Goal: Task Accomplishment & Management: Complete application form

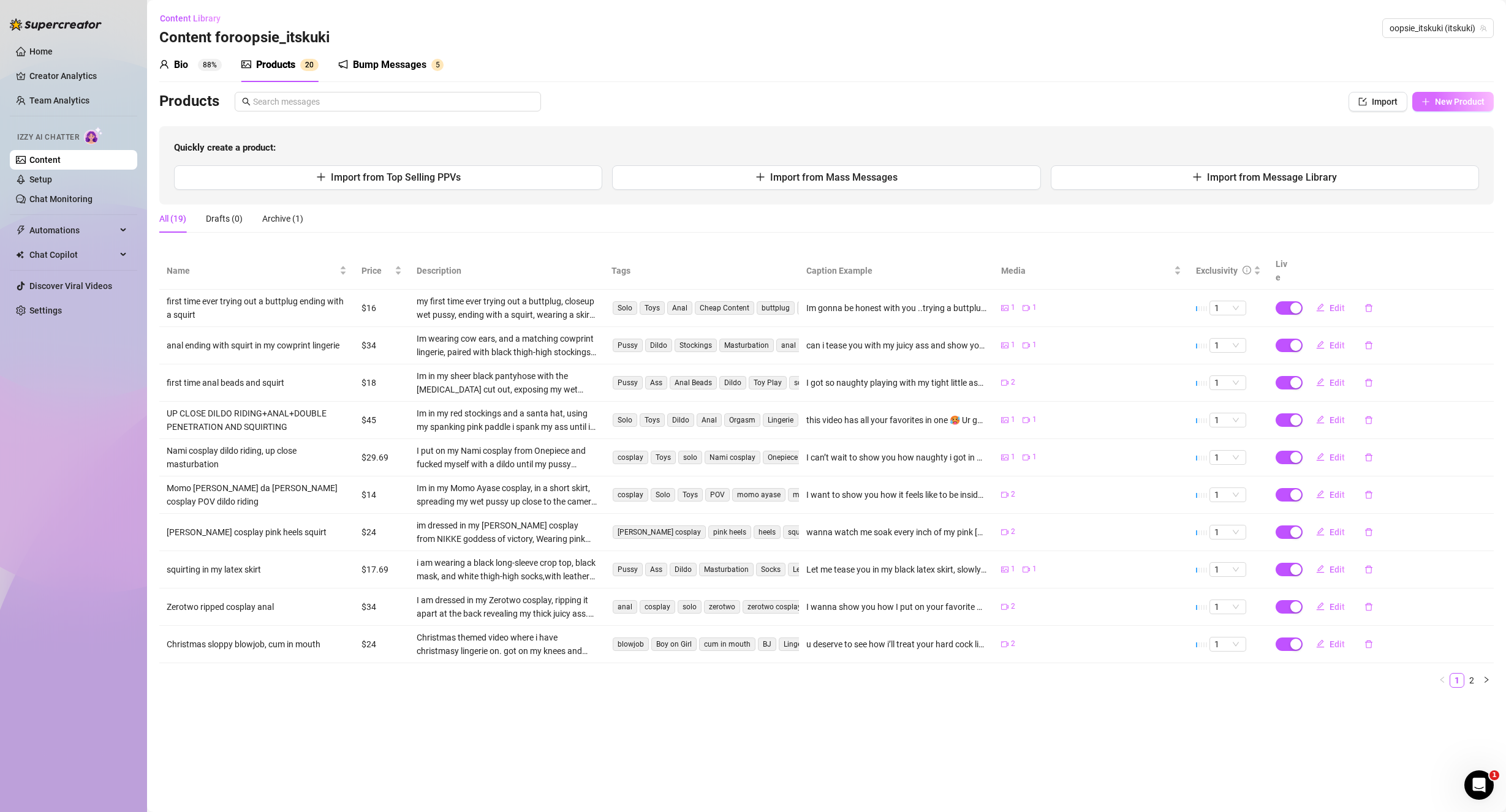
click at [1432, 96] on button "New Product" at bounding box center [1453, 101] width 82 height 20
type textarea "Type your message here..."
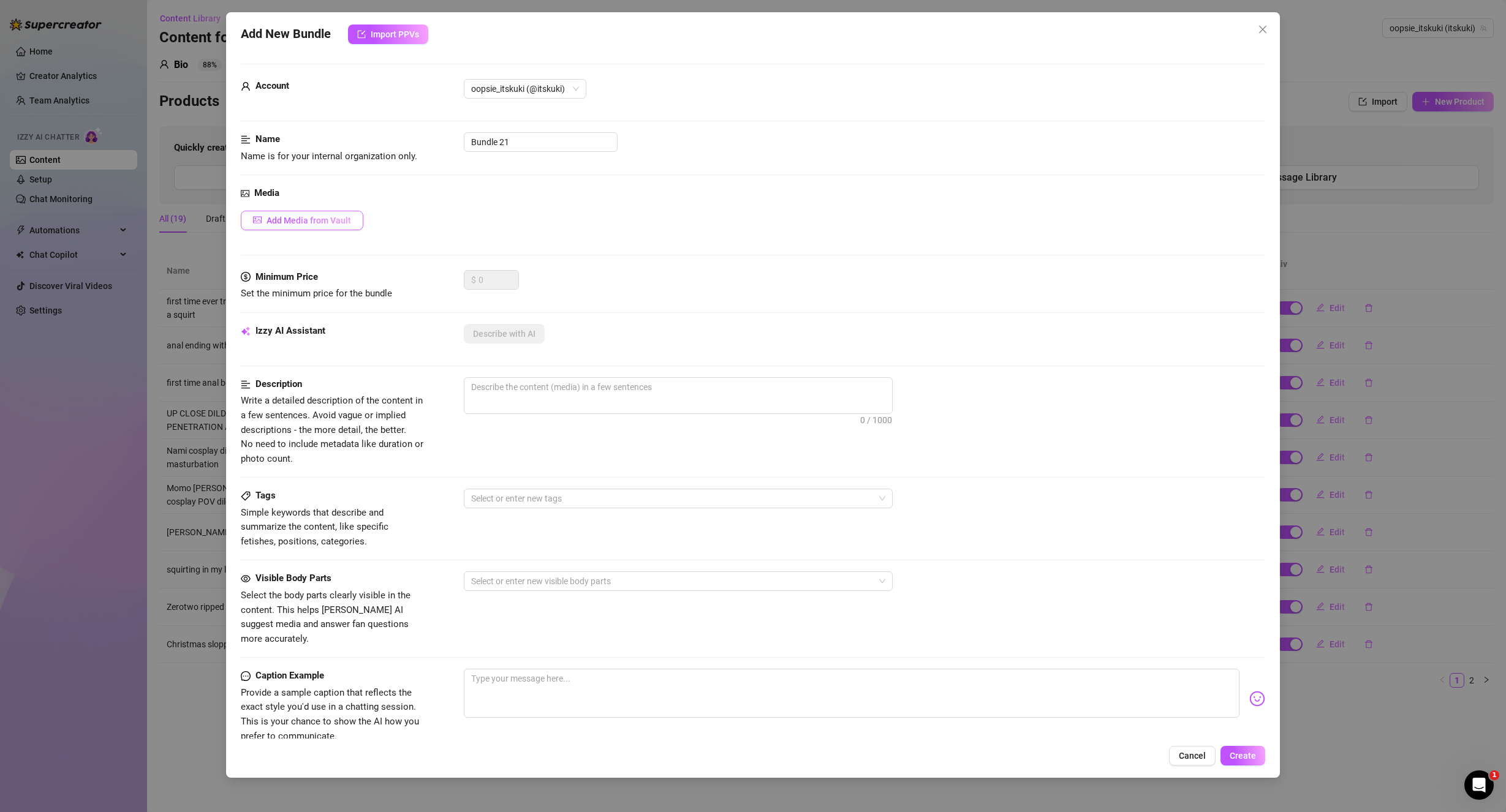
click at [315, 214] on button "Add Media from Vault" at bounding box center [302, 220] width 122 height 20
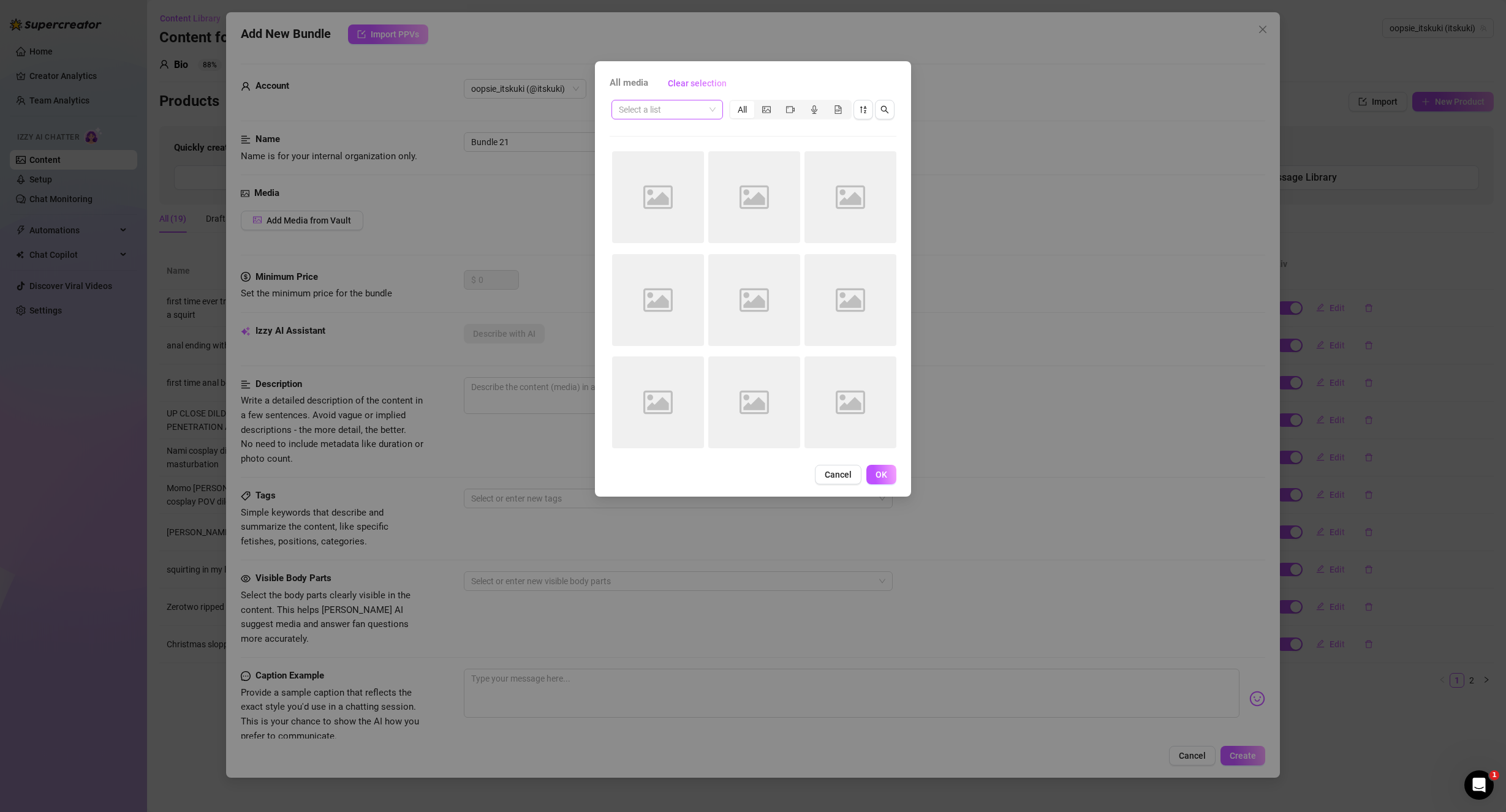
click at [700, 114] on input "search" at bounding box center [662, 109] width 86 height 18
click at [688, 135] on div "💦SQUIRT-" at bounding box center [709, 134] width 178 height 14
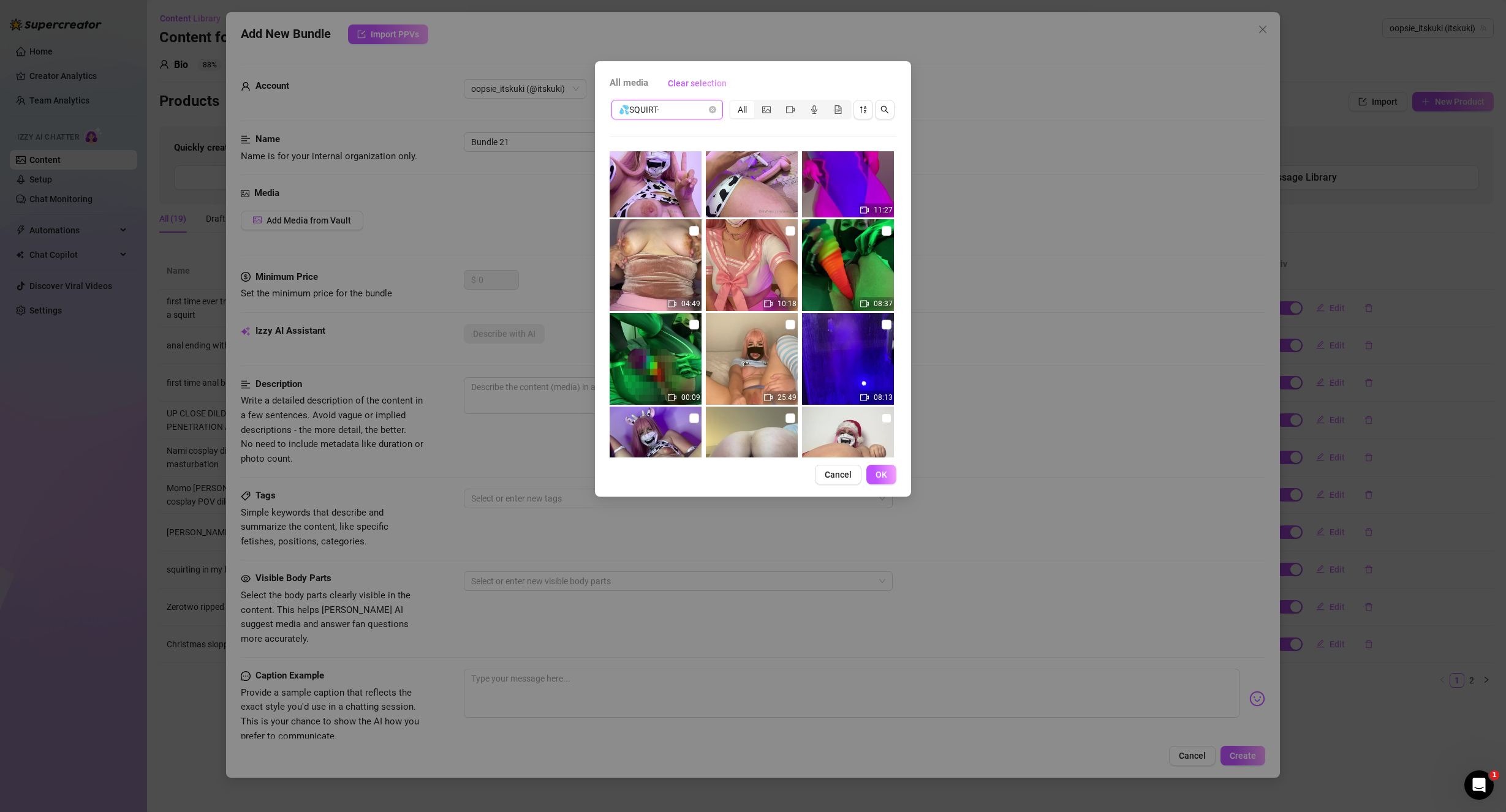
scroll to position [1211, 0]
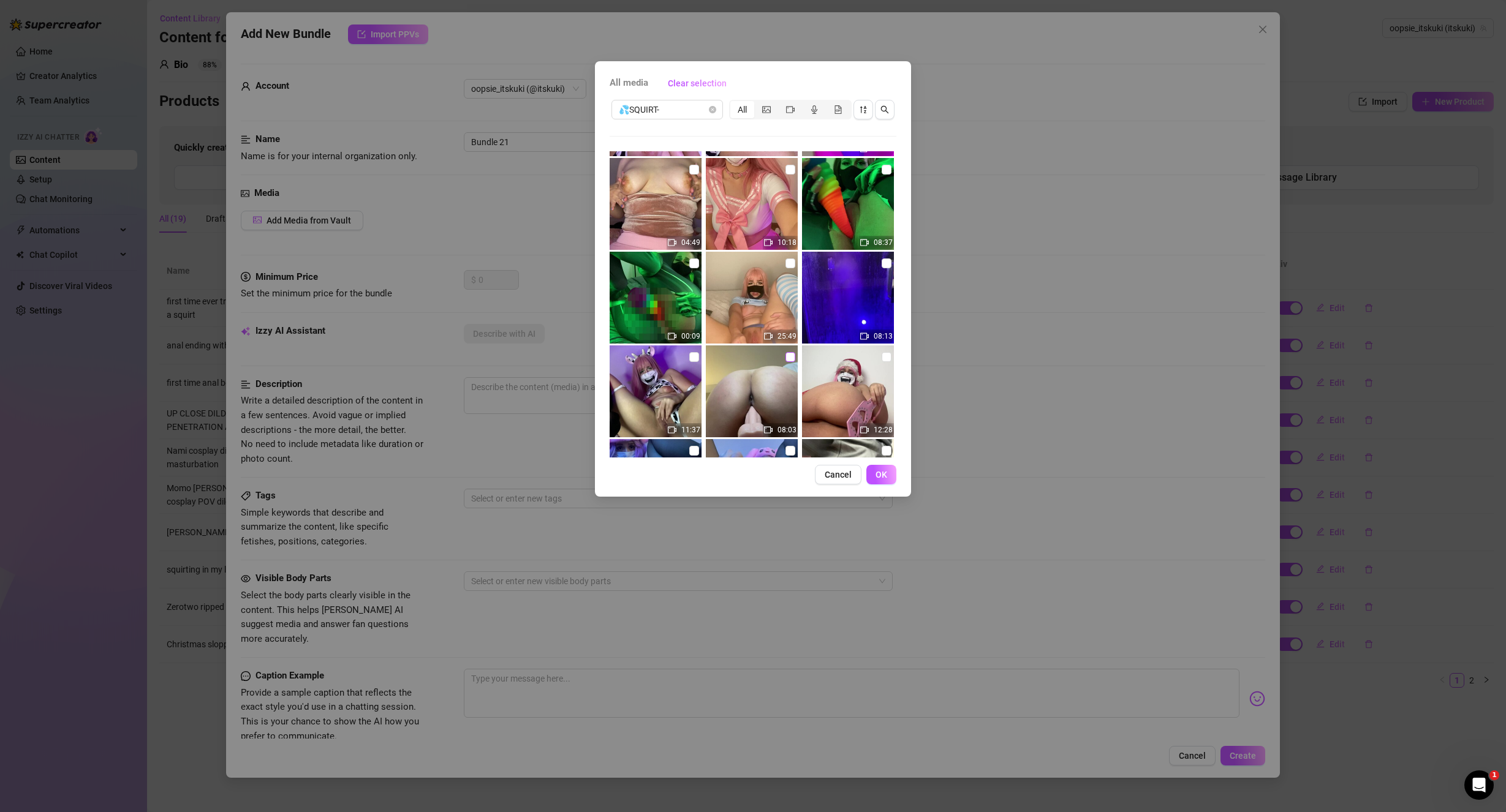
click at [786, 354] on input "checkbox" at bounding box center [790, 357] width 10 height 10
checkbox input "true"
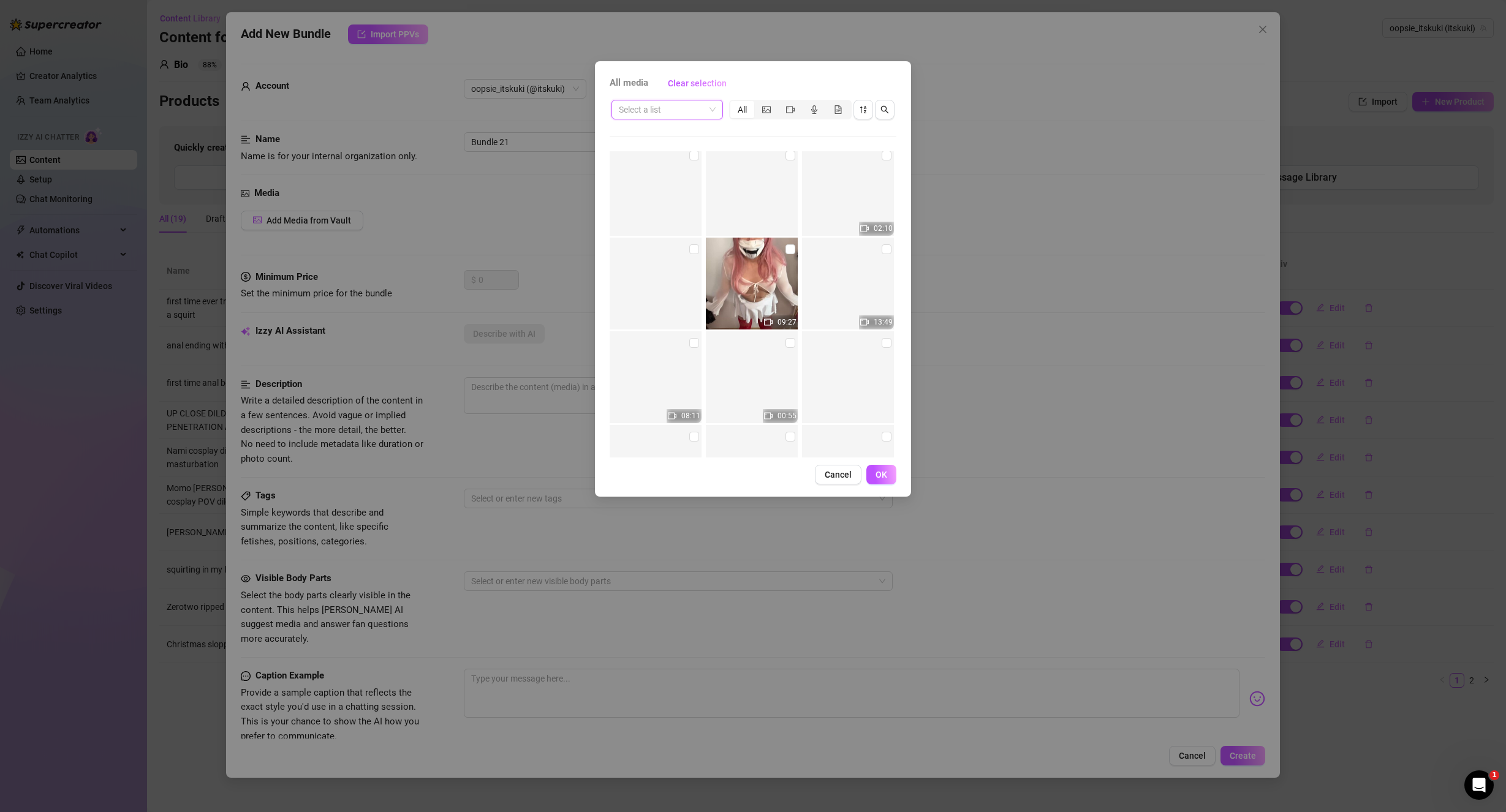
scroll to position [9735, 0]
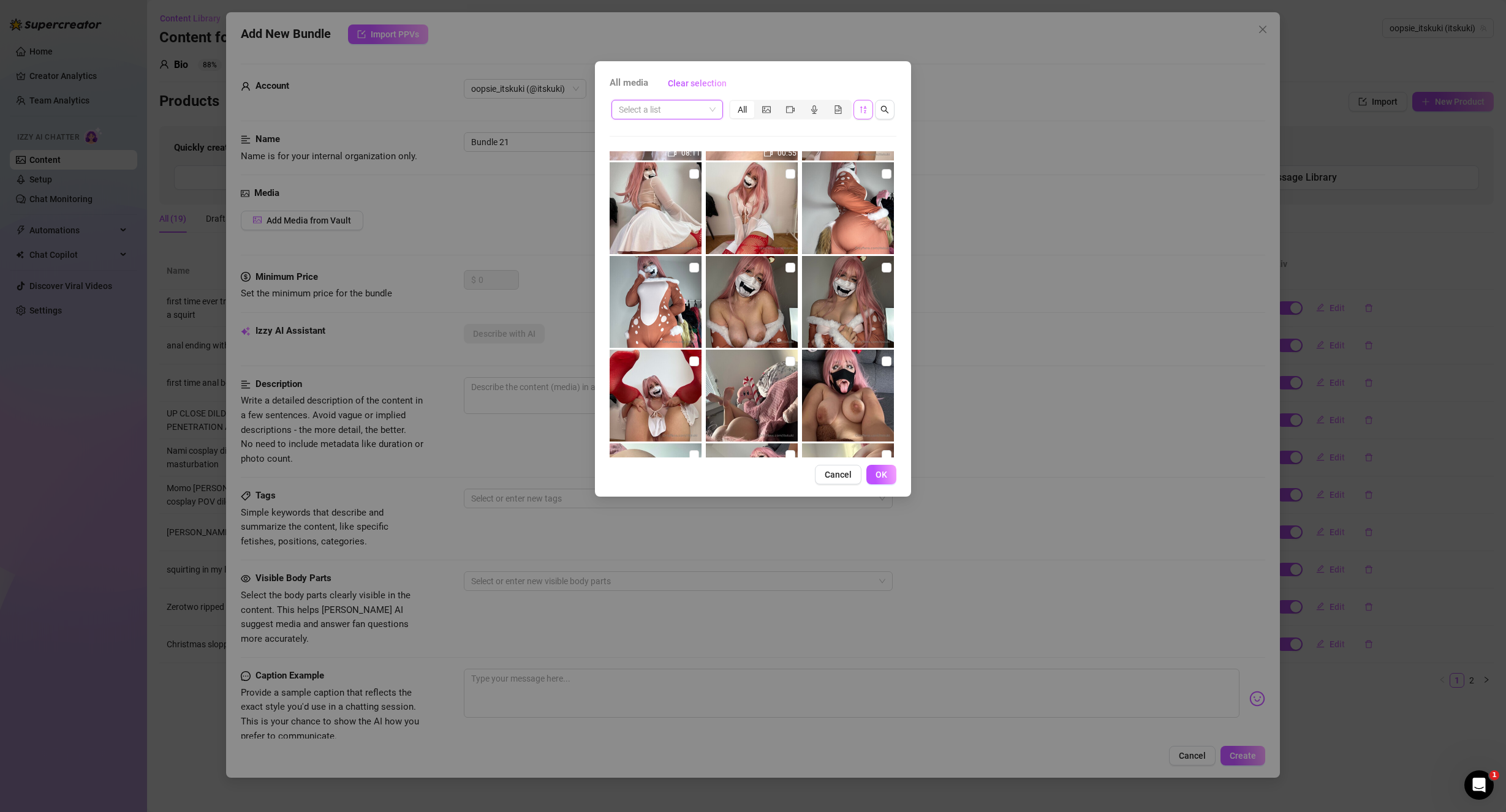
click at [863, 112] on icon "sort-descending" at bounding box center [863, 109] width 9 height 9
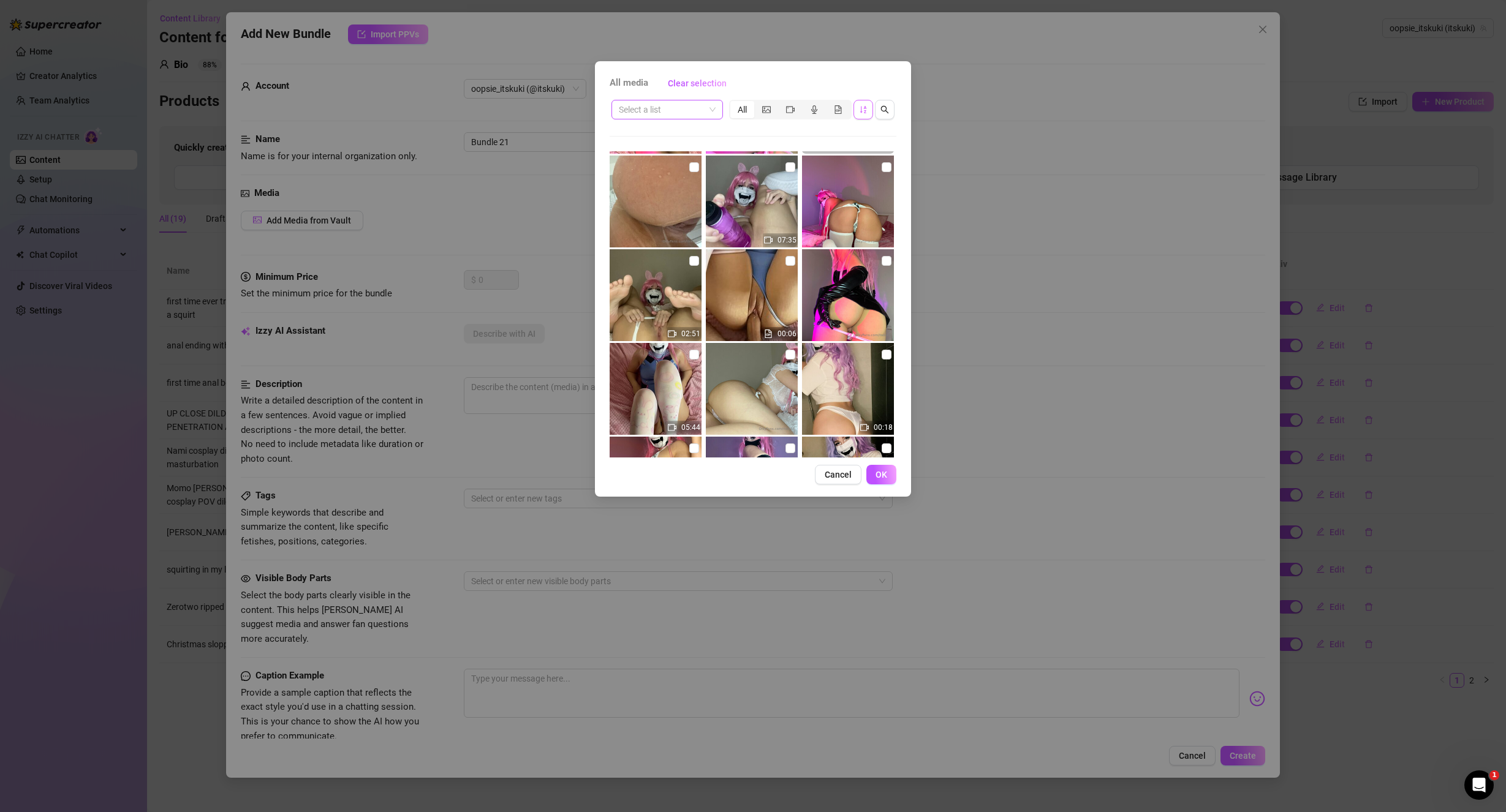
scroll to position [2956, 0]
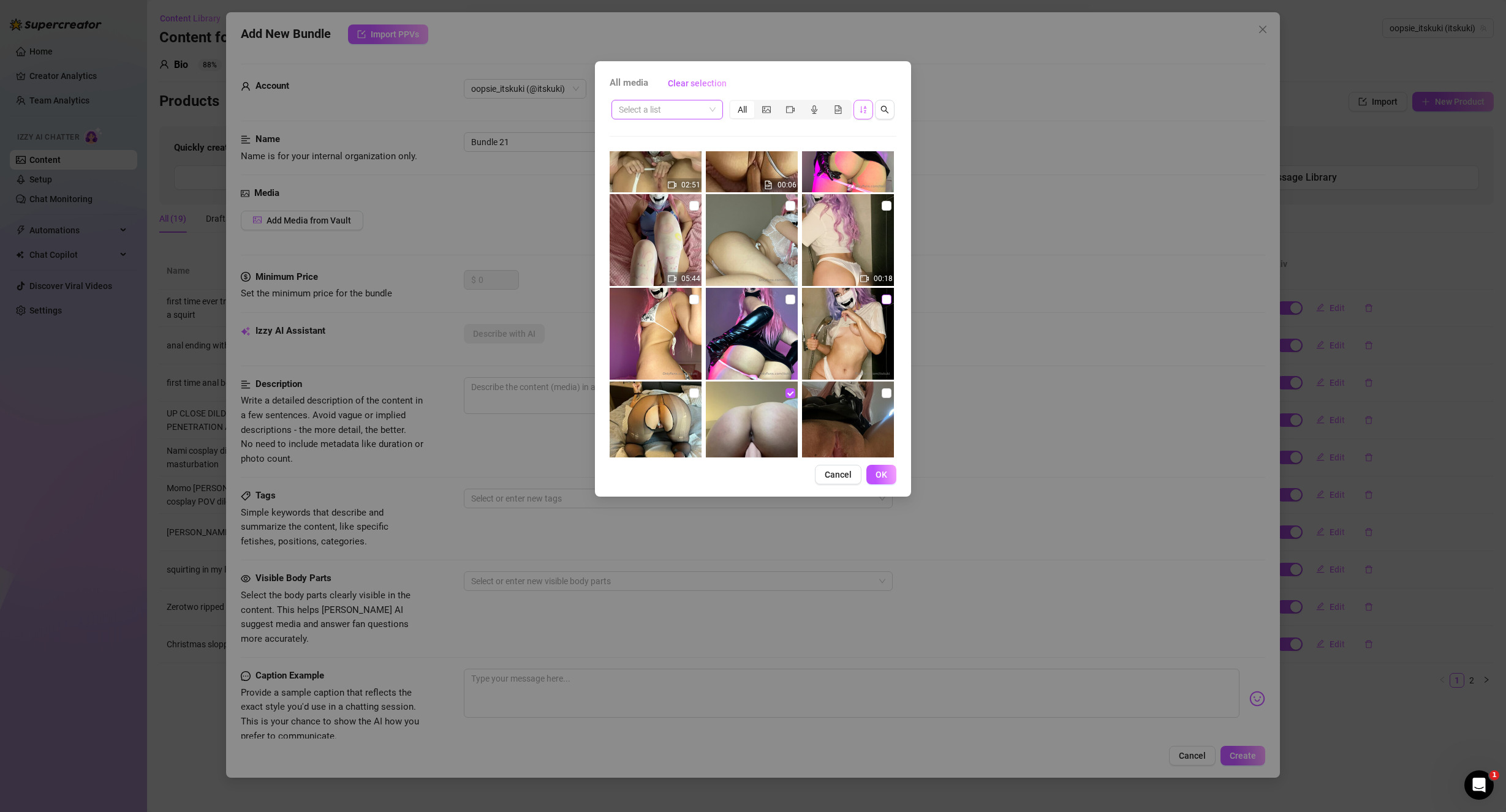
click at [882, 302] on input "checkbox" at bounding box center [886, 299] width 10 height 10
checkbox input "true"
click at [885, 477] on span "OK" at bounding box center [881, 475] width 12 height 10
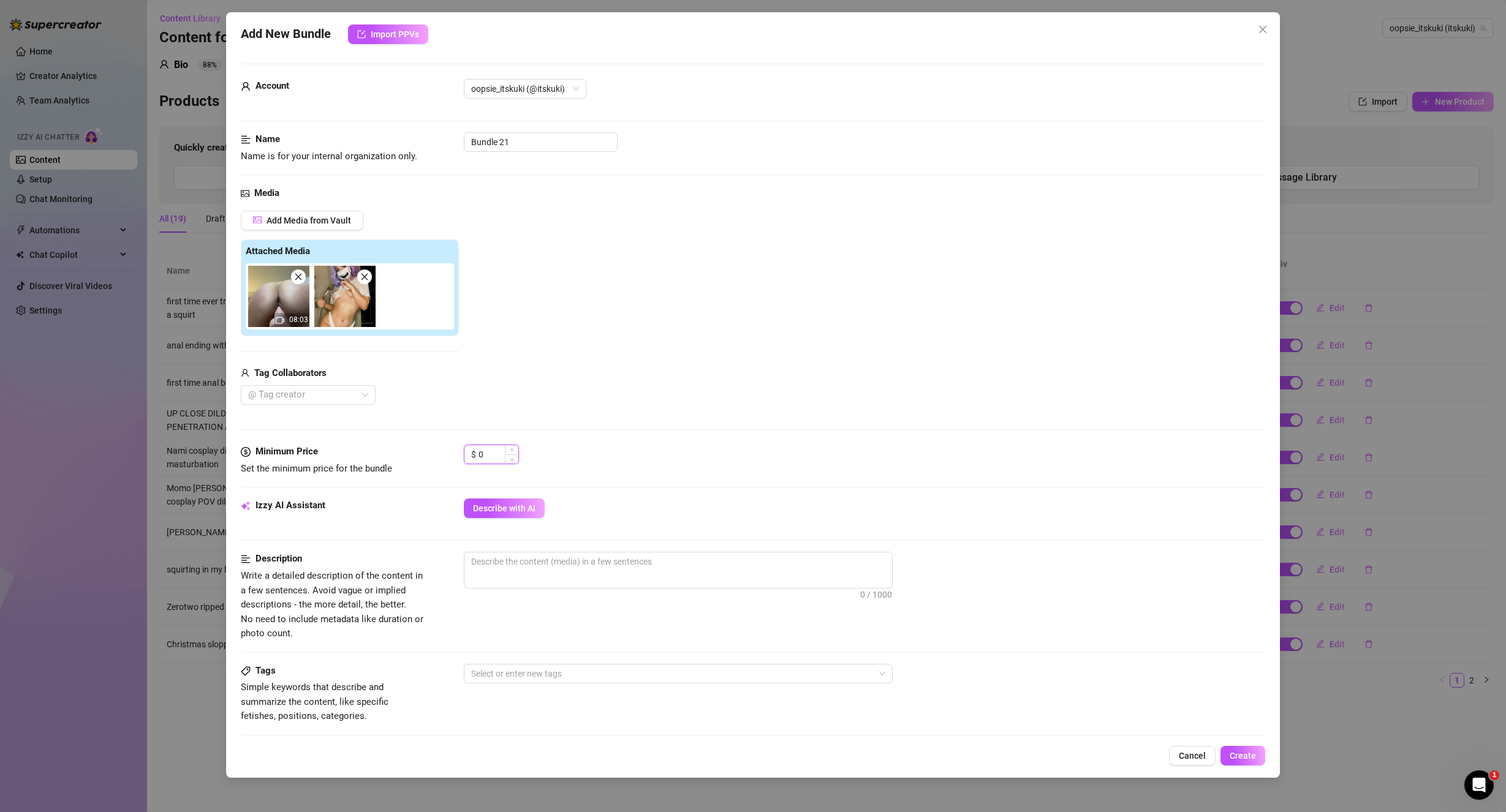
click at [491, 458] on input "0" at bounding box center [498, 454] width 40 height 18
drag, startPoint x: 503, startPoint y: 451, endPoint x: 466, endPoint y: 450, distance: 37.0
click at [467, 450] on div "$ 0" at bounding box center [491, 454] width 55 height 20
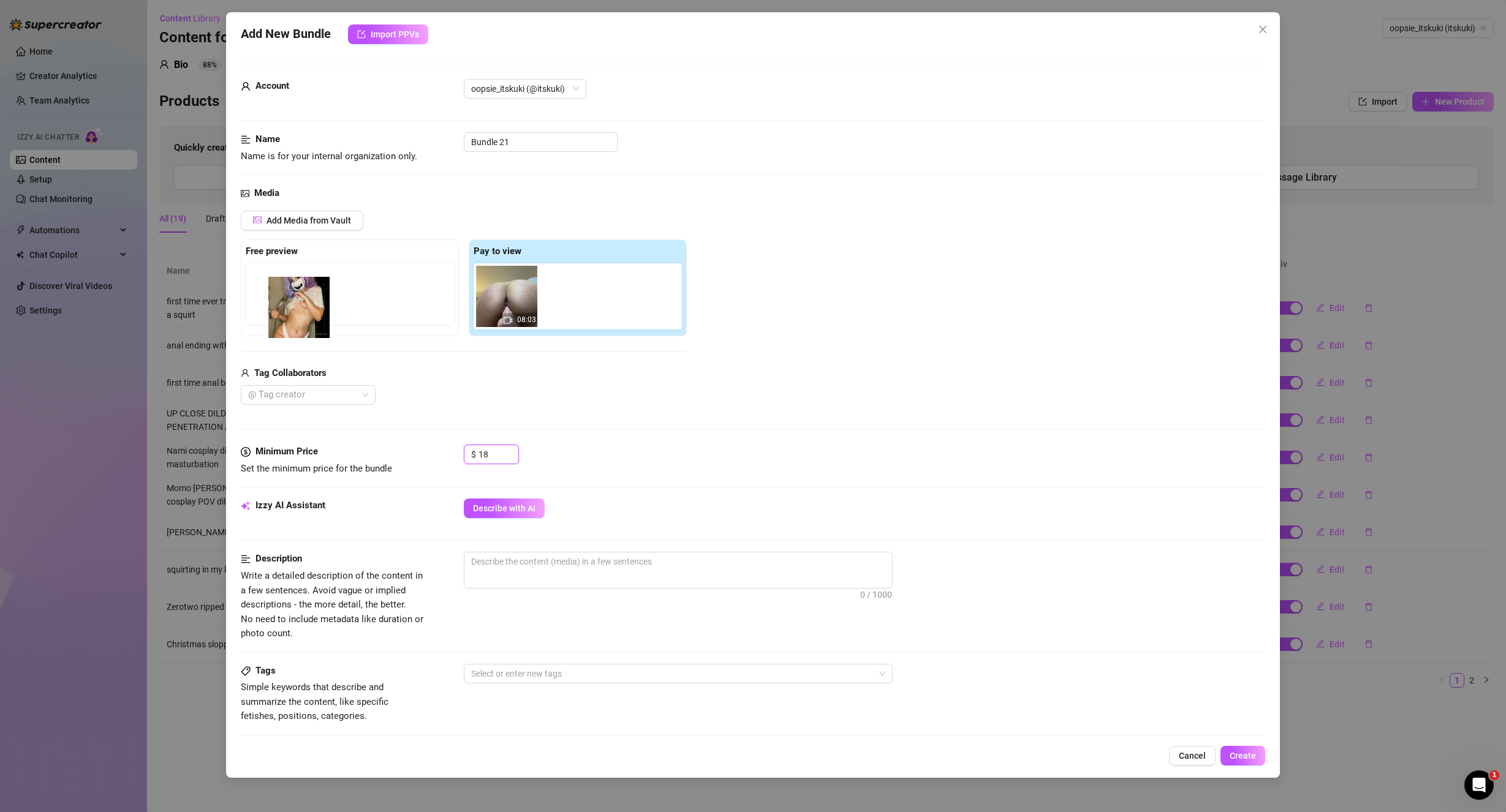
drag, startPoint x: 571, startPoint y: 301, endPoint x: 316, endPoint y: 308, distance: 255.1
click at [316, 308] on div "Free preview Pay to view 08:03" at bounding box center [464, 288] width 446 height 97
drag, startPoint x: 564, startPoint y: 303, endPoint x: 382, endPoint y: 294, distance: 182.2
click at [382, 294] on div "Free preview Pay to view 08:03" at bounding box center [464, 288] width 446 height 97
type input "18"
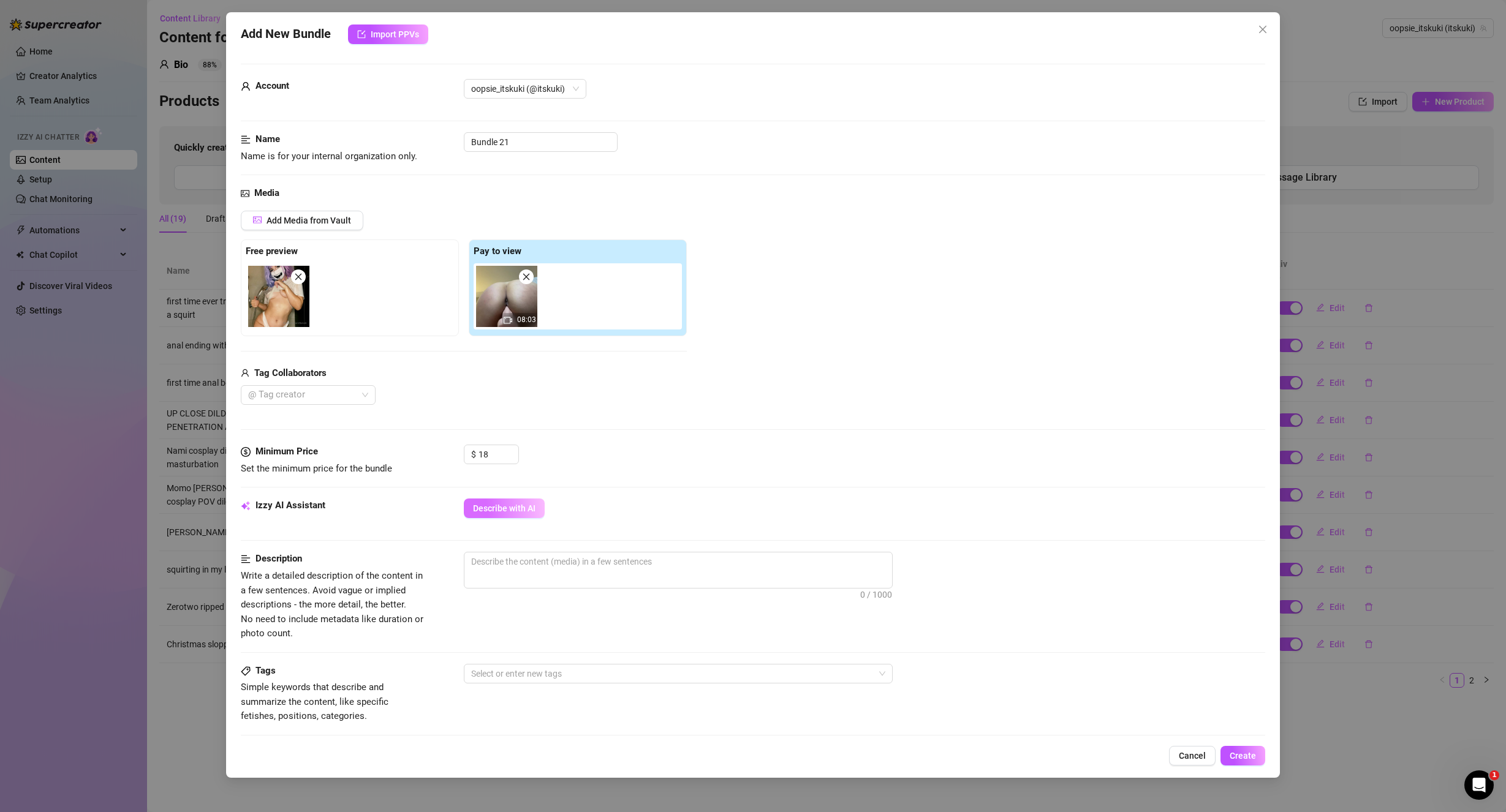
click at [519, 509] on span "Describe with AI" at bounding box center [504, 508] width 63 height 10
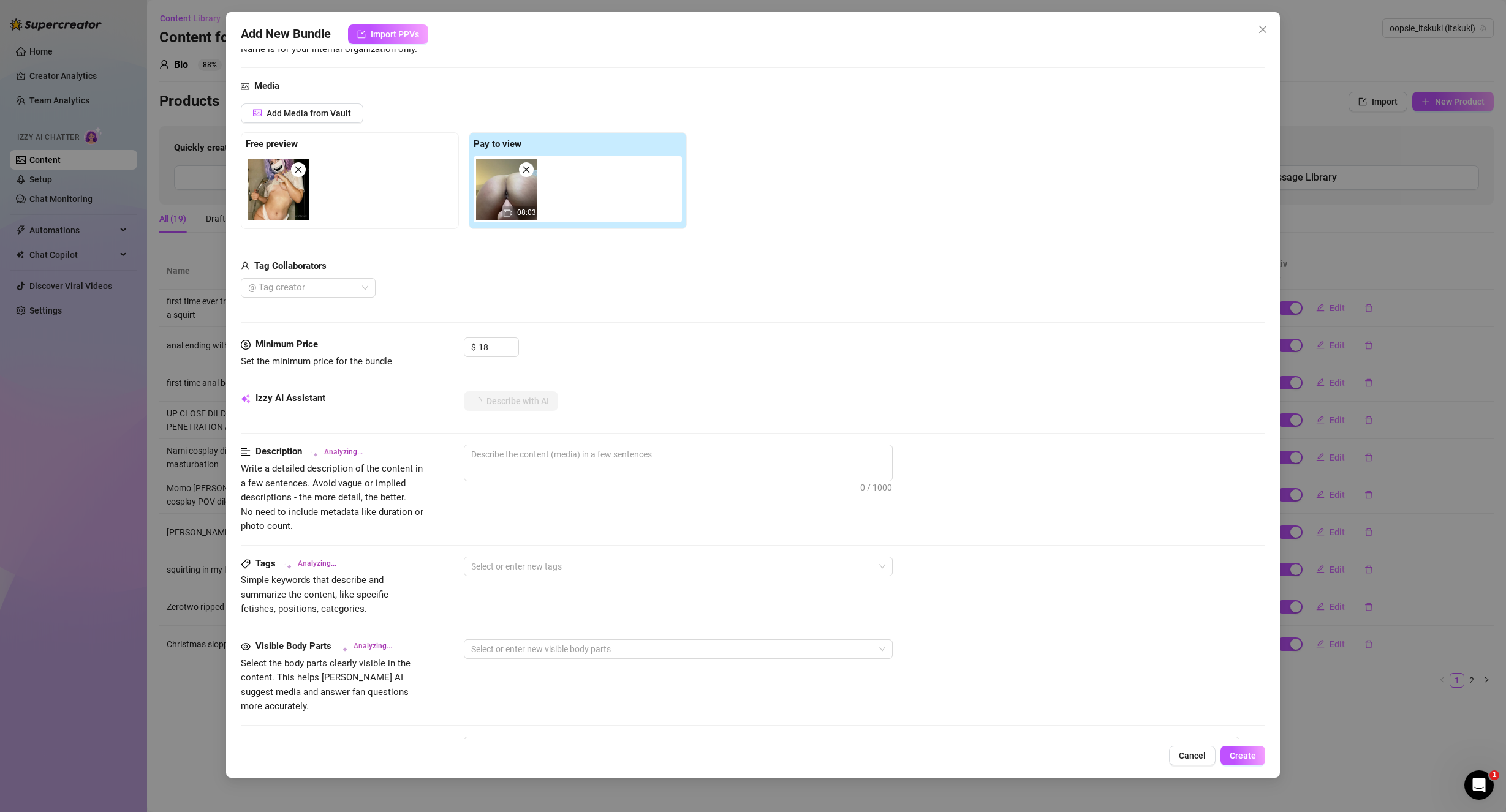
scroll to position [61, 0]
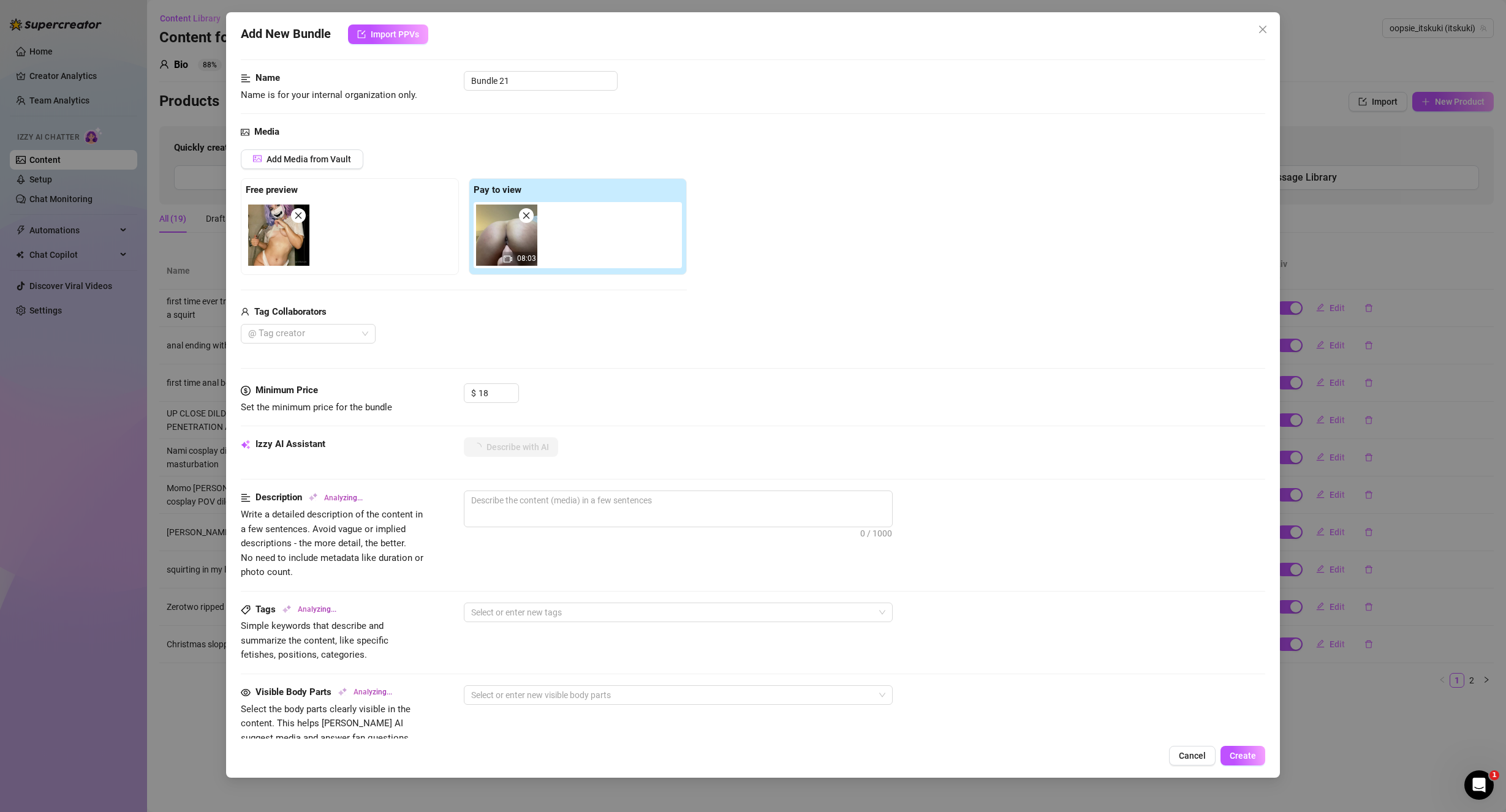
type textarea "Kuki"
type textarea "Kuki teases"
type textarea "Kuki teases in"
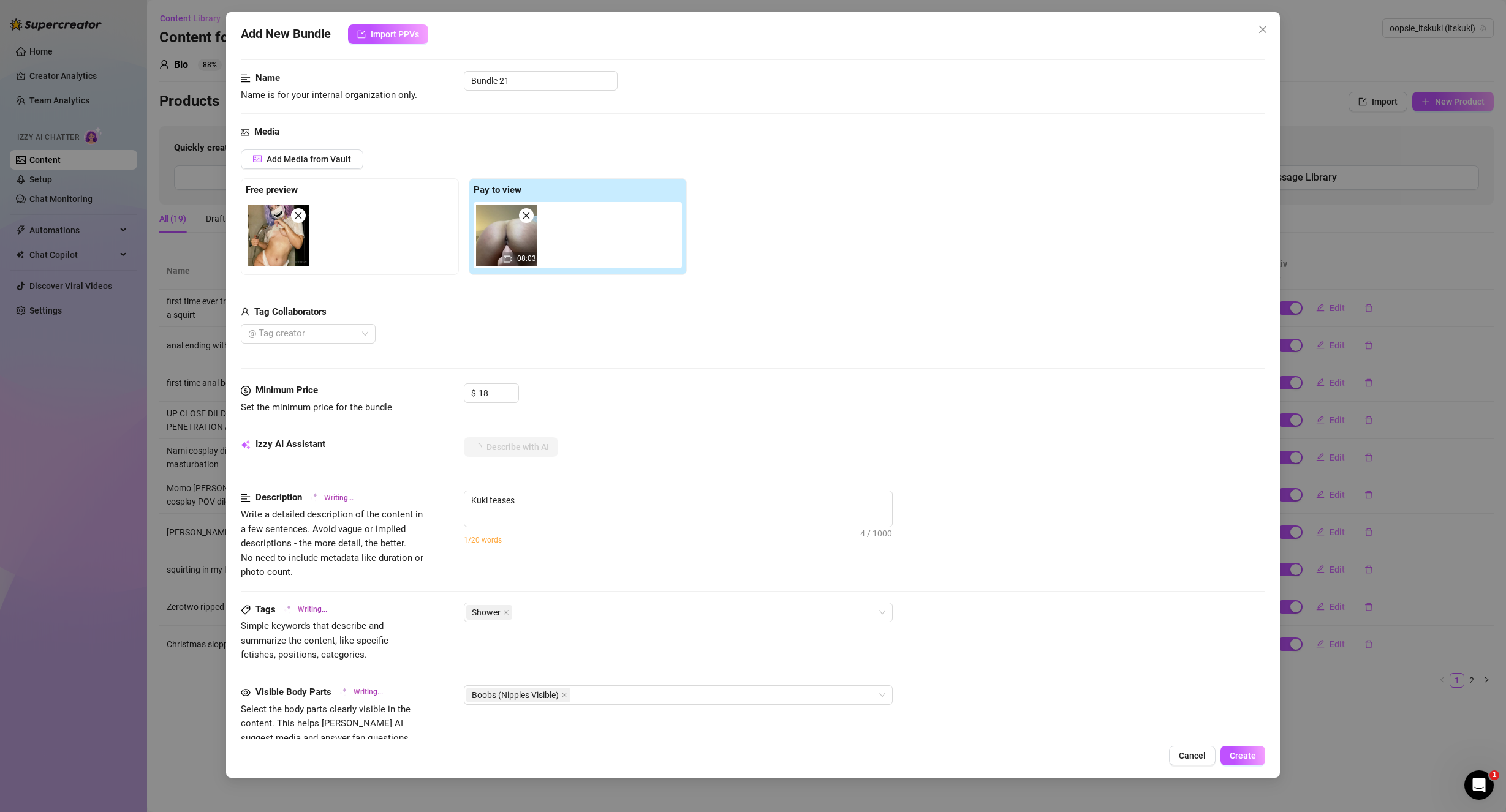
type textarea "Kuki teases in"
type textarea "Kuki teases in the"
type textarea "Kuki teases in the shower"
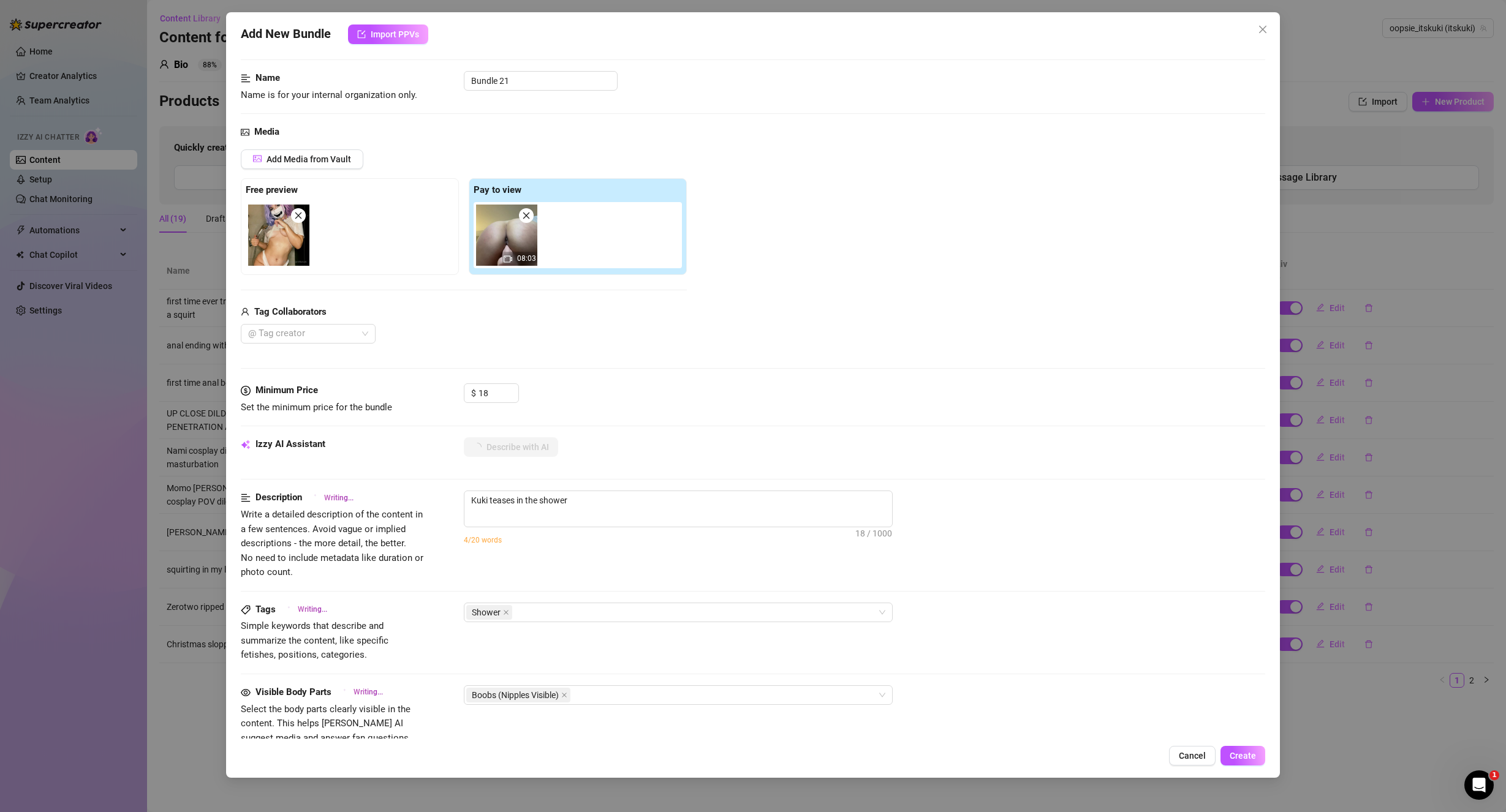
type textarea "Kuki teases in the shower wearing"
type textarea "Kuki teases in the shower wearing a"
type textarea "Kuki teases in the shower wearing a wet"
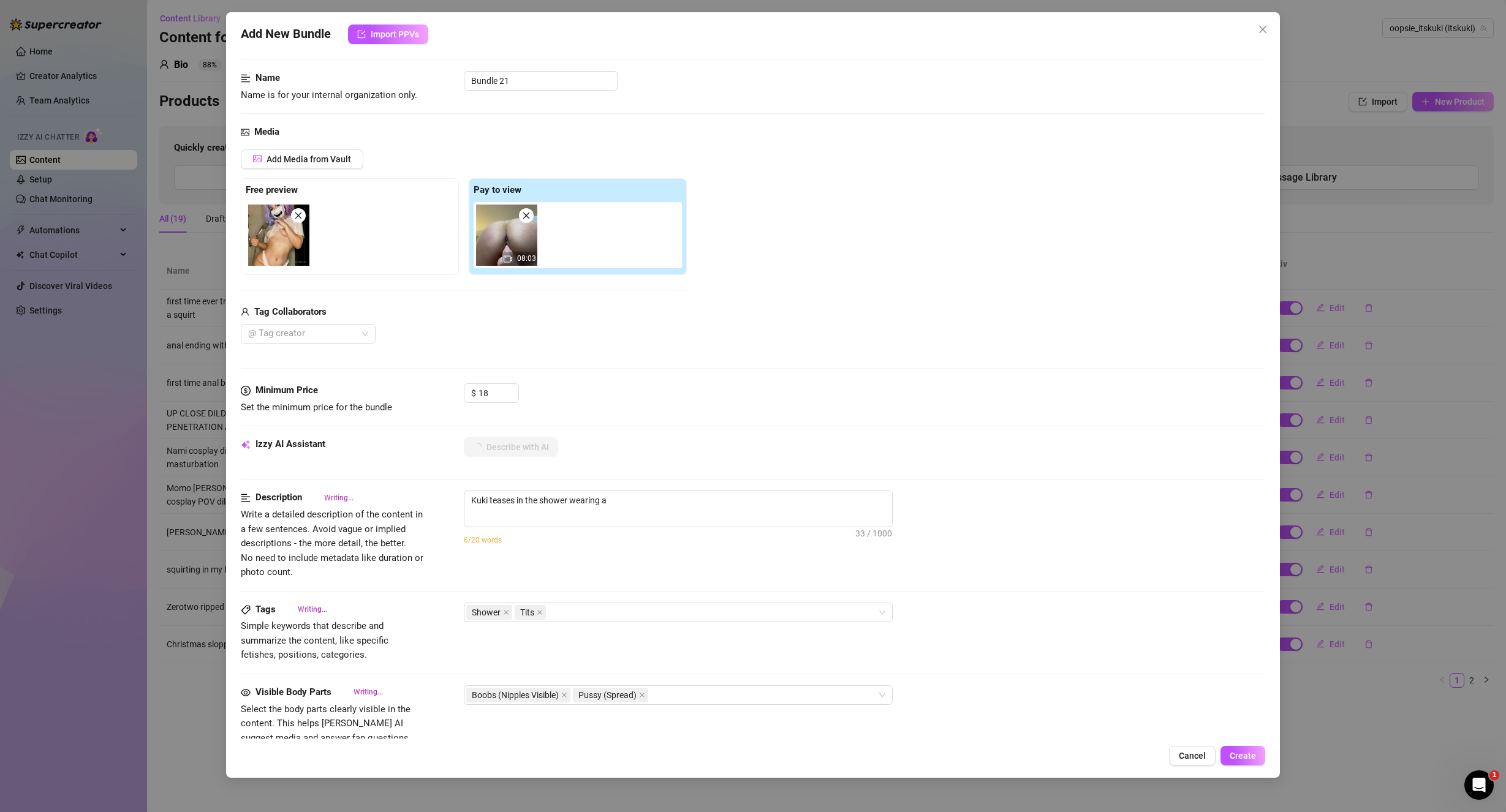
type textarea "Kuki teases in the shower wearing a wet"
type textarea "Kuki teases in the shower wearing a wet white"
type textarea "Kuki teases in the shower wearing a wet white crop"
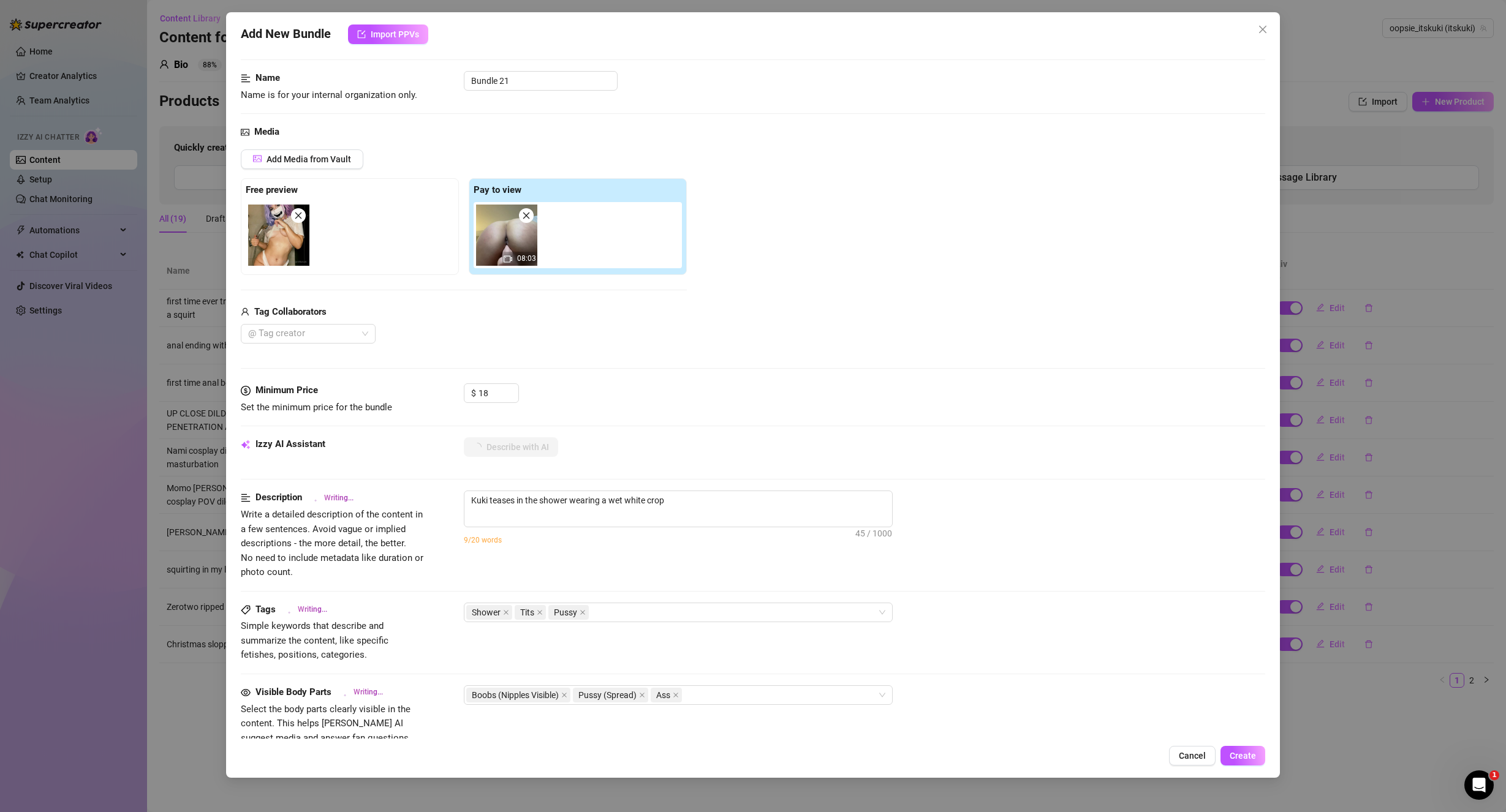
type textarea "Kuki teases in the shower wearing a wet white crop top"
type textarea "Kuki teases in the shower wearing a wet white crop top and"
type textarea "Kuki teases in the shower wearing a wet white crop top and panties,"
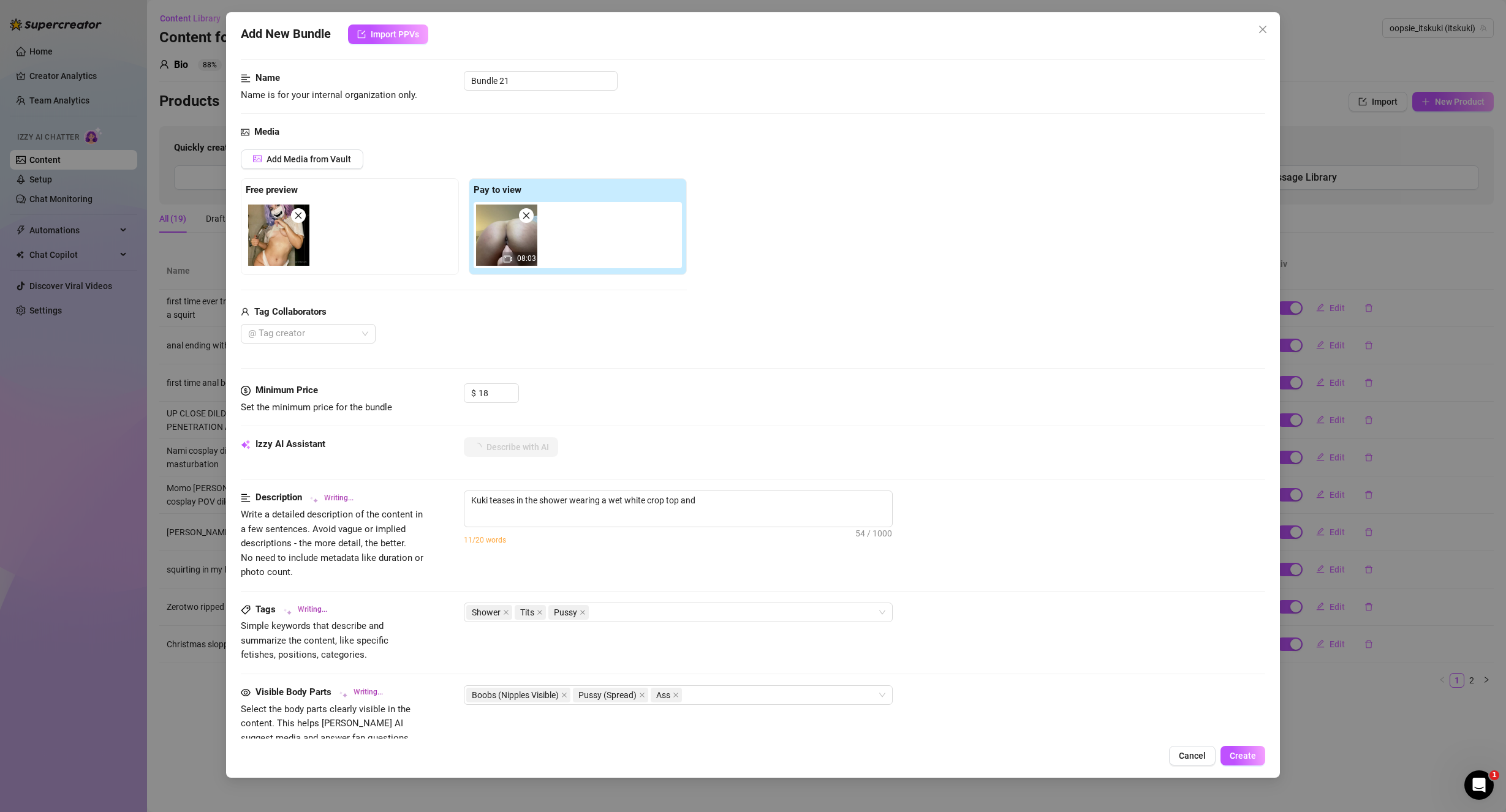
type textarea "Kuki teases in the shower wearing a wet white crop top and panties,"
type textarea "Kuki teases in the shower wearing a wet white crop top and panties, showing"
type textarea "Kuki teases in the shower wearing a wet white crop top and panties, showing off"
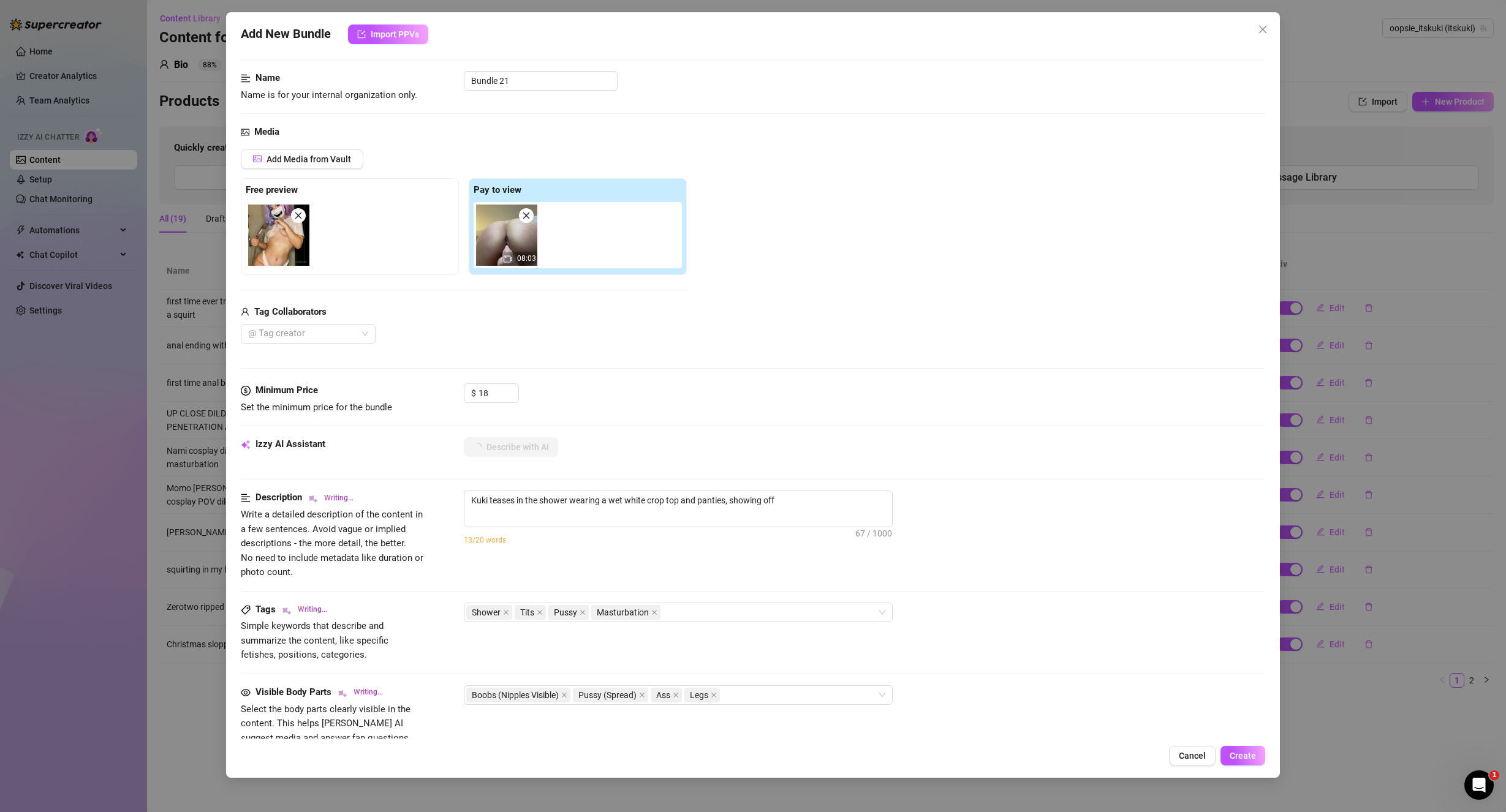
type textarea "Kuki teases in the shower wearing a wet white crop top and panties, showing off…"
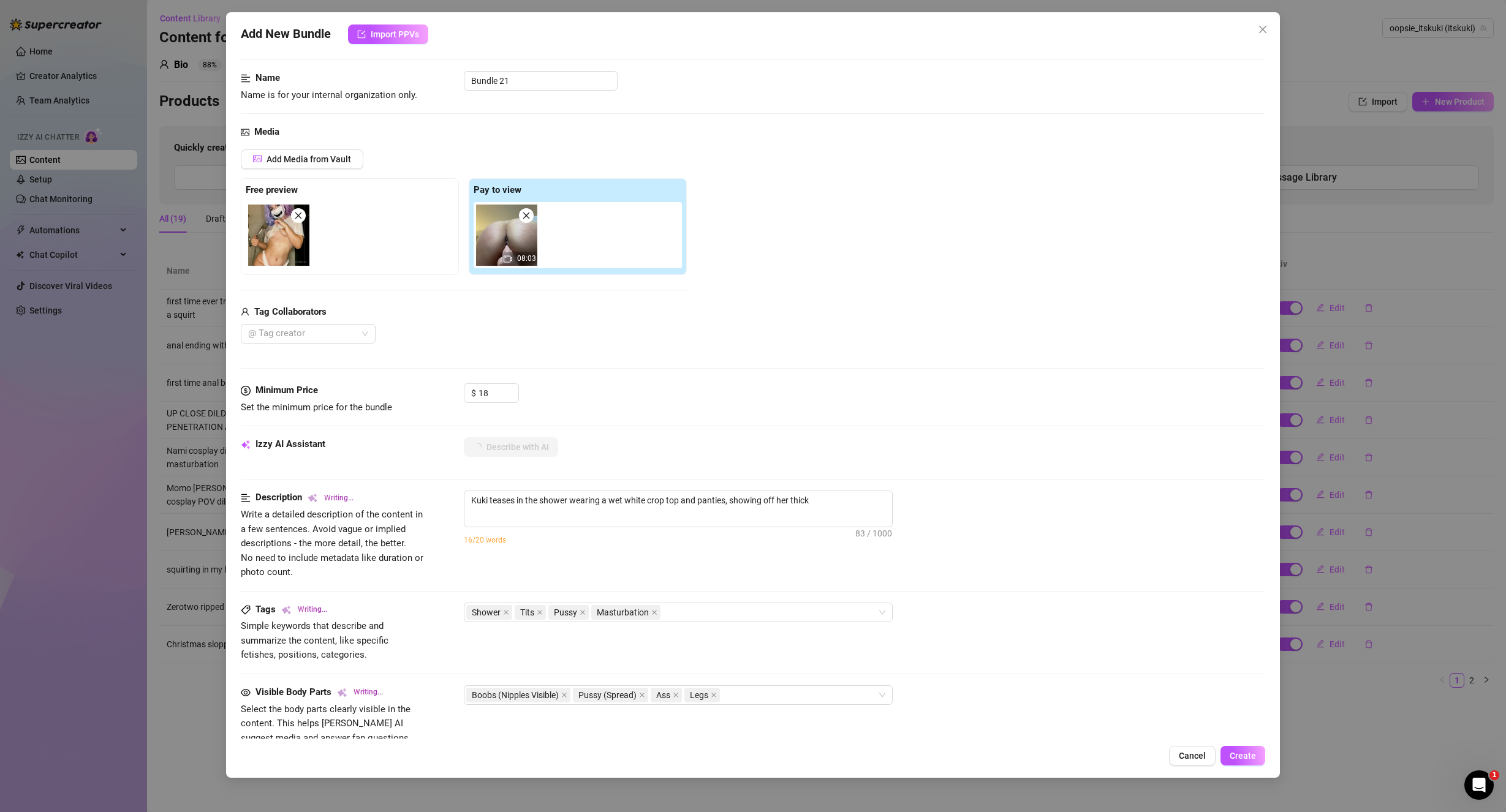
type textarea "Kuki teases in the shower wearing a wet white crop top and panties, showing off…"
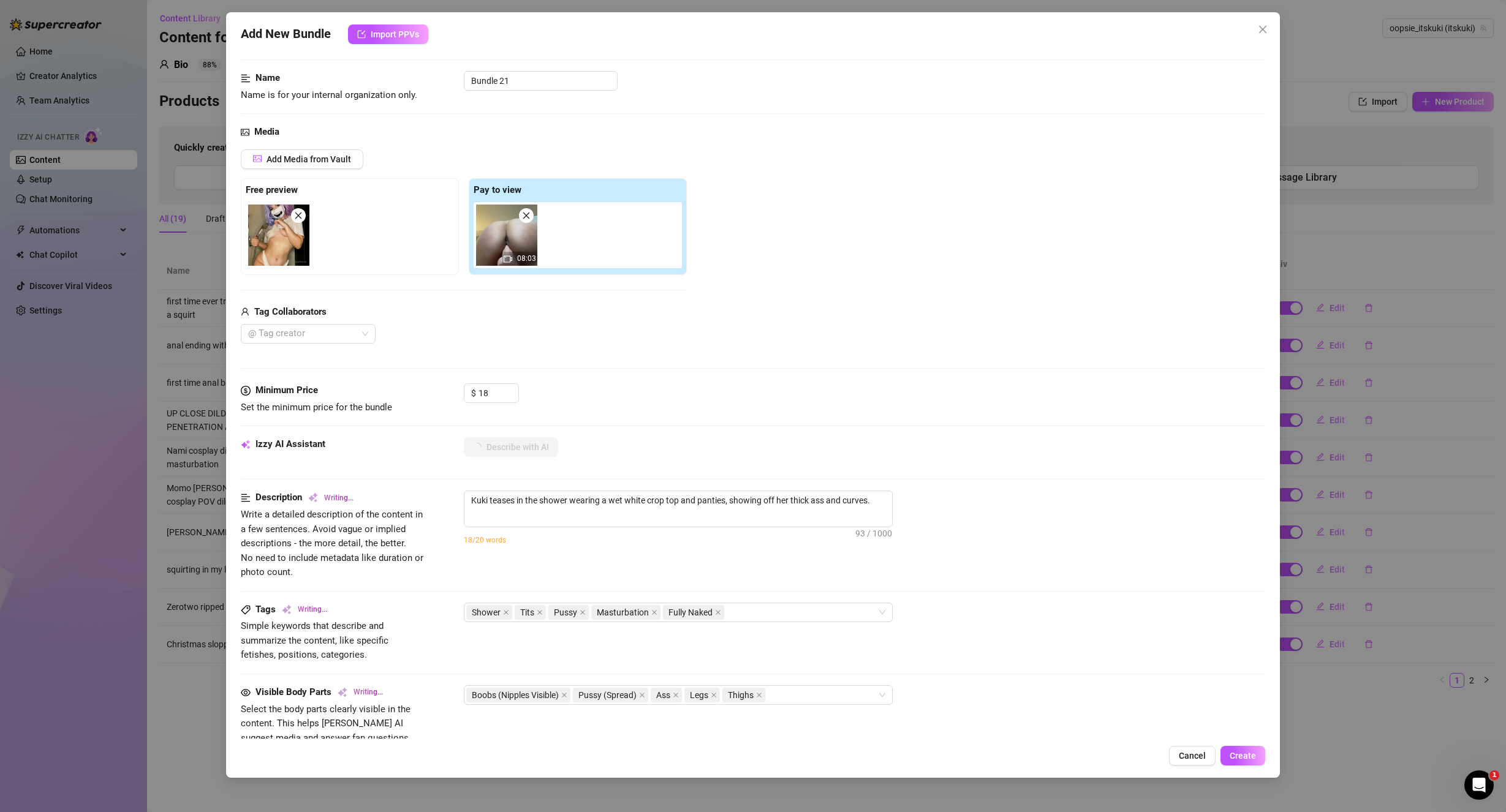
type textarea "Kuki teases in the shower wearing a wet white crop top and panties, showing off…"
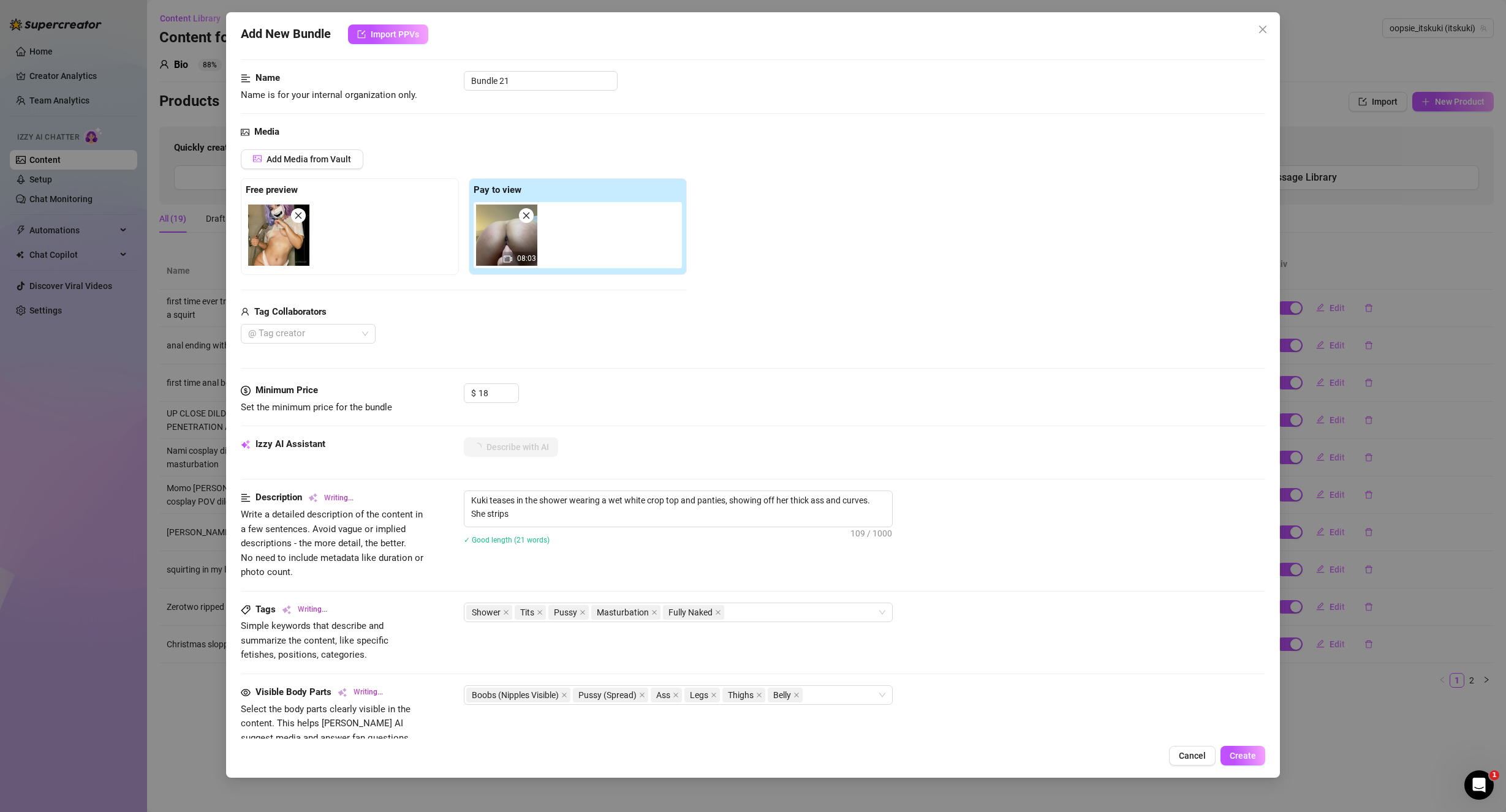
type textarea "Kuki teases in the shower wearing a wet white crop top and panties, showing off…"
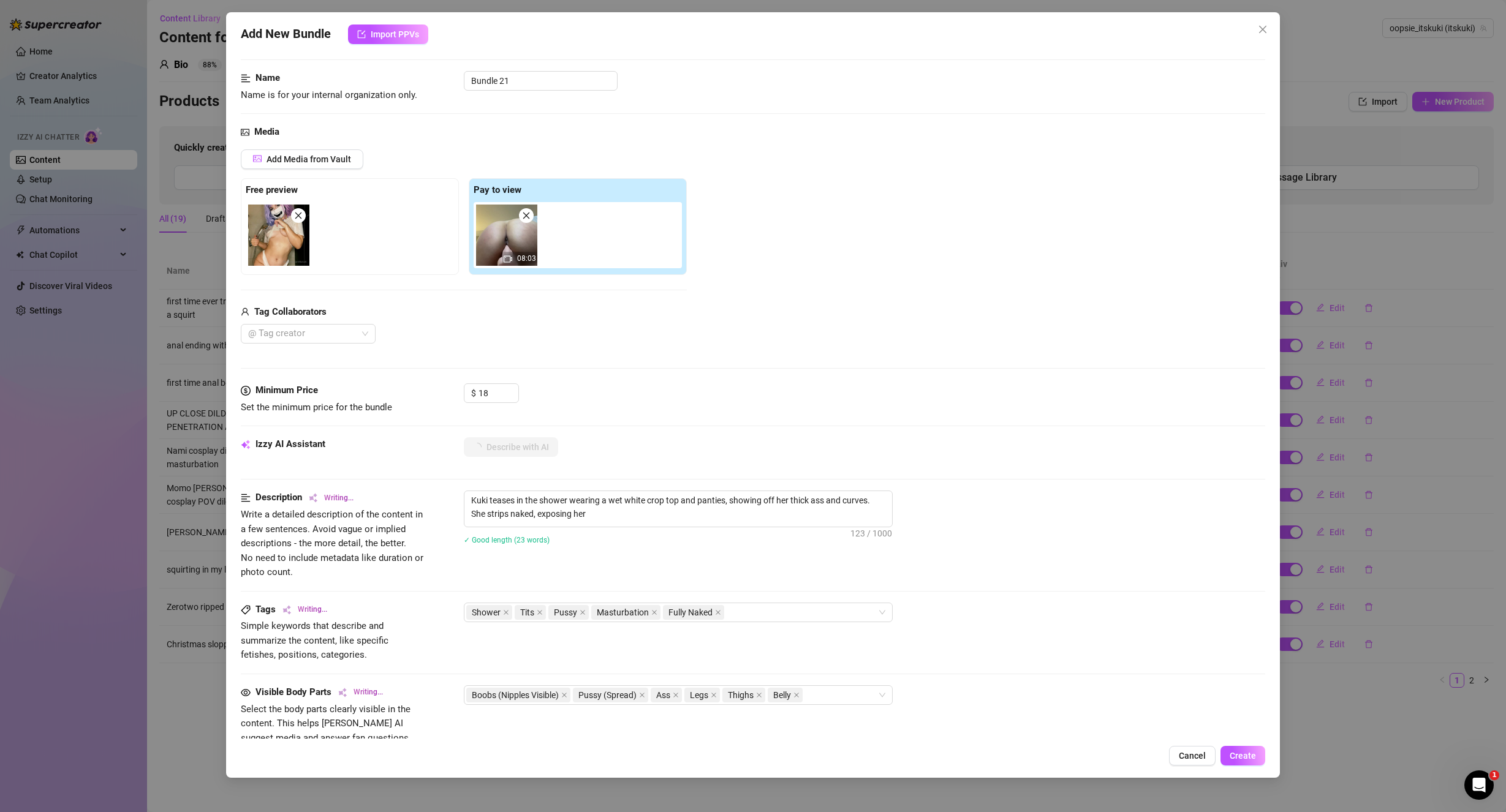
type textarea "Kuki teases in the shower wearing a wet white crop top and panties, showing off…"
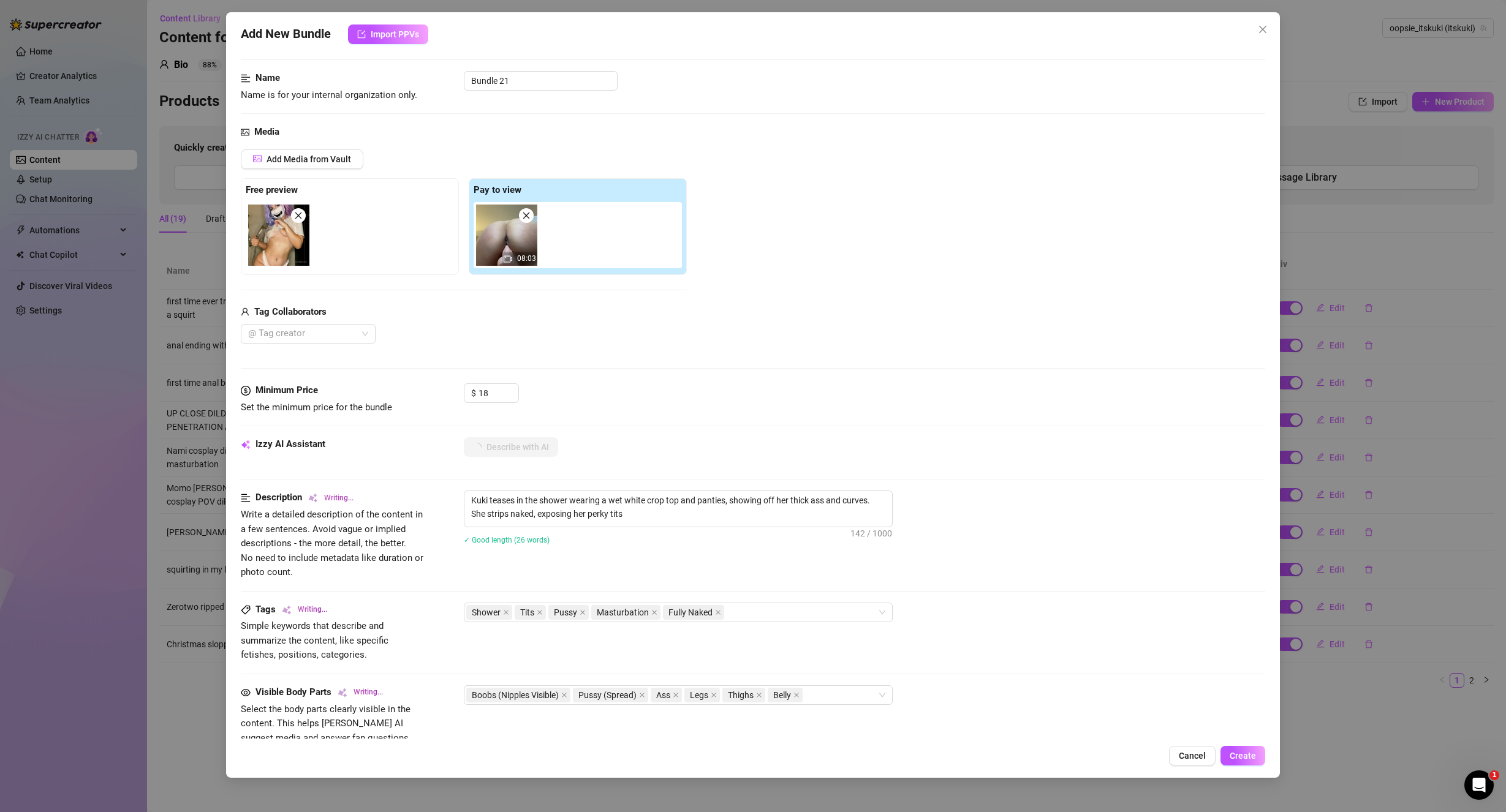
type textarea "Kuki teases in the shower wearing a wet white crop top and panties, showing off…"
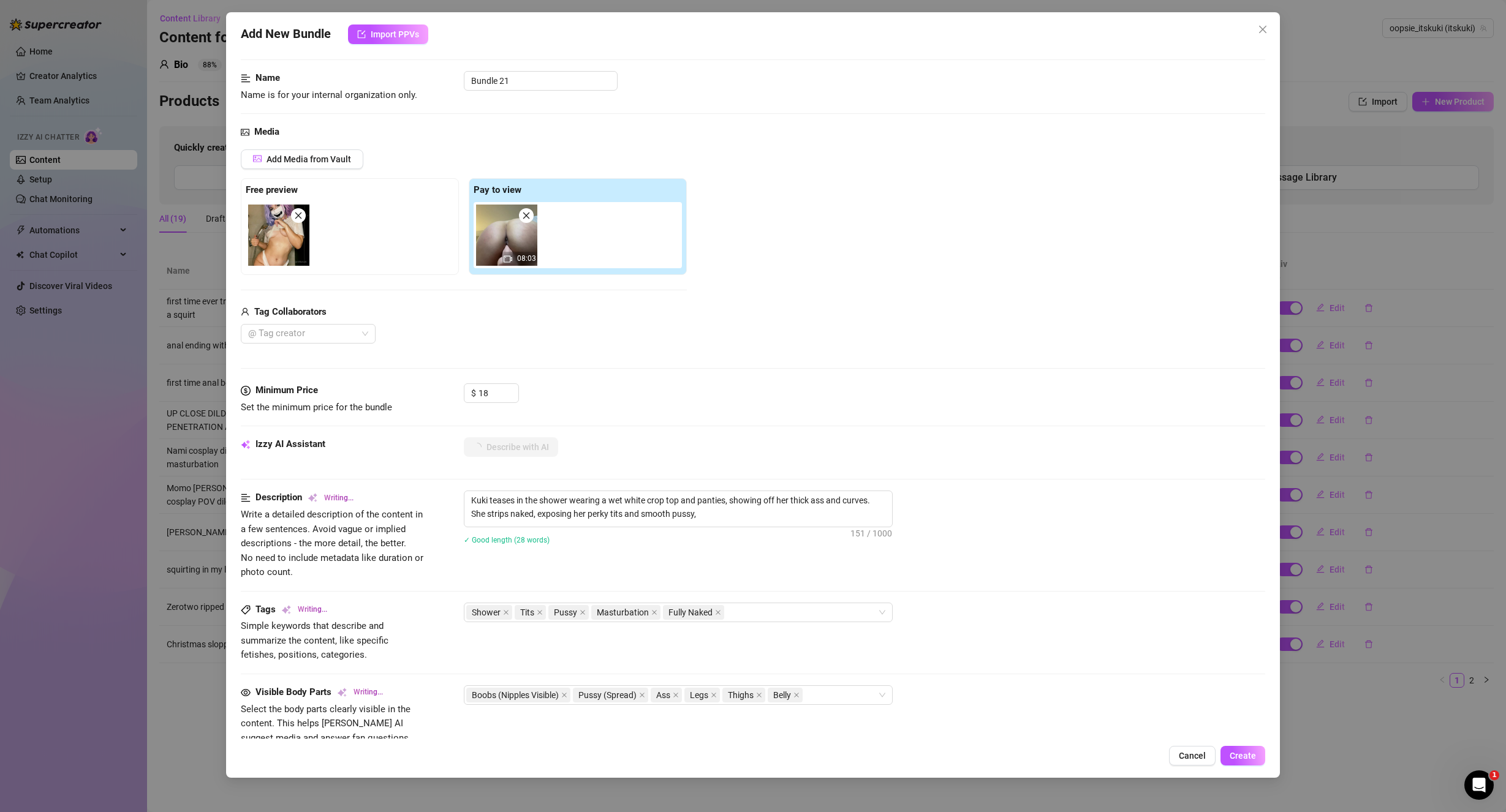
type textarea "Kuki teases in the shower wearing a wet white crop top and panties, showing off…"
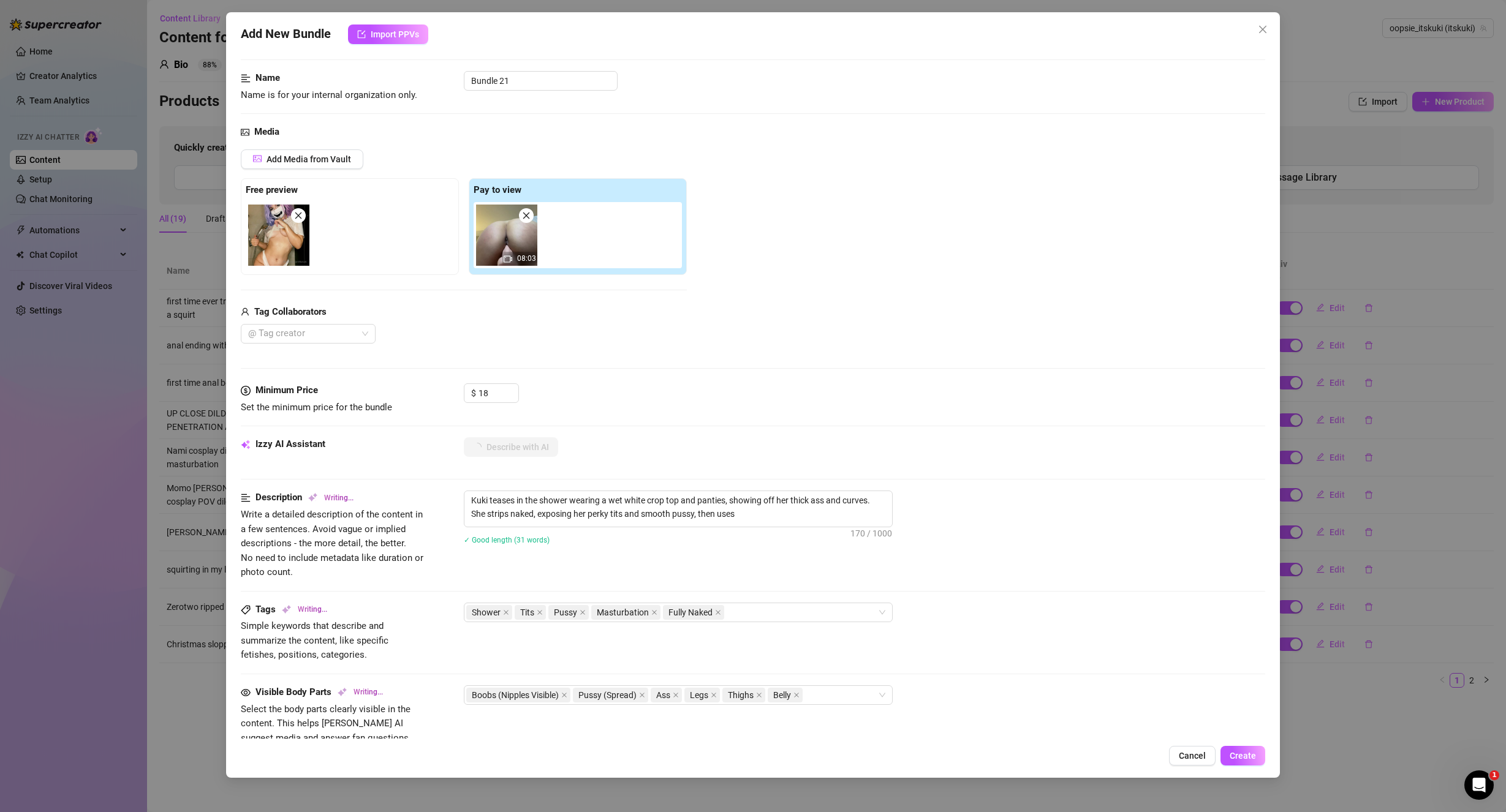
type textarea "Kuki teases in the shower wearing a wet white crop top and panties, showing off…"
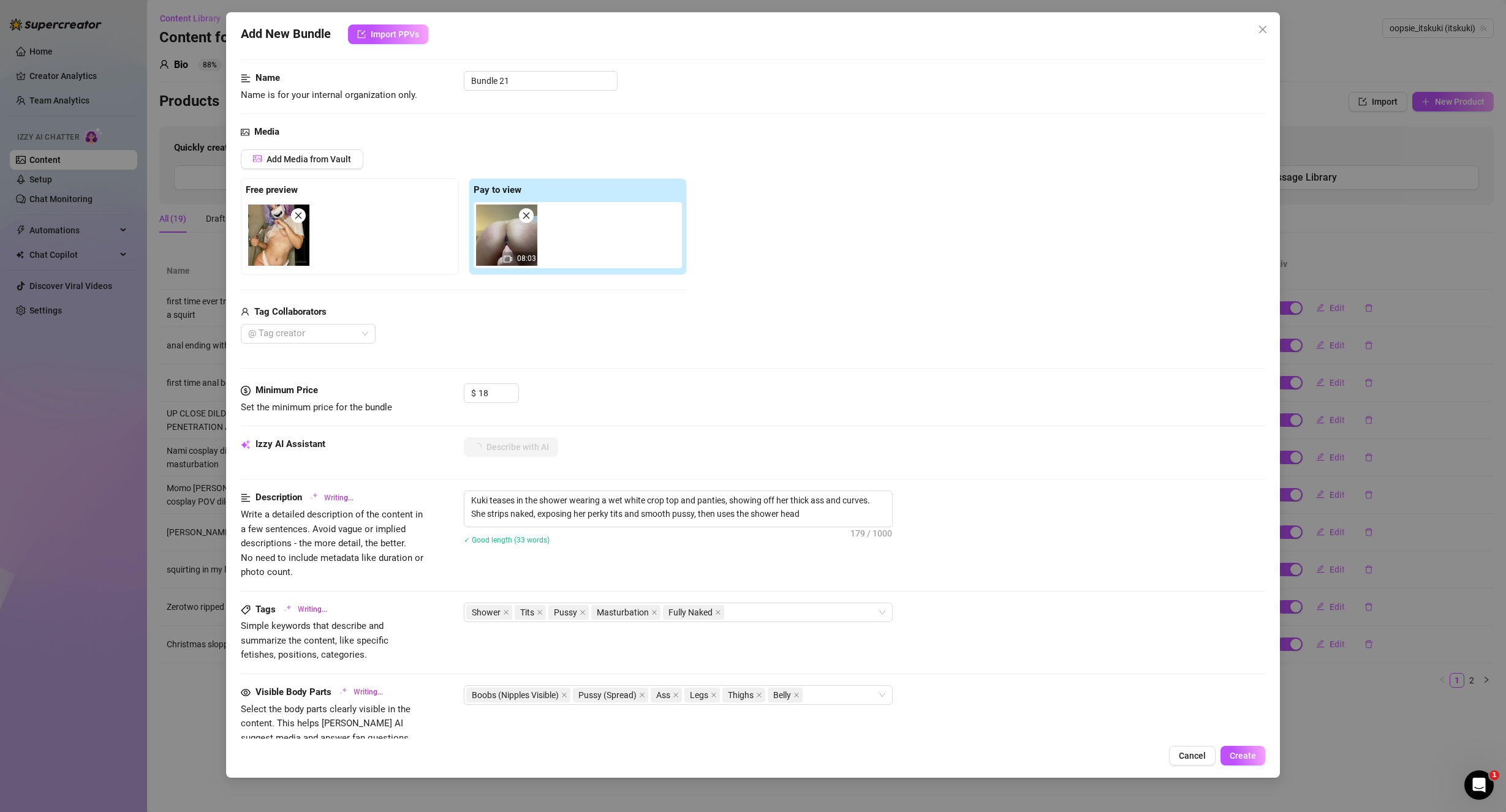
type textarea "Kuki teases in the shower wearing a wet white crop top and panties, showing off…"
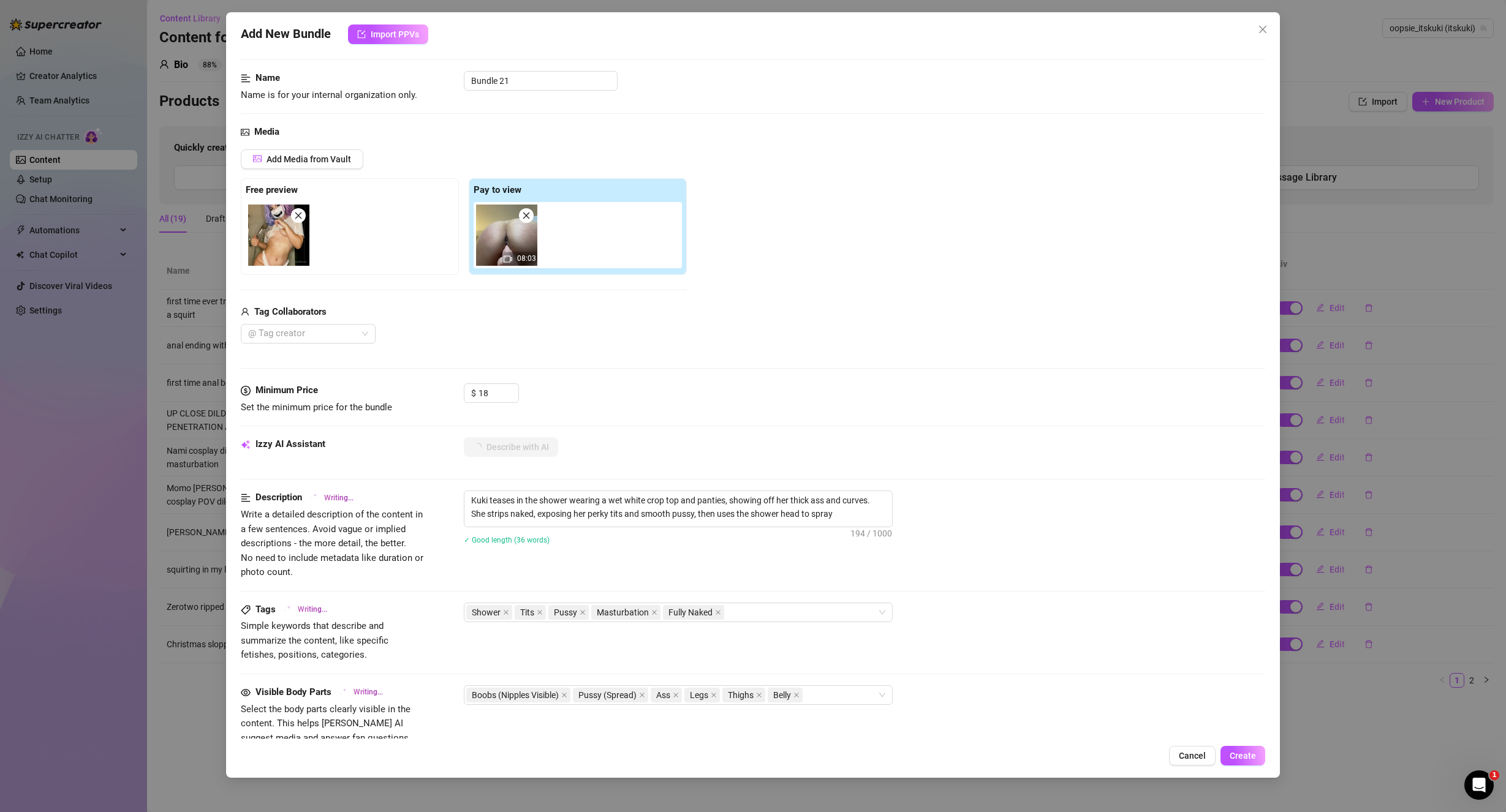
type textarea "Kuki teases in the shower wearing a wet white crop top and panties, showing off…"
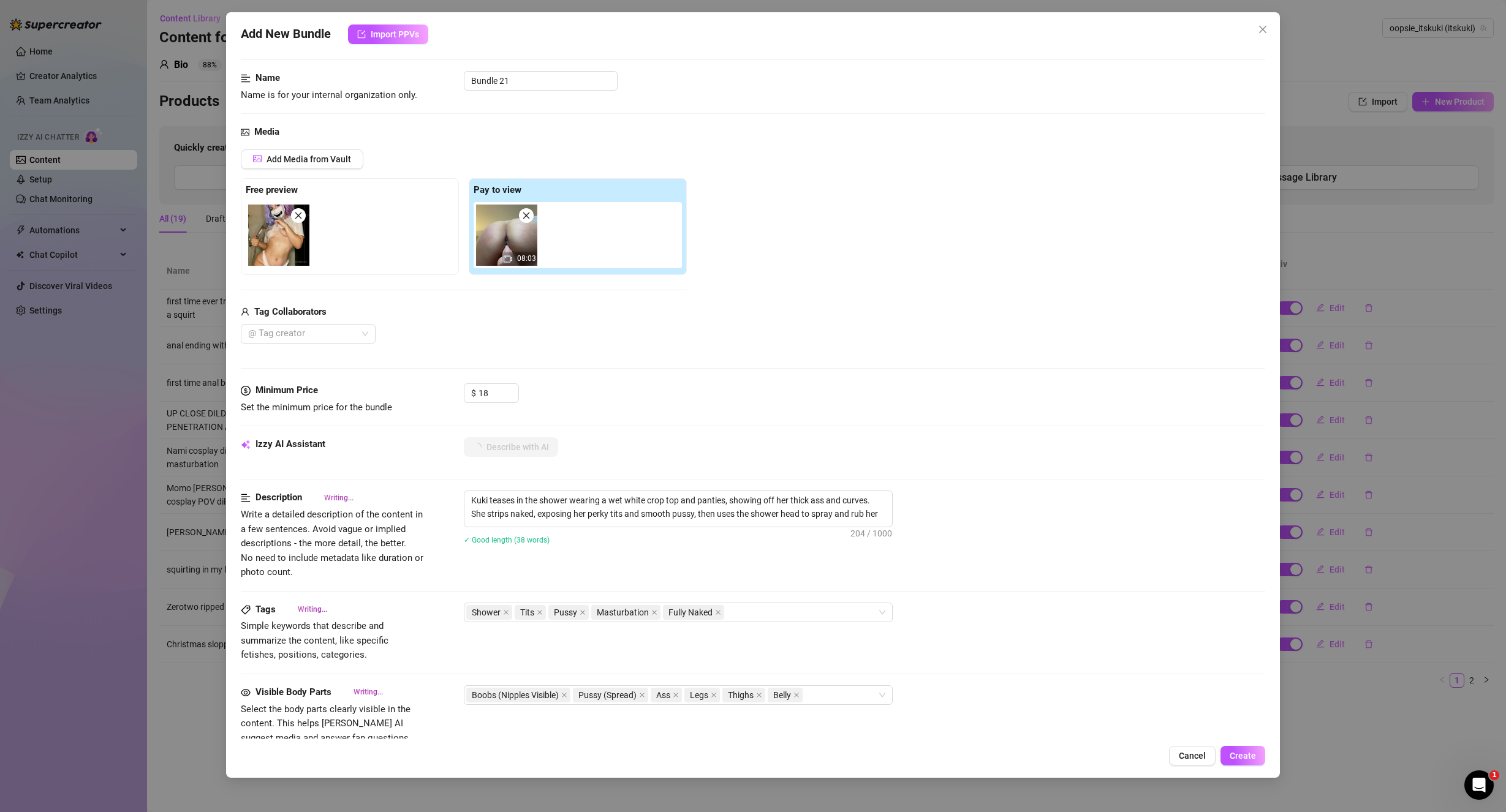
type textarea "Kuki teases in the shower wearing a wet white crop top and panties, showing off…"
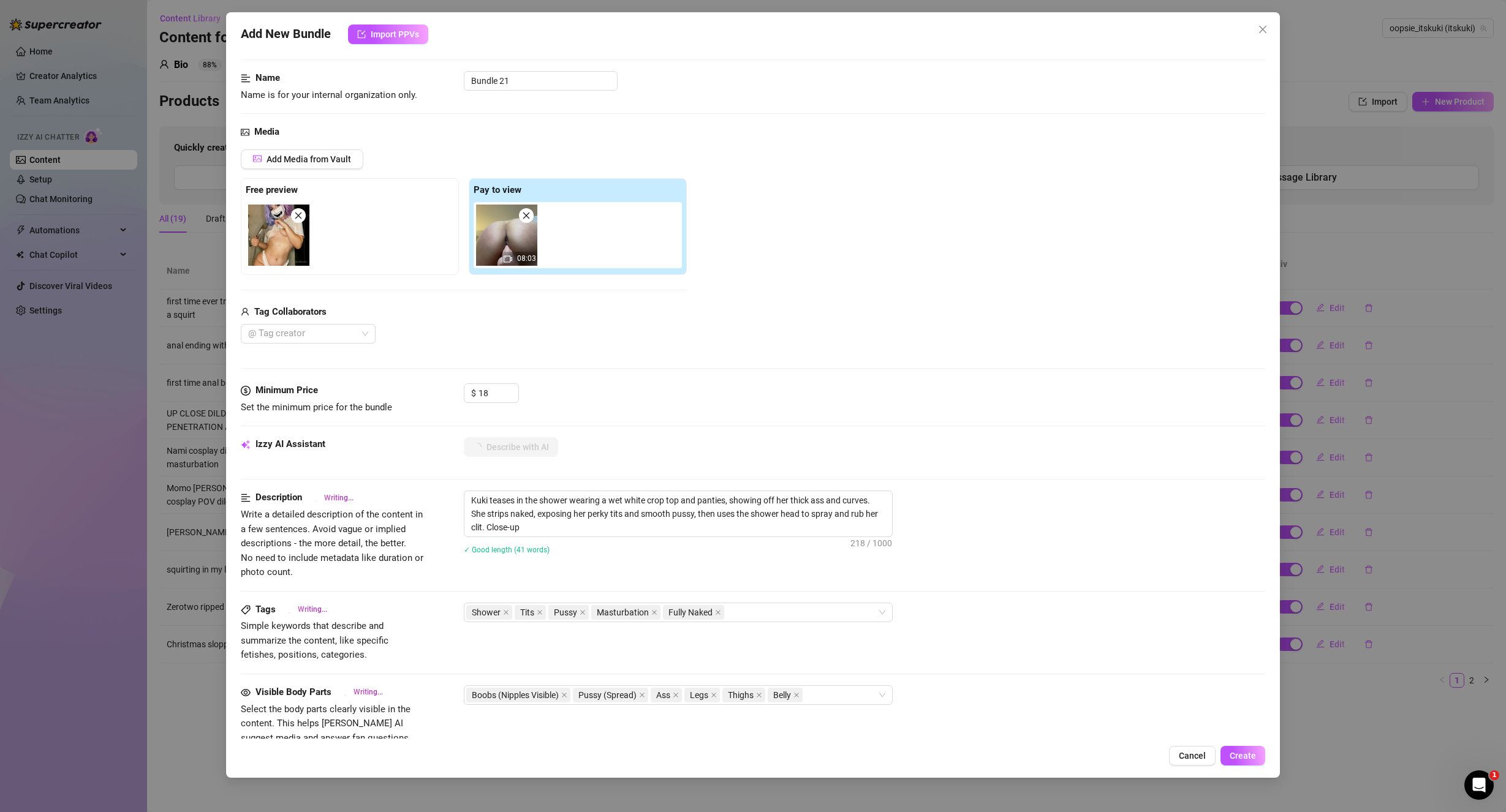
type textarea "Kuki teases in the shower wearing a wet white crop top and panties, showing off…"
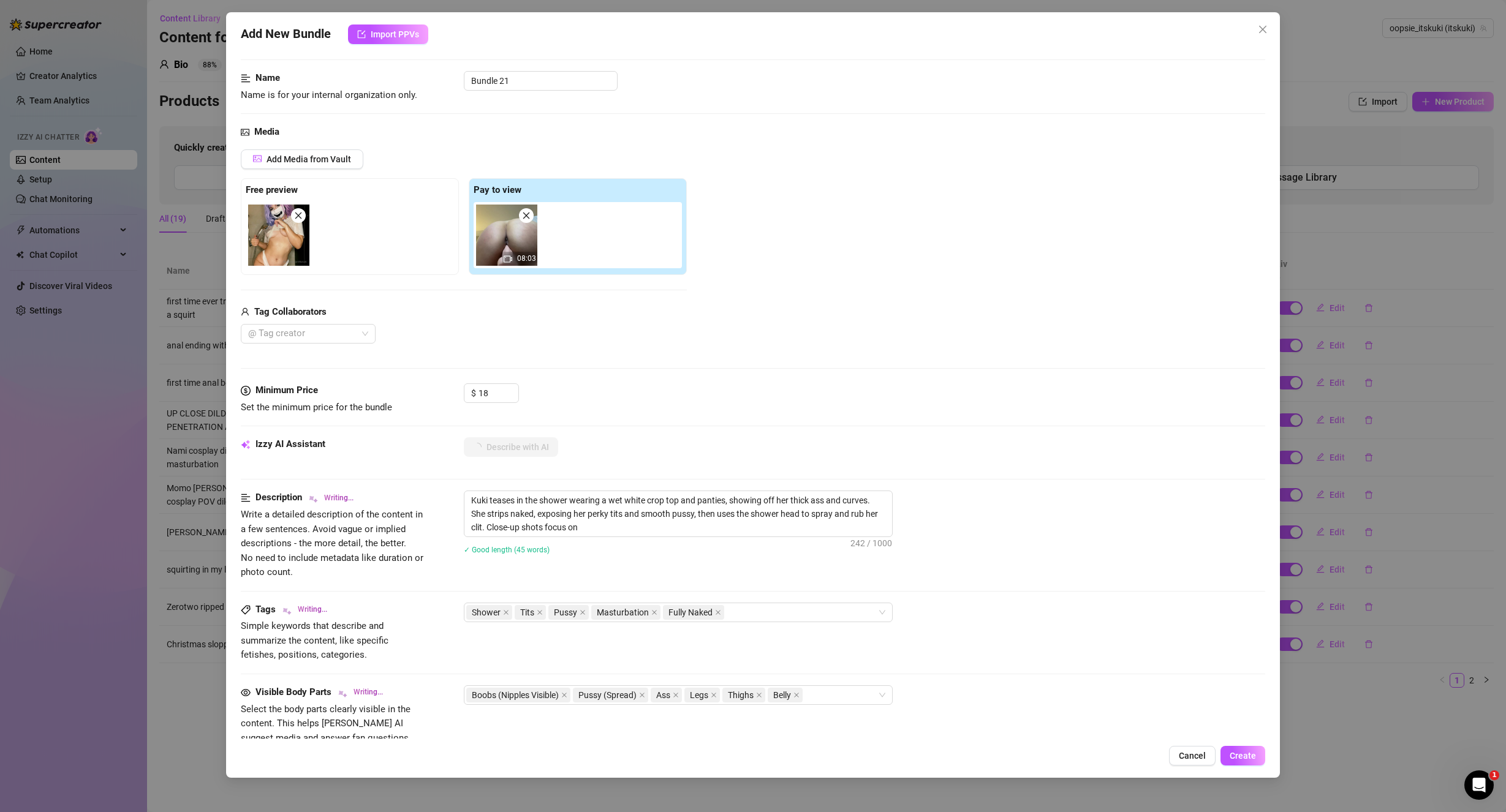
type textarea "Kuki teases in the shower wearing a wet white crop top and panties, showing off…"
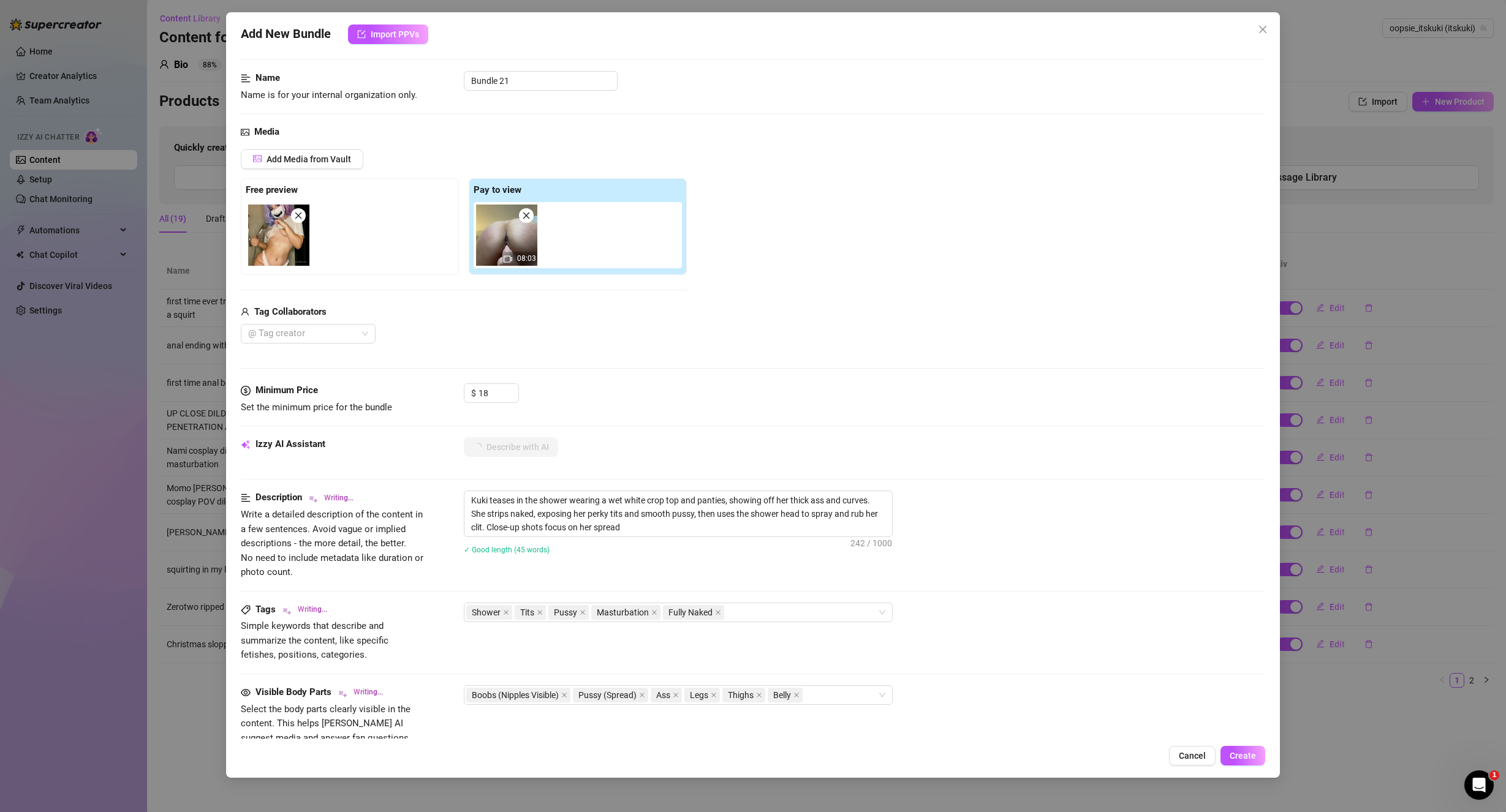
type textarea "Kuki teases in the shower wearing a wet white crop top and panties, showing off…"
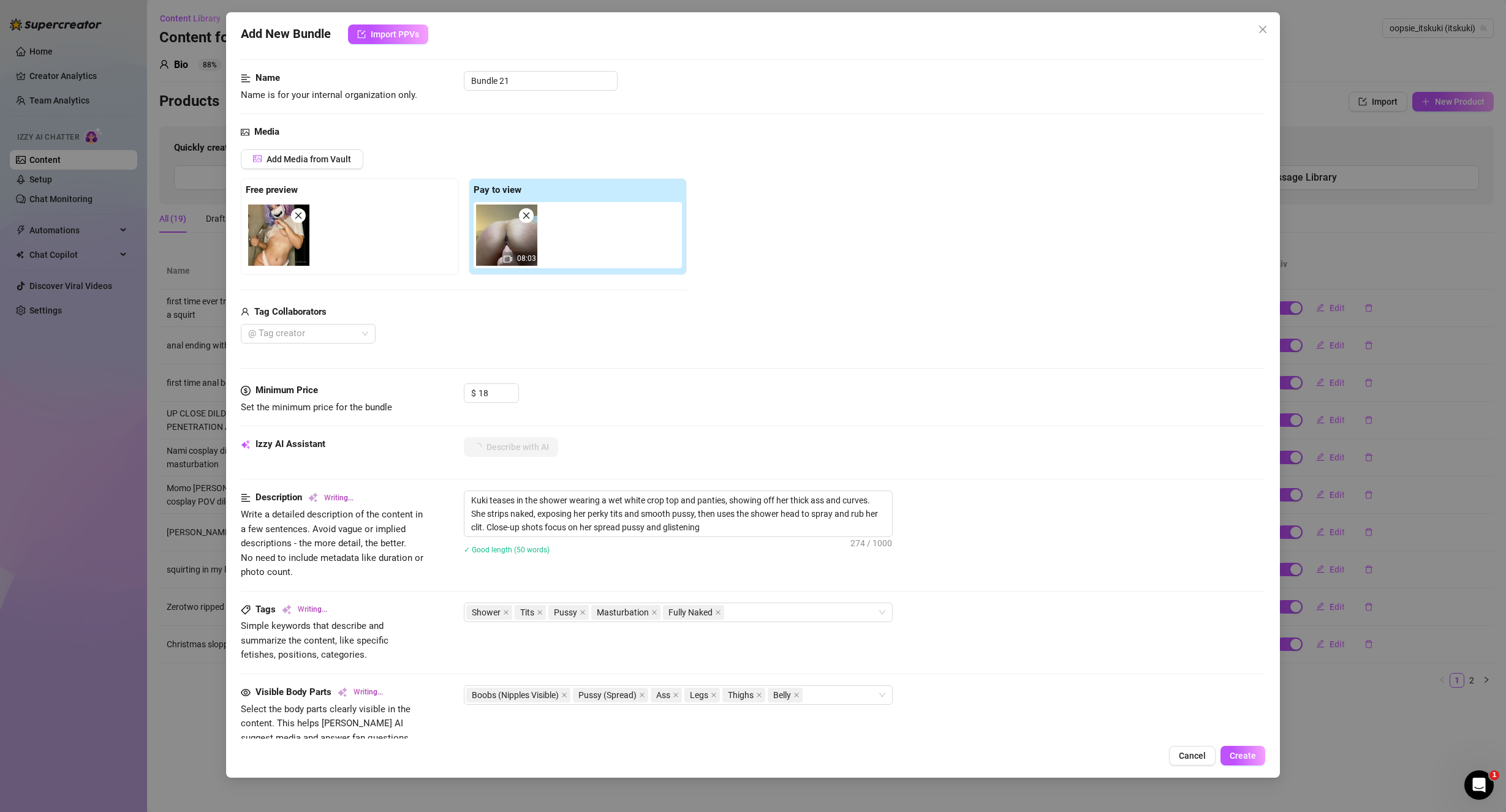
type textarea "Kuki teases in the shower wearing a wet white crop top and panties, showing off…"
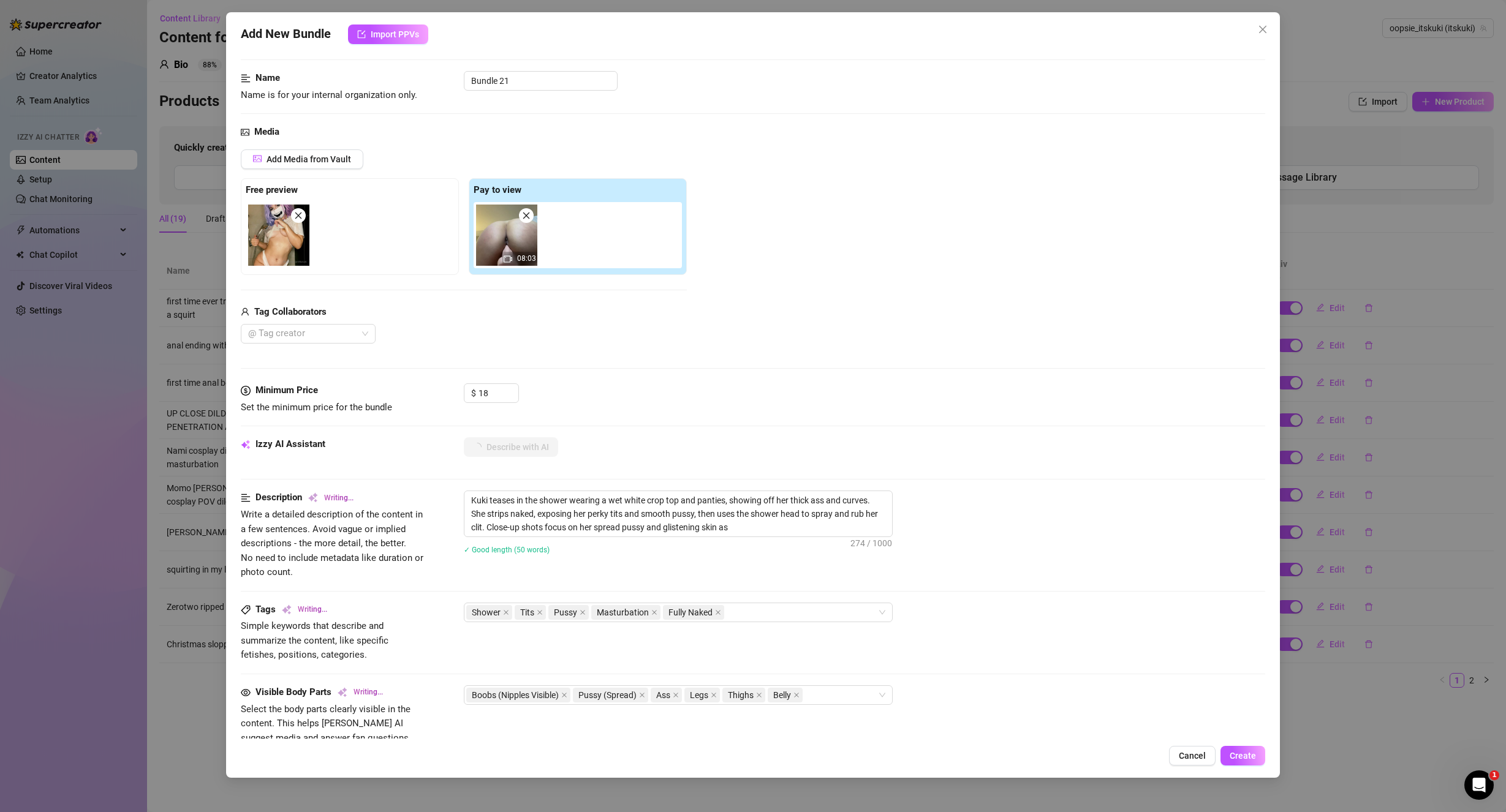
type textarea "Kuki teases in the shower wearing a wet white crop top and panties, showing off…"
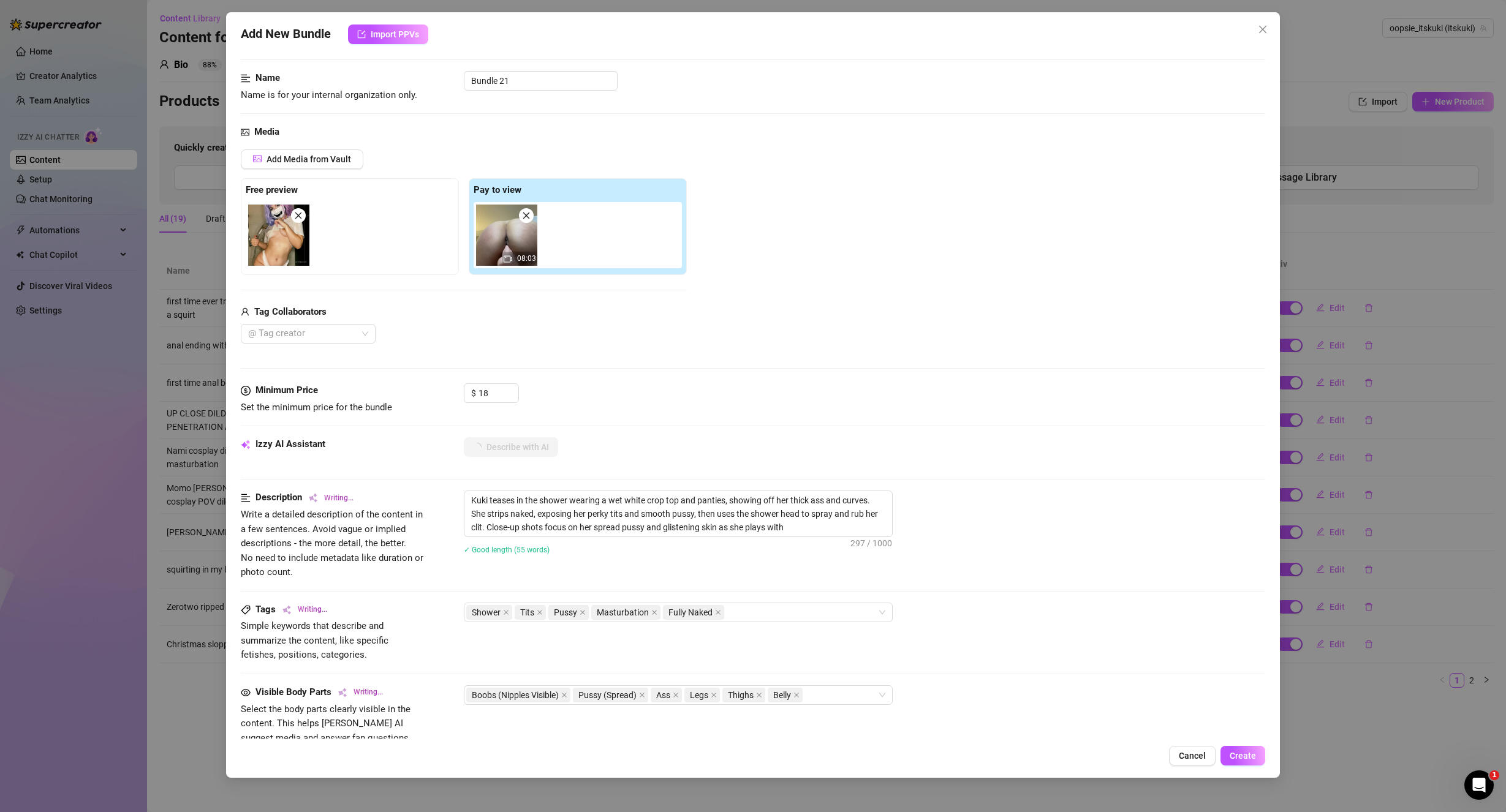
type textarea "Kuki teases in the shower wearing a wet white crop top and panties, showing off…"
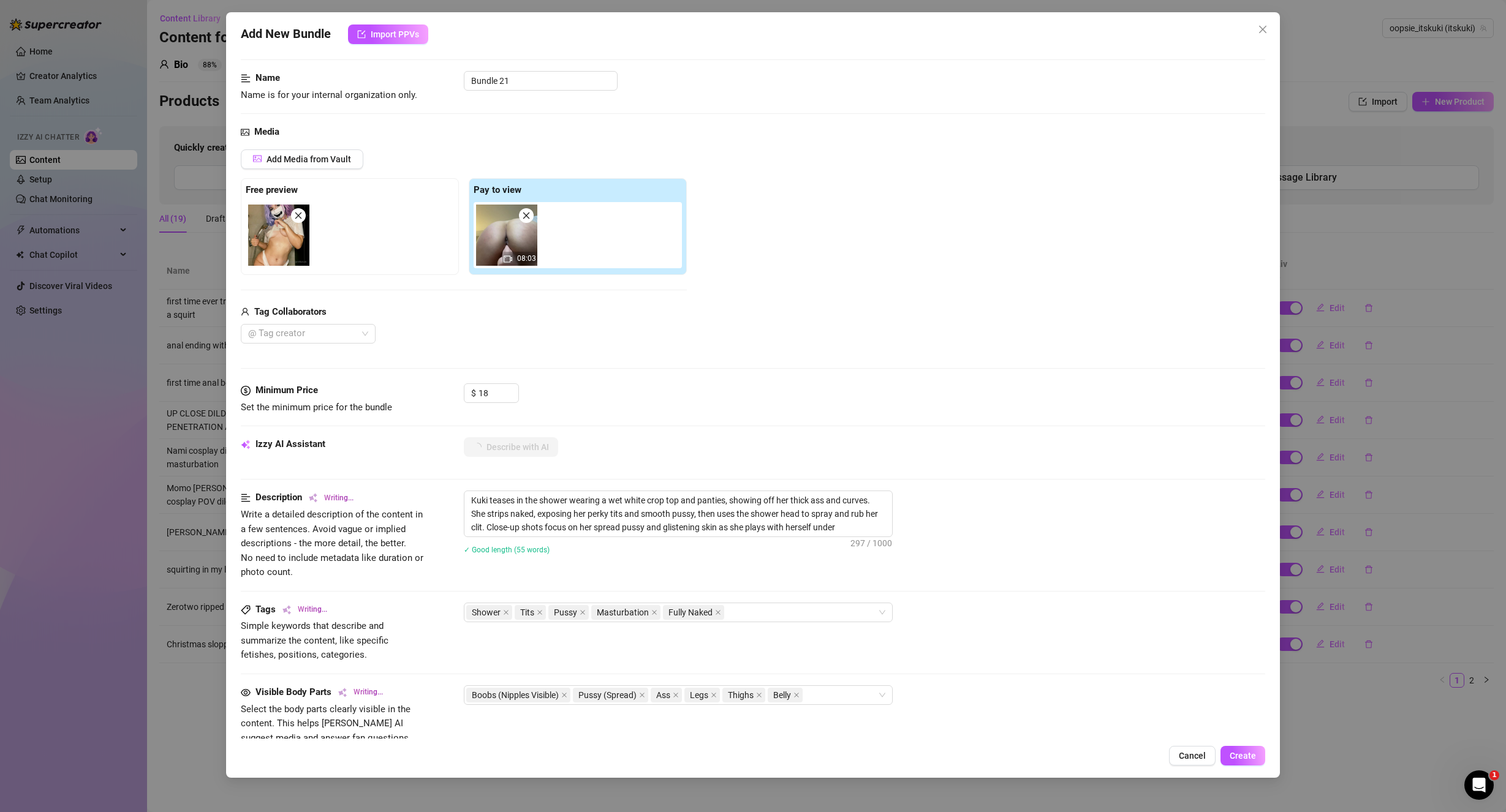
type textarea "Kuki teases in the shower wearing a wet white crop top and panties, showing off…"
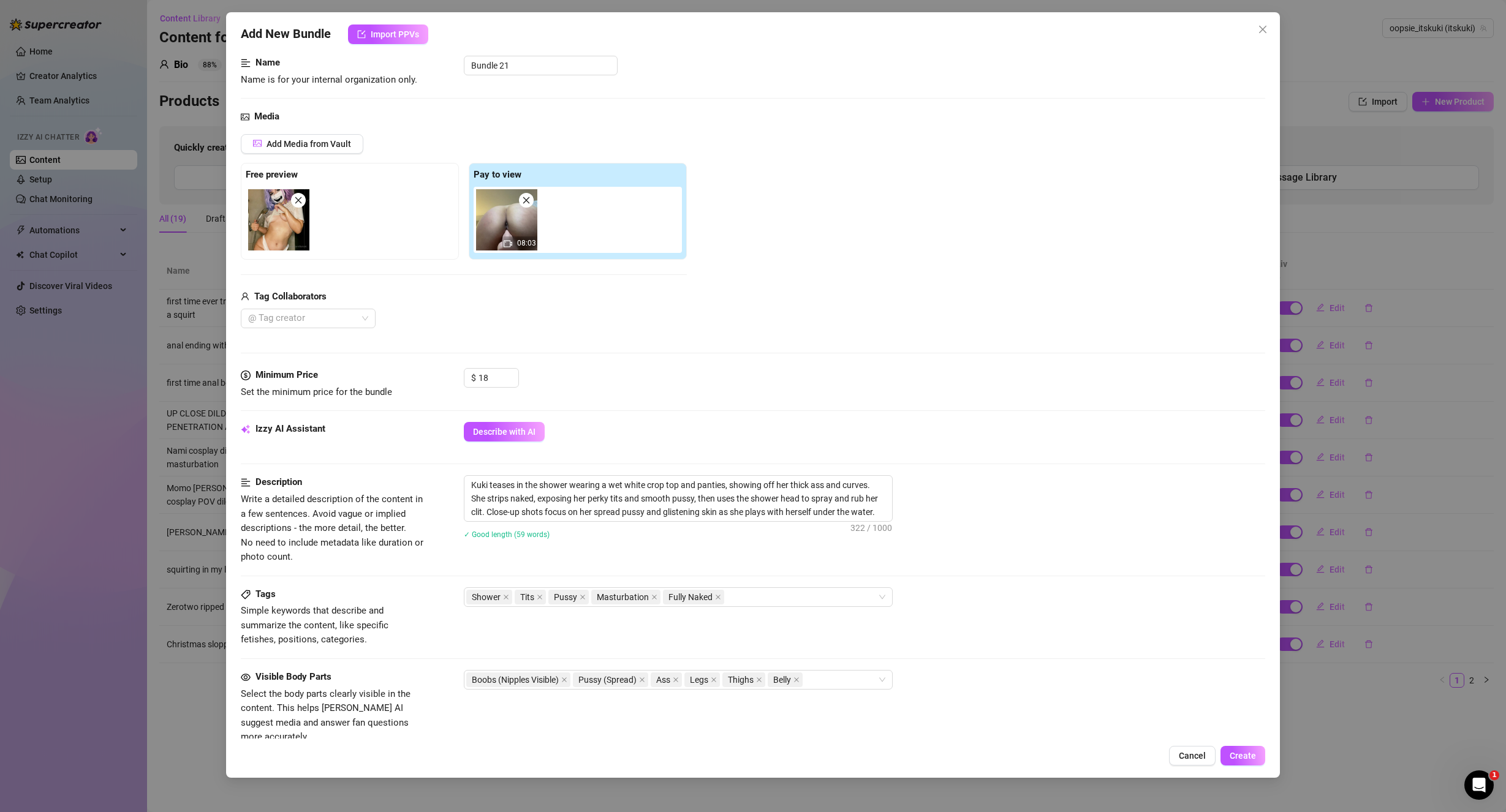
scroll to position [122, 0]
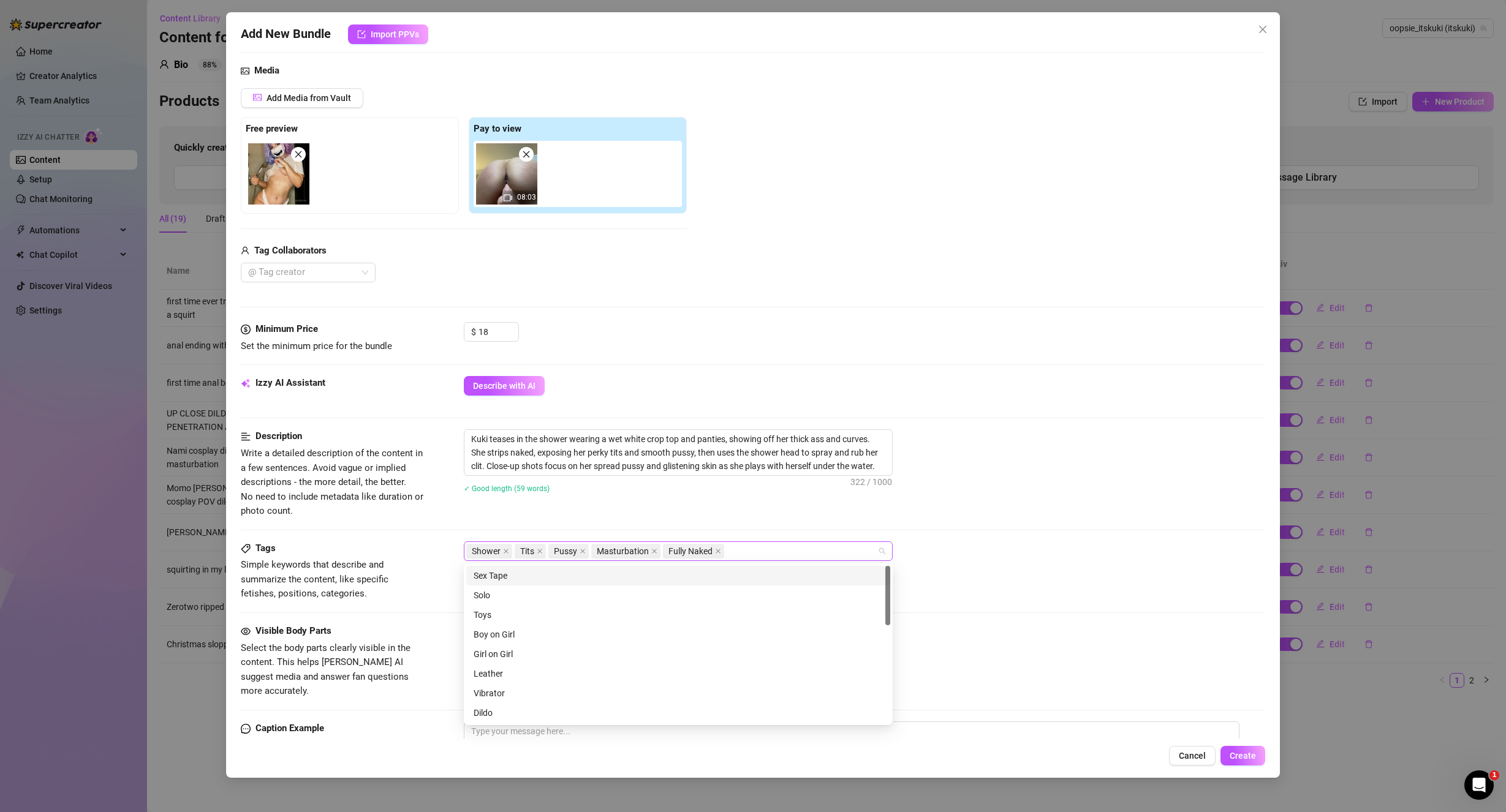
click at [777, 547] on div "Shower Tits Pussy Masturbation Fully Naked" at bounding box center [671, 551] width 411 height 17
click at [645, 594] on div "Solo" at bounding box center [678, 595] width 409 height 14
click at [505, 657] on div "Dildo" at bounding box center [678, 652] width 409 height 14
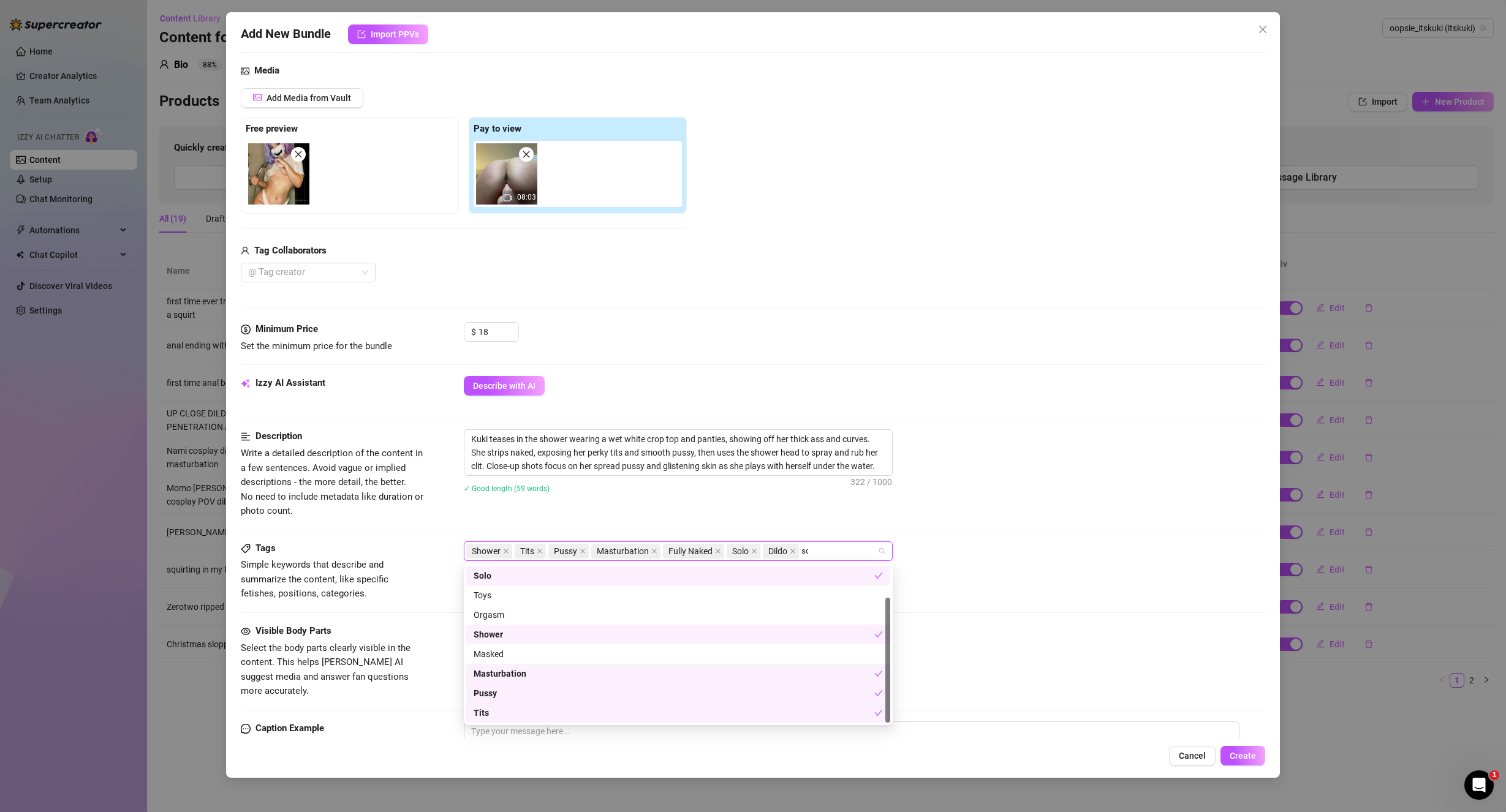
scroll to position [0, 0]
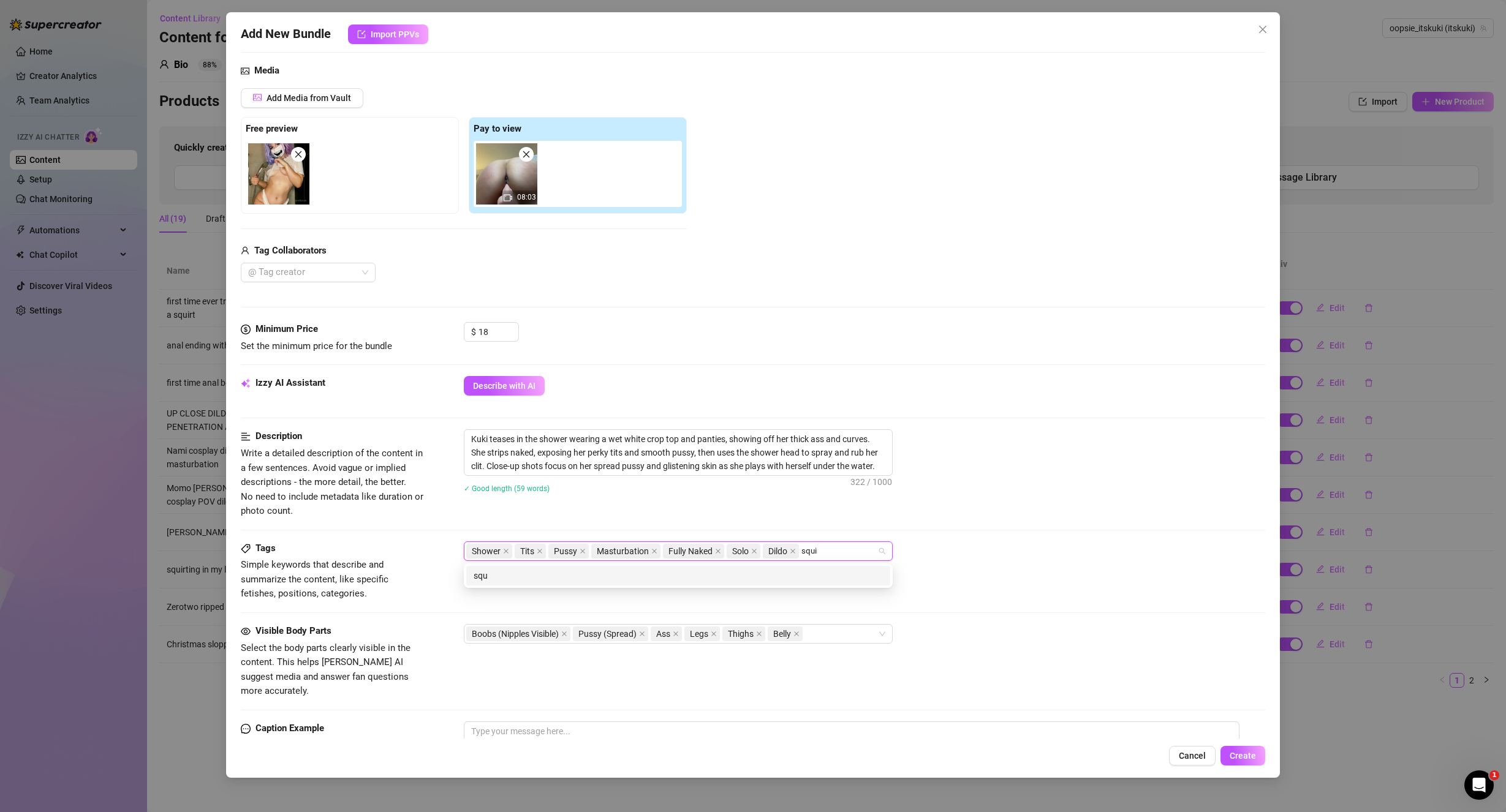
type input "squirt"
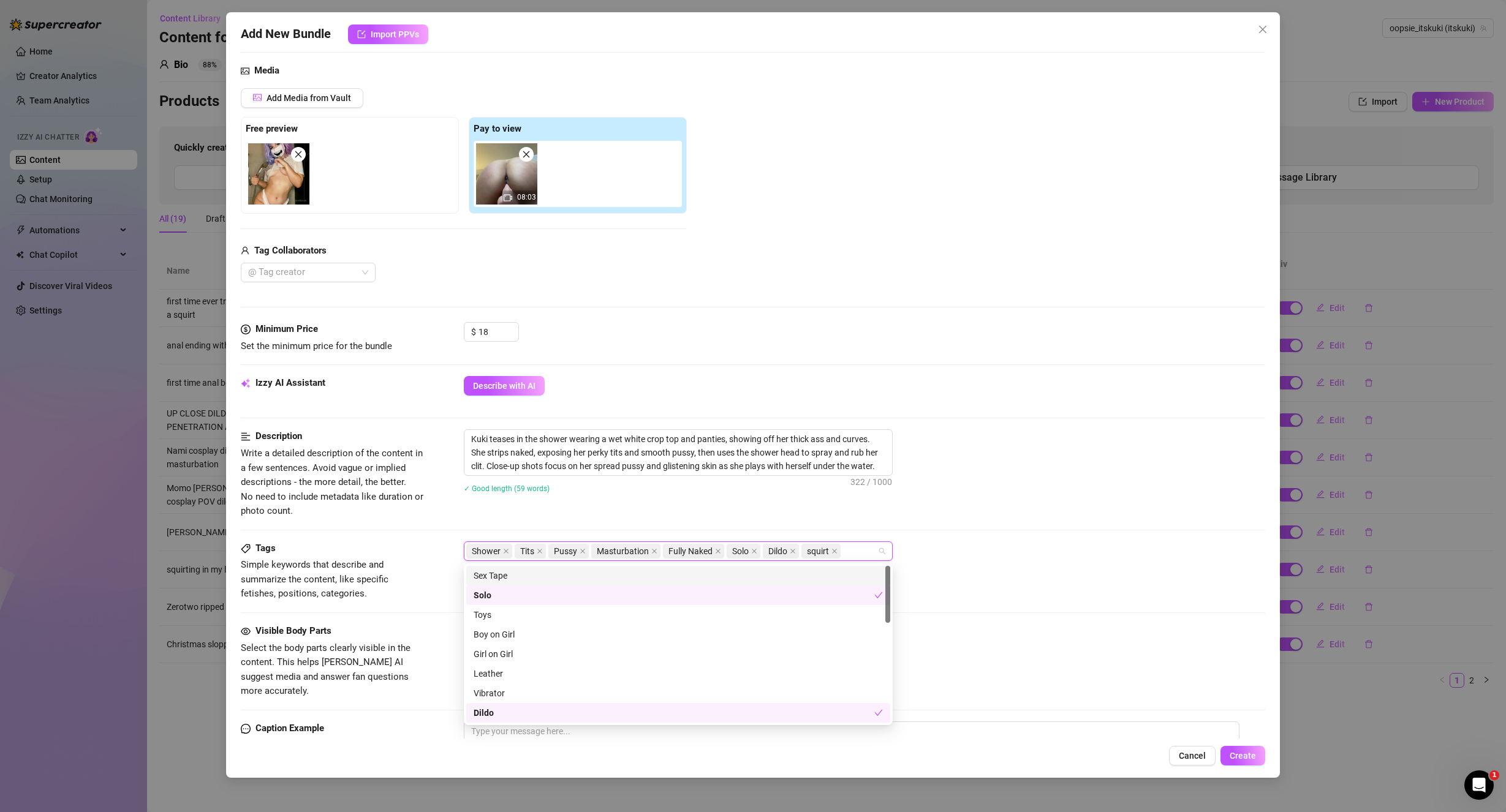
click at [1076, 548] on div "Shower Tits Pussy Masturbation Fully Naked Solo Dildo squirt" at bounding box center [865, 551] width 802 height 20
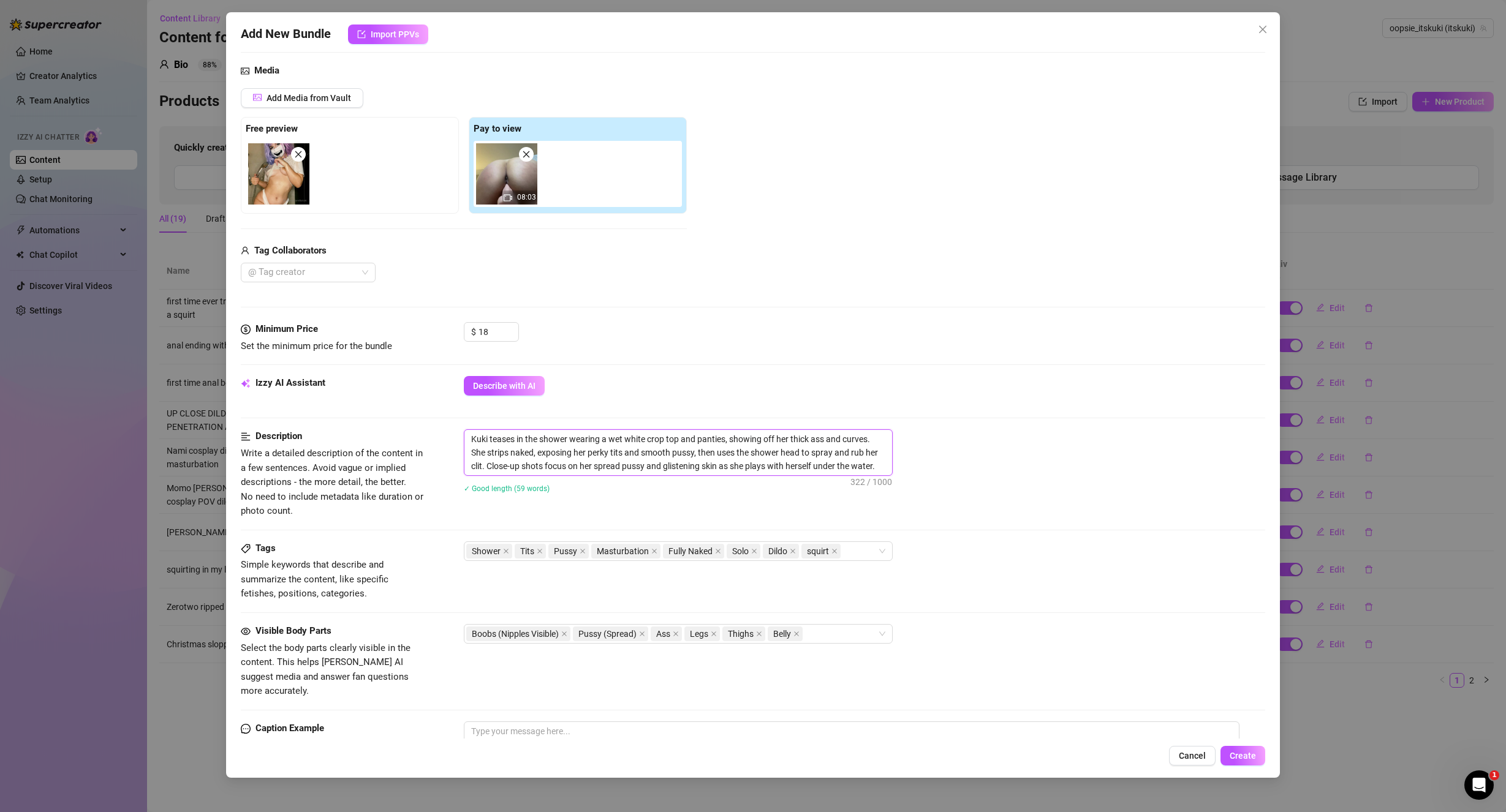
click at [891, 466] on textarea "Kuki teases in the shower wearing a wet white crop top and panties, showing off…" at bounding box center [678, 452] width 428 height 46
type textarea "Kuki teases in the shower wearing a wet white crop top and panties, showing off…"
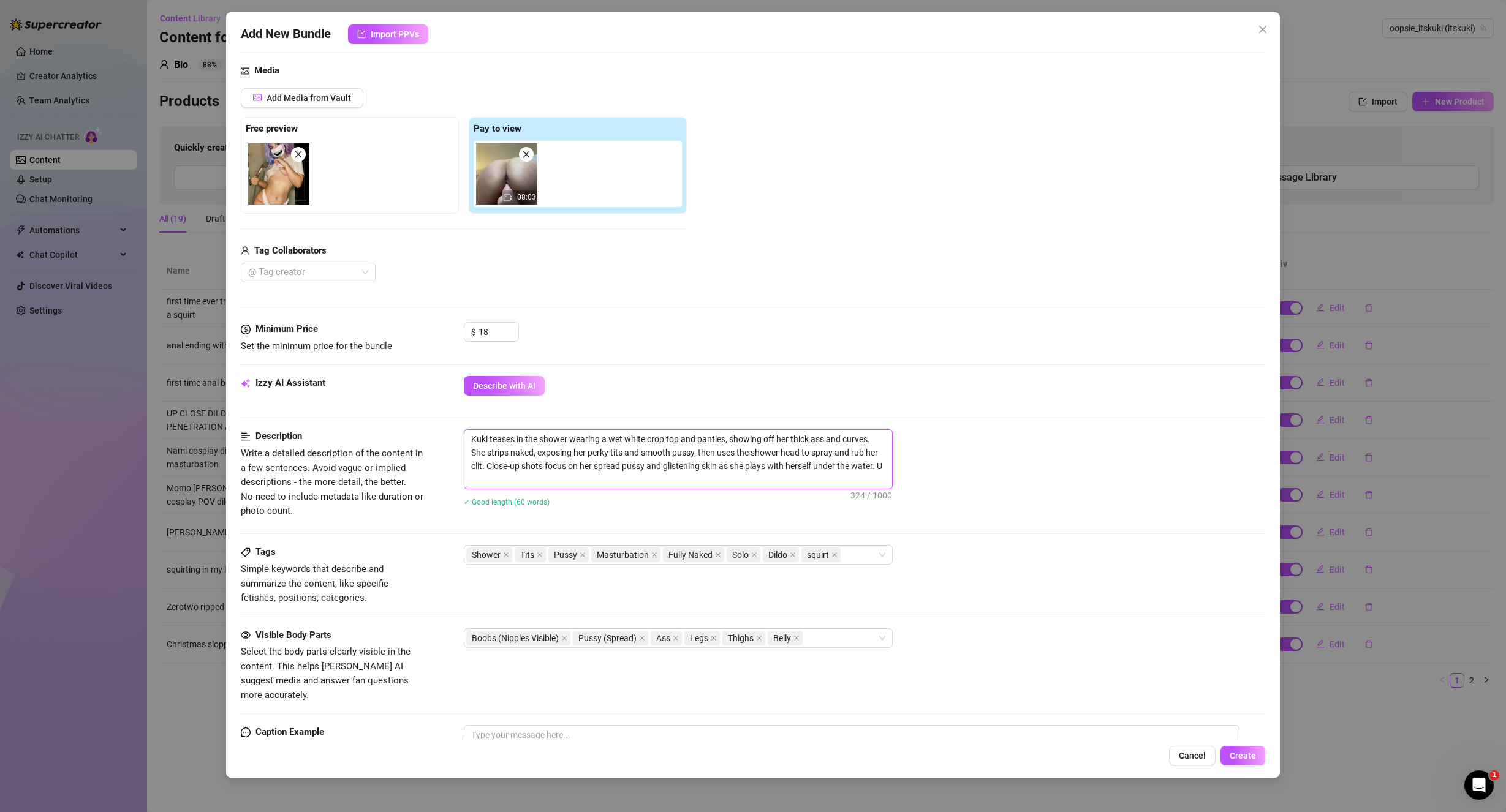
type textarea "Kuki teases in the shower wearing a wet white crop top and panties, showing off…"
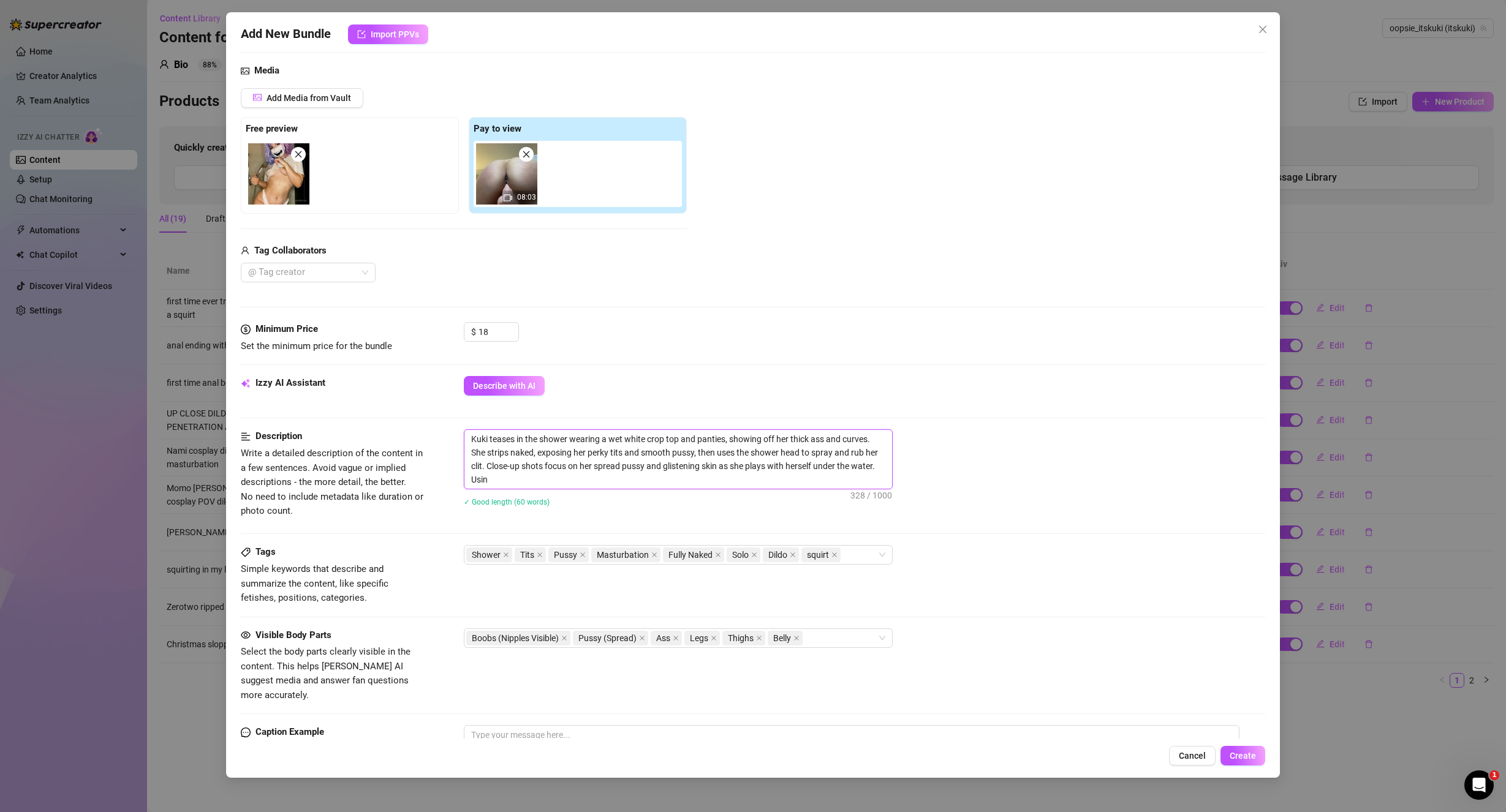
type textarea "Kuki teases in the shower wearing a wet white crop top and panties, showing off…"
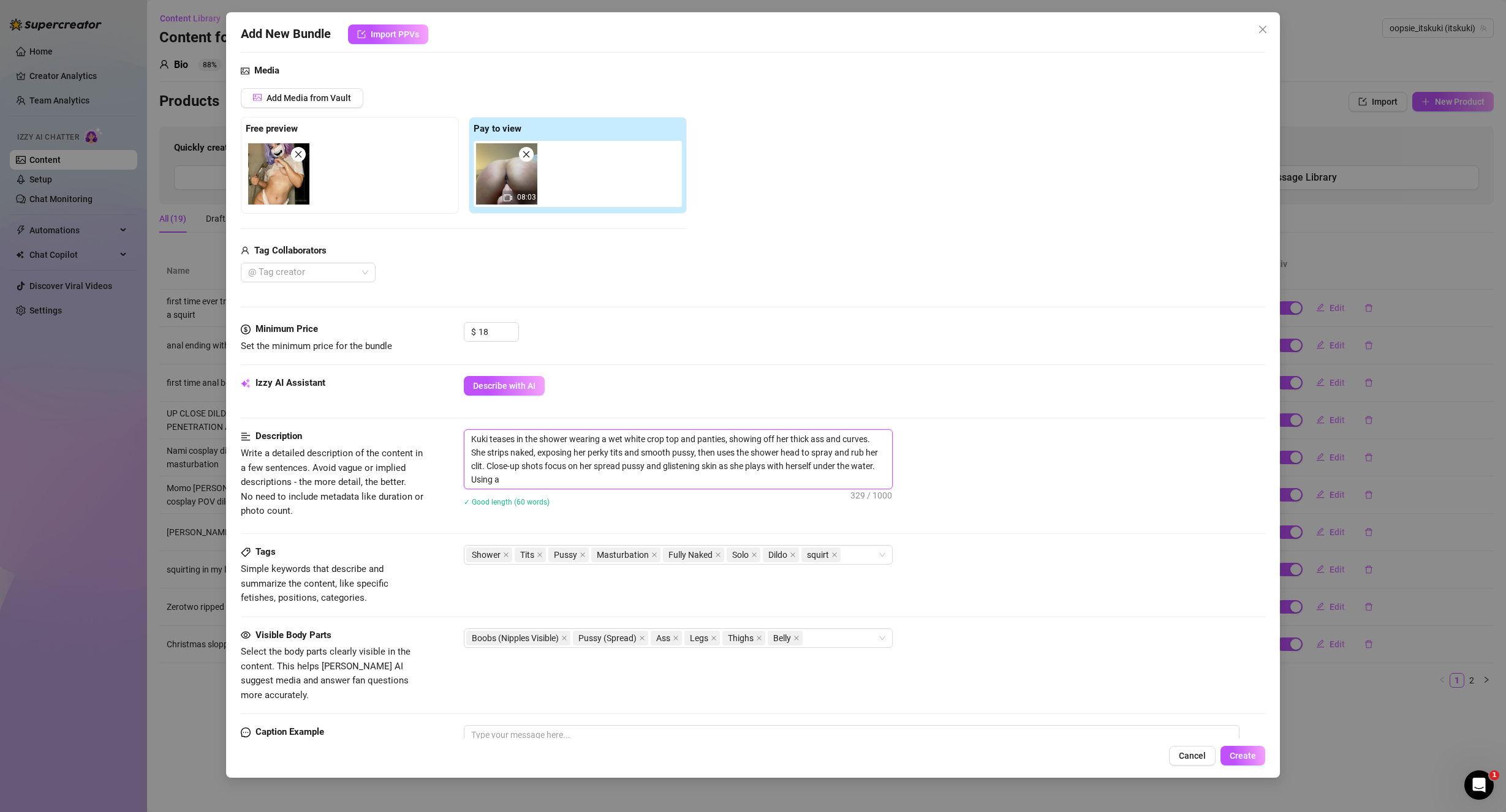
type textarea "Kuki teases in the shower wearing a wet white crop top and panties, showing off…"
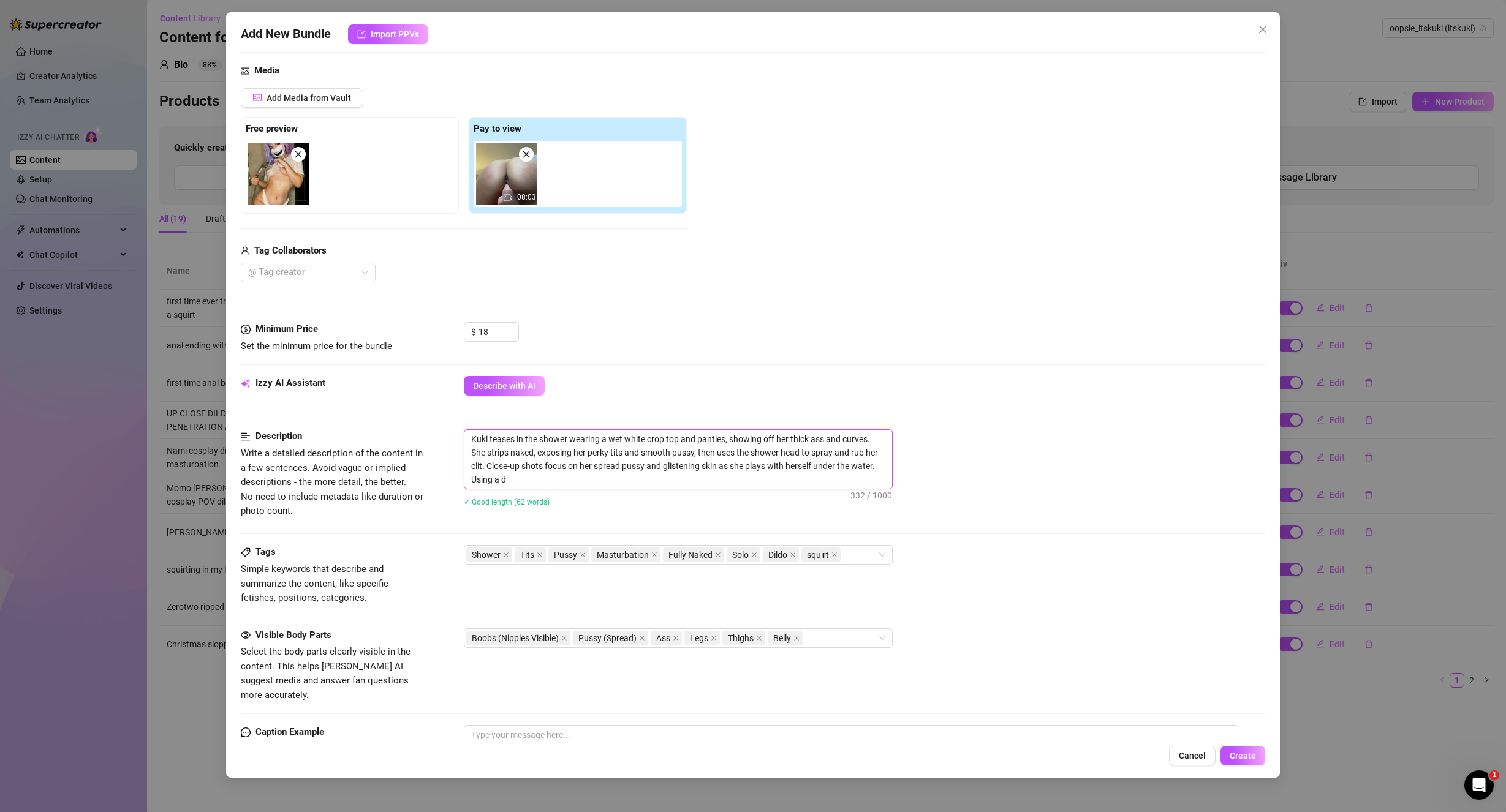
type textarea "Kuki teases in the shower wearing a wet white crop top and panties, showing off…"
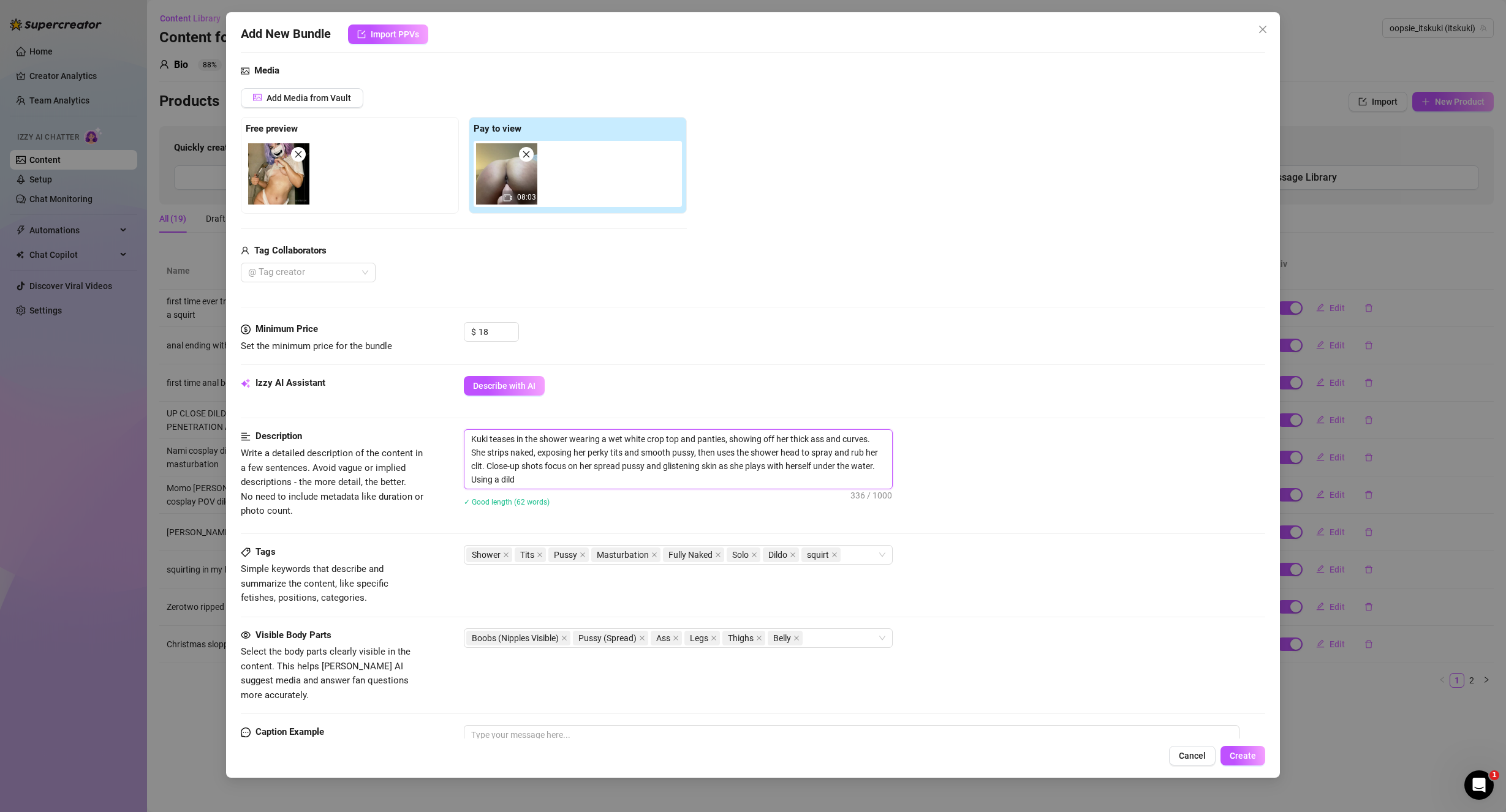
type textarea "Kuki teases in the shower wearing a wet white crop top and panties, showing off…"
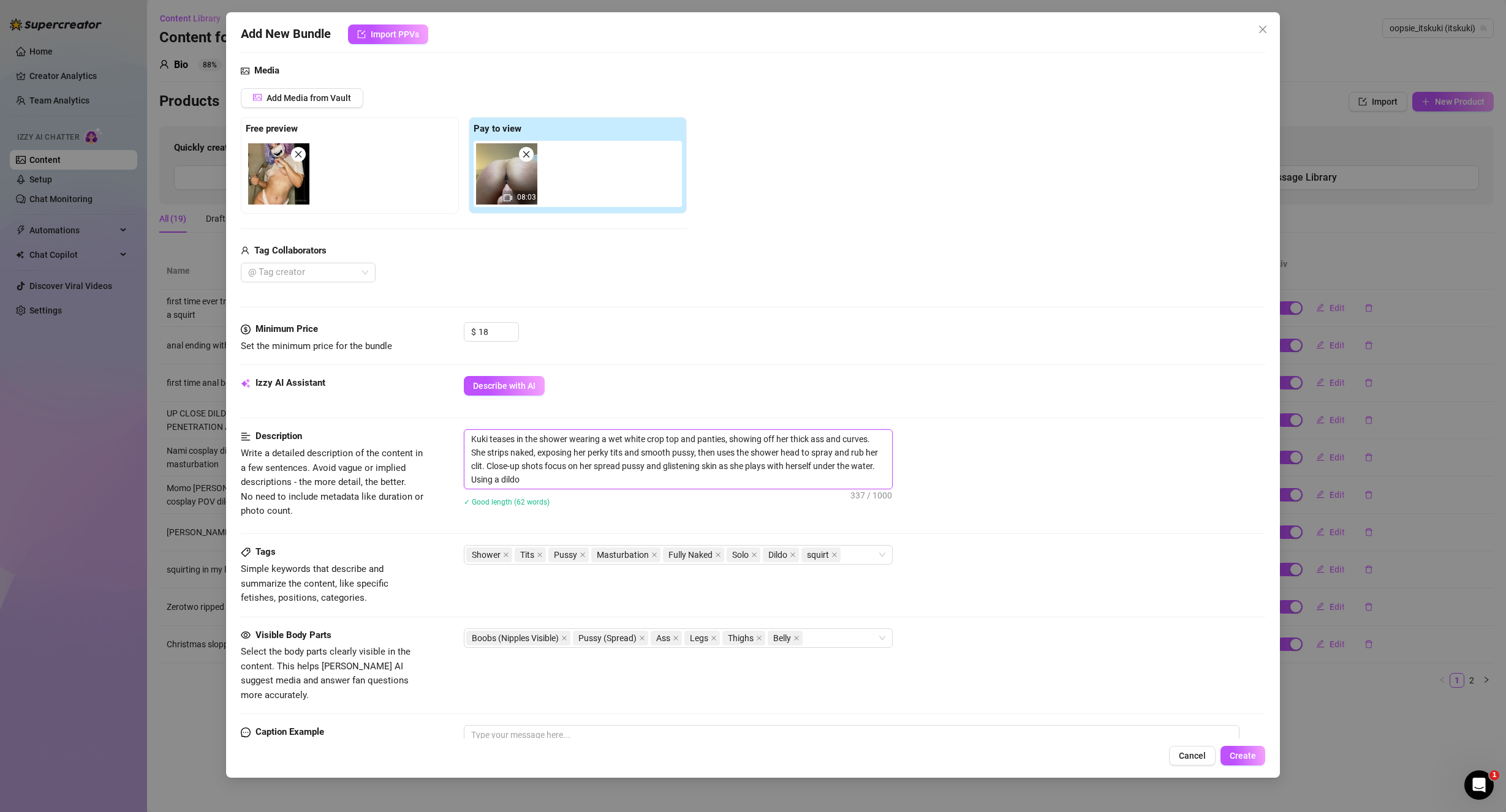
type textarea "Kuki teases in the shower wearing a wet white crop top and panties, showing off…"
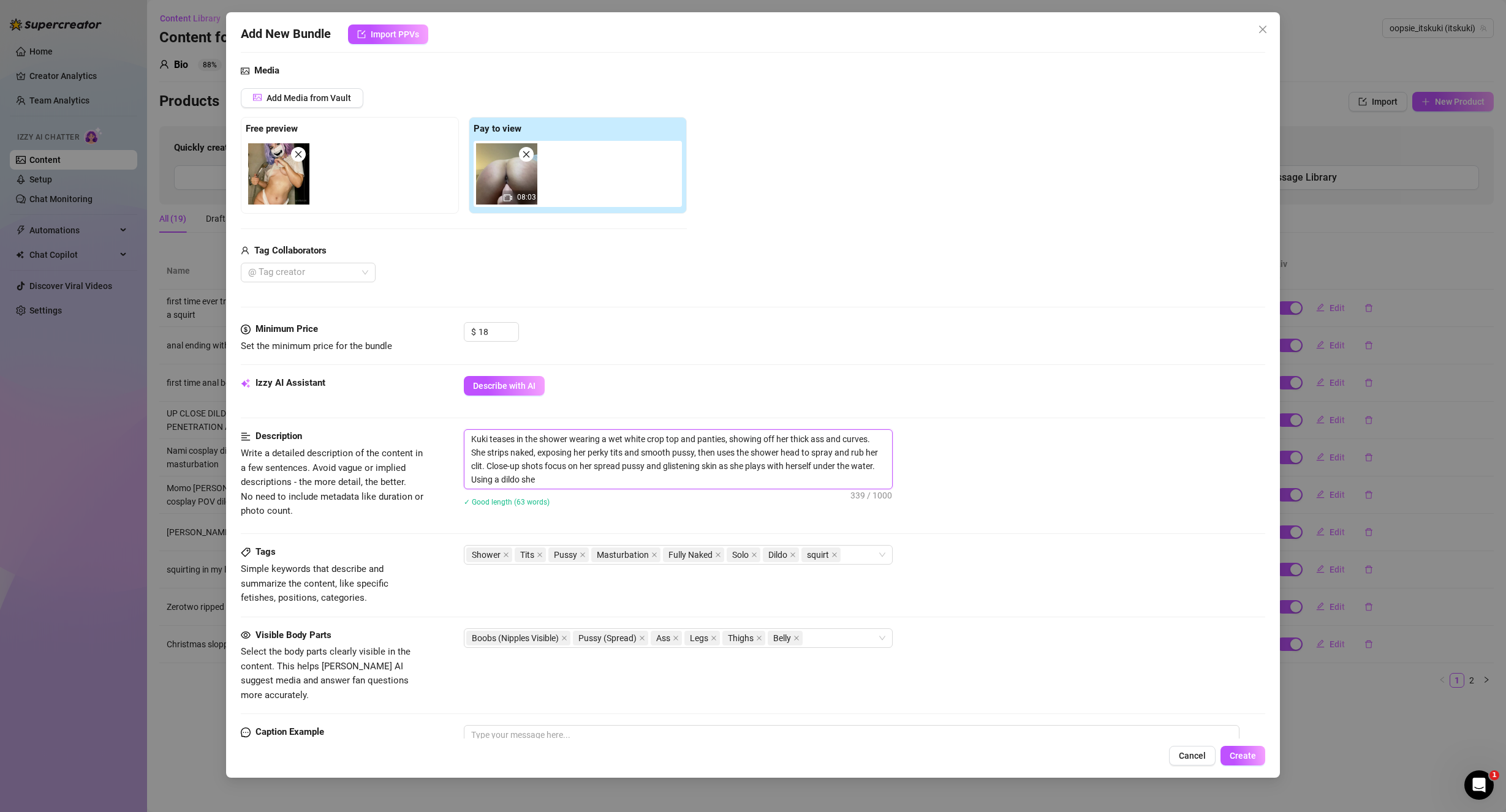
type textarea "Kuki teases in the shower wearing a wet white crop top and panties, showing off…"
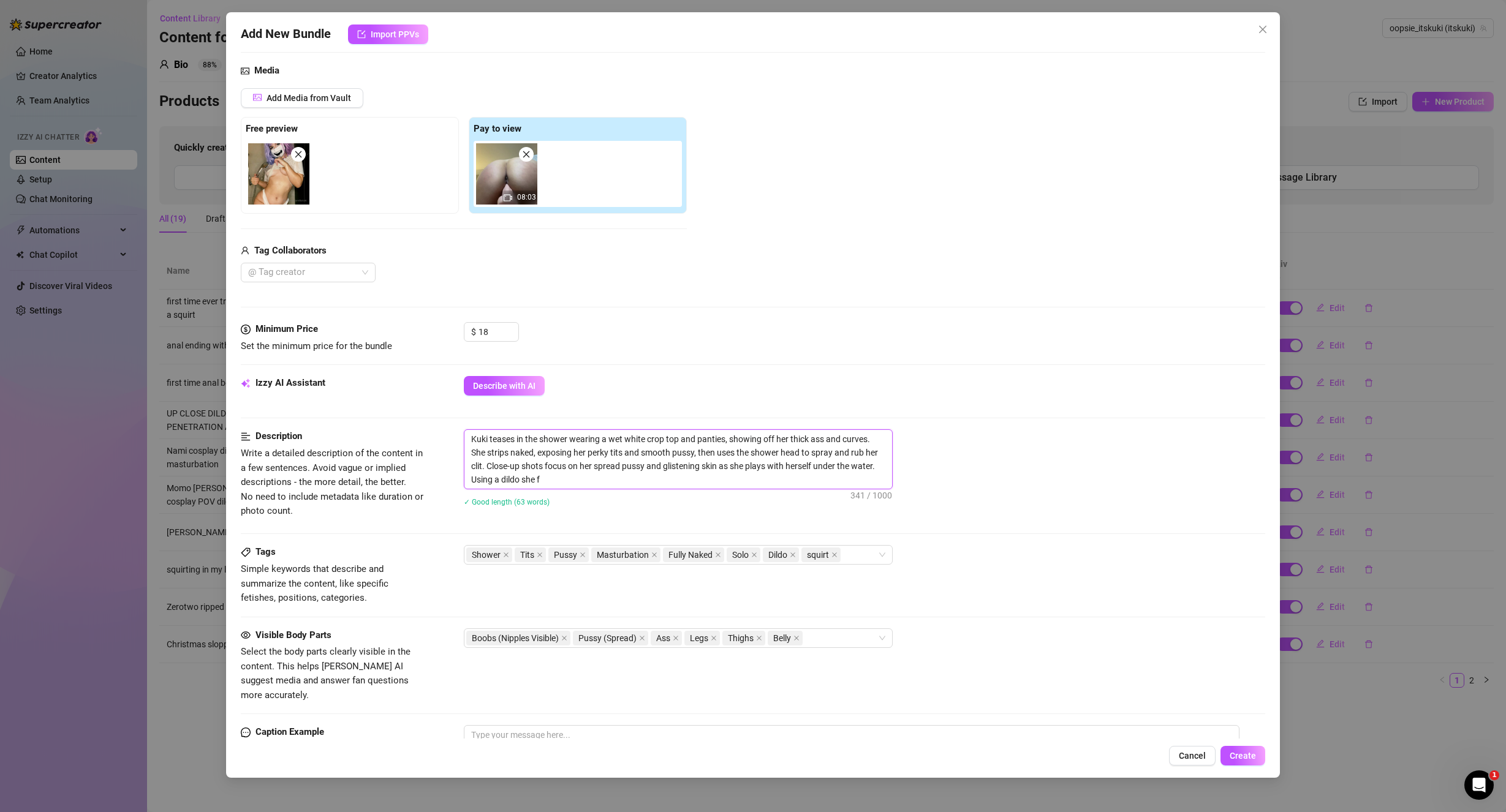
type textarea "Kuki teases in the shower wearing a wet white crop top and panties, showing off…"
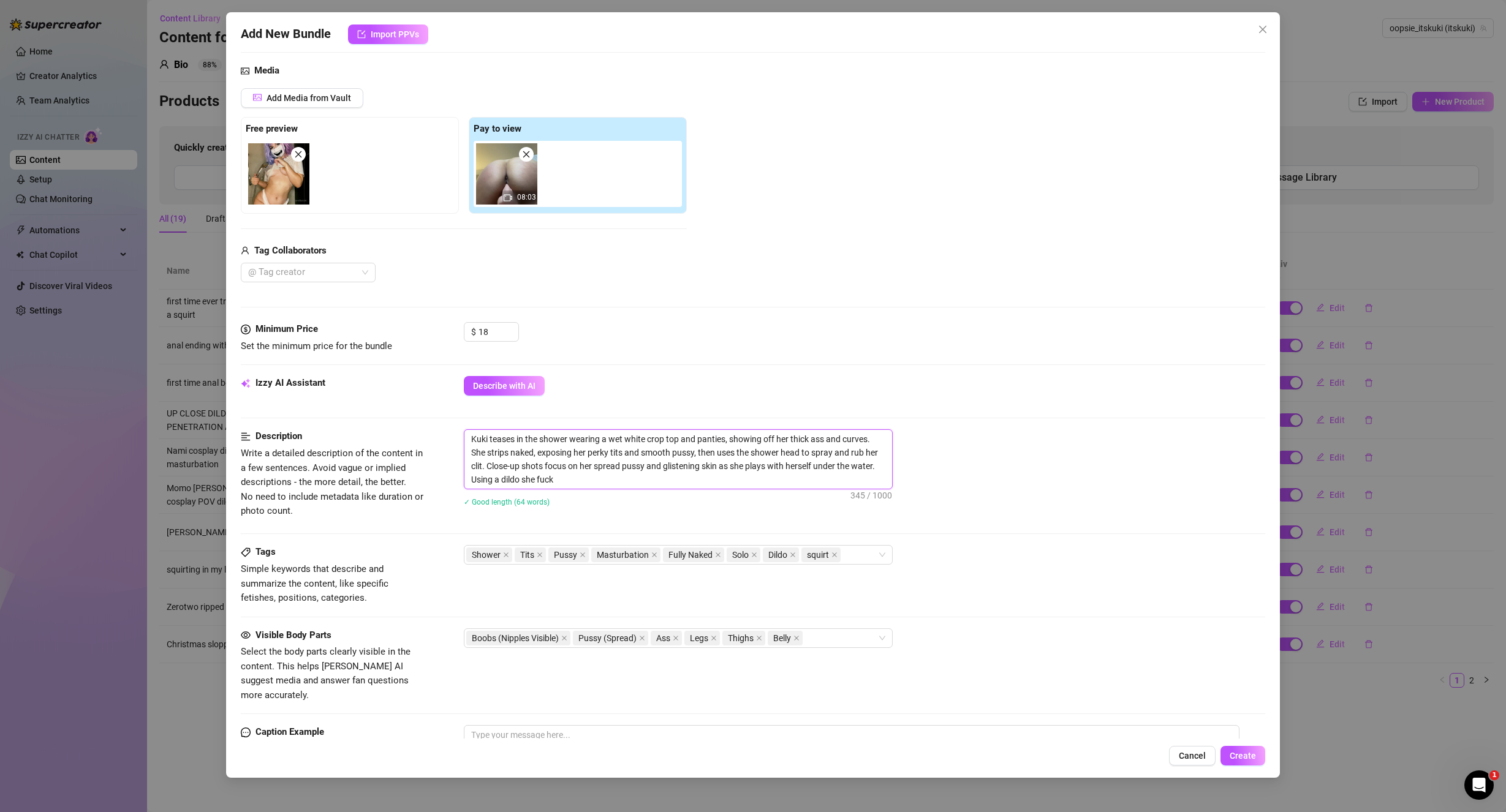
type textarea "Kuki teases in the shower wearing a wet white crop top and panties, showing off…"
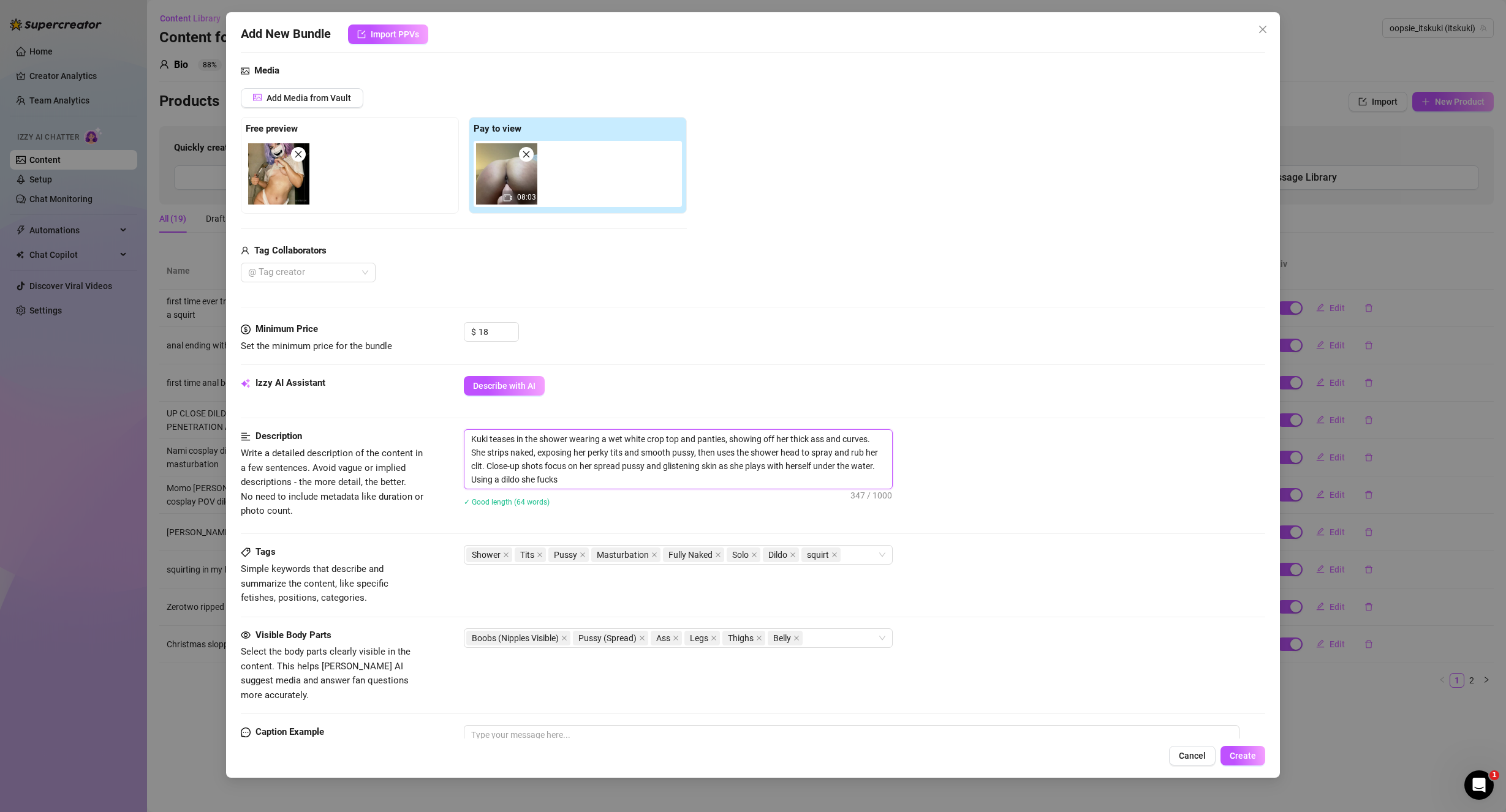
type textarea "Kuki teases in the shower wearing a wet white crop top and panties, showing off…"
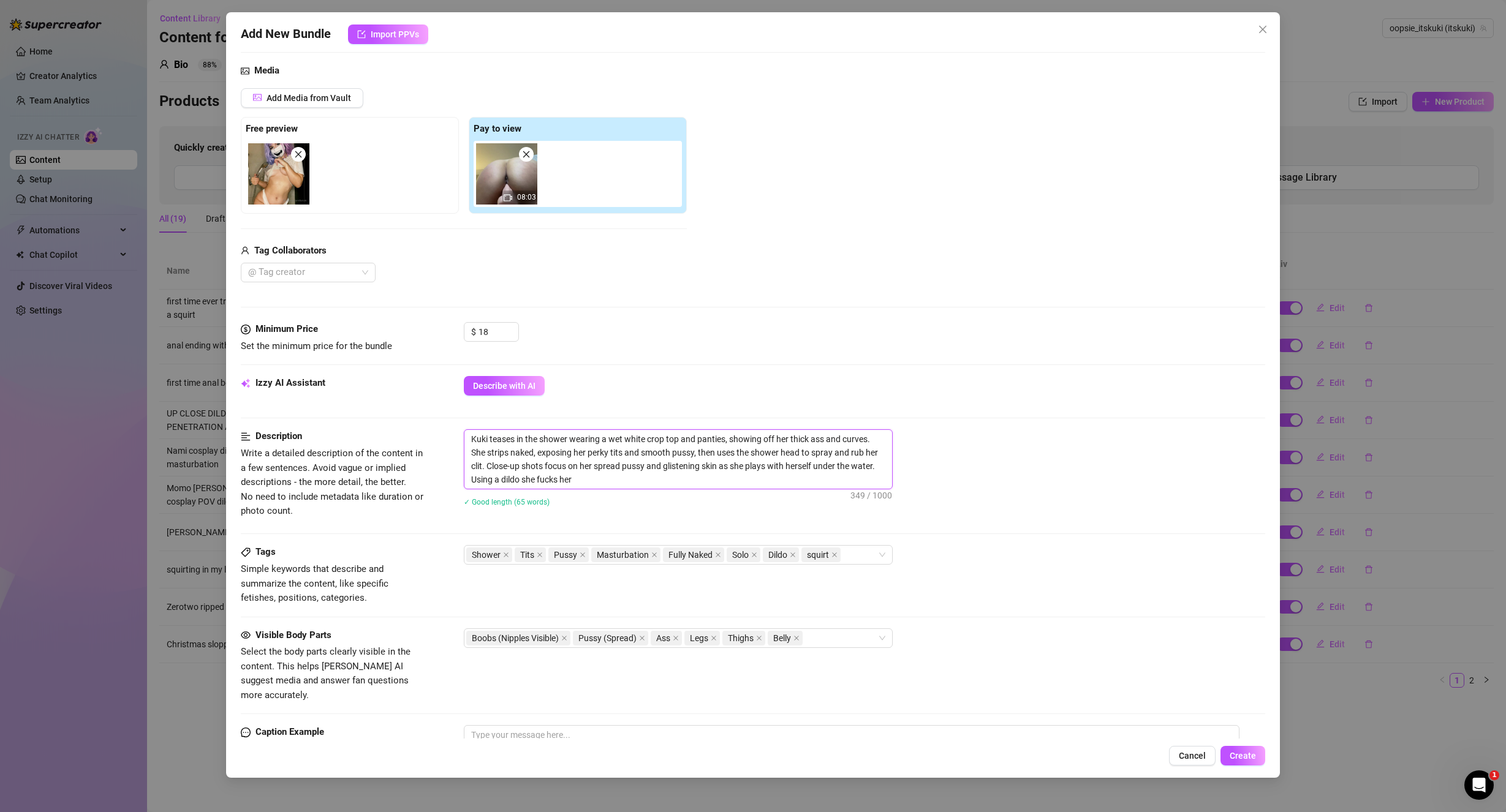
type textarea "Kuki teases in the shower wearing a wet white crop top and panties, showing off…"
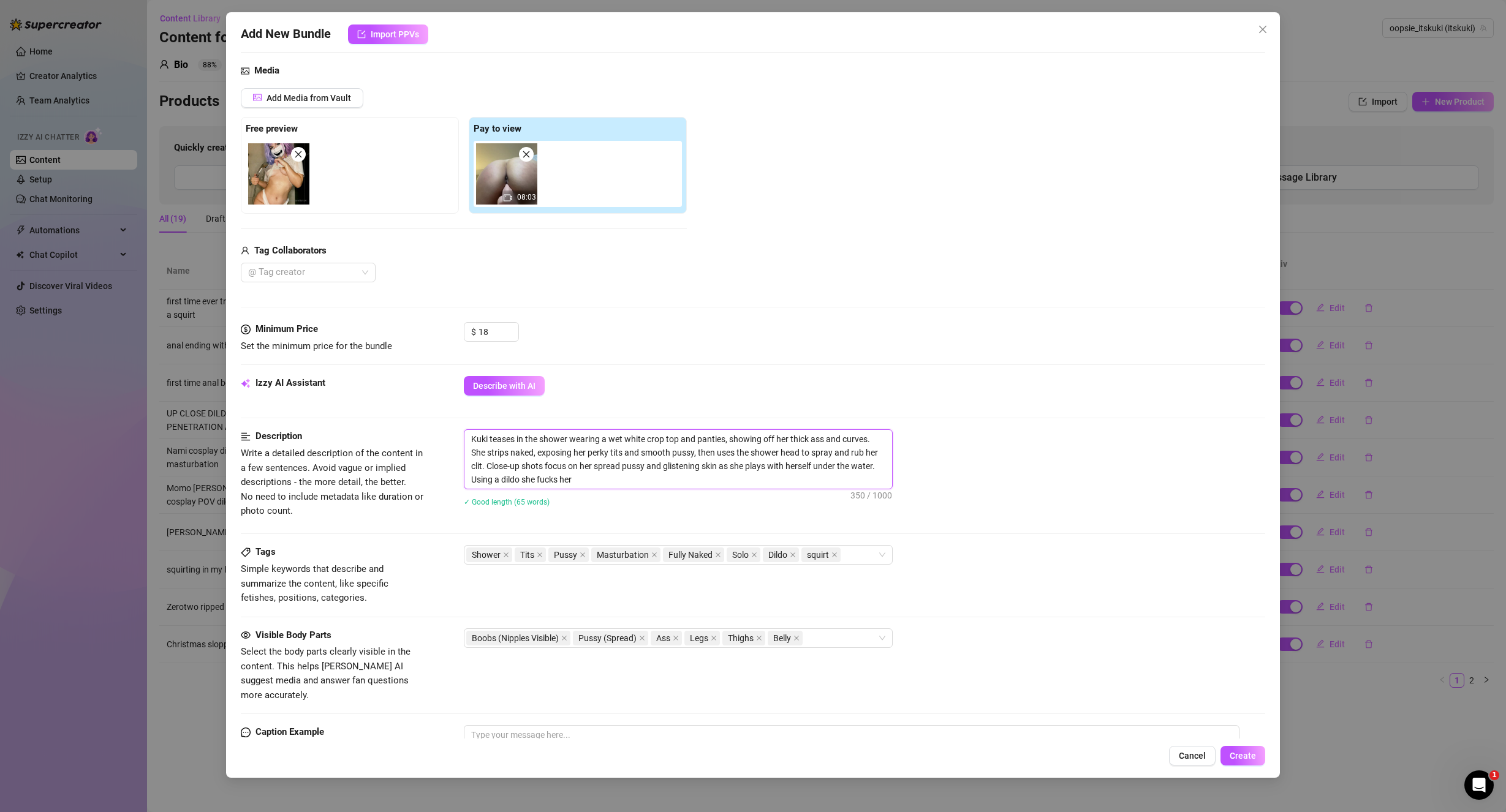
type textarea "Kuki teases in the shower wearing a wet white crop top and panties, showing off…"
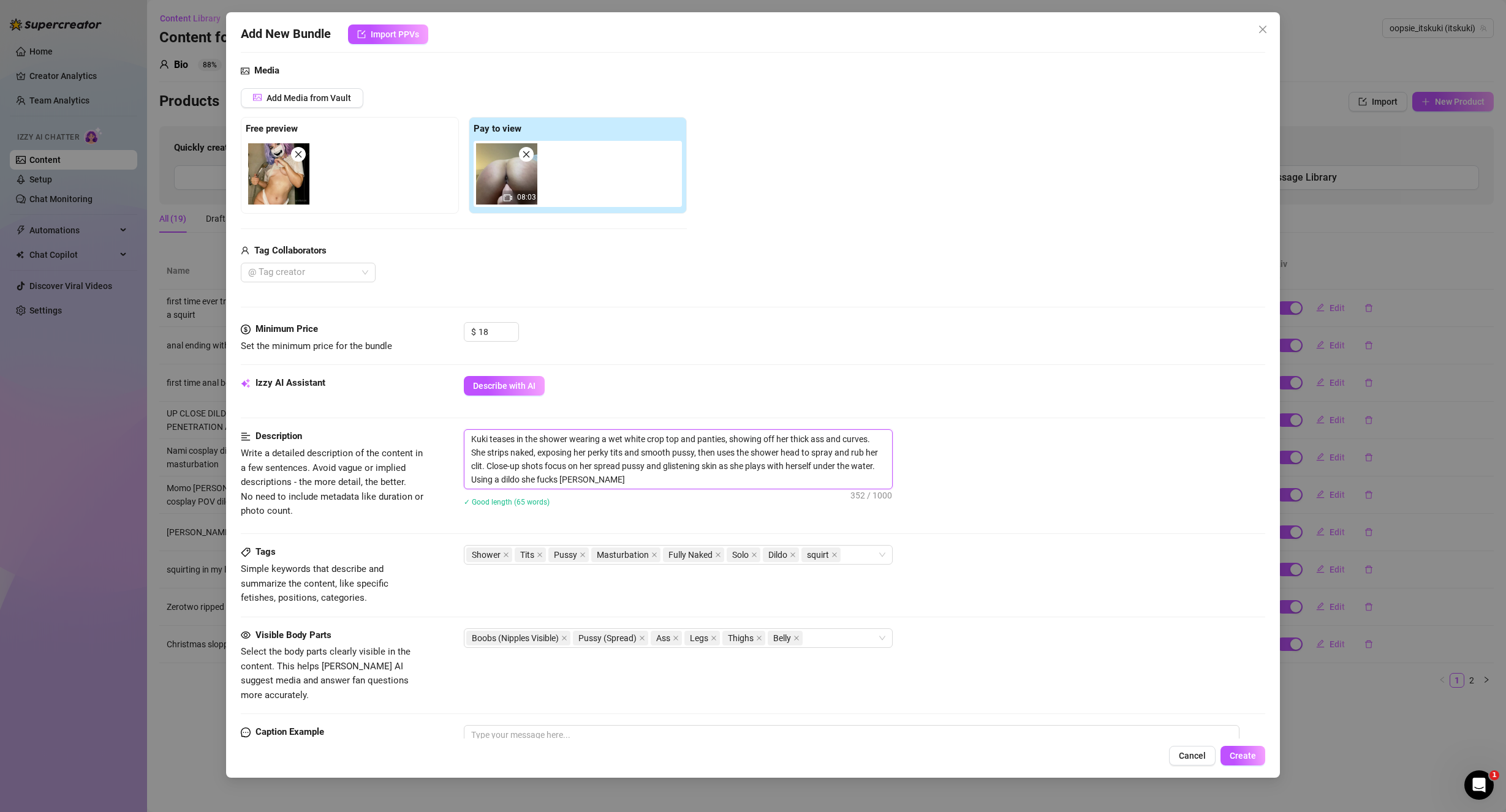
type textarea "Kuki teases in the shower wearing a wet white crop top and panties, showing off…"
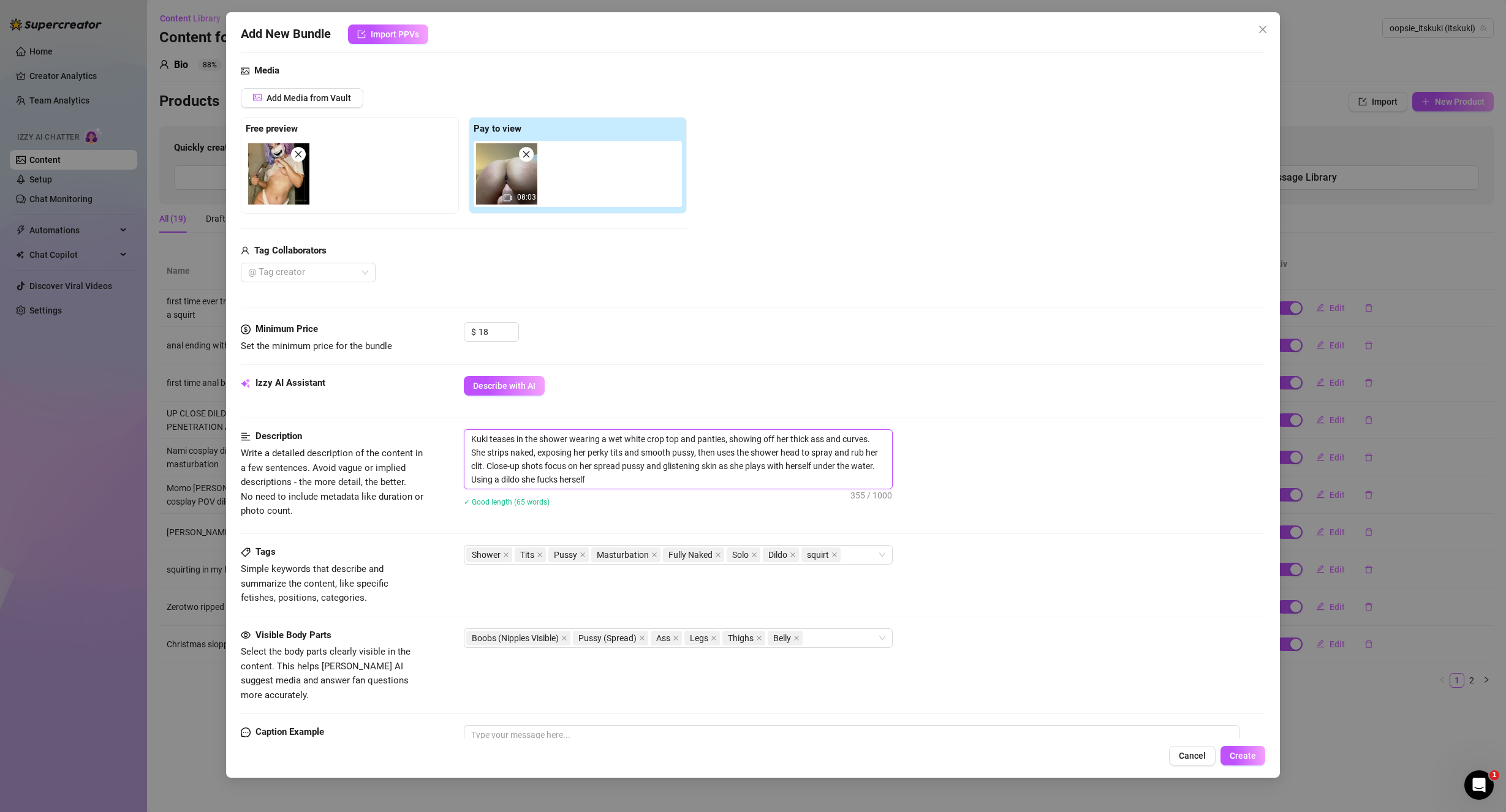
type textarea "Kuki teases in the shower wearing a wet white crop top and panties, showing off…"
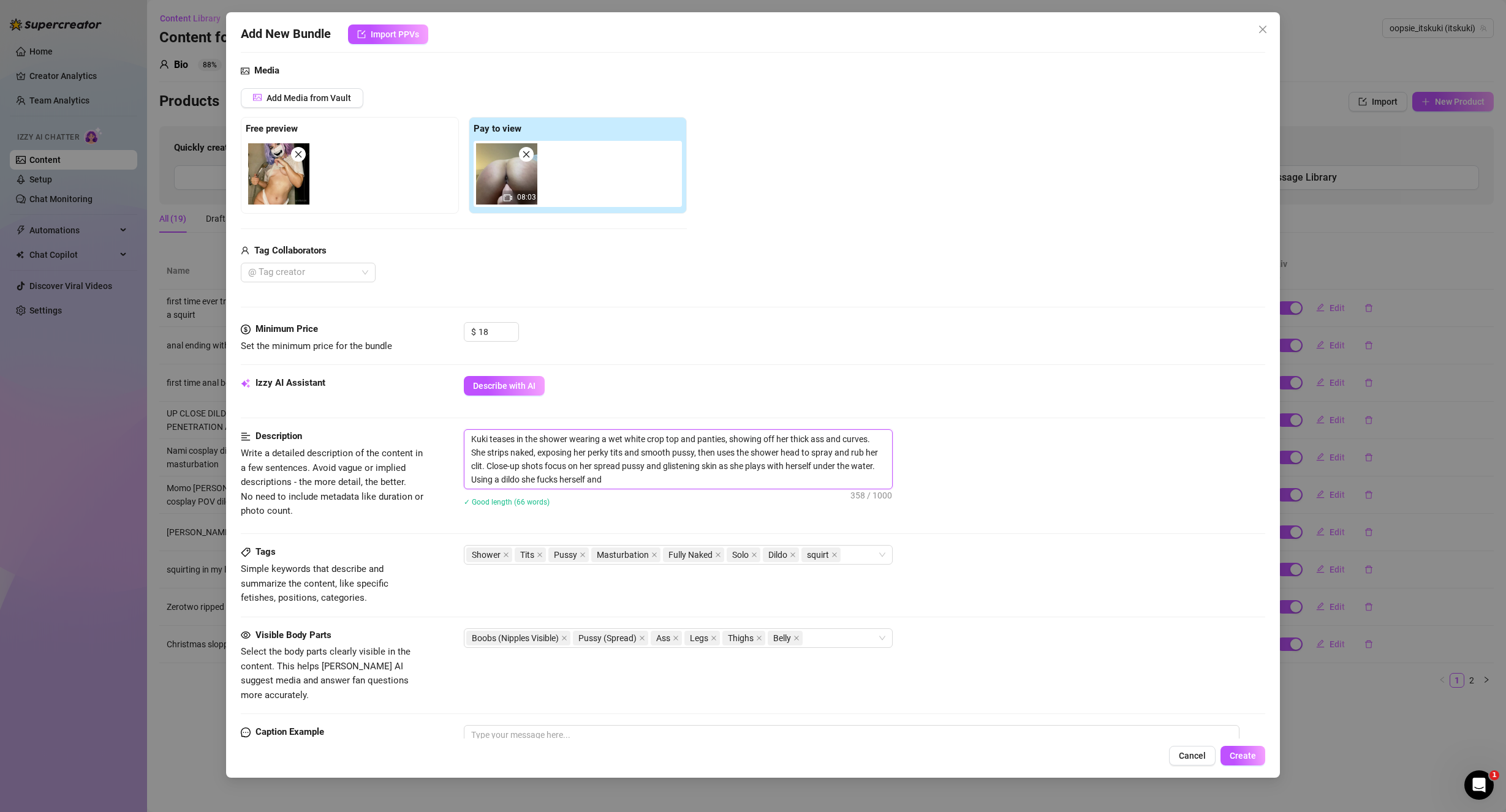
type textarea "Kuki teases in the shower wearing a wet white crop top and panties, showing off…"
drag, startPoint x: 1035, startPoint y: 472, endPoint x: 943, endPoint y: 445, distance: 95.9
click at [1035, 470] on div "Kuki teases in the shower wearing a wet white crop top and panties, showing off…" at bounding box center [865, 459] width 802 height 60
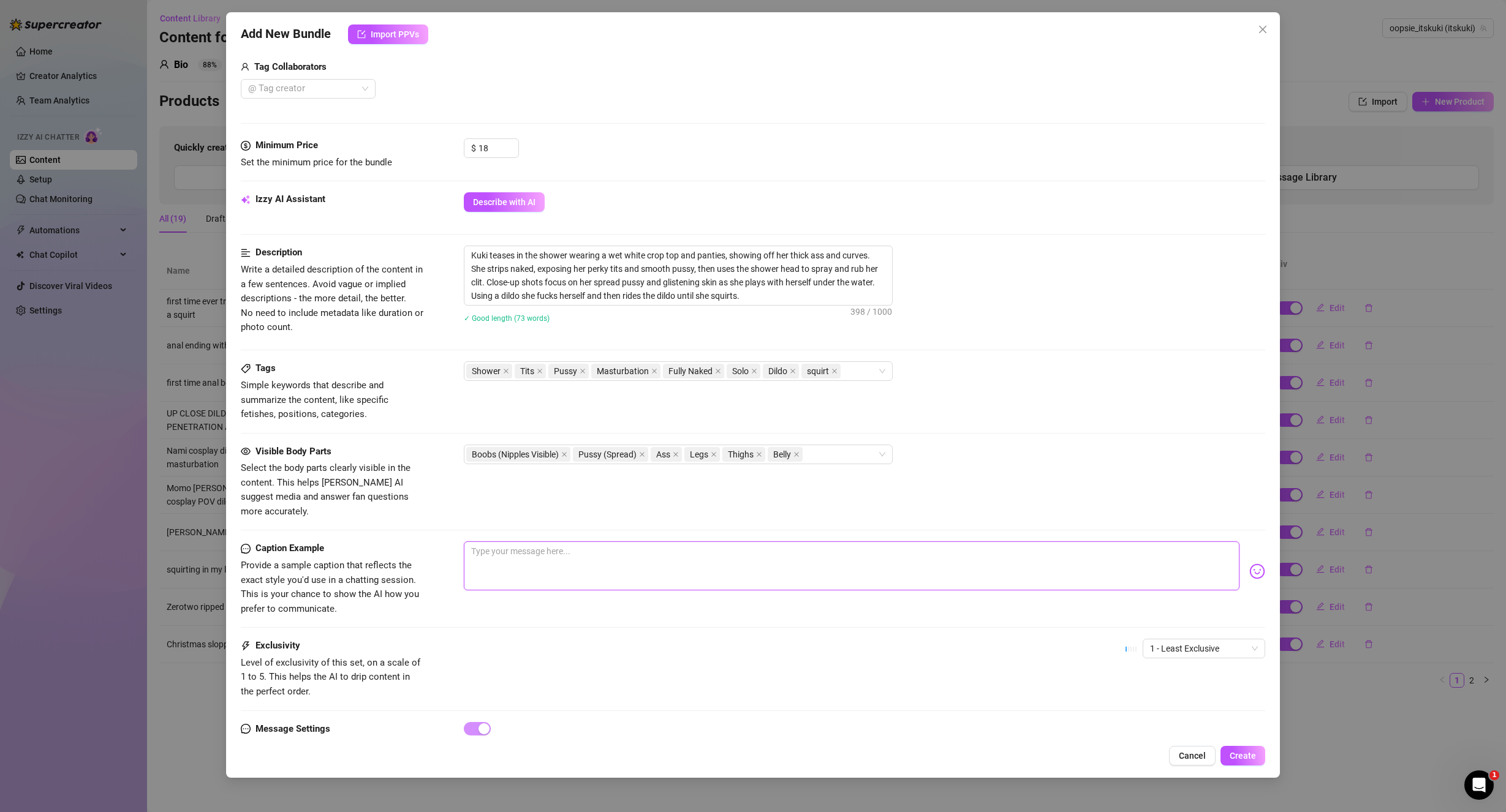
click at [550, 541] on textarea at bounding box center [852, 566] width 776 height 49
paste textarea "im gonna get nice and wet for you, shaking my ass and titties in your face to g…"
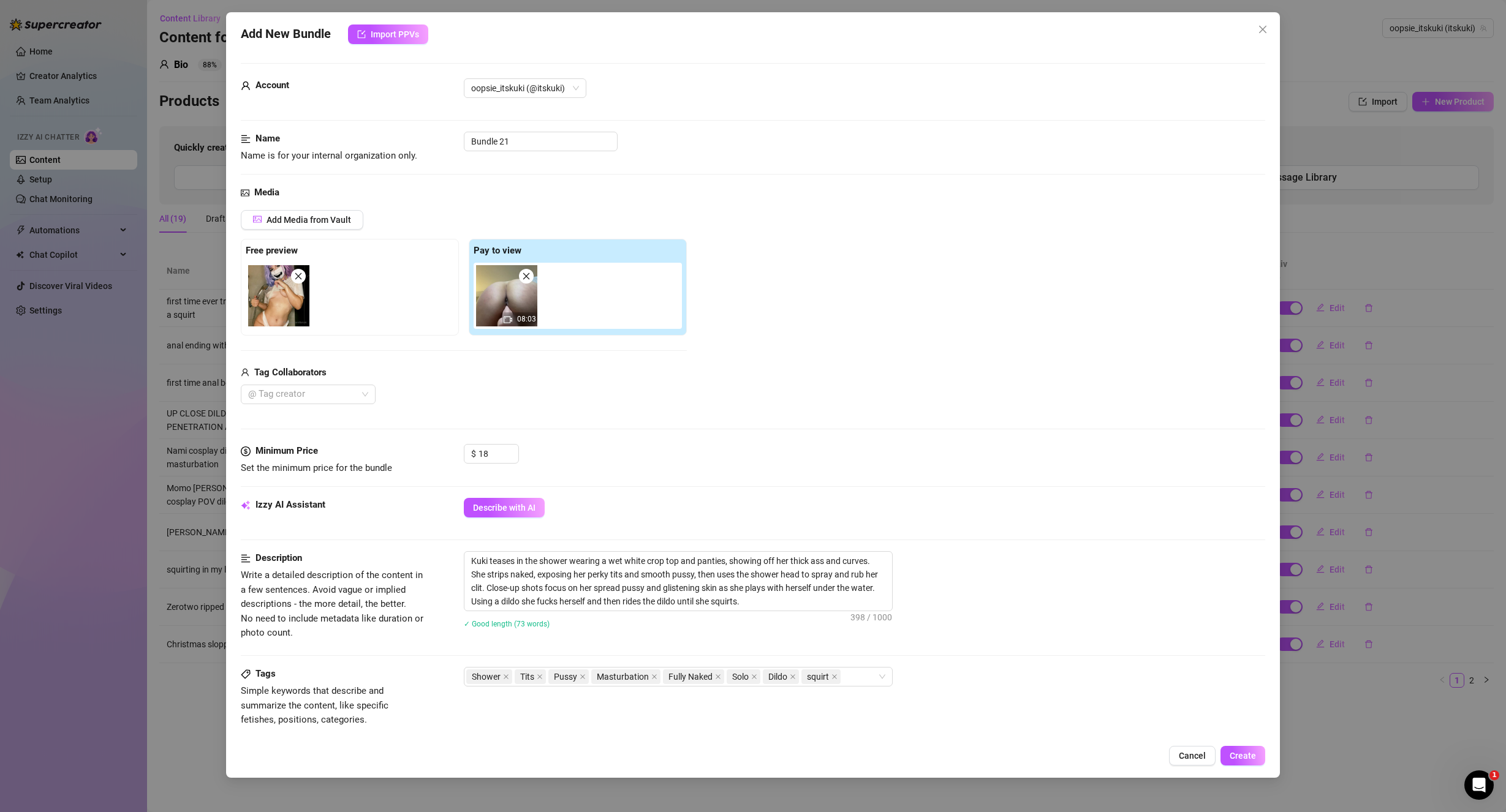
scroll to position [0, 0]
drag, startPoint x: 532, startPoint y: 135, endPoint x: 410, endPoint y: 145, distance: 122.4
click at [415, 143] on div "Name Name is for your internal organization only. Bundle 21" at bounding box center [753, 148] width 1025 height 31
paste input "squirt in shower in my white tee"
click at [1039, 434] on div "Media Add Media from Vault Free preview Pay to view 08:03 Tag Collaborators @ T…" at bounding box center [753, 316] width 1025 height 258
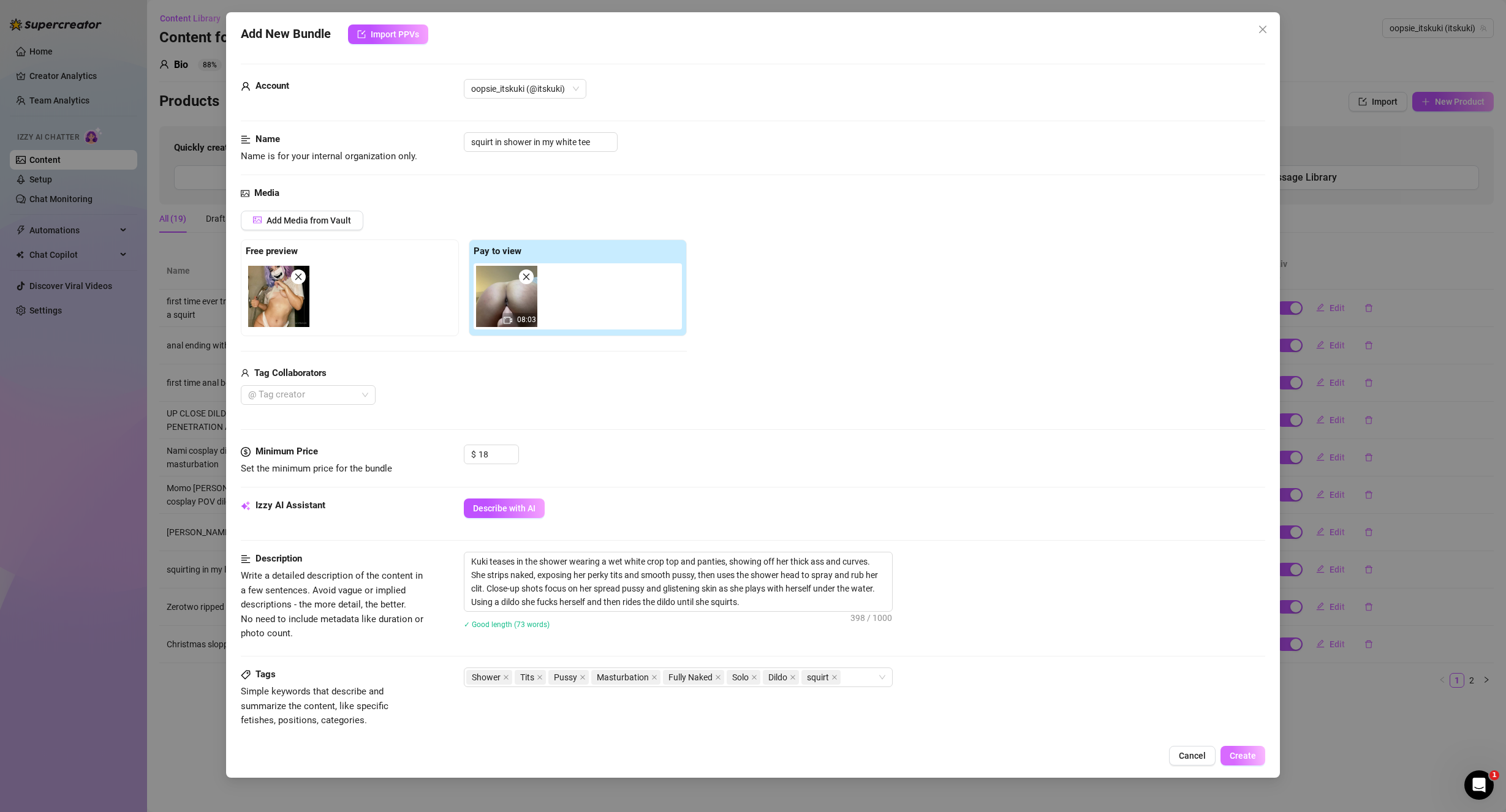
click at [1254, 759] on span "Create" at bounding box center [1243, 756] width 27 height 10
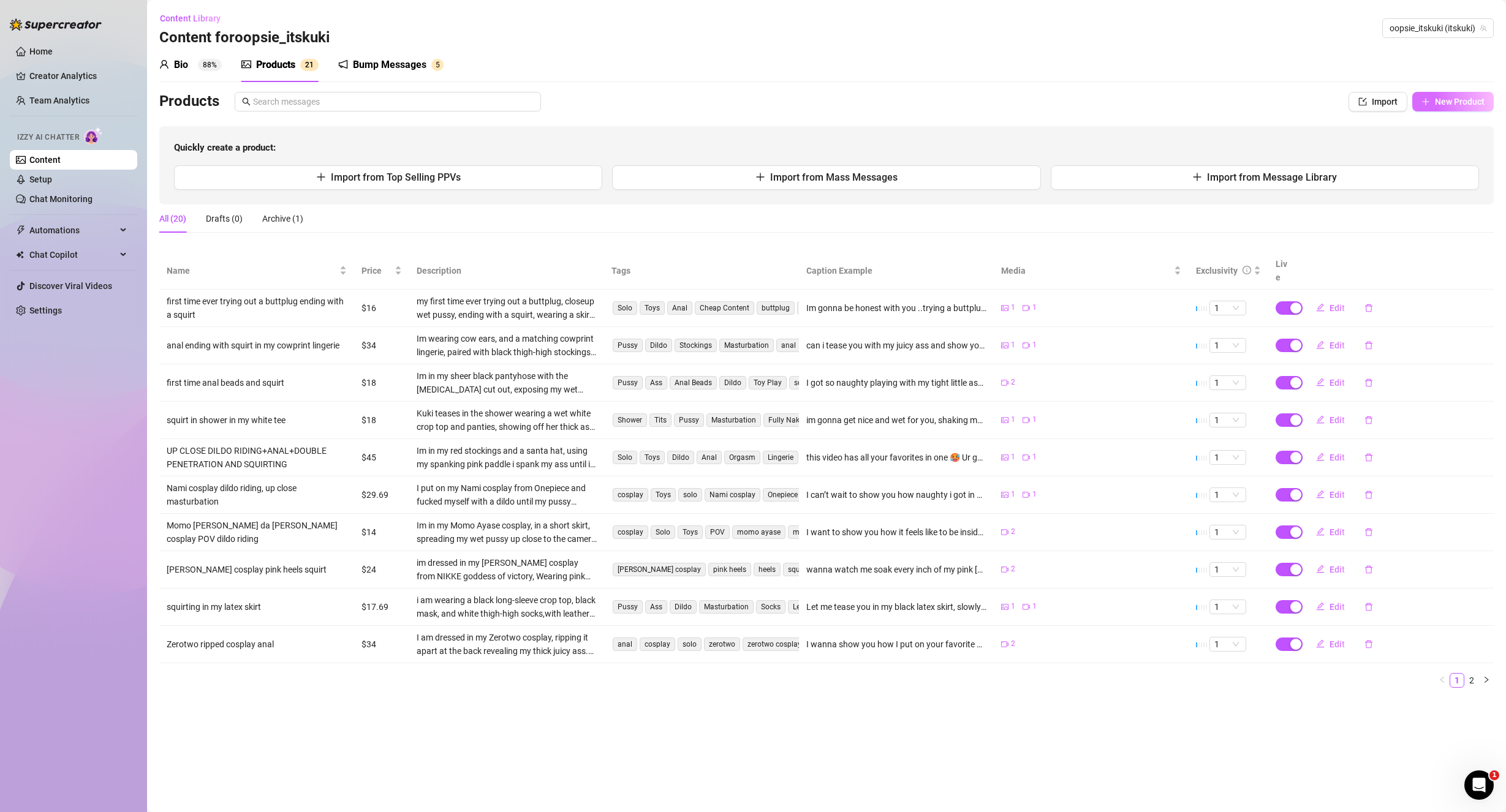
click at [1471, 95] on button "New Product" at bounding box center [1453, 101] width 82 height 20
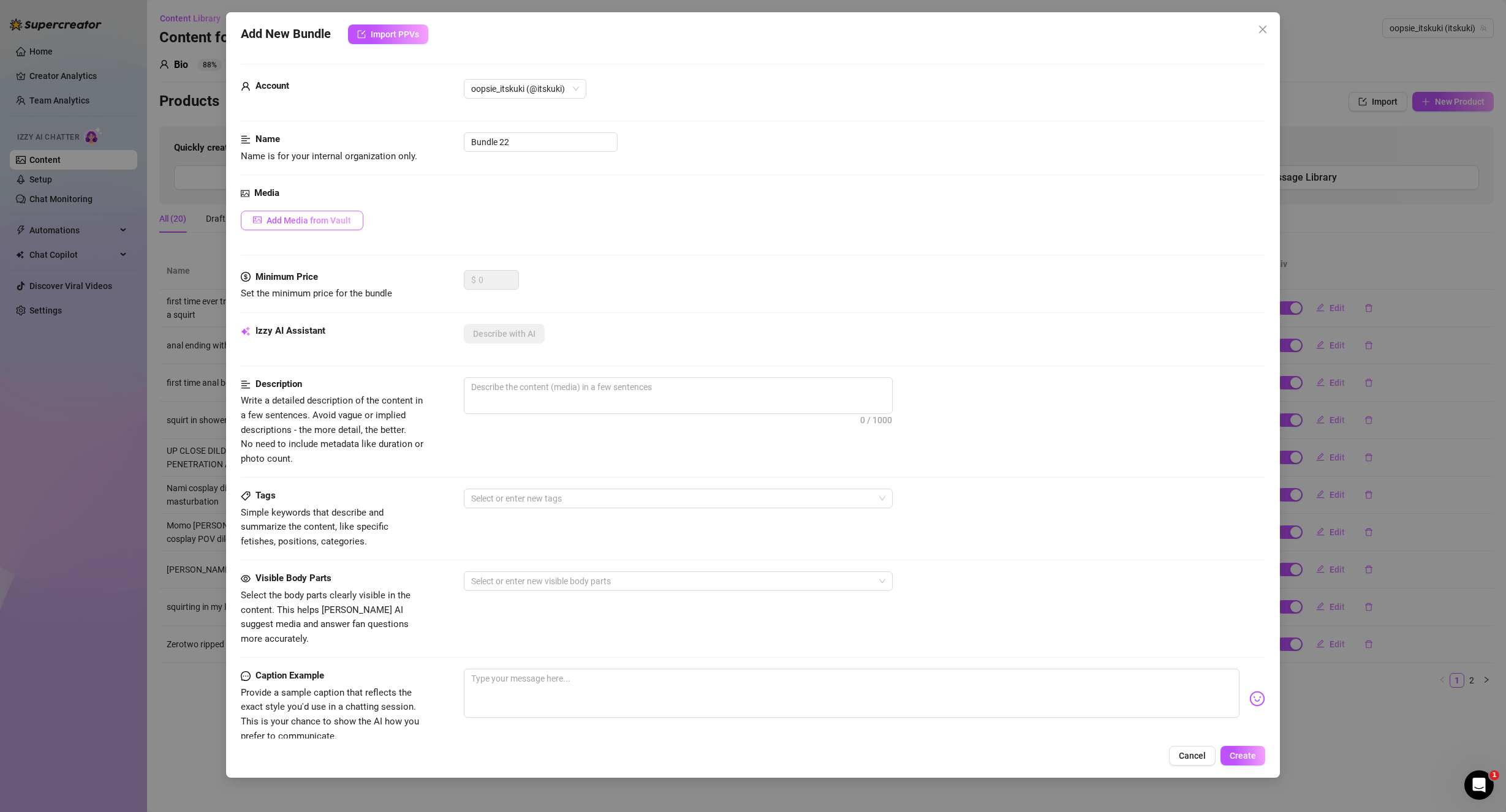
click at [342, 220] on span "Add Media from Vault" at bounding box center [309, 220] width 84 height 10
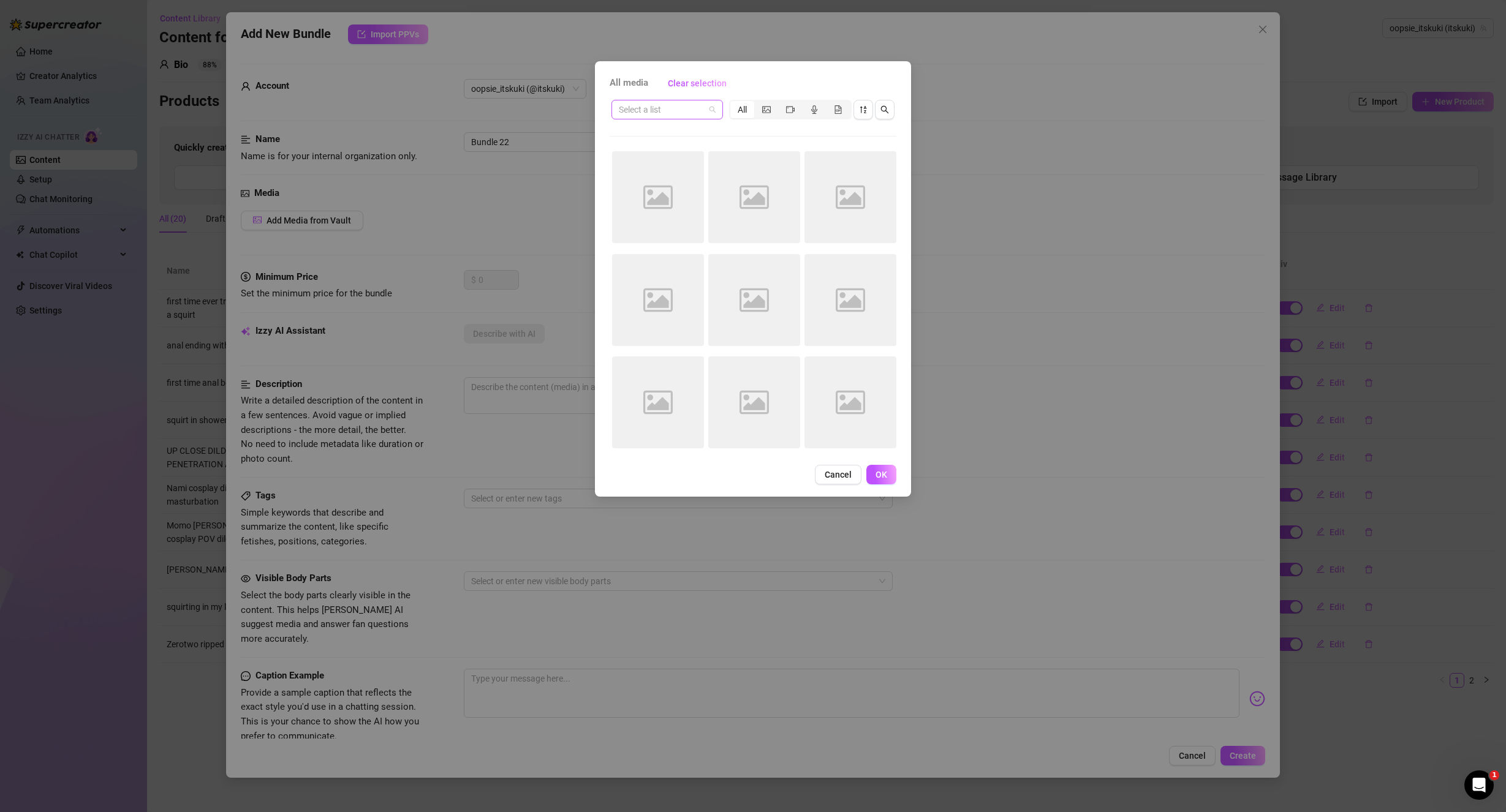
click at [703, 112] on input "search" at bounding box center [662, 109] width 86 height 18
click at [671, 137] on div "💦SQUIRT-" at bounding box center [709, 134] width 178 height 14
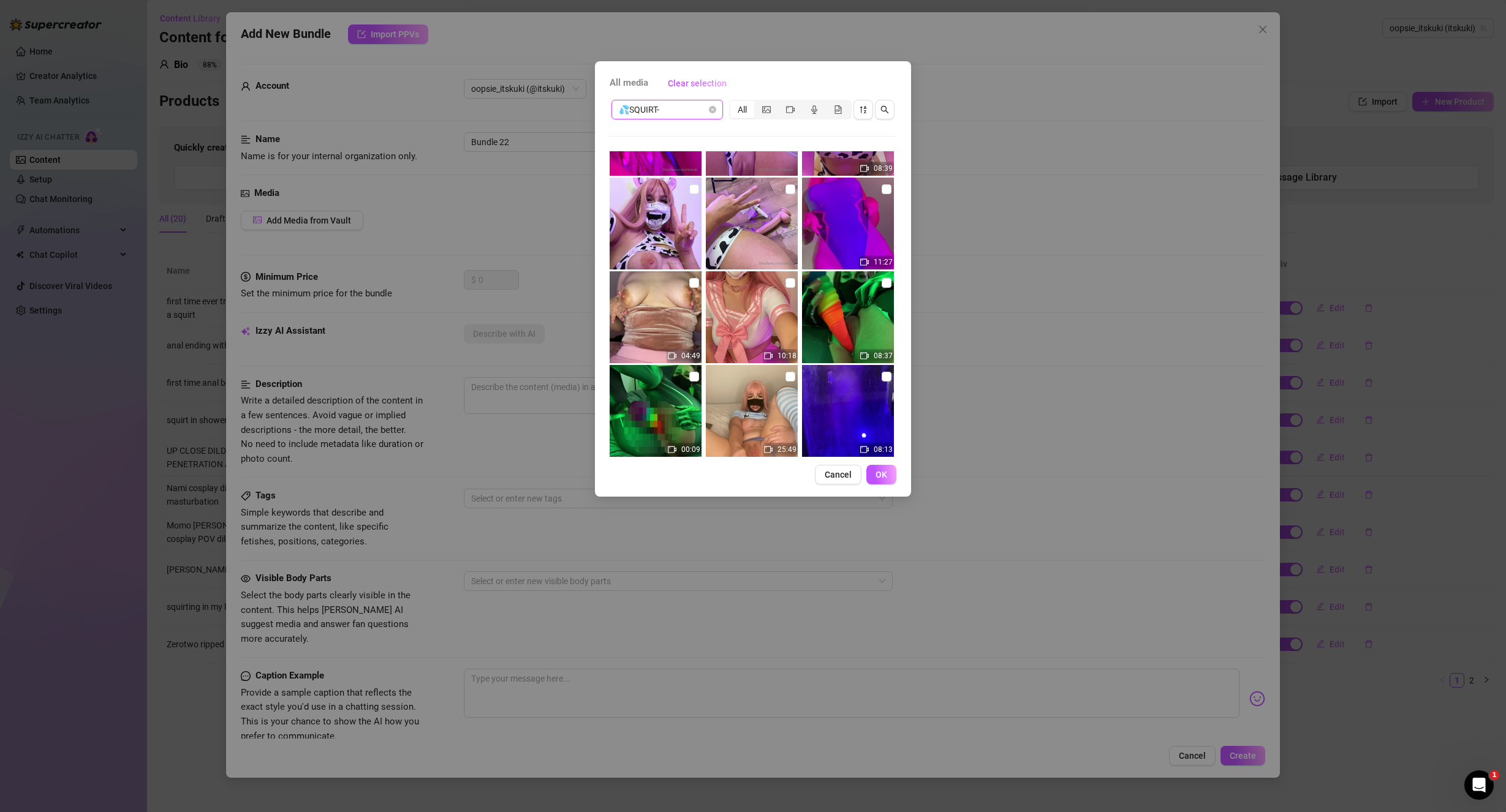
scroll to position [1211, 0]
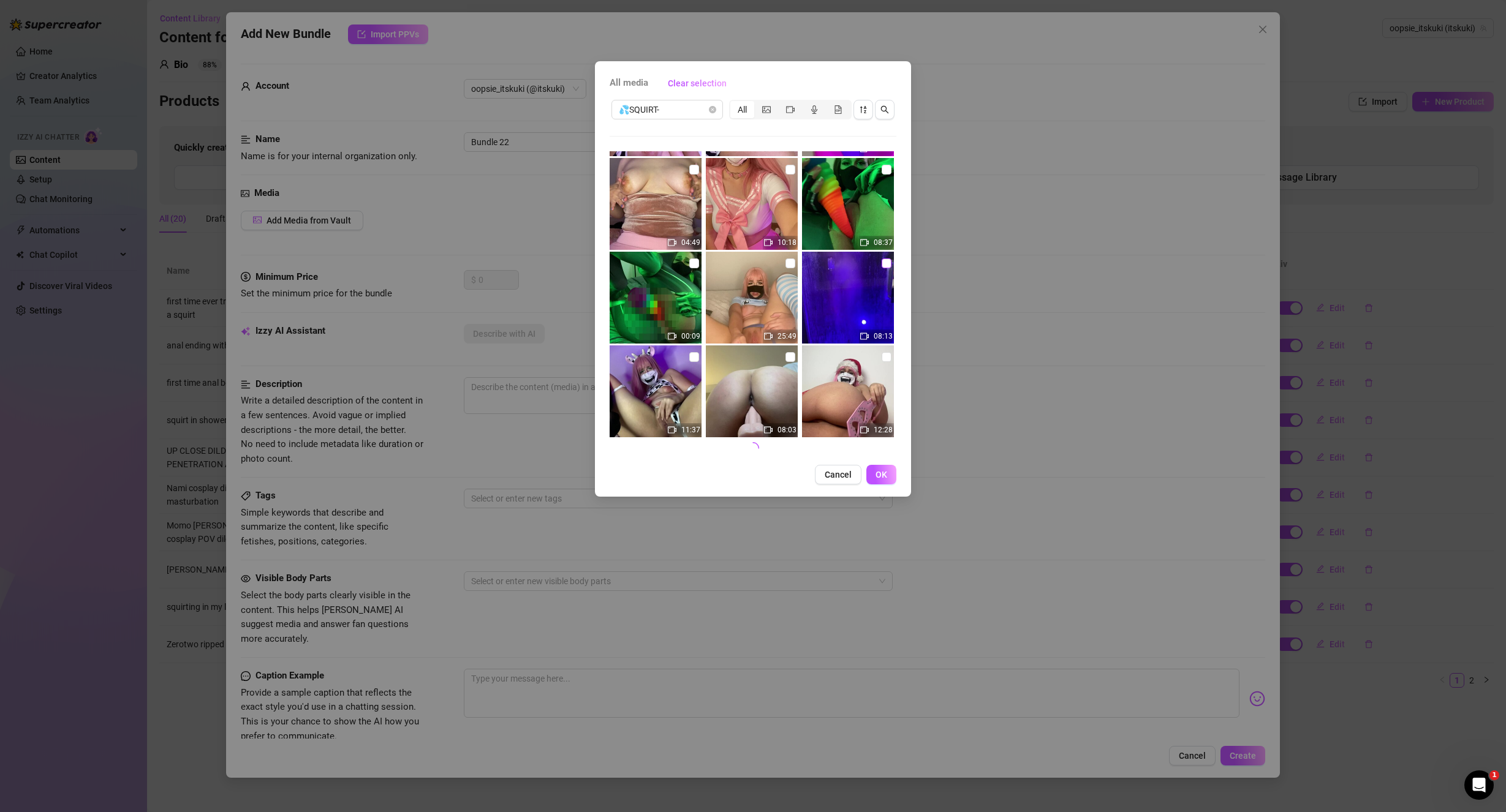
click at [882, 262] on input "checkbox" at bounding box center [886, 263] width 10 height 10
click at [880, 477] on span "OK" at bounding box center [881, 475] width 12 height 10
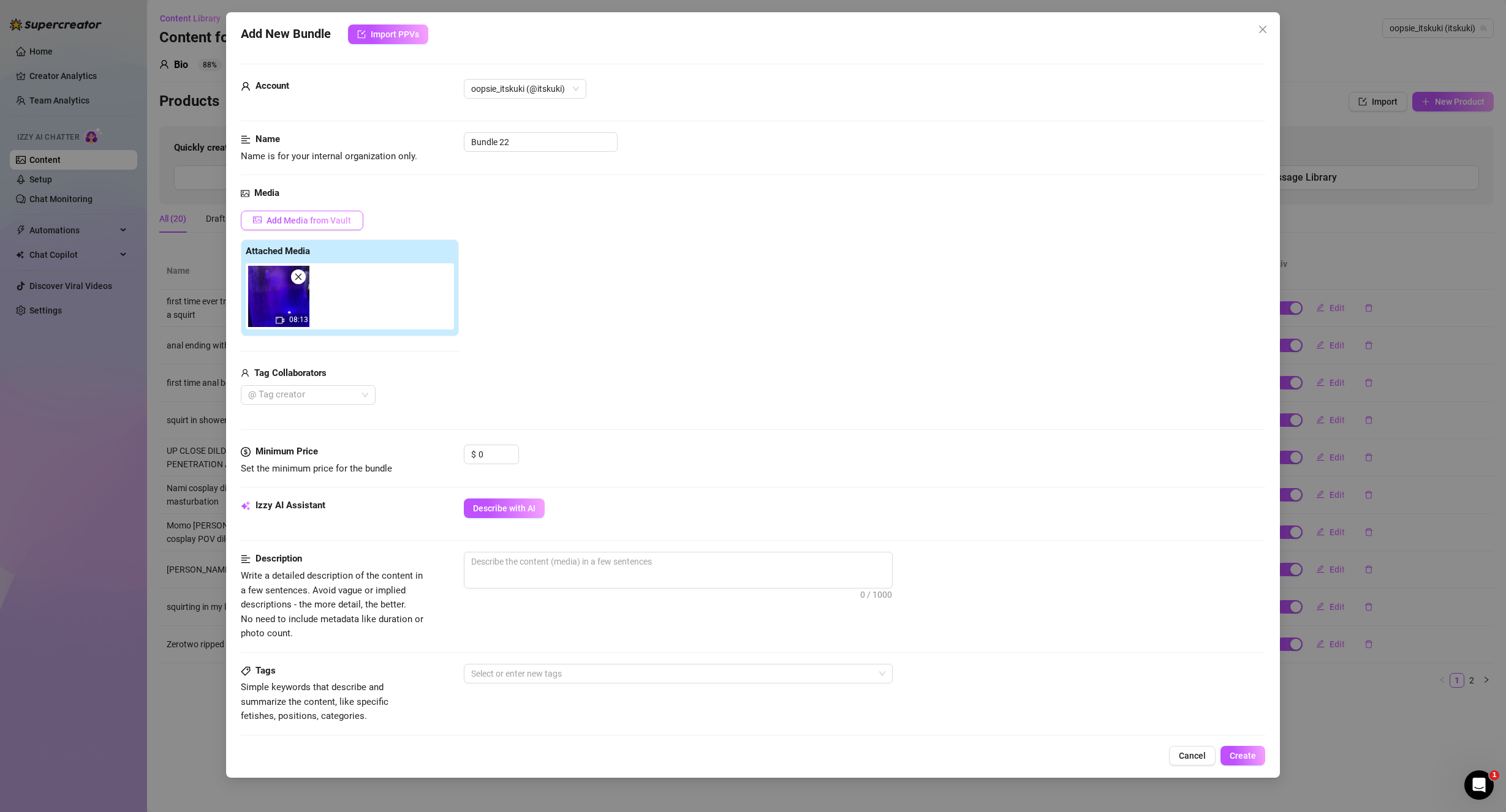
click at [305, 217] on span "Add Media from Vault" at bounding box center [309, 220] width 84 height 10
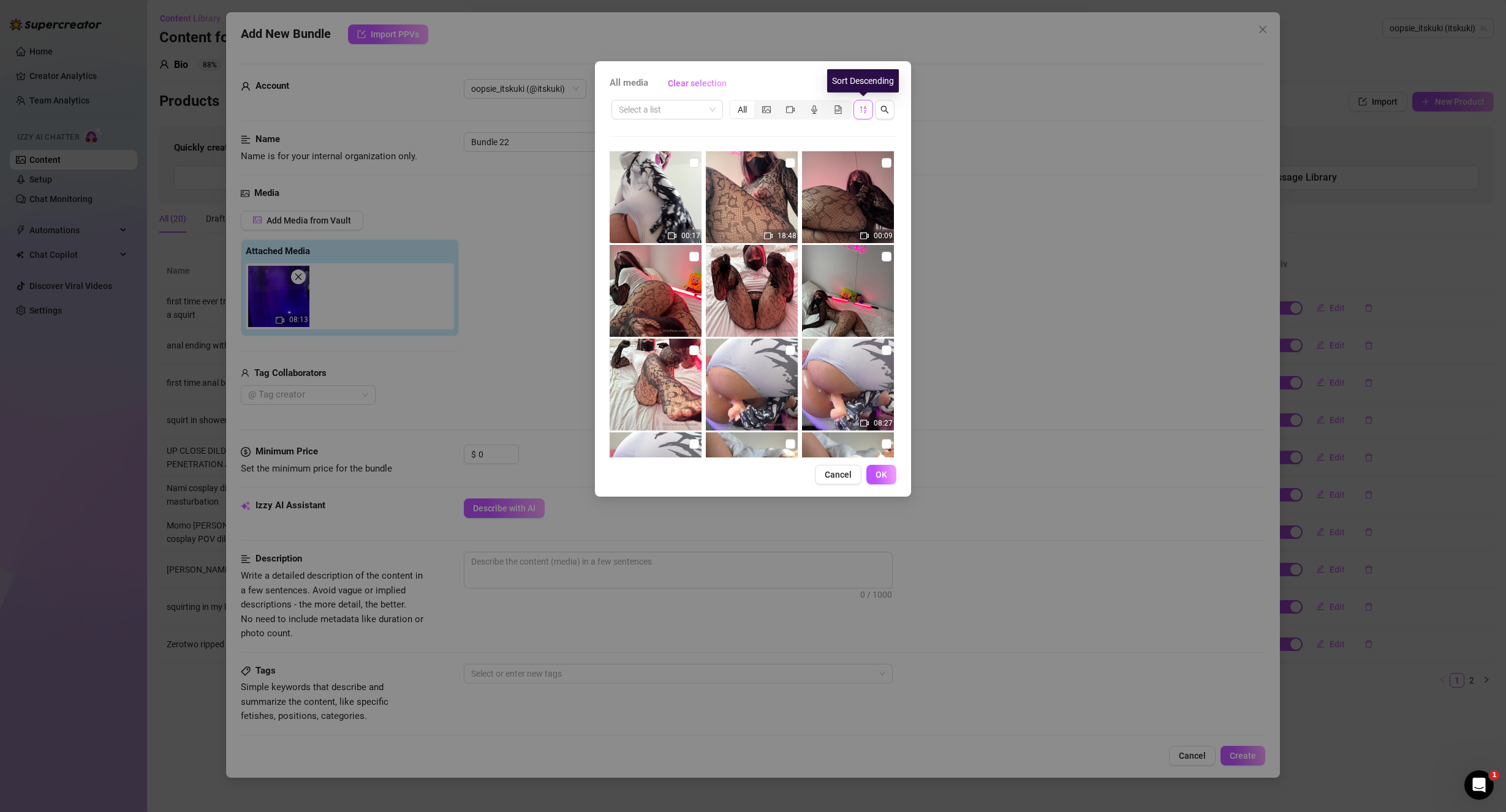
click at [857, 114] on button "button" at bounding box center [863, 109] width 20 height 20
click at [859, 109] on icon "sort-descending" at bounding box center [863, 109] width 9 height 9
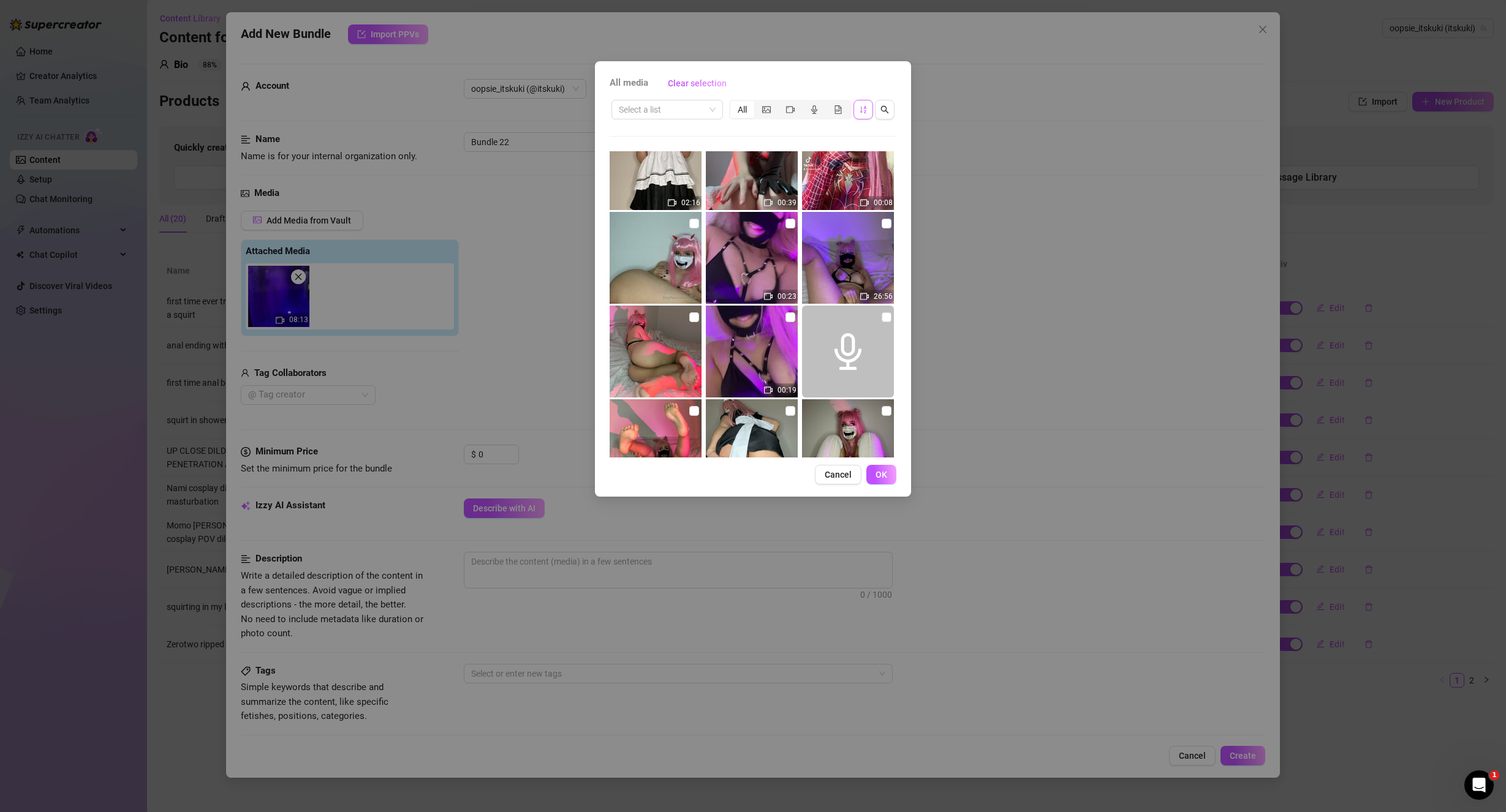
scroll to position [5526, 0]
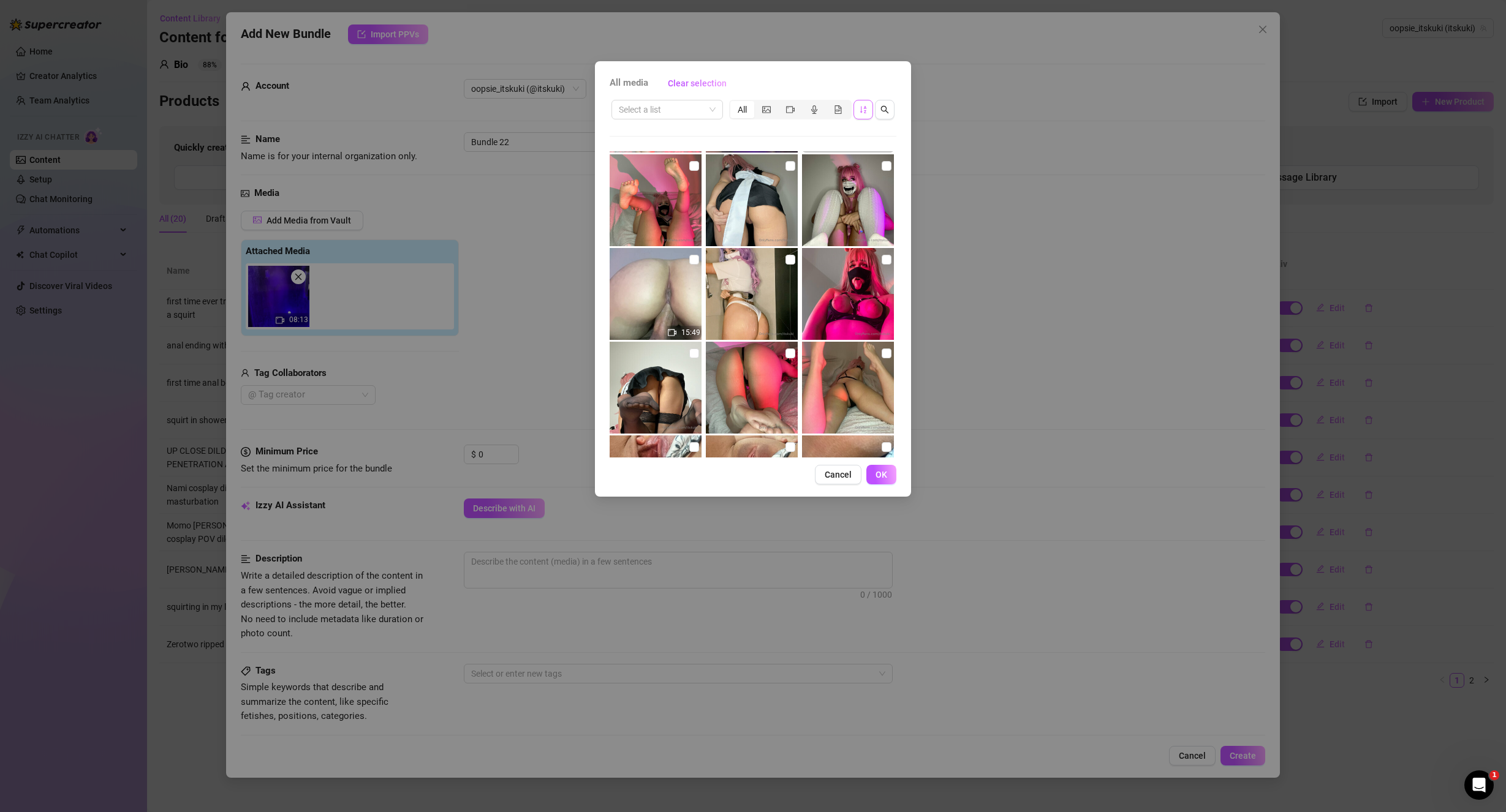
drag, startPoint x: 828, startPoint y: 357, endPoint x: 798, endPoint y: 336, distance: 36.6
click at [802, 336] on img at bounding box center [848, 294] width 92 height 92
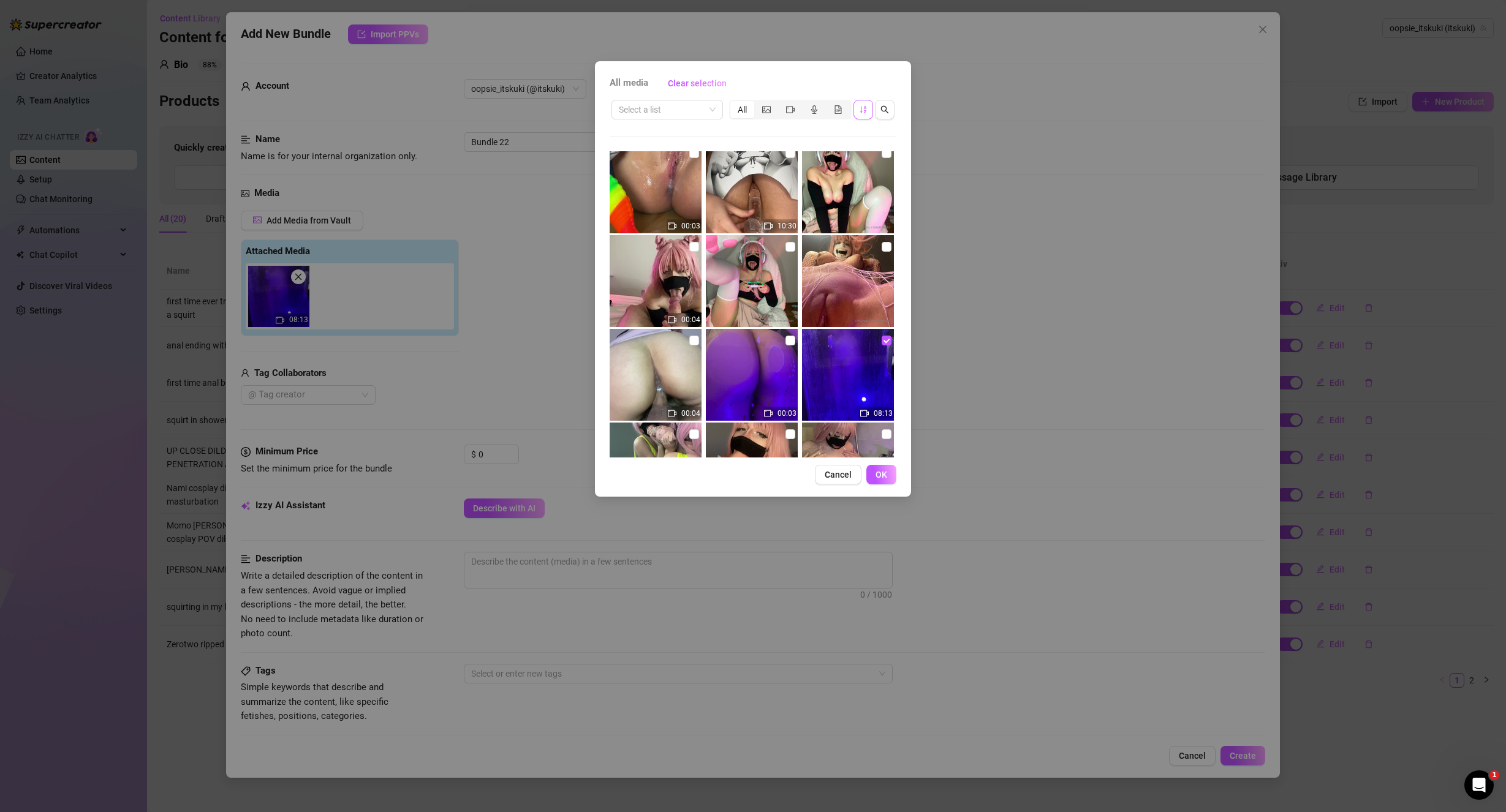
scroll to position [6383, 0]
click at [786, 340] on input "checkbox" at bounding box center [790, 339] width 10 height 10
click at [885, 475] on span "OK" at bounding box center [881, 475] width 12 height 10
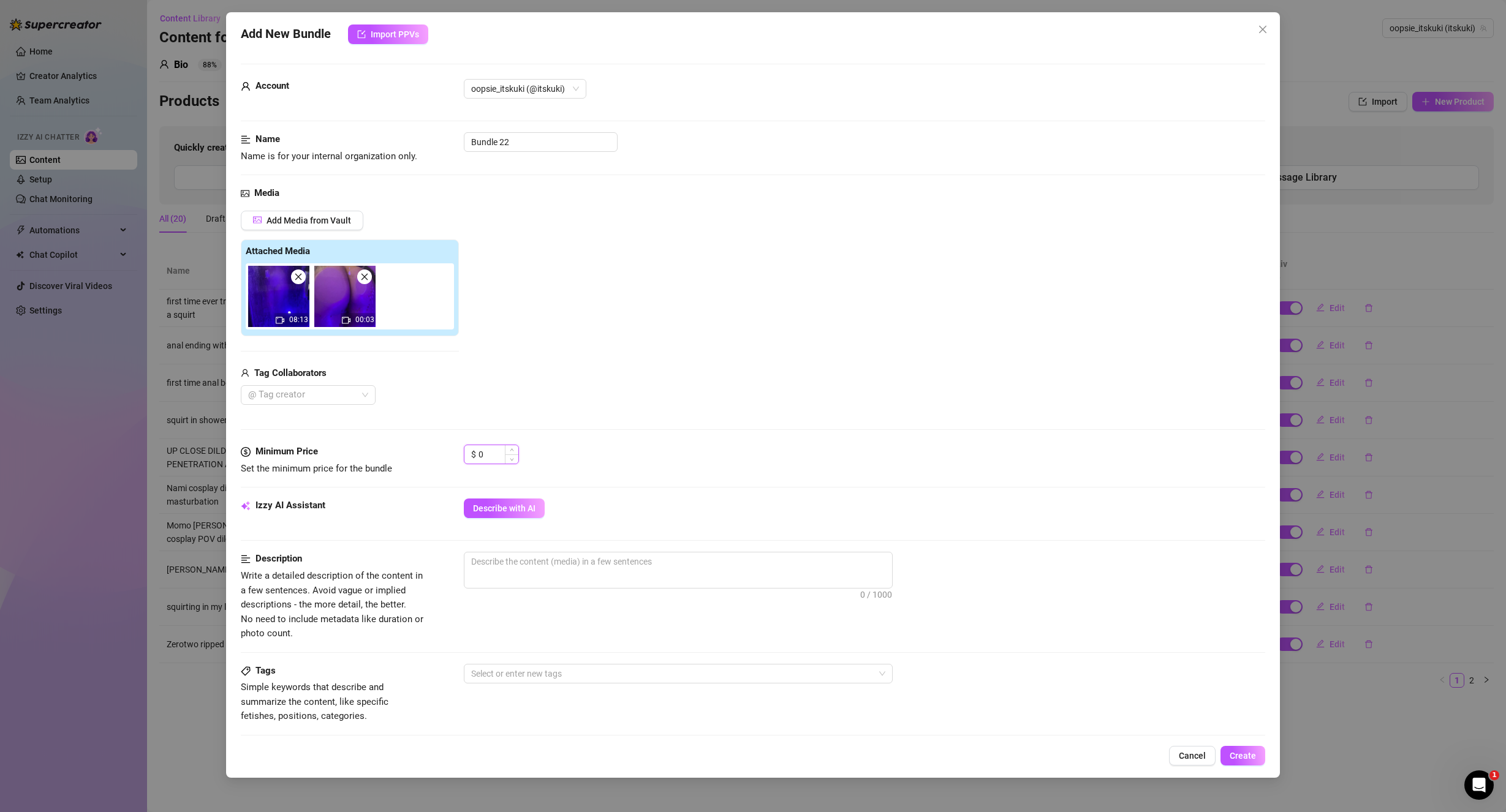
click at [489, 456] on input "0" at bounding box center [498, 454] width 40 height 18
click at [499, 454] on input "0" at bounding box center [498, 454] width 40 height 18
click at [499, 458] on input at bounding box center [498, 454] width 40 height 18
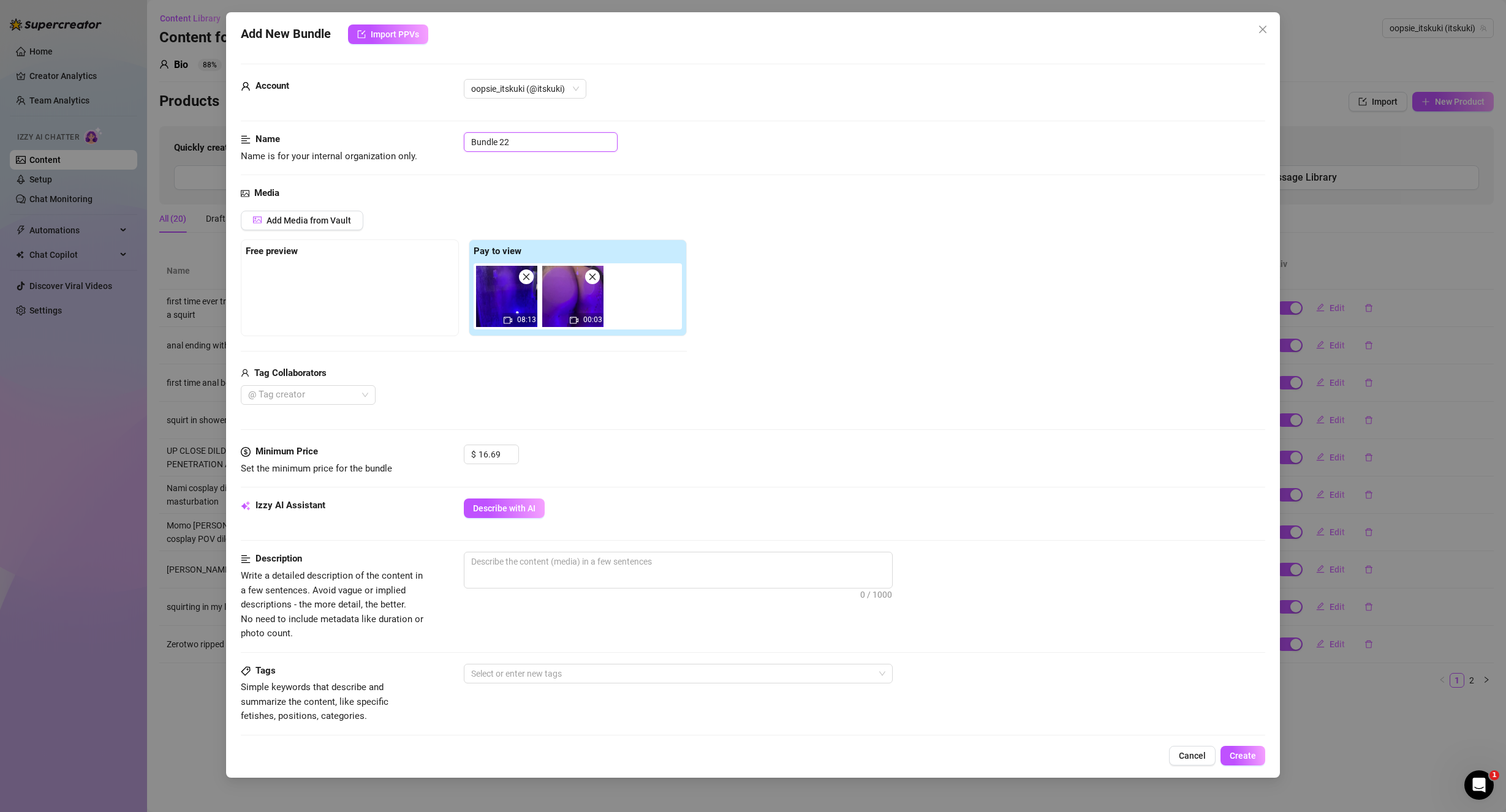
drag, startPoint x: 501, startPoint y: 143, endPoint x: 392, endPoint y: 152, distance: 109.4
click at [392, 151] on div "Name Name is for your internal organization only. Bundle 22" at bounding box center [753, 148] width 1025 height 31
paste input "fully naked shower tease + dildo riding and squirt"
click at [848, 360] on div "Add Media from Vault Free preview Pay to view 08:13 00:03 Tag Collaborators @ T…" at bounding box center [753, 308] width 1025 height 194
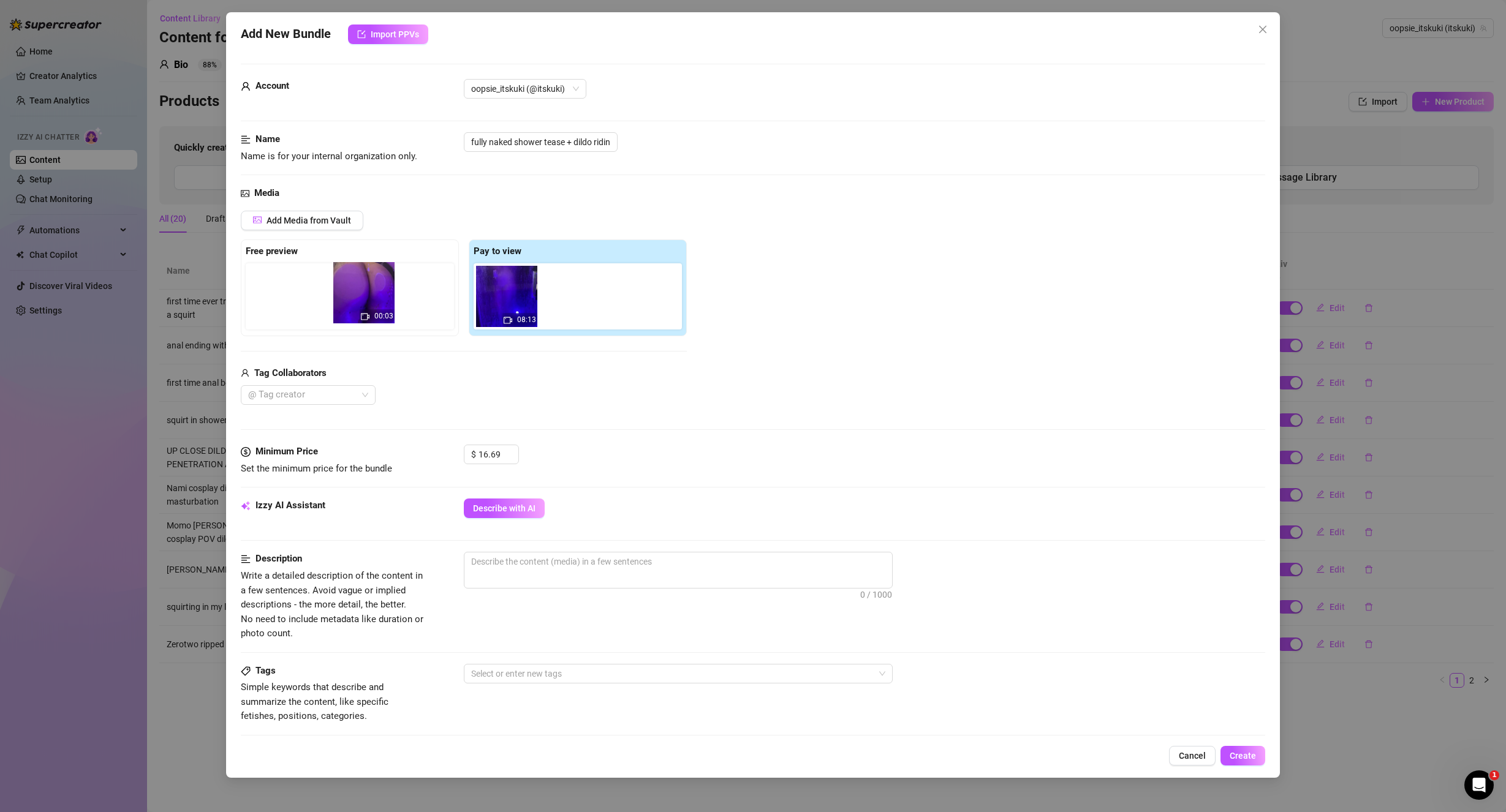
drag, startPoint x: 591, startPoint y: 316, endPoint x: 379, endPoint y: 312, distance: 212.0
click at [379, 312] on div "Free preview Pay to view 08:13 00:03" at bounding box center [464, 288] width 446 height 97
click at [529, 503] on span "Describe with AI" at bounding box center [504, 508] width 63 height 10
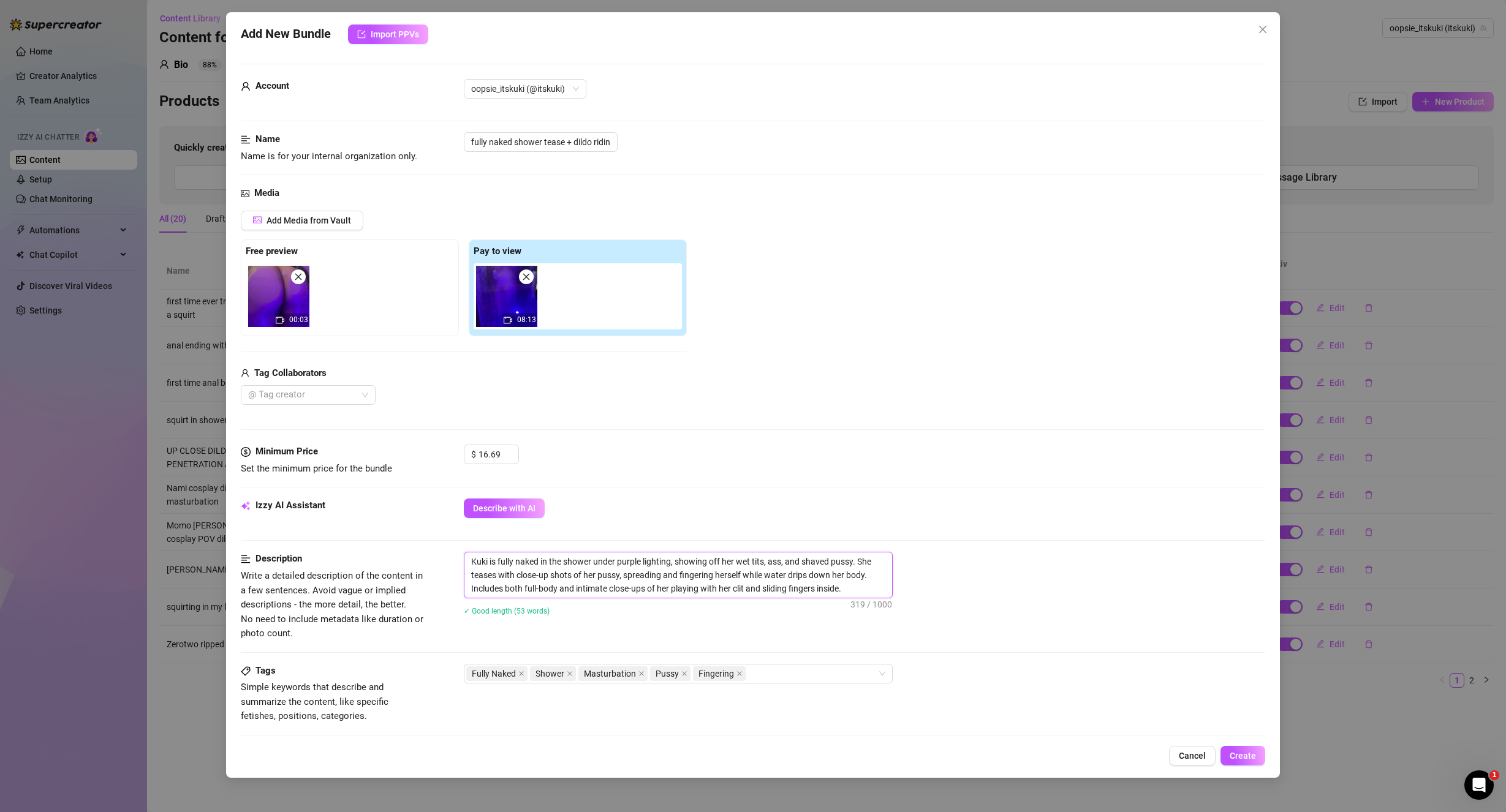
click at [863, 590] on textarea "Kuki is fully naked in the shower under purple lighting, showing off her wet ti…" at bounding box center [678, 575] width 428 height 46
click at [880, 592] on textarea "Kuki is fully naked in the shower under purple lighting, showing off her wet ti…" at bounding box center [678, 581] width 428 height 58
click at [854, 558] on textarea "Kuki is fully naked in the shower under purple lighting, showing off her wet ti…" at bounding box center [678, 581] width 428 height 58
click at [856, 562] on textarea "Kuki is fully naked in the shower under purple lighting, showing off her wet ti…" at bounding box center [678, 581] width 428 height 58
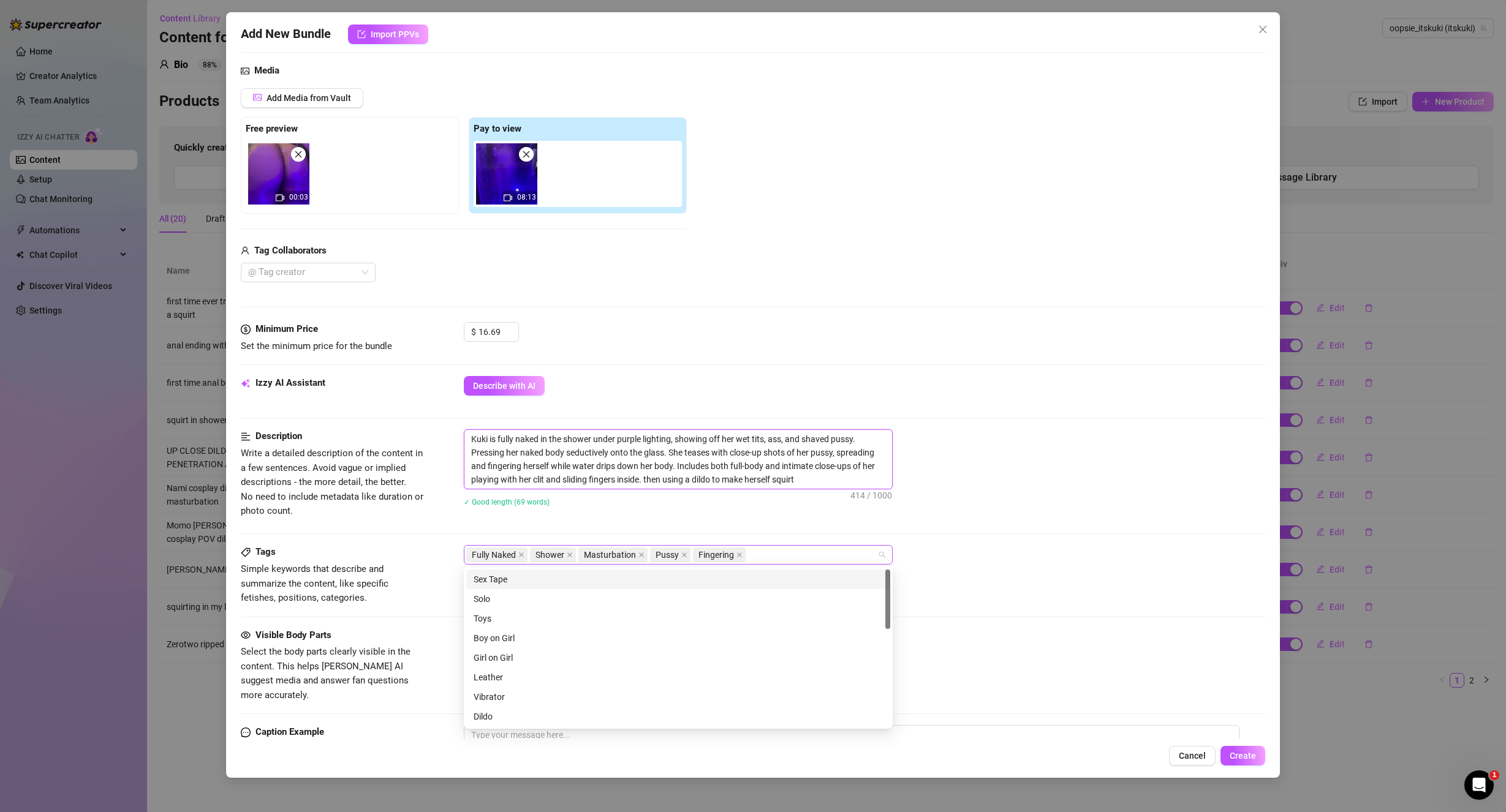
click at [760, 556] on div "Fully Naked Shower Masturbation Pussy Fingering" at bounding box center [671, 554] width 411 height 17
click at [509, 656] on div "Dildo" at bounding box center [678, 656] width 409 height 14
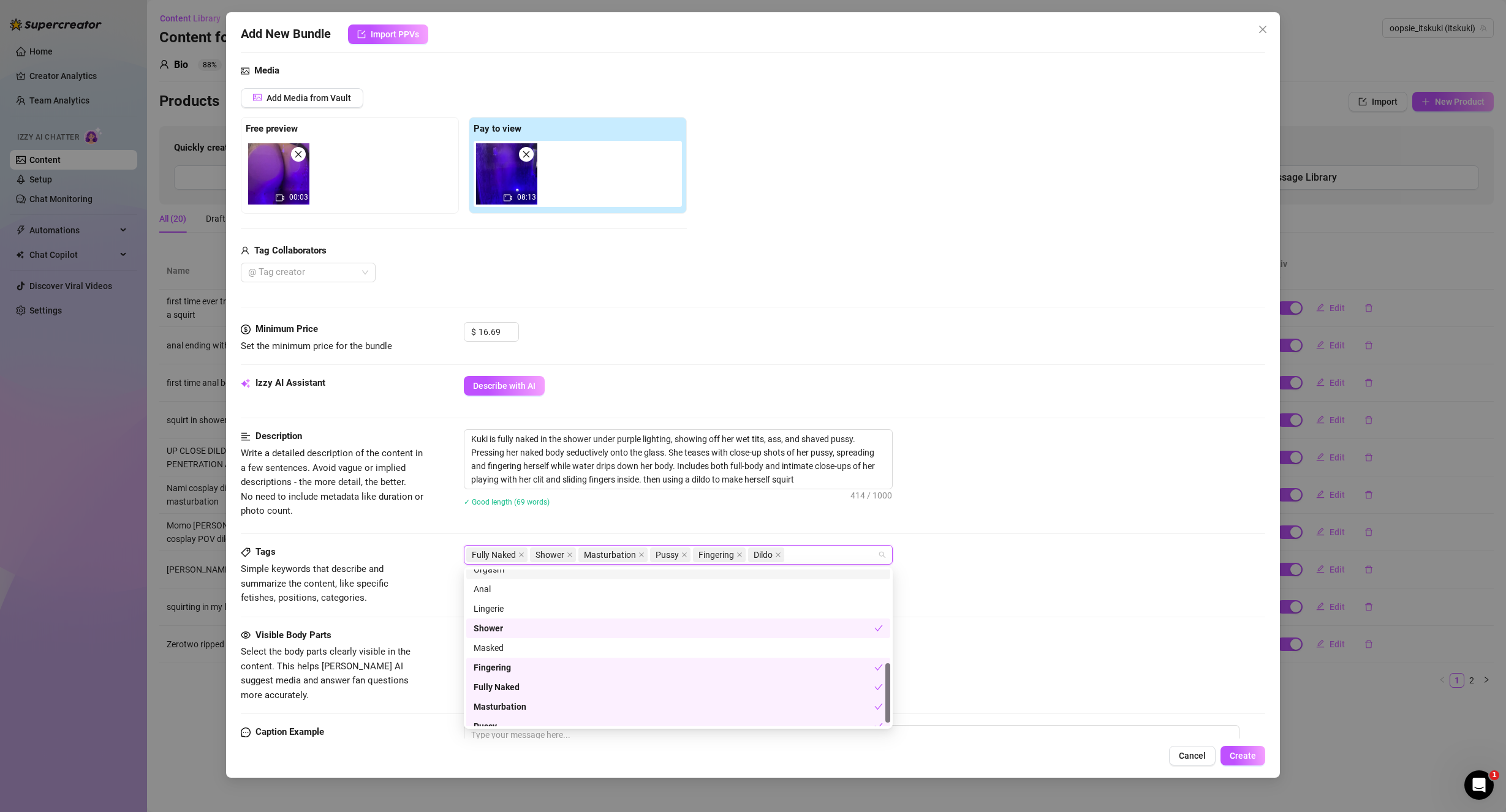
scroll to position [0, 0]
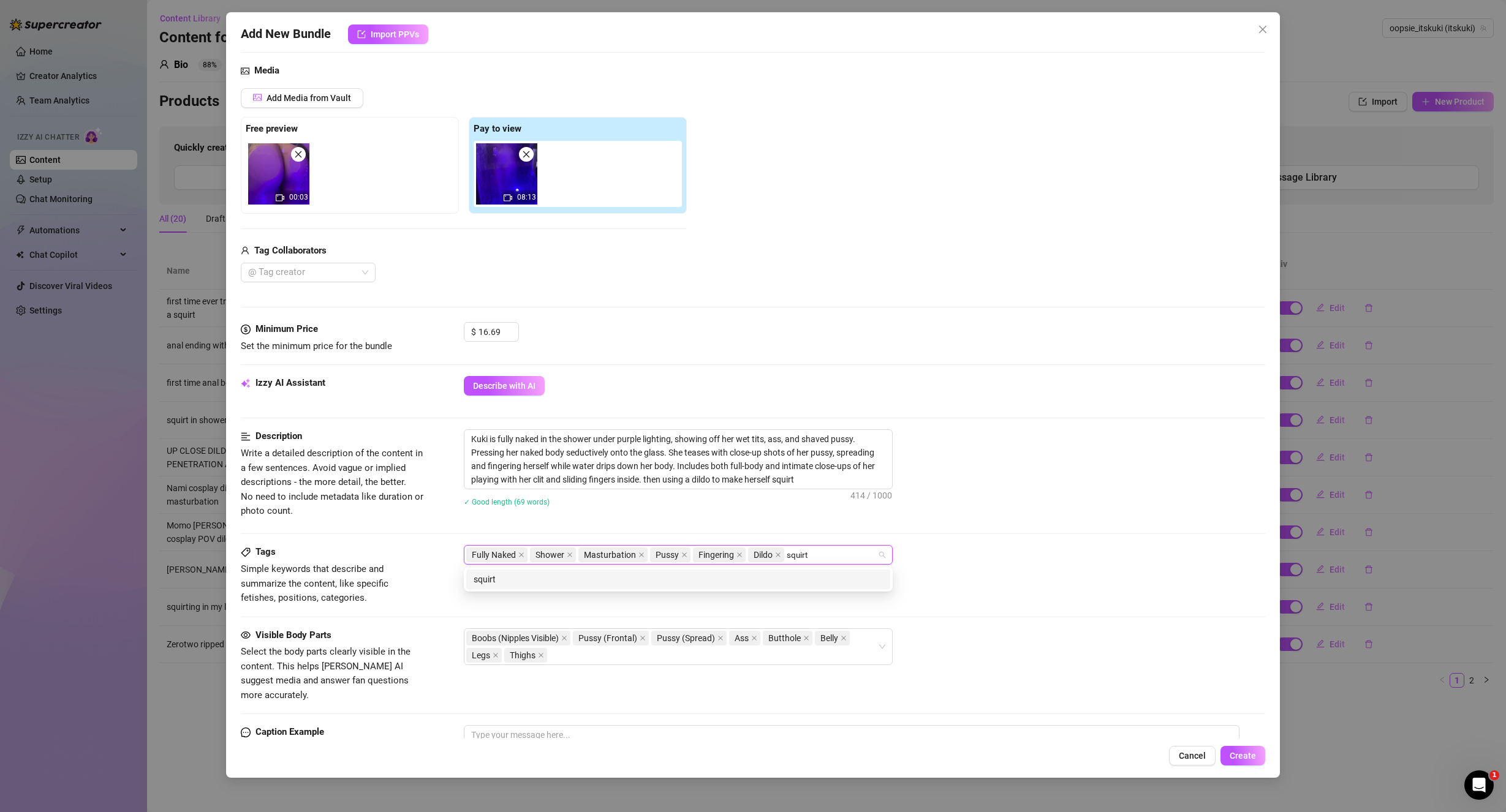
click at [524, 581] on div "squirt" at bounding box center [678, 579] width 409 height 14
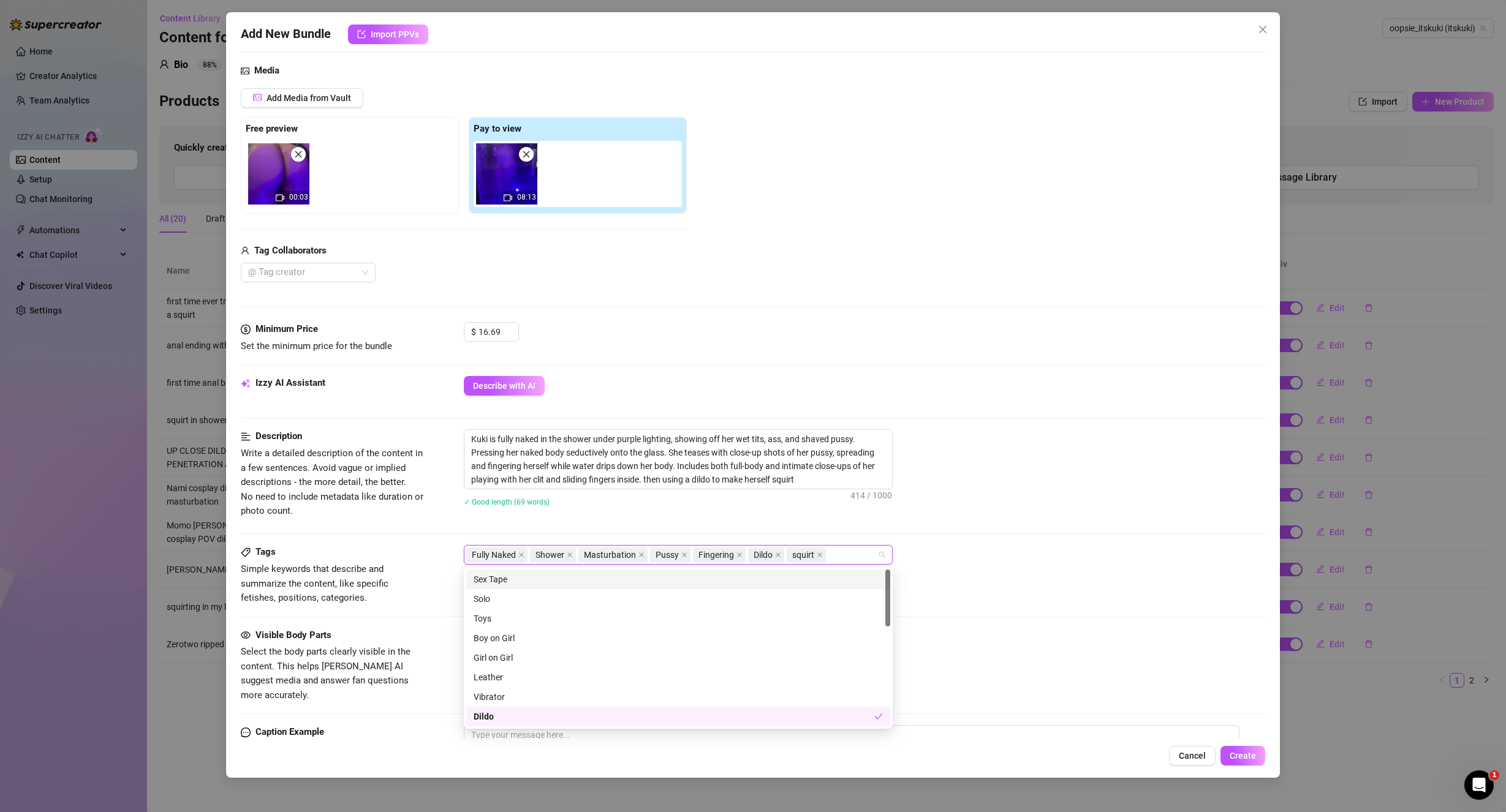
click at [1019, 564] on div "Fully Naked Shower Masturbation Pussy Fingering Dildo squirt" at bounding box center [865, 555] width 802 height 20
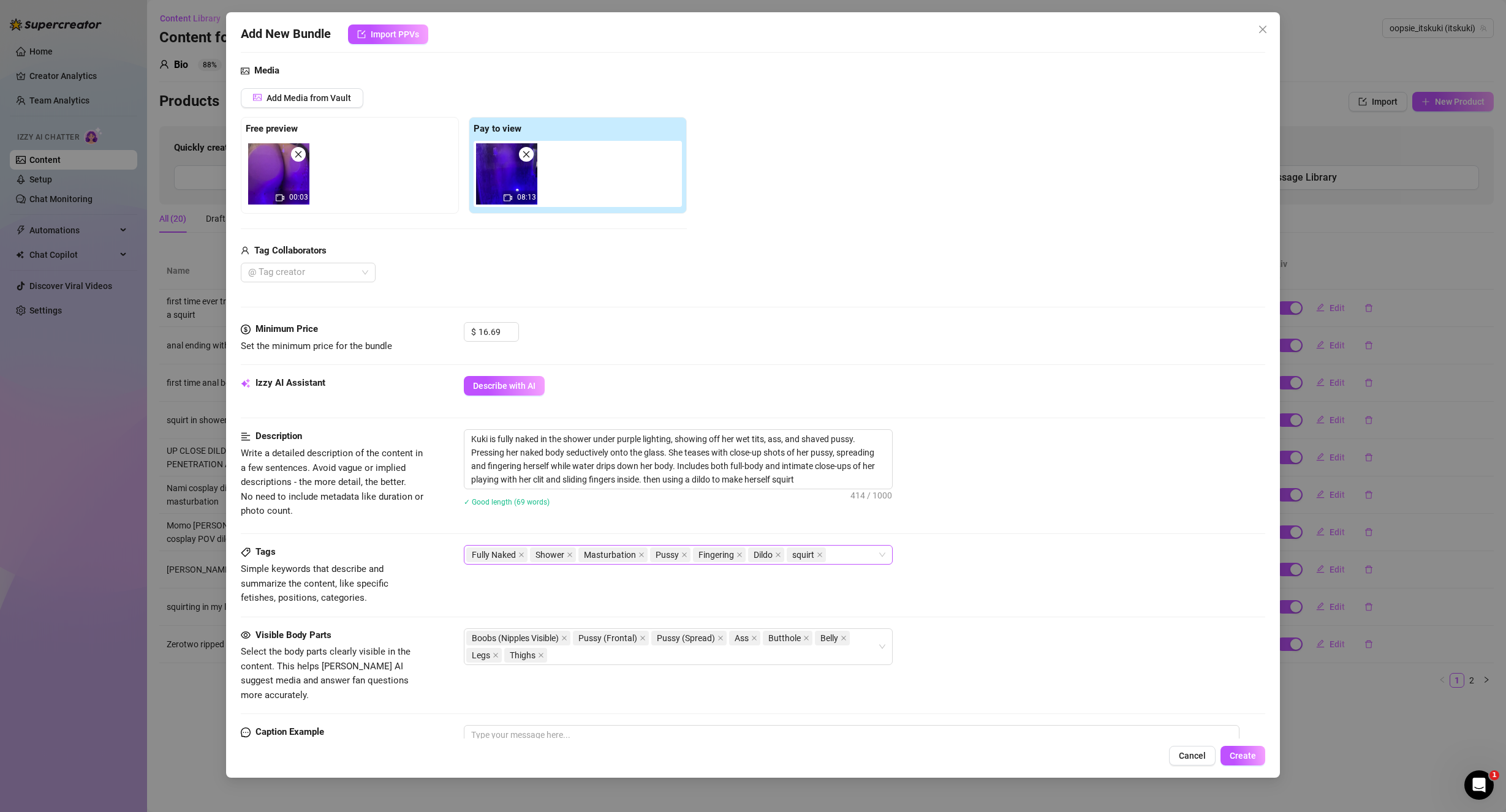
click at [847, 557] on div "Fully Naked Shower Masturbation Pussy Fingering Dildo squirt" at bounding box center [671, 554] width 411 height 17
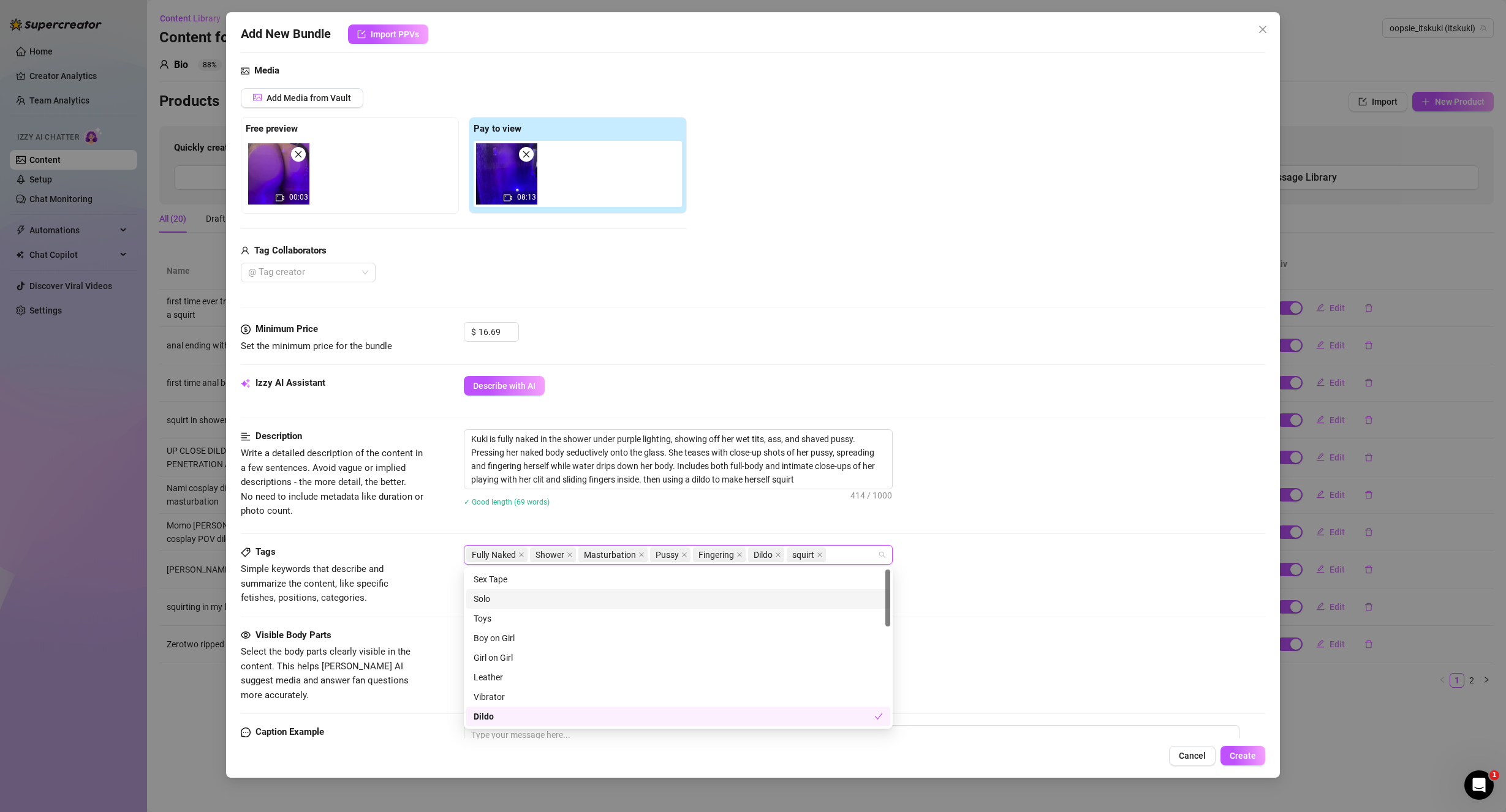
click at [524, 603] on div "Solo" at bounding box center [678, 599] width 409 height 14
click at [1116, 546] on div "Fully Naked Shower Masturbation Pussy Fingering Dildo squirt Solo" at bounding box center [865, 555] width 802 height 20
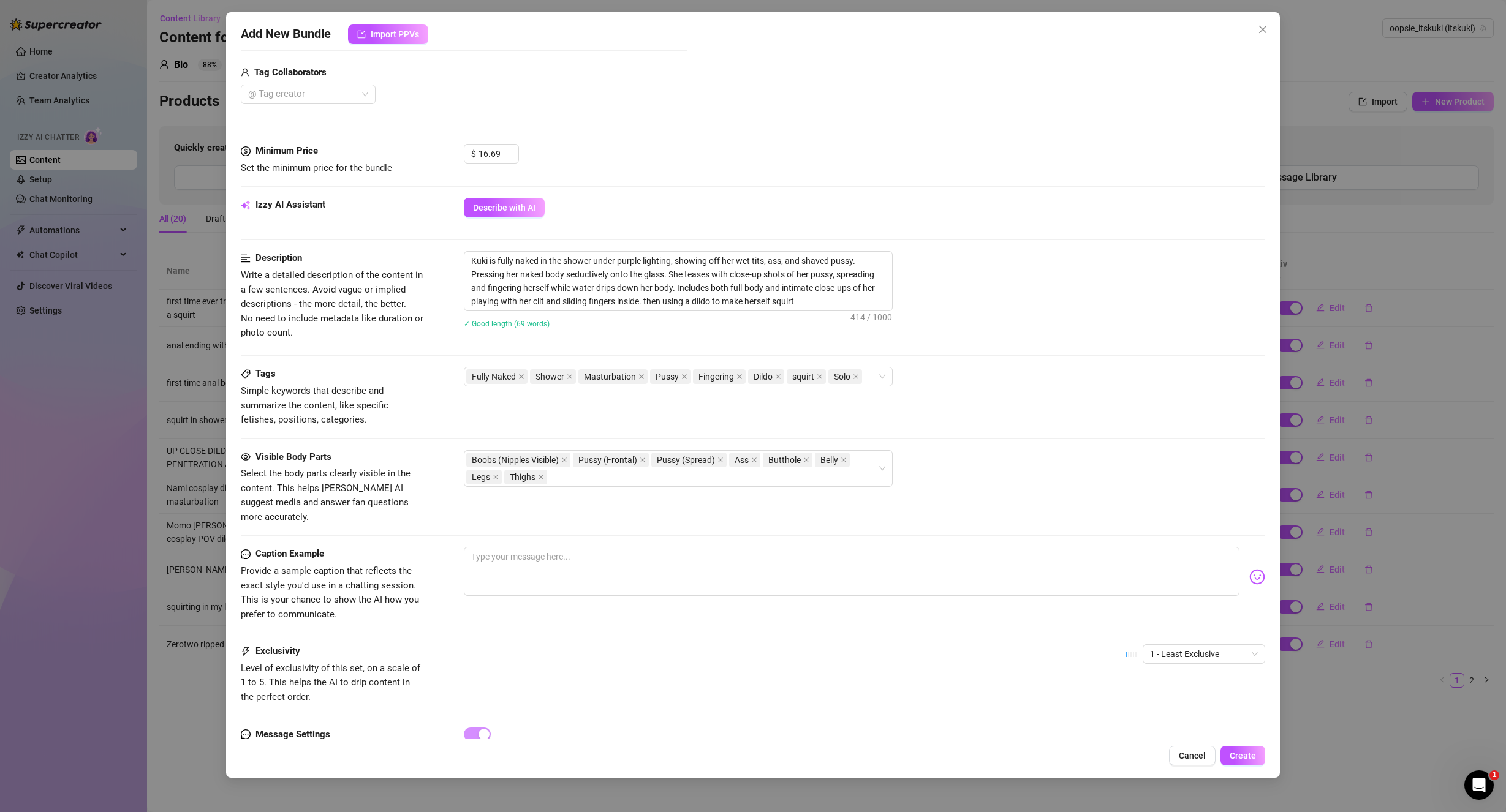
scroll to position [306, 0]
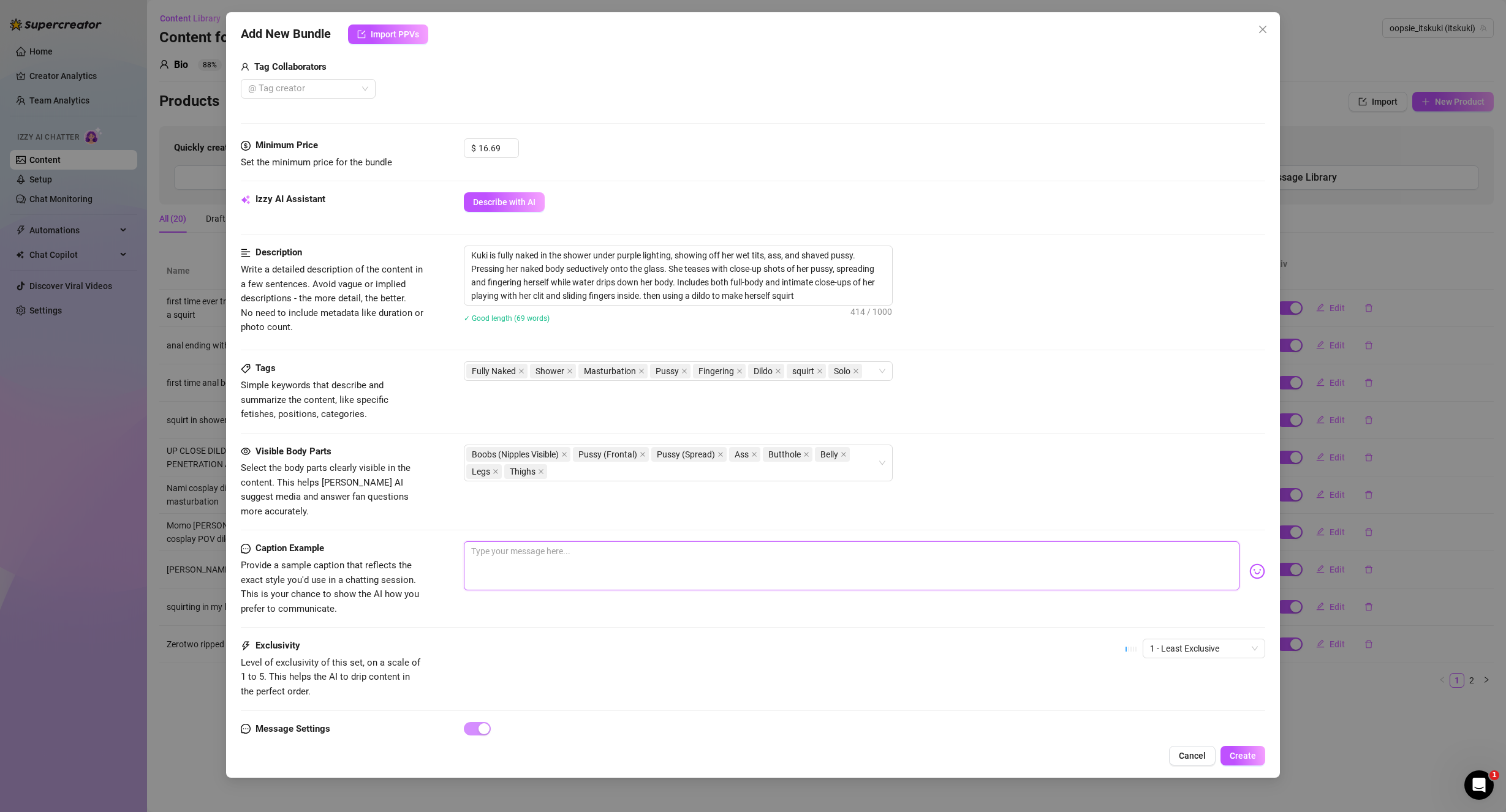
click at [526, 555] on textarea at bounding box center [852, 566] width 776 height 49
click at [571, 564] on textarea at bounding box center [852, 566] width 776 height 49
paste textarea "I stepped into the shower, and lets just say things got *soaked* in more ways t…"
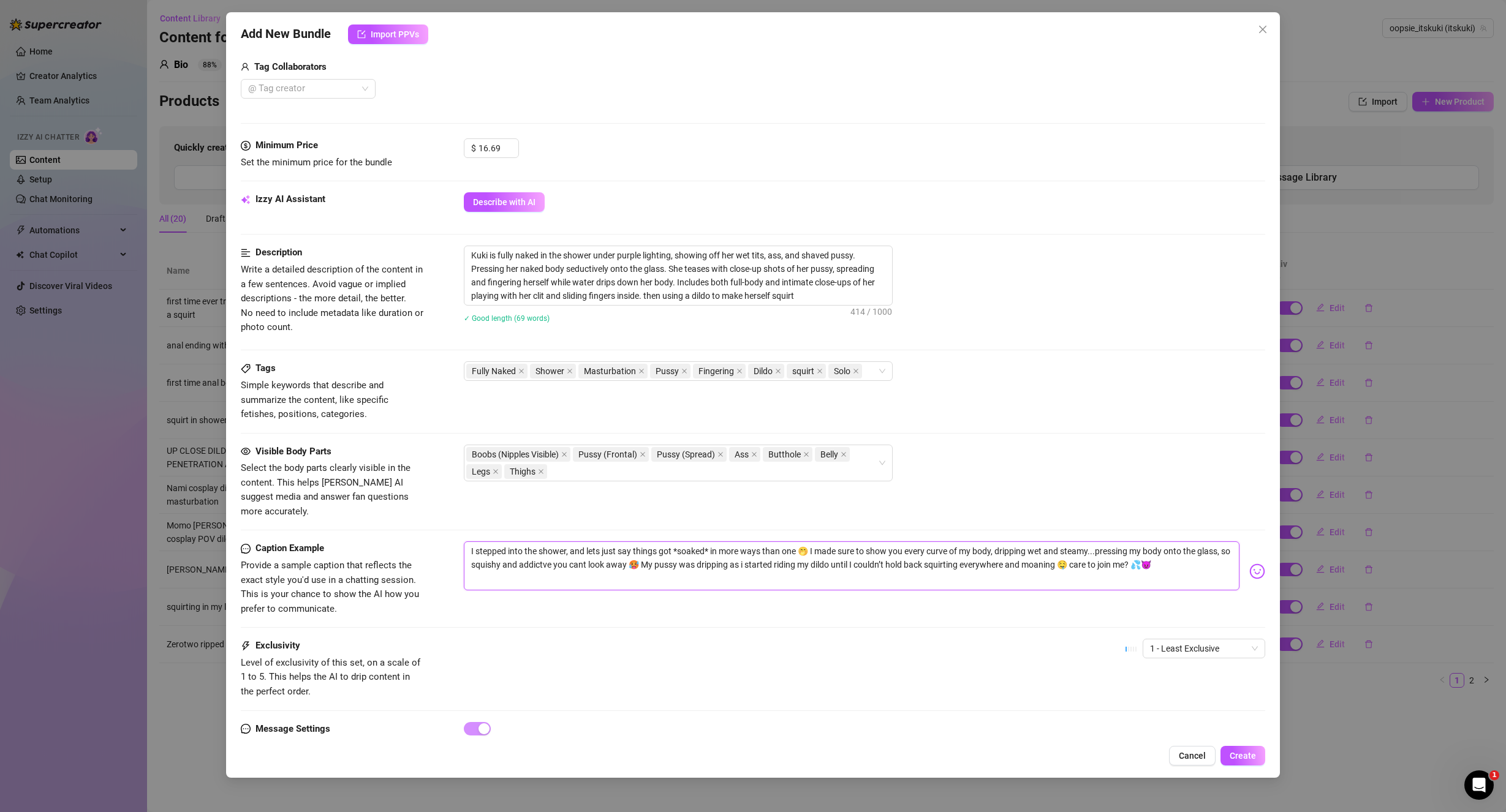
drag, startPoint x: 799, startPoint y: 536, endPoint x: 682, endPoint y: 543, distance: 117.2
click at [682, 543] on textarea "I stepped into the shower, and lets just say things got *soaked* in more ways t…" at bounding box center [852, 566] width 776 height 49
click at [697, 541] on textarea "I stepped into the shower, and lets just say things got *soaked* in more ways t…" at bounding box center [852, 566] width 776 height 49
click at [707, 541] on textarea "I stepped into the shower, and lets just say things got *soaked* in more ways t…" at bounding box center [852, 566] width 776 height 49
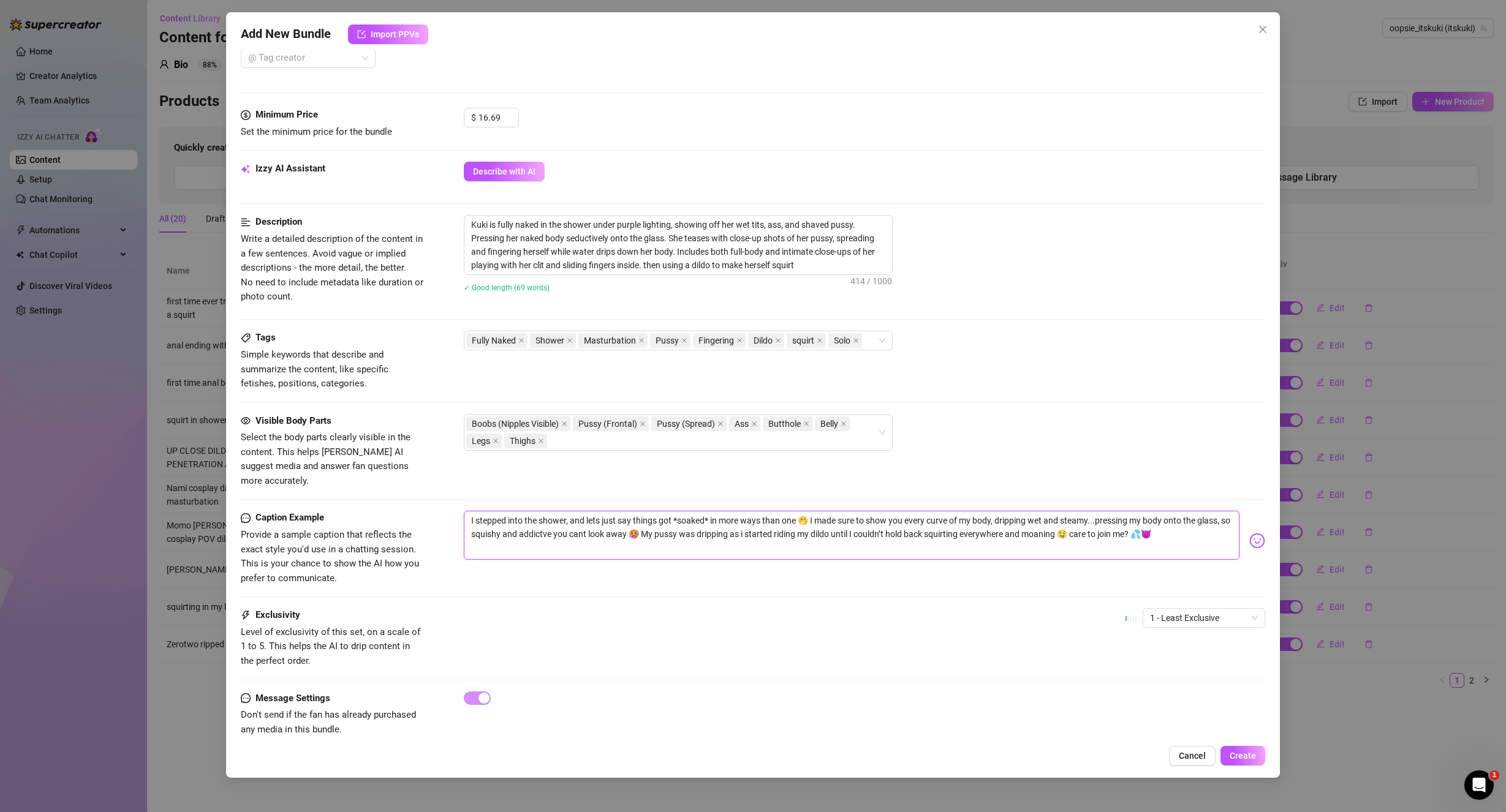
scroll to position [343, 0]
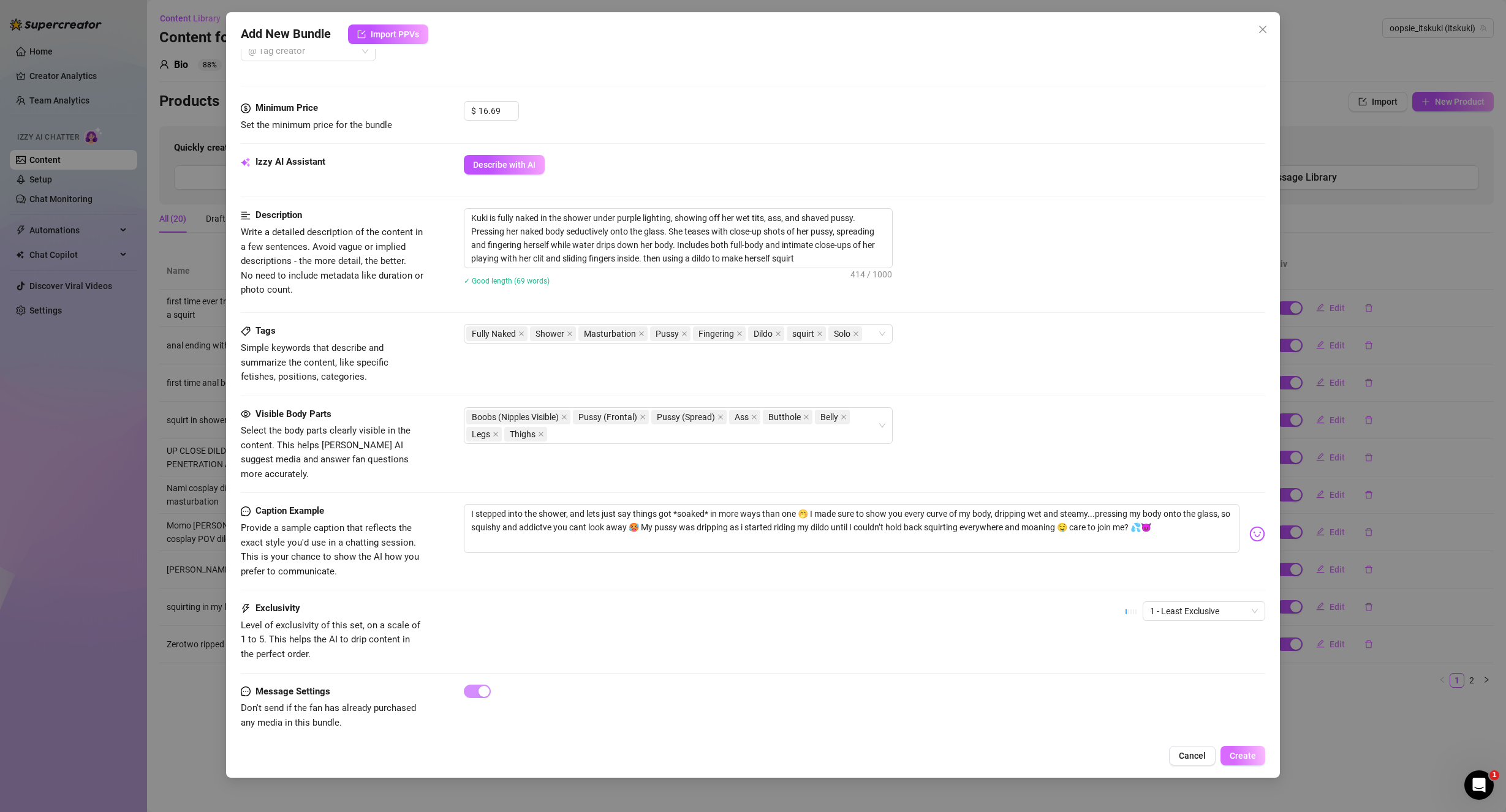
click at [1252, 756] on span "Create" at bounding box center [1243, 756] width 27 height 10
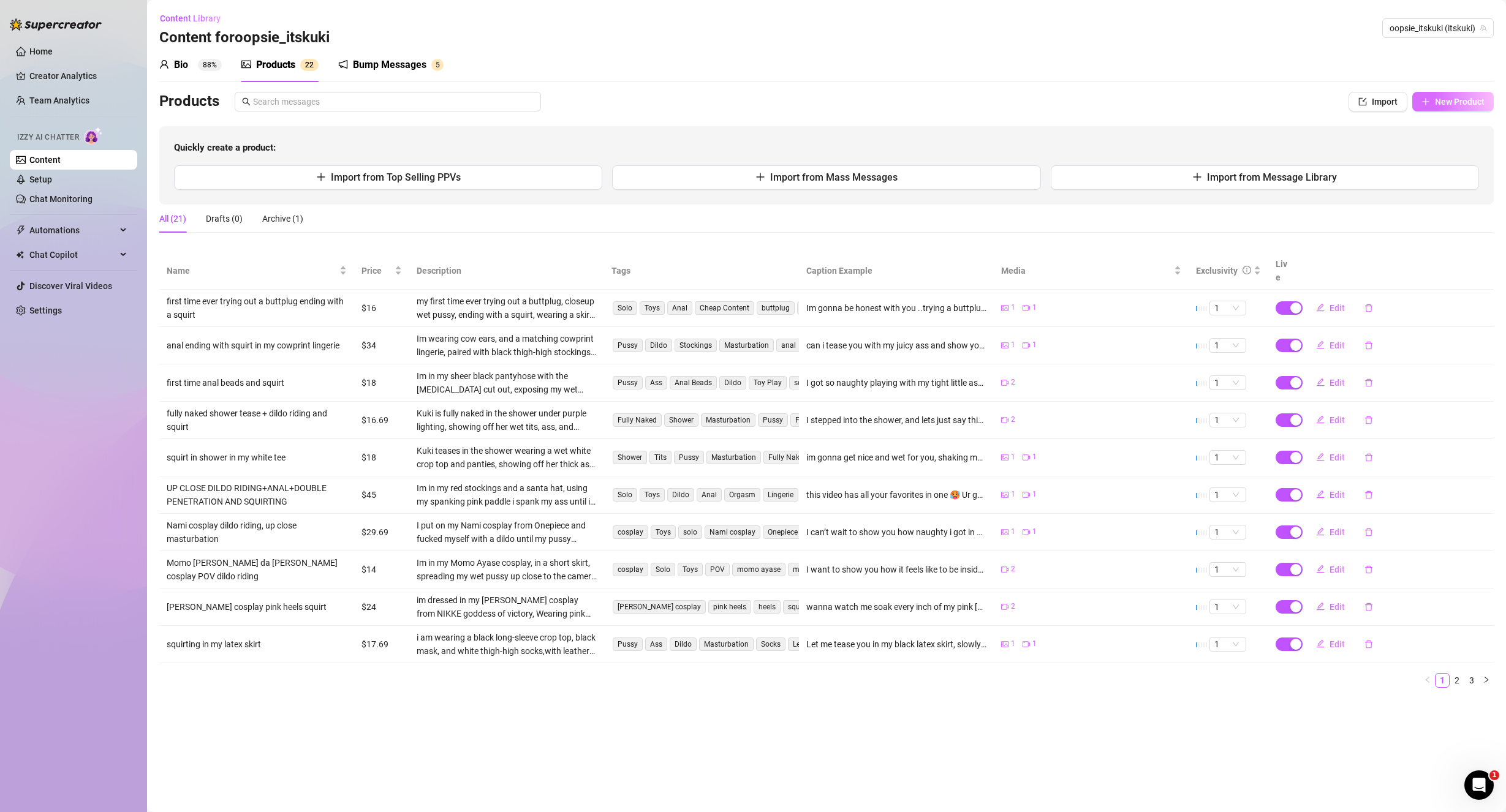
click at [1462, 109] on button "New Product" at bounding box center [1453, 101] width 82 height 20
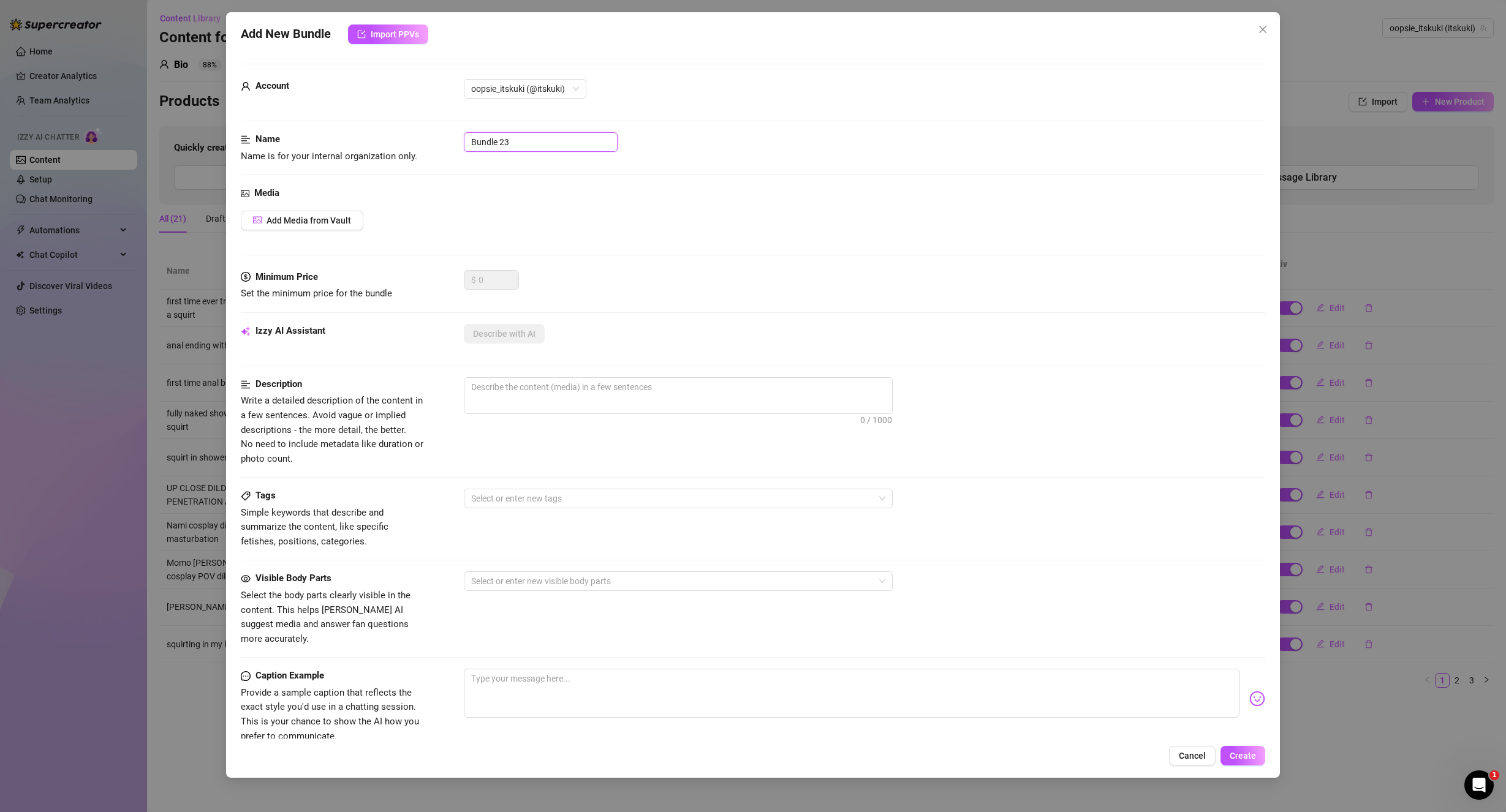
drag, startPoint x: 544, startPoint y: 135, endPoint x: 424, endPoint y: 140, distance: 120.1
click at [427, 140] on div "Name Name is for your internal organization only. Bundle 23" at bounding box center [753, 148] width 1025 height 31
drag, startPoint x: 533, startPoint y: 134, endPoint x: 409, endPoint y: 143, distance: 124.3
click at [415, 143] on div "Name Name is for your internal organization only. Bundle 23" at bounding box center [753, 148] width 1025 height 31
drag, startPoint x: 524, startPoint y: 139, endPoint x: 404, endPoint y: 146, distance: 120.2
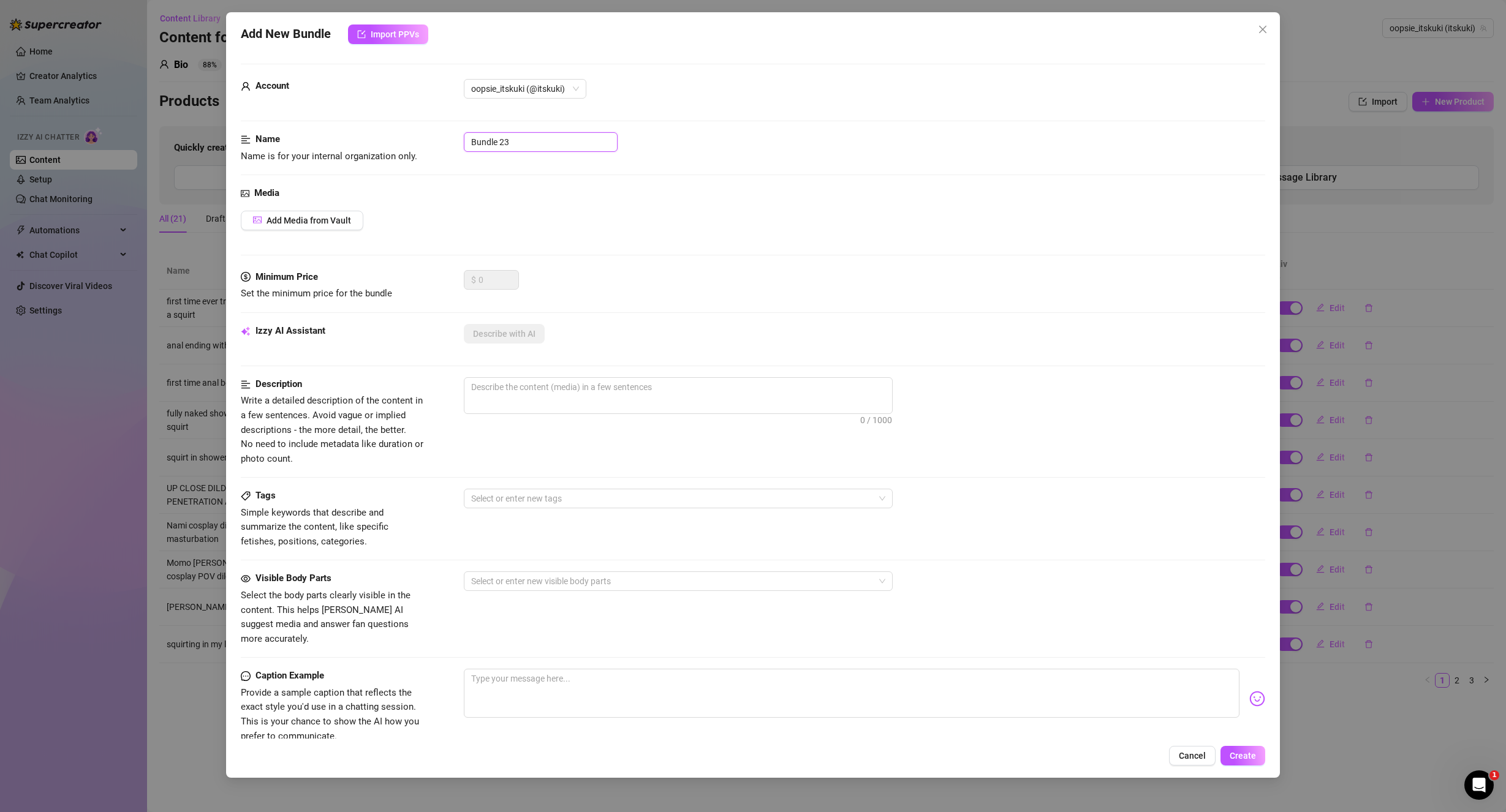
click at [408, 145] on div "Name Name is for your internal organization only. Bundle 23" at bounding box center [753, 148] width 1025 height 31
paste input "Maid dress + stockings fingering"
click at [294, 209] on div "Media Add Media from Vault" at bounding box center [753, 228] width 1025 height 84
click at [299, 220] on span "Add Media from Vault" at bounding box center [309, 220] width 84 height 10
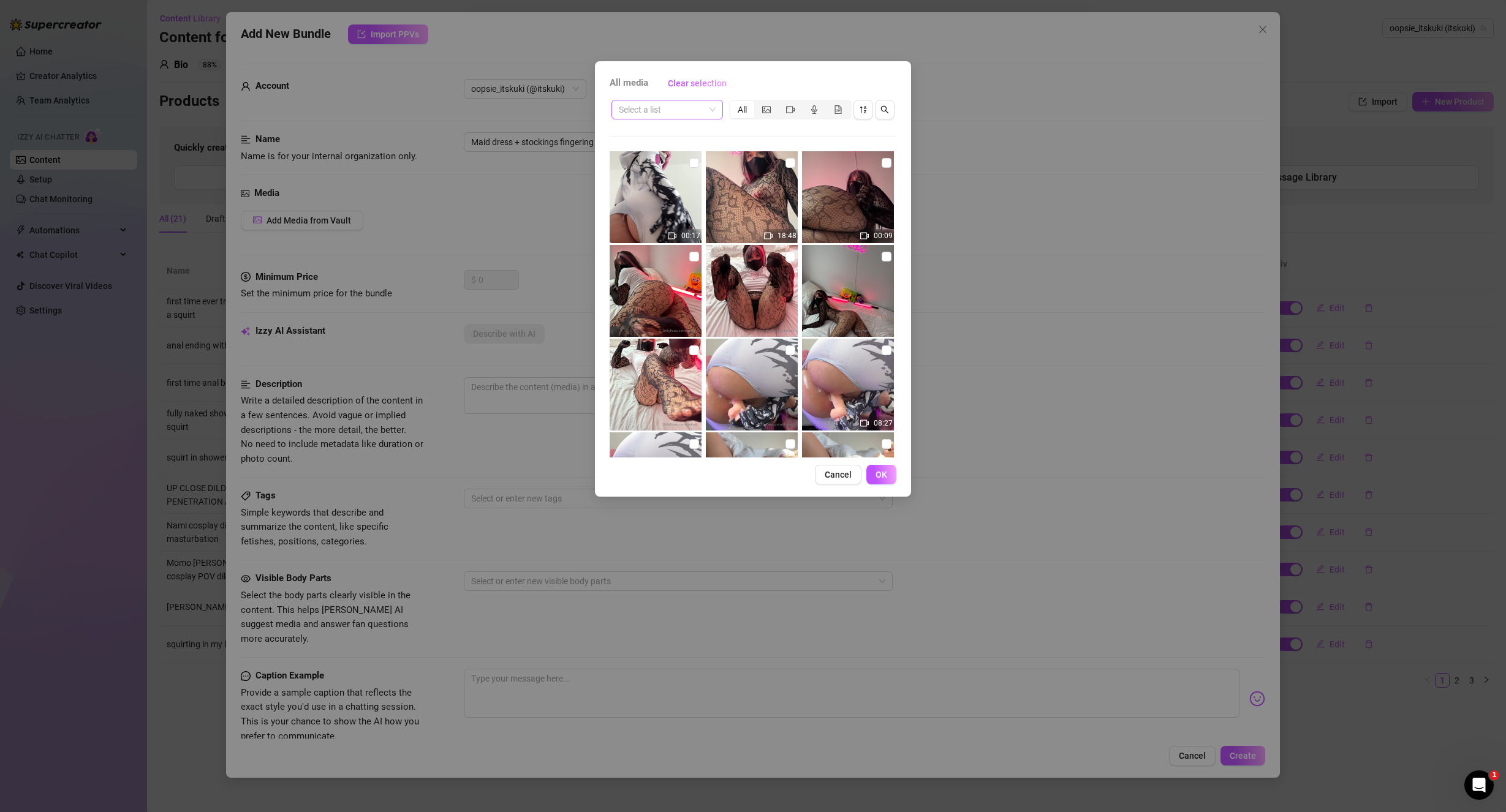
click at [678, 112] on input "search" at bounding box center [662, 109] width 86 height 18
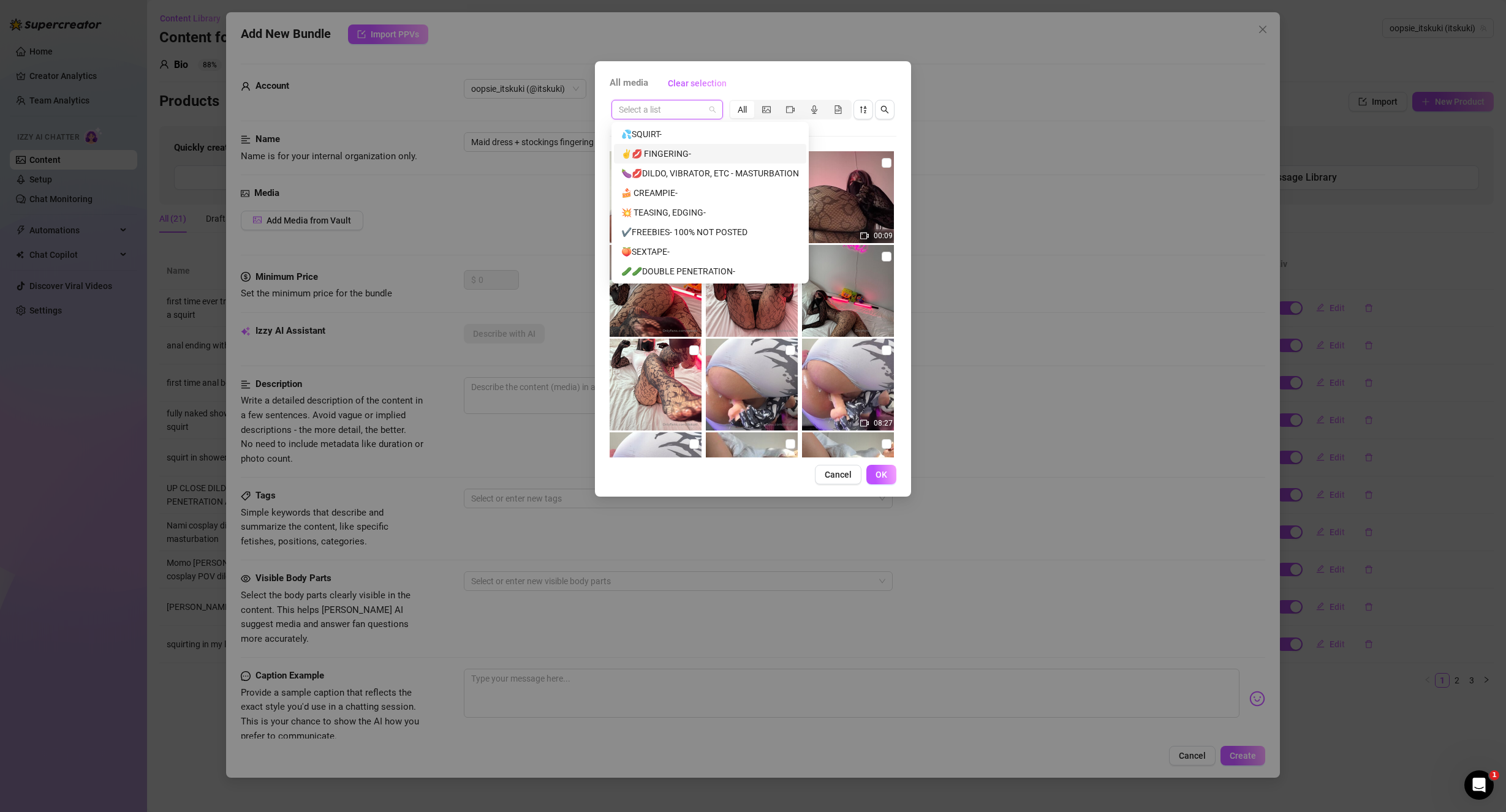
click at [666, 152] on div "✌️💋 FINGERING-" at bounding box center [709, 154] width 178 height 14
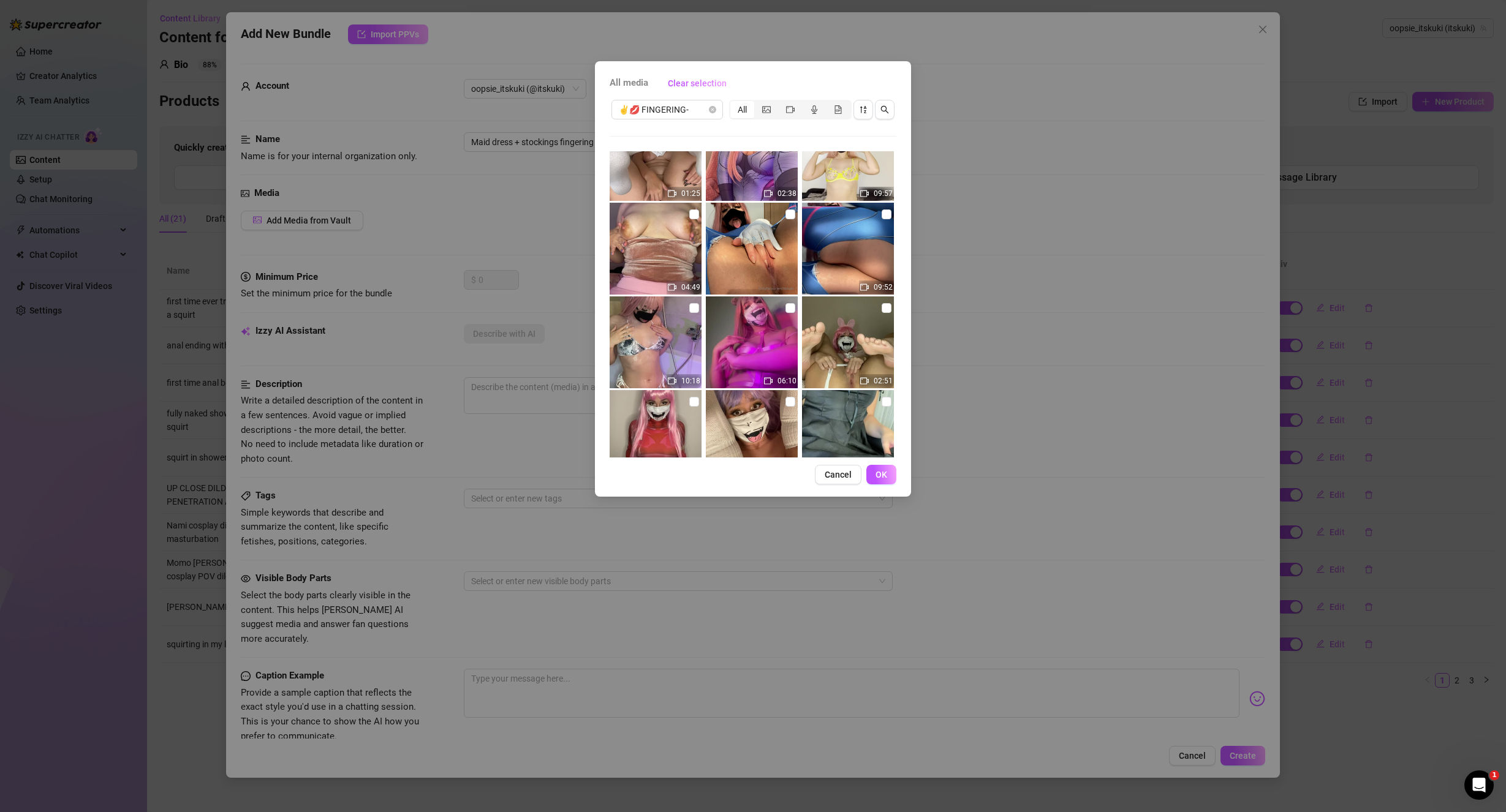
scroll to position [556, 0]
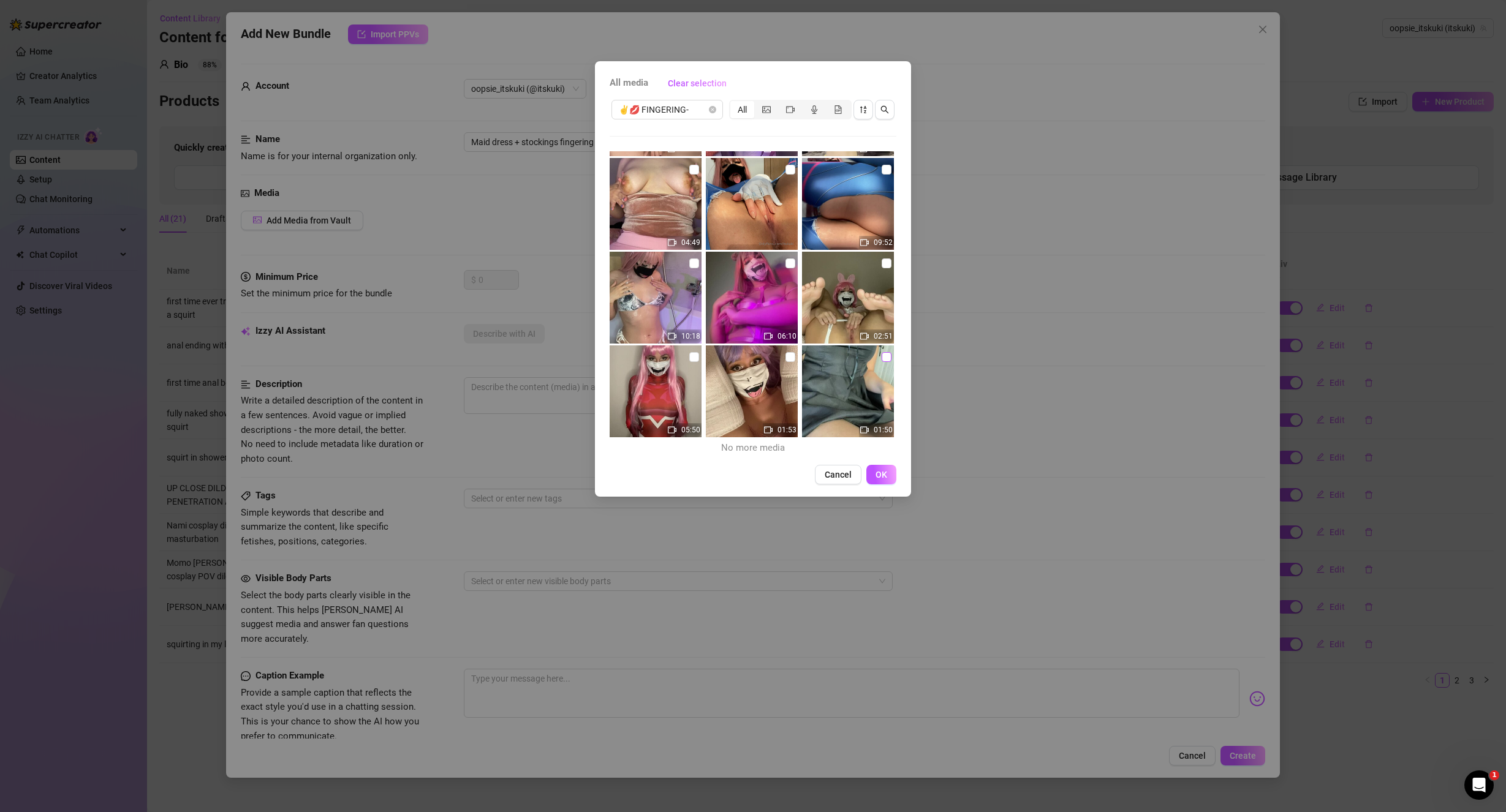
click at [882, 356] on input "checkbox" at bounding box center [886, 357] width 10 height 10
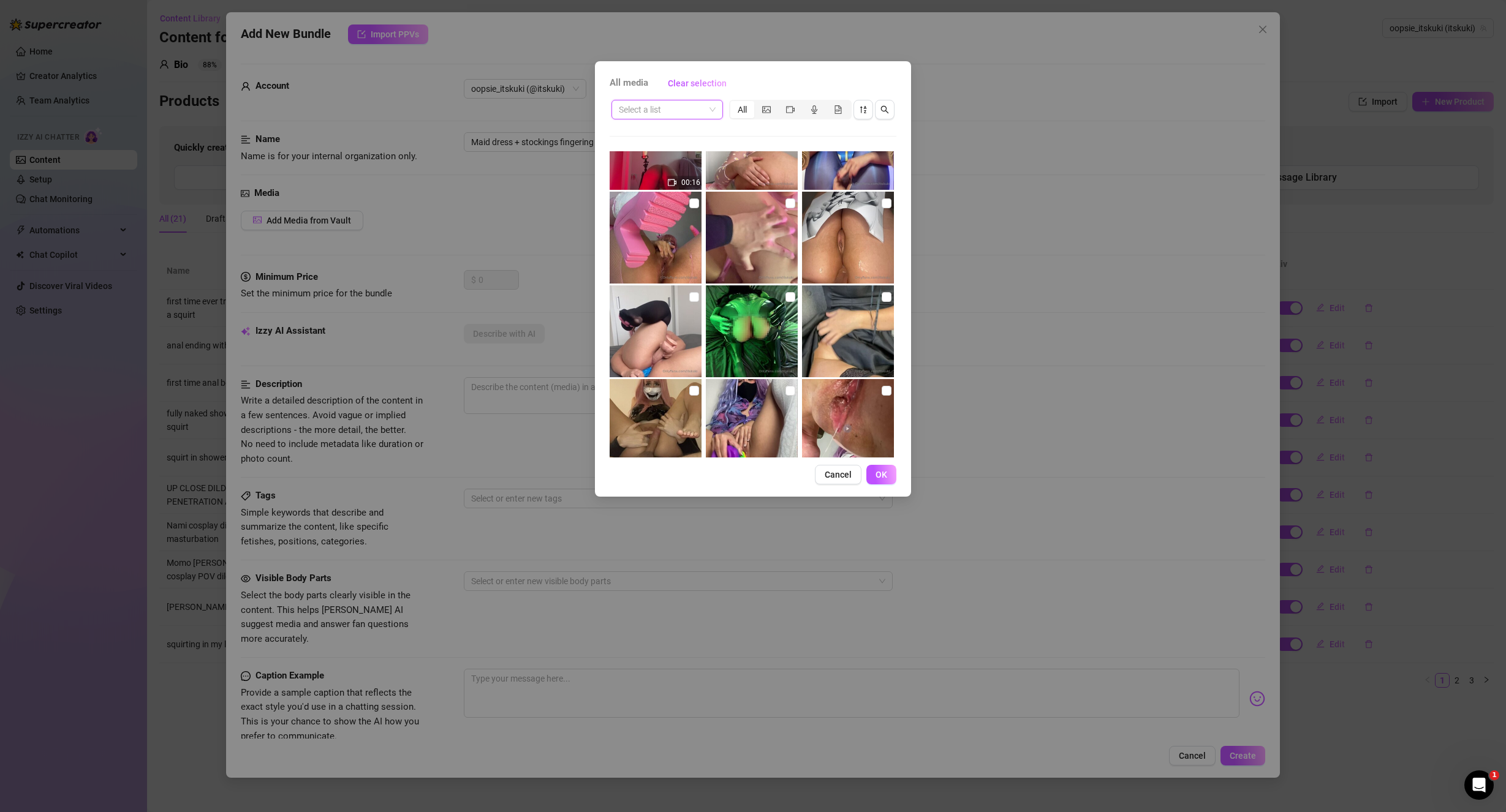
scroll to position [5572, 0]
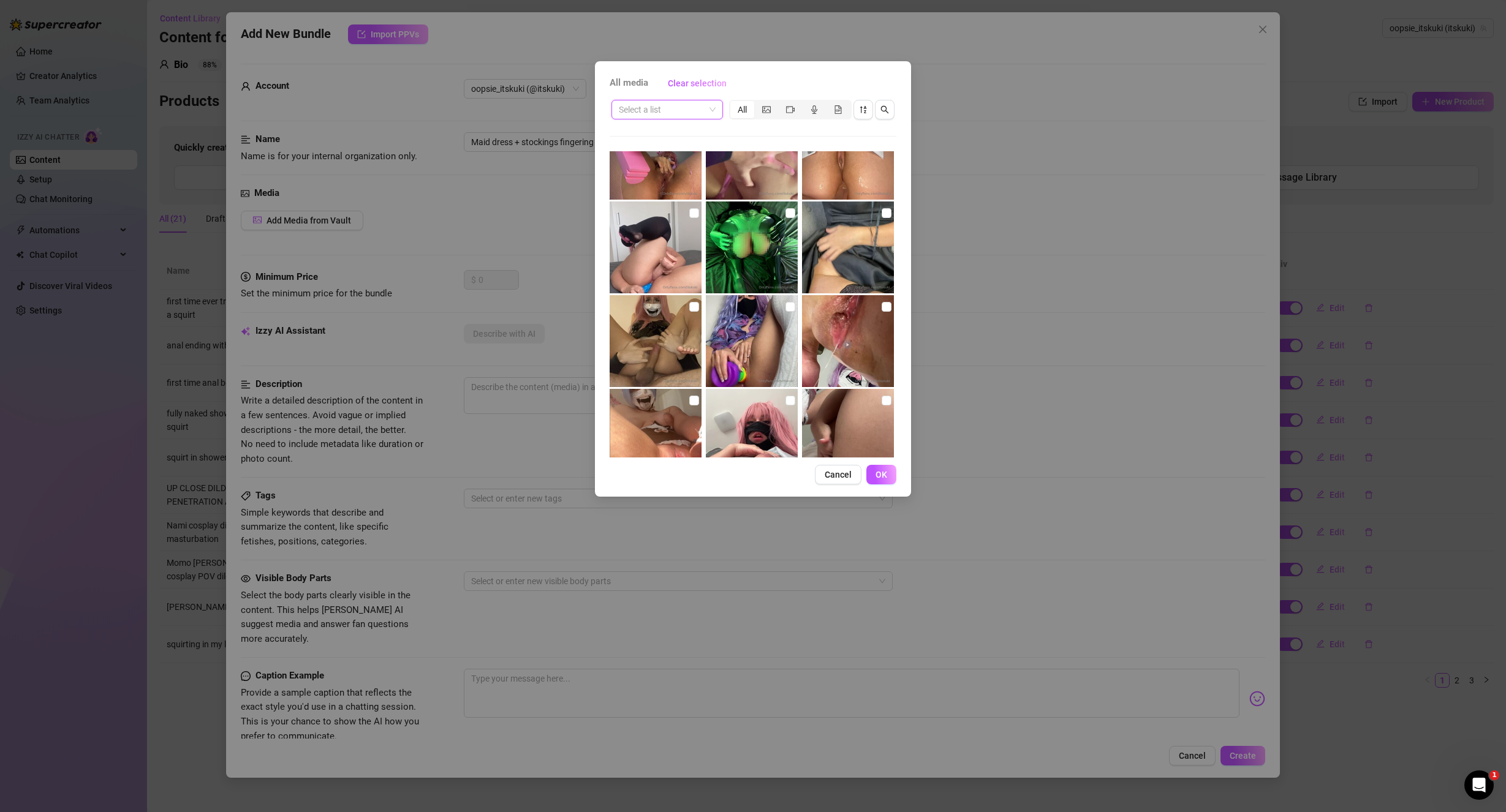
click at [873, 216] on img at bounding box center [848, 247] width 92 height 92
click at [882, 214] on input "checkbox" at bounding box center [886, 213] width 10 height 10
click at [884, 474] on span "OK" at bounding box center [881, 475] width 12 height 10
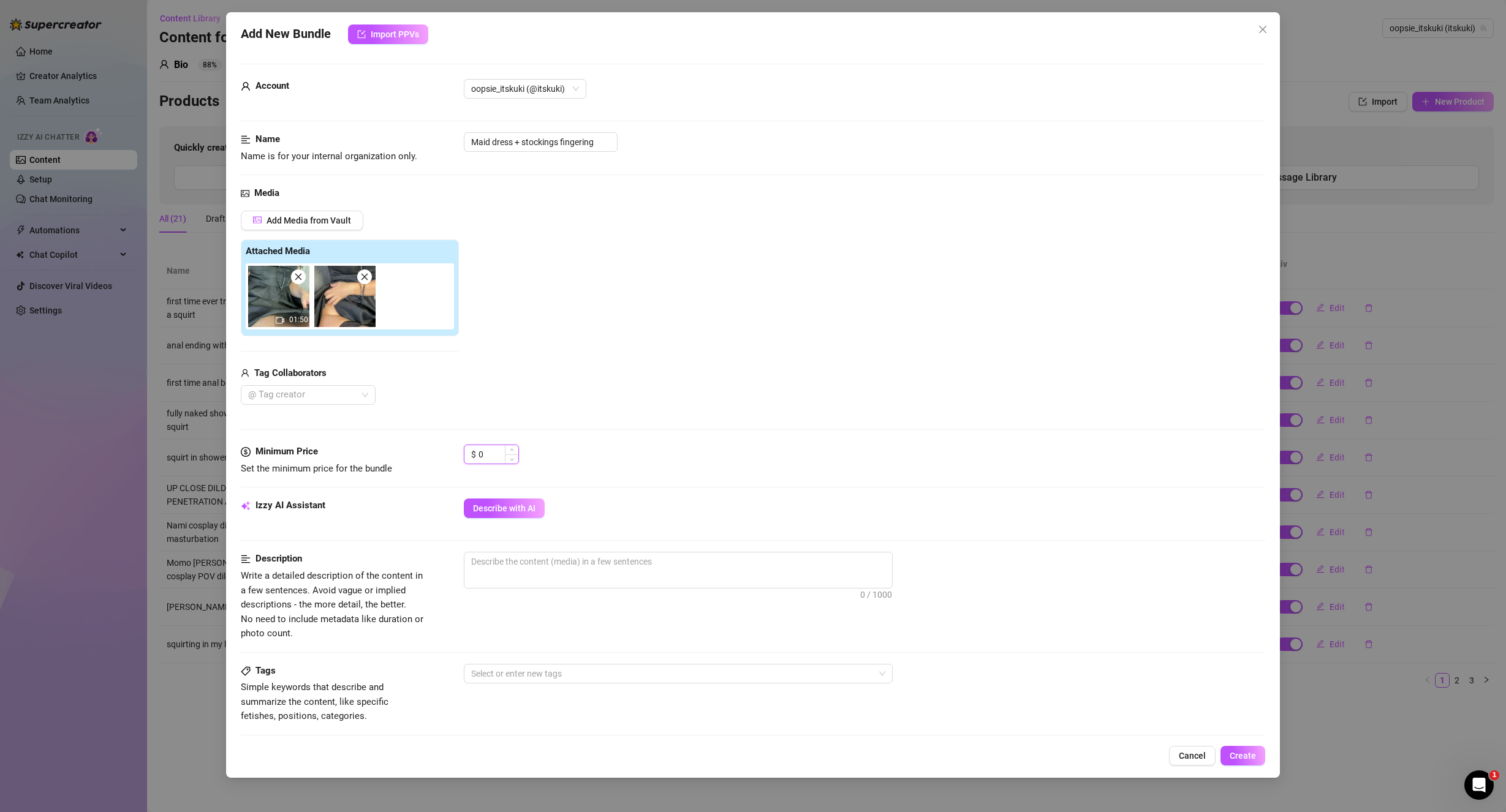
click at [497, 454] on input "0" at bounding box center [498, 454] width 40 height 18
click at [518, 445] on div "0" at bounding box center [498, 454] width 40 height 18
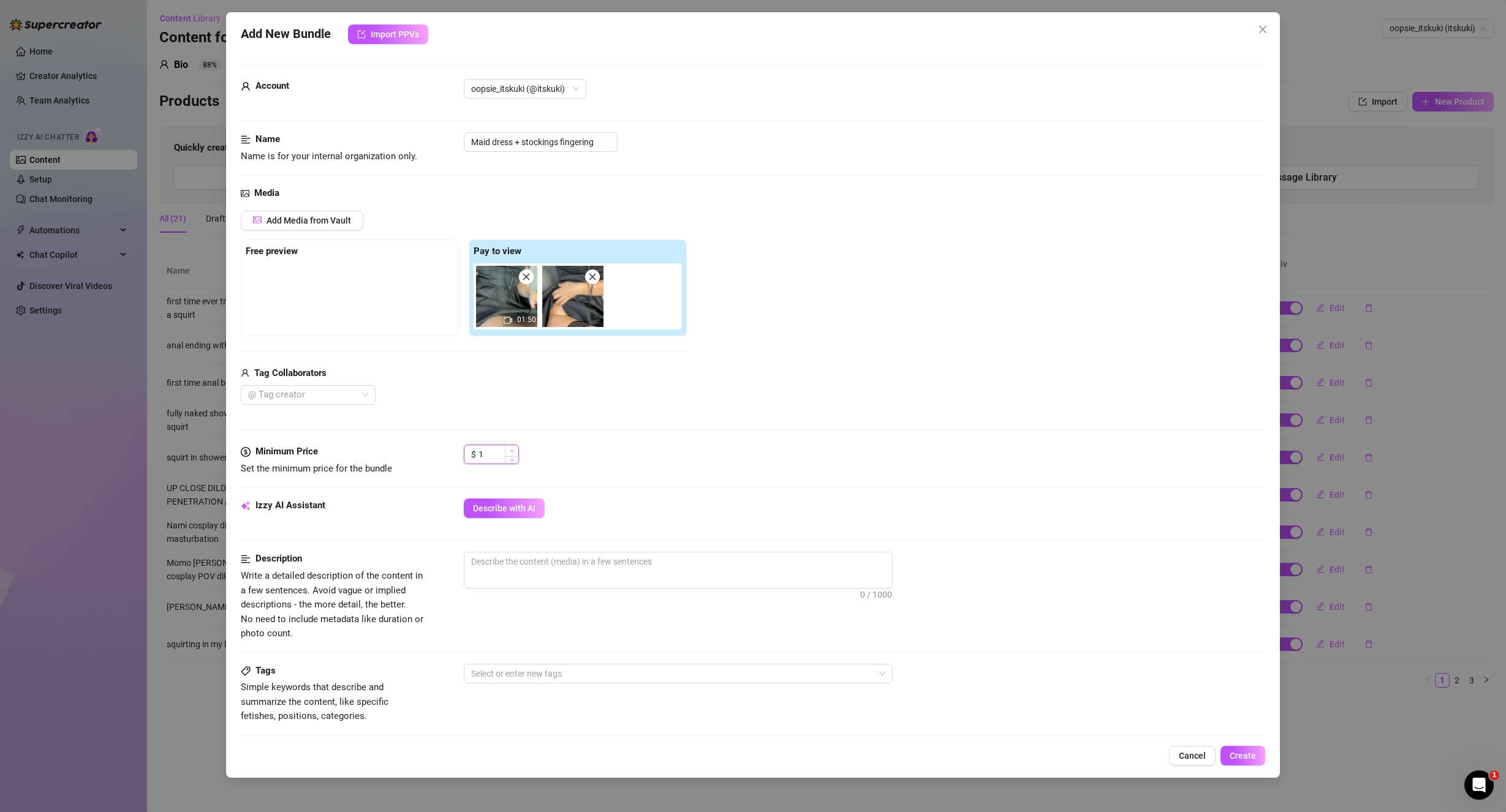
click at [514, 446] on span "Increase Value" at bounding box center [512, 451] width 14 height 11
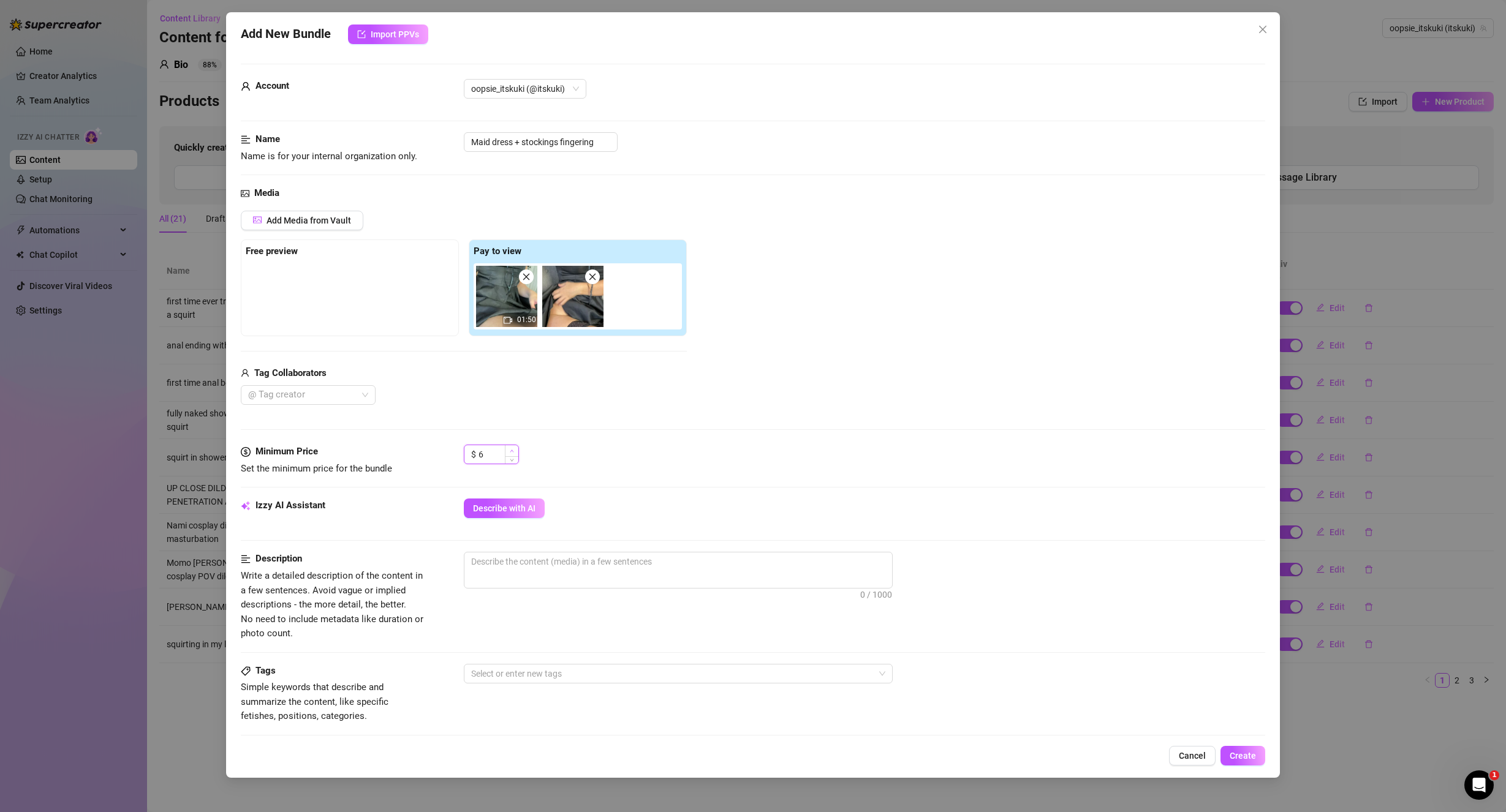
click at [514, 446] on span "Increase Value" at bounding box center [512, 451] width 14 height 11
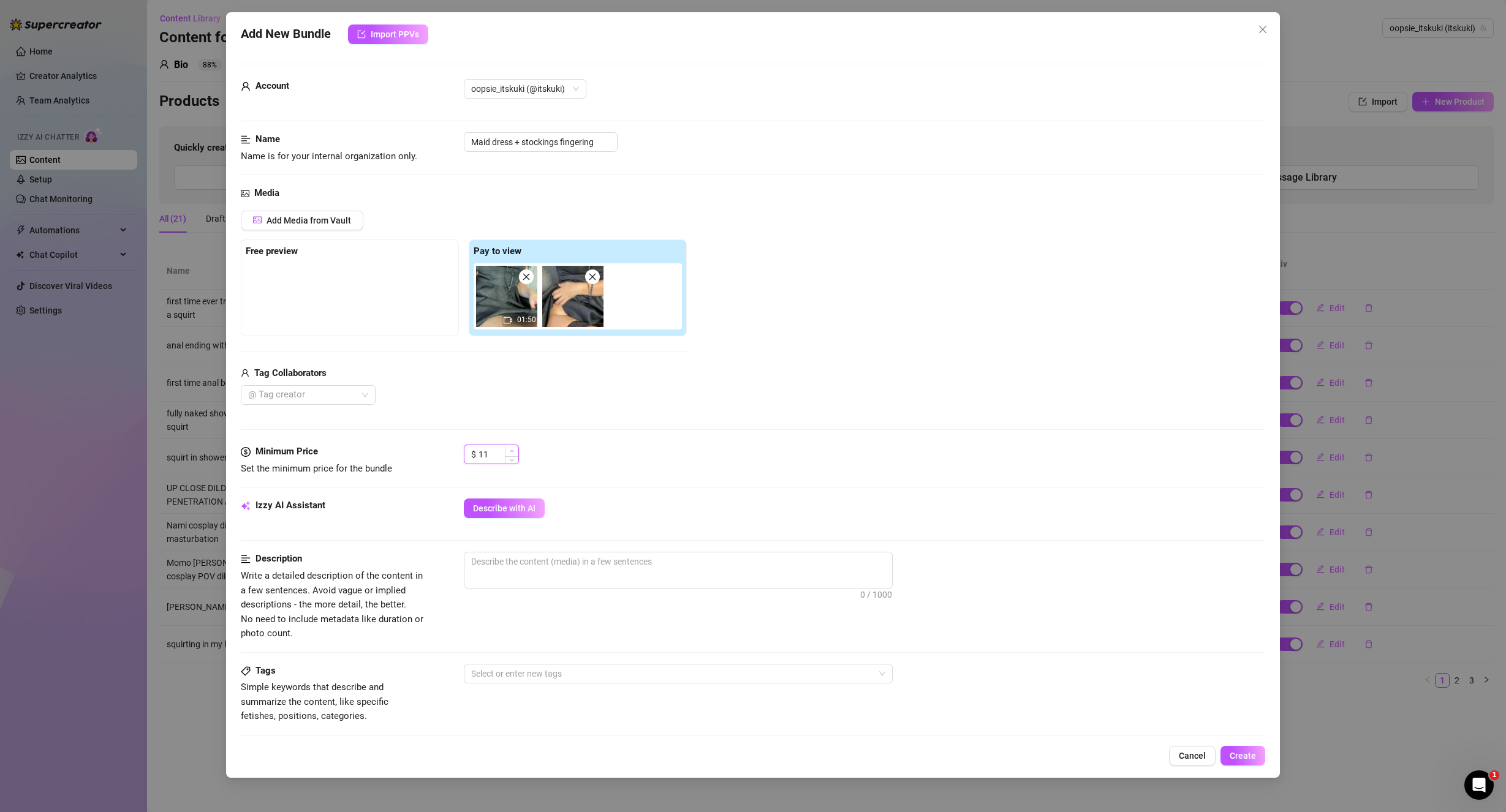
click at [514, 446] on span "Increase Value" at bounding box center [512, 451] width 14 height 11
drag, startPoint x: 568, startPoint y: 316, endPoint x: 330, endPoint y: 318, distance: 238.0
click at [330, 318] on div "Free preview Pay to view 01:50" at bounding box center [464, 288] width 446 height 97
click at [724, 435] on div "Media Add Media from Vault Free preview Pay to view 01:50 Tag Collaborators @ T…" at bounding box center [753, 316] width 1025 height 258
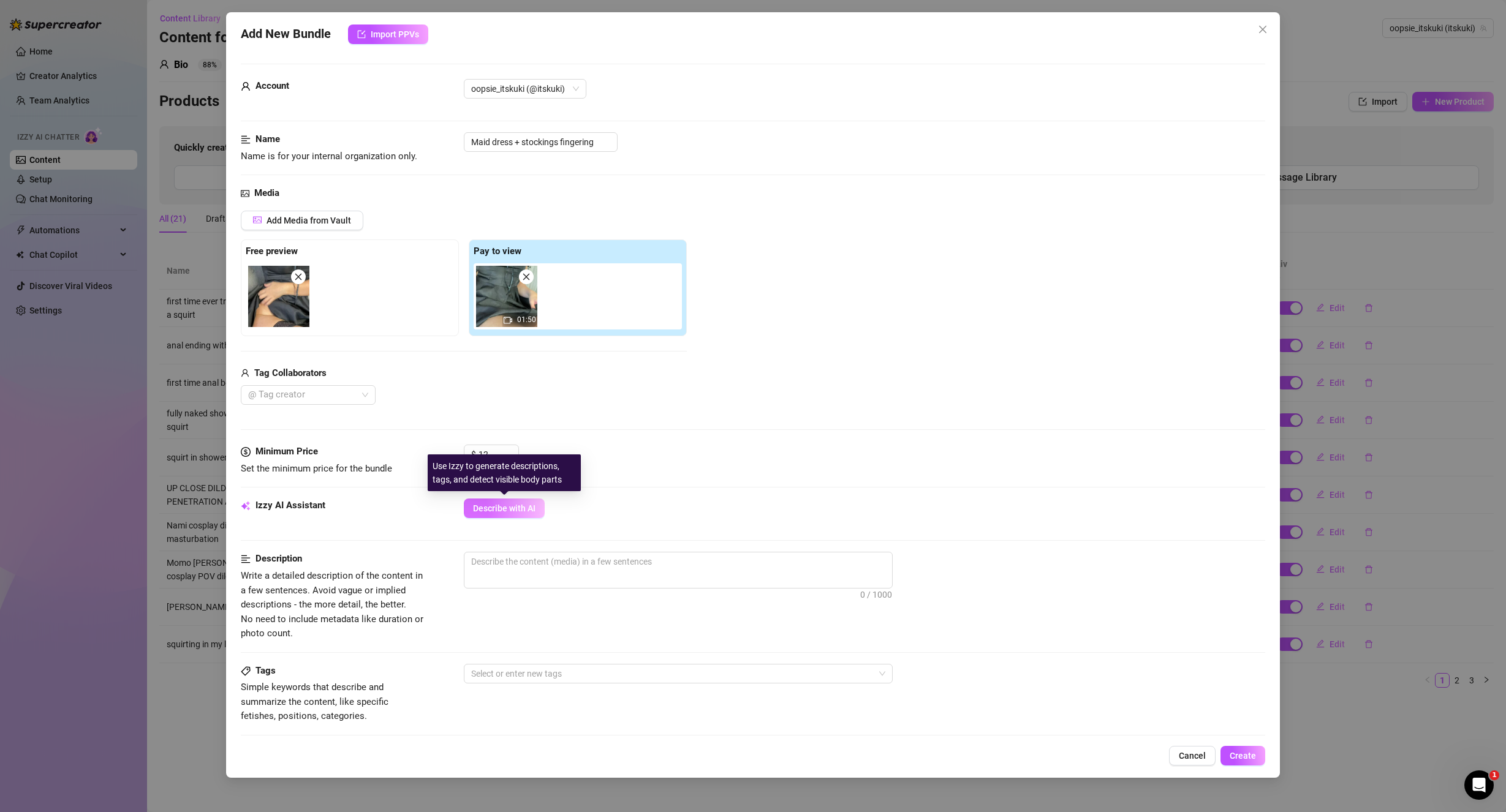
click at [504, 509] on span "Describe with AI" at bounding box center [504, 508] width 63 height 10
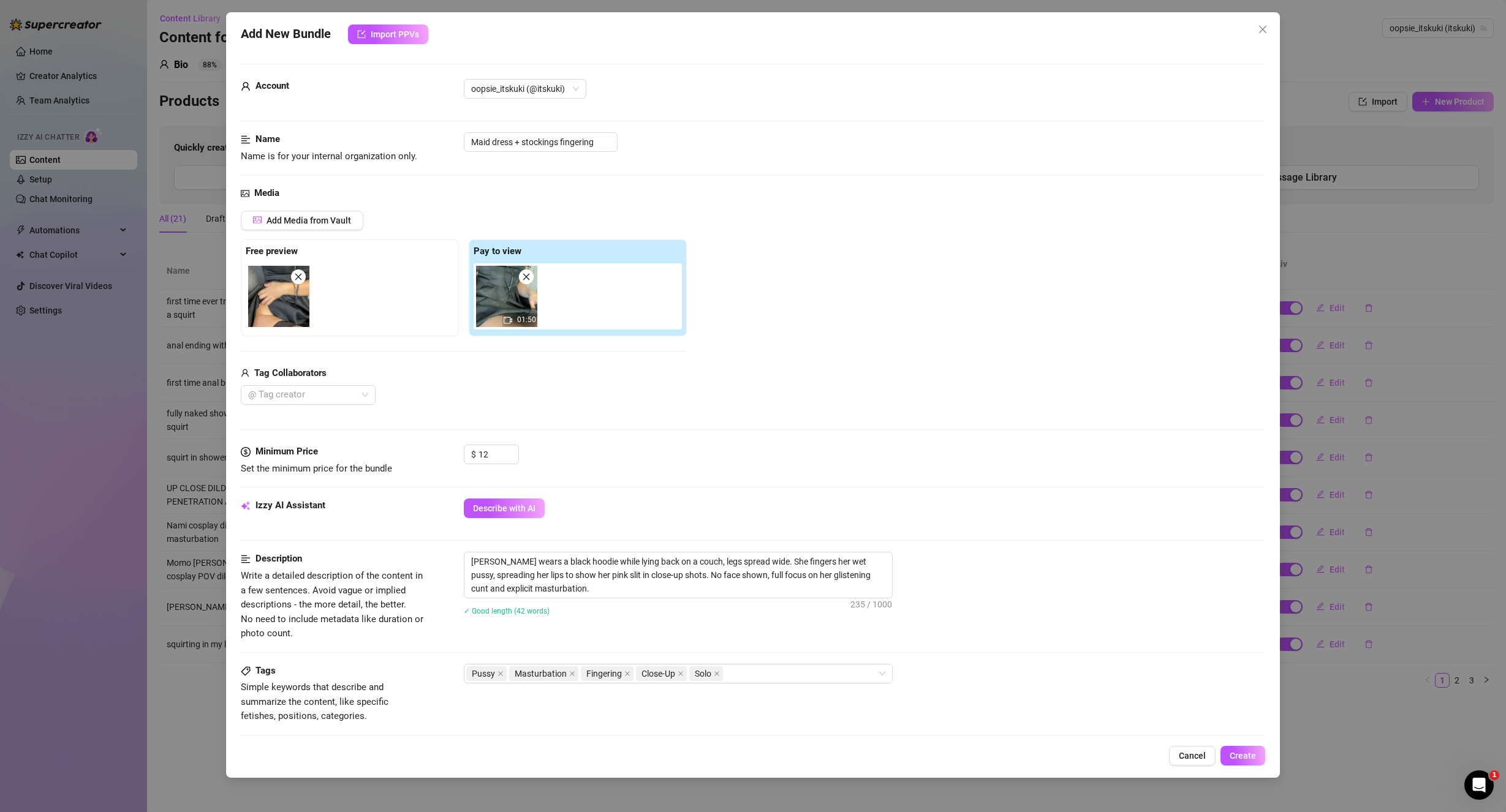
click at [941, 752] on div "Cancel Create" at bounding box center [753, 756] width 1025 height 20
click at [531, 558] on textarea "[PERSON_NAME] wears a black hoodie while lying back on a couch, legs spread wid…" at bounding box center [678, 575] width 428 height 46
click at [563, 559] on textarea "[PERSON_NAME] wears a black hoodie while lying back on a couch, legs spread wid…" at bounding box center [678, 575] width 428 height 46
click at [563, 559] on textarea "[PERSON_NAME] wears a black hoodie while lying back on a couch, legs spread wid…" at bounding box center [678, 575] width 428 height 46
drag, startPoint x: 616, startPoint y: 573, endPoint x: 605, endPoint y: 573, distance: 11.0
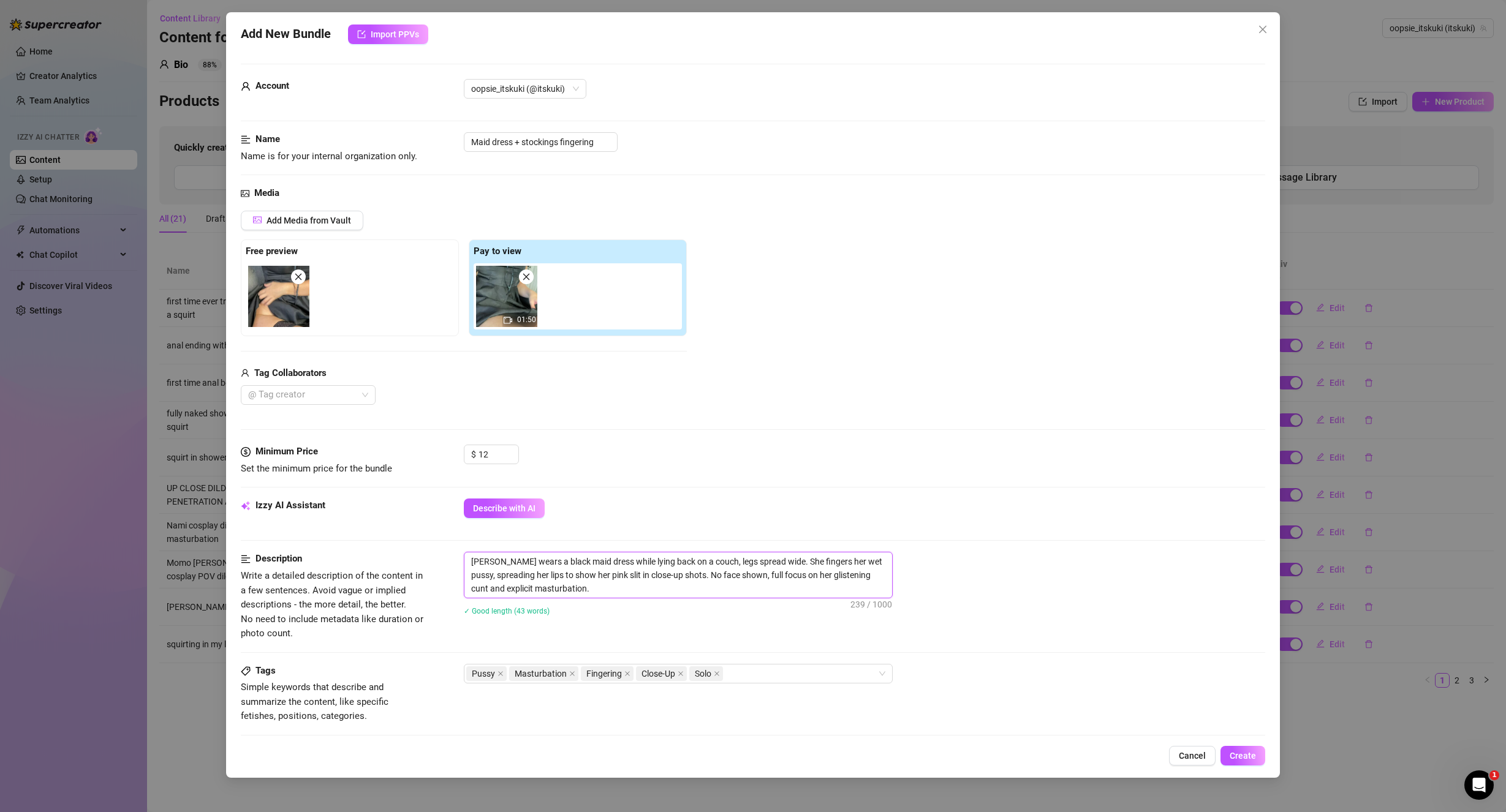
click at [605, 573] on textarea "[PERSON_NAME] wears a black maid dress while lying back on a couch, legs spread…" at bounding box center [678, 575] width 428 height 46
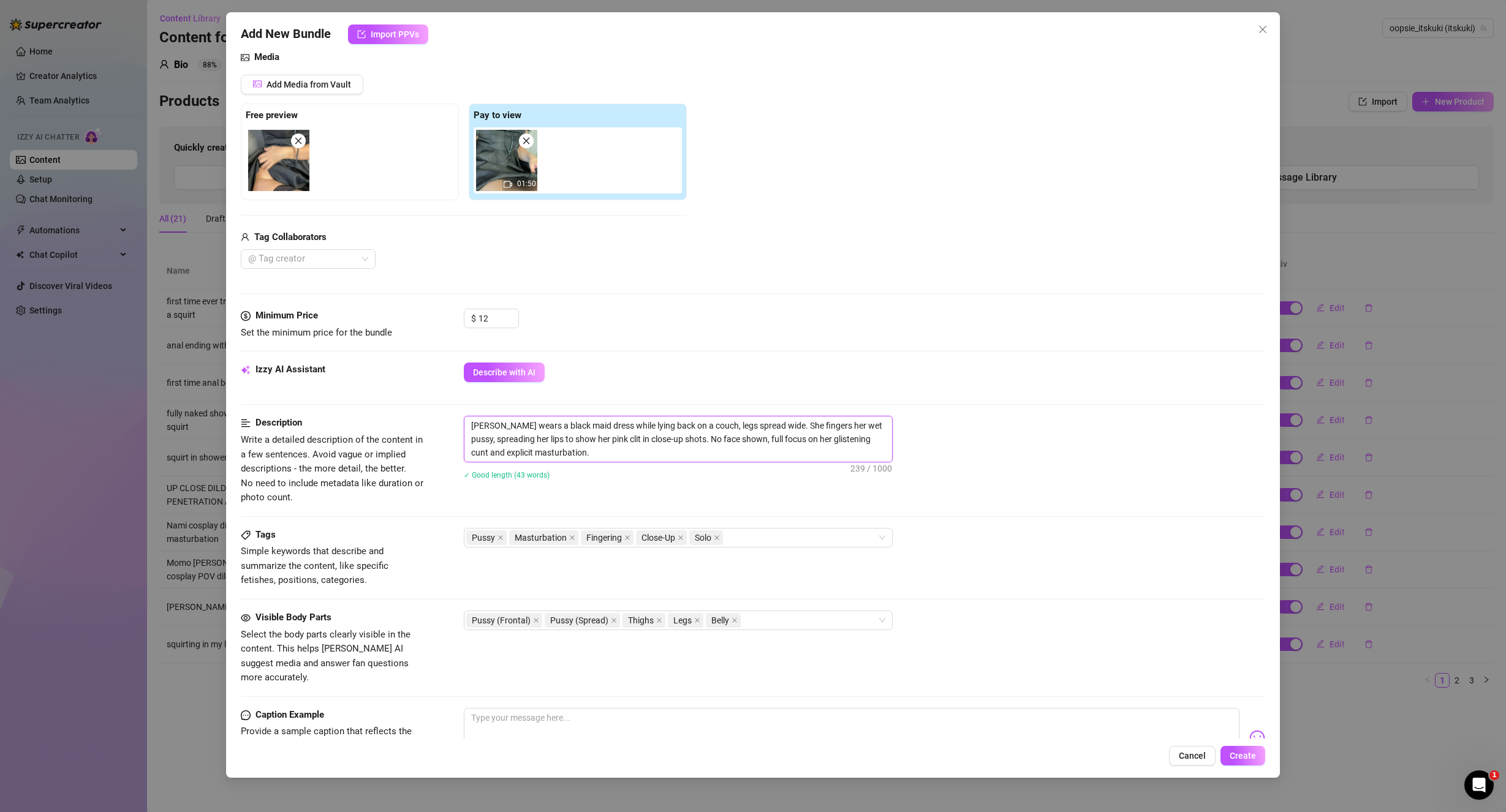
scroll to position [184, 0]
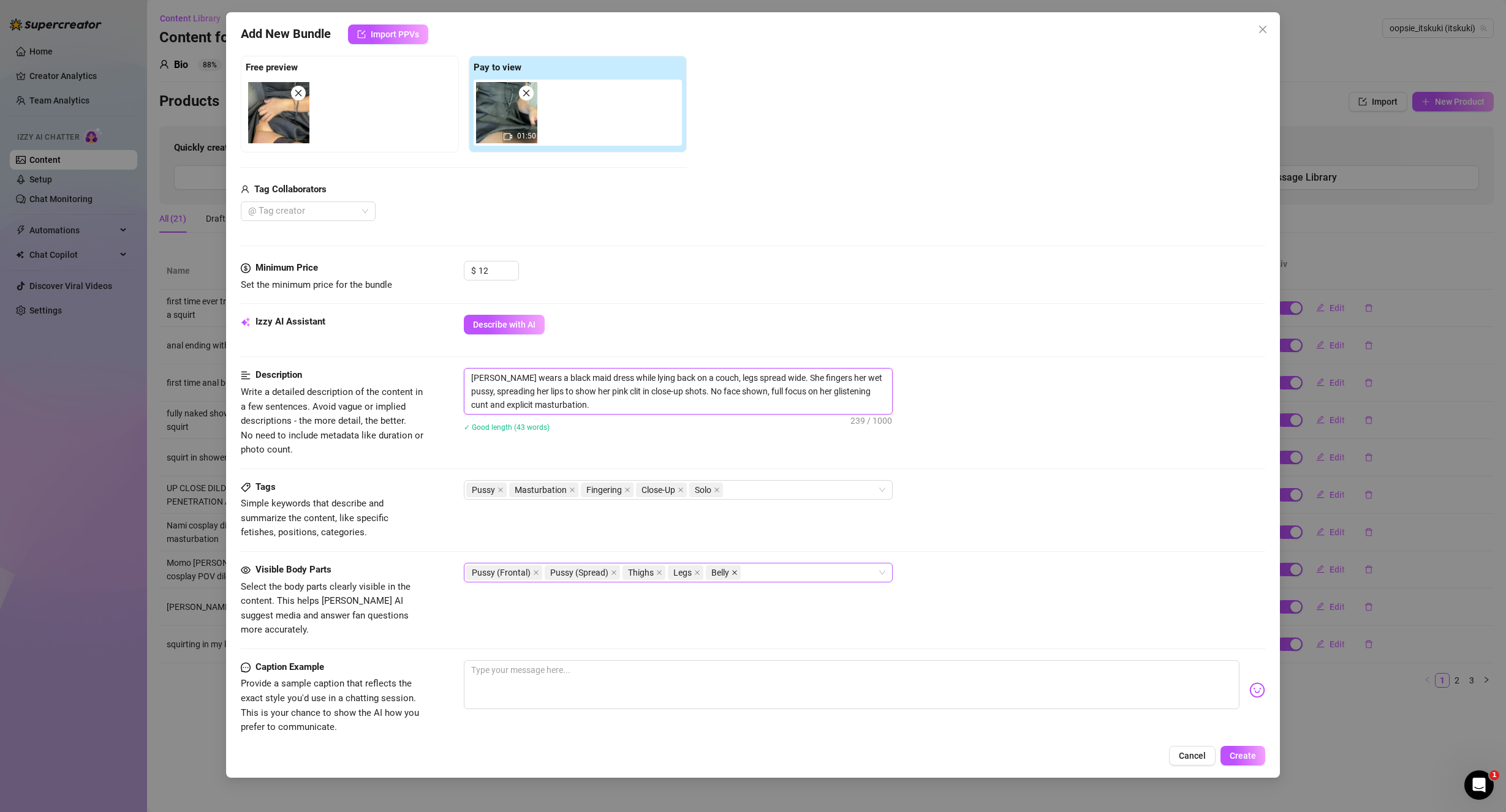
click at [731, 571] on icon "close" at bounding box center [734, 573] width 6 height 6
click at [587, 679] on textarea at bounding box center [852, 685] width 776 height 49
paste textarea "I couldn't resist teasing you hehe 🙈 I'm in your favourite combo little maid dr…"
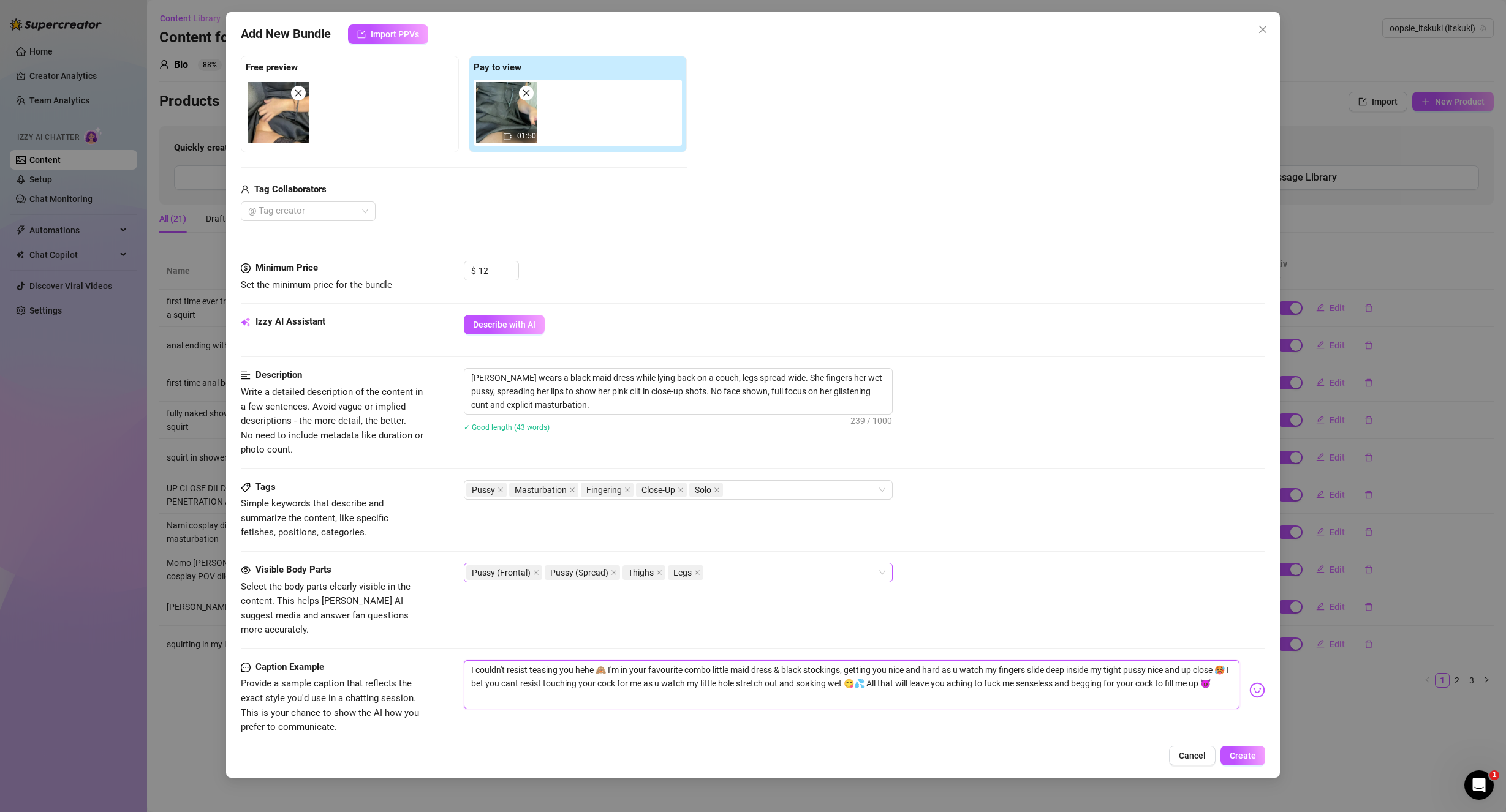
drag, startPoint x: 501, startPoint y: 653, endPoint x: 482, endPoint y: 652, distance: 19.0
click at [482, 660] on textarea "I couldn't resist teasing you hehe 🙈 I'm in your favourite combo little maid dr…" at bounding box center [852, 685] width 776 height 49
click at [558, 677] on textarea "I can't resist teasing you hehe 🙈 I'm in your favourite combo little maid dress…" at bounding box center [852, 685] width 776 height 49
click at [585, 377] on textarea "[PERSON_NAME] wears a black maid dress while lying back on a couch, legs spread…" at bounding box center [678, 391] width 428 height 46
click at [767, 479] on div "Description Write a detailed description of the content in a few sentences. Avo…" at bounding box center [753, 424] width 1025 height 112
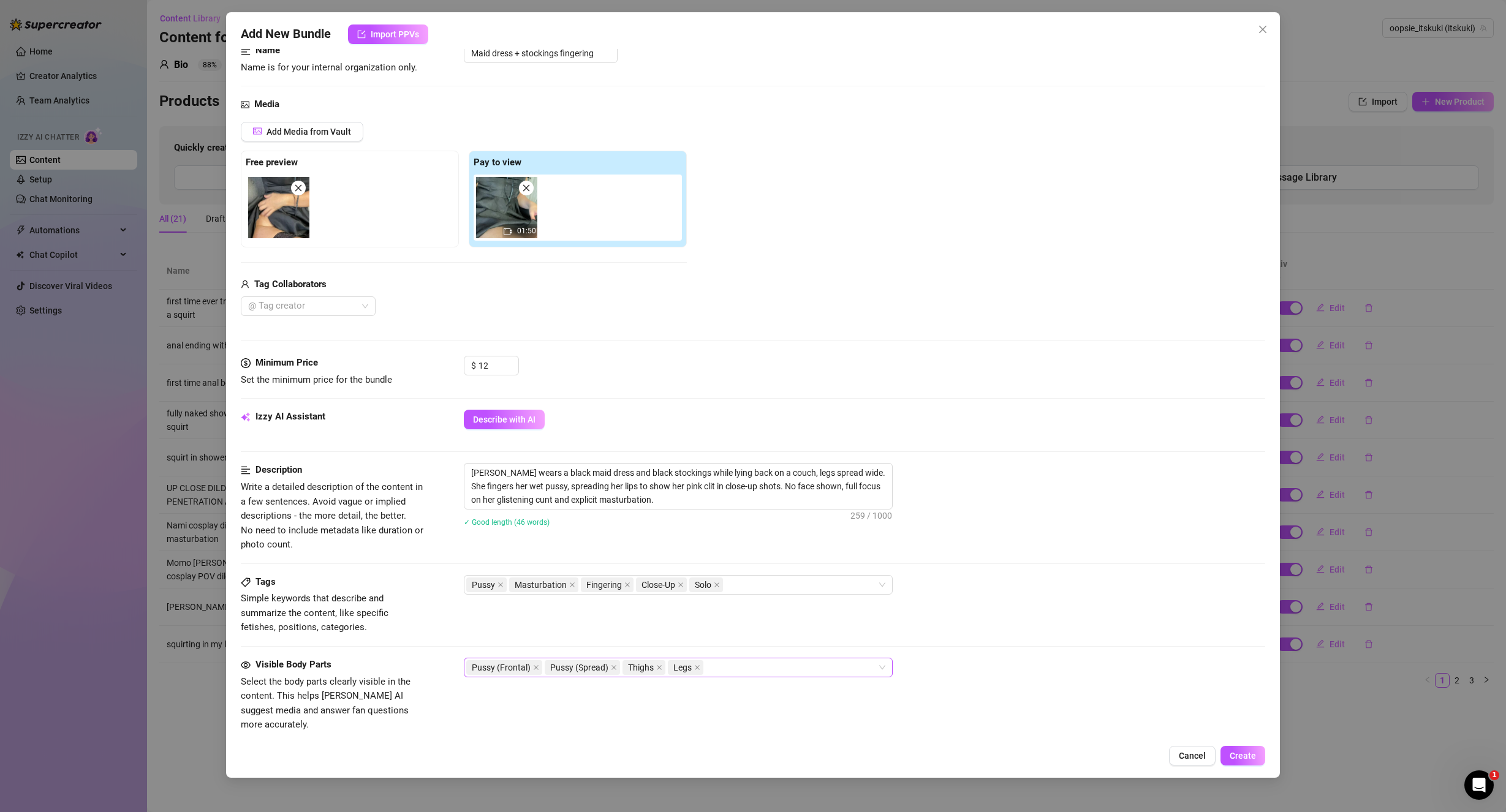
scroll to position [0, 0]
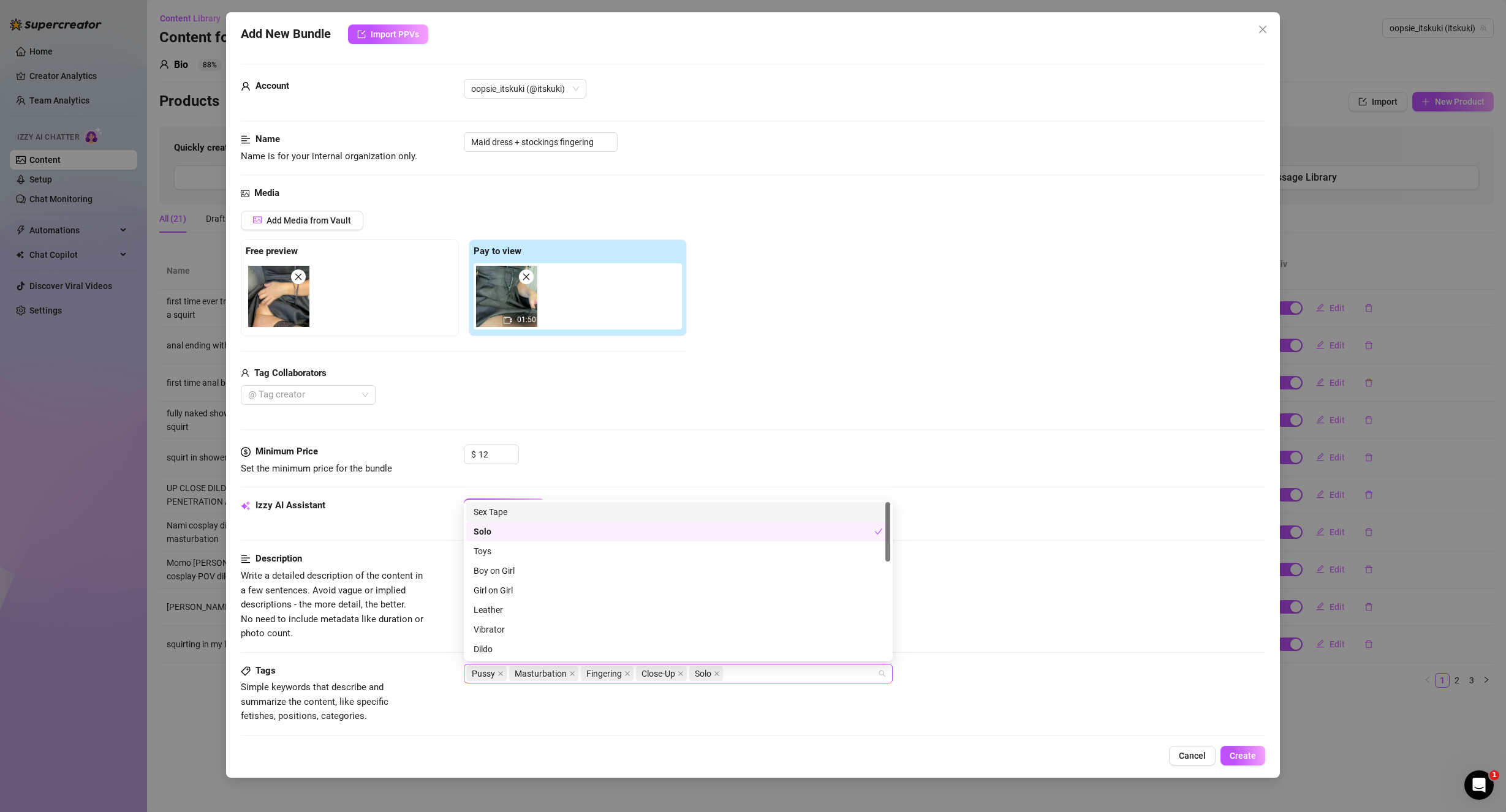
click at [763, 668] on div "Pussy Masturbation Fingering Close-Up Solo" at bounding box center [671, 673] width 411 height 17
click at [529, 540] on div "Cheap Content" at bounding box center [678, 537] width 409 height 14
click at [1123, 593] on div "[PERSON_NAME] wears a black maid dress and black stockings while lying back on …" at bounding box center [865, 575] width 802 height 46
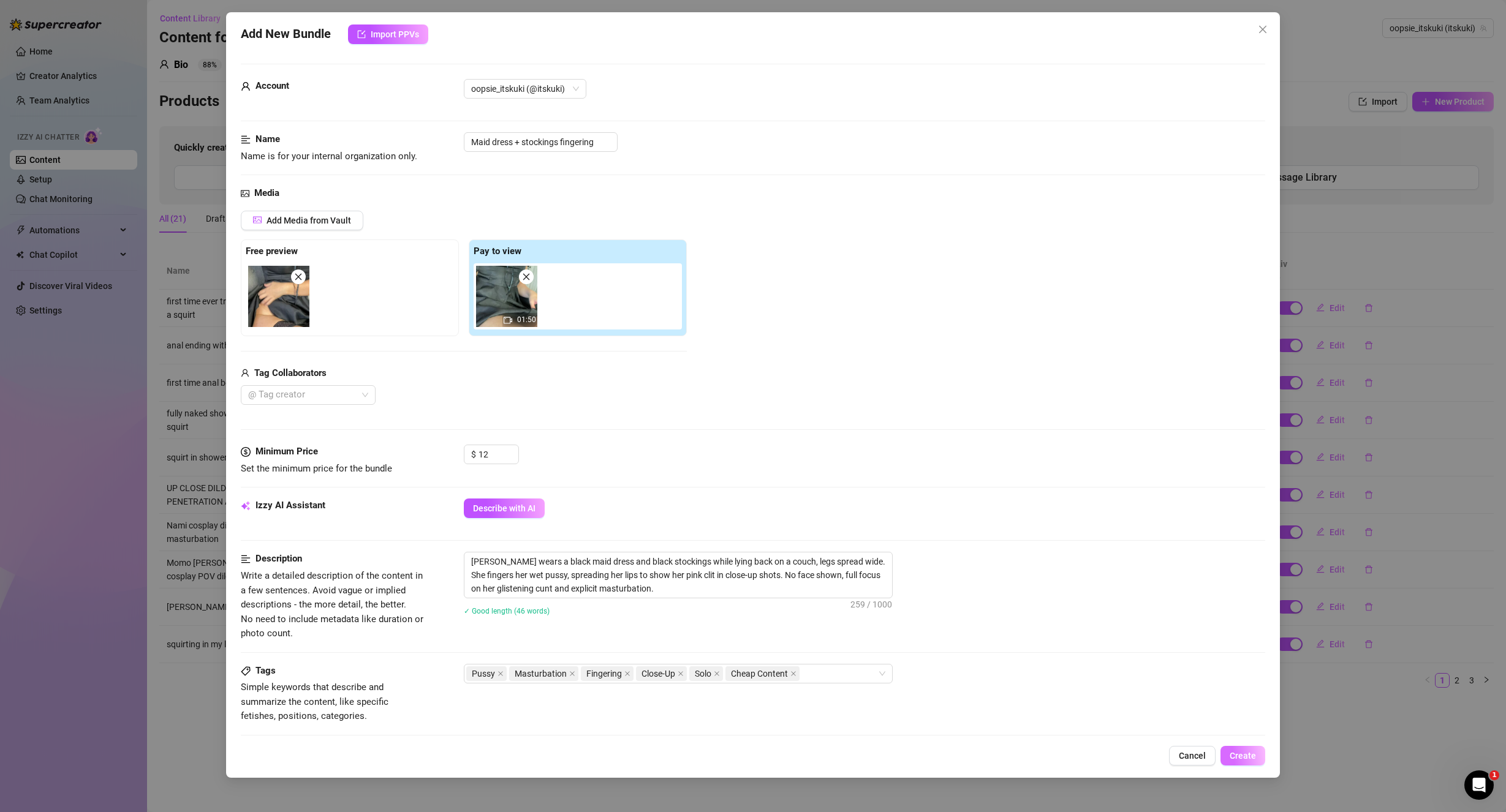
click at [1260, 755] on button "Create" at bounding box center [1243, 756] width 45 height 20
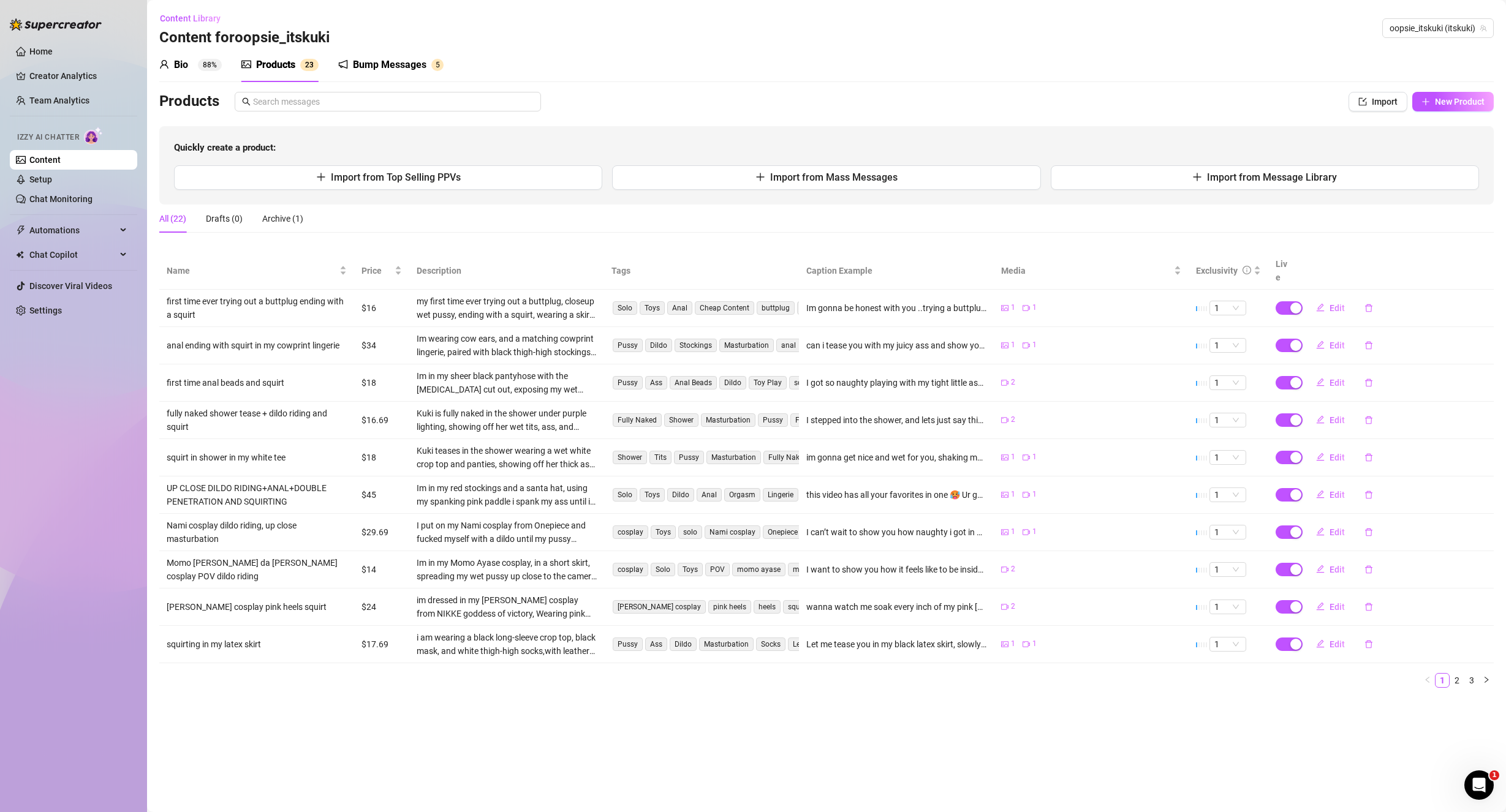
click at [1093, 719] on main "Content Library Content for oopsie_itskuki oopsie_itskuki (itskuki) Bio 88% Pro…" at bounding box center [826, 406] width 1359 height 812
click at [1450, 102] on span "New Product" at bounding box center [1459, 101] width 50 height 10
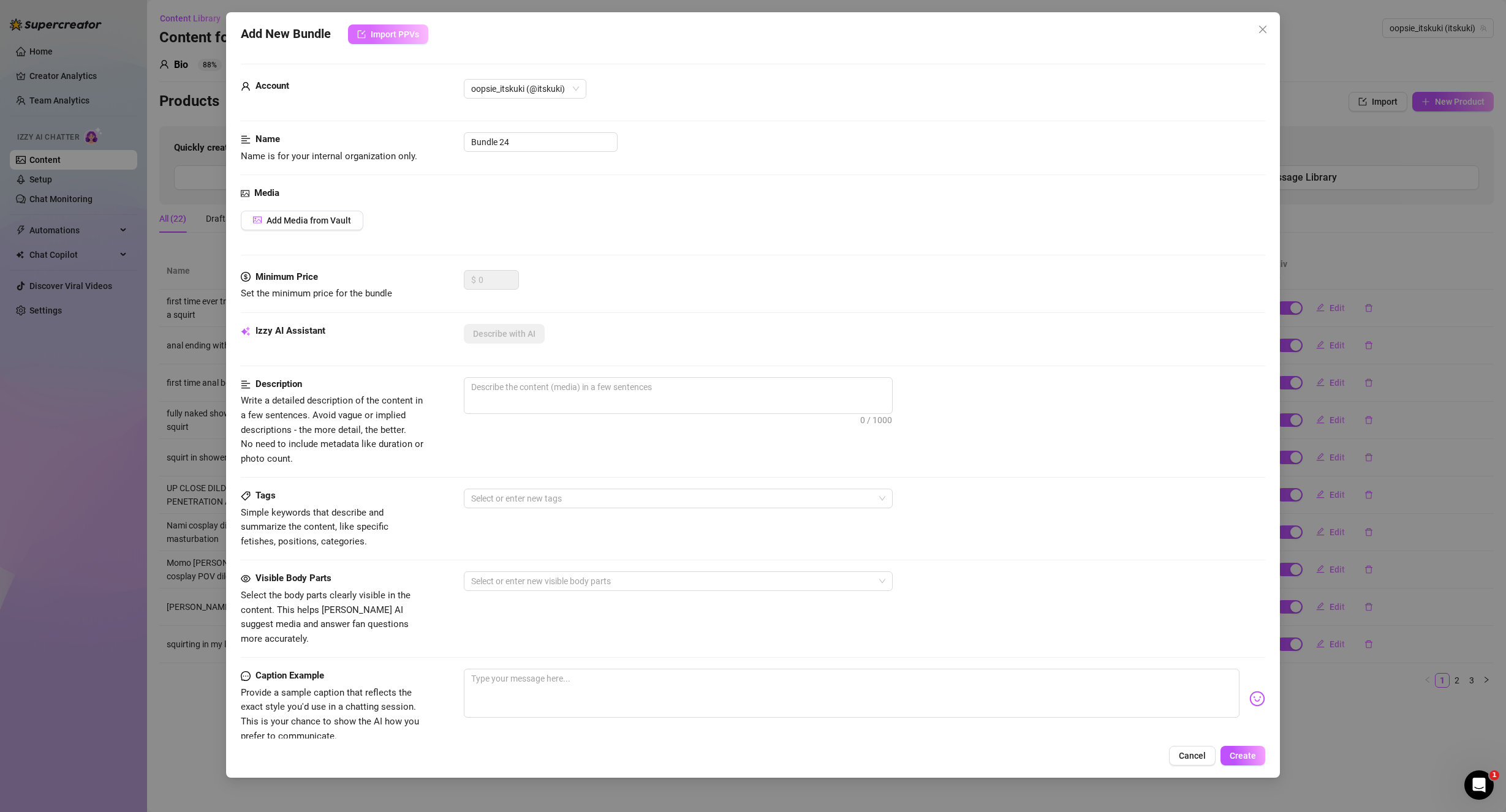
click at [401, 34] on span "Import PPVs" at bounding box center [395, 34] width 48 height 10
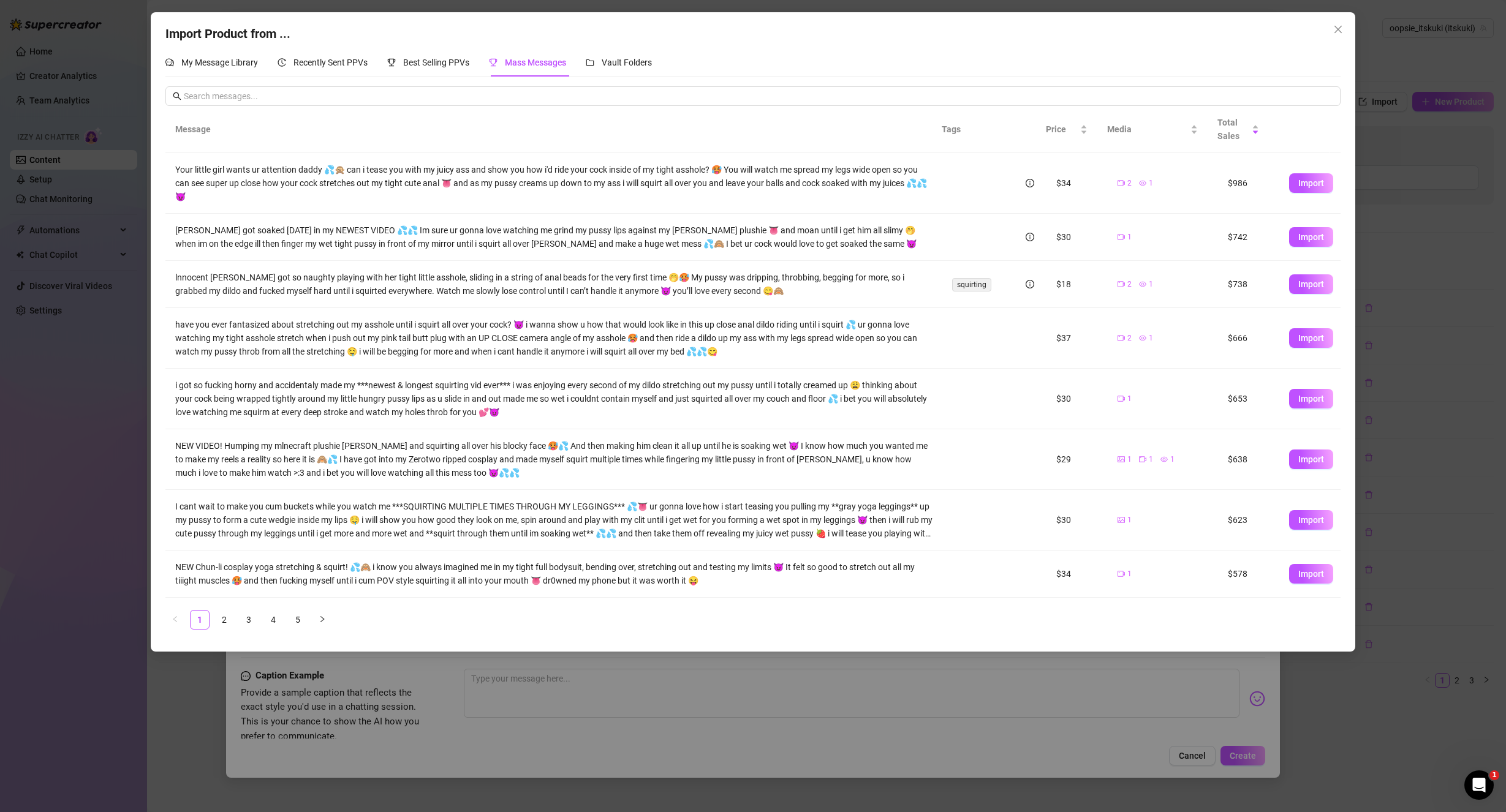
click at [1418, 181] on div "Import Product from ... My Message Library Recently Sent PPVs Best Selling PPVs…" at bounding box center [753, 406] width 1506 height 812
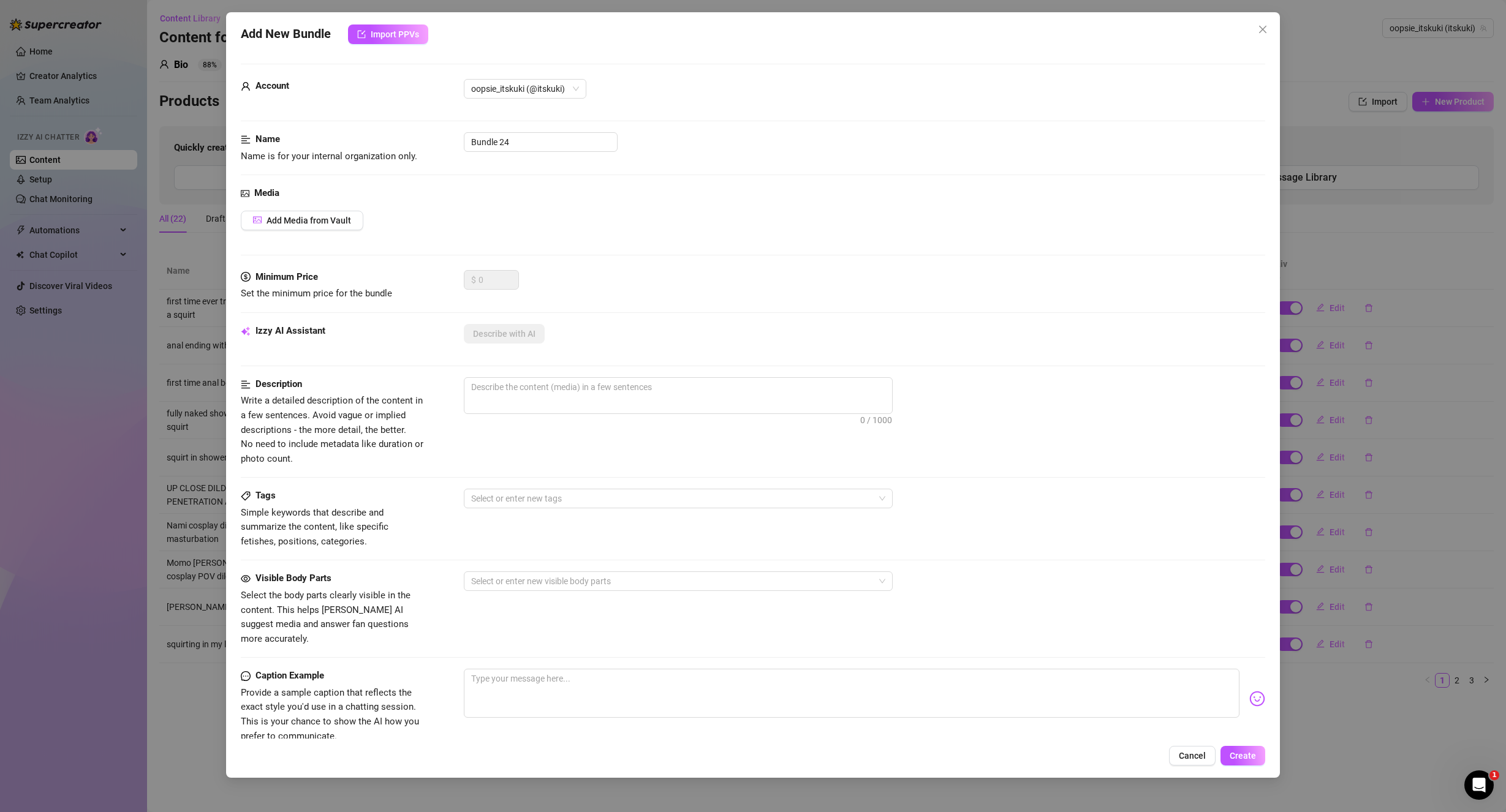
click at [1465, 108] on div "Add New Bundle Import PPVs Account oopsie_itskuki (@itskuki) Name Name is for y…" at bounding box center [753, 406] width 1506 height 812
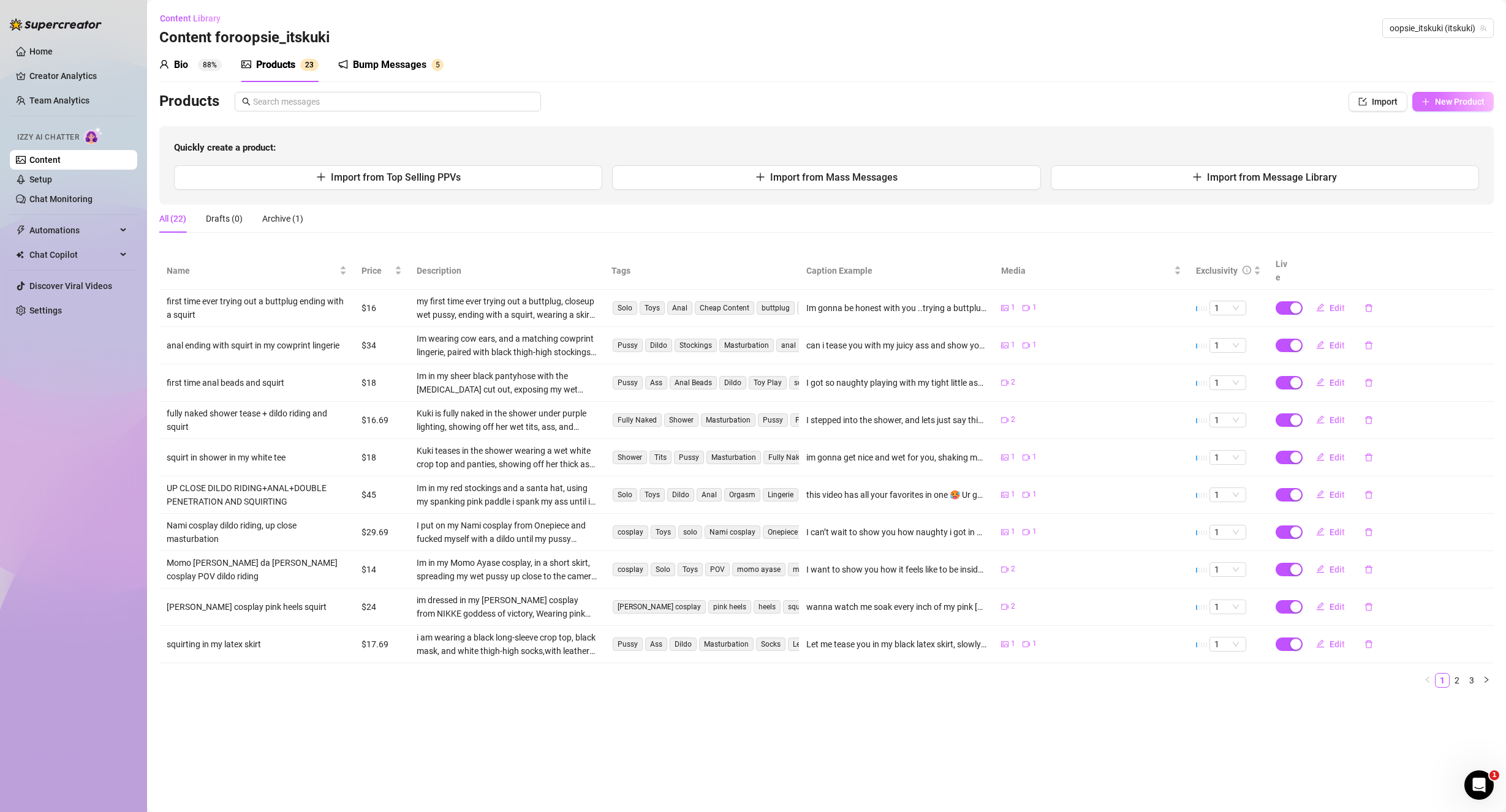
click at [1461, 99] on span "New Product" at bounding box center [1459, 101] width 50 height 10
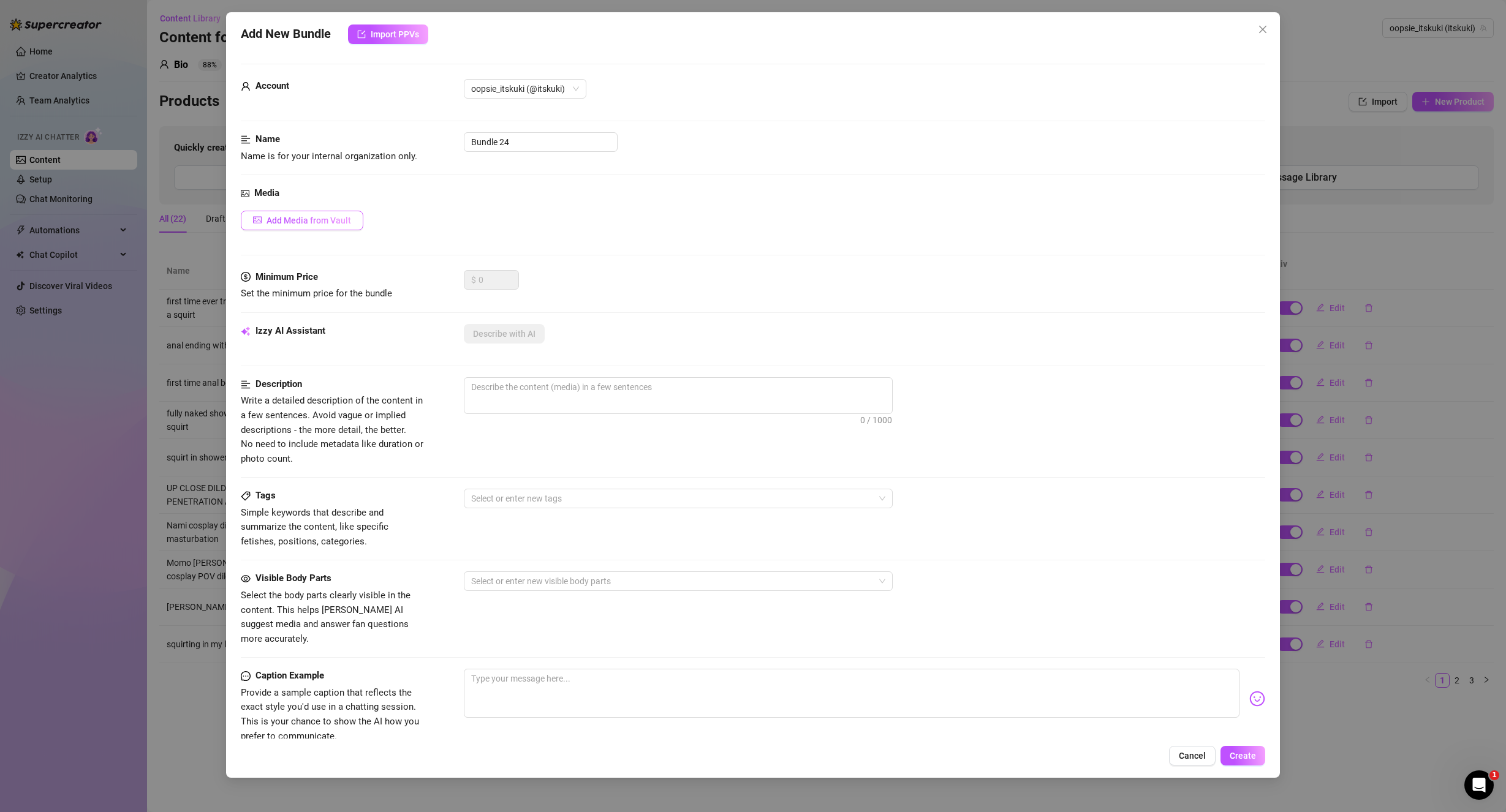
click at [317, 226] on button "Add Media from Vault" at bounding box center [302, 220] width 122 height 20
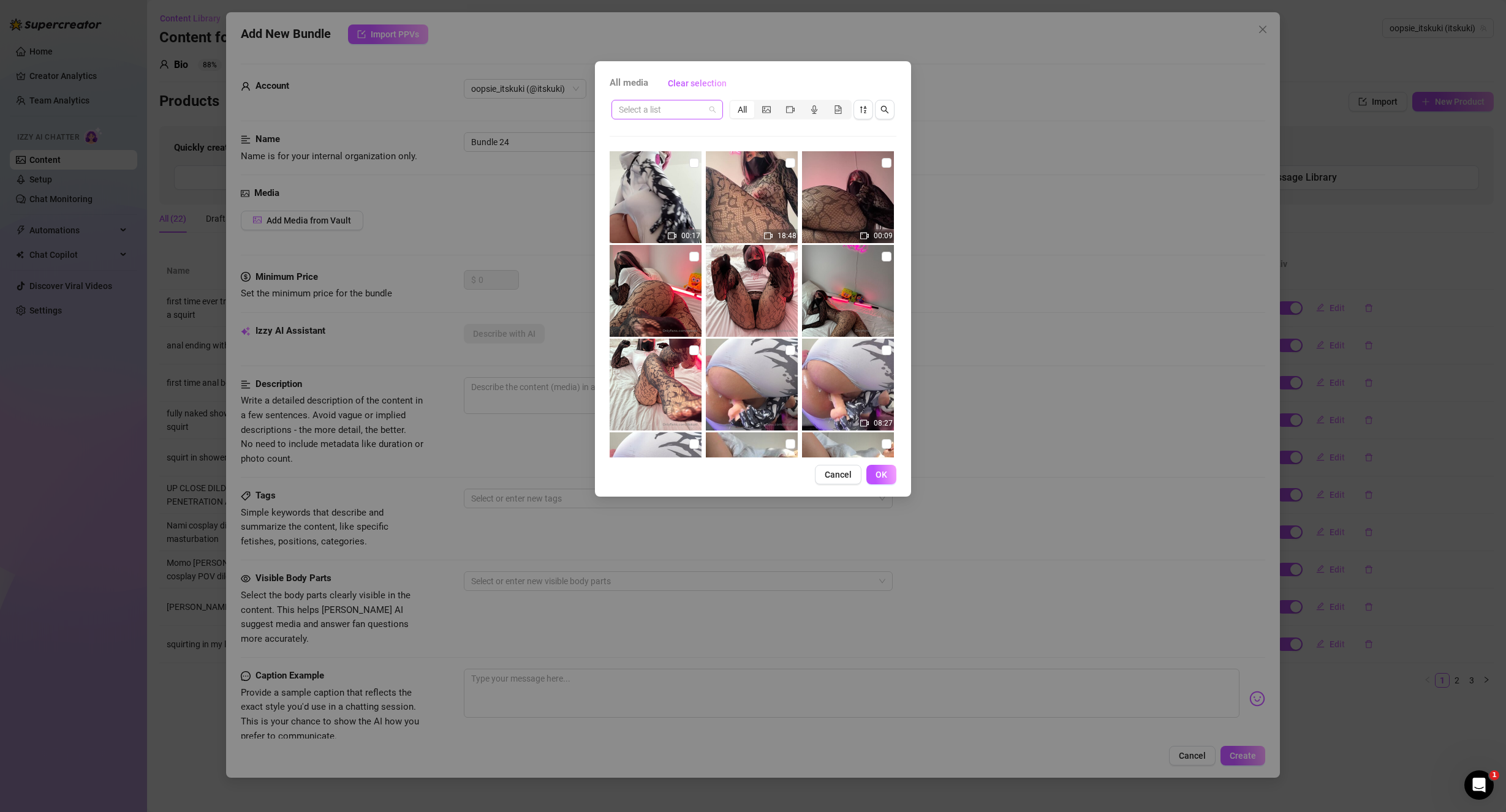
click at [676, 109] on input "search" at bounding box center [662, 109] width 86 height 18
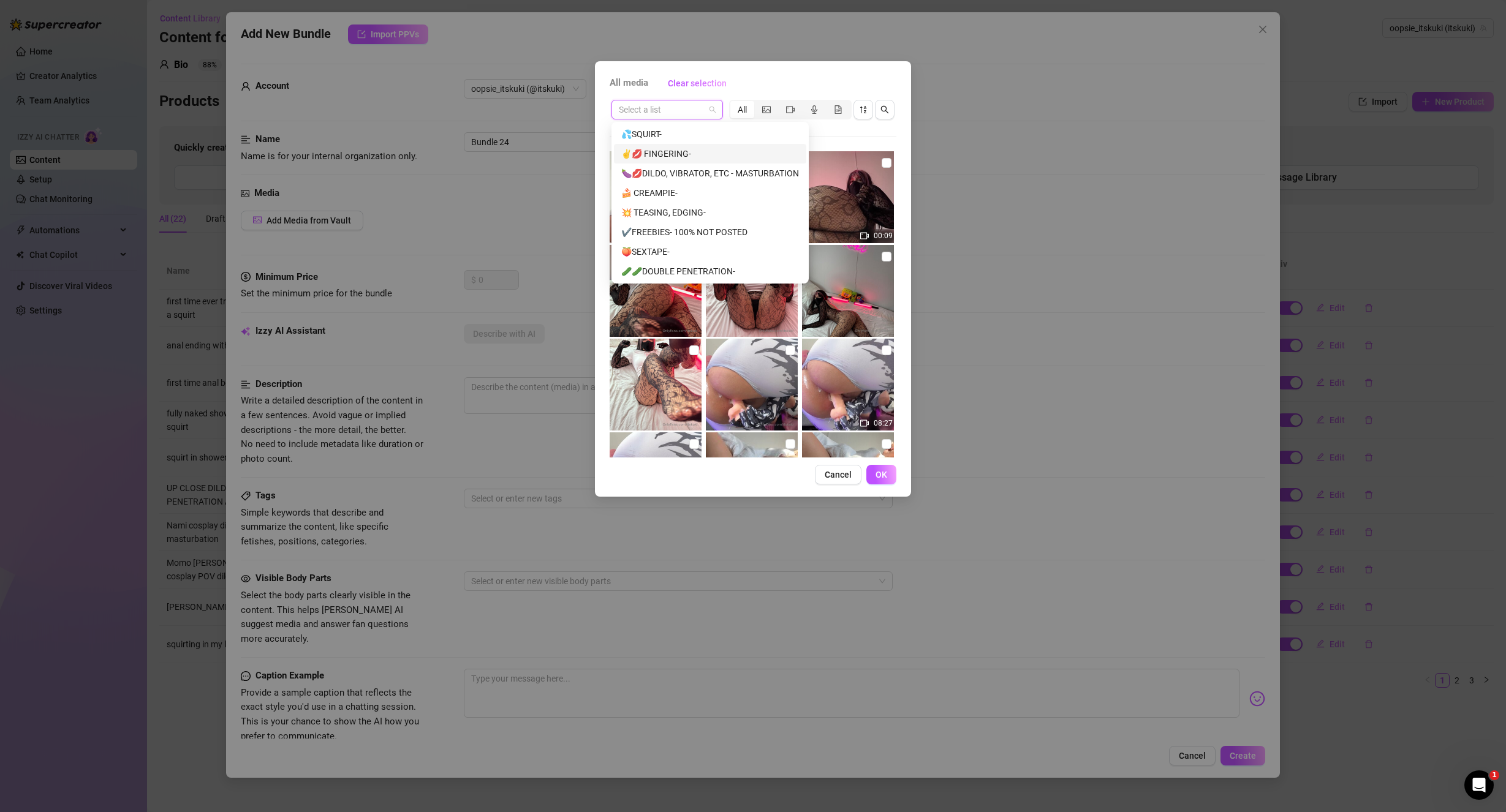
click at [667, 152] on div "✌️💋 FINGERING-" at bounding box center [709, 154] width 178 height 14
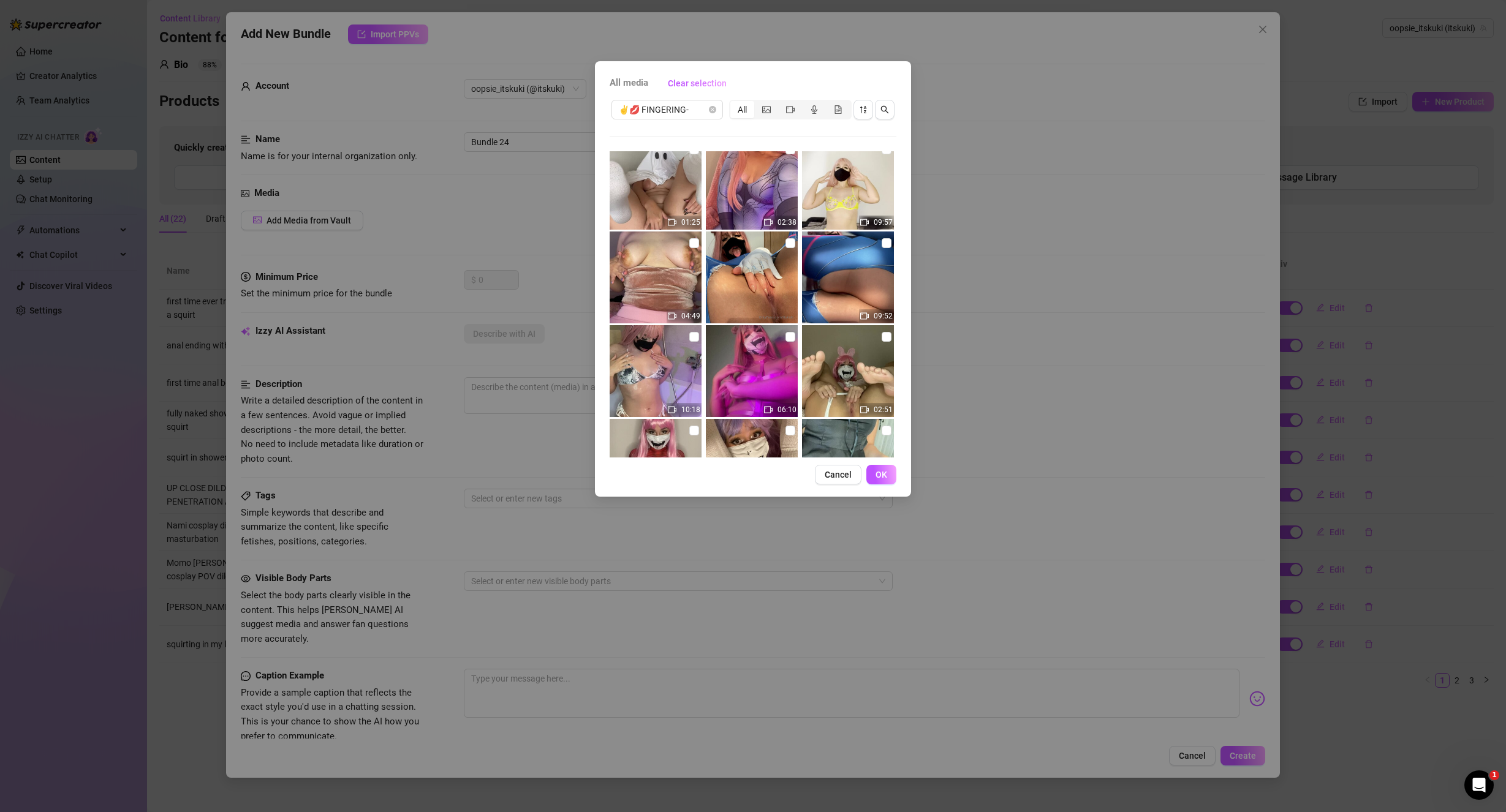
scroll to position [556, 0]
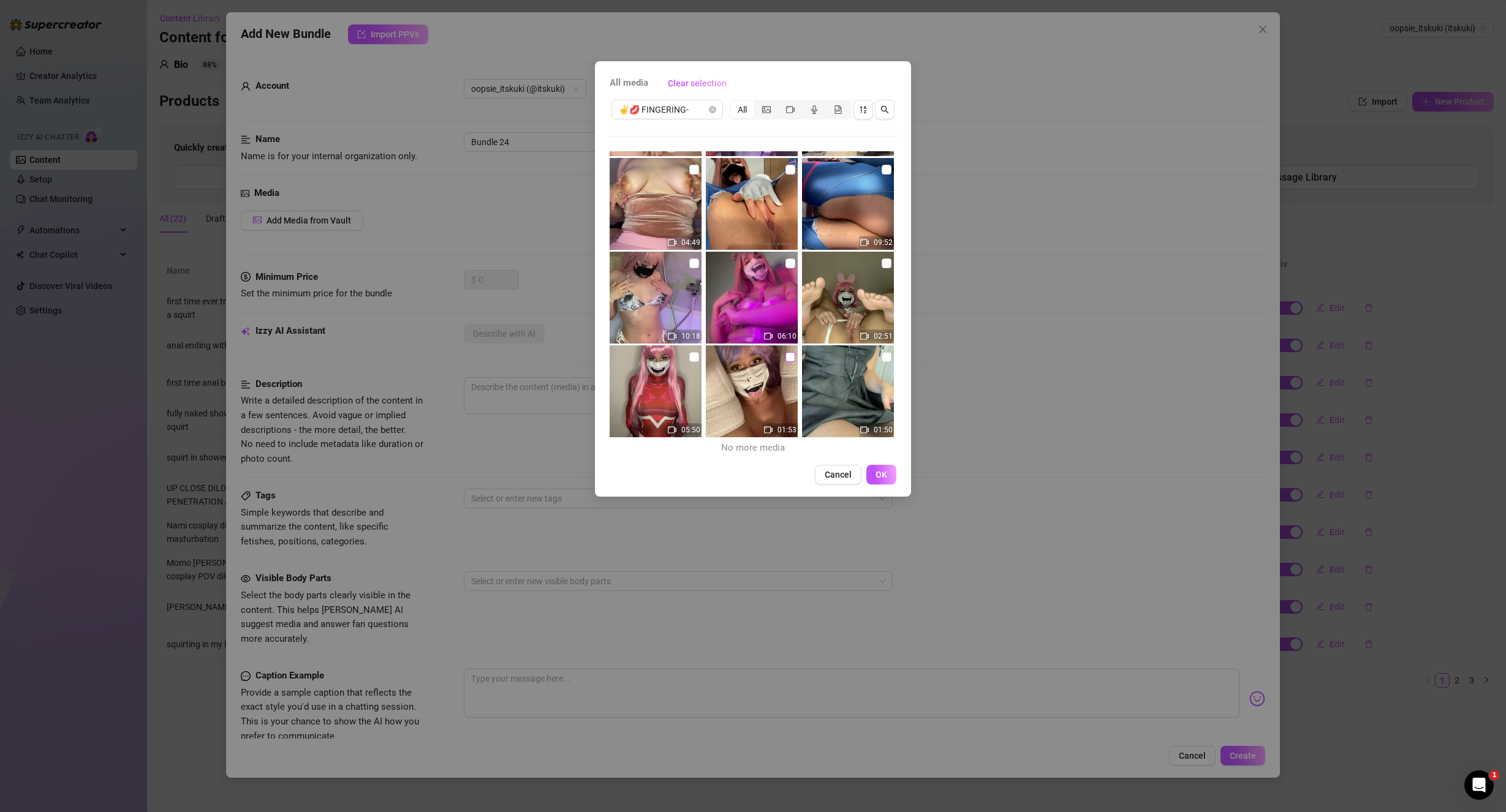
click at [786, 360] on input "checkbox" at bounding box center [790, 357] width 10 height 10
click at [886, 468] on button "OK" at bounding box center [881, 475] width 30 height 20
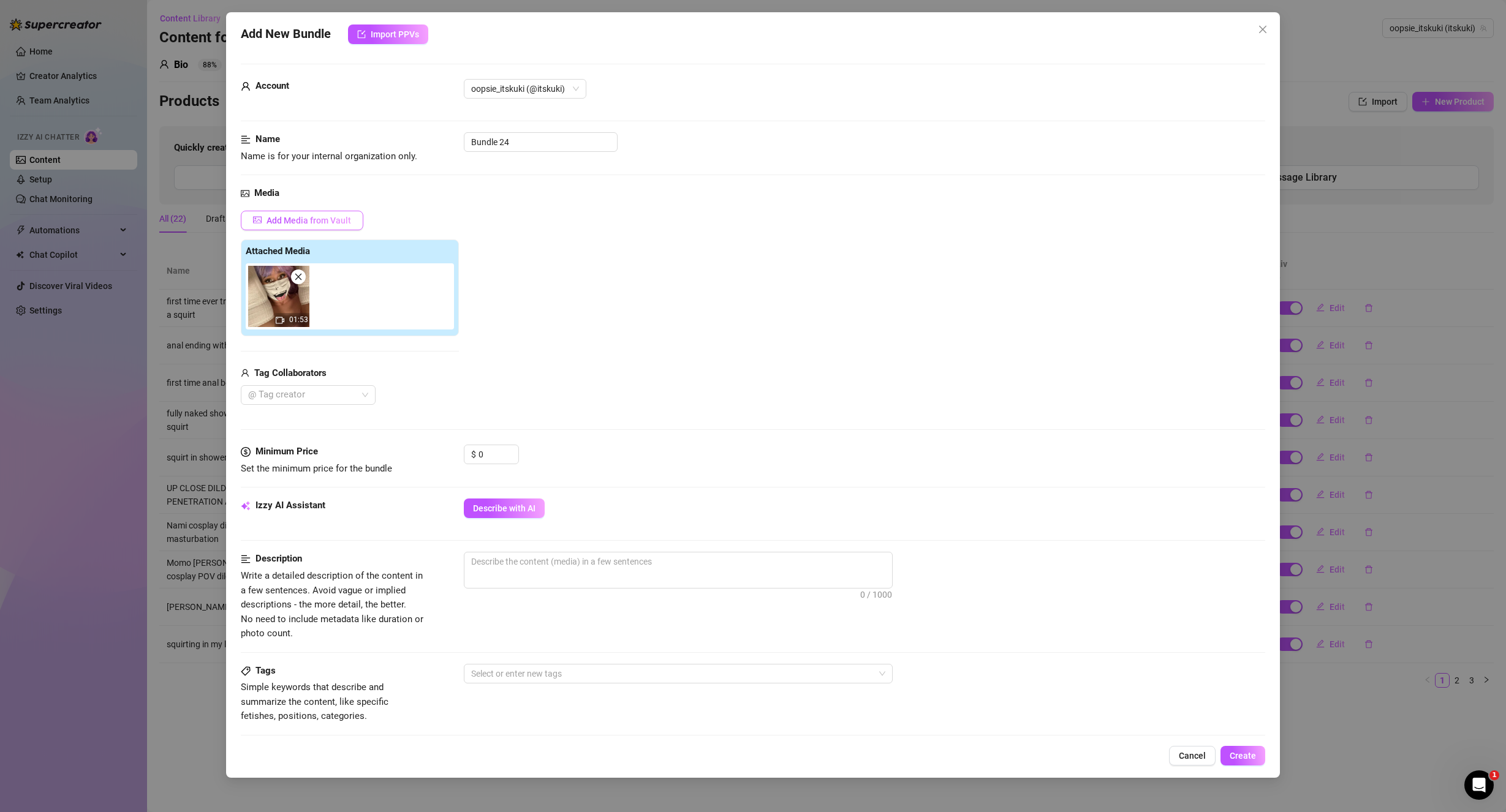
click at [331, 219] on span "Add Media from Vault" at bounding box center [309, 220] width 84 height 10
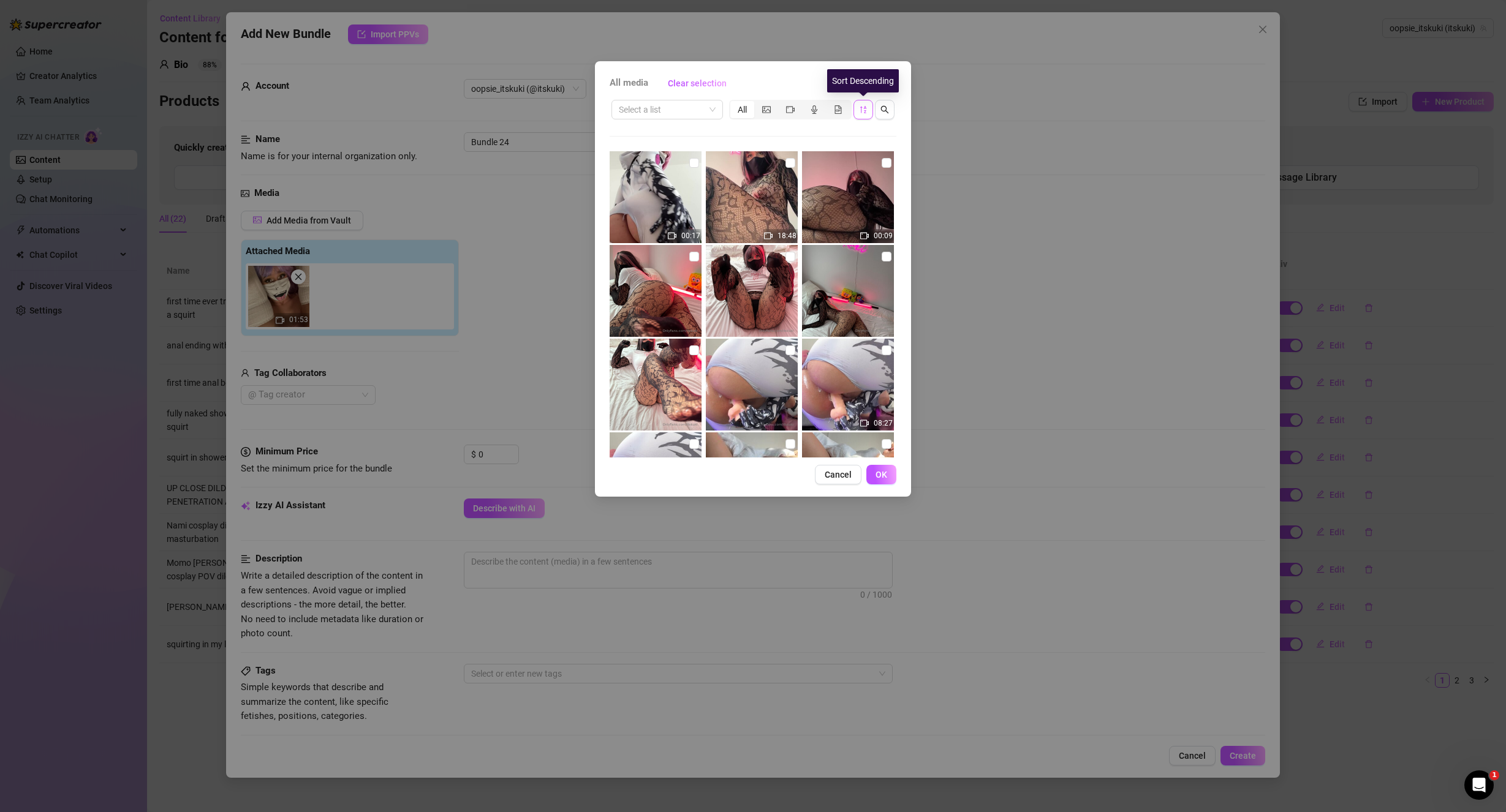
click at [865, 107] on icon "sort-descending" at bounding box center [863, 109] width 6 height 7
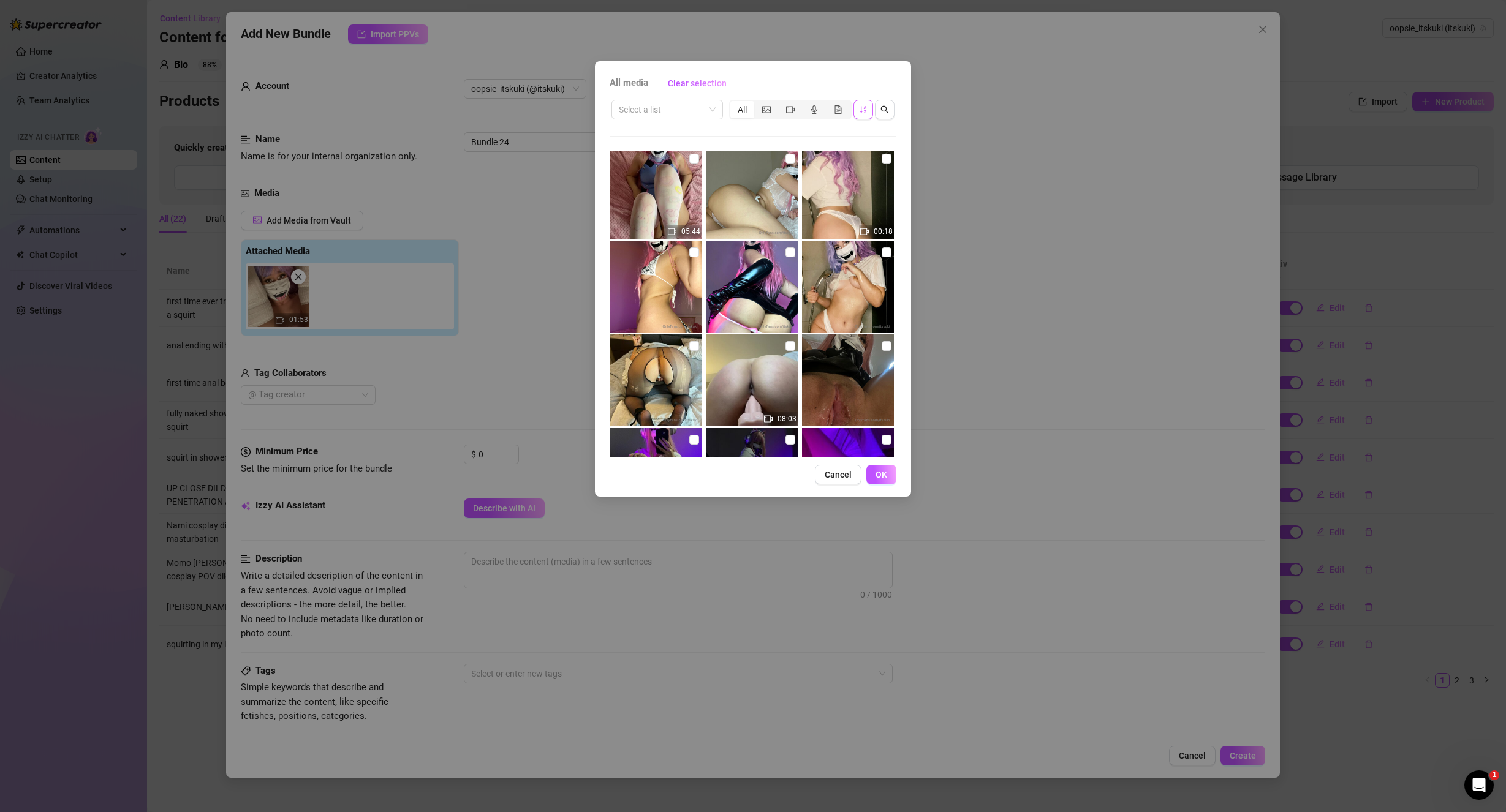
scroll to position [3027, 0]
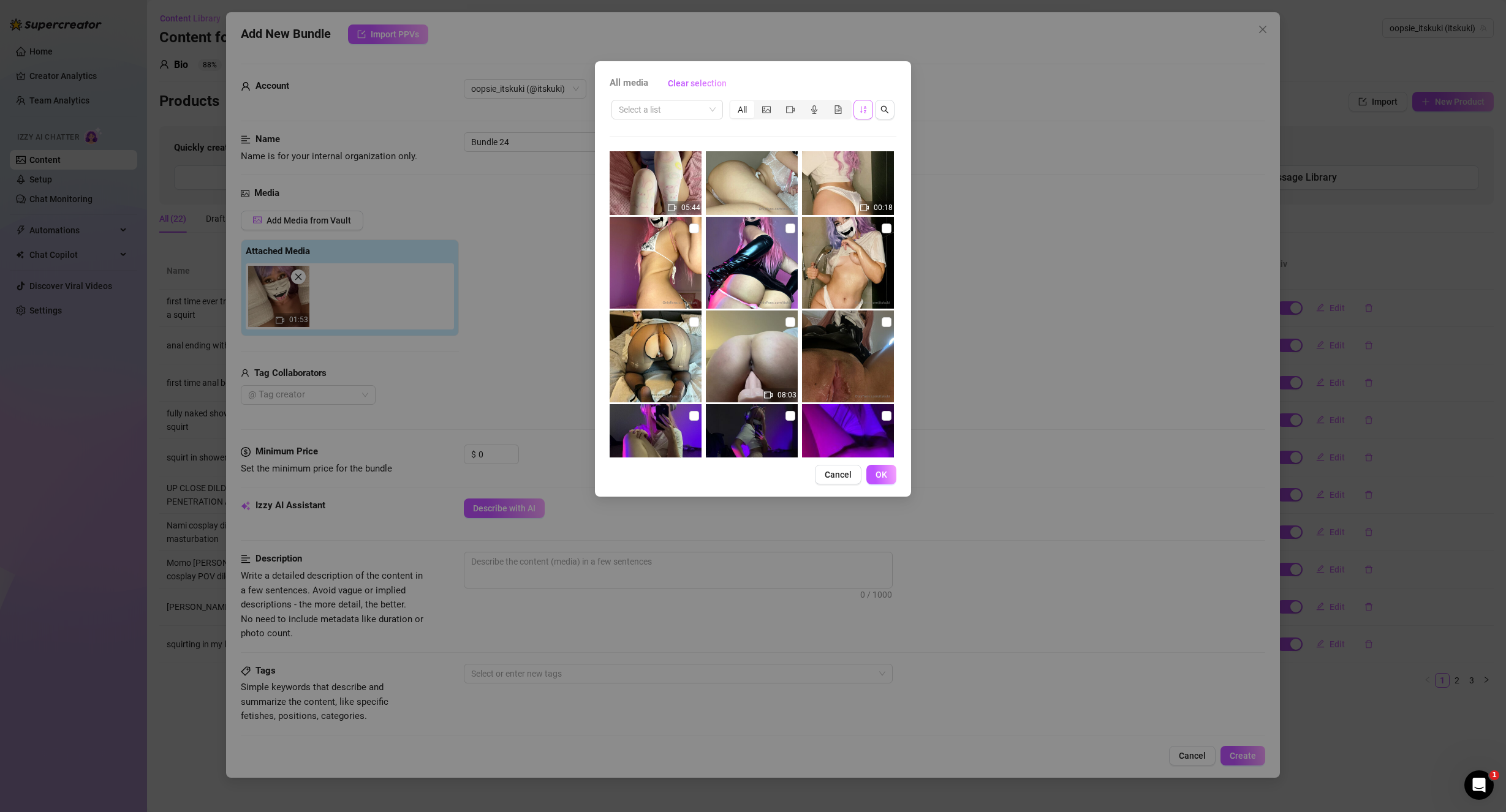
click at [1050, 165] on div "All media Clear selection Select a list All 00:28 01:50 00:34 00:23 05:46 01:53…" at bounding box center [753, 406] width 1506 height 812
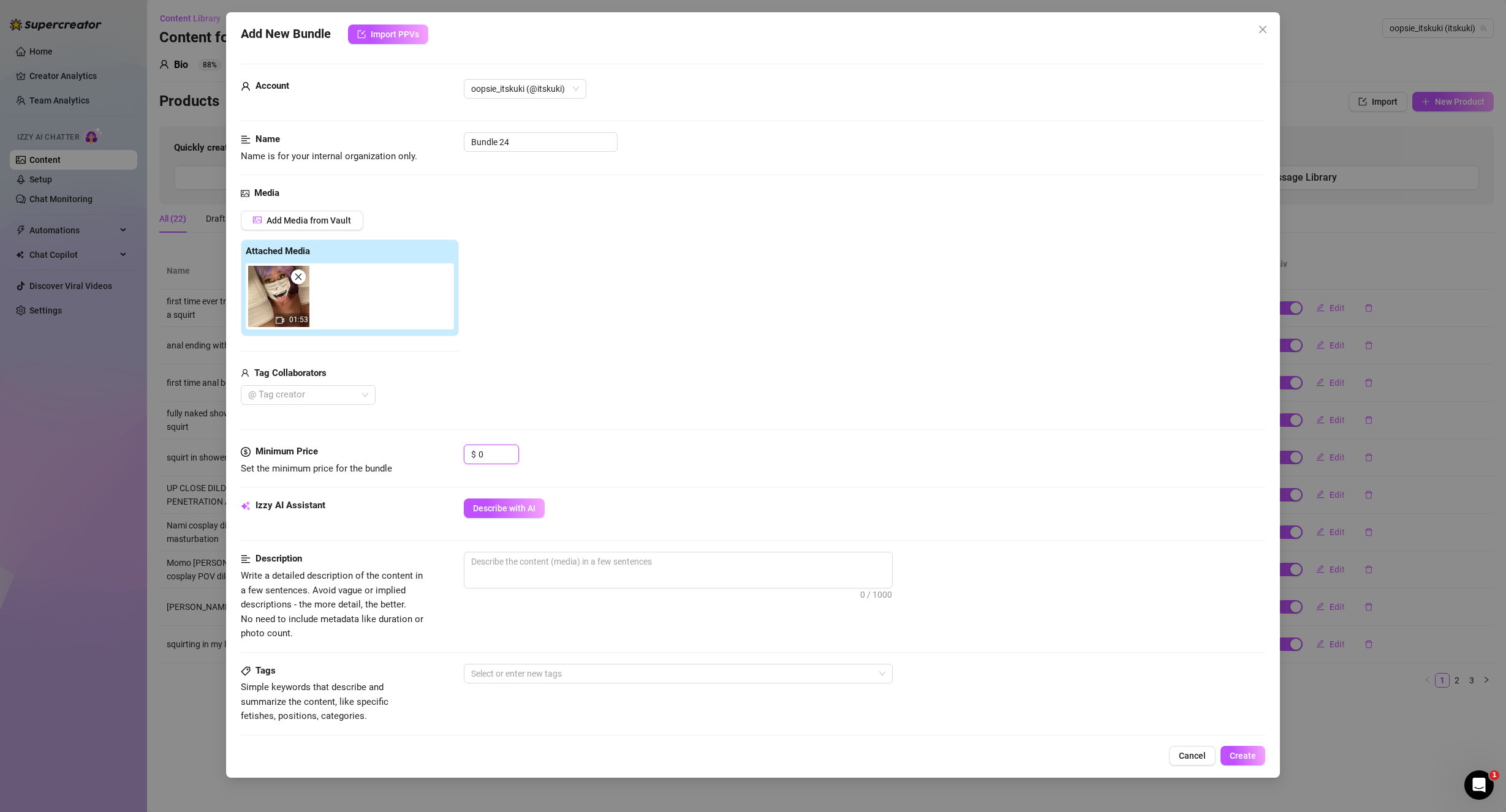
drag, startPoint x: 490, startPoint y: 452, endPoint x: 454, endPoint y: 450, distance: 36.1
click at [454, 450] on div "Minimum Price Set the minimum price for the bundle $ 0" at bounding box center [753, 460] width 1025 height 31
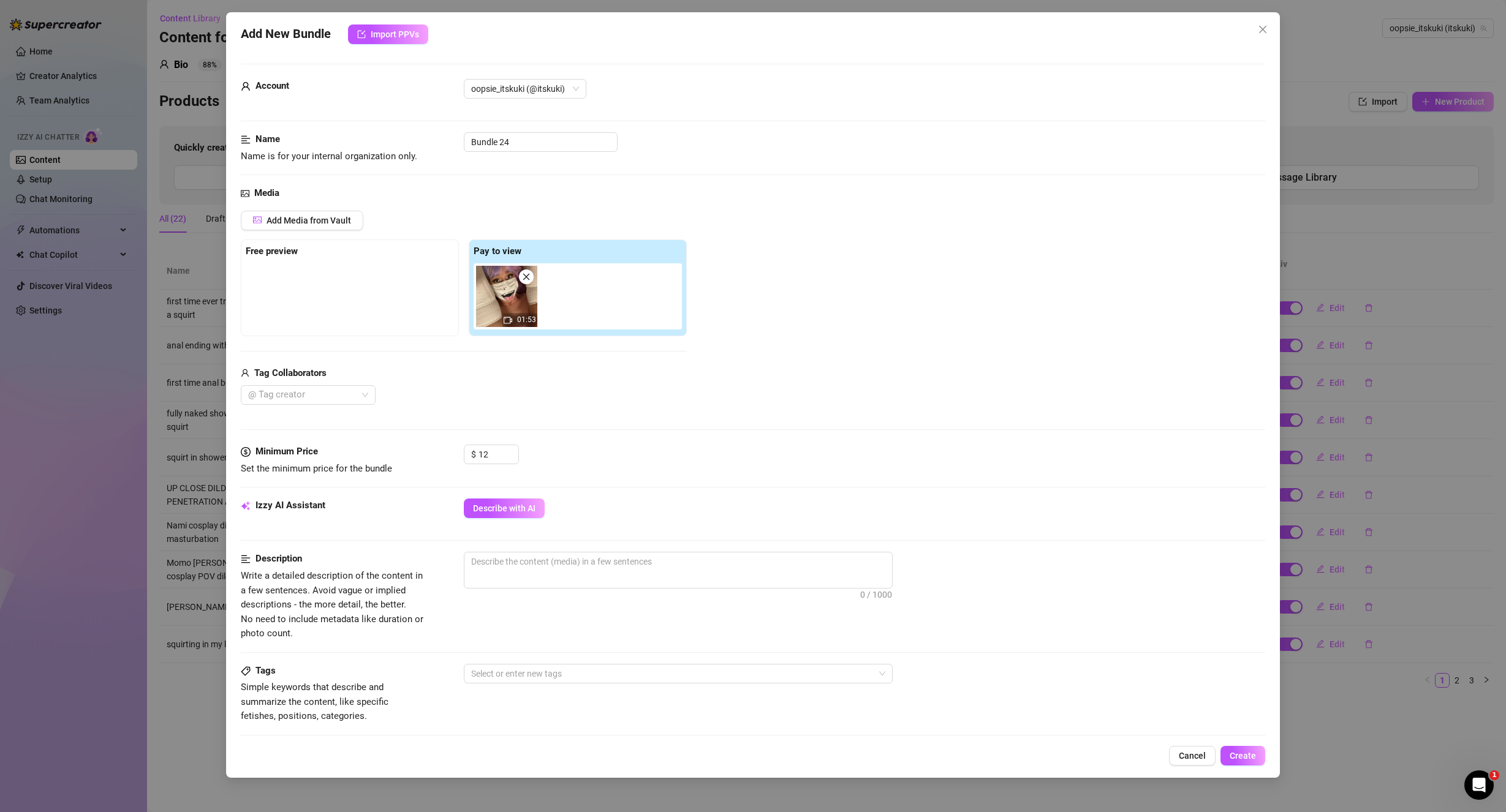
click at [729, 386] on div "Add Media from Vault Free preview Pay to view 01:53 Tag Collaborators @ Tag cre…" at bounding box center [753, 308] width 1025 height 194
click at [524, 143] on input "Bundle 24" at bounding box center [541, 142] width 154 height 20
drag, startPoint x: 560, startPoint y: 151, endPoint x: 514, endPoint y: 149, distance: 46.0
click at [514, 149] on input "Bundle 24" at bounding box center [541, 142] width 154 height 20
drag, startPoint x: 527, startPoint y: 137, endPoint x: 627, endPoint y: 178, distance: 108.1
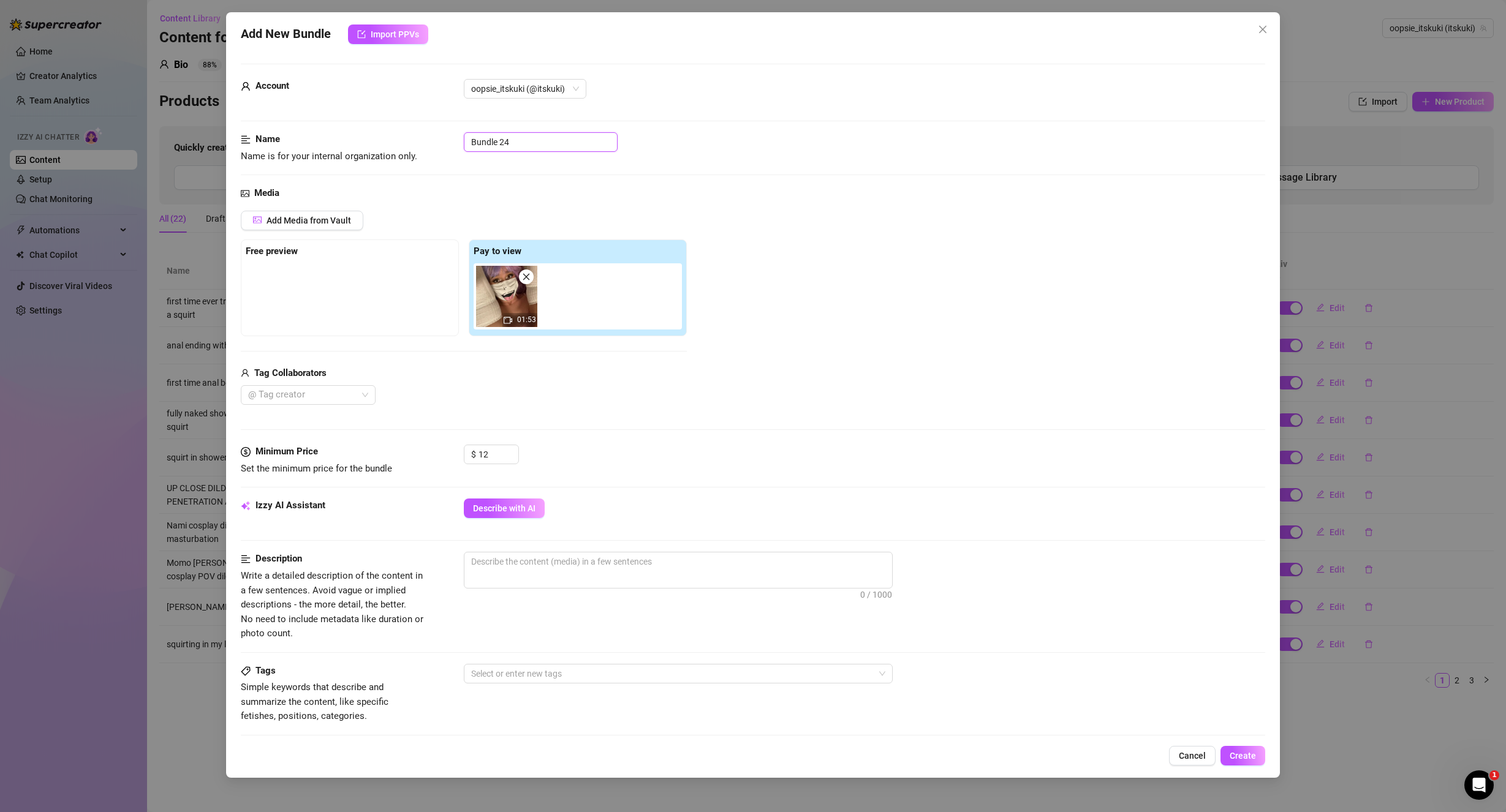
click at [417, 149] on div "Name Name is for your internal organization only. Bundle 24" at bounding box center [753, 148] width 1025 height 31
paste input "first ever skirt + knee high socks fingering"
click at [815, 266] on div "Add Media from Vault Free preview Pay to view 01:53 Tag Collaborators @ Tag cre…" at bounding box center [753, 308] width 1025 height 194
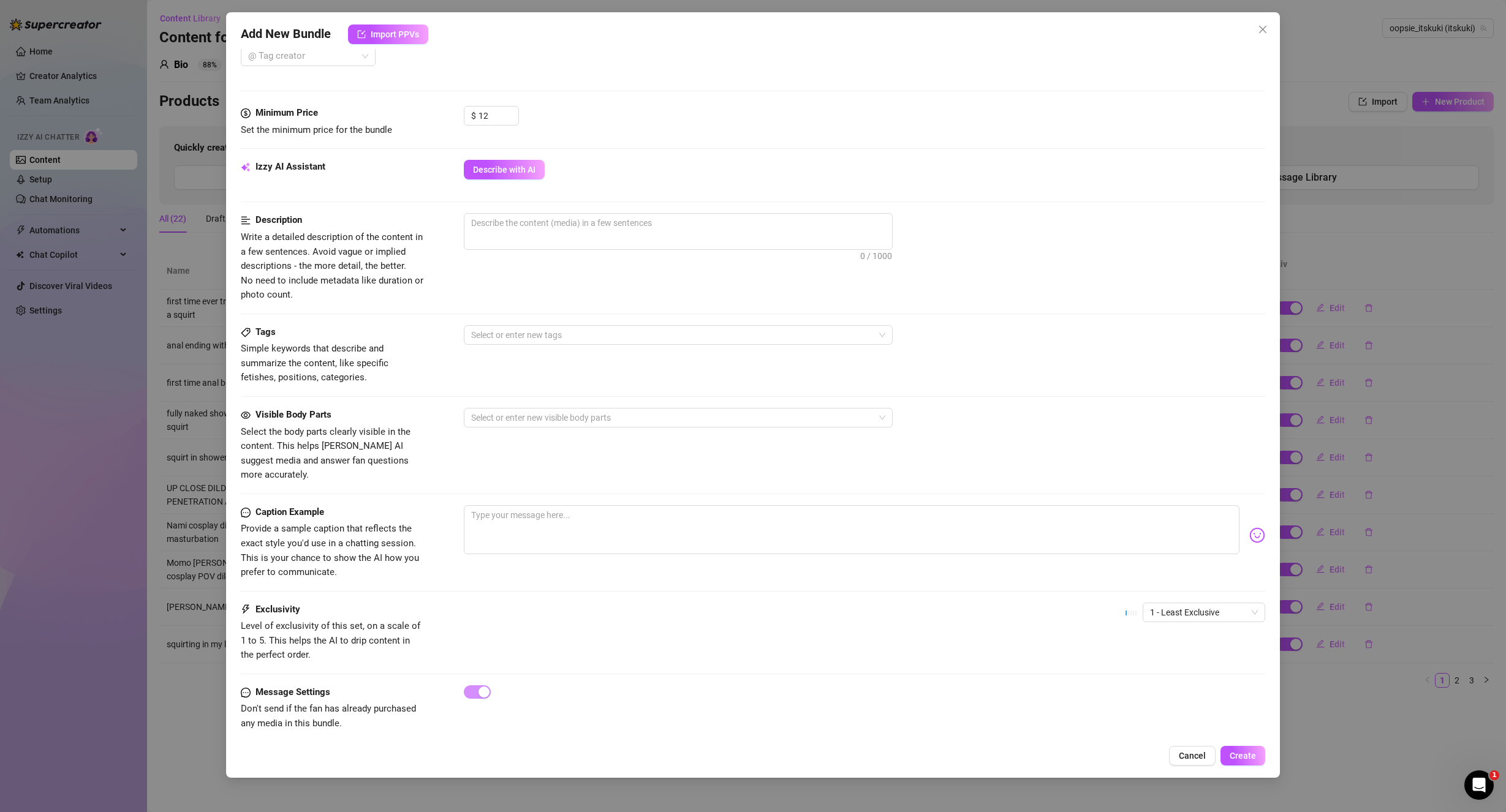
scroll to position [339, 0]
click at [526, 505] on textarea at bounding box center [852, 529] width 776 height 49
paste textarea "Wanna see one of my first ever videos? im wearing a skirt and some knee highs, …"
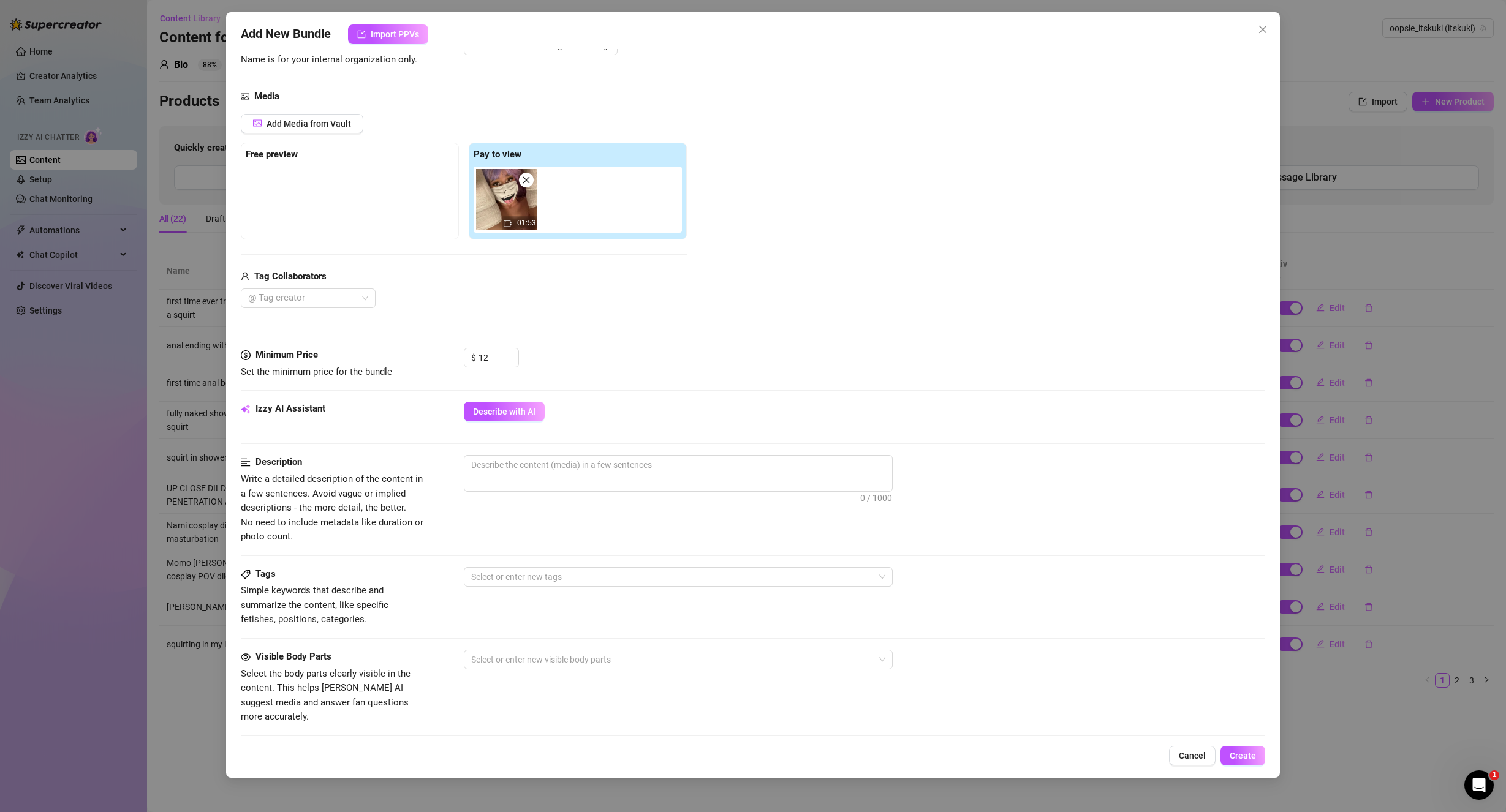
scroll to position [95, 0]
click at [514, 405] on button "Describe with AI" at bounding box center [504, 413] width 81 height 20
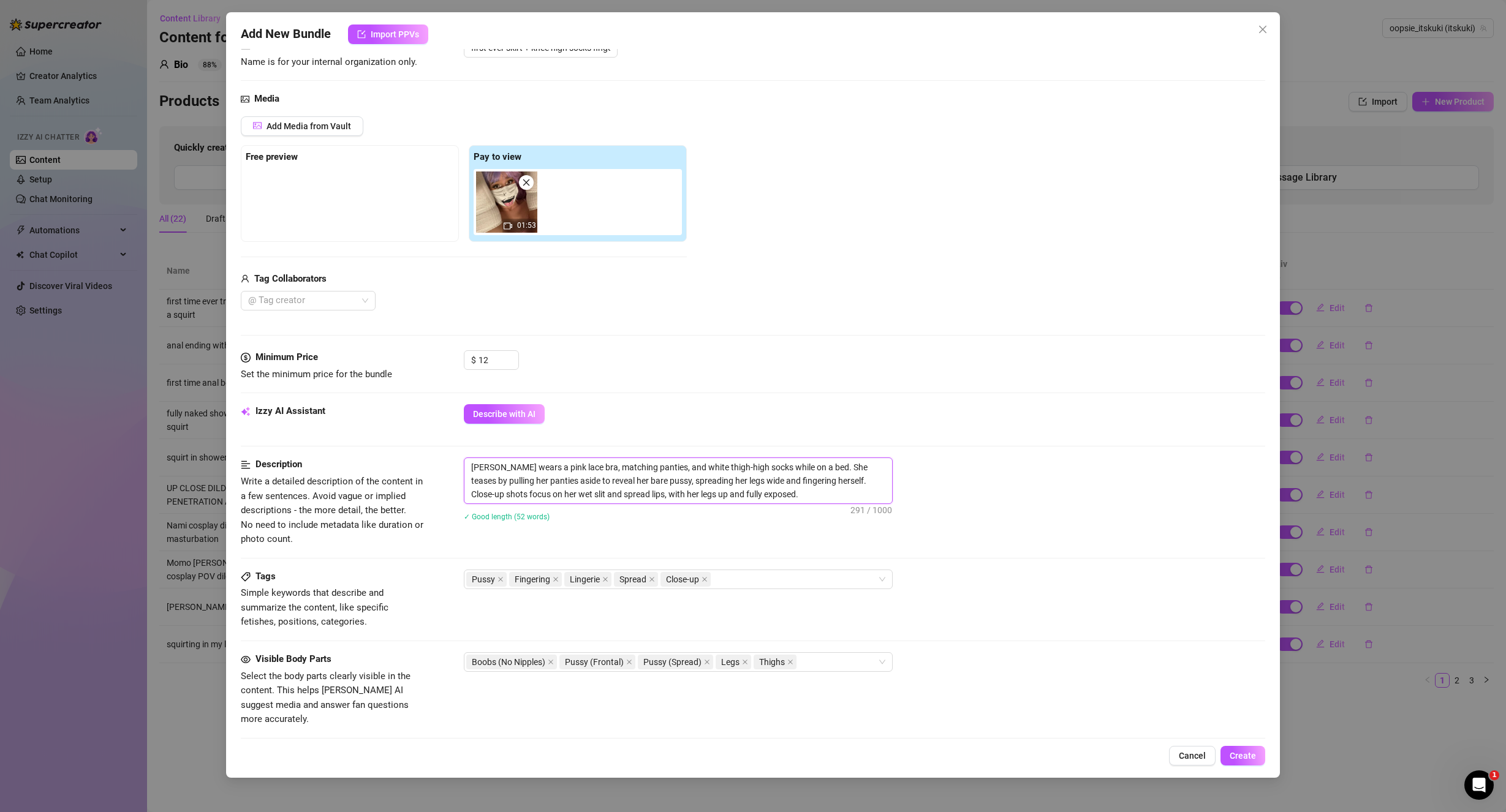
drag, startPoint x: 572, startPoint y: 464, endPoint x: 557, endPoint y: 460, distance: 15.5
click at [557, 460] on textarea "[PERSON_NAME] wears a pink lace bra, matching panties, and white thigh-high soc…" at bounding box center [678, 481] width 428 height 46
drag, startPoint x: 571, startPoint y: 490, endPoint x: 560, endPoint y: 488, distance: 11.2
click at [560, 488] on textarea "[PERSON_NAME] wears a pink lace top, matching panties, and white thigh-high soc…" at bounding box center [678, 481] width 428 height 46
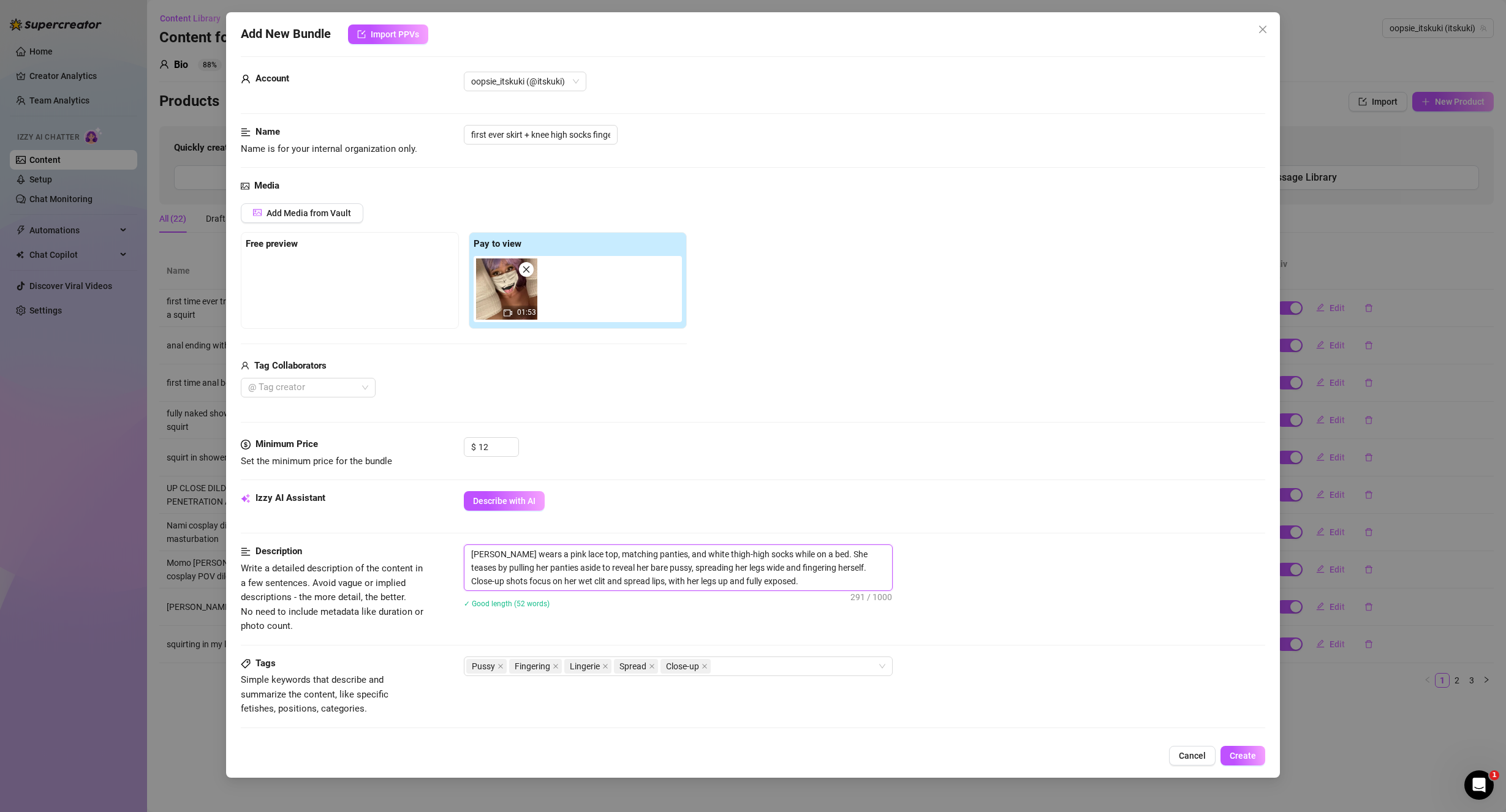
scroll to position [0, 0]
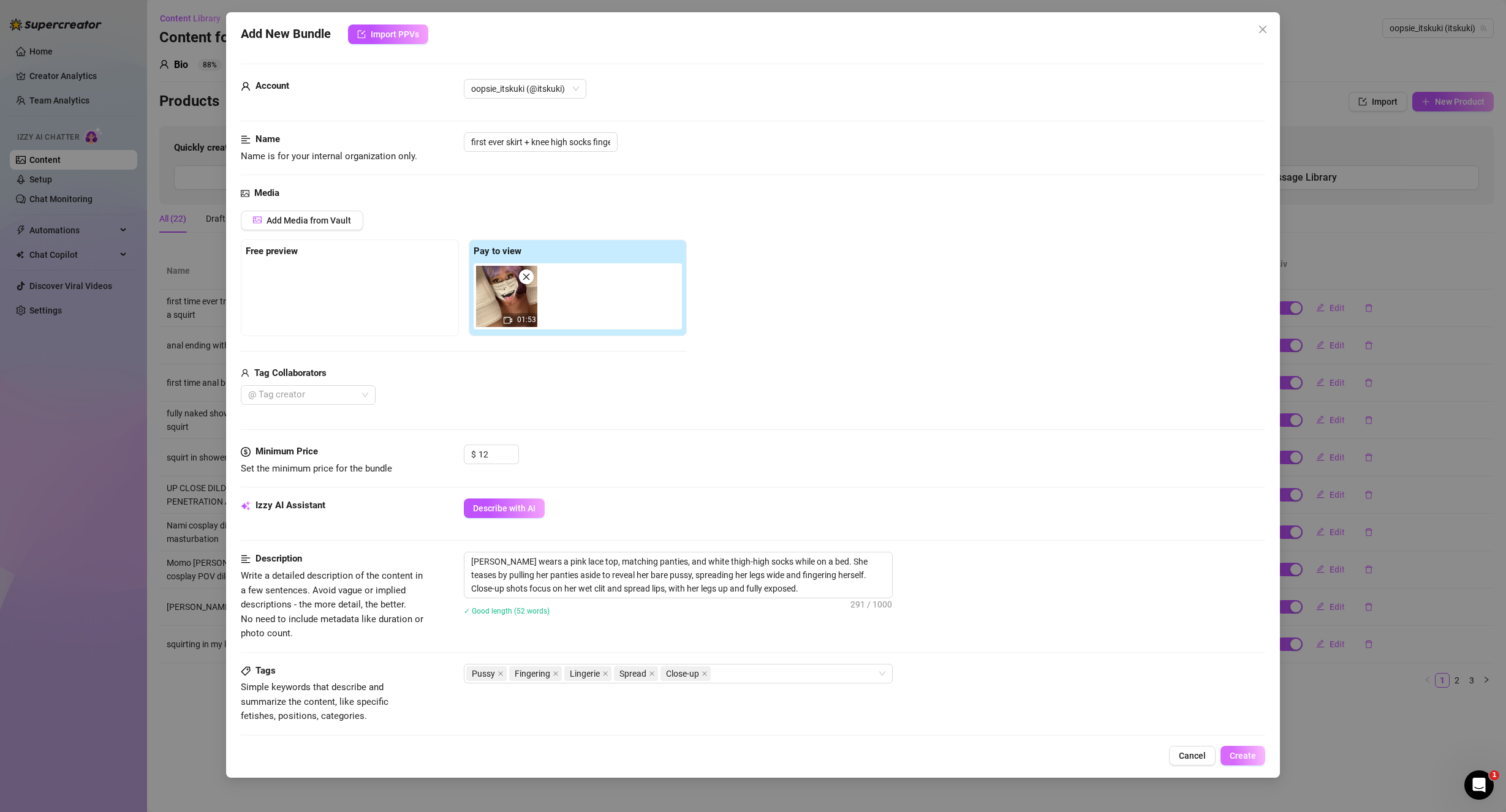
click at [1243, 760] on span "Create" at bounding box center [1243, 756] width 27 height 10
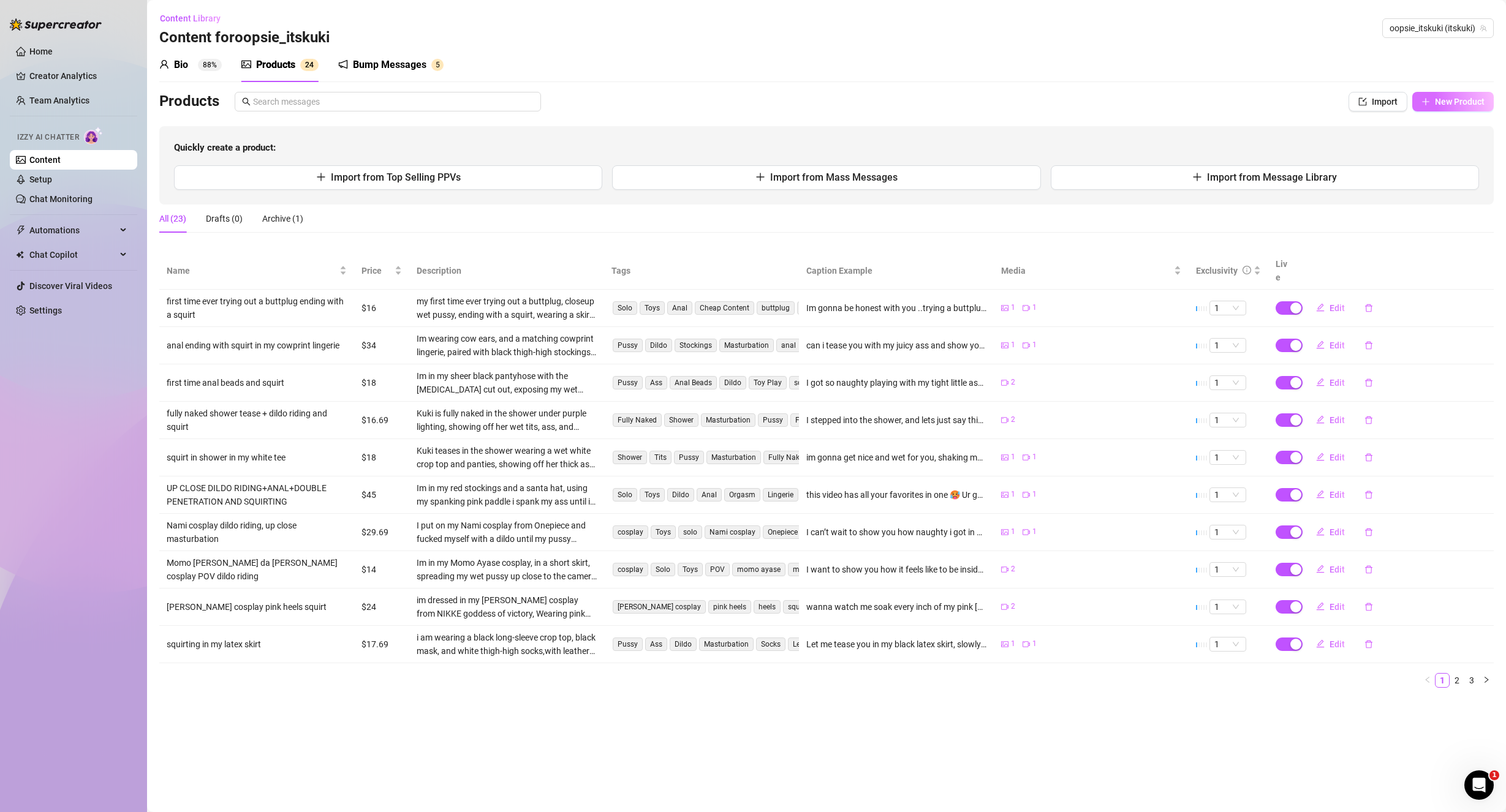
click at [1462, 101] on span "New Product" at bounding box center [1459, 101] width 50 height 10
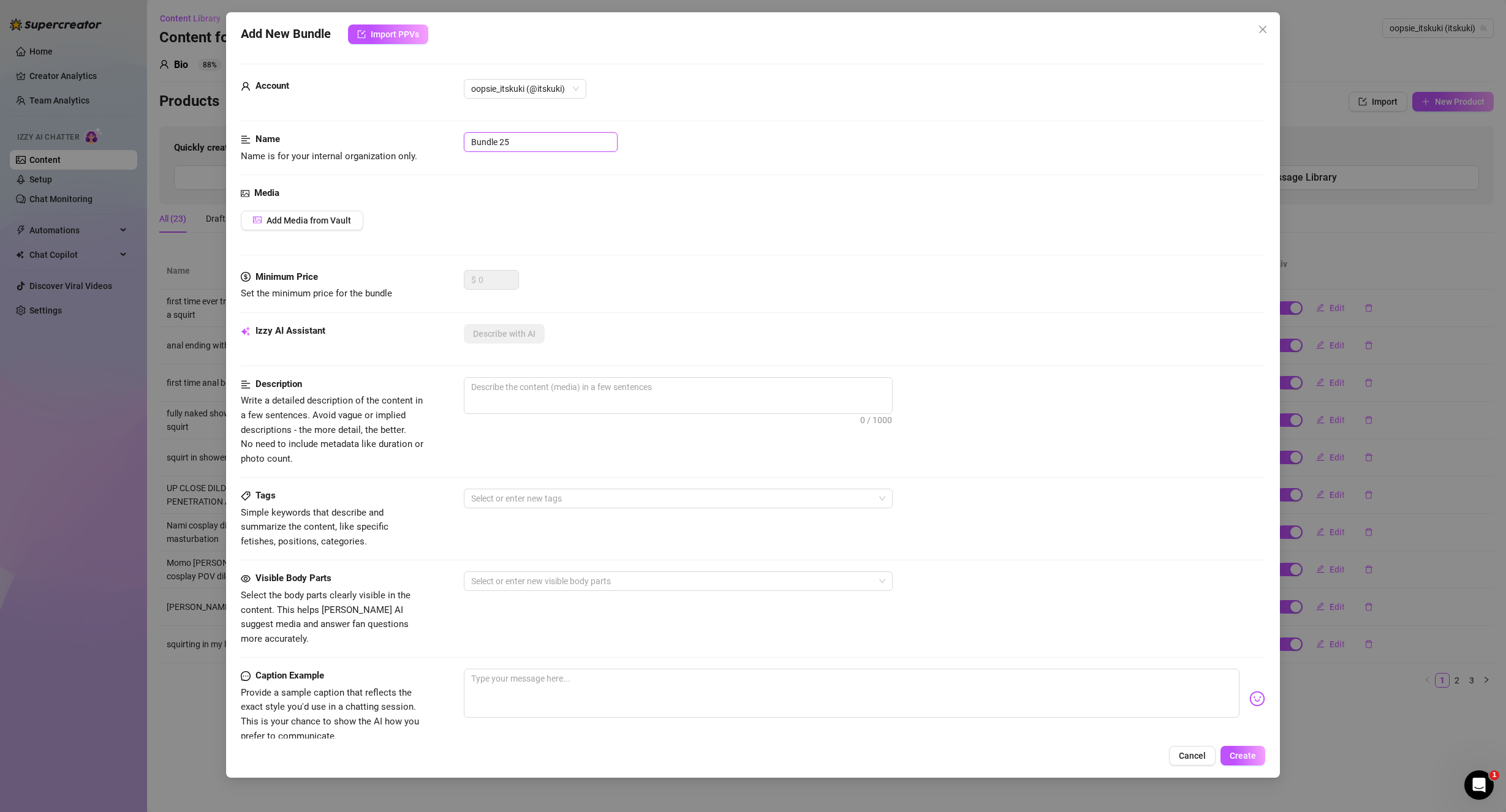
drag, startPoint x: 533, startPoint y: 141, endPoint x: 423, endPoint y: 148, distance: 110.2
click at [424, 148] on div "Name Name is for your internal organization only. Bundle 25" at bounding box center [753, 148] width 1025 height 31
paste input "Zerotwo fingering + tease"
click at [319, 219] on span "Add Media from Vault" at bounding box center [309, 220] width 84 height 10
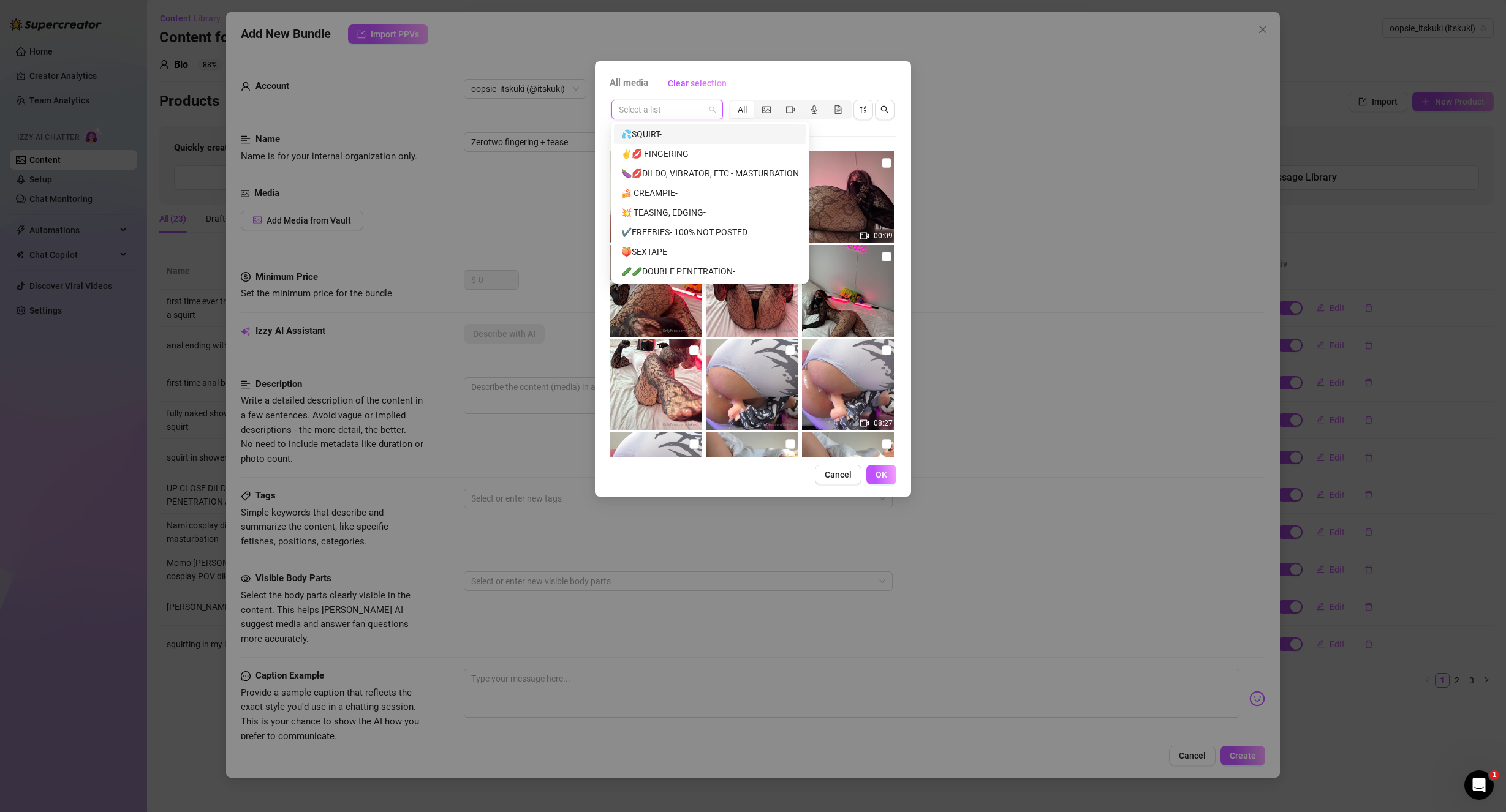
click at [669, 110] on input "search" at bounding box center [662, 109] width 86 height 18
click at [685, 147] on div "✌️💋 FINGERING-" at bounding box center [709, 154] width 178 height 14
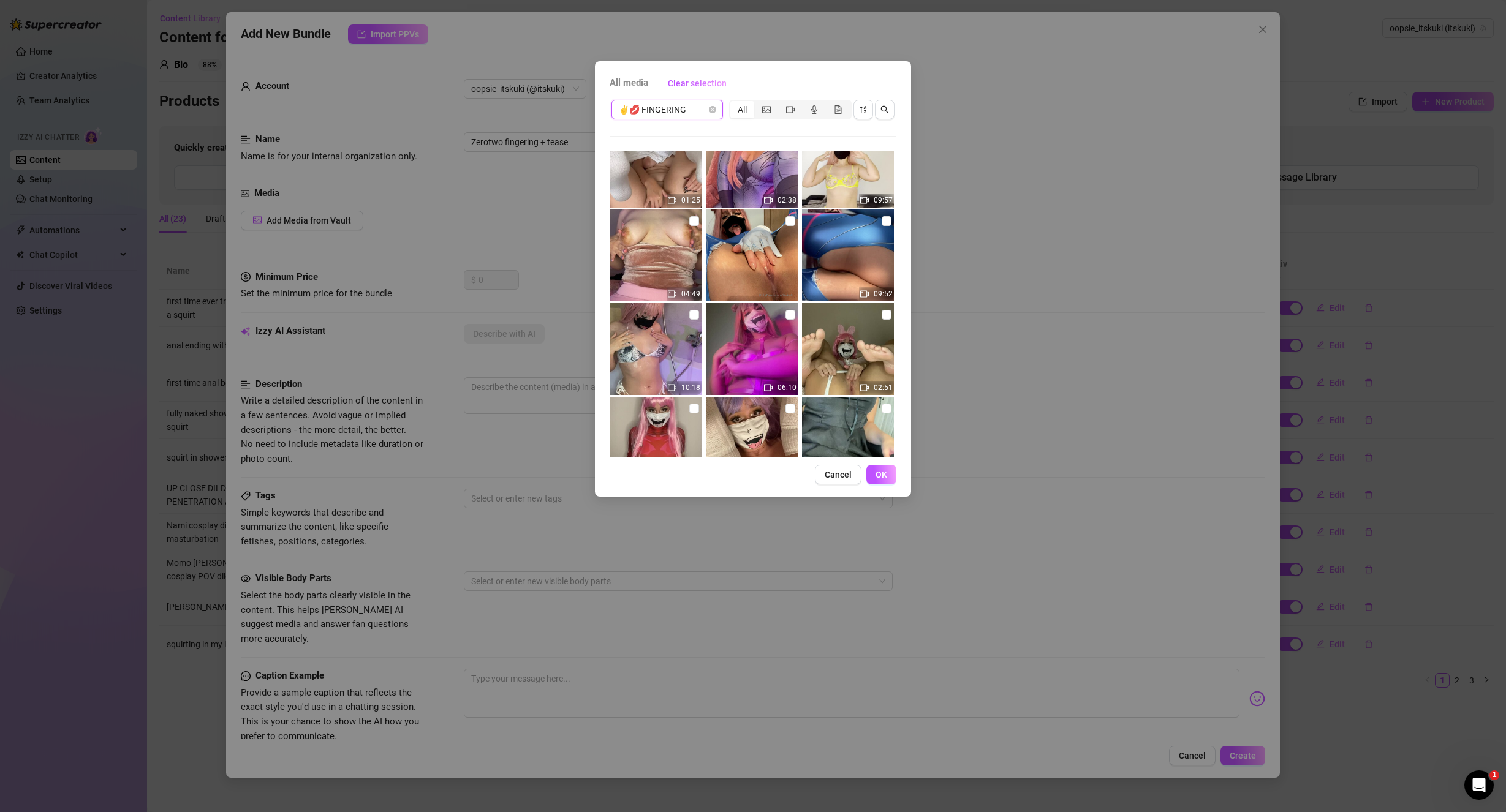
scroll to position [556, 0]
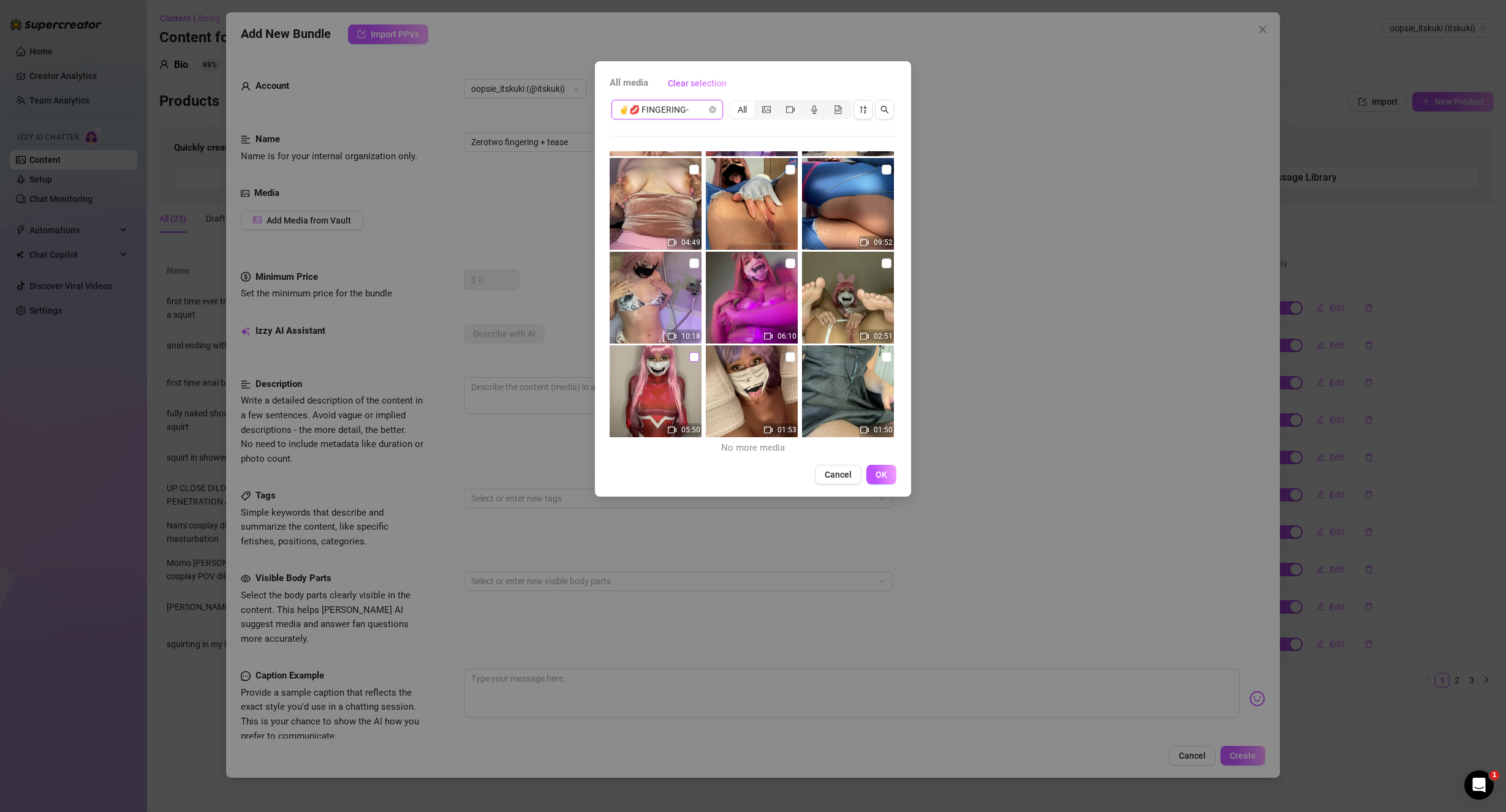
click at [690, 353] on input "checkbox" at bounding box center [694, 357] width 10 height 10
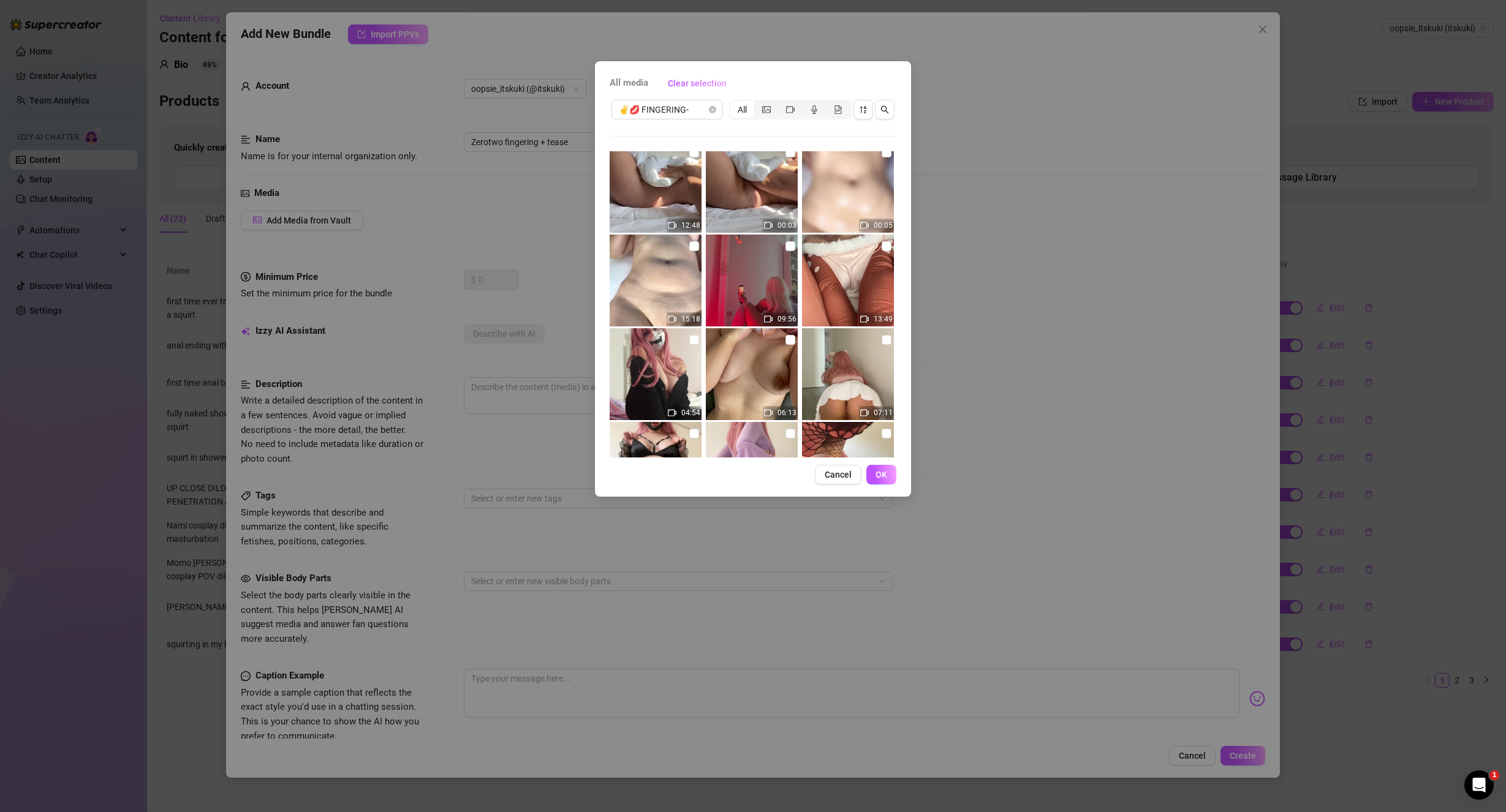
scroll to position [0, 0]
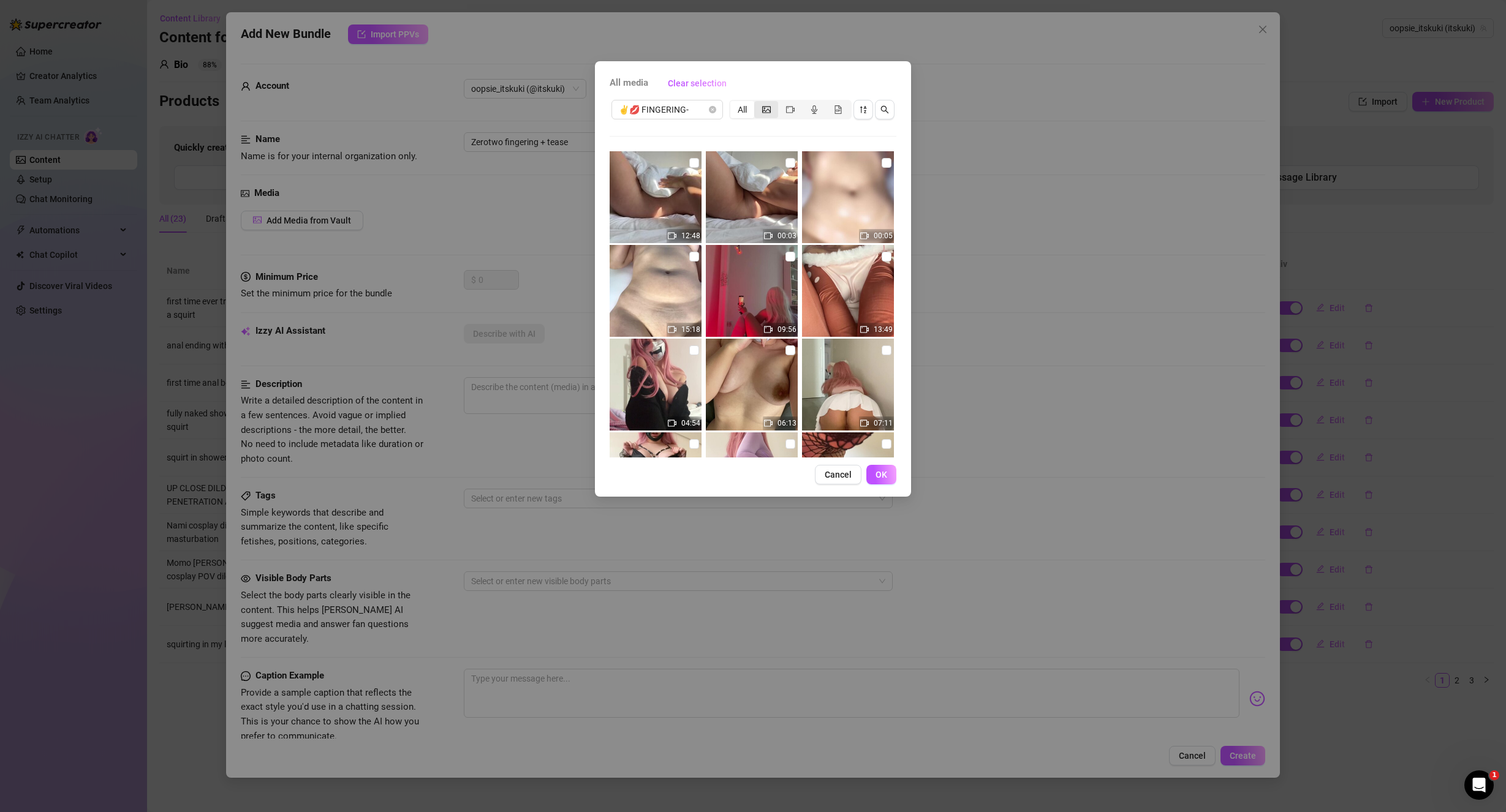
click at [771, 112] on div "segmented control" at bounding box center [766, 109] width 24 height 17
click at [757, 103] on input "segmented control" at bounding box center [757, 103] width 0 height 0
click at [866, 109] on icon "sort-descending" at bounding box center [863, 109] width 9 height 9
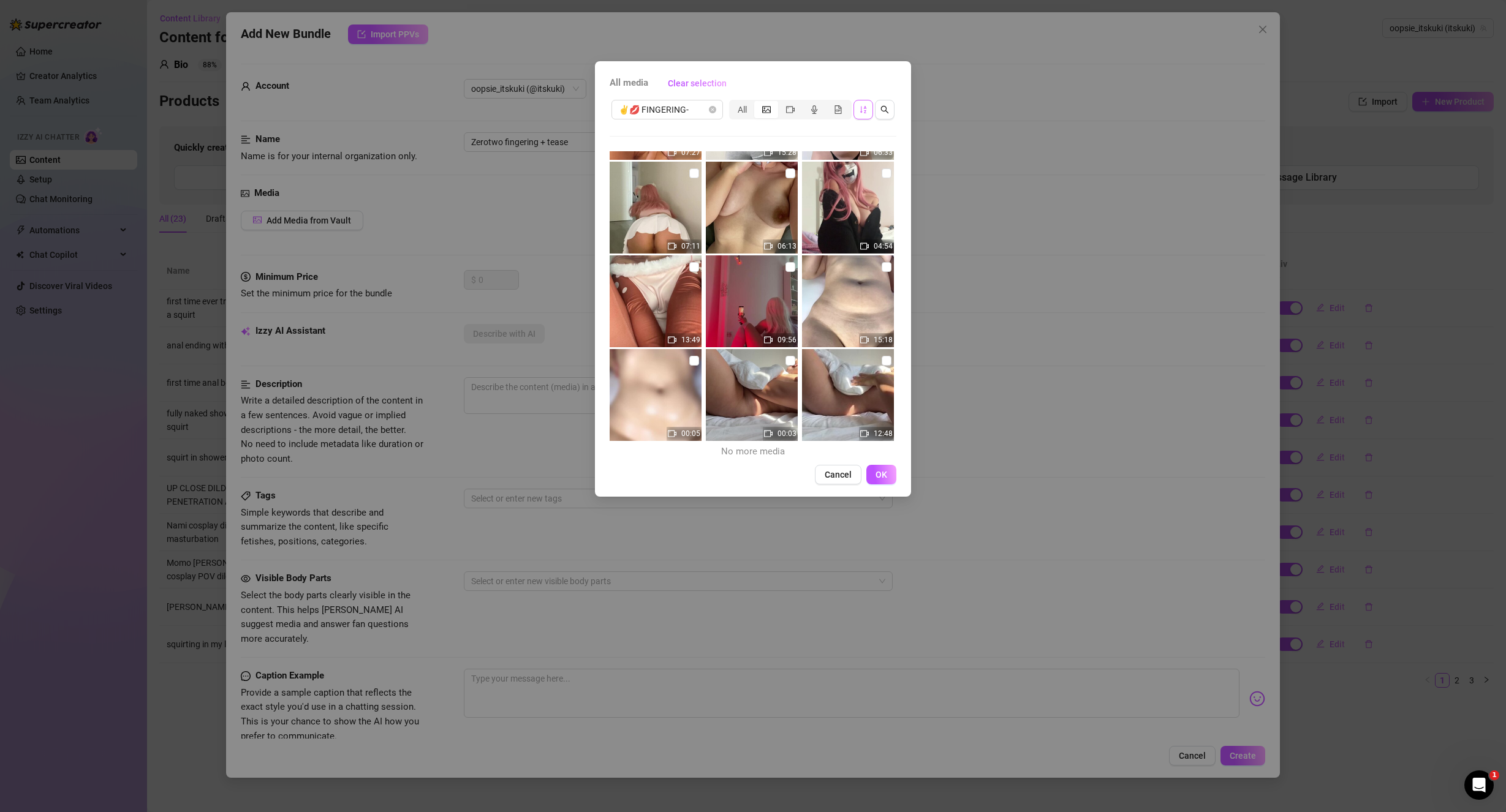
scroll to position [556, 0]
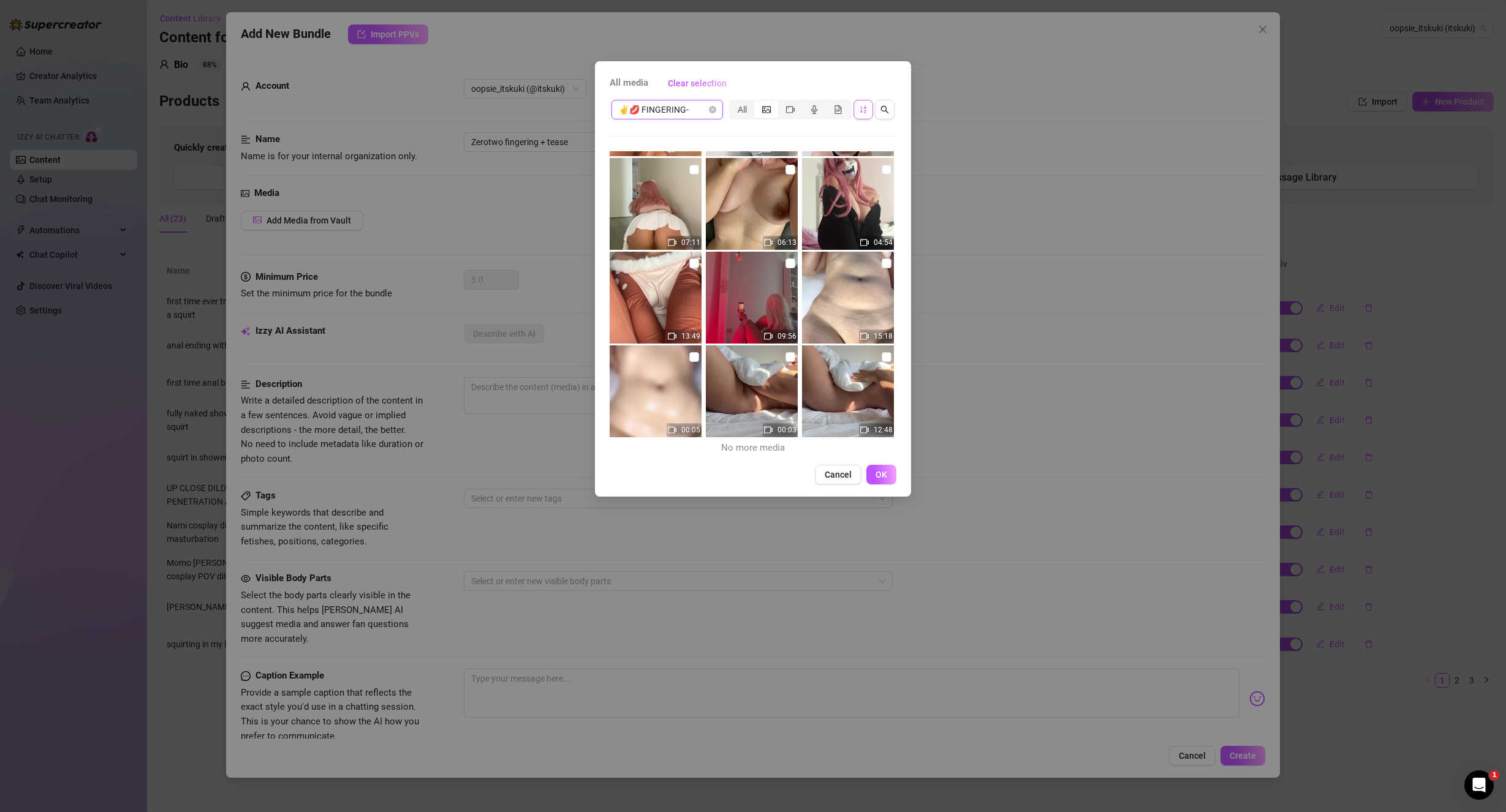
click at [718, 108] on div "✌️💋 FINGERING-" at bounding box center [667, 109] width 112 height 20
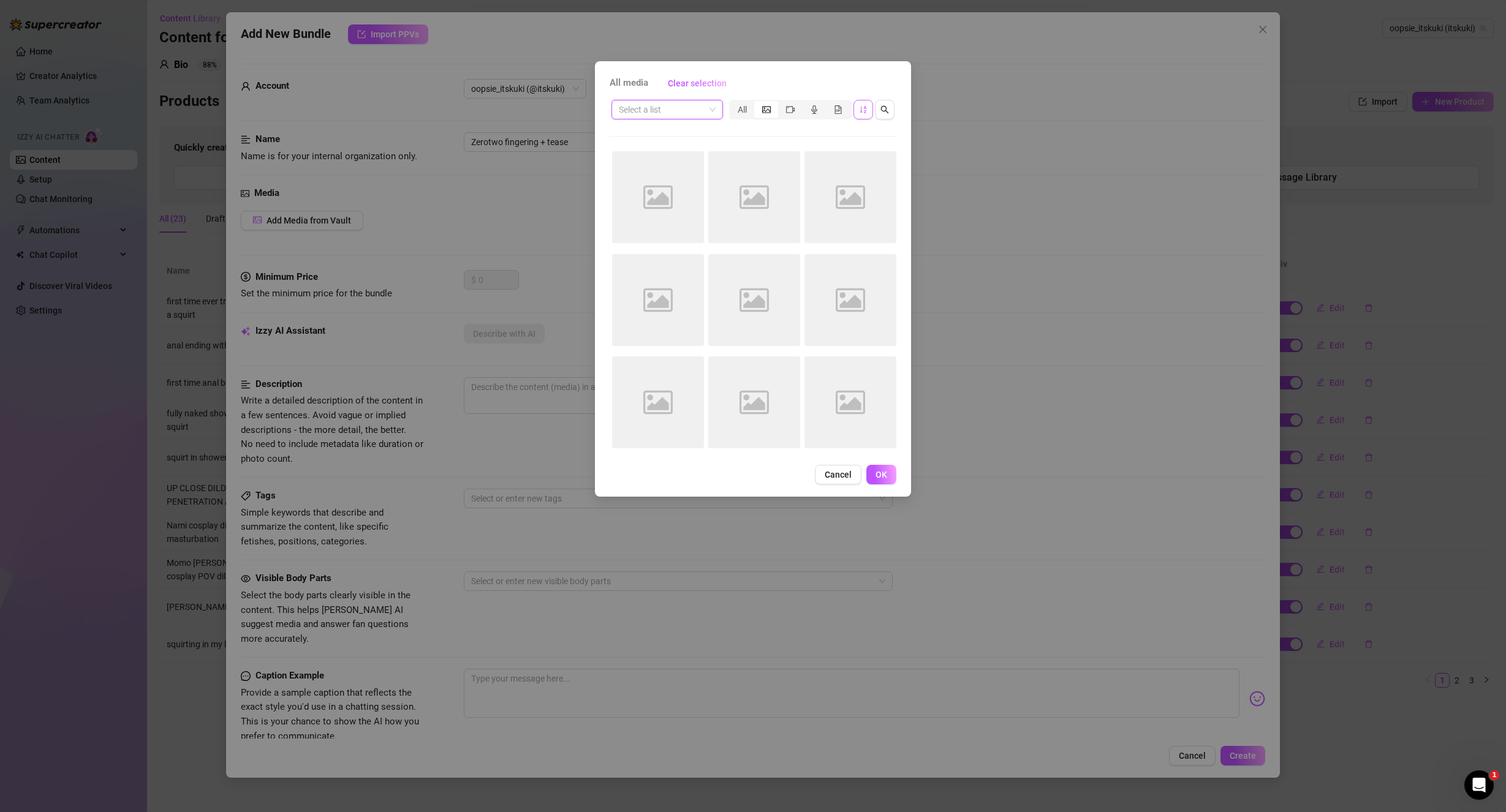
scroll to position [0, 0]
click at [830, 71] on div "All media Clear selection Select a list All Image placeholder Image placeholder…" at bounding box center [753, 279] width 316 height 435
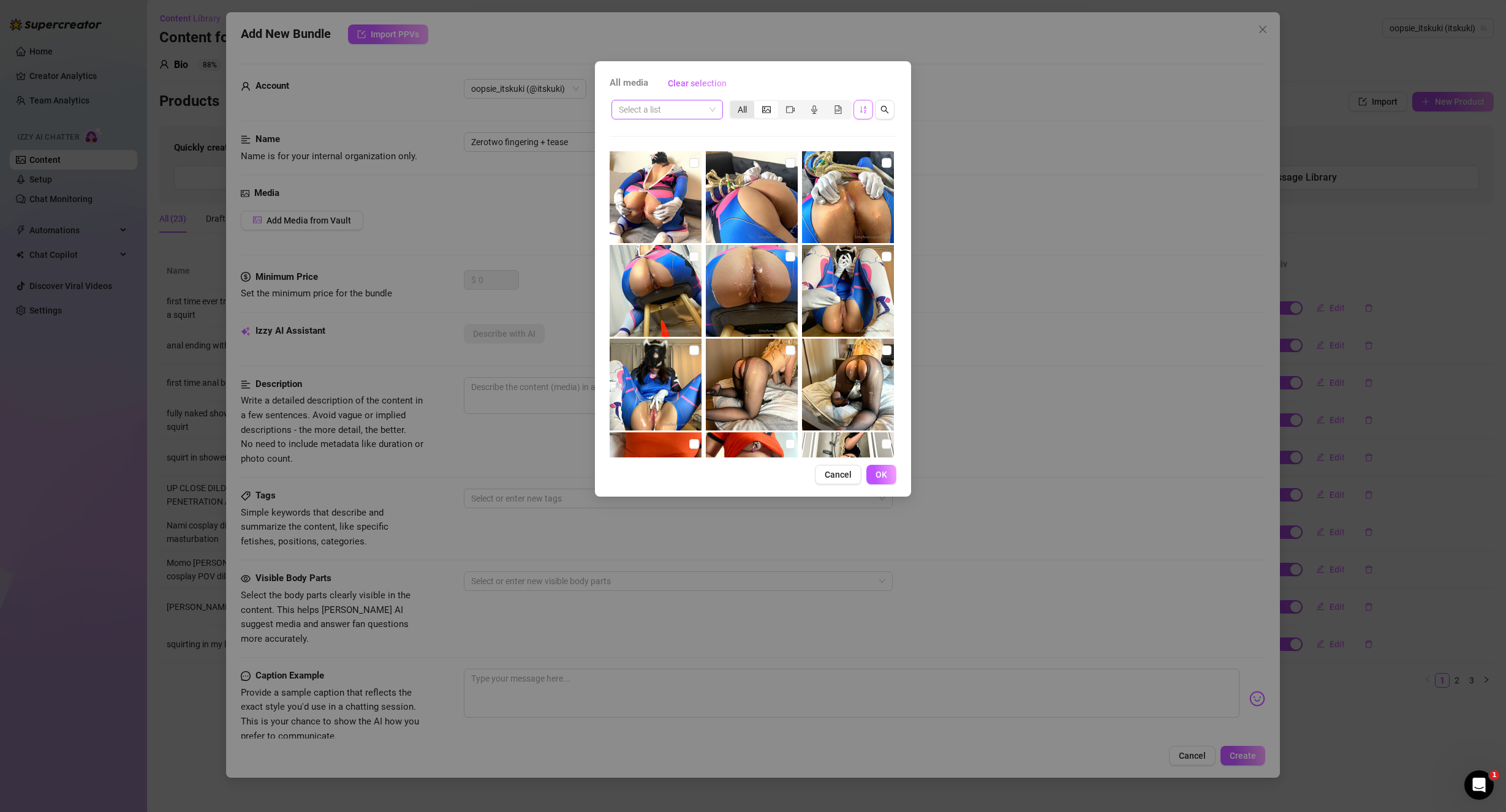
click at [748, 110] on div "All" at bounding box center [742, 109] width 24 height 17
click at [733, 103] on input "All" at bounding box center [733, 103] width 0 height 0
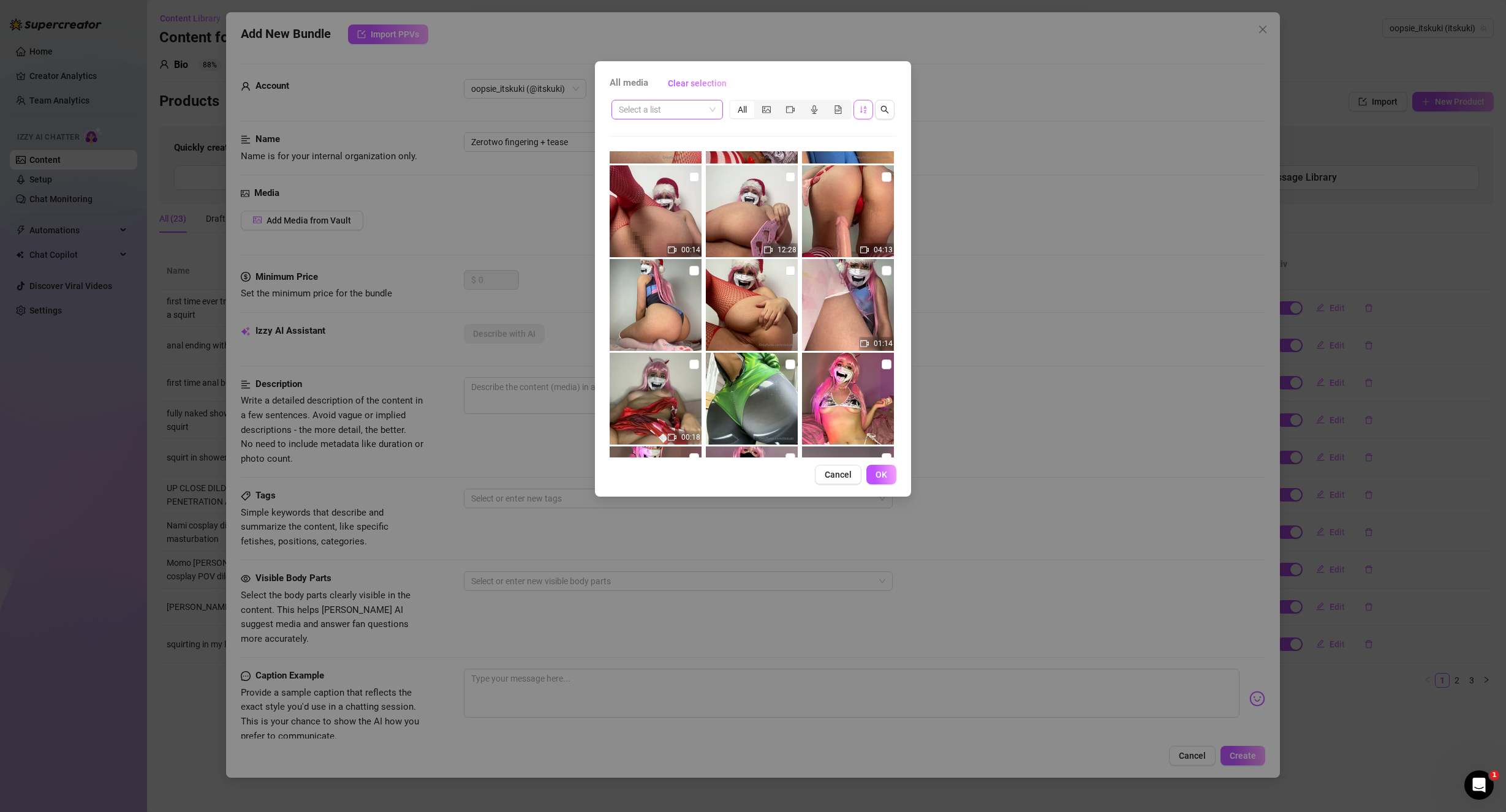
scroll to position [2390, 0]
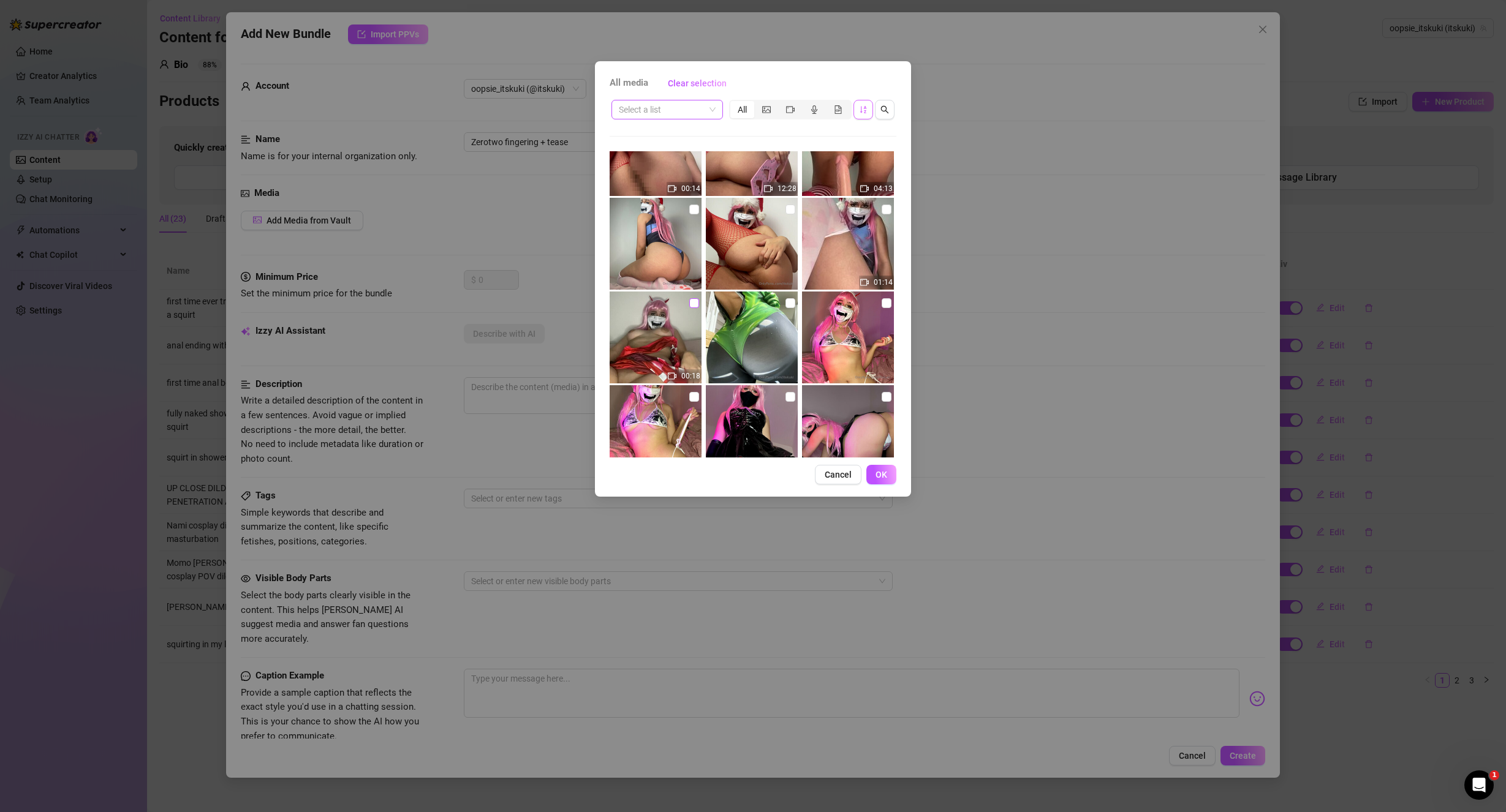
click at [689, 303] on input "checkbox" at bounding box center [694, 303] width 10 height 10
click at [883, 473] on span "OK" at bounding box center [881, 475] width 12 height 10
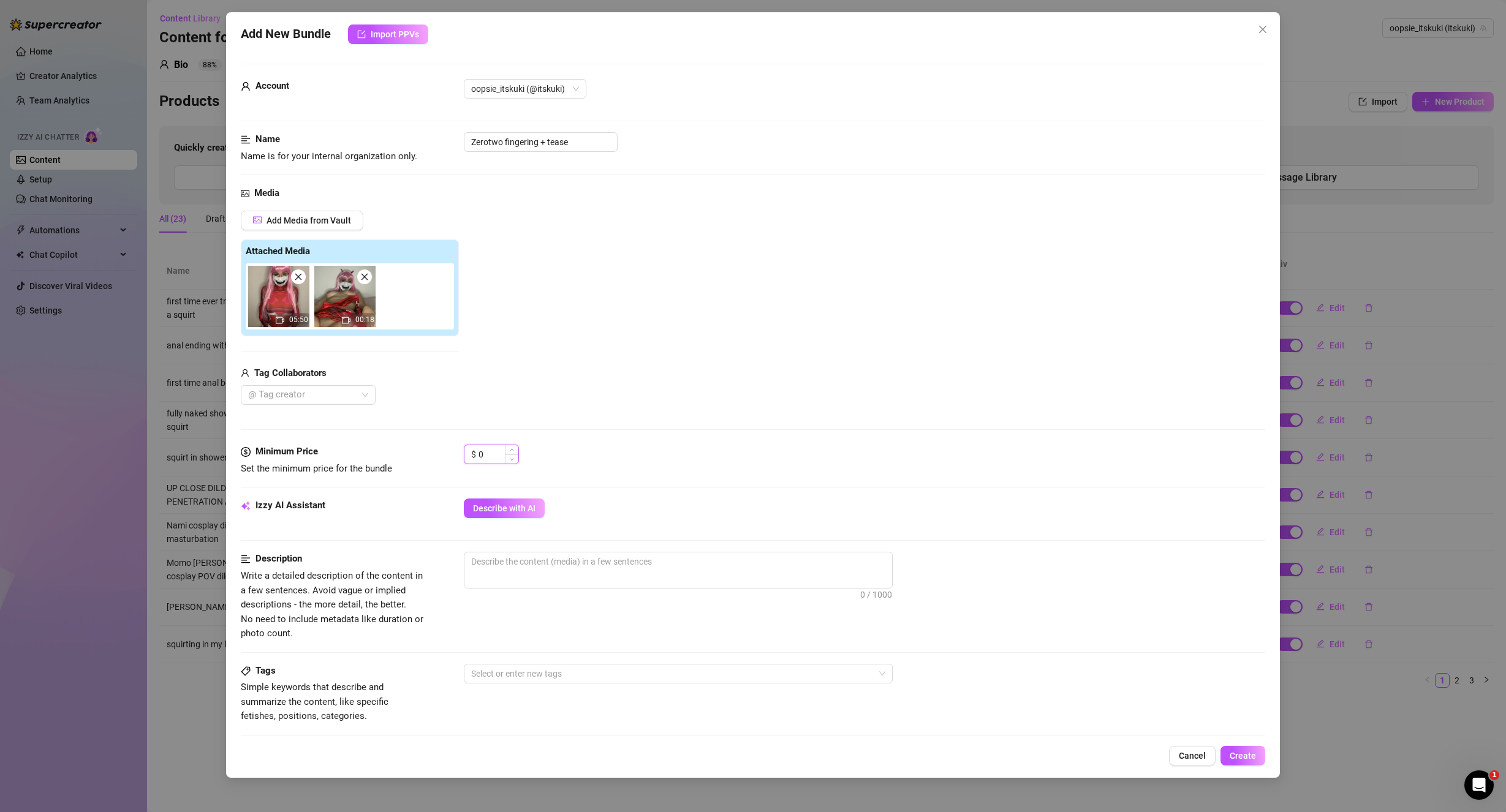
click at [499, 448] on input "0" at bounding box center [498, 454] width 40 height 18
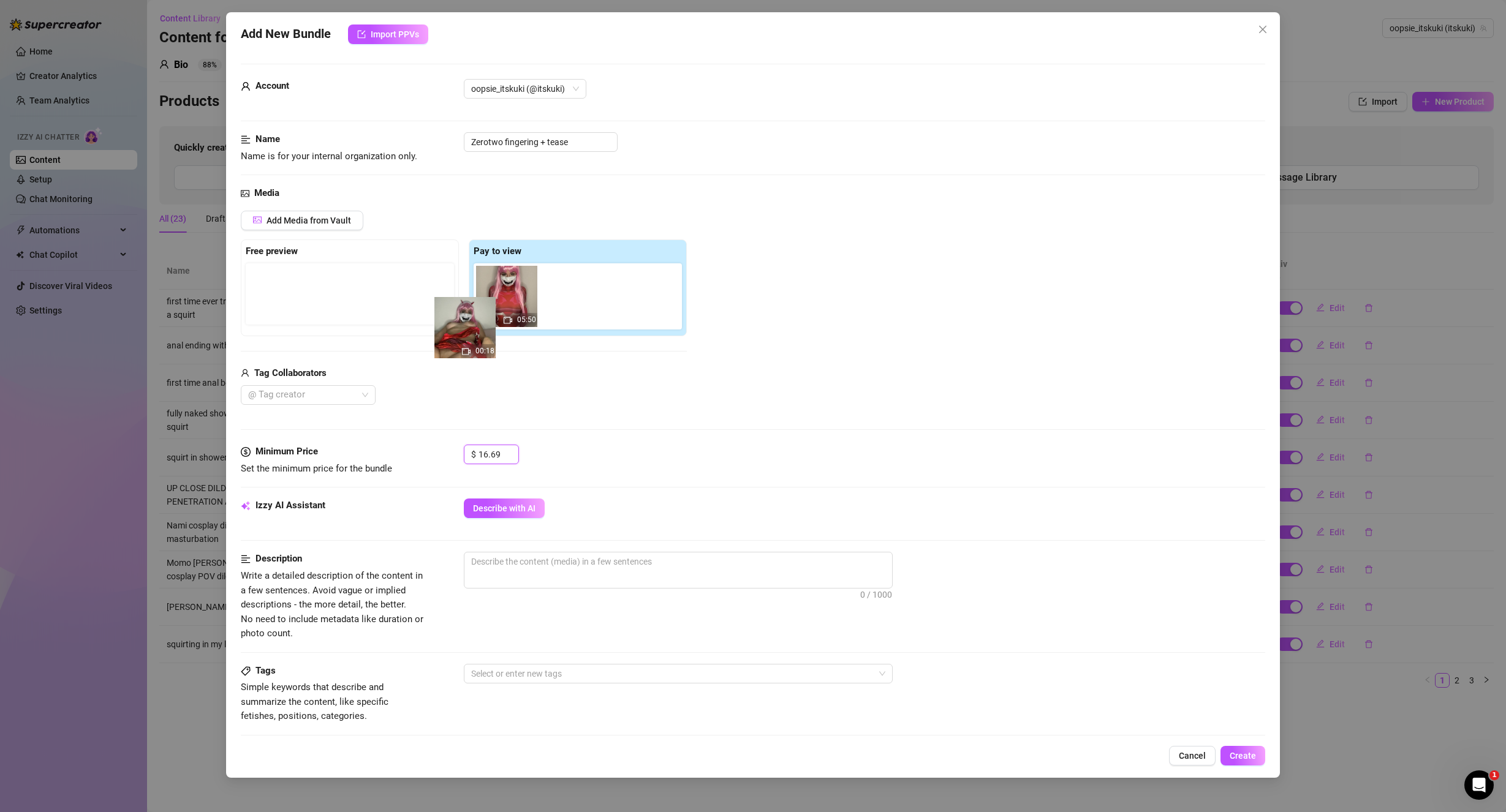
drag, startPoint x: 576, startPoint y: 320, endPoint x: 375, endPoint y: 318, distance: 201.0
click at [375, 318] on div "Free preview Pay to view 05:50 00:18" at bounding box center [464, 288] width 446 height 97
drag, startPoint x: 582, startPoint y: 311, endPoint x: 416, endPoint y: 310, distance: 166.0
click at [397, 309] on div "Free preview Pay to view 05:50 00:18" at bounding box center [464, 288] width 446 height 97
click at [922, 277] on div "Add Media from Vault Free preview Pay to view 05:50 00:18 Tag Collaborators @ T…" at bounding box center [753, 308] width 1025 height 194
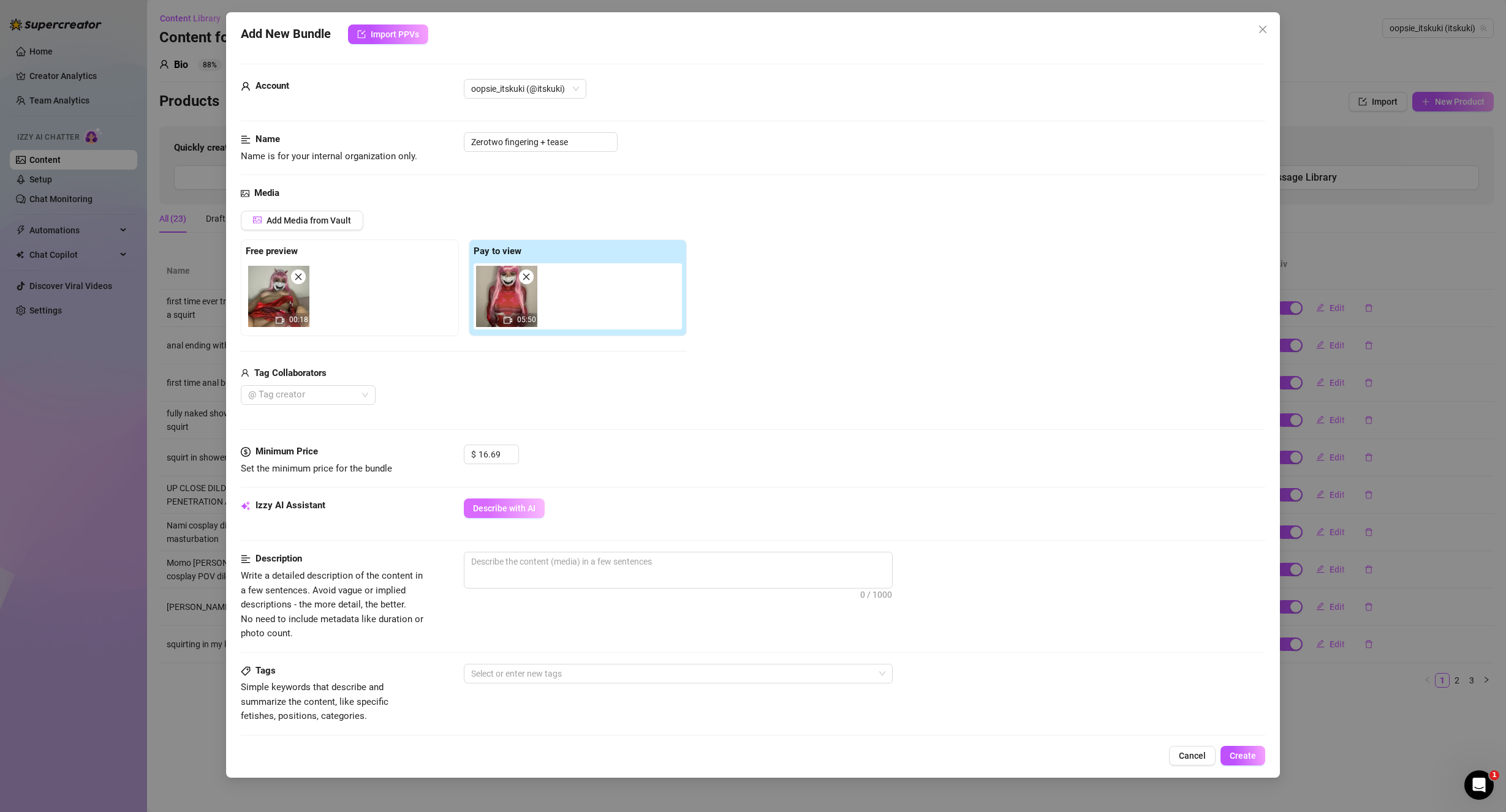
click at [484, 505] on span "Describe with AI" at bounding box center [504, 508] width 63 height 10
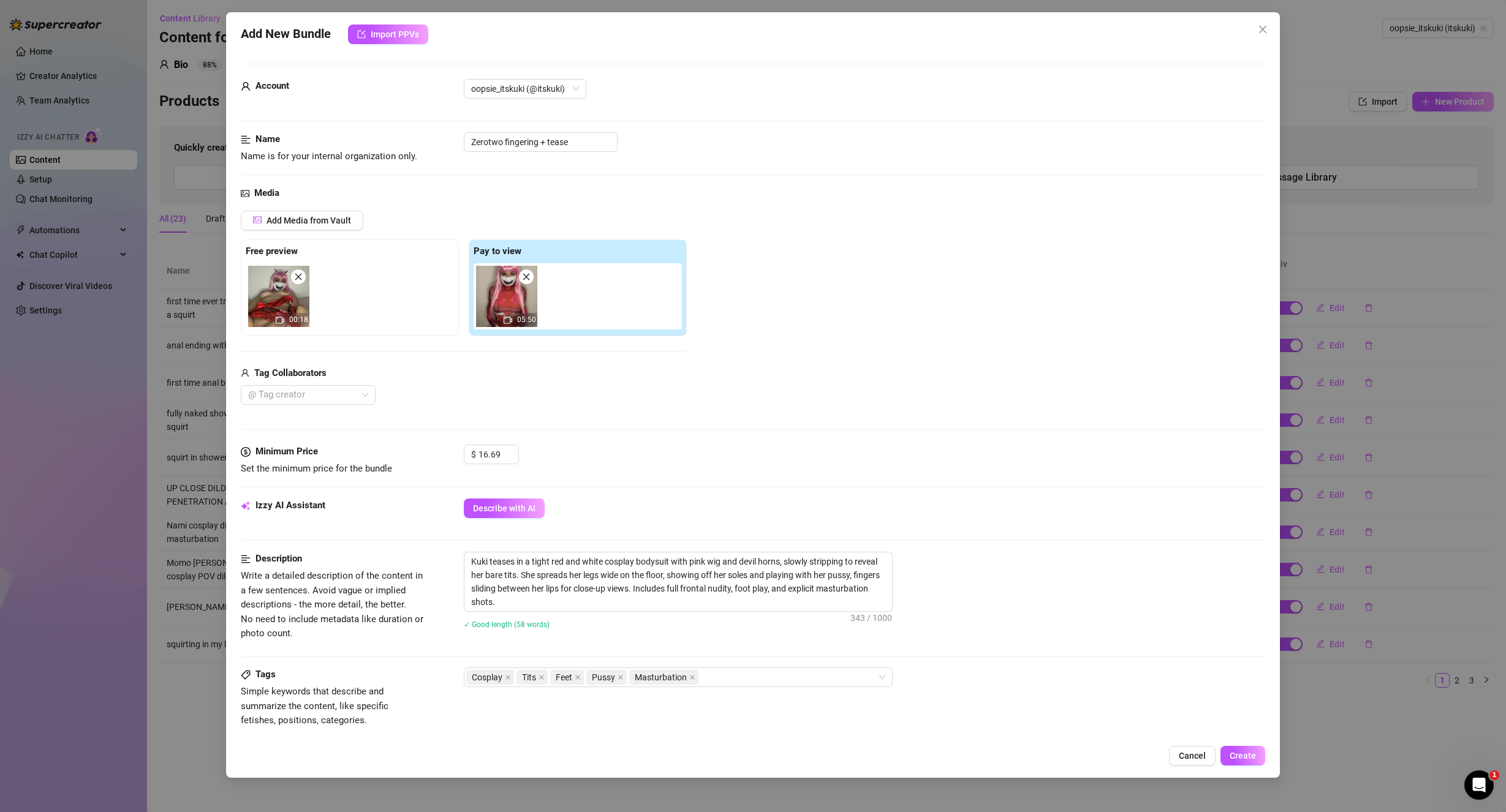
click at [911, 706] on div "Tags Simple keywords that describe and summarize the content, like specific fet…" at bounding box center [753, 698] width 1025 height 60
drag, startPoint x: 601, startPoint y: 558, endPoint x: 526, endPoint y: 549, distance: 75.5
click at [526, 549] on form "Account oopsie_itskuki (@itskuki) Name Name is for your internal organization o…" at bounding box center [753, 580] width 1025 height 1032
drag, startPoint x: 749, startPoint y: 559, endPoint x: 638, endPoint y: 558, distance: 111.0
click at [638, 558] on textarea "Kuki teases in her Zerotwo cosplay bodysuit with pink wig and devil horns, slow…" at bounding box center [678, 575] width 428 height 46
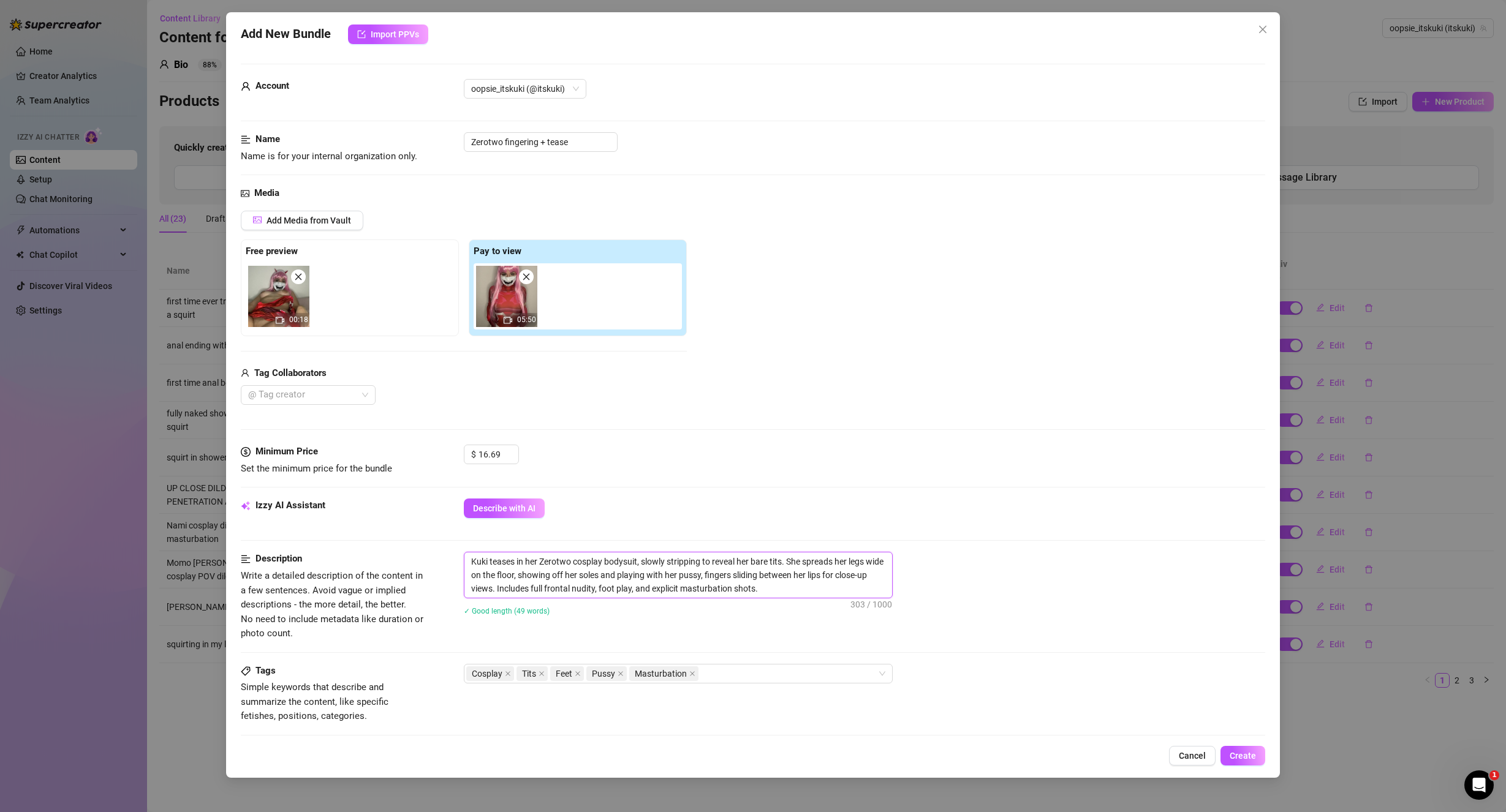
drag, startPoint x: 489, startPoint y: 577, endPoint x: 534, endPoint y: 578, distance: 45.0
click at [534, 578] on textarea "Kuki teases in her Zerotwo cosplay bodysuit, slowly stripping to reveal her bar…" at bounding box center [678, 575] width 428 height 46
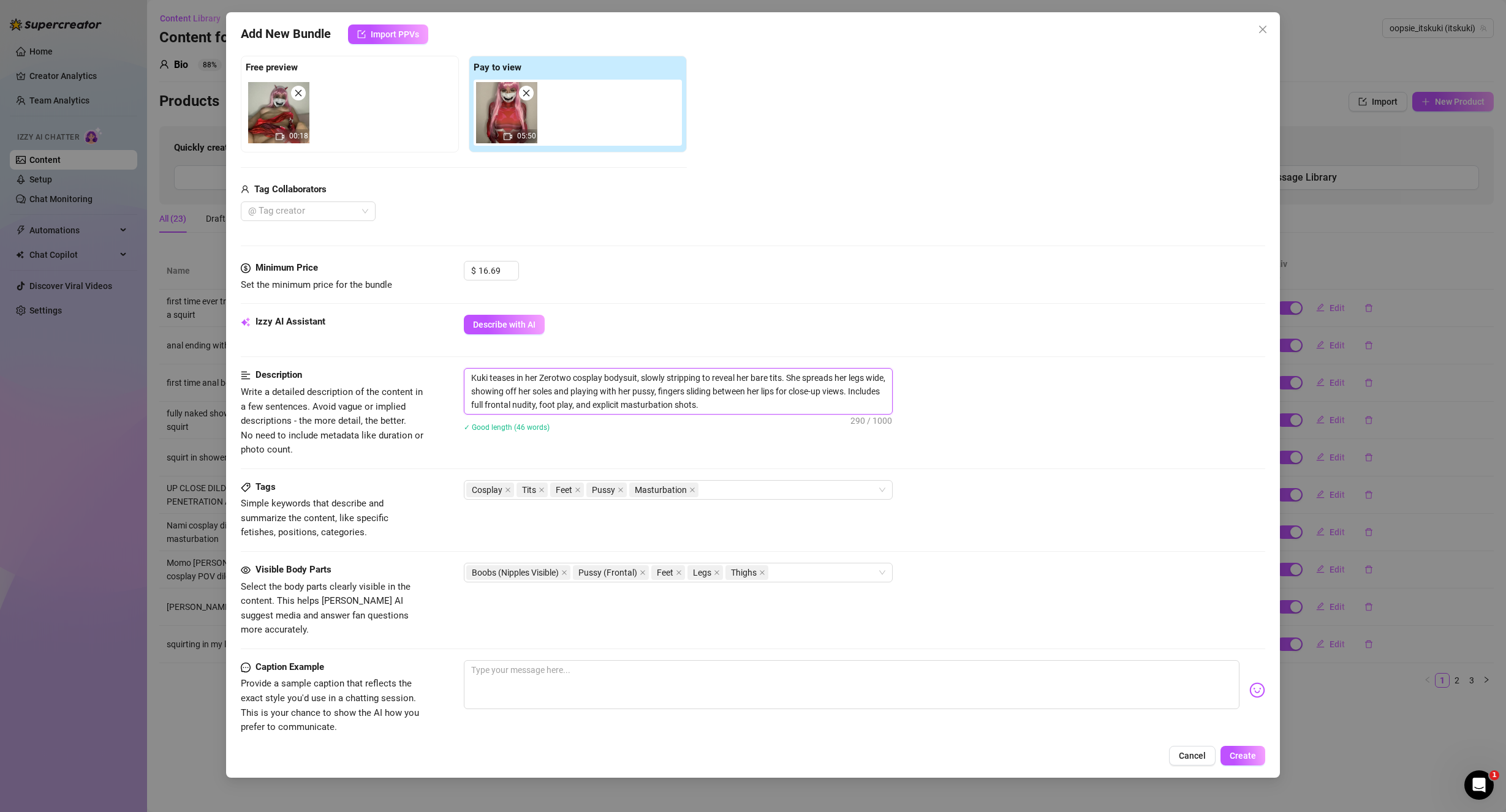
scroll to position [339, 0]
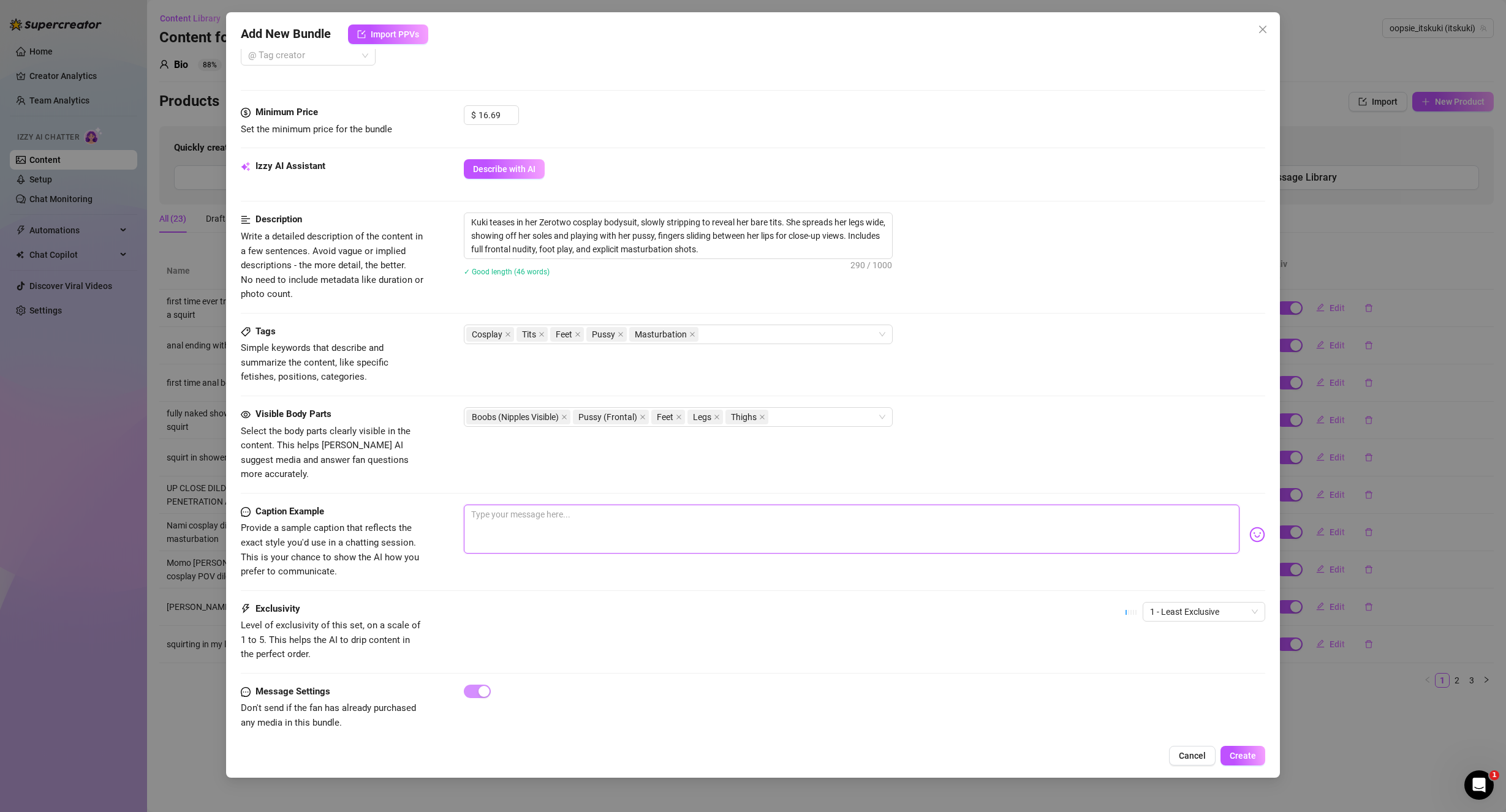
click at [551, 505] on textarea at bounding box center [852, 529] width 776 height 49
paste textarea "i undressed for you and spit on my titties to get you super hard for me 😈 and t…"
click at [546, 505] on textarea "i undressed for you and spit on my titties to get you super hard for me 😈 and t…" at bounding box center [852, 529] width 776 height 49
click at [472, 505] on textarea "i undressed for you and spit on my titties to get you super hard for me 😈 and t…" at bounding box center [852, 529] width 776 height 49
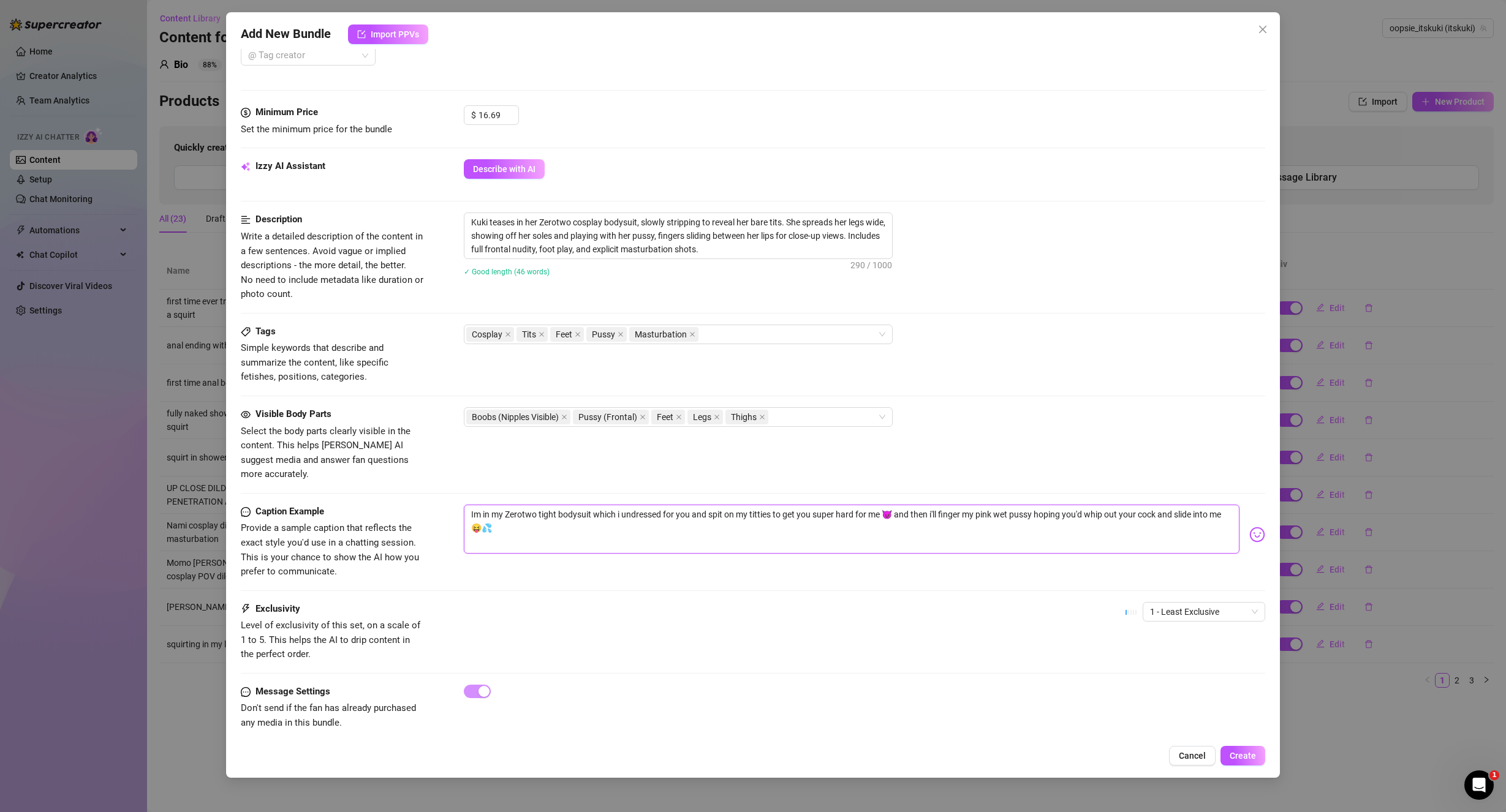
click at [749, 516] on textarea "Im in my Zerotwo tight bodysuit which i undressed for you and spit on my tittie…" at bounding box center [852, 529] width 776 height 49
click at [885, 505] on textarea "Im in my Zerotwo tight bodysuit which i undressed for you and spit on my tittie…" at bounding box center [852, 529] width 776 height 49
click at [546, 510] on textarea "Im in my Zerotwo tight bodysuit which i undressed for you and spit on my tittie…" at bounding box center [852, 529] width 776 height 49
click at [664, 505] on textarea "Im in my Zerotwo tight bodysuit which i undressed for you and spit on my tittie…" at bounding box center [852, 529] width 776 height 49
click at [640, 518] on textarea "Im in my Zerotwo tight bodysuit which i undressed slowly for you and spit on my…" at bounding box center [852, 529] width 776 height 49
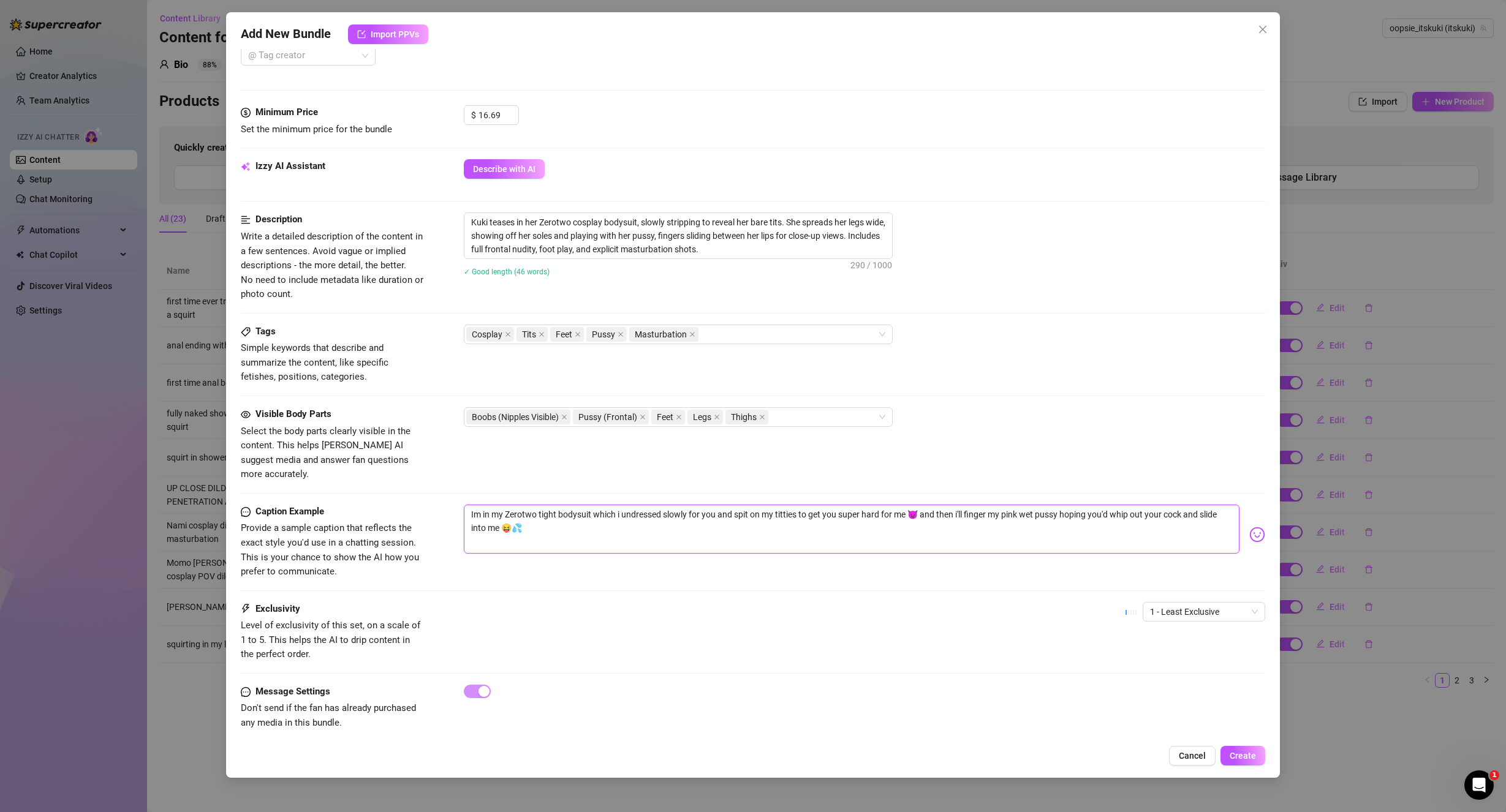
click at [639, 505] on textarea "Im in my Zerotwo tight bodysuit which i undressed slowly for you and spit on my…" at bounding box center [852, 529] width 776 height 49
click at [741, 522] on textarea "Im in my Zerotwo tight bodysuit which i slowly took off for you and spit on my …" at bounding box center [852, 529] width 776 height 49
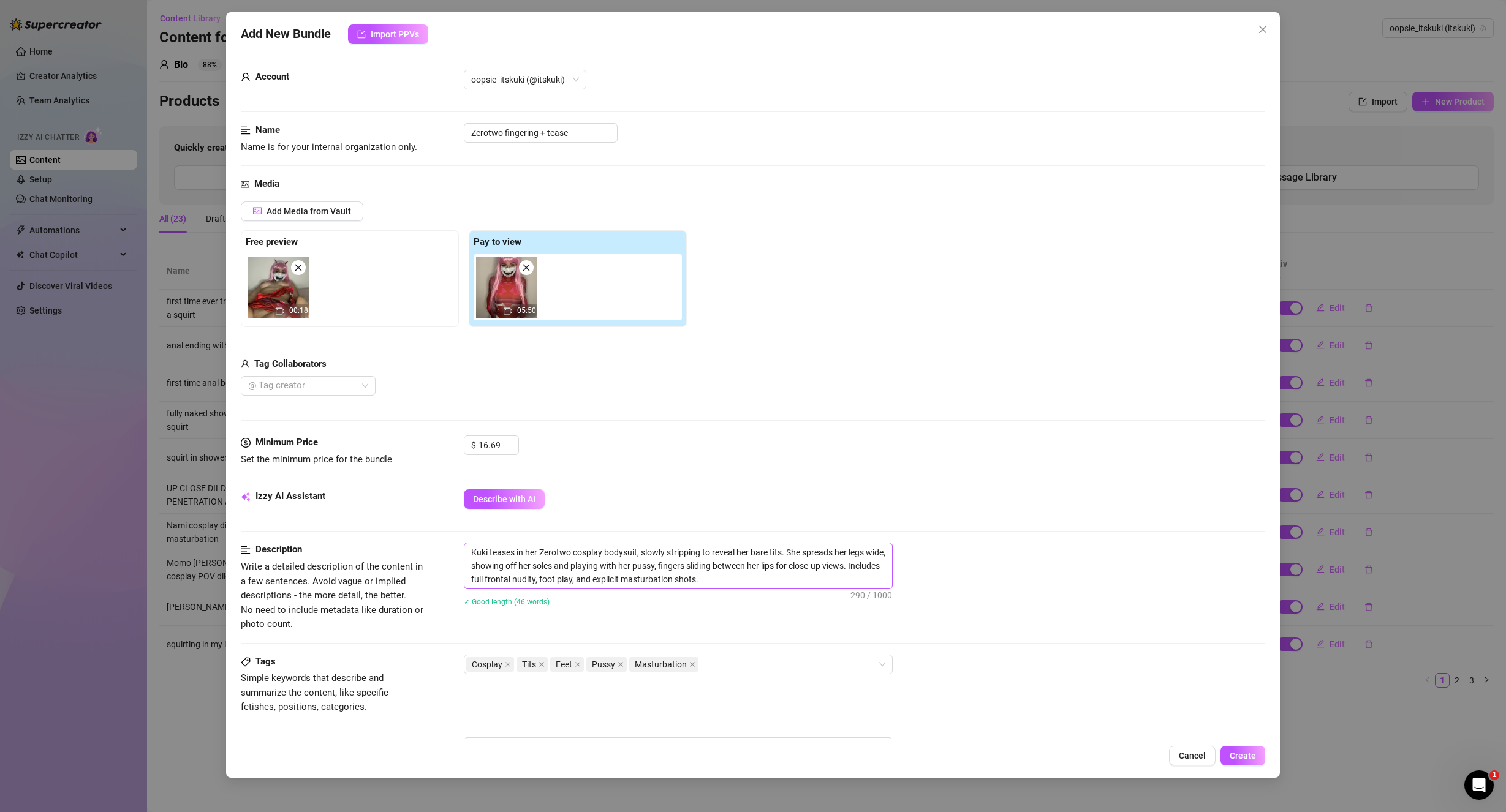
scroll to position [0, 0]
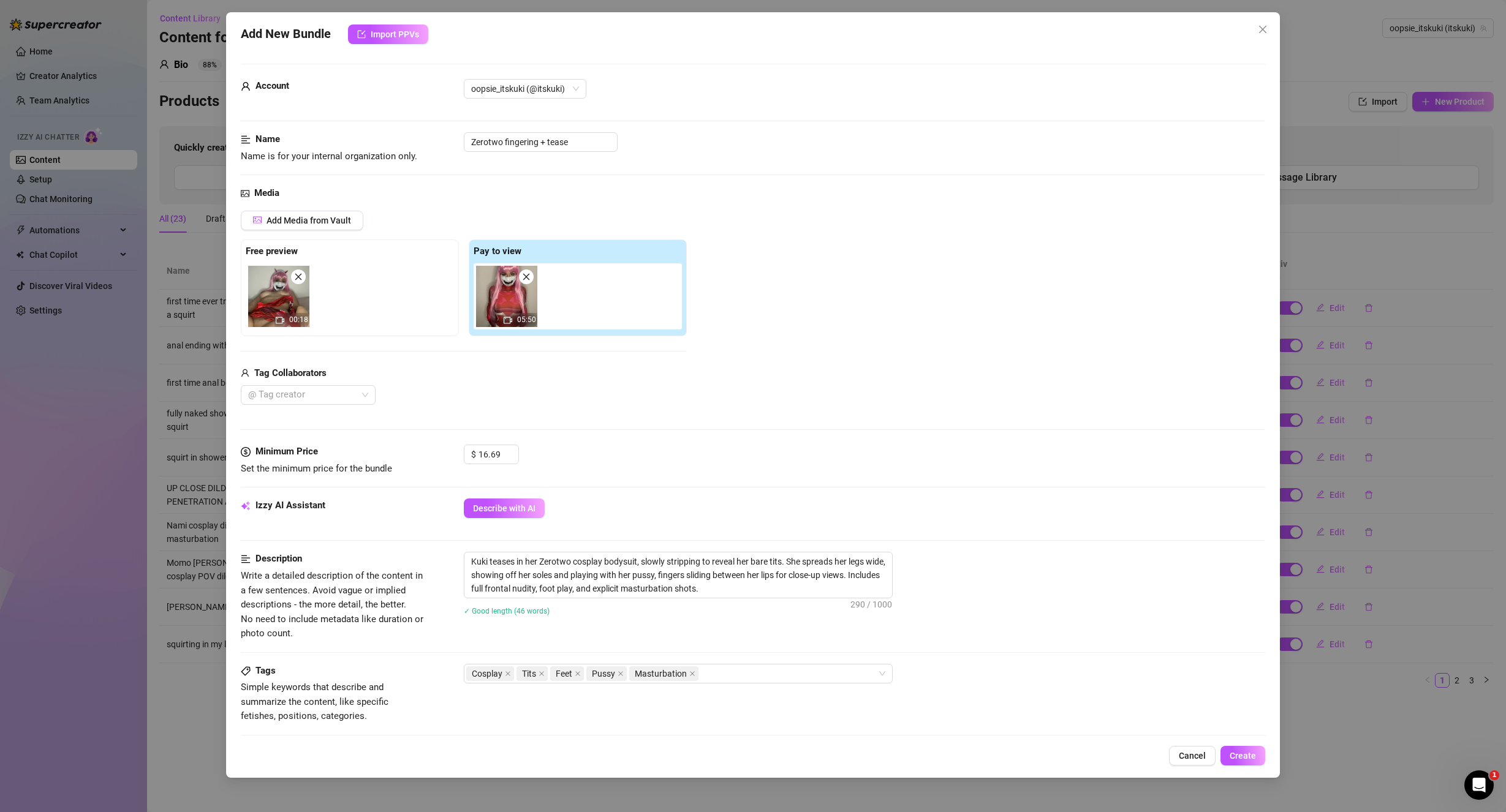
click at [972, 654] on div "Description Write a detailed description of the content in a few sentences. Avo…" at bounding box center [753, 607] width 1025 height 112
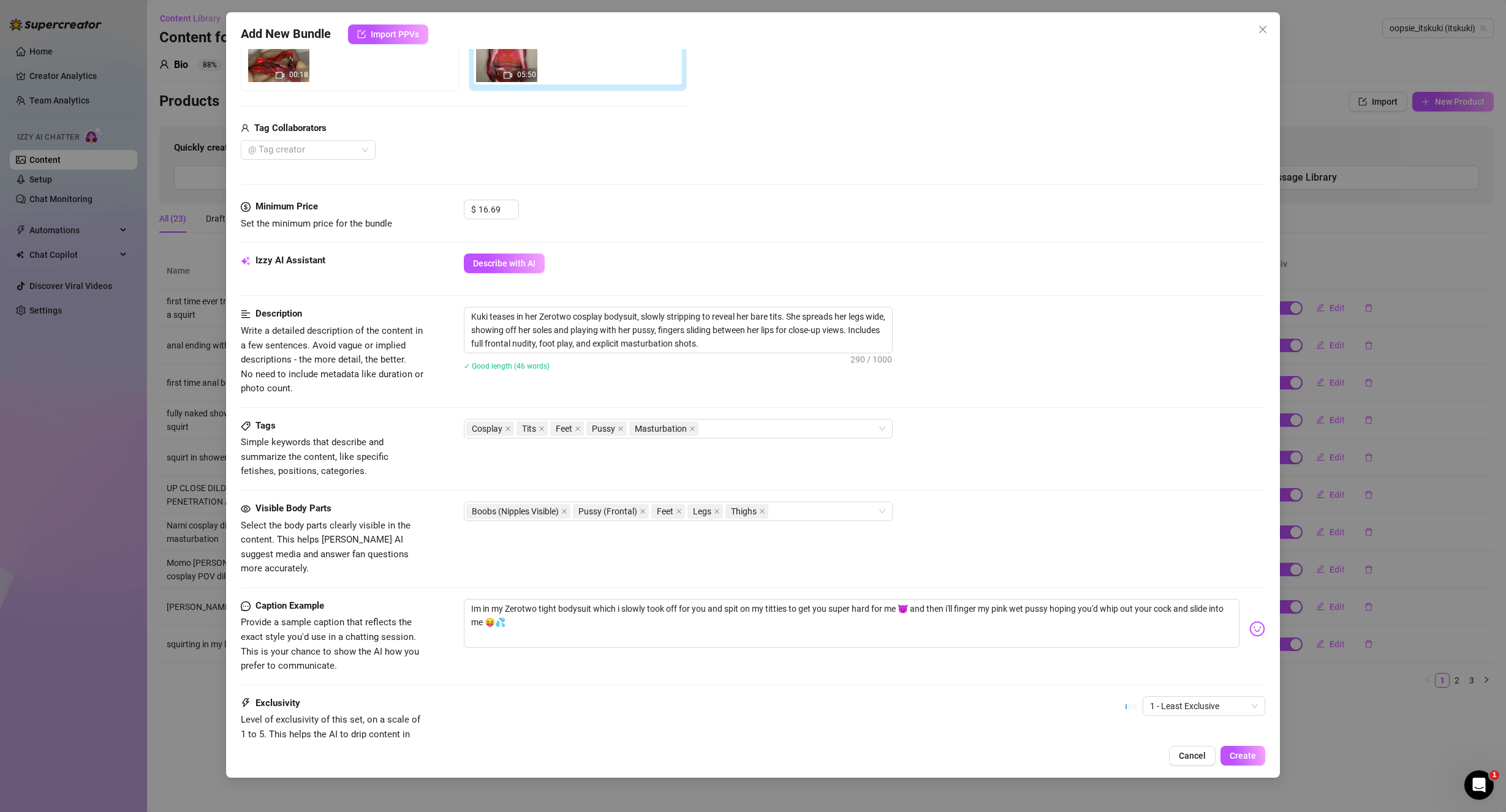
scroll to position [156, 0]
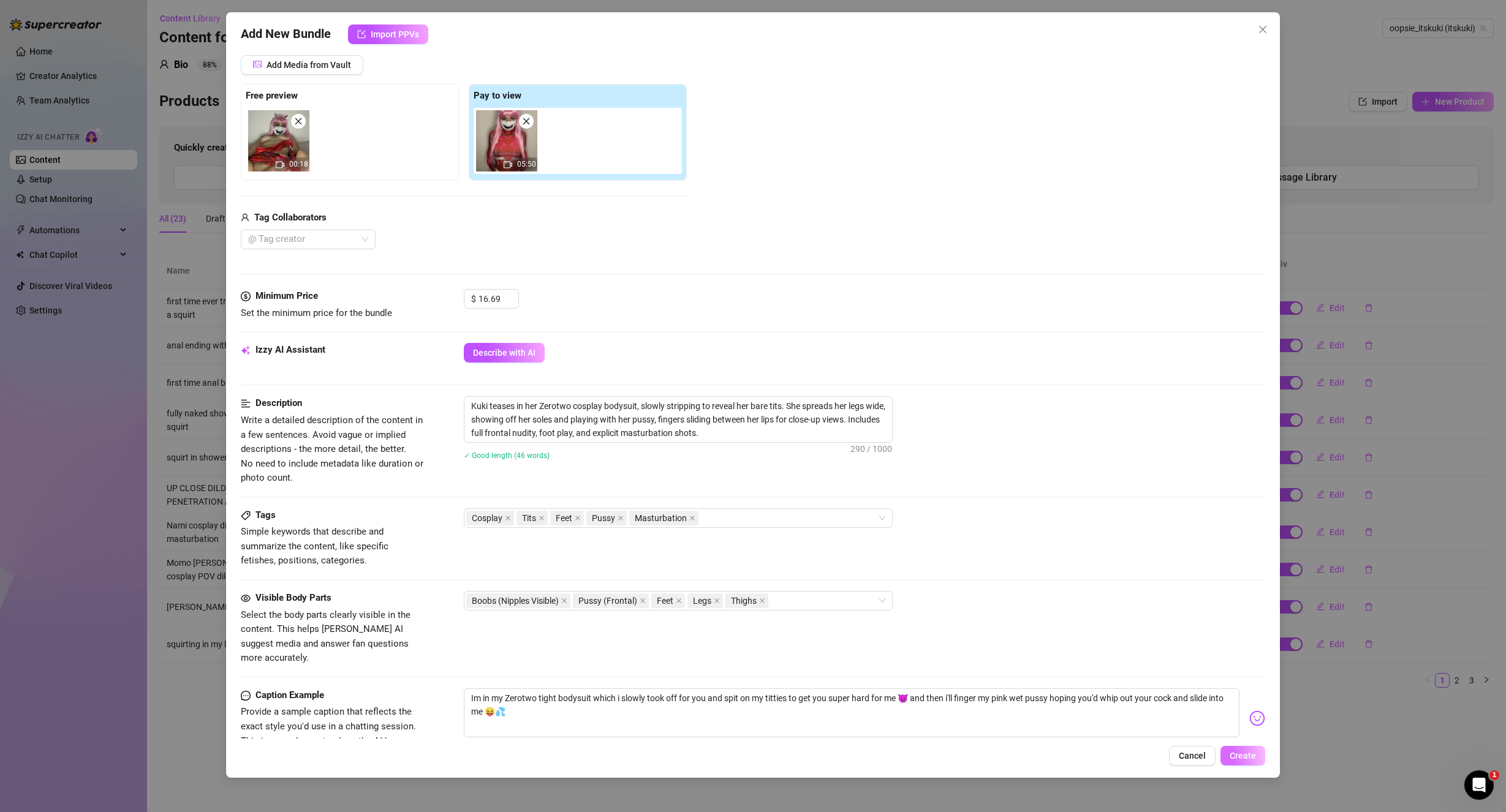
click at [1245, 757] on span "Create" at bounding box center [1243, 756] width 27 height 10
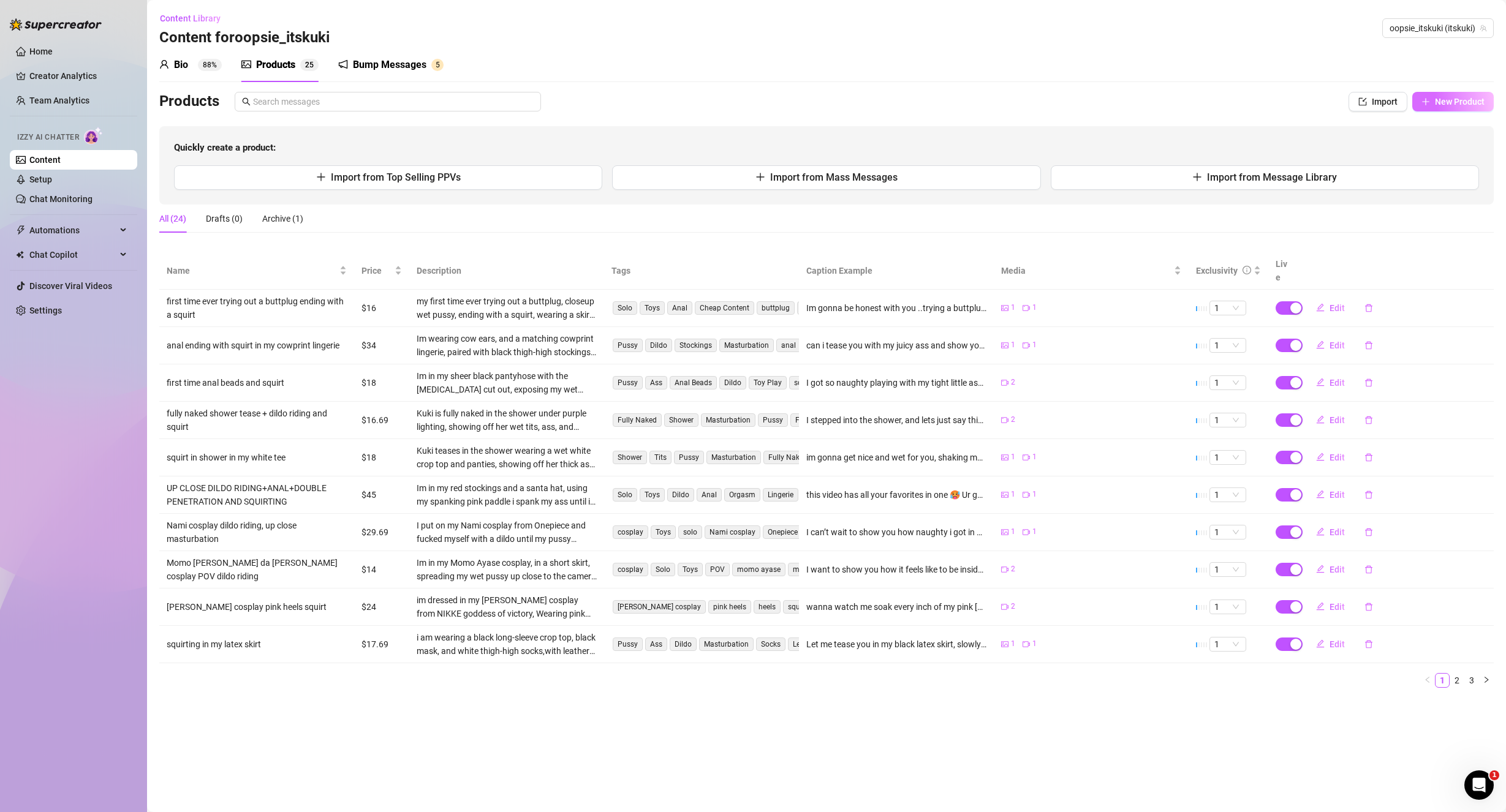
click at [1450, 93] on button "New Product" at bounding box center [1453, 101] width 82 height 20
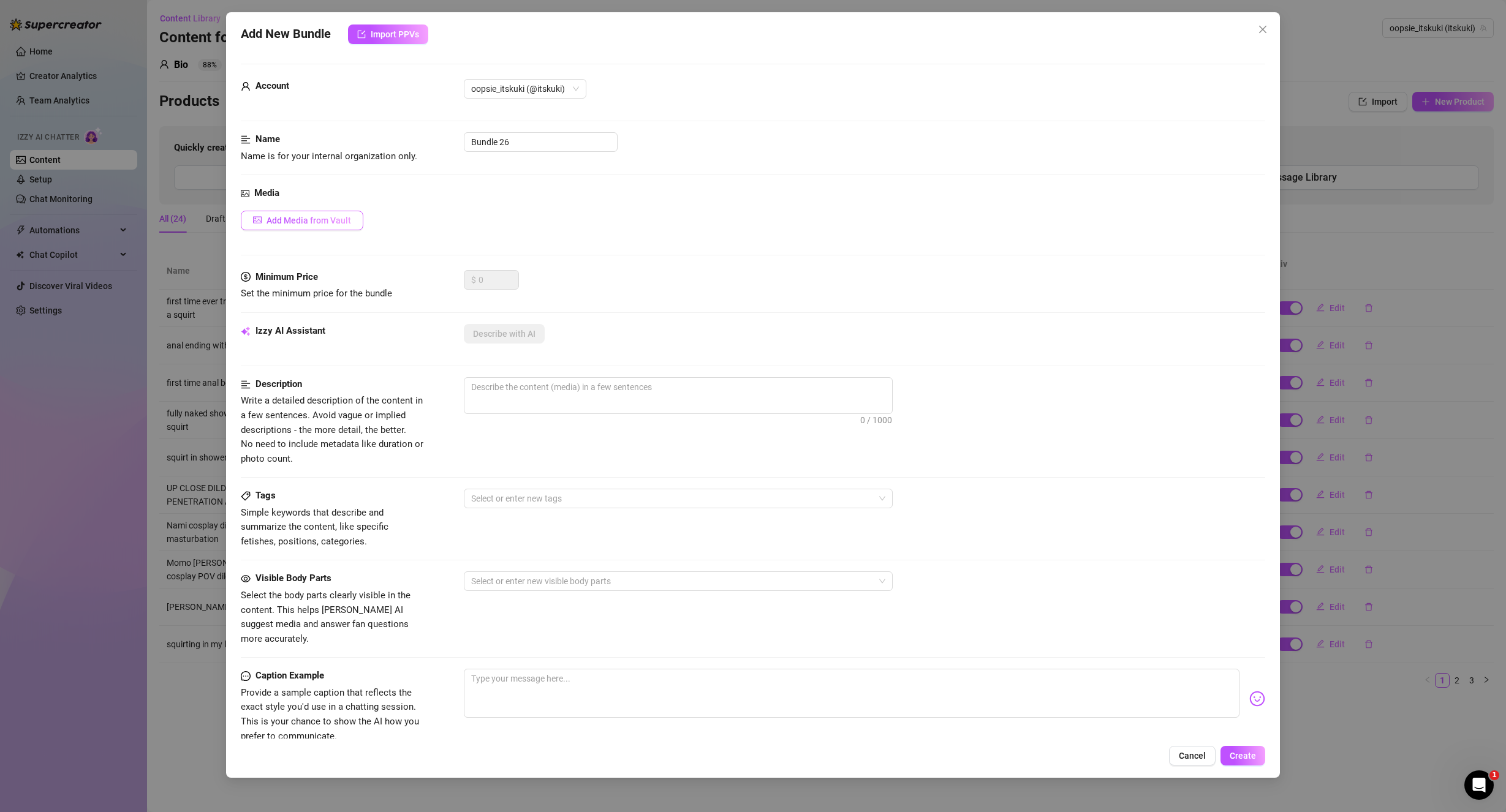
click at [301, 218] on span "Add Media from Vault" at bounding box center [309, 220] width 84 height 10
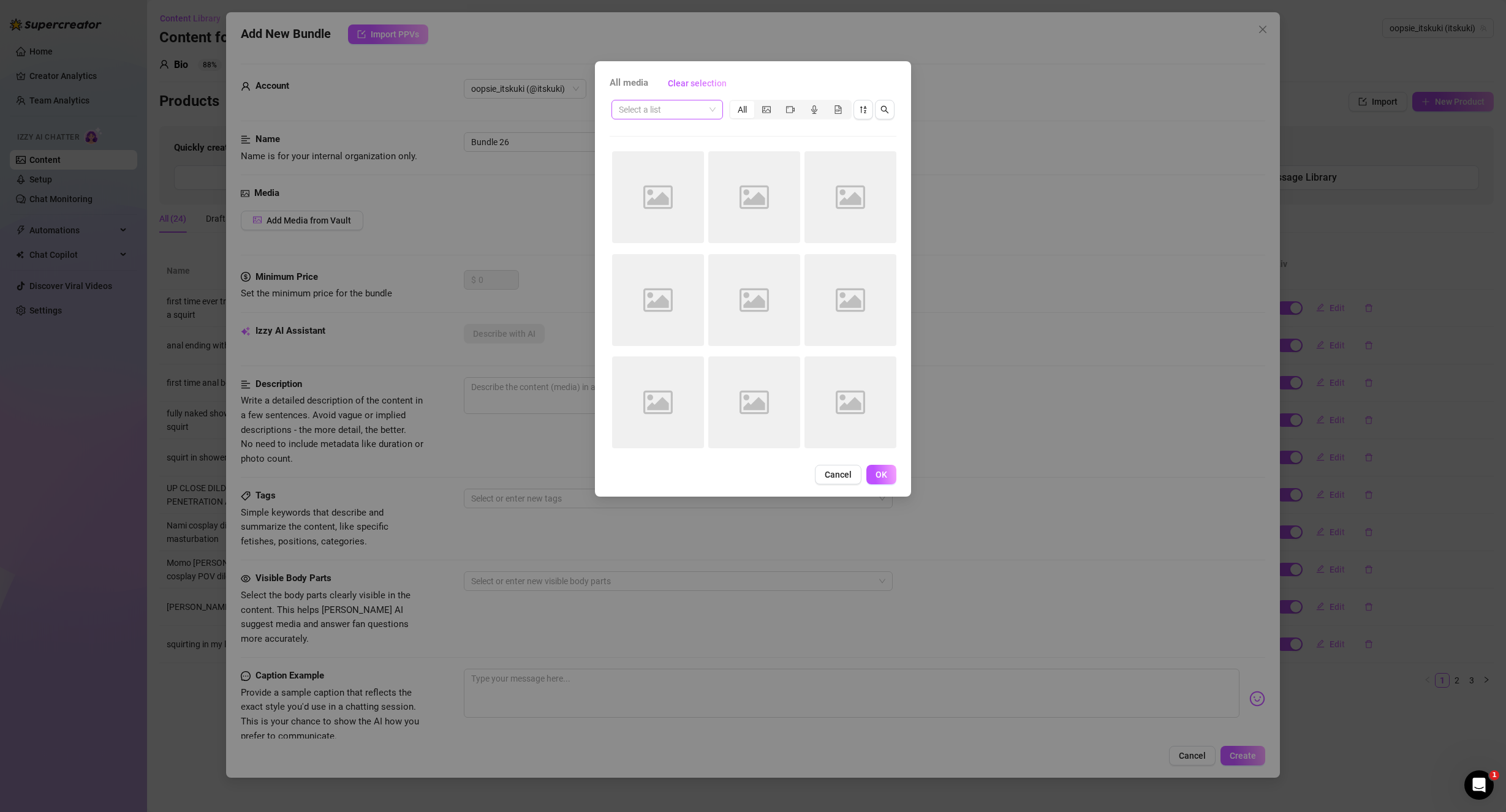
click at [699, 105] on input "search" at bounding box center [662, 109] width 86 height 18
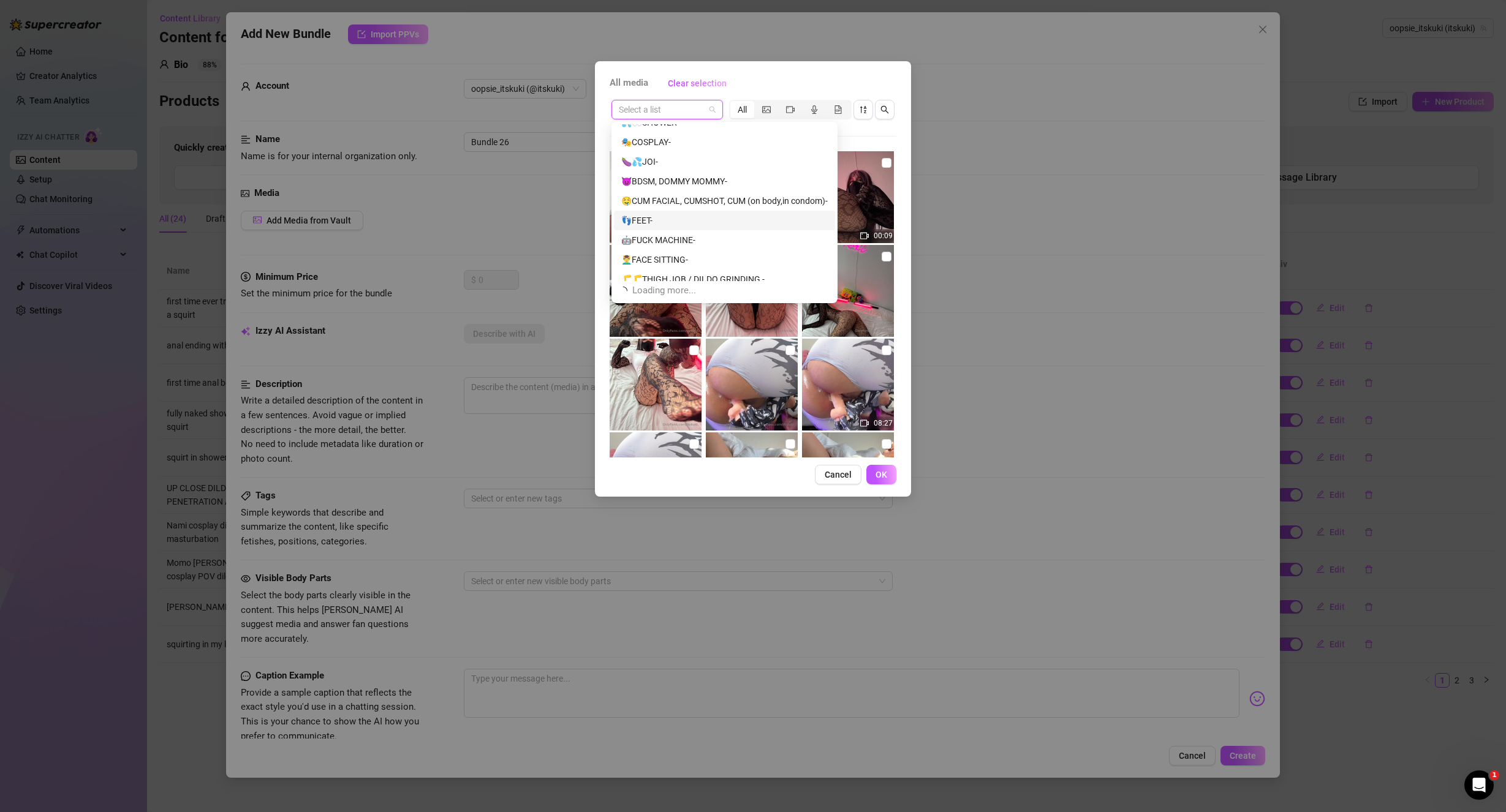
scroll to position [235, 0]
click at [656, 160] on div "🍆💦JOI-" at bounding box center [724, 154] width 207 height 14
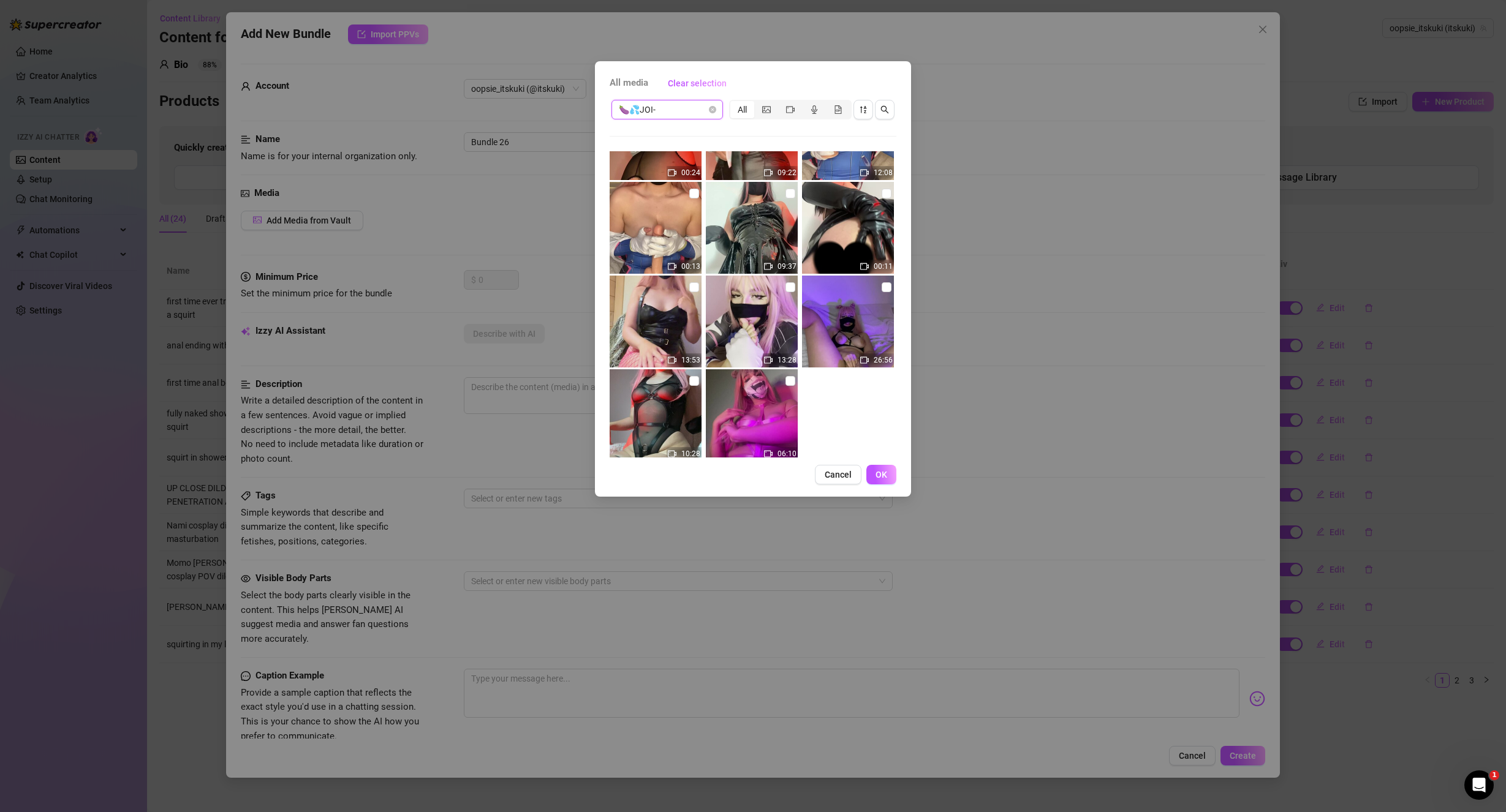
scroll to position [368, 0]
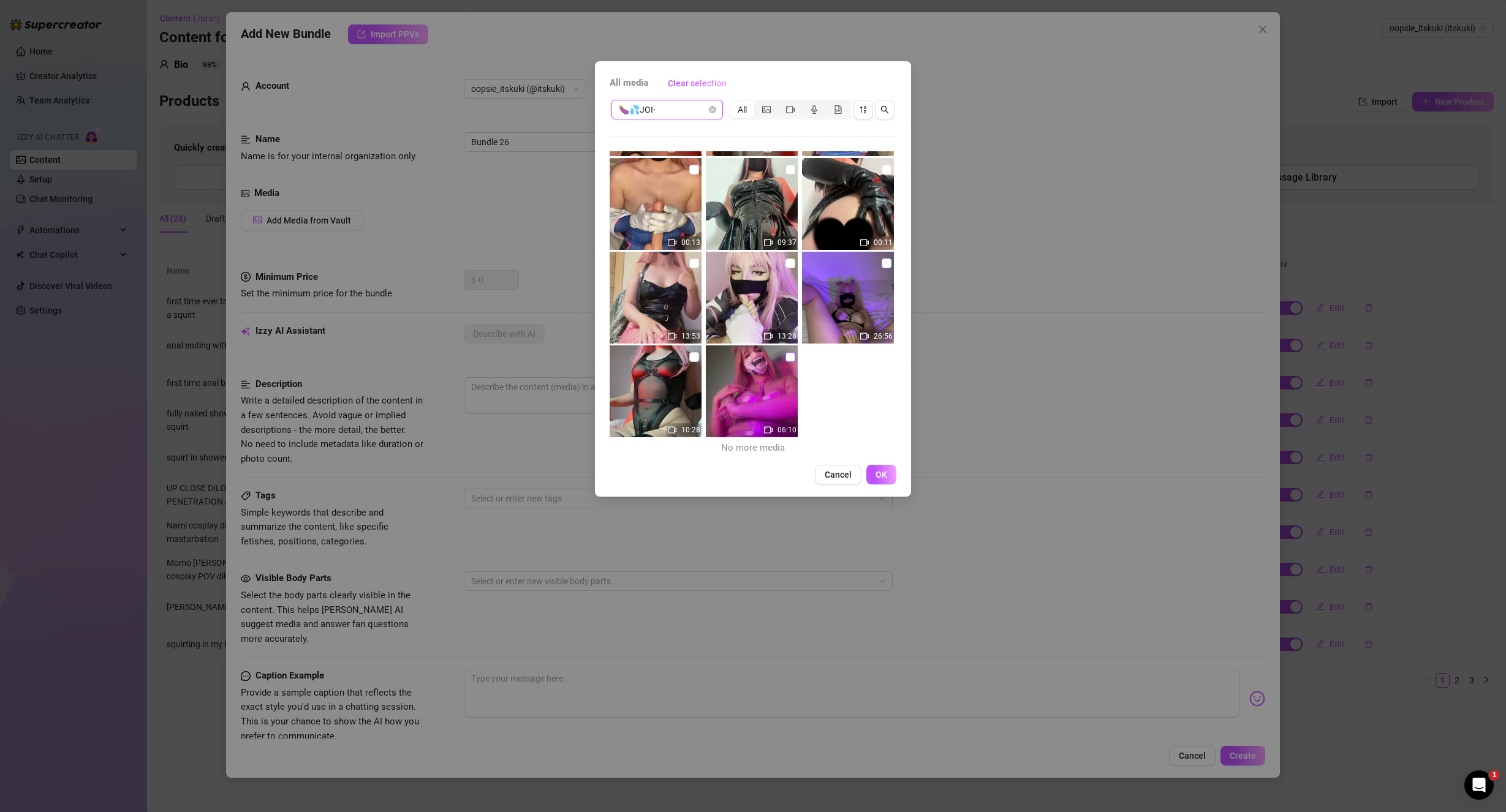
click at [786, 360] on input "checkbox" at bounding box center [790, 357] width 10 height 10
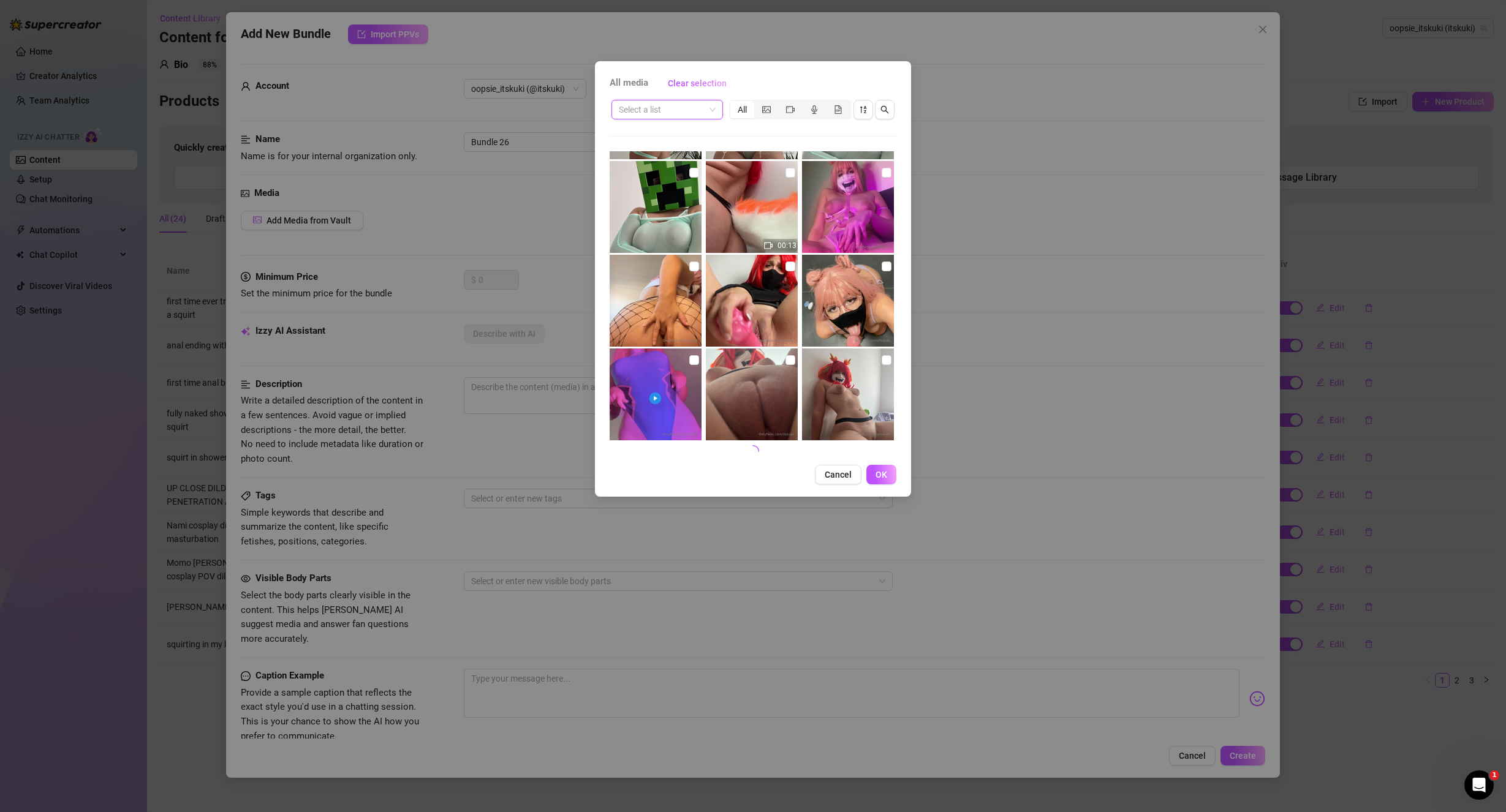
scroll to position [1211, 0]
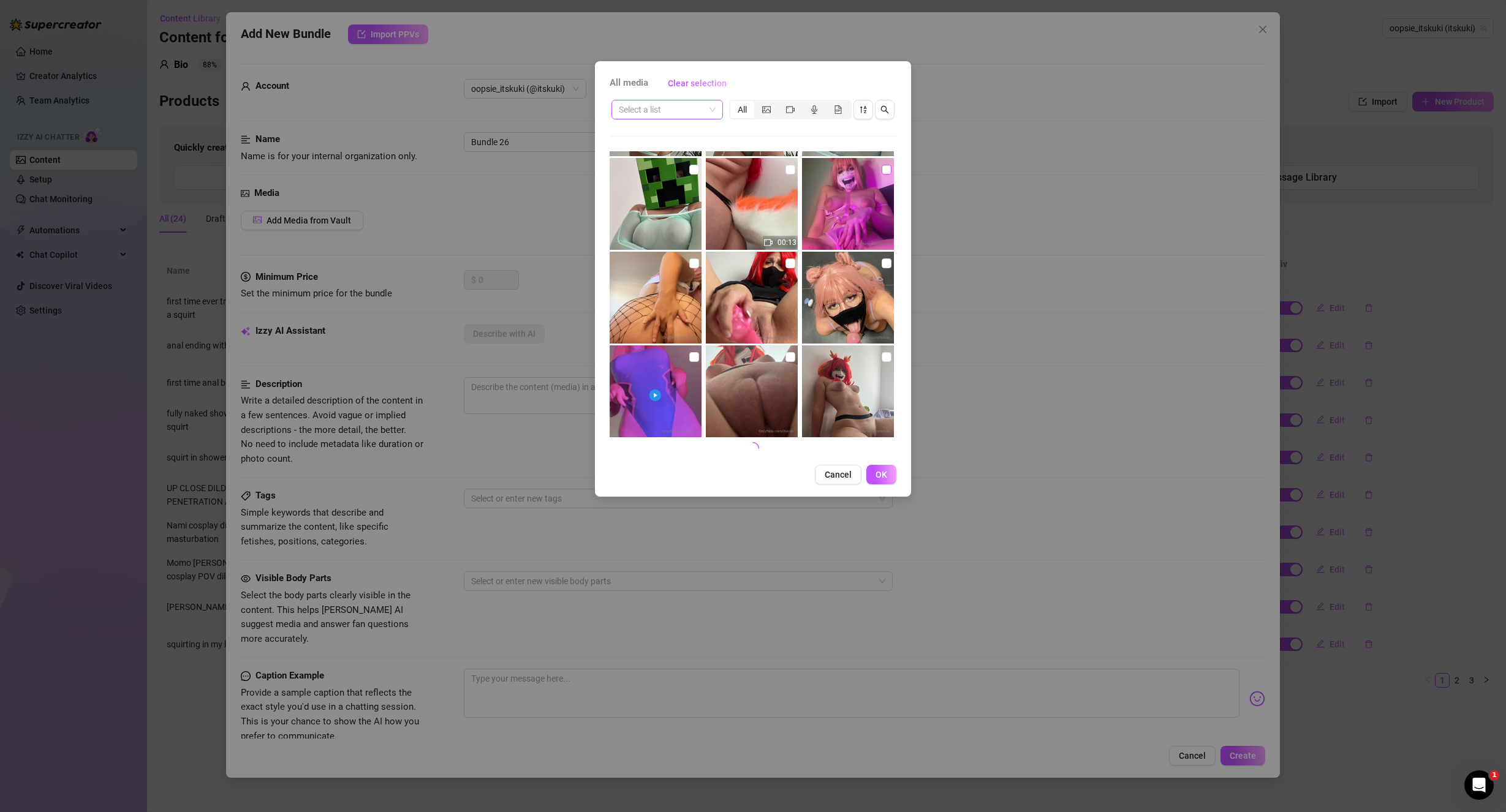
click at [882, 172] on input "checkbox" at bounding box center [886, 169] width 10 height 10
click at [873, 465] on button "OK" at bounding box center [881, 475] width 30 height 20
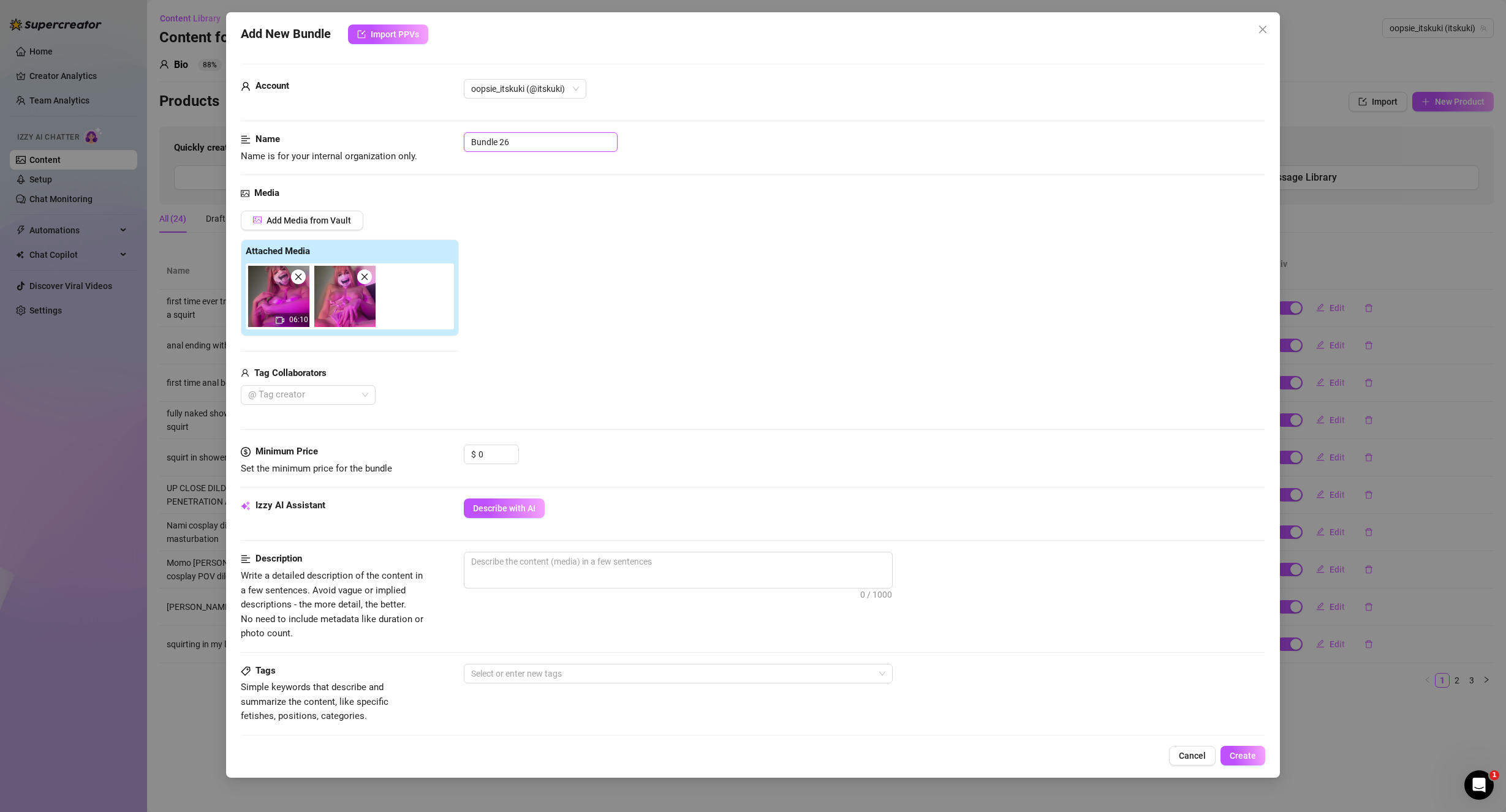
drag, startPoint x: 543, startPoint y: 142, endPoint x: 352, endPoint y: 160, distance: 191.8
click at [385, 152] on div "Name Name is for your internal organization only. Bundle 26" at bounding box center [753, 148] width 1025 height 31
paste input "Soft joi in my pink lingerie with fingering"
click at [486, 455] on input "0" at bounding box center [498, 454] width 40 height 18
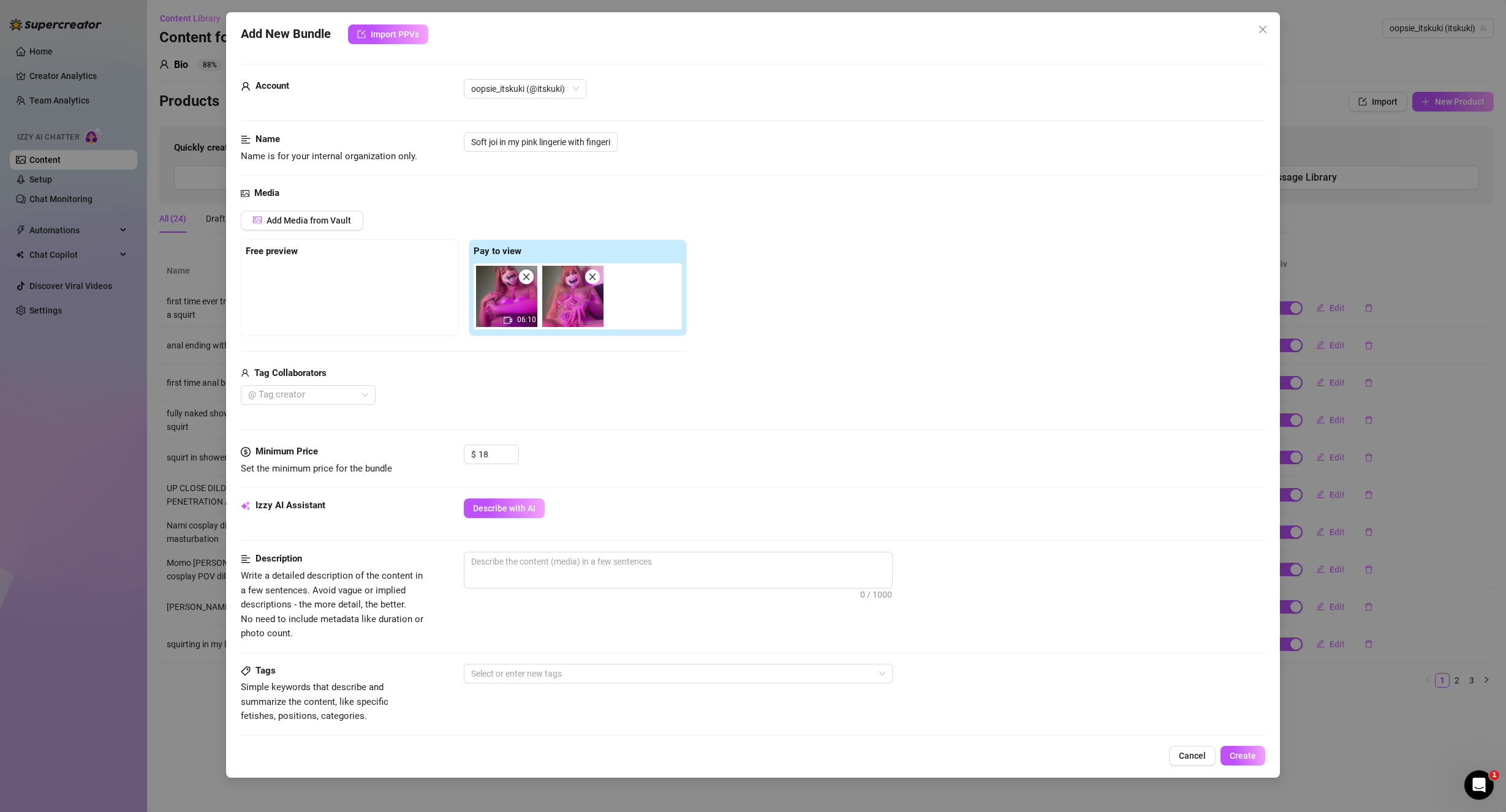
click at [692, 431] on div "Media Add Media from Vault Free preview Pay to view 06:10 Tag Collaborators @ T…" at bounding box center [753, 316] width 1025 height 258
drag, startPoint x: 561, startPoint y: 309, endPoint x: 354, endPoint y: 302, distance: 207.1
click at [354, 302] on div "Free preview Pay to view 06:10" at bounding box center [464, 288] width 446 height 97
click at [694, 451] on div "$ 18" at bounding box center [865, 460] width 802 height 31
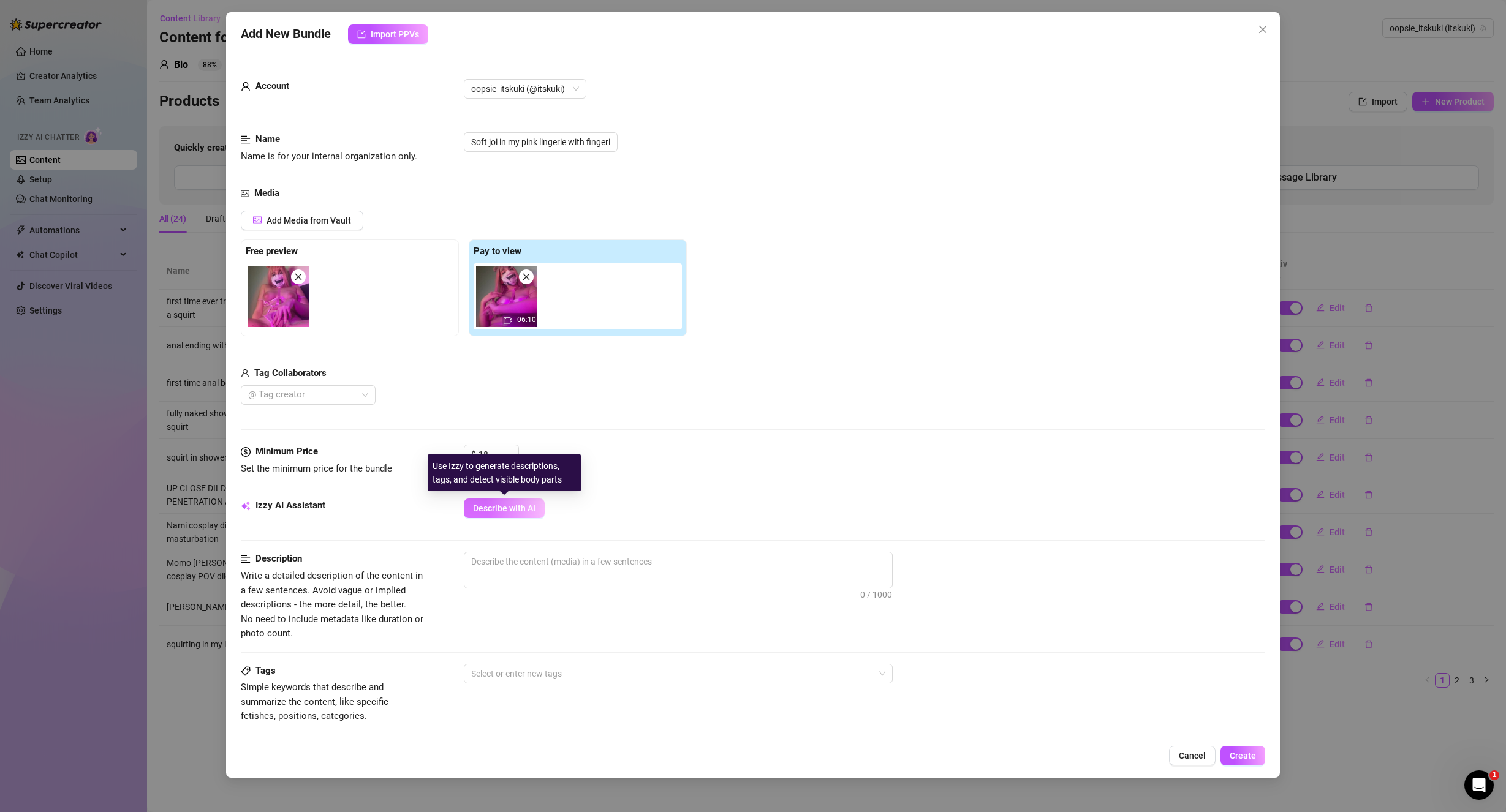
click at [505, 502] on button "Describe with AI" at bounding box center [504, 508] width 81 height 20
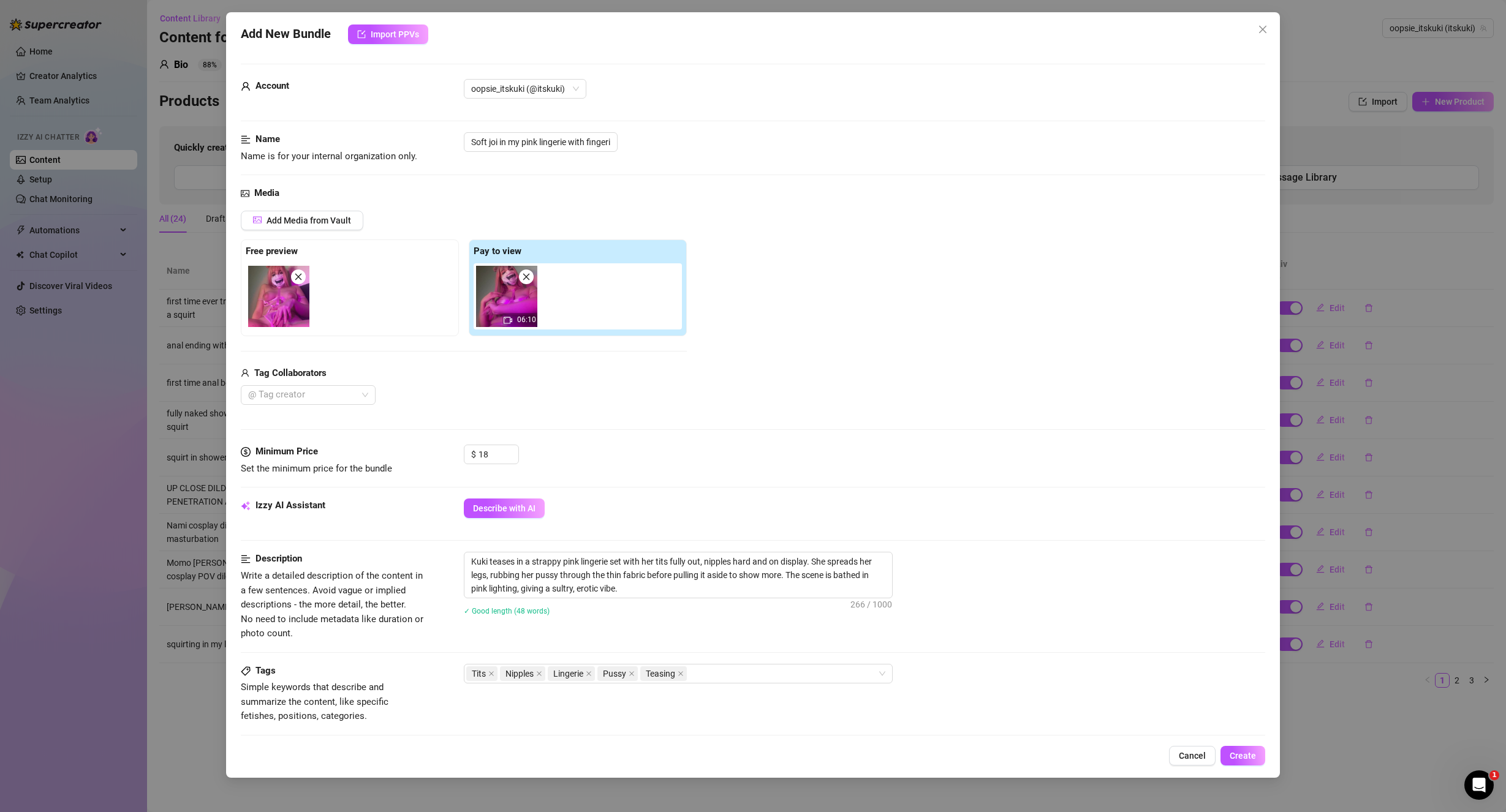
click at [880, 717] on div "Tags Simple keywords that describe and summarize the content, like specific fet…" at bounding box center [753, 694] width 1025 height 60
click at [635, 597] on textarea "Kuki teases in a strappy pink lingerie set with her tits fully out, nipples har…" at bounding box center [678, 575] width 428 height 46
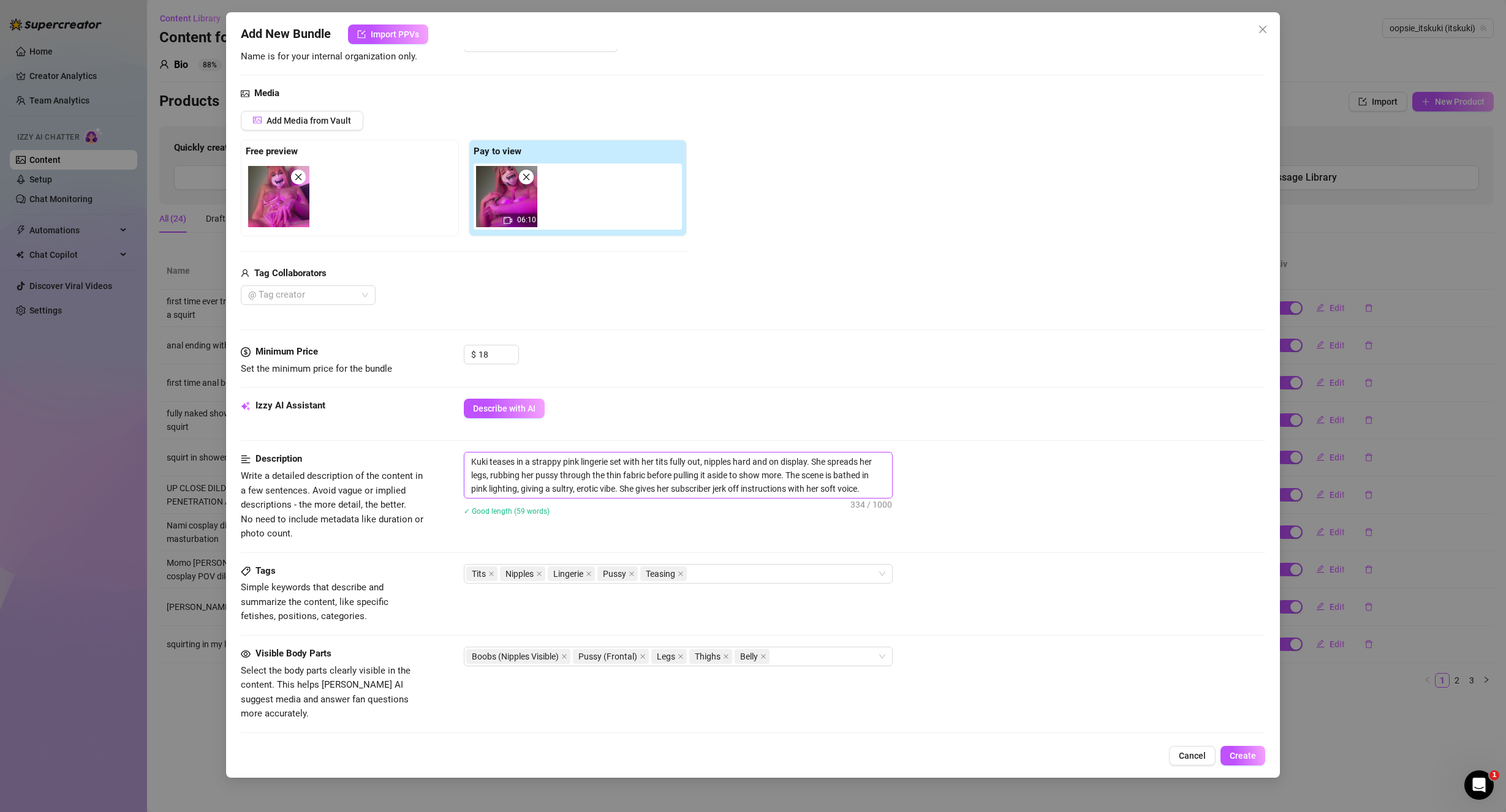
scroll to position [122, 0]
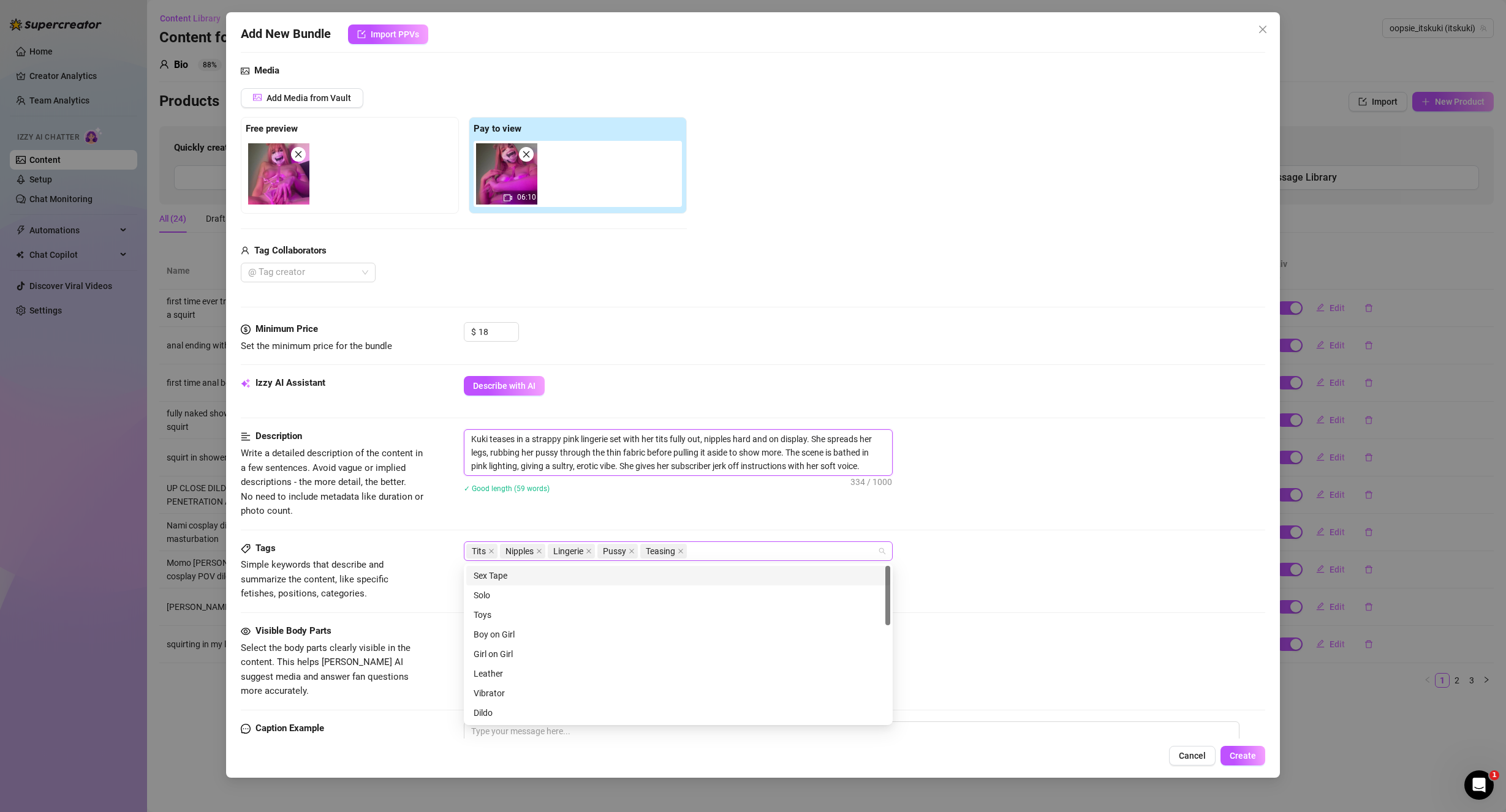
click at [710, 552] on div "Tits Nipples Lingerie Pussy Teasing" at bounding box center [671, 551] width 411 height 17
click at [714, 570] on div "joi" at bounding box center [678, 576] width 409 height 14
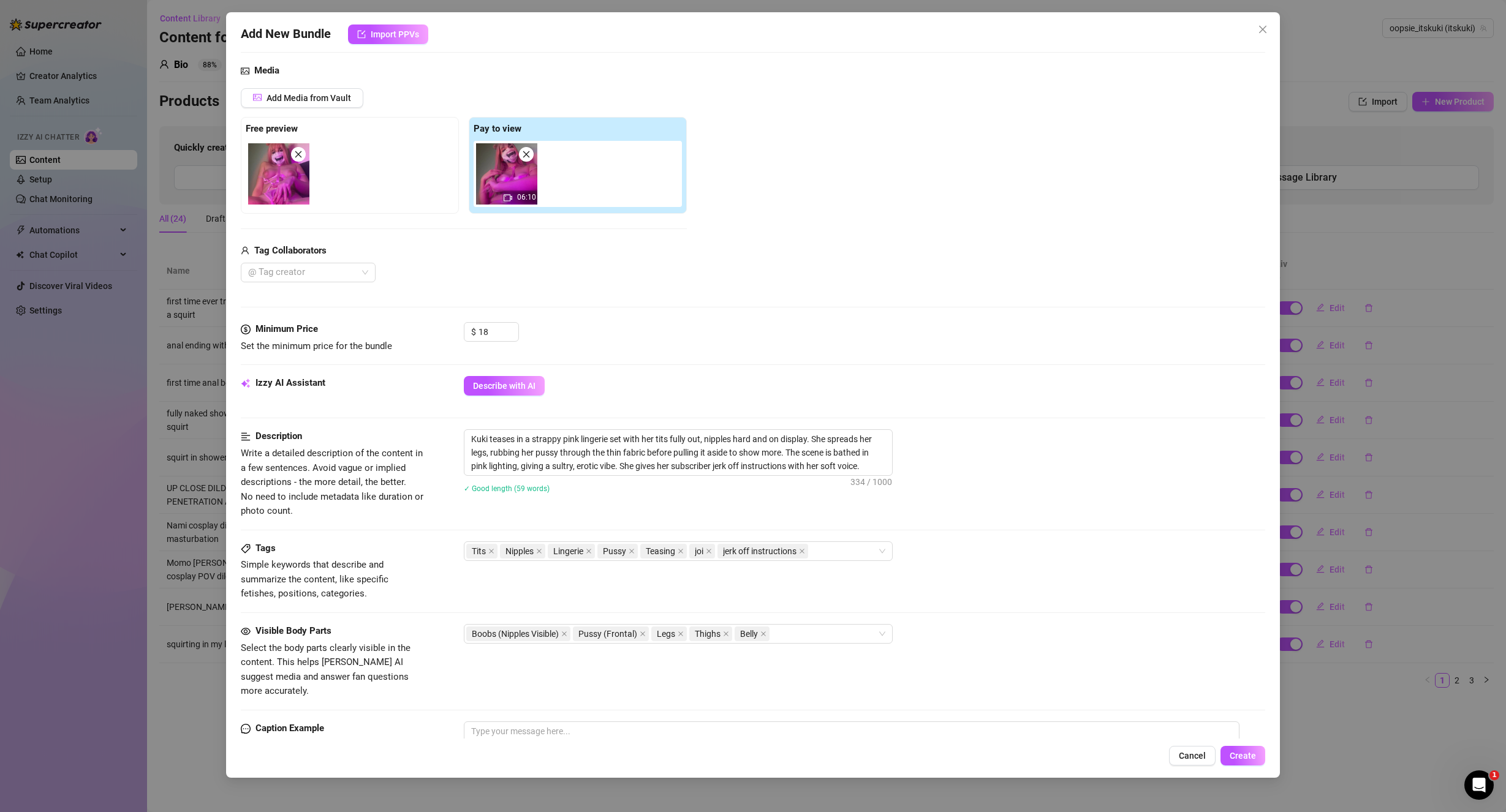
click at [1046, 564] on div "Tags Simple keywords that describe and summarize the content, like specific fet…" at bounding box center [753, 571] width 1025 height 60
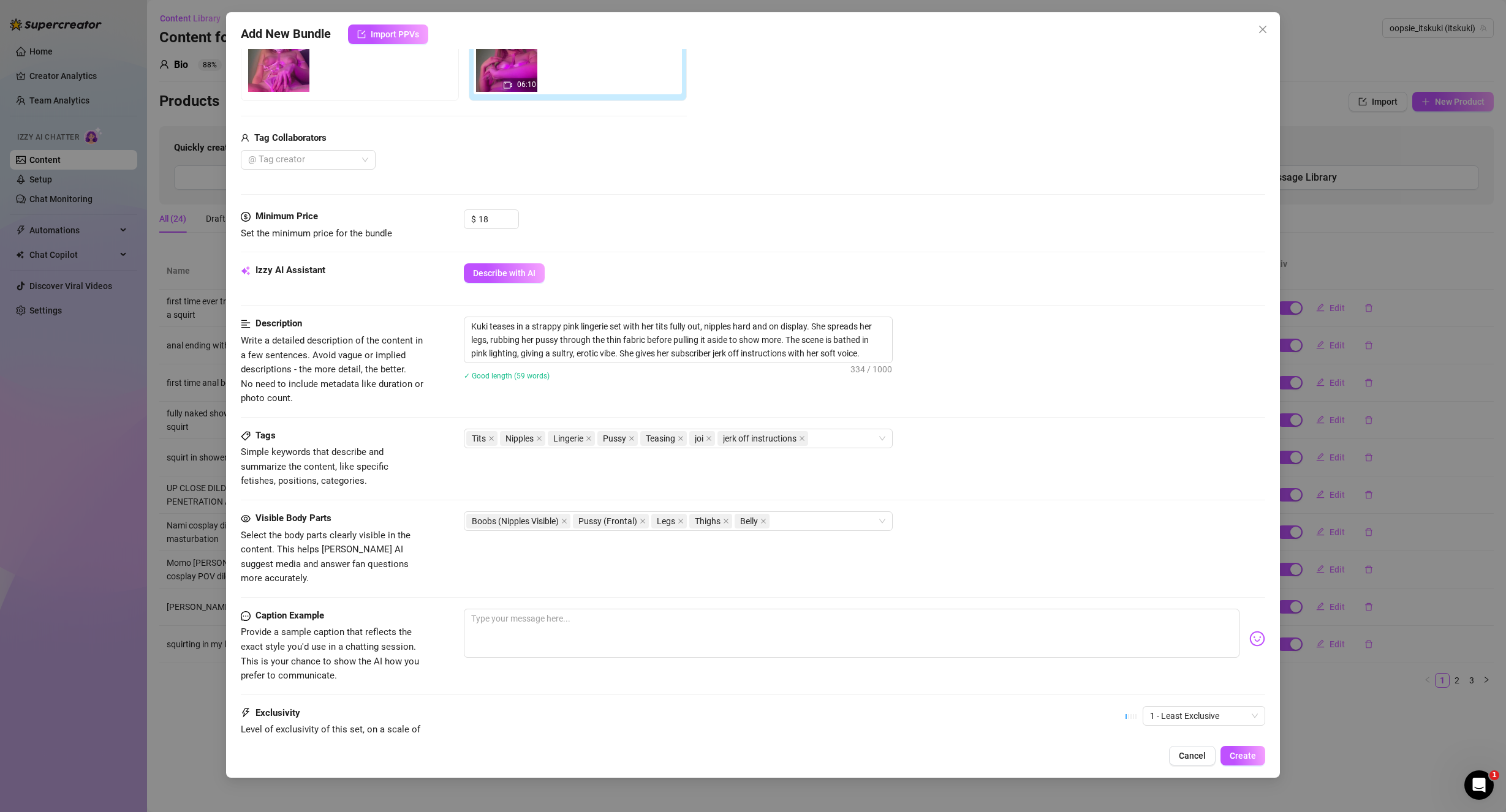
scroll to position [245, 0]
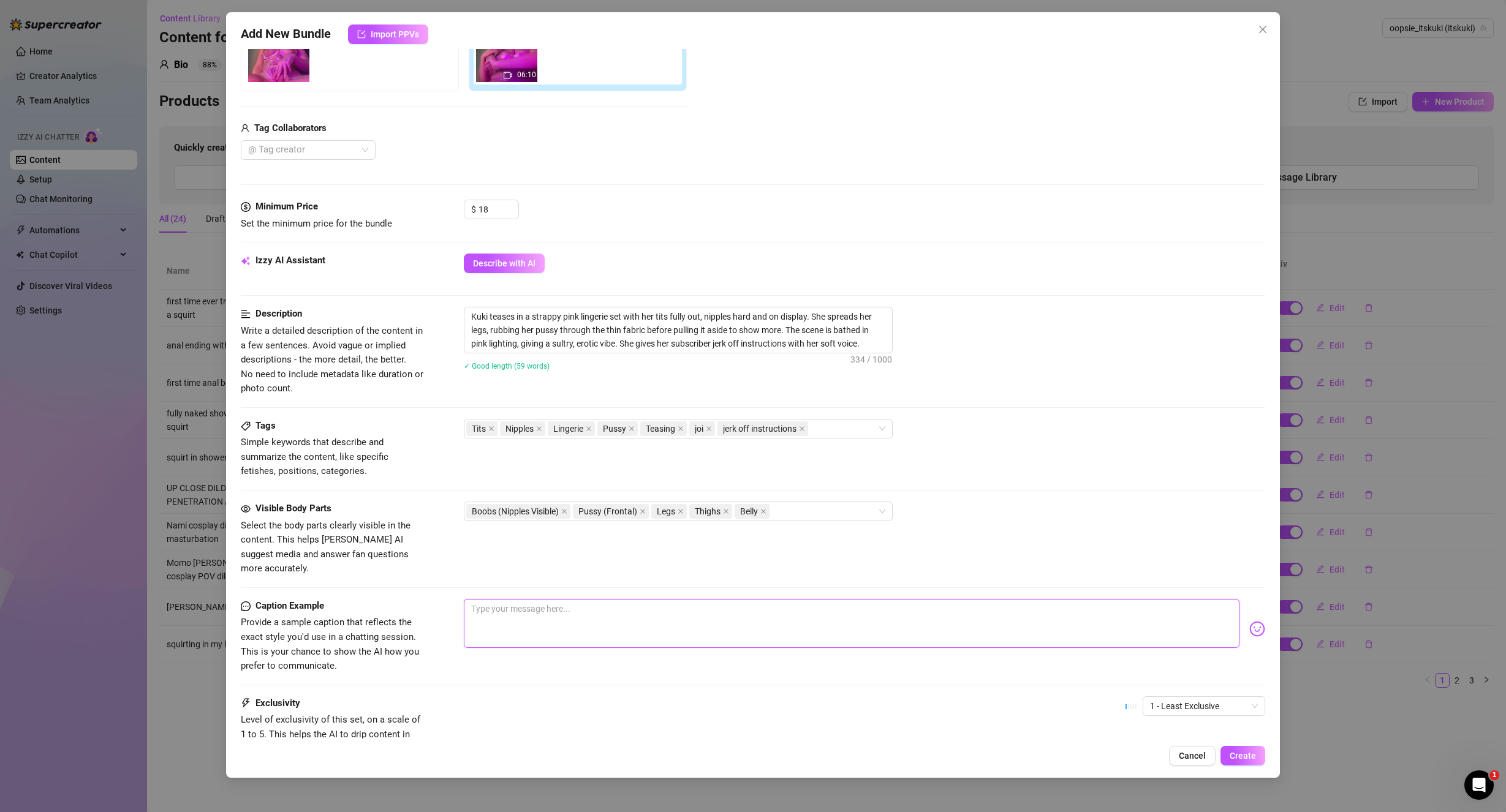
click at [570, 603] on textarea at bounding box center [852, 624] width 776 height 49
click at [566, 605] on textarea at bounding box center [852, 624] width 776 height 49
paste textarea "Let me make you cum while u listen to my cute voice, guiding you through the pl…"
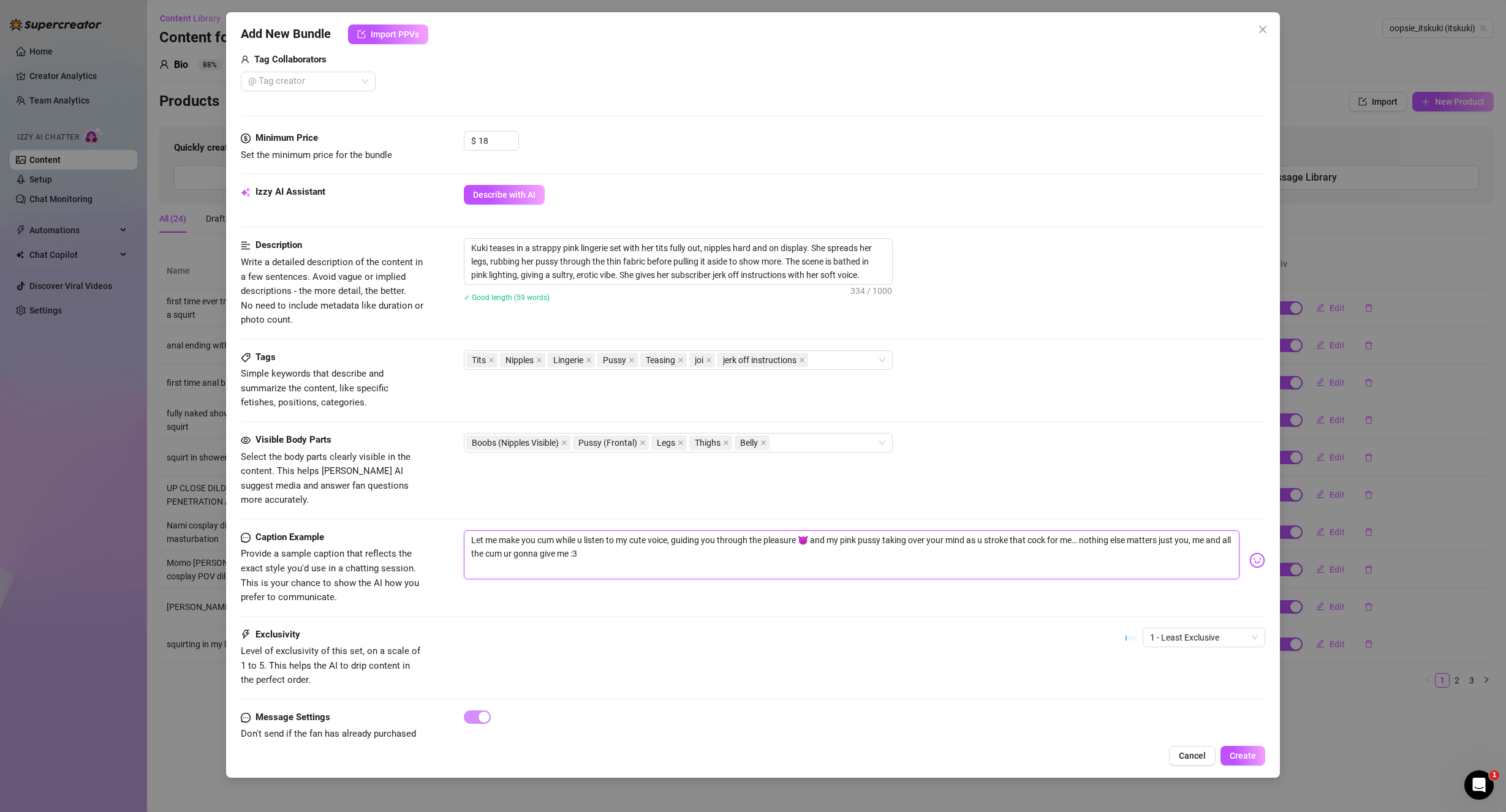
scroll to position [339, 0]
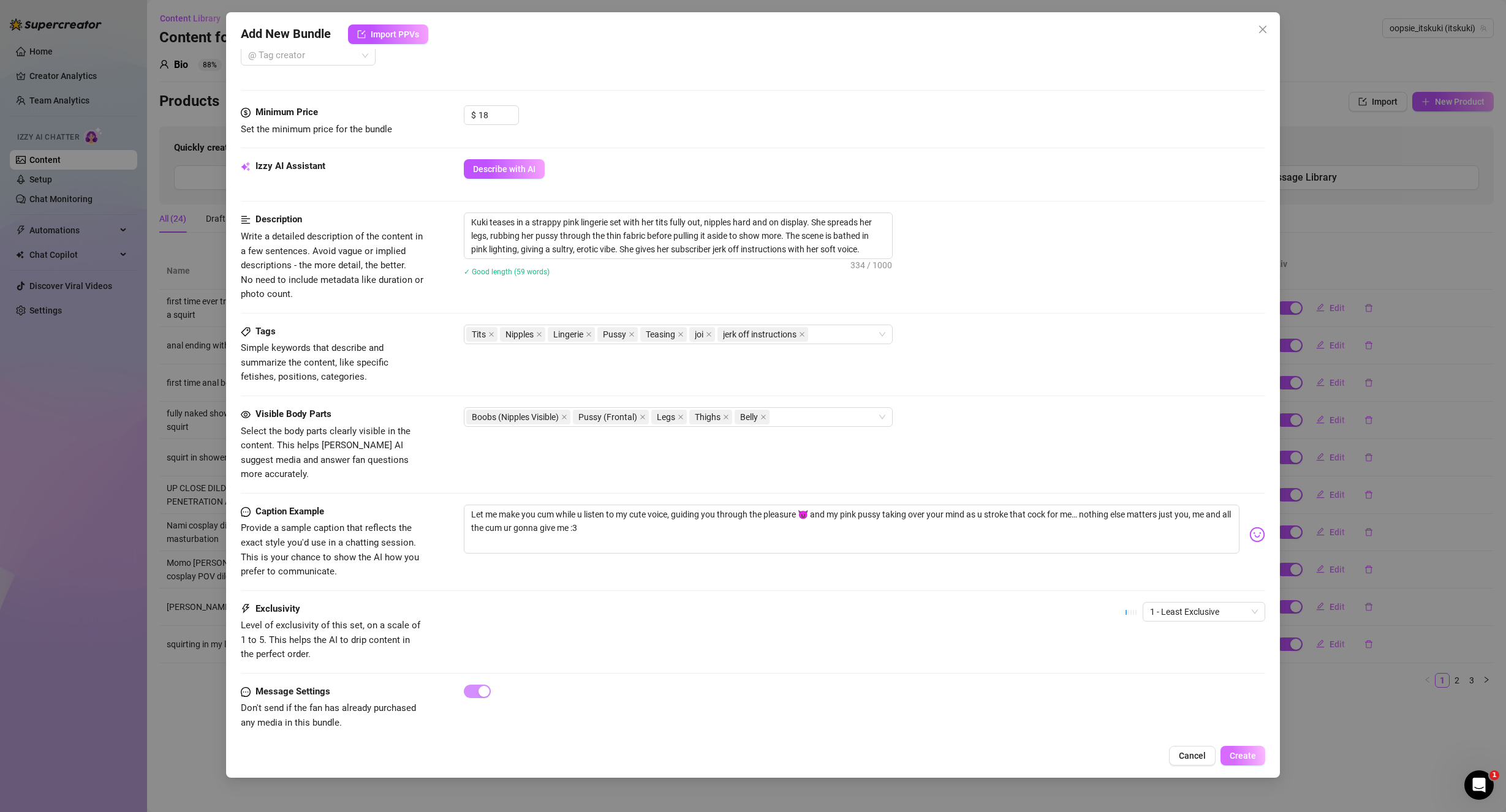
click at [1251, 758] on span "Create" at bounding box center [1243, 756] width 27 height 10
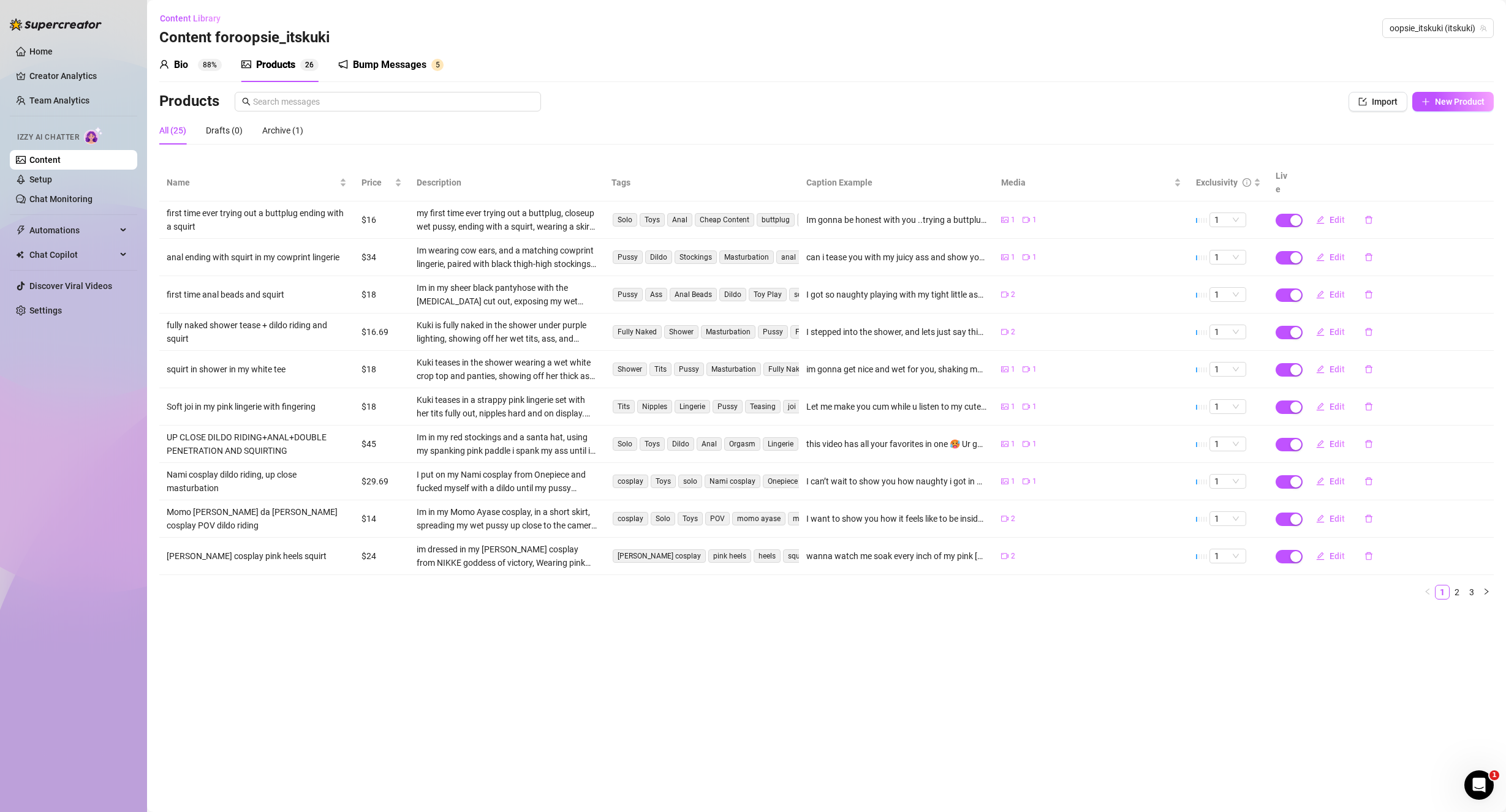
click at [855, 726] on main "Content Library Content for oopsie_itskuki oopsie_itskuki (itskuki) Bio 88% Pro…" at bounding box center [826, 406] width 1359 height 812
click at [1466, 107] on button "New Product" at bounding box center [1453, 101] width 82 height 20
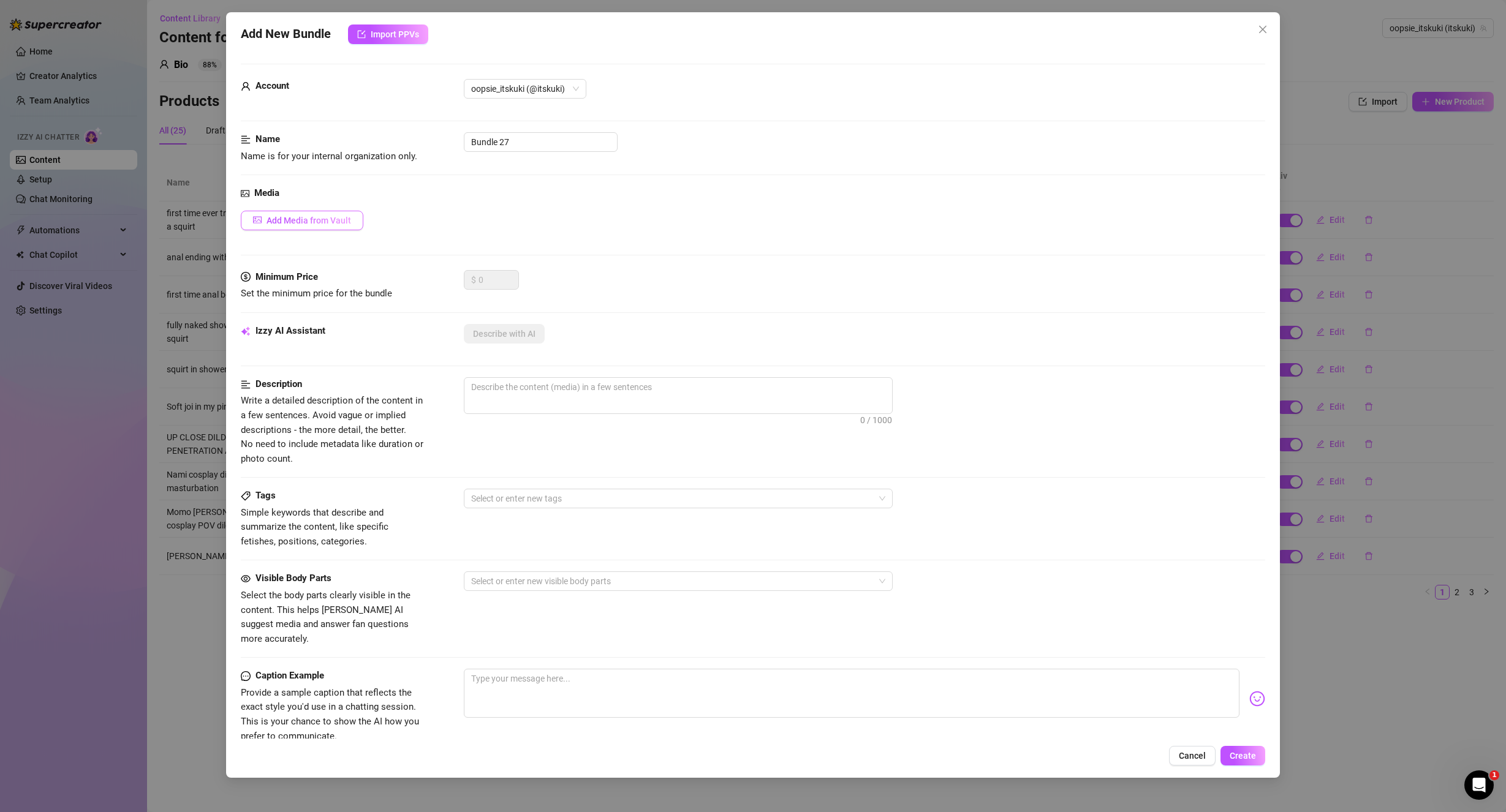
click at [345, 226] on button "Add Media from Vault" at bounding box center [302, 220] width 122 height 20
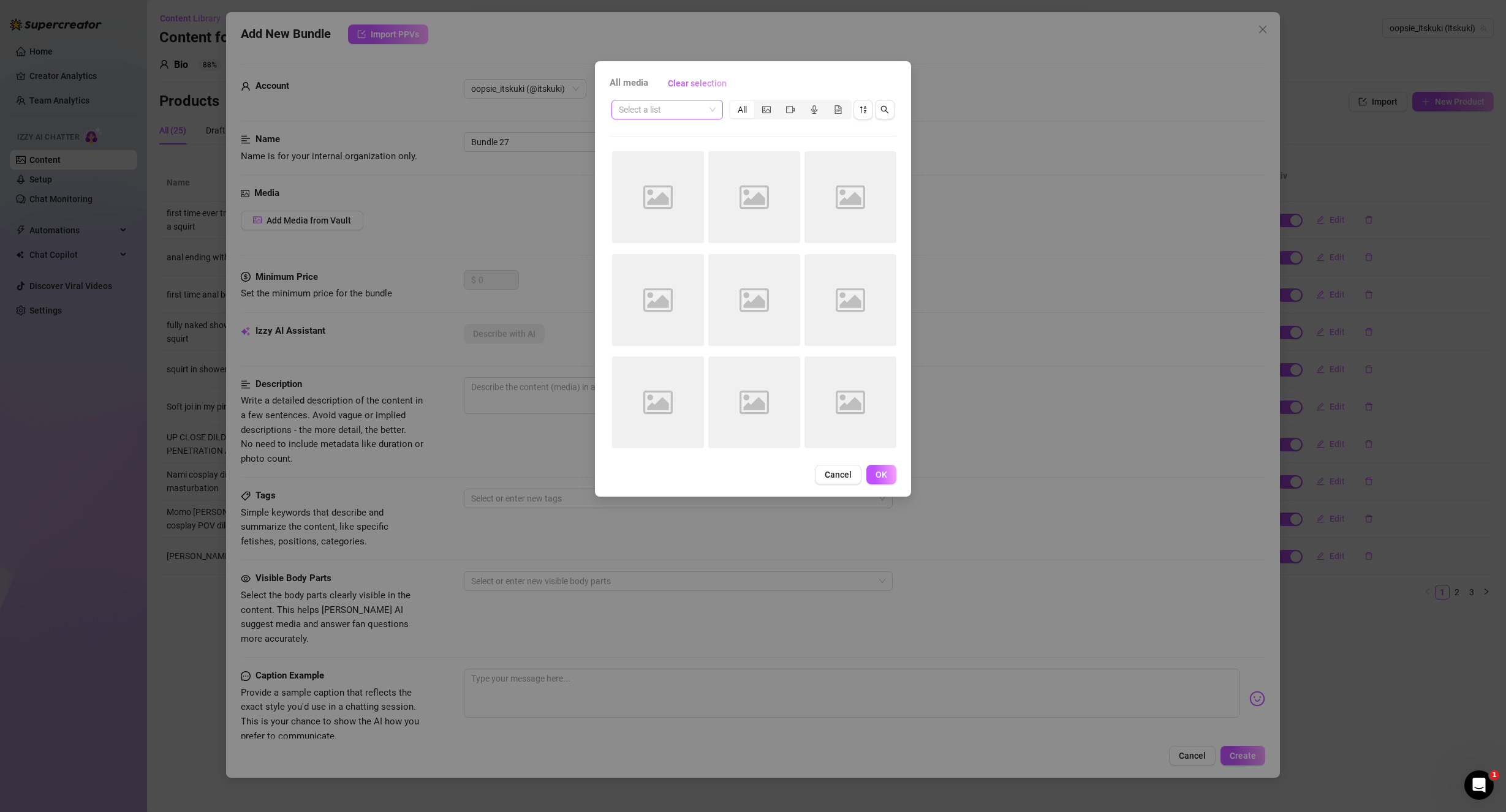
click at [695, 110] on input "search" at bounding box center [662, 109] width 86 height 18
click at [688, 173] on div "🍆💋DILDO, VIBRATOR, ETC - MASTURBATION" at bounding box center [709, 173] width 178 height 14
click at [878, 109] on button "button" at bounding box center [874, 109] width 20 height 20
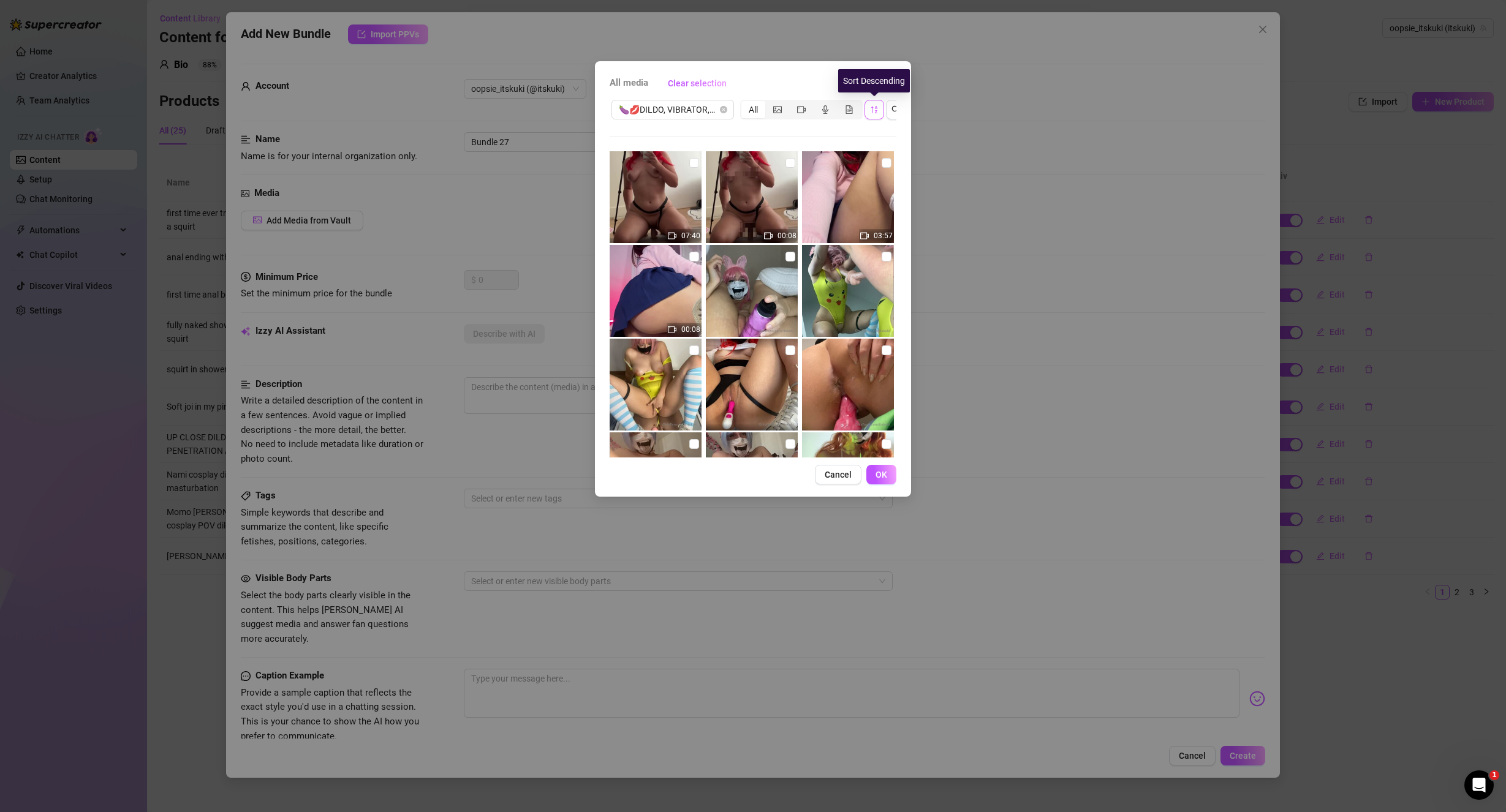
click at [874, 110] on icon "sort-descending" at bounding box center [874, 109] width 9 height 9
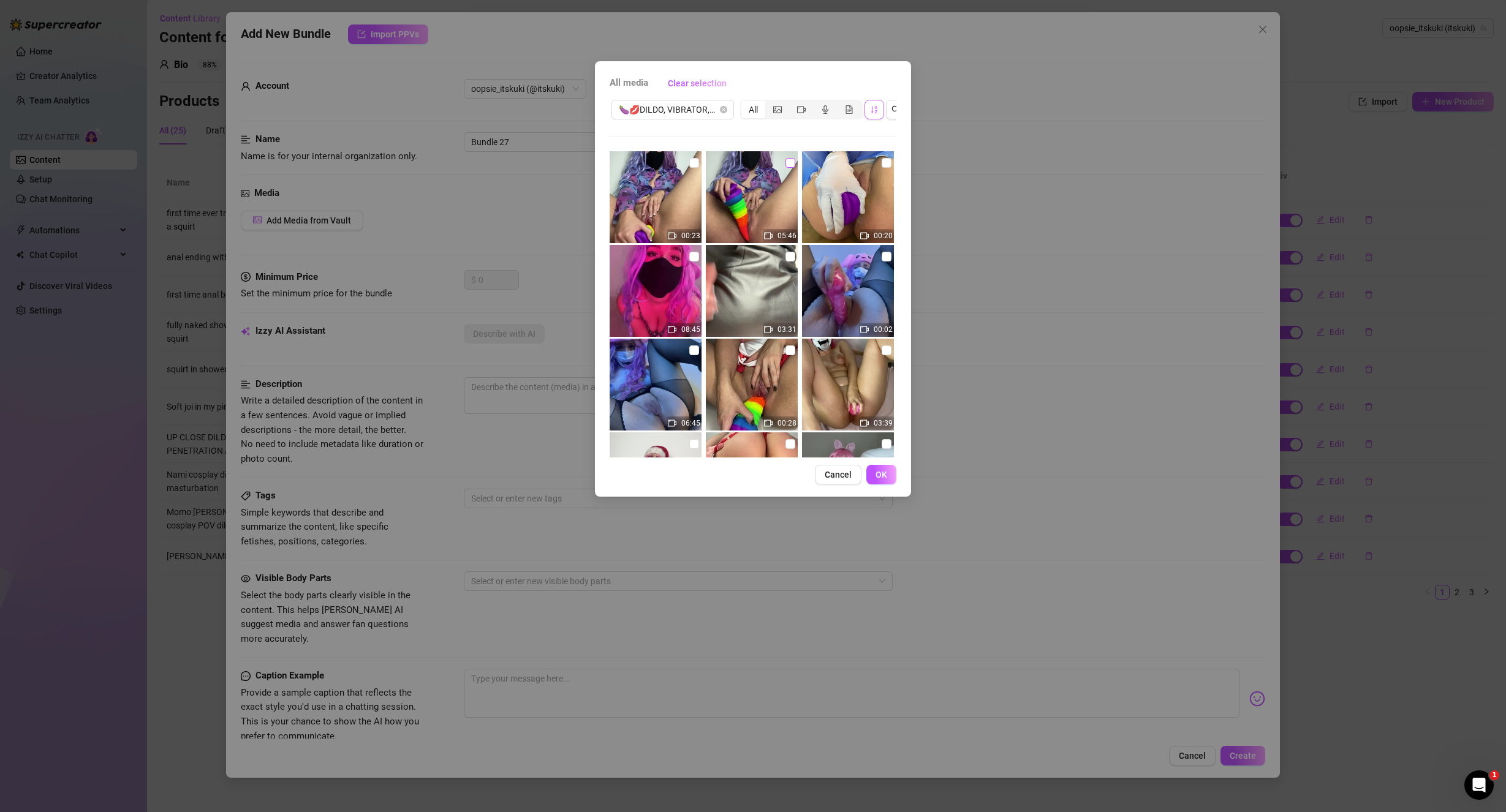
click at [786, 163] on input "checkbox" at bounding box center [790, 163] width 10 height 10
click at [691, 161] on input "checkbox" at bounding box center [694, 163] width 10 height 10
click at [890, 484] on button "OK" at bounding box center [881, 475] width 30 height 20
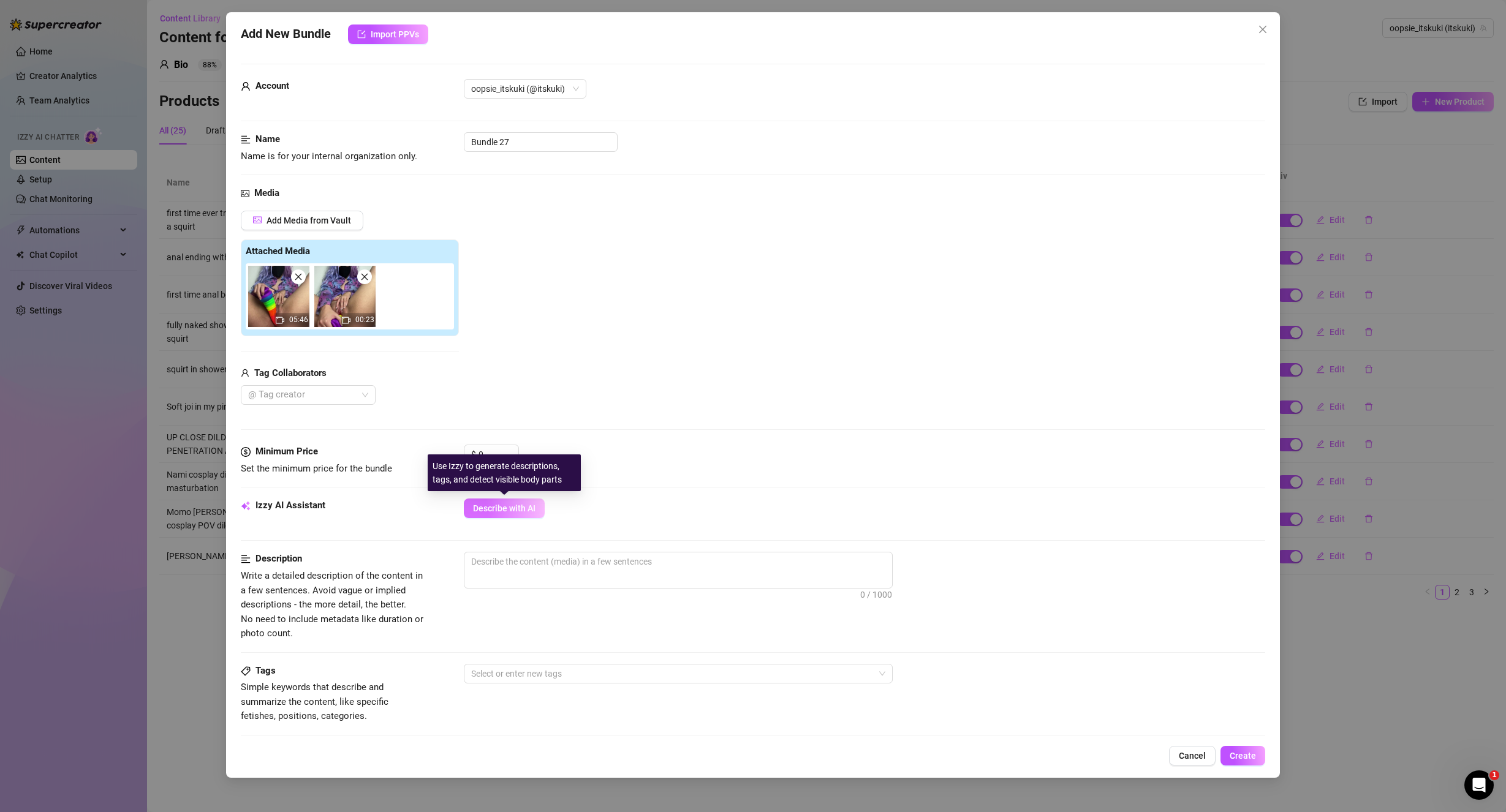
click at [489, 504] on span "Describe with AI" at bounding box center [504, 508] width 63 height 10
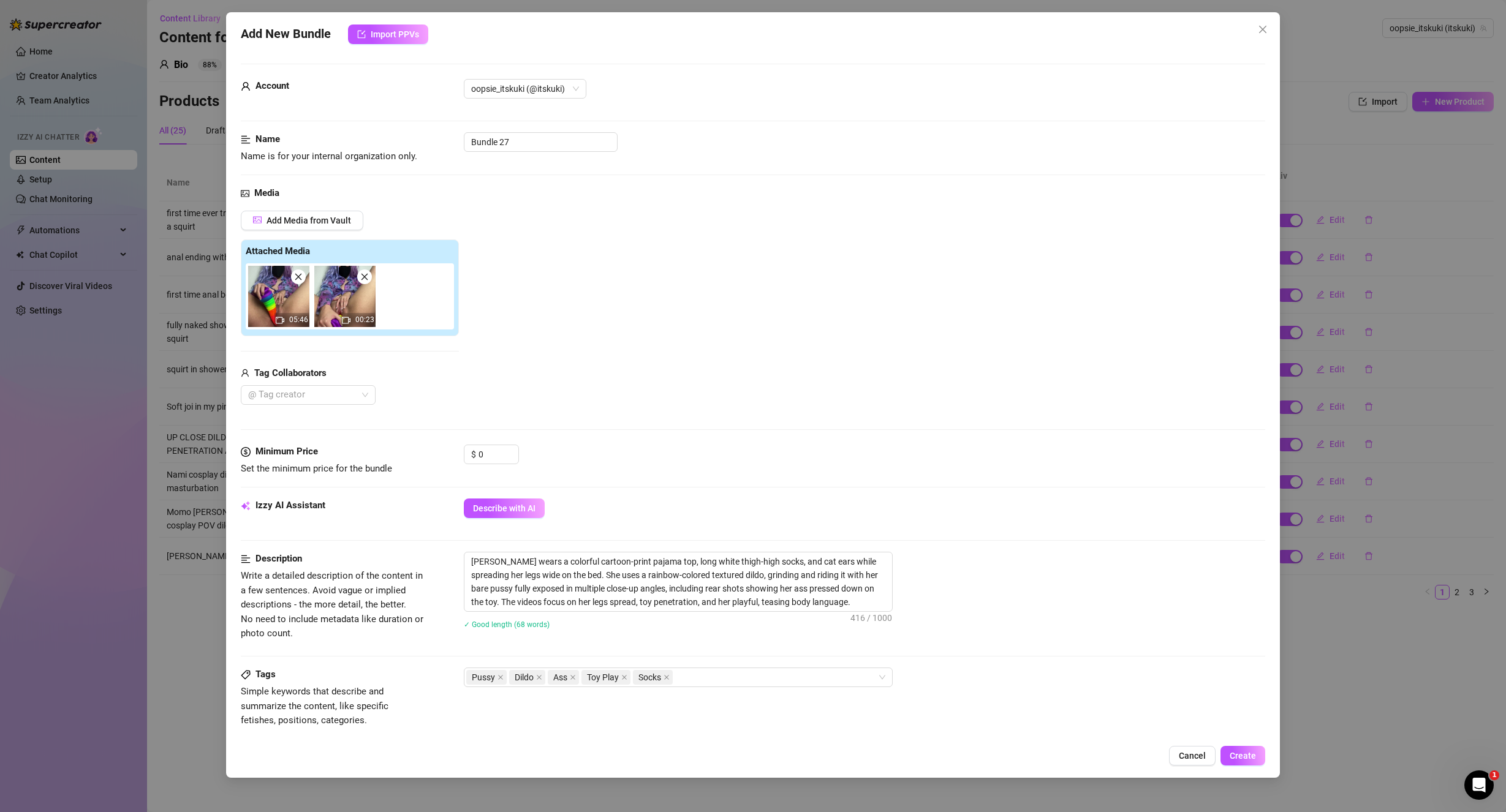
click at [760, 706] on div "Tags Simple keywords that describe and summarize the content, like specific fet…" at bounding box center [753, 698] width 1025 height 60
drag, startPoint x: 631, startPoint y: 558, endPoint x: 550, endPoint y: 558, distance: 81.0
click at [550, 558] on textarea "[PERSON_NAME] wears a colorful cartoon-print pajama top, long white thigh-high …" at bounding box center [678, 581] width 428 height 58
drag, startPoint x: 879, startPoint y: 560, endPoint x: 839, endPoint y: 559, distance: 40.0
click at [839, 559] on textarea "[PERSON_NAME] wears a colorful top, long white thigh-high socks, and cat ears w…" at bounding box center [678, 581] width 428 height 58
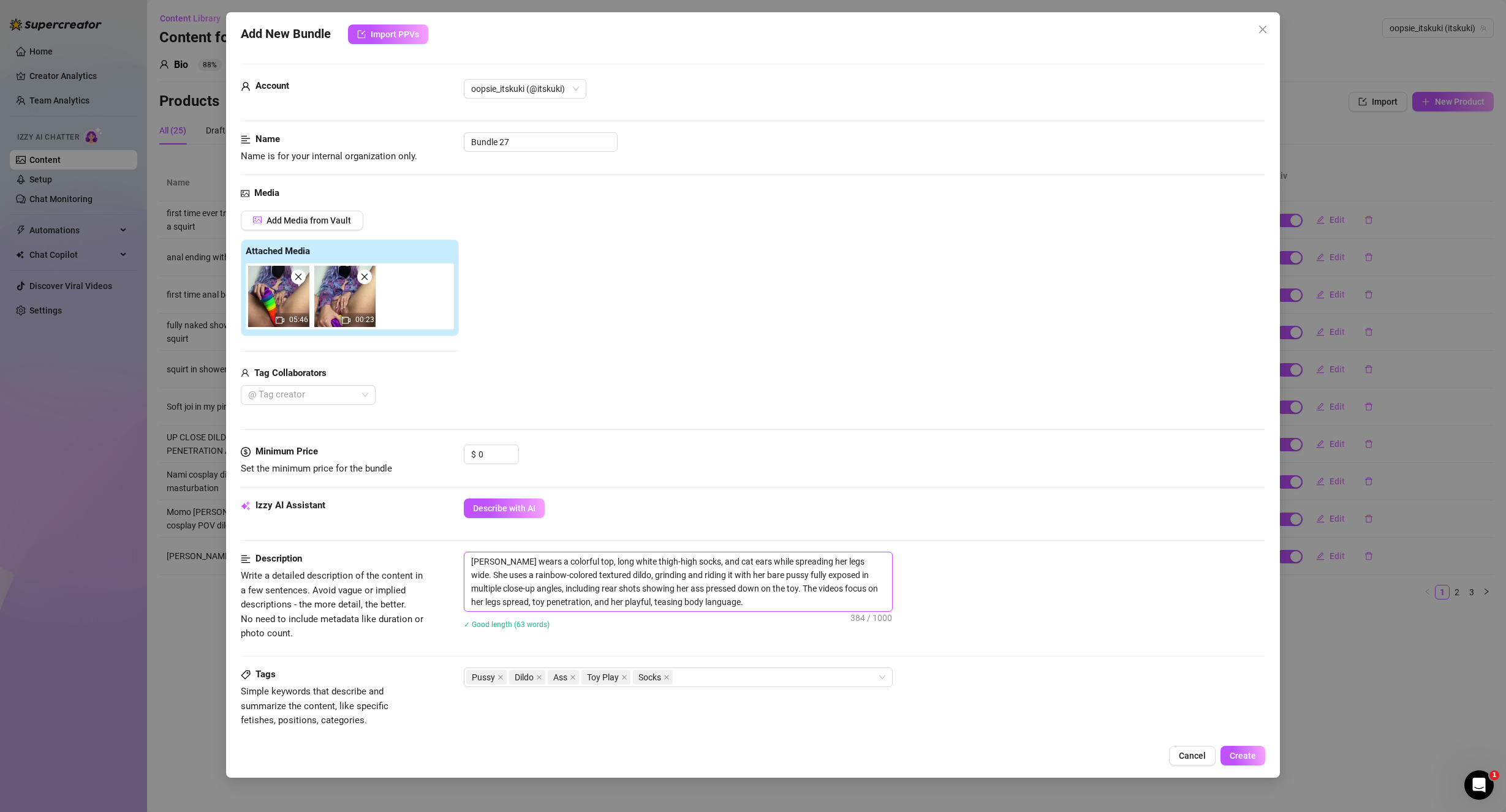
drag, startPoint x: 533, startPoint y: 575, endPoint x: 569, endPoint y: 569, distance: 36.5
click at [569, 569] on textarea "[PERSON_NAME] wears a colorful top, long white thigh-high socks, and cat ears w…" at bounding box center [678, 581] width 428 height 58
click at [709, 606] on textarea "[PERSON_NAME] wears a colorful top, long white thigh-high socks, and cat ears w…" at bounding box center [678, 581] width 428 height 58
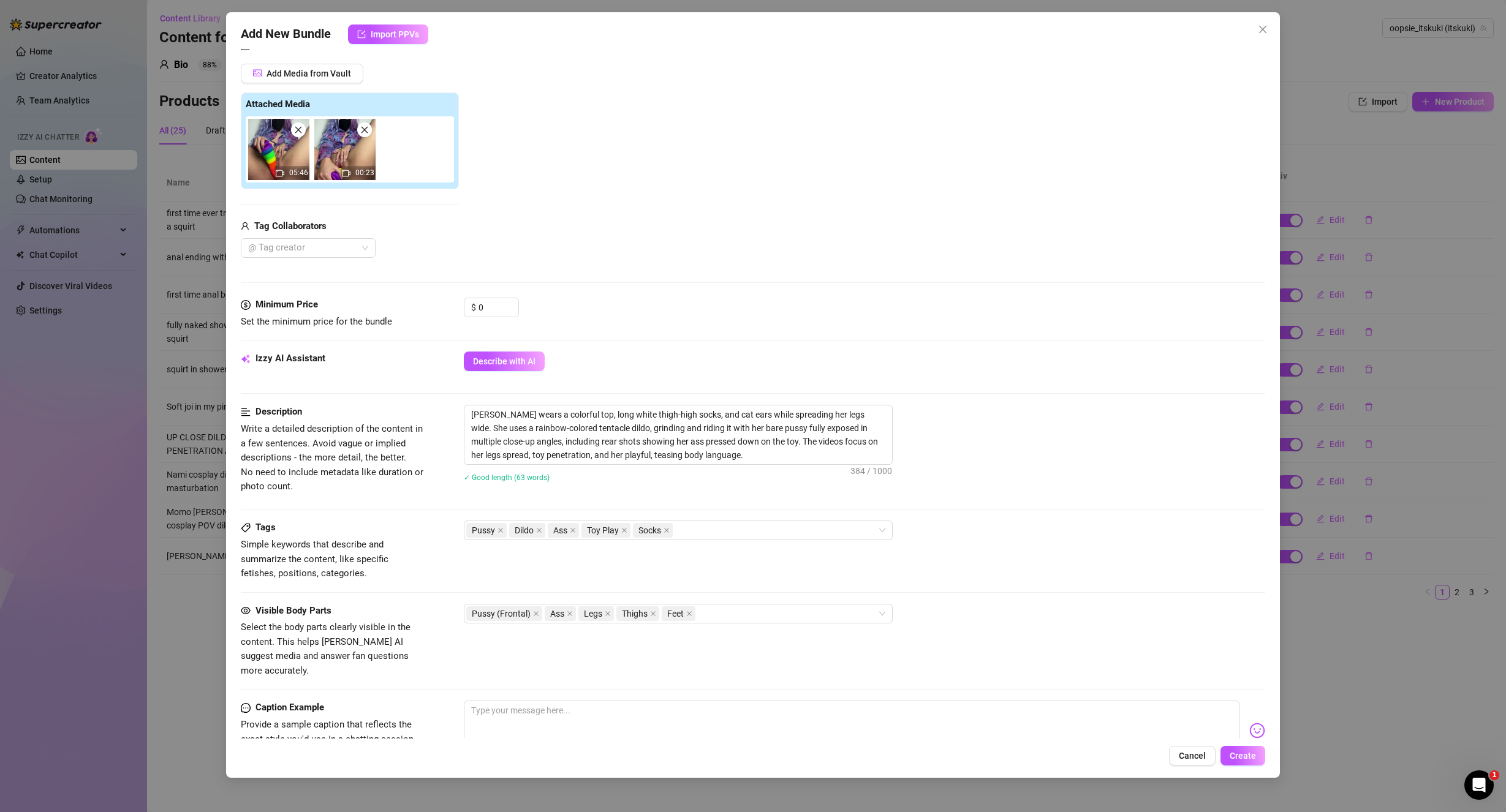
scroll to position [245, 0]
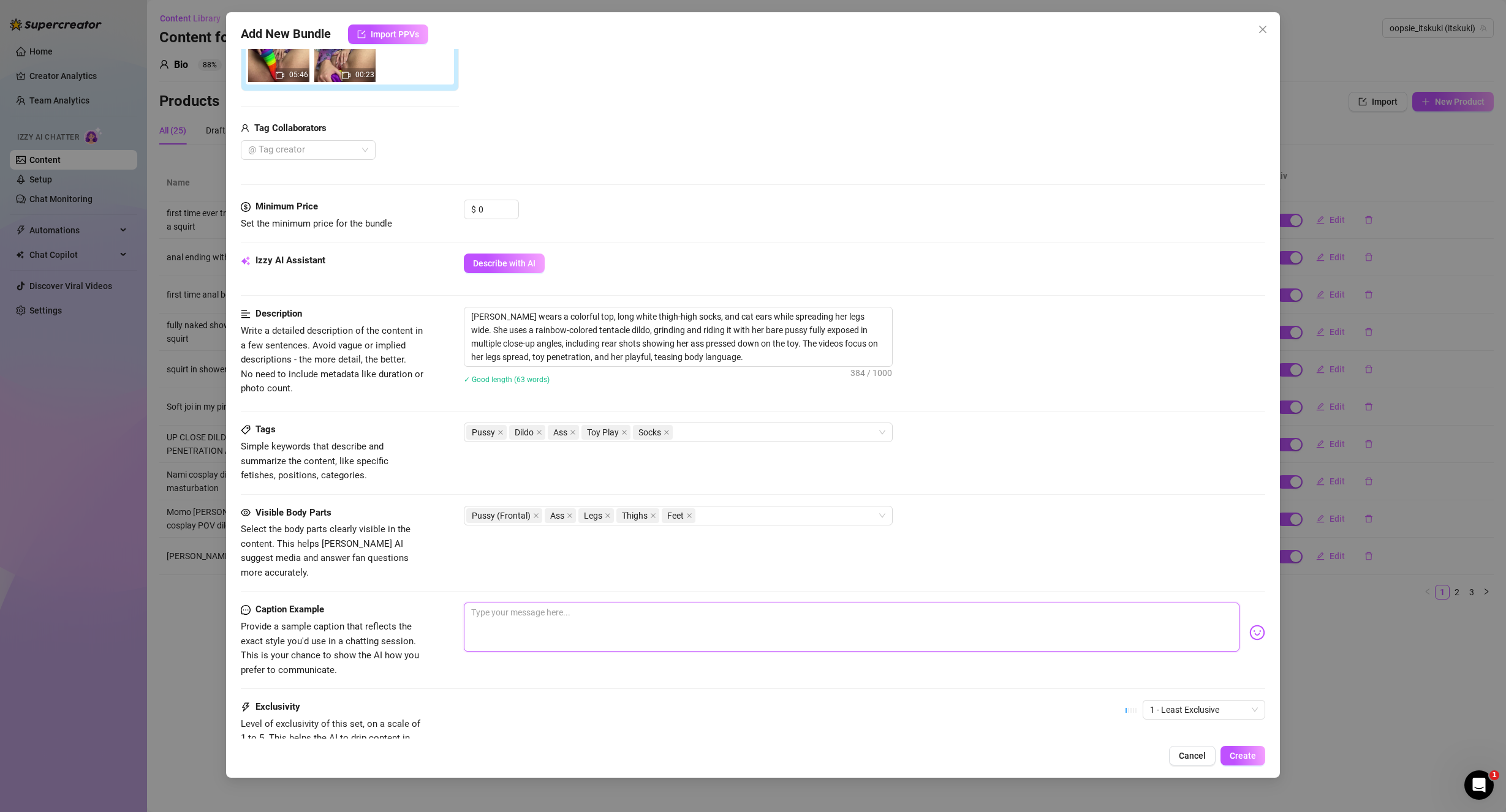
click at [528, 618] on textarea at bounding box center [852, 627] width 776 height 49
paste textarea "I found one of my first ever videos soft, innocent solo play with my favorite o…"
drag, startPoint x: 499, startPoint y: 592, endPoint x: 414, endPoint y: 579, distance: 86.0
click at [422, 580] on form "Account oopsie_itskuki (@itskuki) Name Name is for your internal organization o…" at bounding box center [753, 335] width 1025 height 1032
click at [644, 618] on textarea "wanna see one of my first ever videos soft, innocent solo play with my favorite…" at bounding box center [852, 627] width 776 height 49
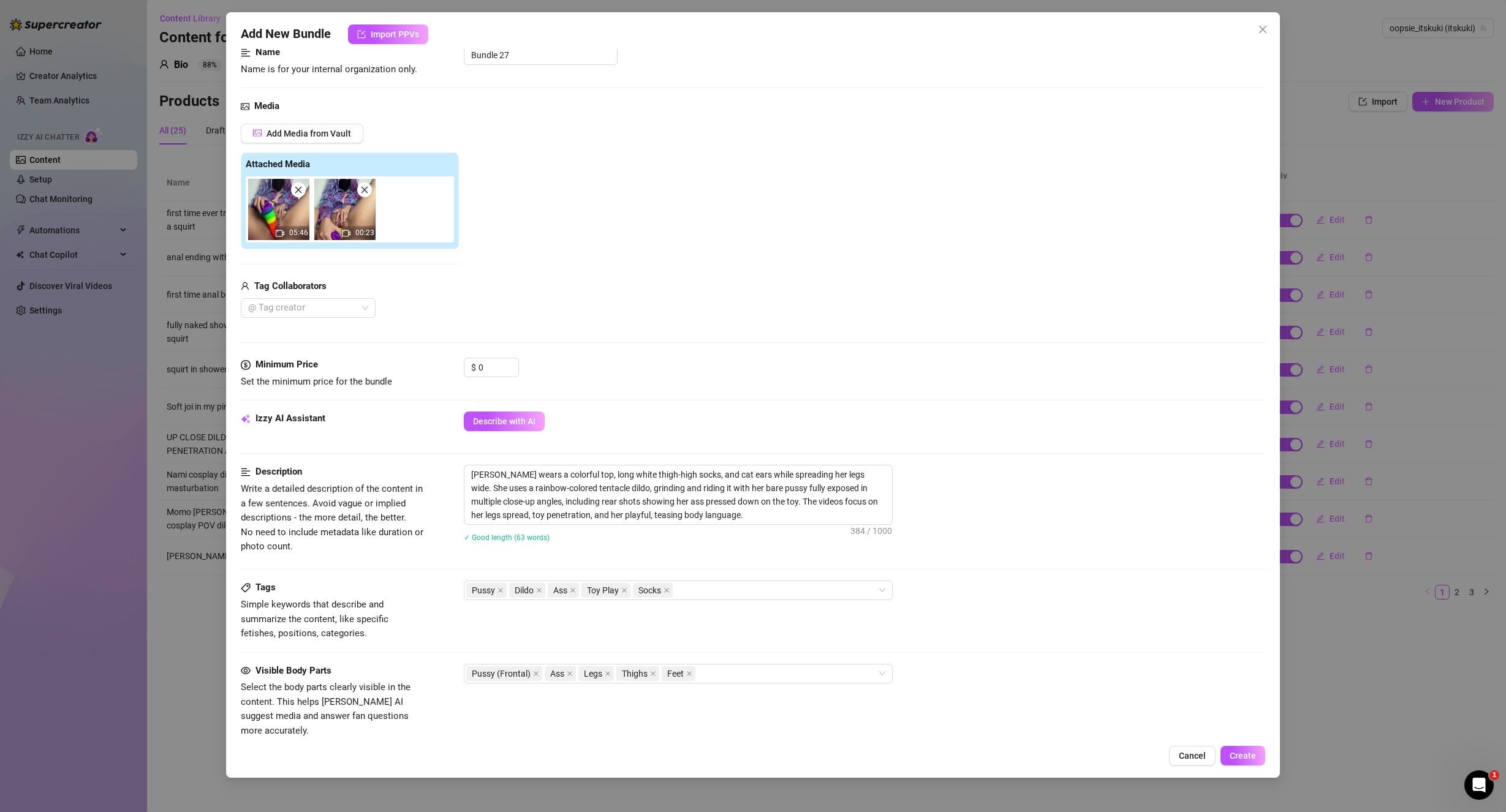
scroll to position [122, 0]
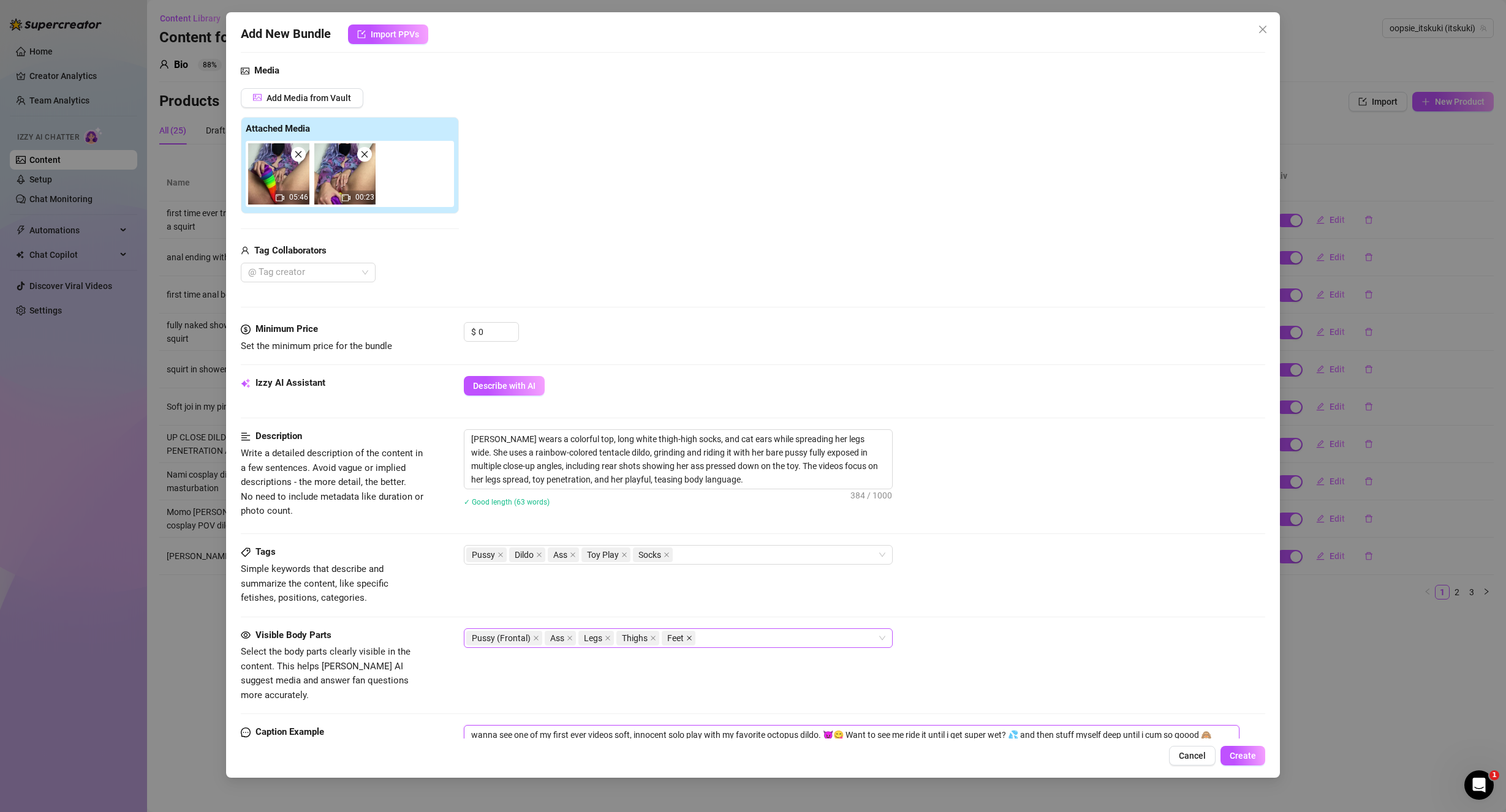
click at [688, 639] on icon "close" at bounding box center [689, 638] width 6 height 6
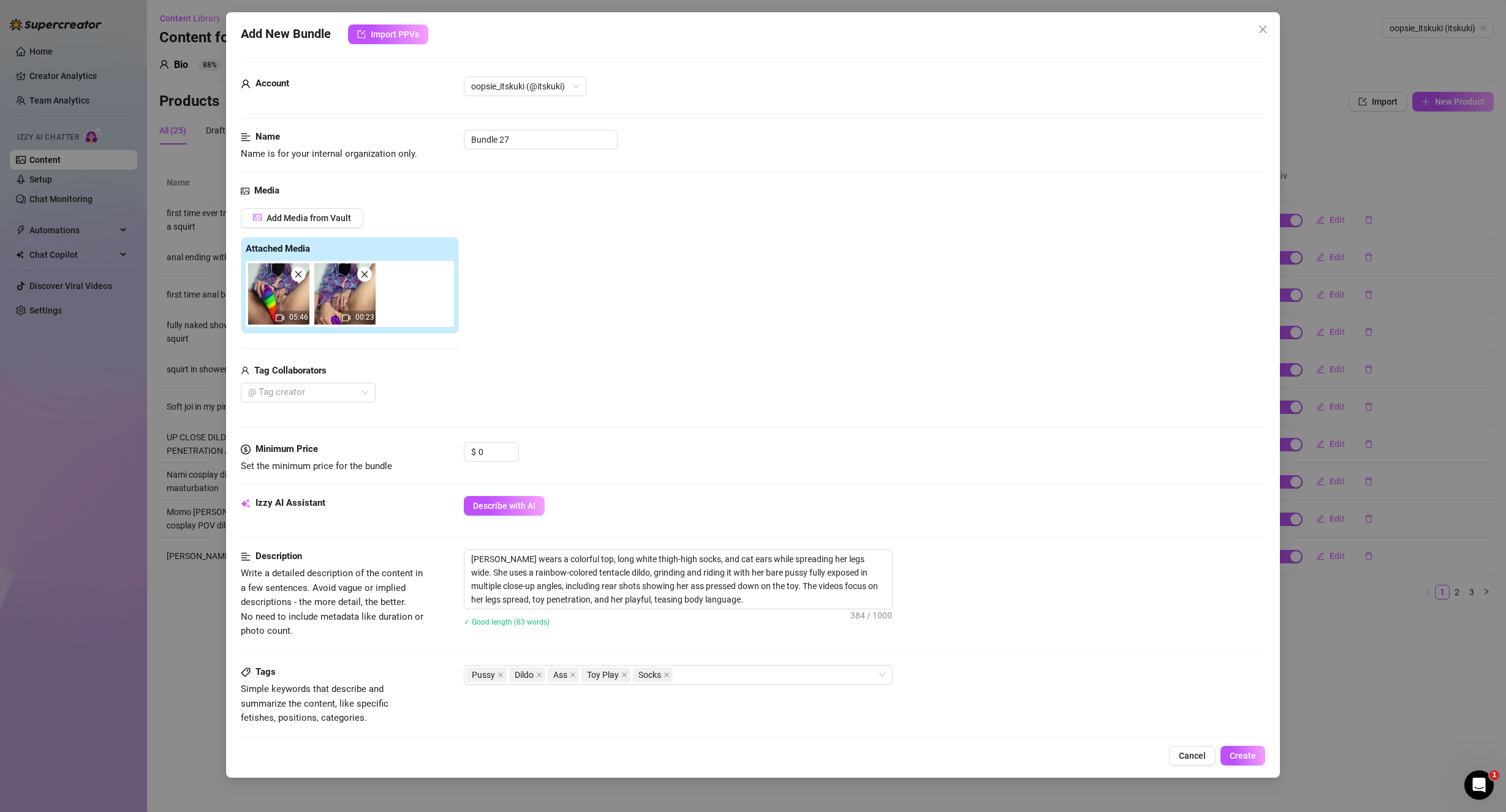
scroll to position [0, 0]
click at [495, 448] on input "0" at bounding box center [498, 454] width 40 height 18
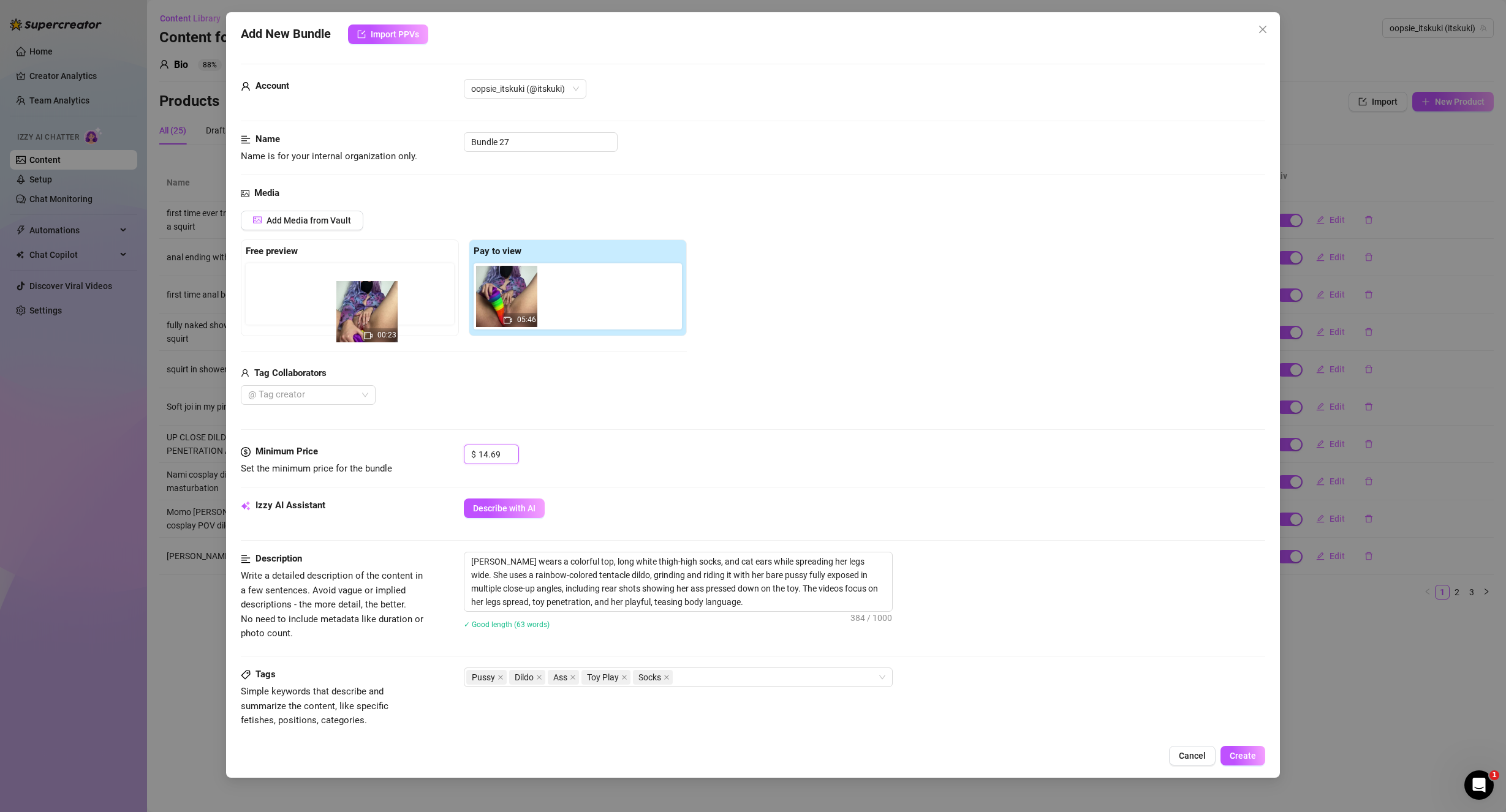
drag, startPoint x: 584, startPoint y: 316, endPoint x: 371, endPoint y: 305, distance: 213.3
click at [371, 305] on div "Free preview Pay to view 05:46 00:23" at bounding box center [464, 288] width 446 height 97
drag, startPoint x: 527, startPoint y: 143, endPoint x: 359, endPoint y: 137, distance: 168.1
click at [397, 135] on div "Name Name is for your internal organization only. Bundle 27" at bounding box center [753, 148] width 1025 height 31
paste input "First ever video - solo octopus dildo play"
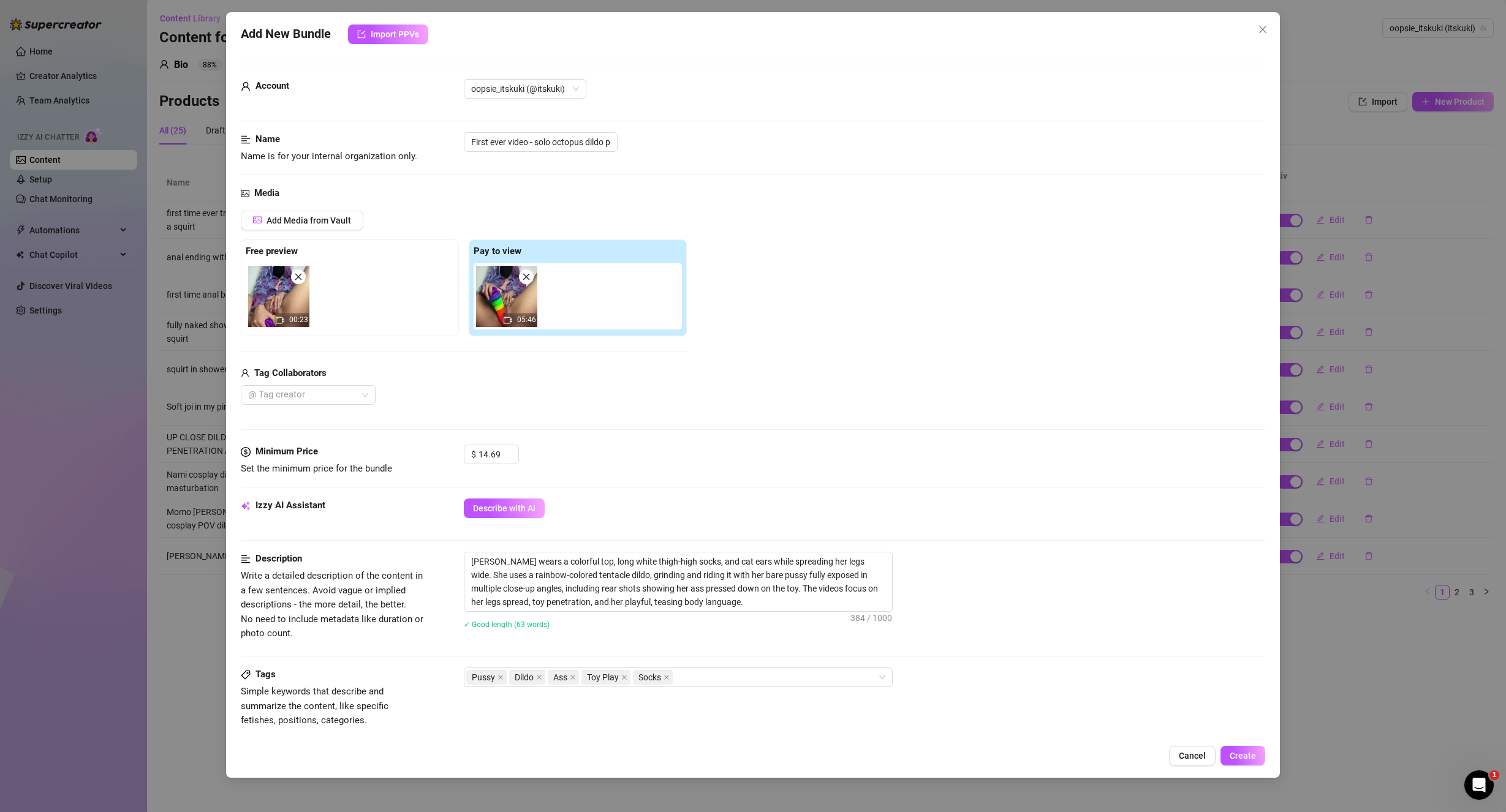
click at [1128, 647] on div "Description Write a detailed description of the content in a few sentences. Avo…" at bounding box center [753, 609] width 1025 height 116
click at [1250, 756] on span "Create" at bounding box center [1243, 756] width 27 height 10
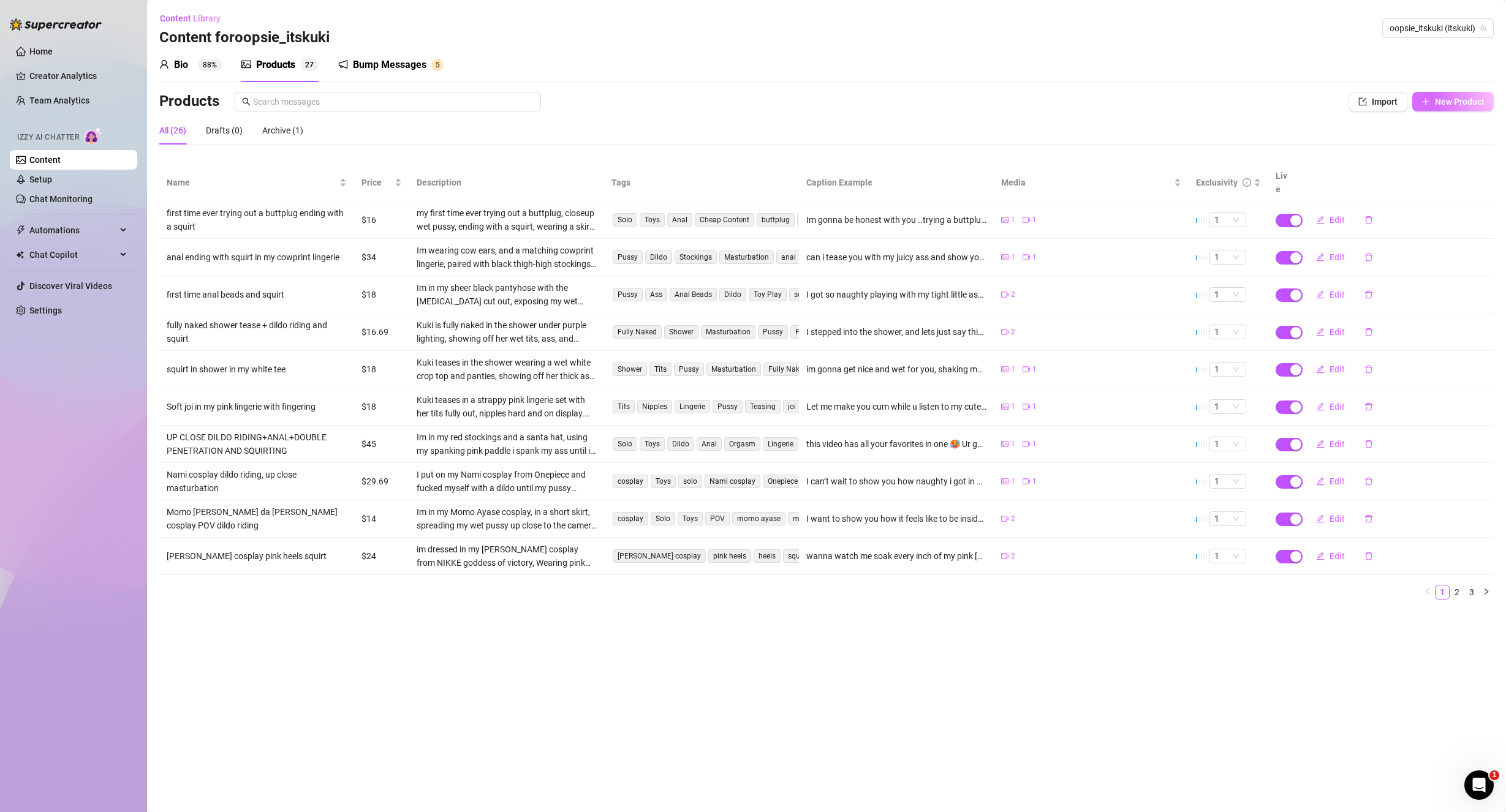
click at [1433, 96] on button "New Product" at bounding box center [1453, 101] width 82 height 20
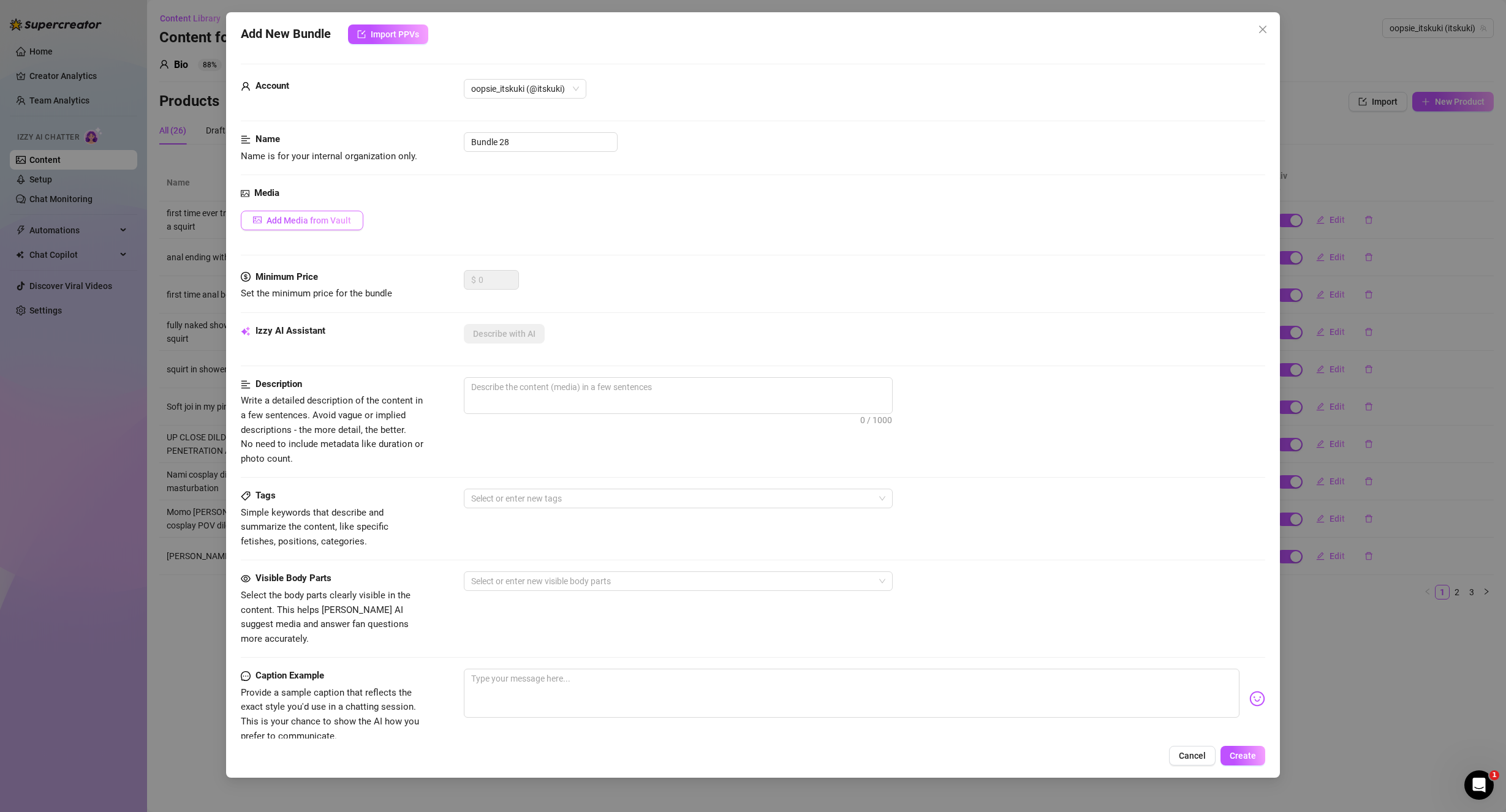
click at [314, 221] on span "Add Media from Vault" at bounding box center [309, 220] width 84 height 10
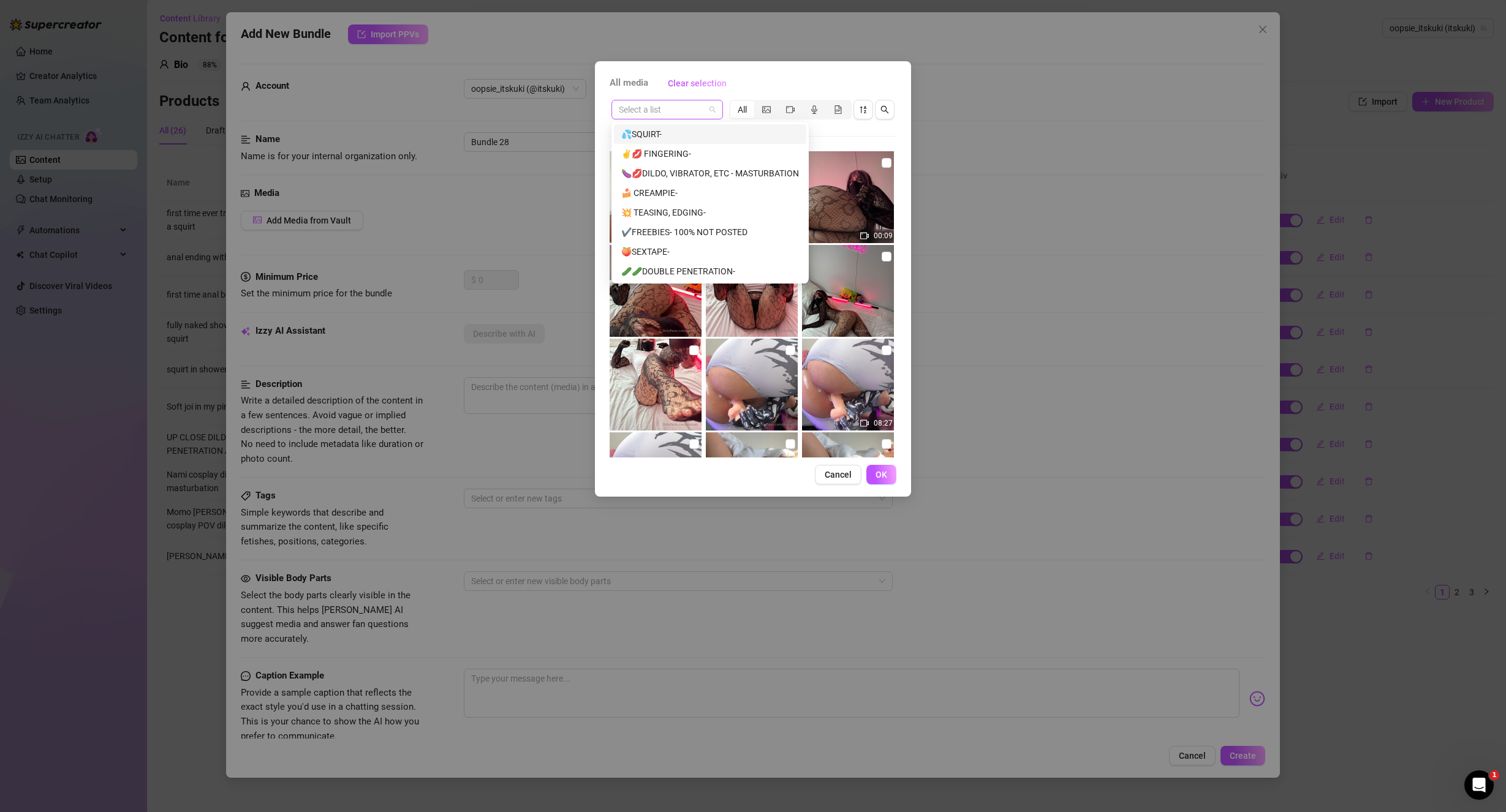
click at [716, 108] on div "Select a list" at bounding box center [667, 109] width 112 height 20
click at [714, 169] on div "🍆💋DILDO, VIBRATOR, ETC - MASTURBATION" at bounding box center [709, 173] width 178 height 14
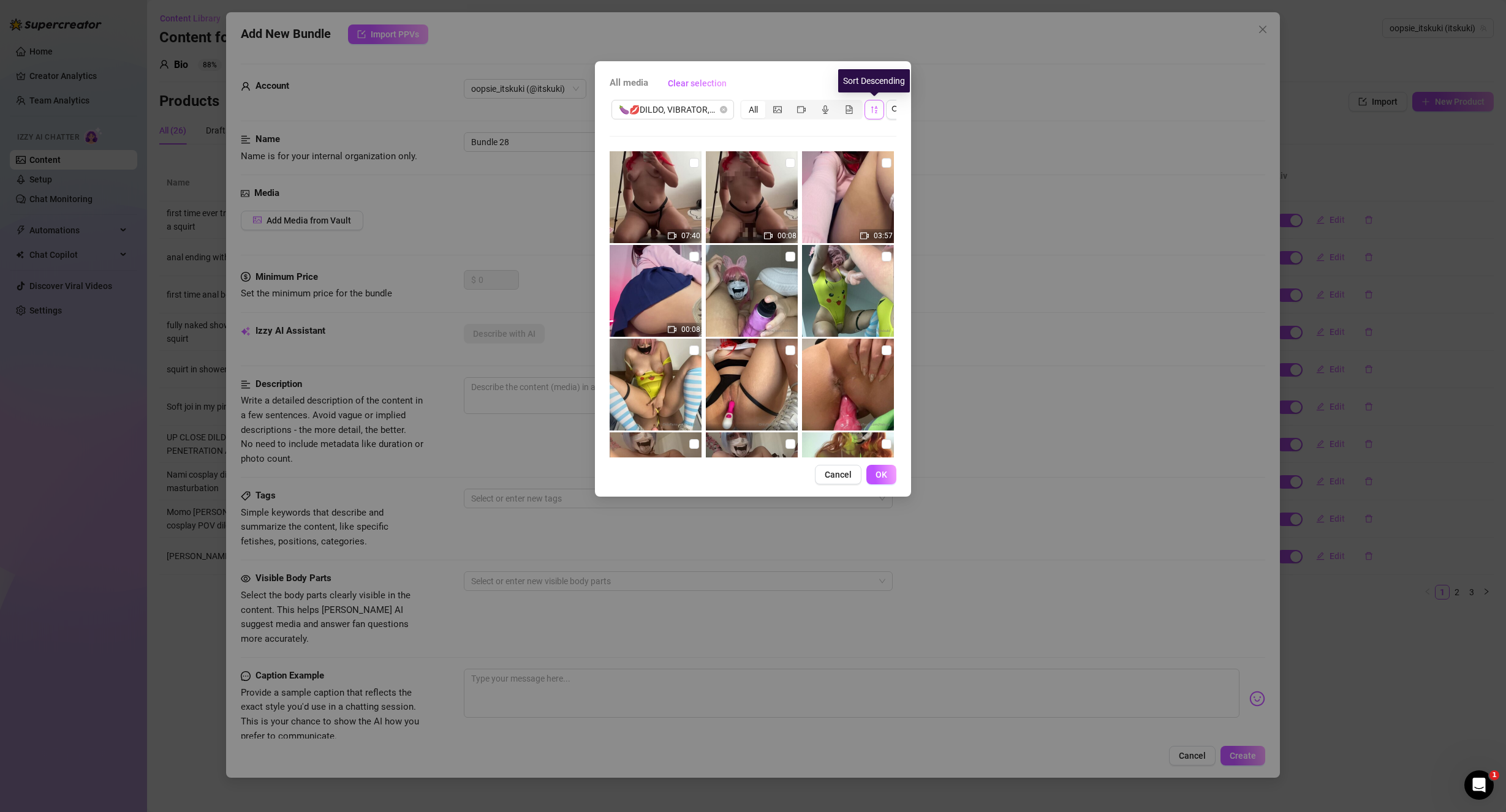
click at [872, 112] on icon "sort-descending" at bounding box center [874, 109] width 9 height 9
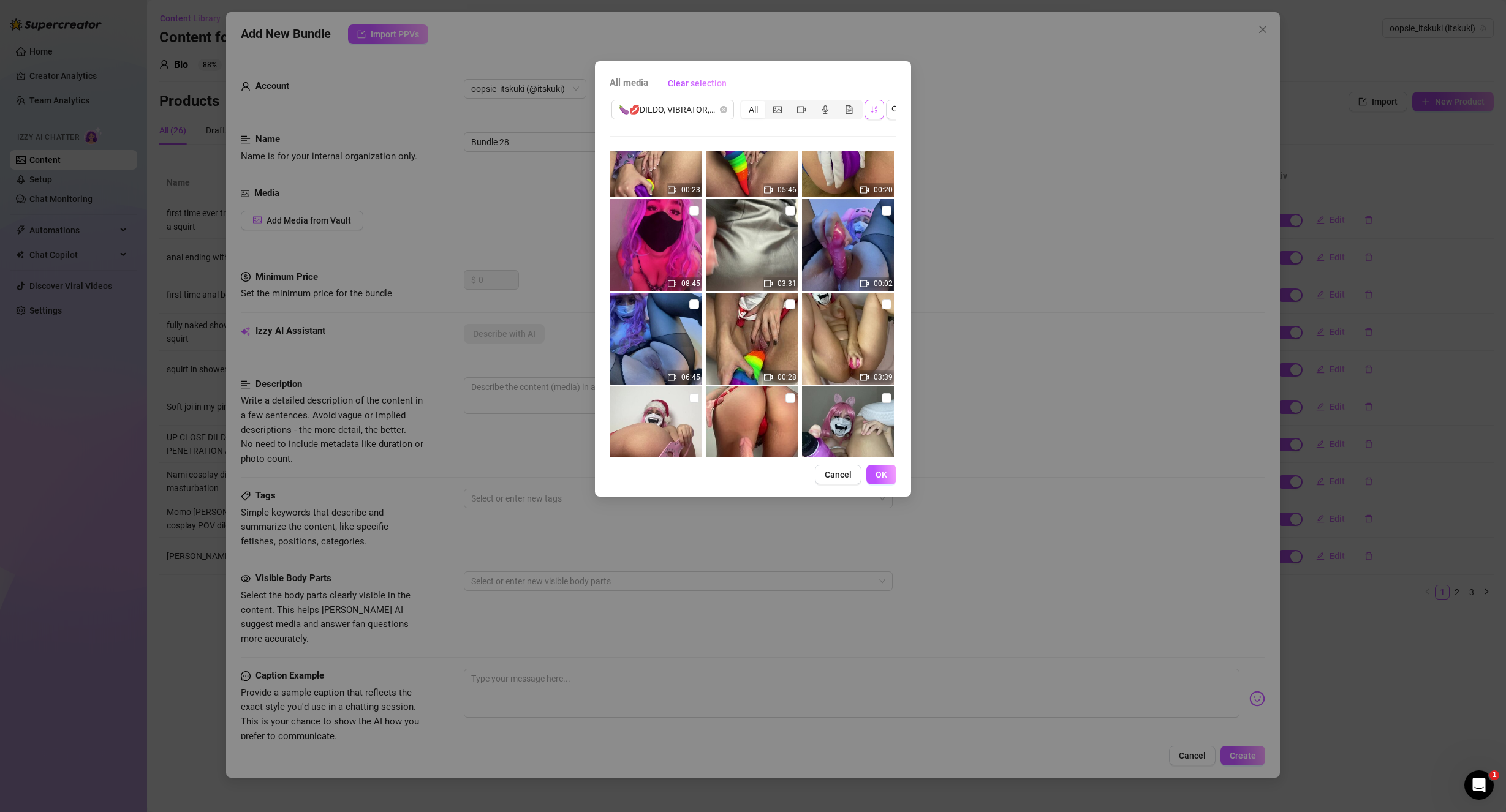
scroll to position [61, 0]
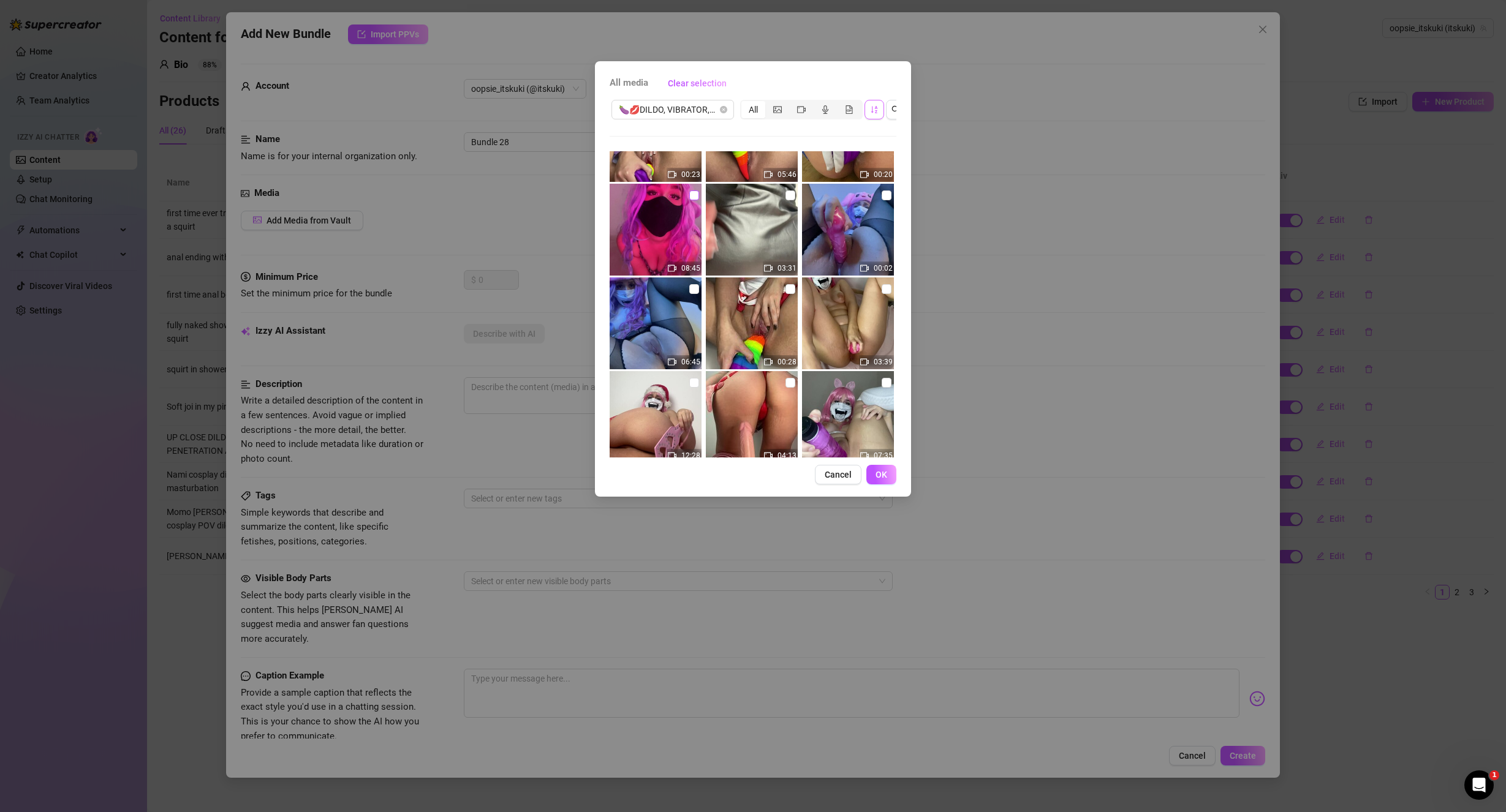
click at [694, 194] on input "checkbox" at bounding box center [694, 195] width 10 height 10
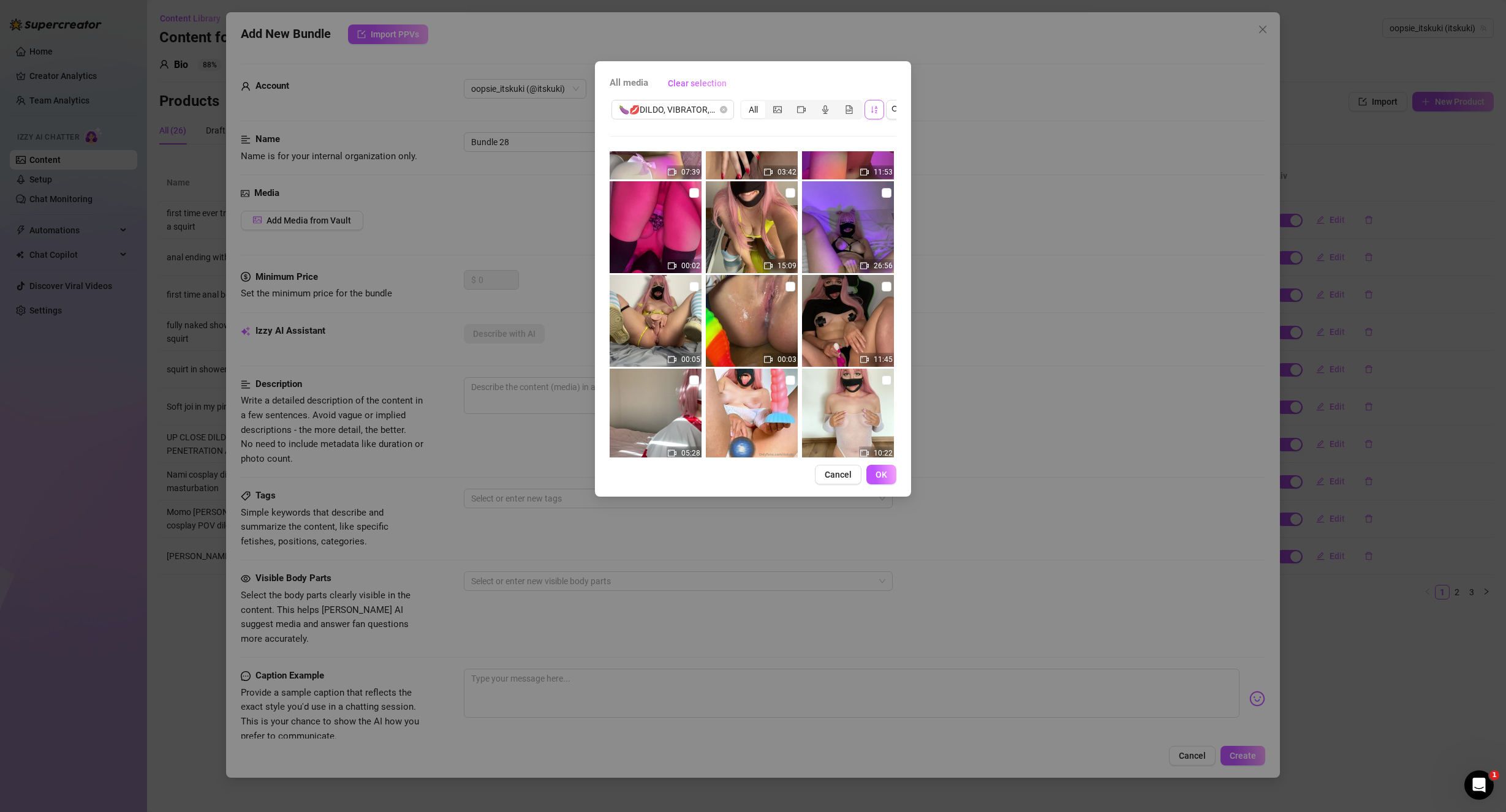
scroll to position [462, 0]
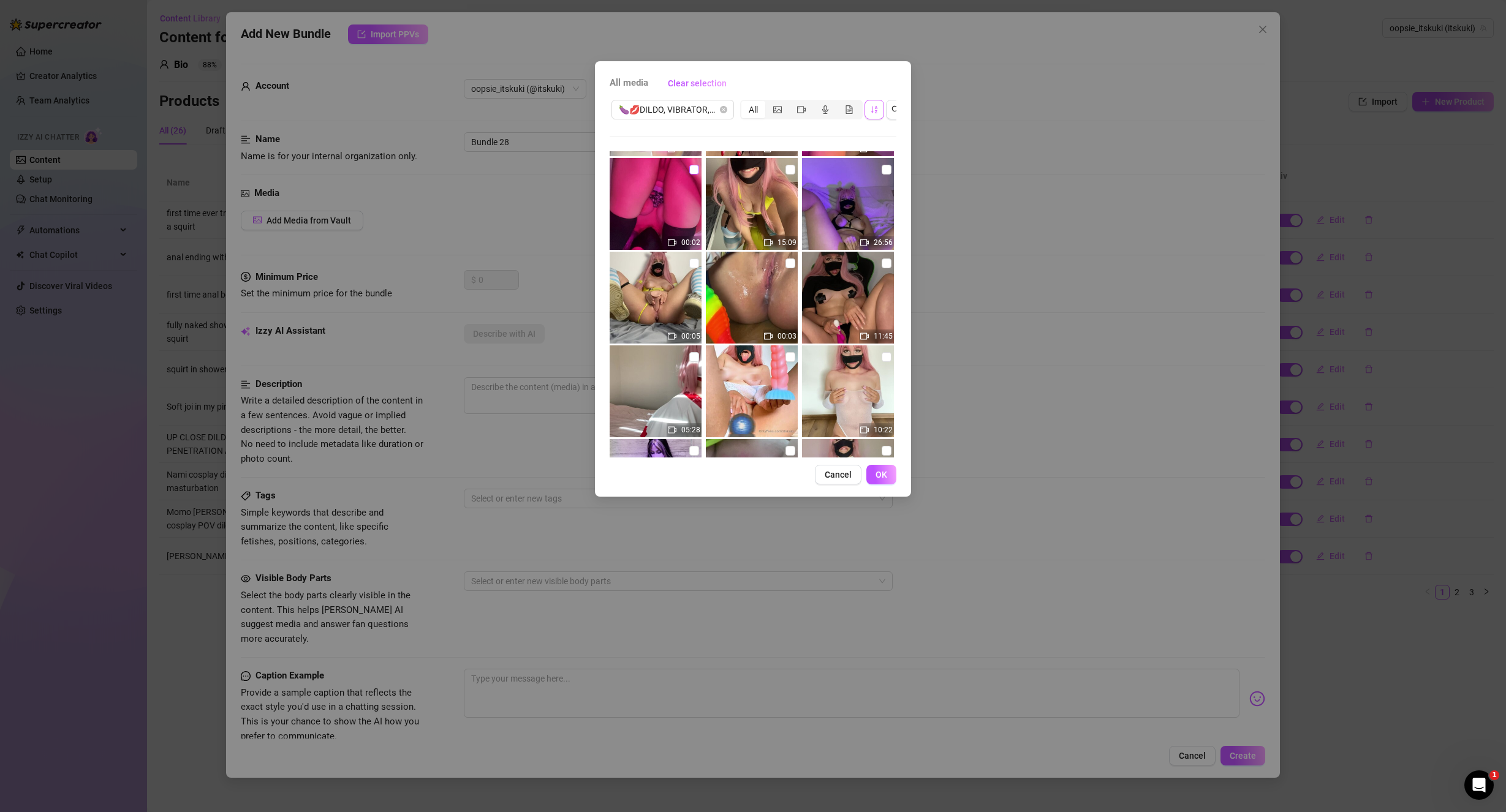
click at [693, 167] on input "checkbox" at bounding box center [694, 169] width 10 height 10
click at [884, 479] on span "OK" at bounding box center [881, 475] width 12 height 10
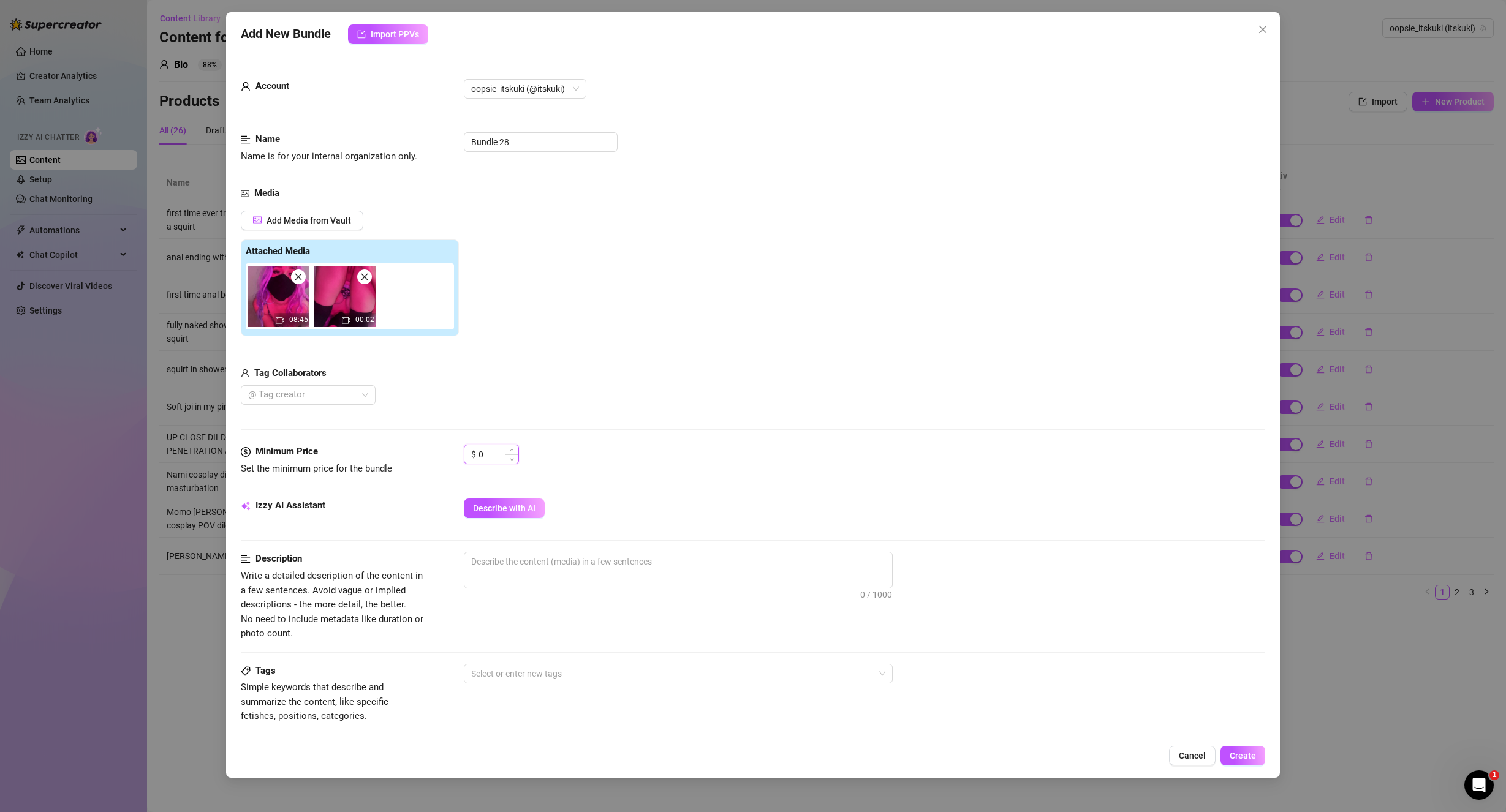
click at [499, 460] on input "0" at bounding box center [498, 454] width 40 height 18
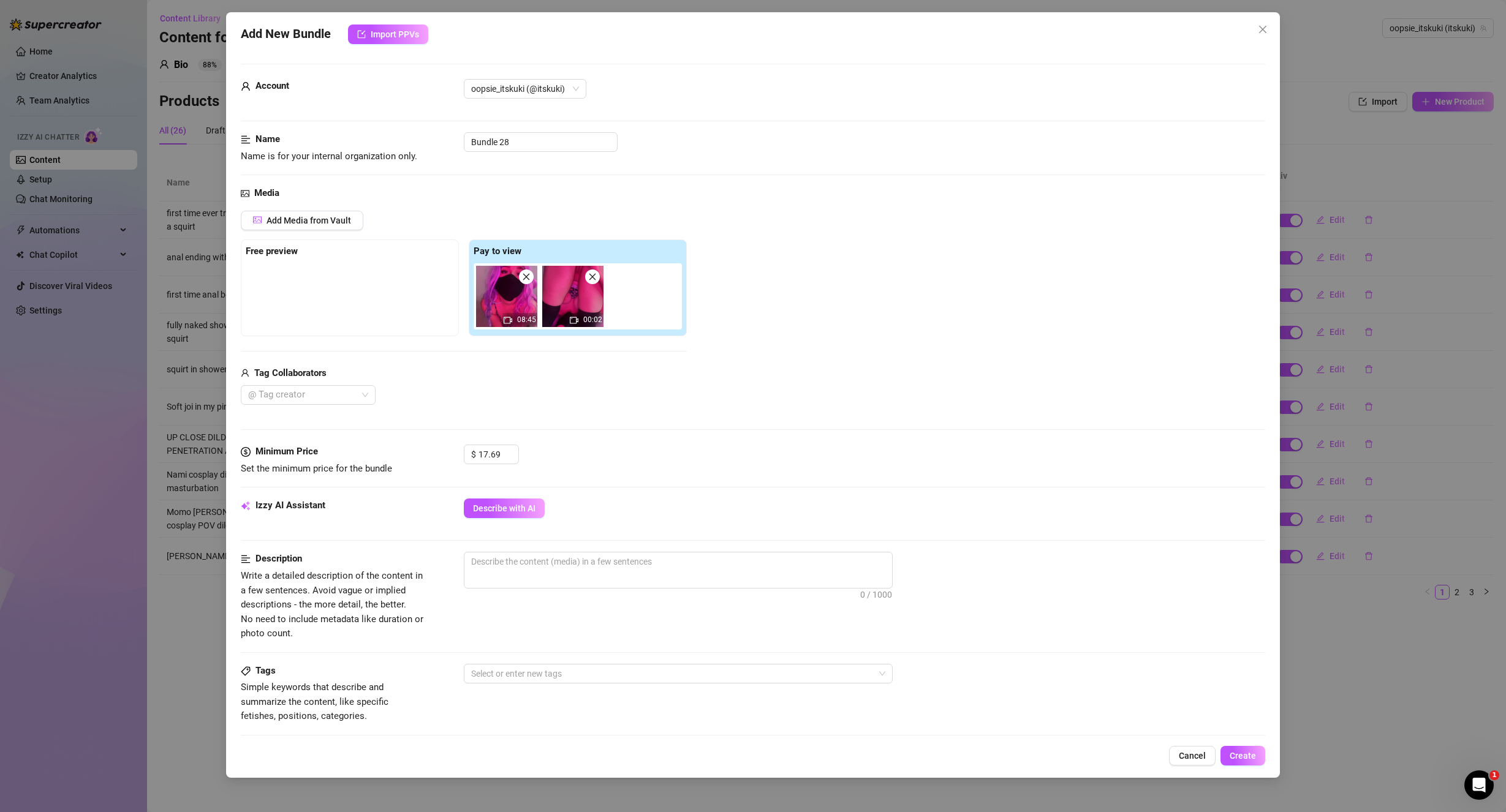
click at [766, 405] on div "Media Add Media from Vault Free preview Pay to view 08:45 00:02 Tag Collaborato…" at bounding box center [753, 316] width 1025 height 258
drag, startPoint x: 556, startPoint y: 287, endPoint x: 373, endPoint y: 285, distance: 183.0
click at [373, 285] on div "Free preview Pay to view 08:45 00:02" at bounding box center [464, 288] width 446 height 97
drag, startPoint x: 514, startPoint y: 136, endPoint x: 329, endPoint y: 139, distance: 185.0
click at [349, 141] on div "Name Name is for your internal organization only. Bundle 28" at bounding box center [753, 148] width 1025 height 31
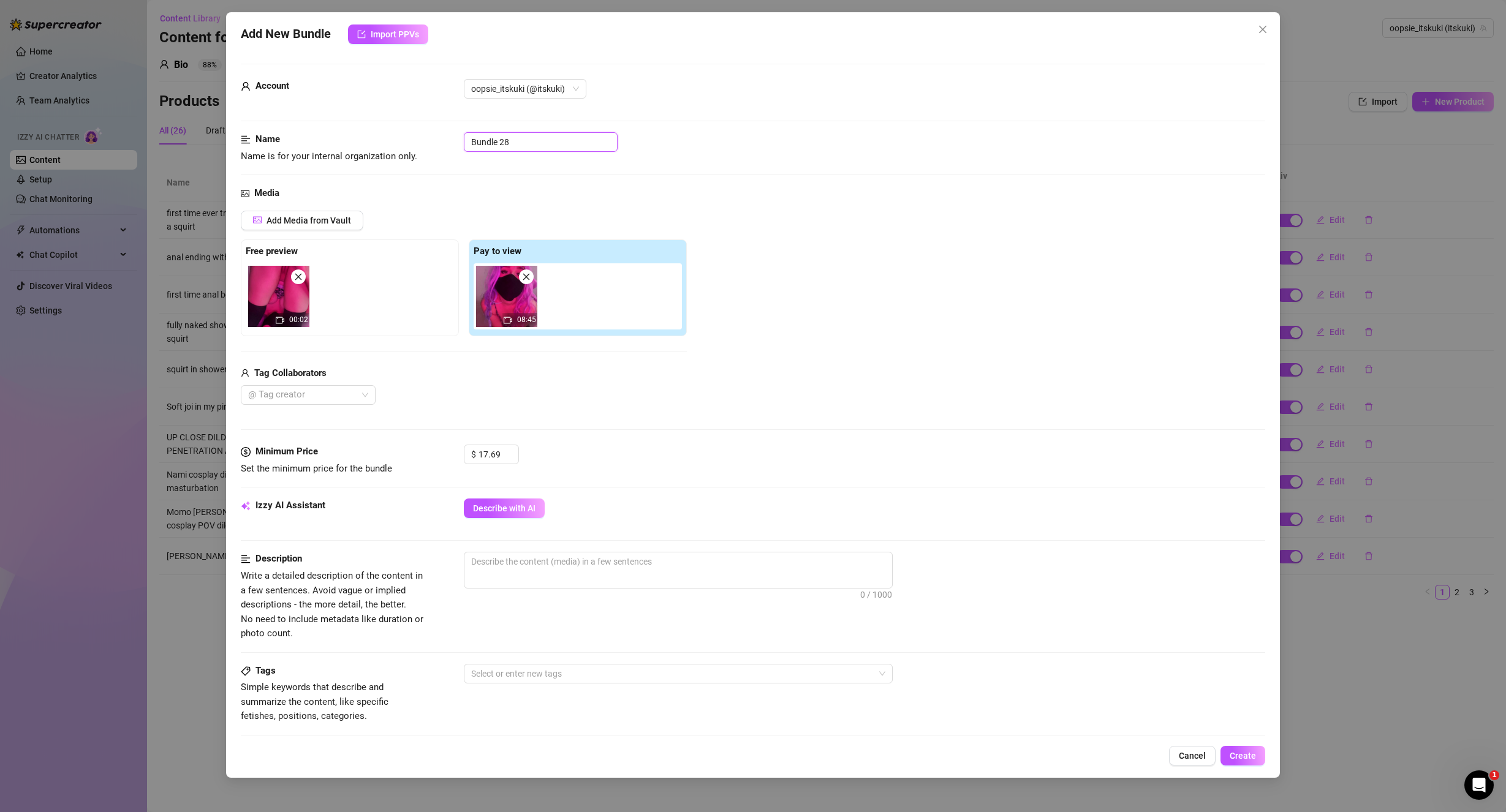
paste input "Upside down pussy stuffing with dildo"
drag, startPoint x: 999, startPoint y: 349, endPoint x: 954, endPoint y: 399, distance: 67.3
click at [996, 350] on div "Add Media from Vault Free preview 00:02 Pay to view 08:45 Tag Collaborators @ T…" at bounding box center [753, 308] width 1025 height 194
click at [520, 509] on span "Describe with AI" at bounding box center [504, 508] width 63 height 10
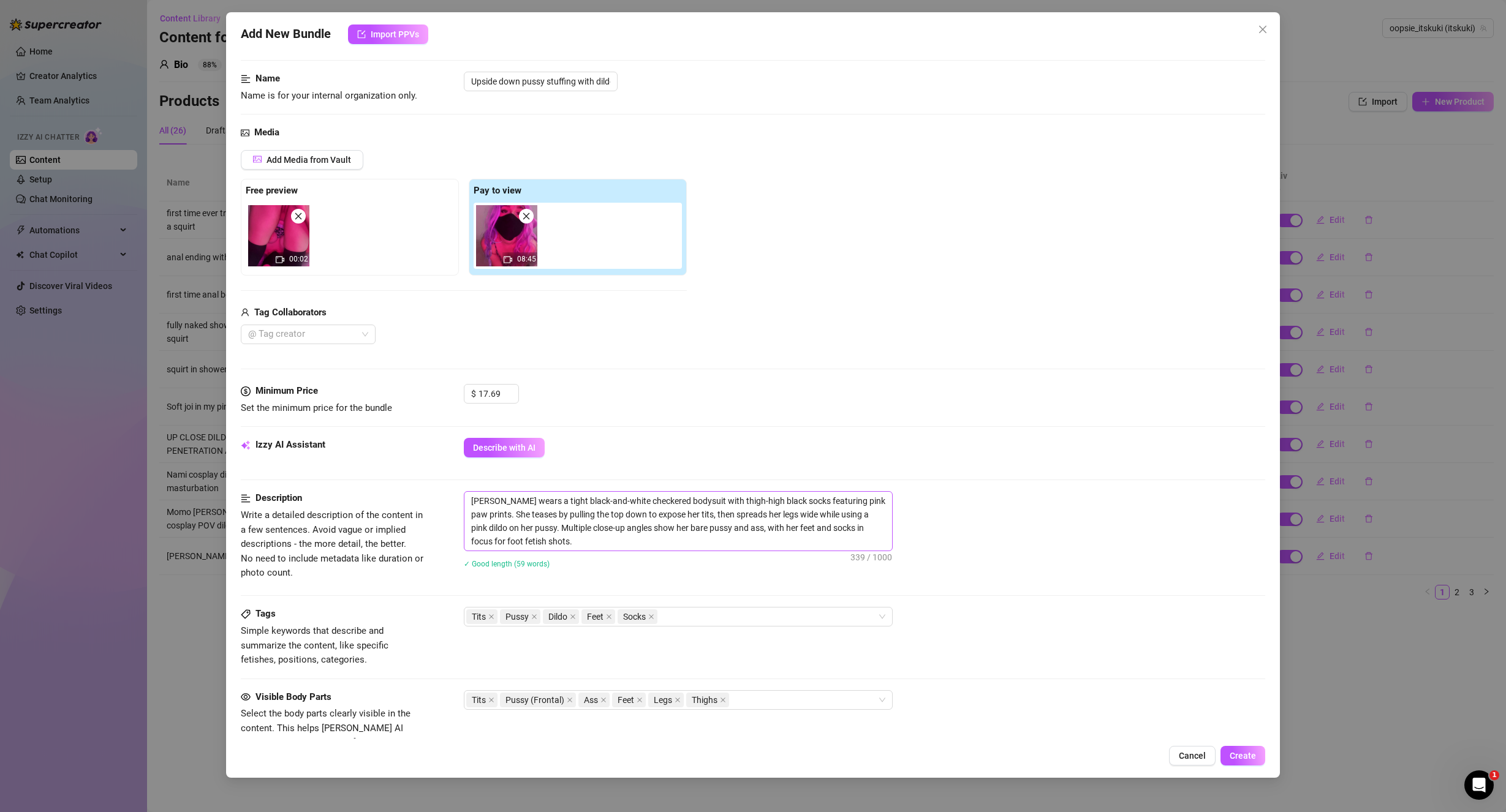
scroll to position [61, 0]
drag, startPoint x: 544, startPoint y: 538, endPoint x: 845, endPoint y: 530, distance: 301.1
click at [845, 530] on textarea "[PERSON_NAME] wears a tight black-and-white checkered bodysuit with thigh-high …" at bounding box center [678, 520] width 428 height 58
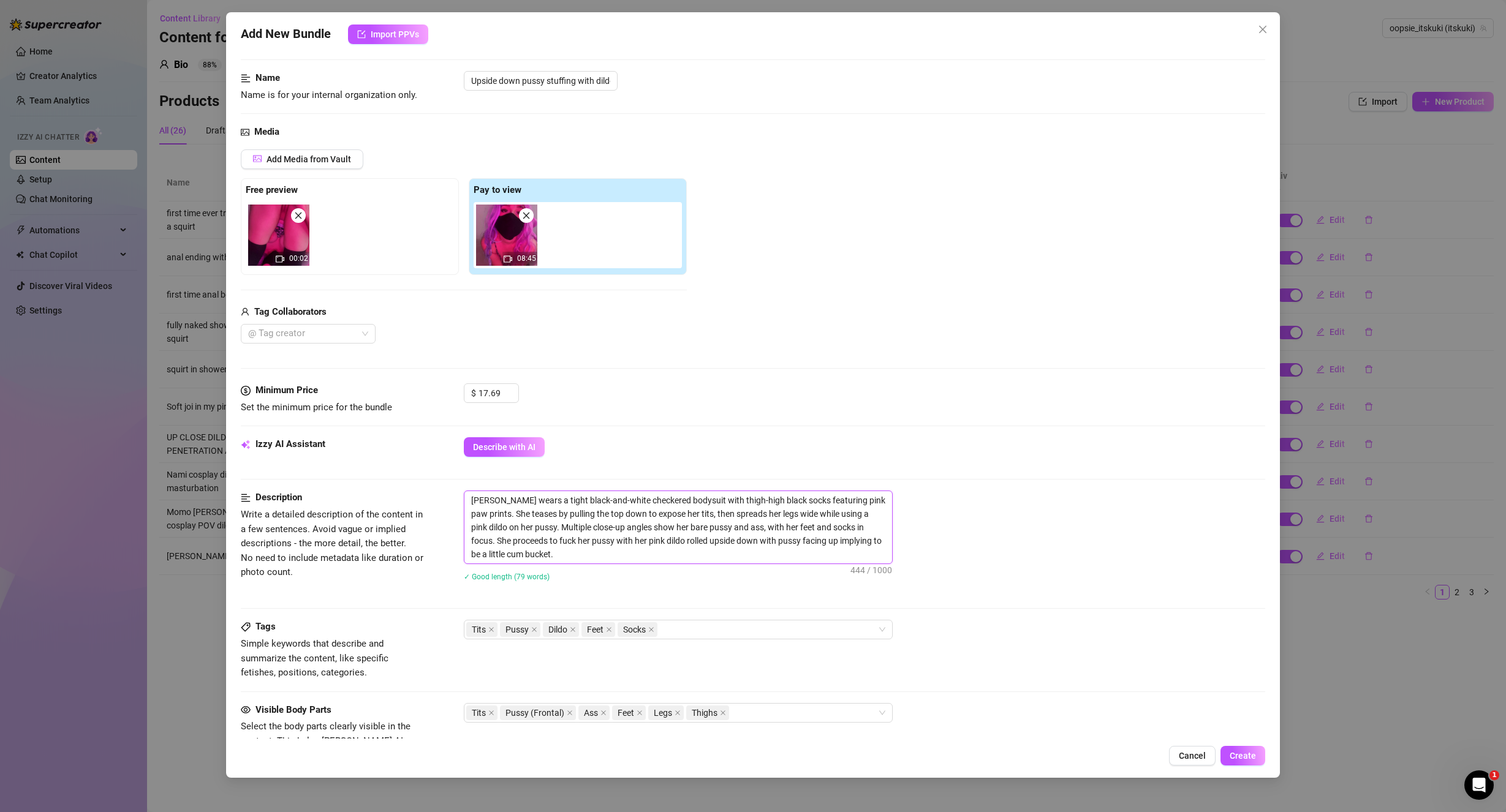
scroll to position [245, 0]
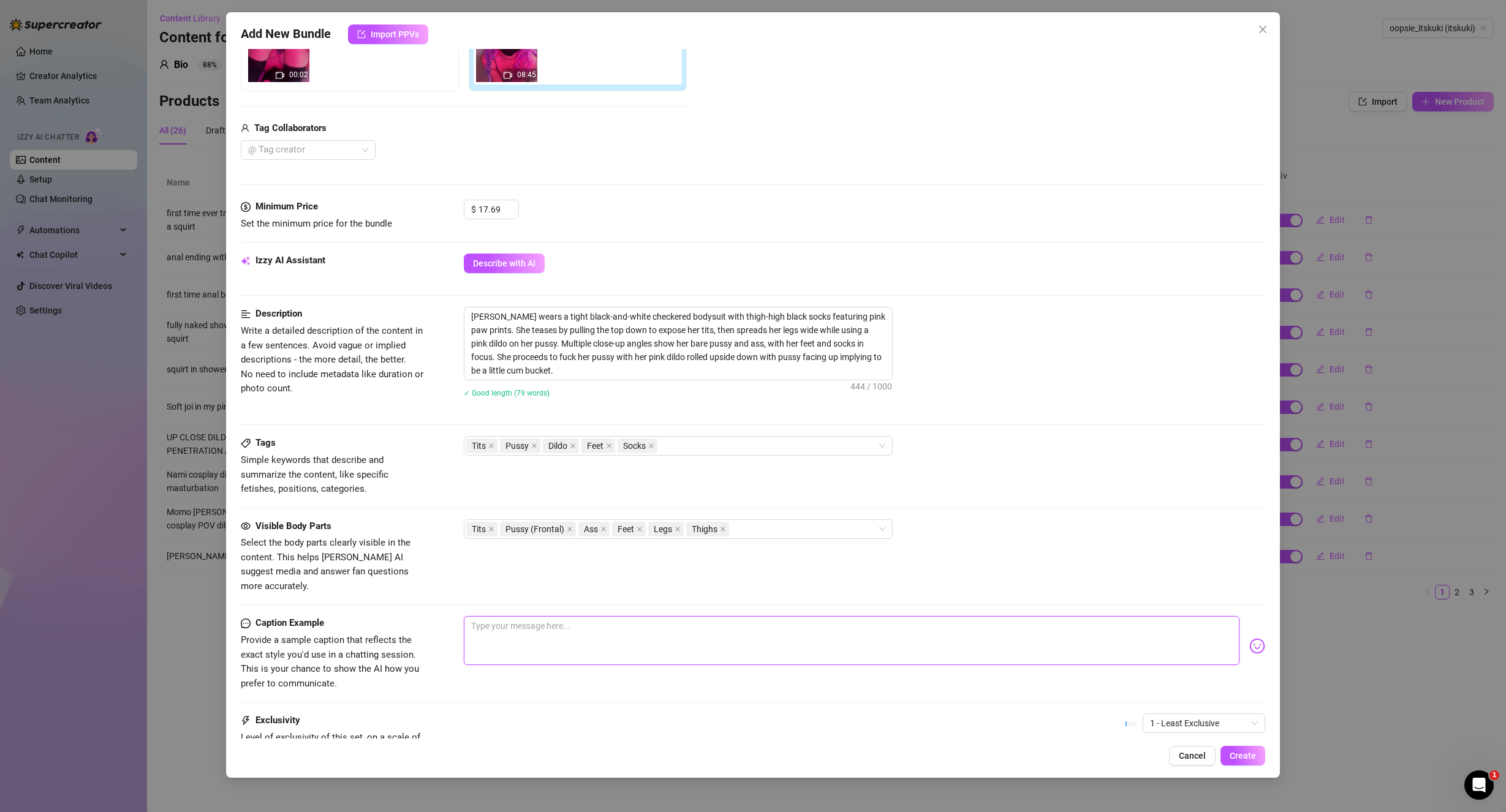
click at [520, 616] on textarea at bounding box center [852, 641] width 776 height 49
paste textarea "I'm waiting for u to bend me upside down and fuck my tight pussy like this dadd…"
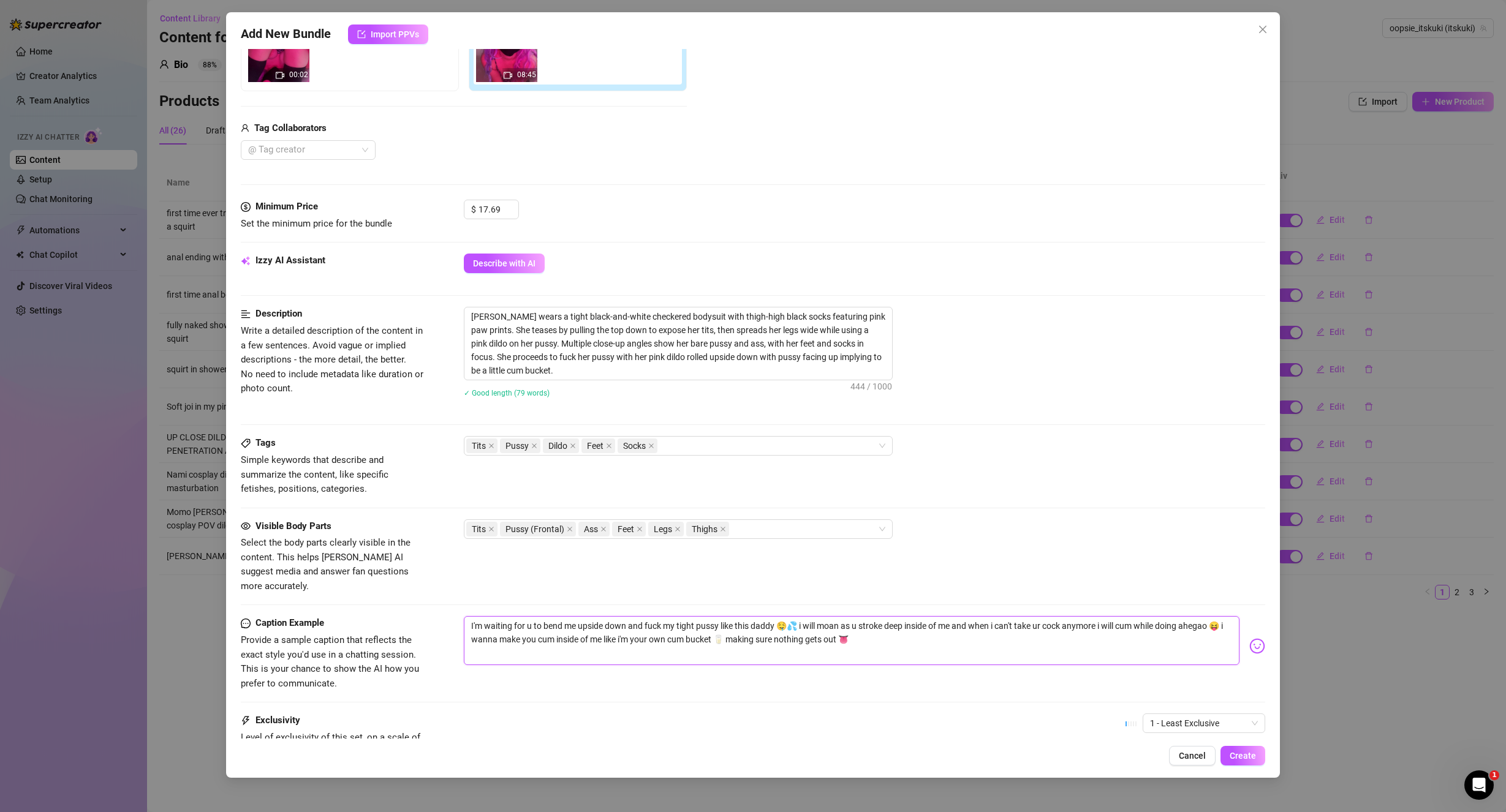
drag, startPoint x: 780, startPoint y: 610, endPoint x: 751, endPoint y: 610, distance: 29.0
click at [751, 616] on textarea "I'm waiting for u to bend me upside down and fuck my tight pussy like this dadd…" at bounding box center [852, 641] width 776 height 49
click at [1044, 498] on div "Tags Simple keywords that describe and summarize the content, like specific fet…" at bounding box center [753, 477] width 1025 height 83
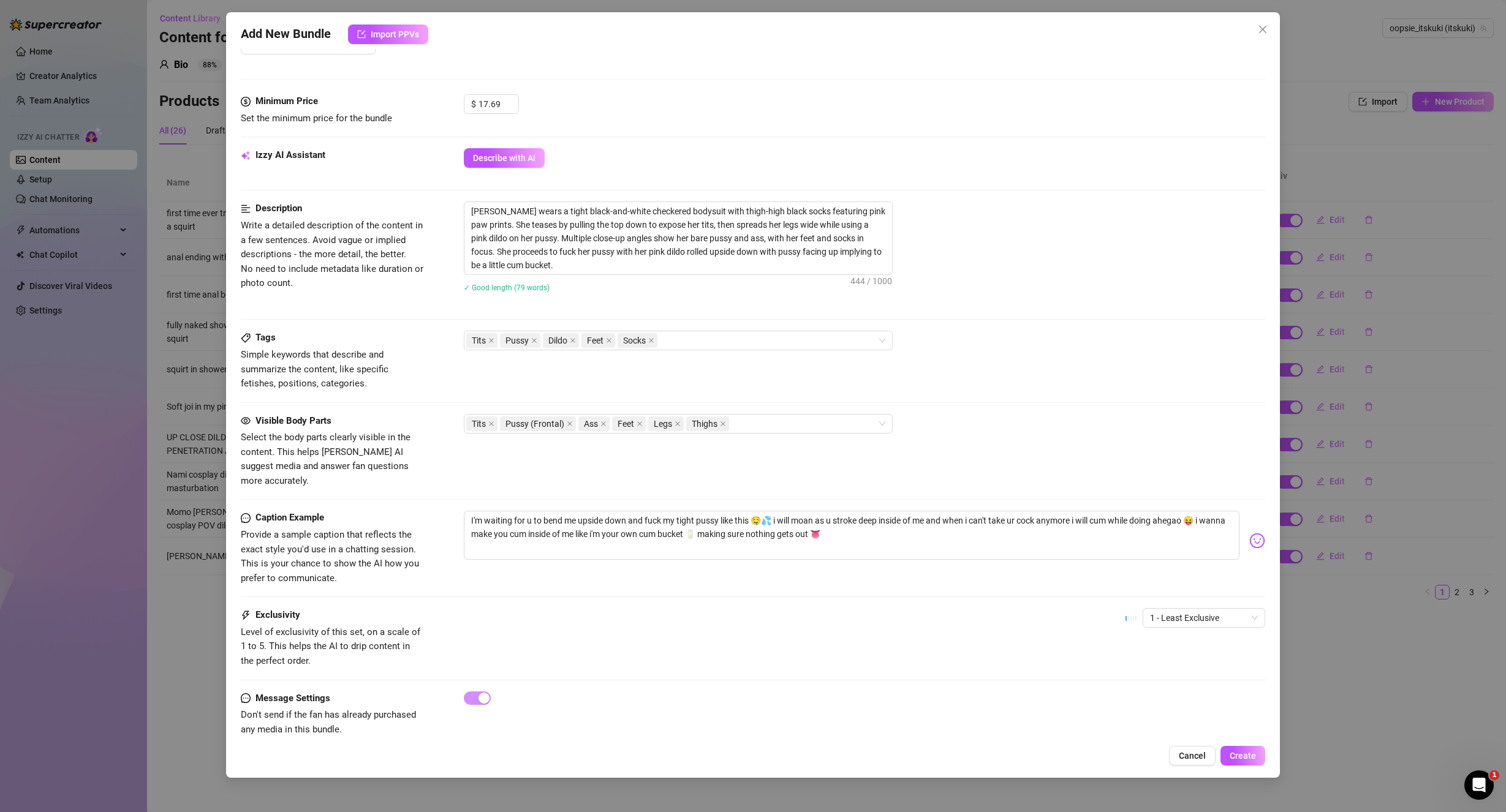
scroll to position [357, 0]
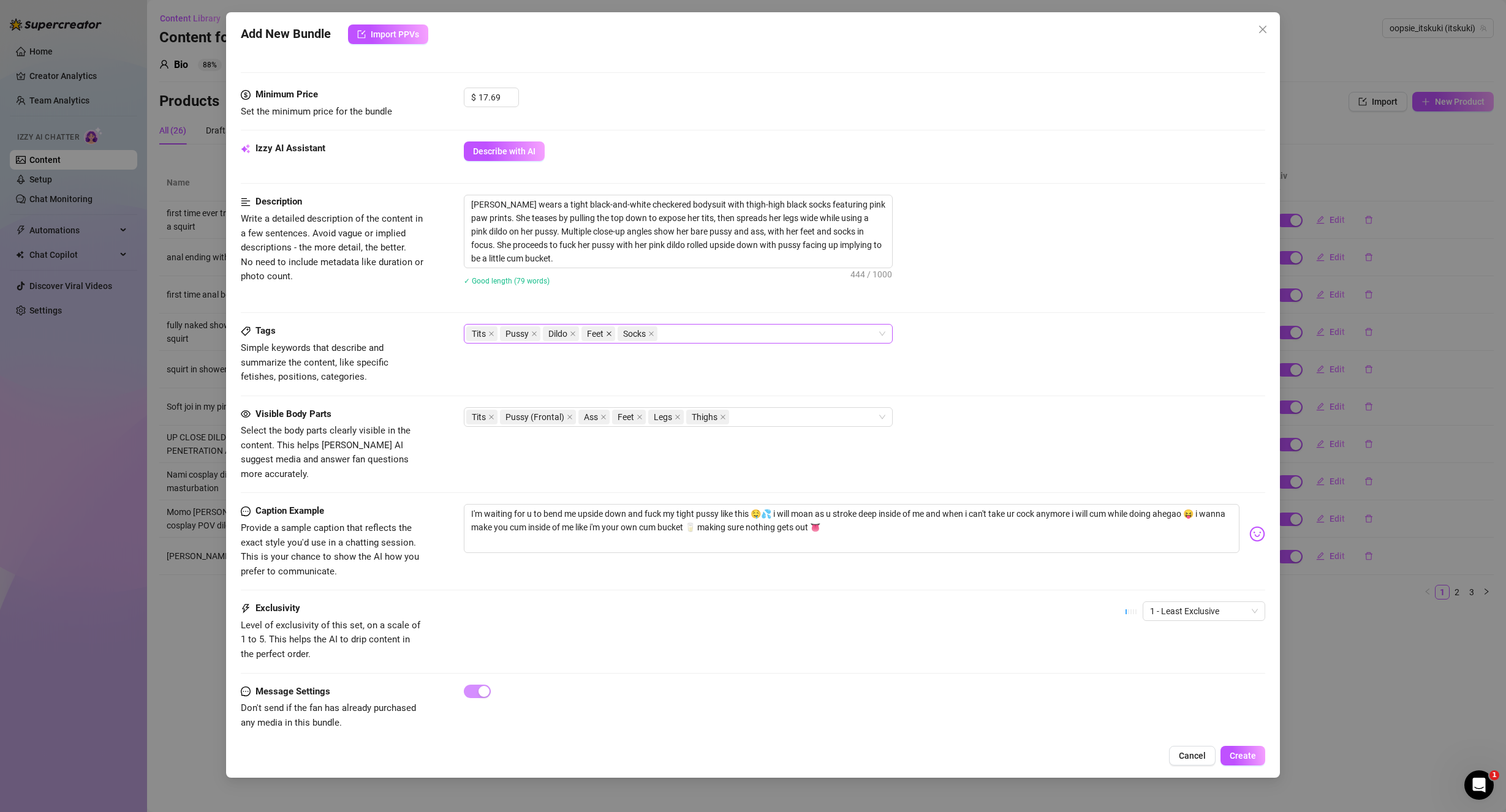
click at [609, 336] on icon "close" at bounding box center [609, 333] width 6 height 6
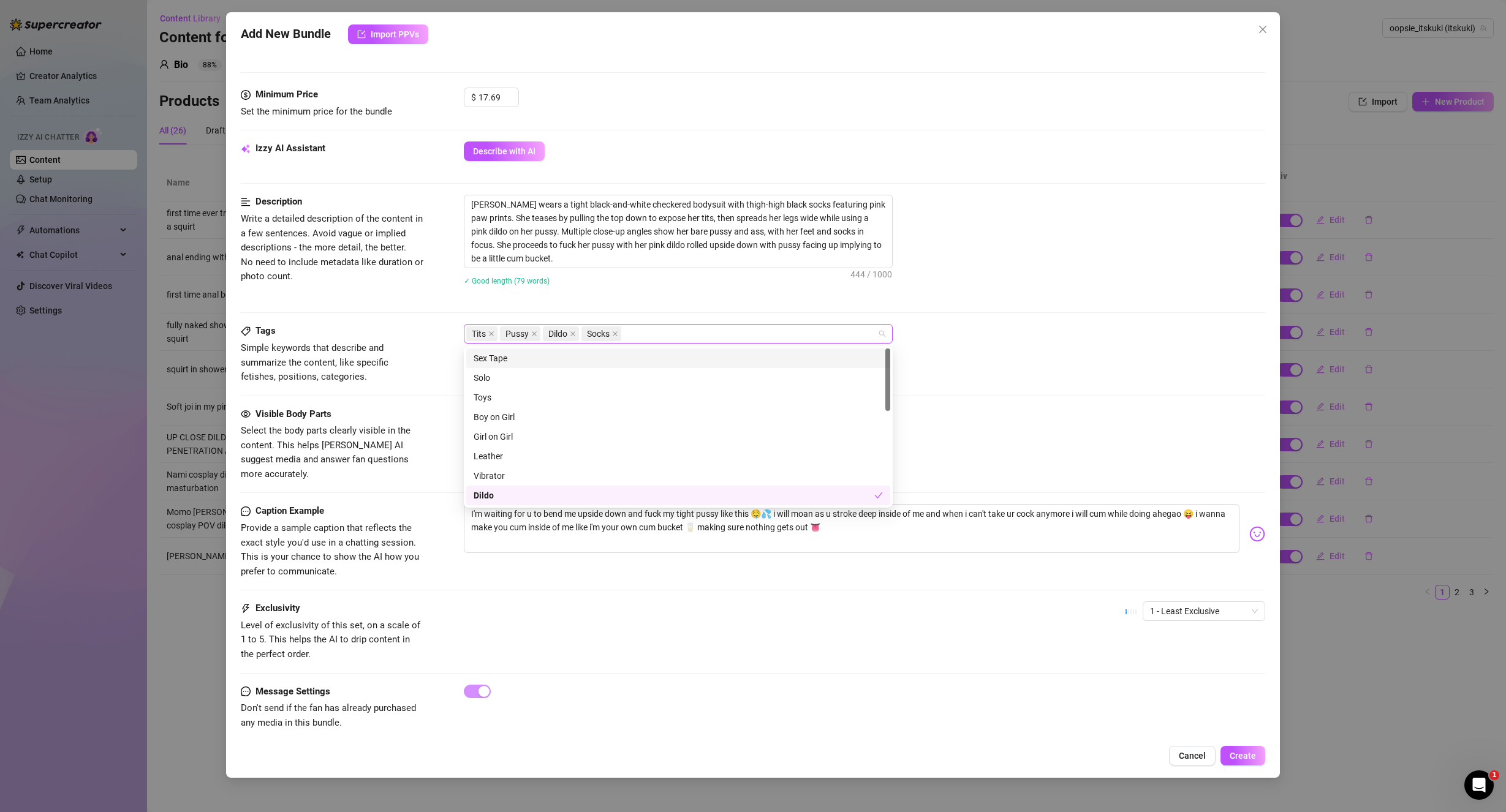
click at [645, 337] on div "Tits Pussy Dildo Socks" at bounding box center [671, 333] width 411 height 17
click at [546, 375] on div "Solo" at bounding box center [678, 378] width 409 height 14
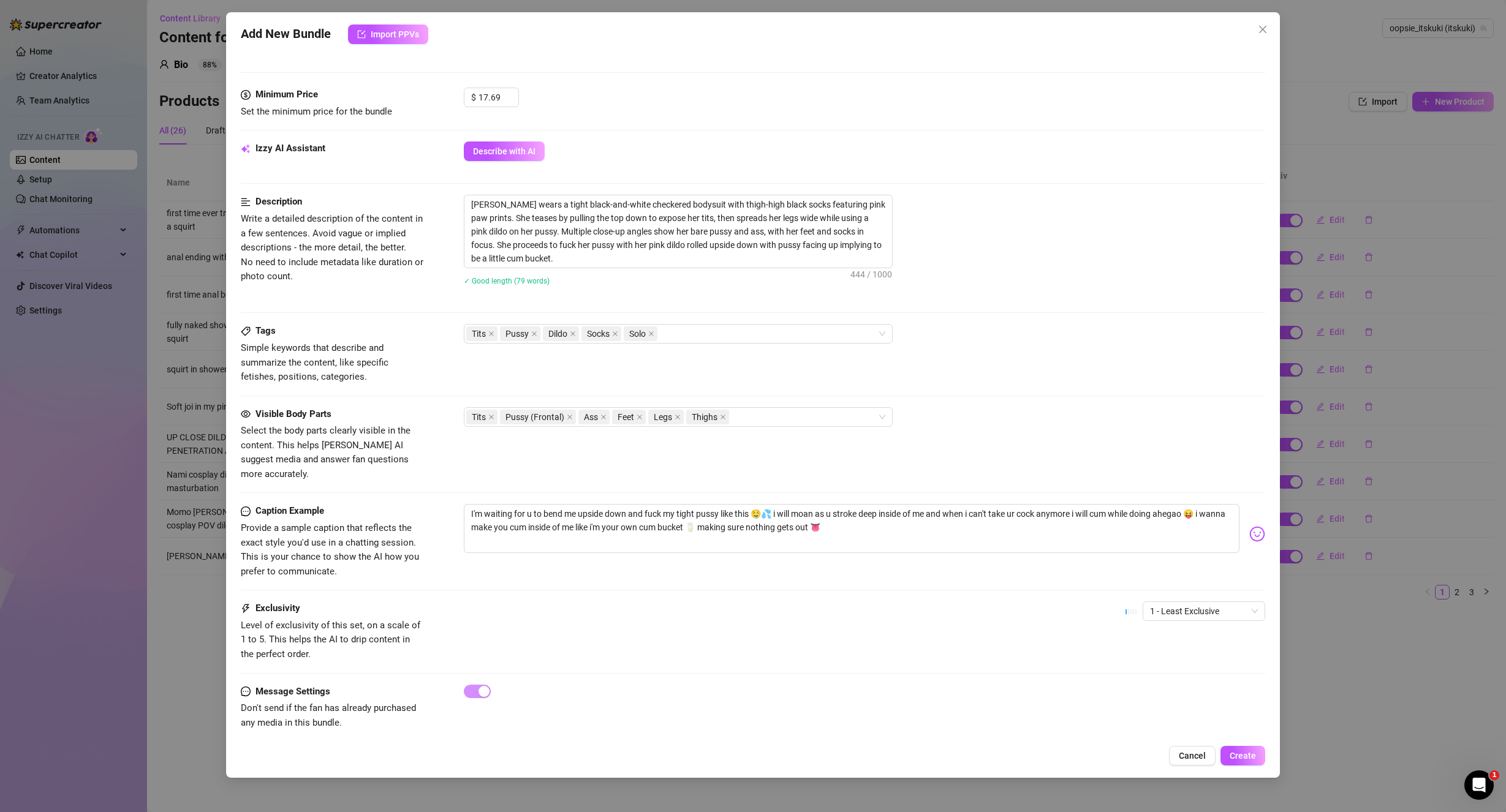
click at [1051, 333] on div "Tits Pussy Dildo Socks Solo" at bounding box center [865, 333] width 802 height 20
click at [641, 414] on icon "close" at bounding box center [639, 417] width 6 height 6
click at [749, 416] on div "Tits Pussy (Frontal) Ass Legs Thighs" at bounding box center [671, 417] width 411 height 17
click at [1030, 377] on div "Tags Simple keywords that describe and summarize the content, like specific fet…" at bounding box center [753, 354] width 1025 height 60
click at [1256, 760] on span "Create" at bounding box center [1243, 756] width 27 height 10
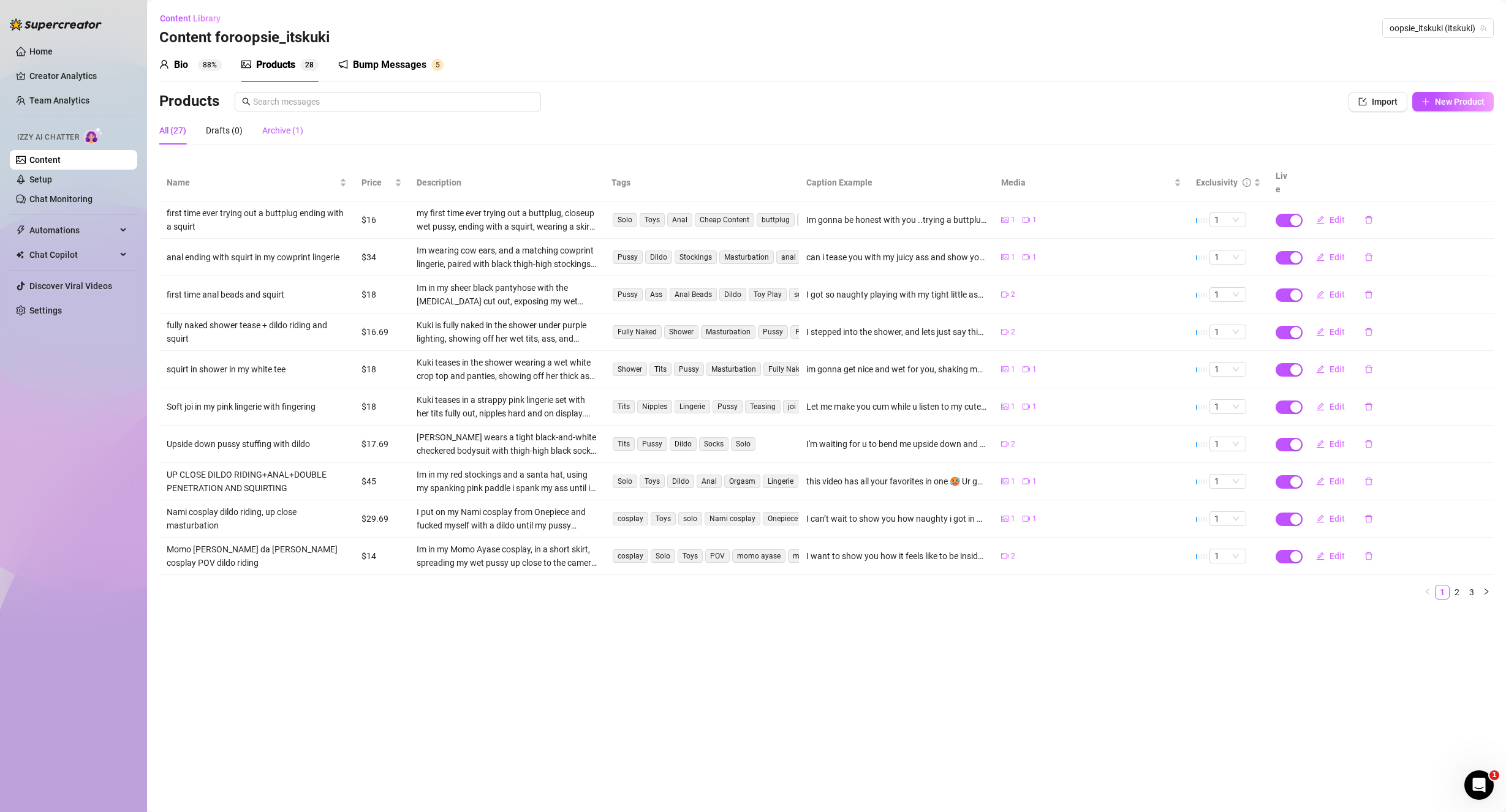
click at [297, 126] on div "Archive (1)" at bounding box center [282, 131] width 41 height 14
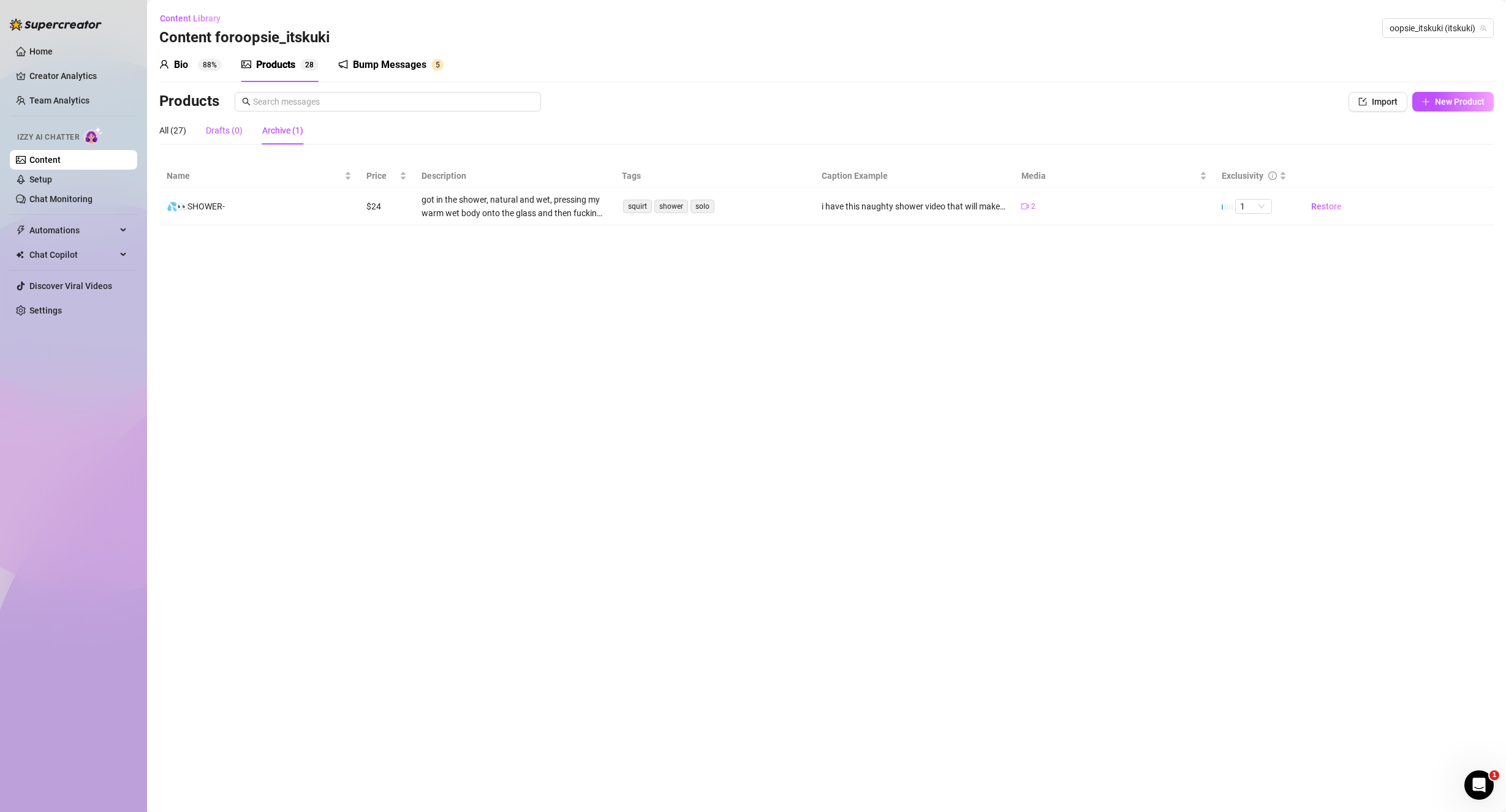
click at [231, 135] on div "Drafts (0)" at bounding box center [224, 131] width 37 height 14
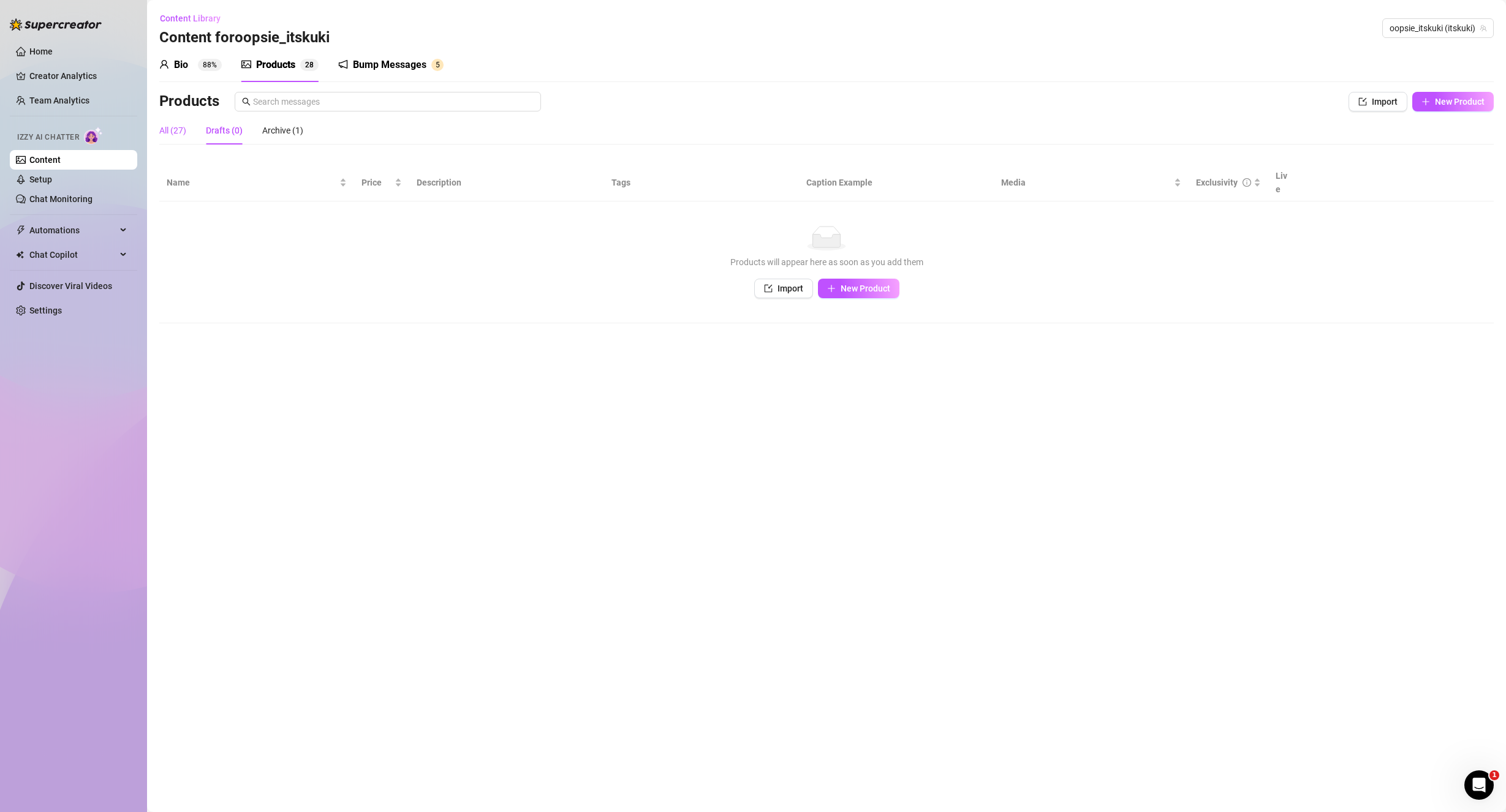
click at [176, 136] on div "All (27)" at bounding box center [173, 131] width 27 height 14
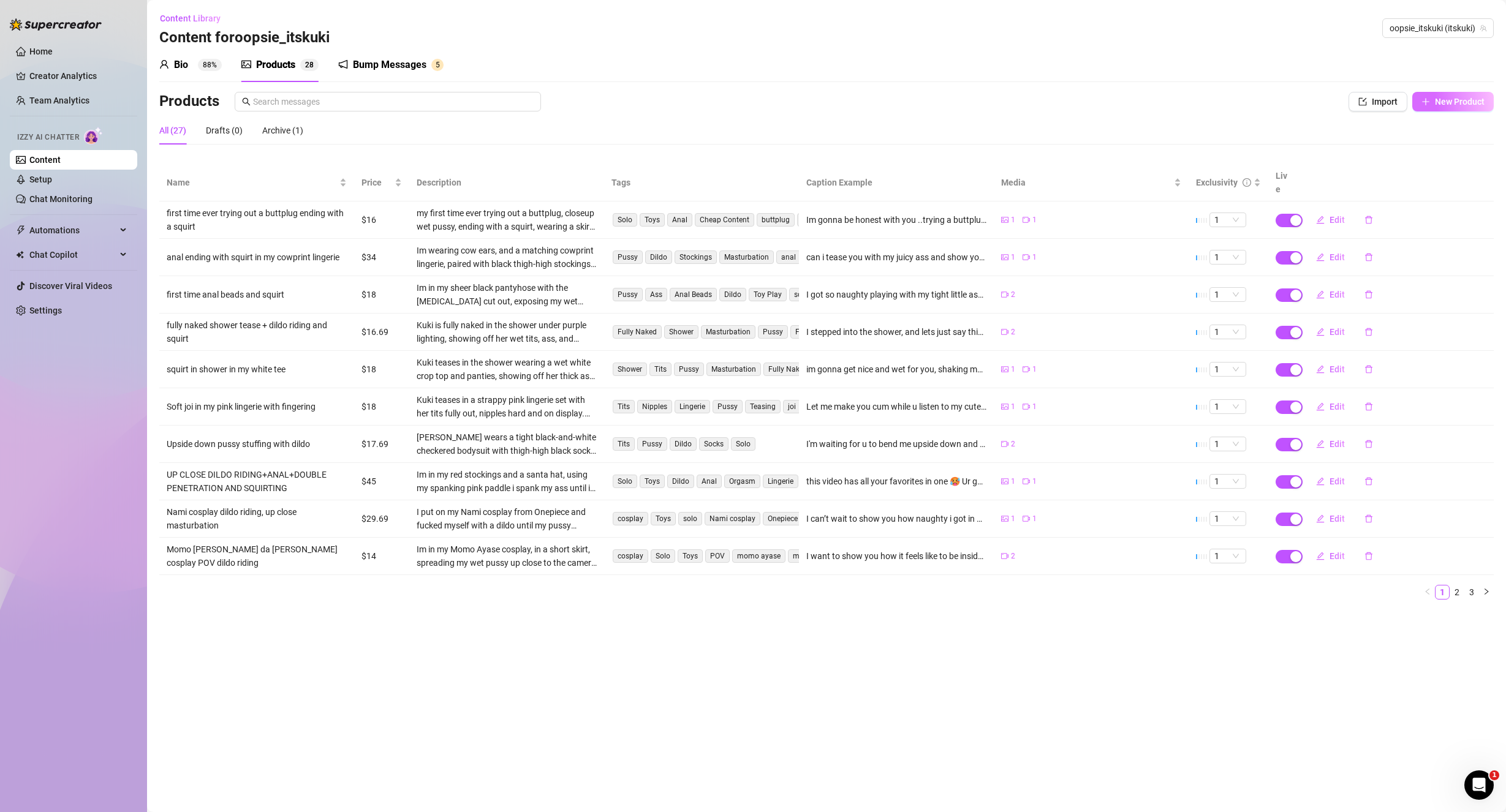
click at [1453, 97] on span "New Product" at bounding box center [1459, 101] width 50 height 10
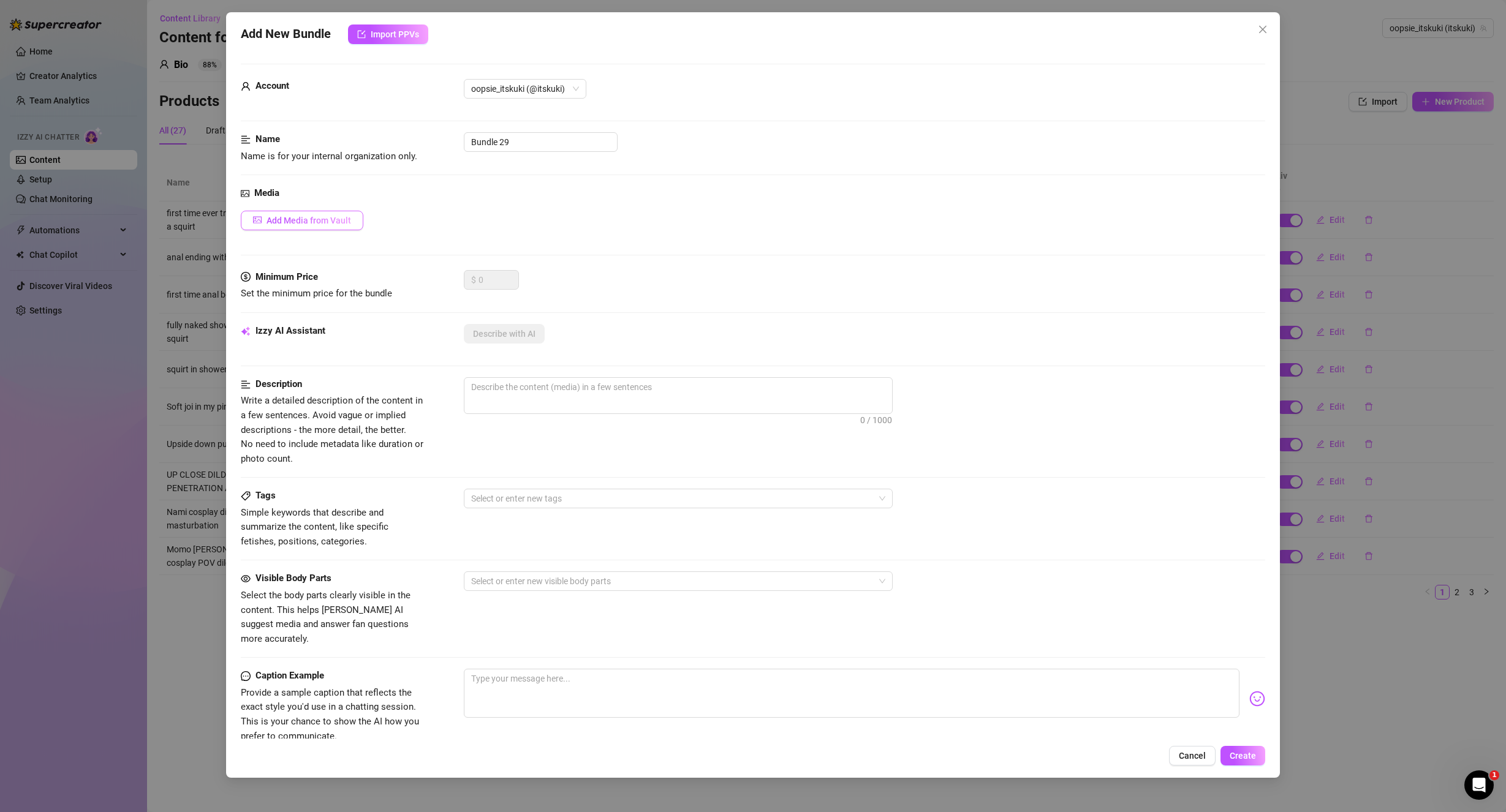
click at [286, 216] on span "Add Media from Vault" at bounding box center [309, 220] width 84 height 10
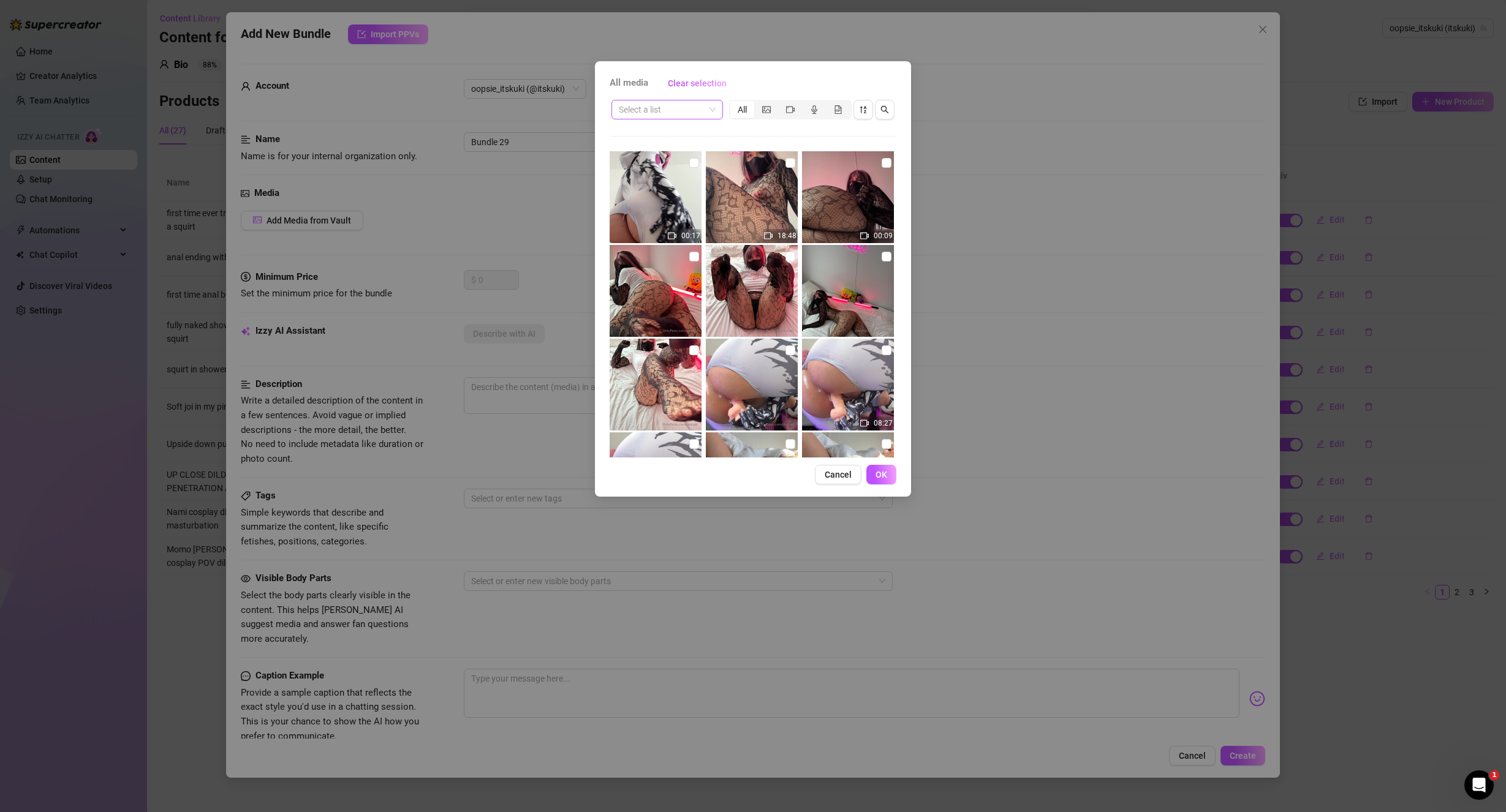
click at [710, 109] on span at bounding box center [667, 109] width 97 height 18
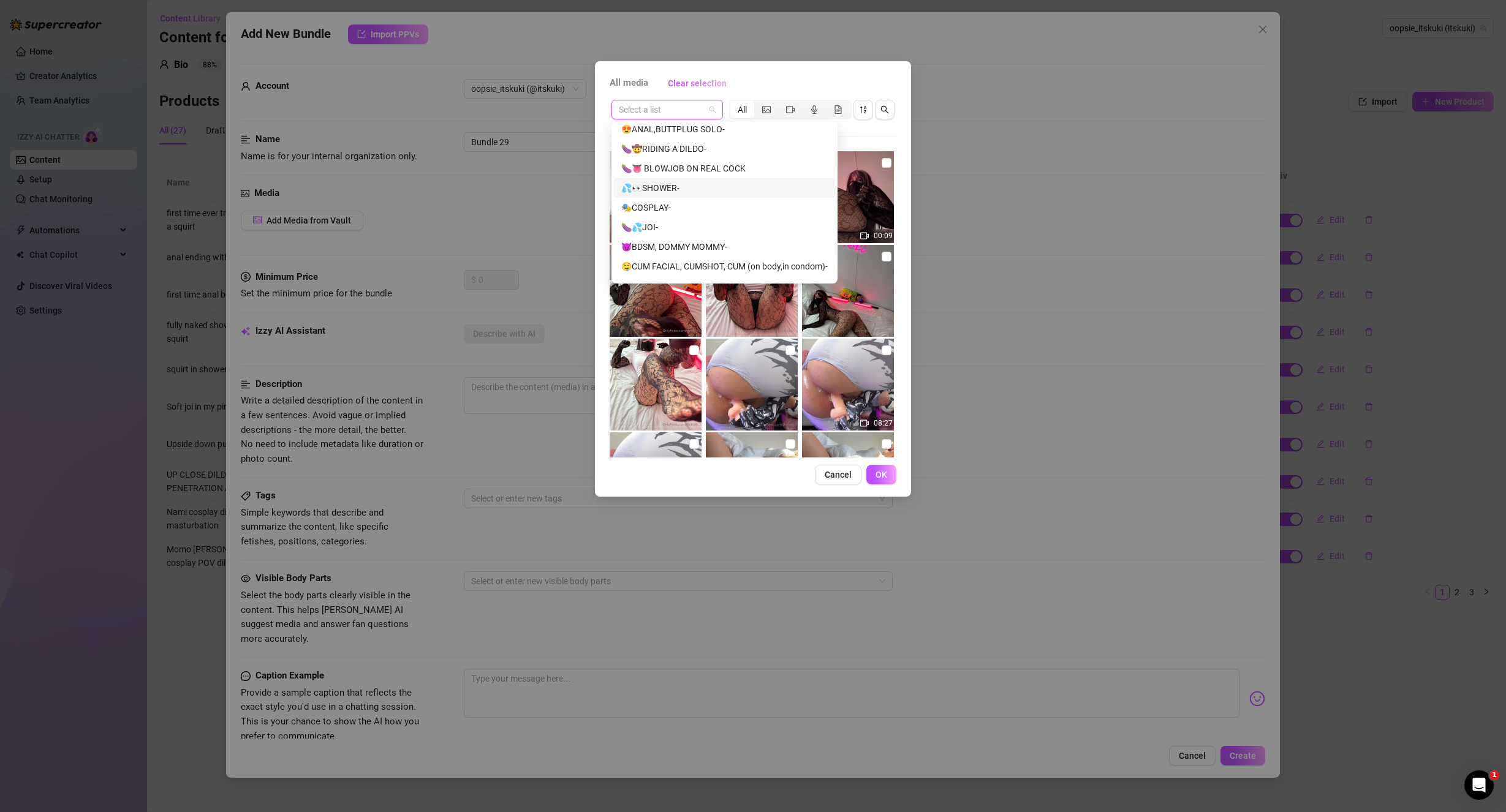
scroll to position [101, 0]
click at [702, 144] on div "🍑SEXTAPE-" at bounding box center [724, 151] width 221 height 20
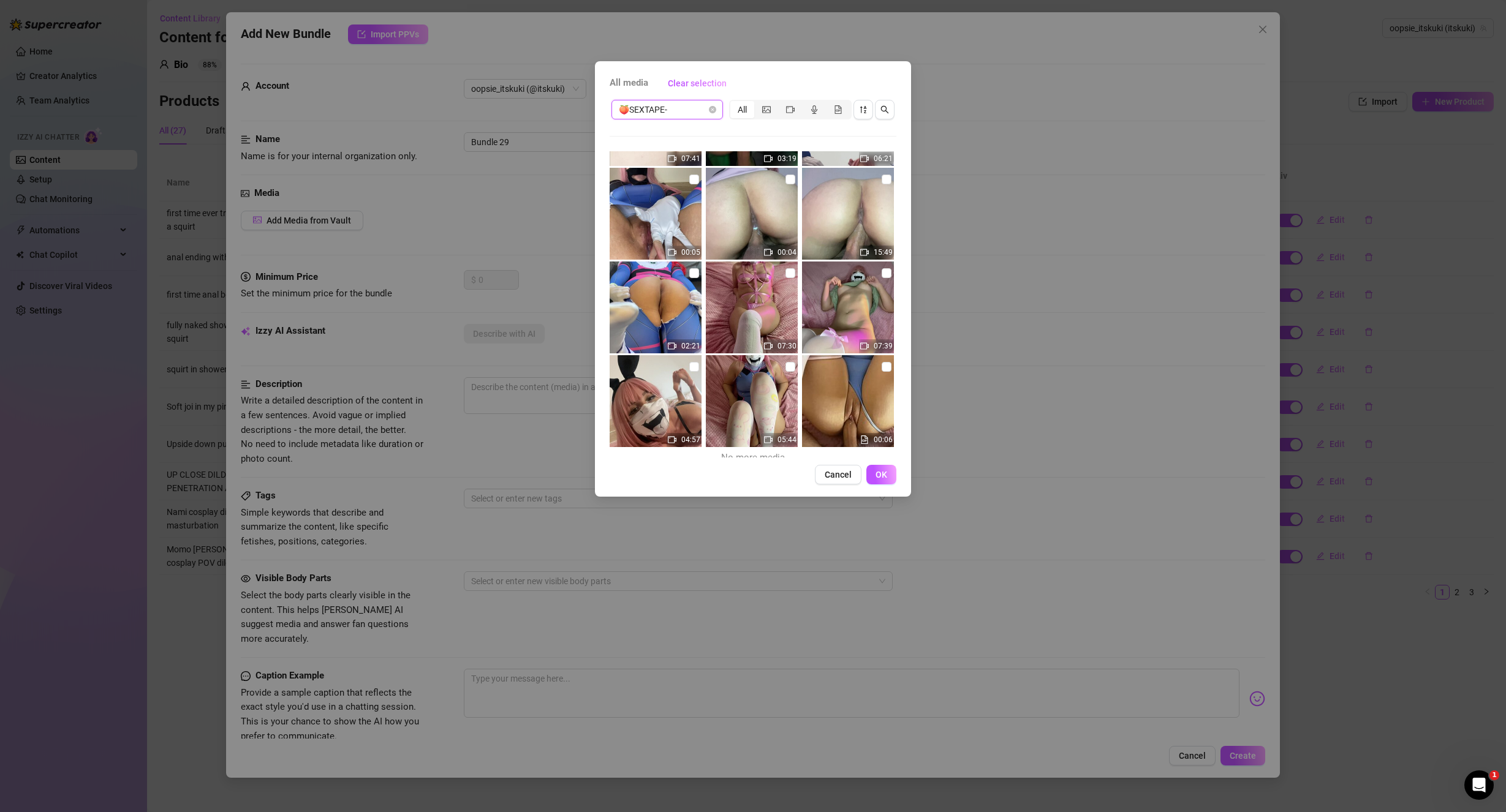
scroll to position [462, 0]
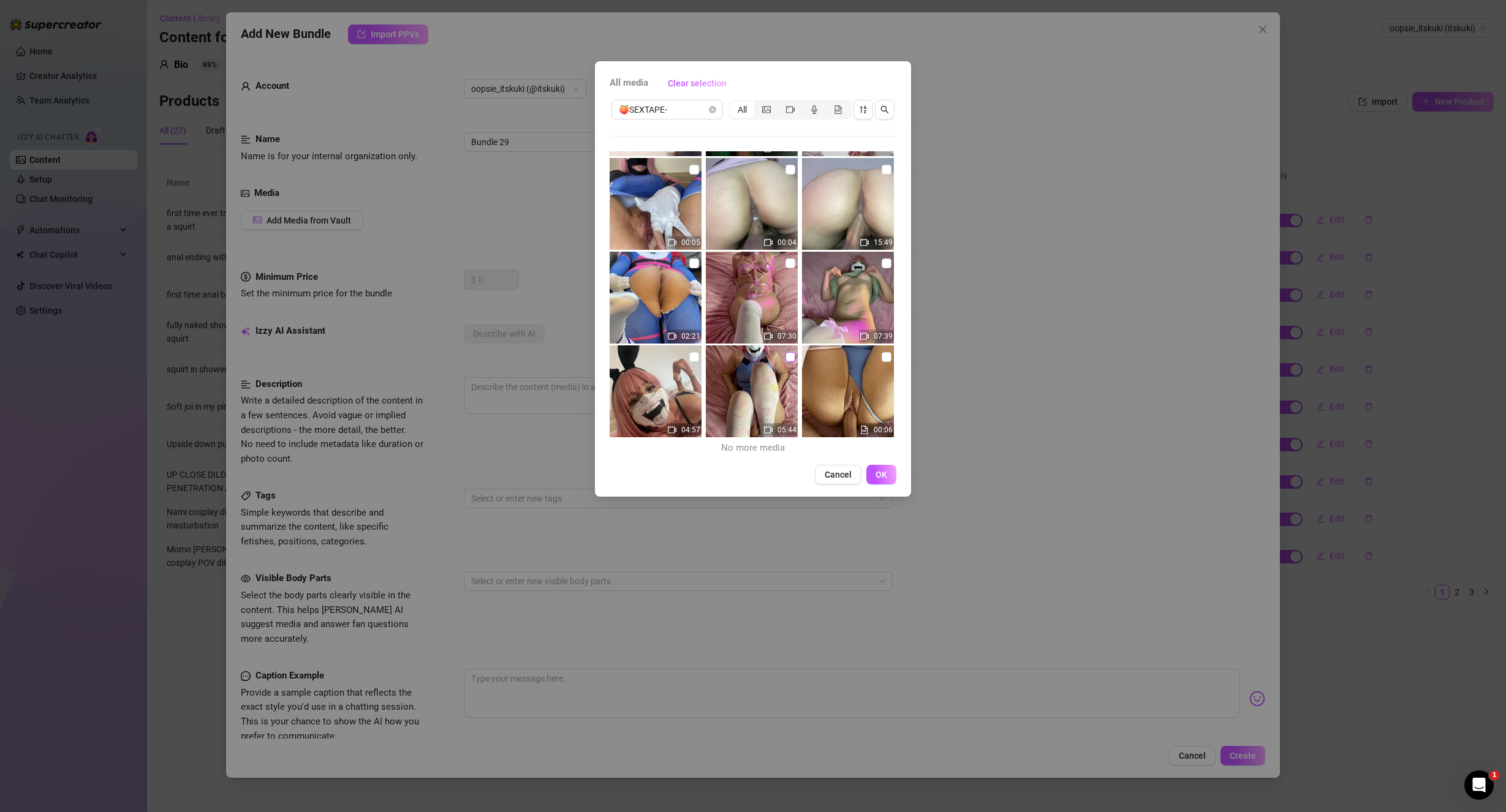
click at [786, 356] on input "checkbox" at bounding box center [790, 357] width 10 height 10
click at [882, 358] on input "checkbox" at bounding box center [886, 357] width 10 height 10
click at [884, 473] on span "OK" at bounding box center [881, 475] width 12 height 10
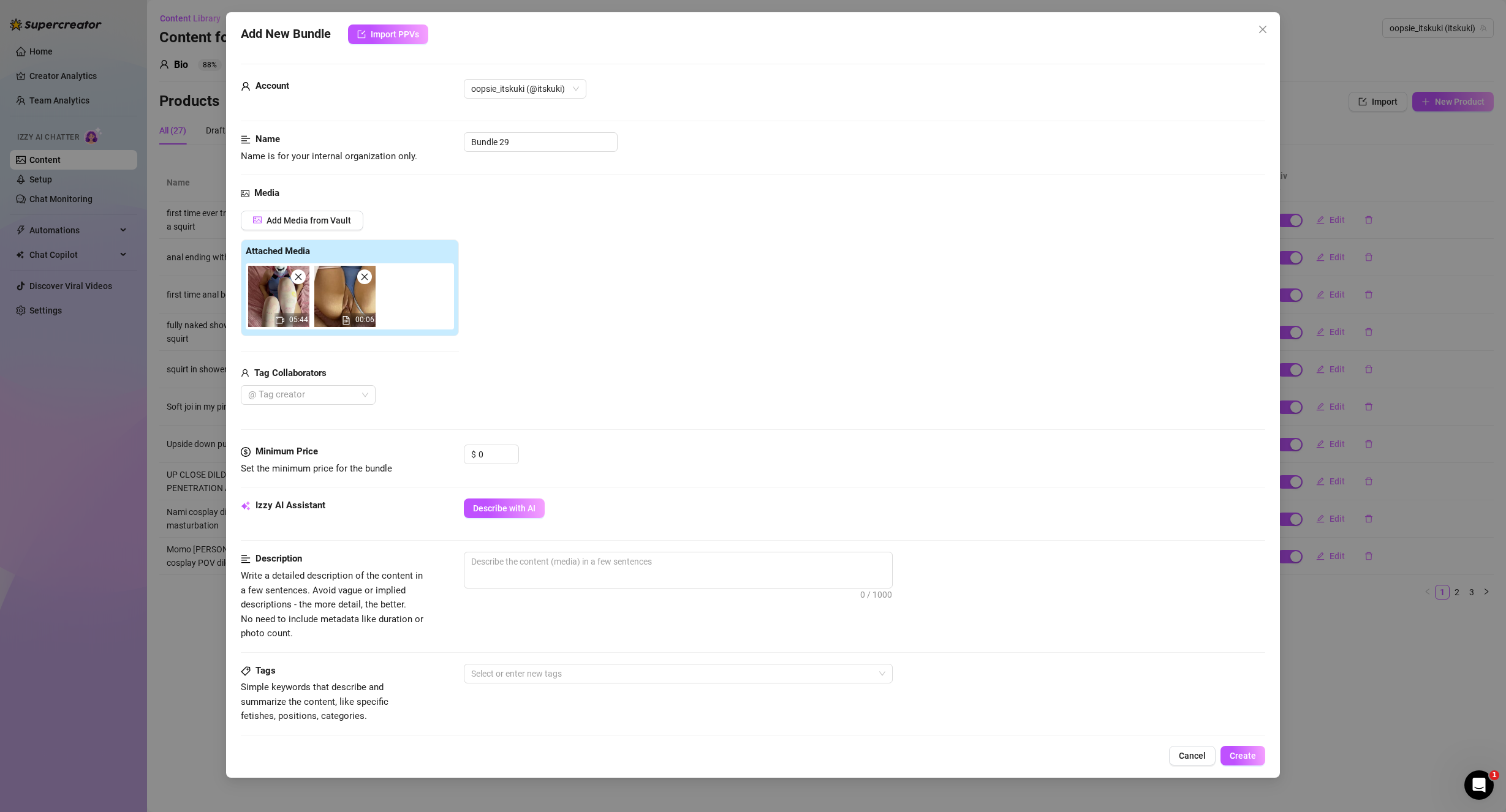
click at [522, 120] on div "Account oopsie_itskuki (@itskuki)" at bounding box center [753, 105] width 1025 height 53
drag, startPoint x: 527, startPoint y: 140, endPoint x: 390, endPoint y: 142, distance: 137.0
click at [402, 141] on div "Name Name is for your internal organization only. Bundle 29" at bounding box center [753, 148] width 1025 height 31
paste input "Dva cosplay quickie"
drag, startPoint x: 486, startPoint y: 456, endPoint x: 448, endPoint y: 454, distance: 38.1
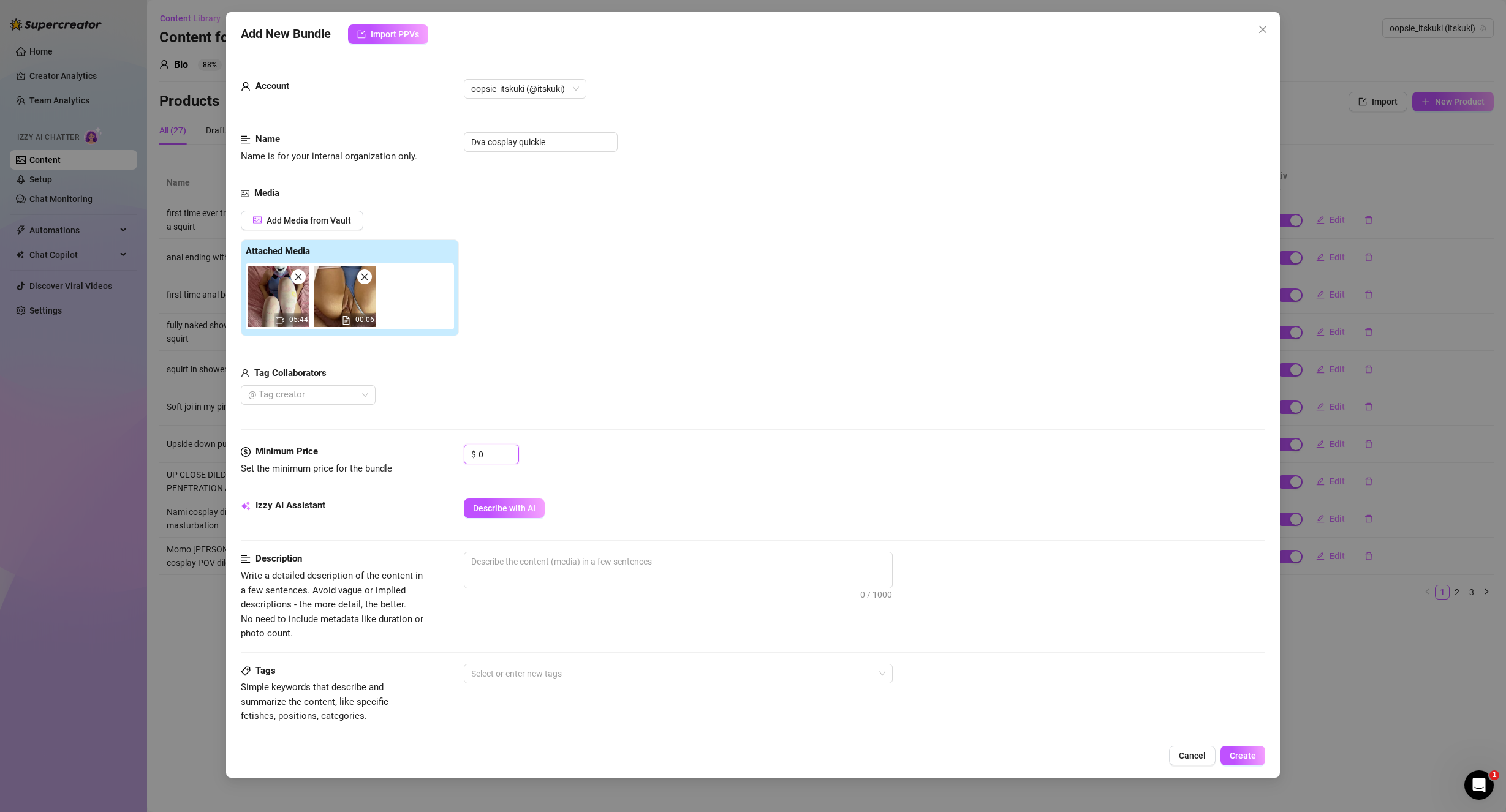
click at [449, 454] on div "Minimum Price Set the minimum price for the bundle $ 0" at bounding box center [753, 460] width 1025 height 31
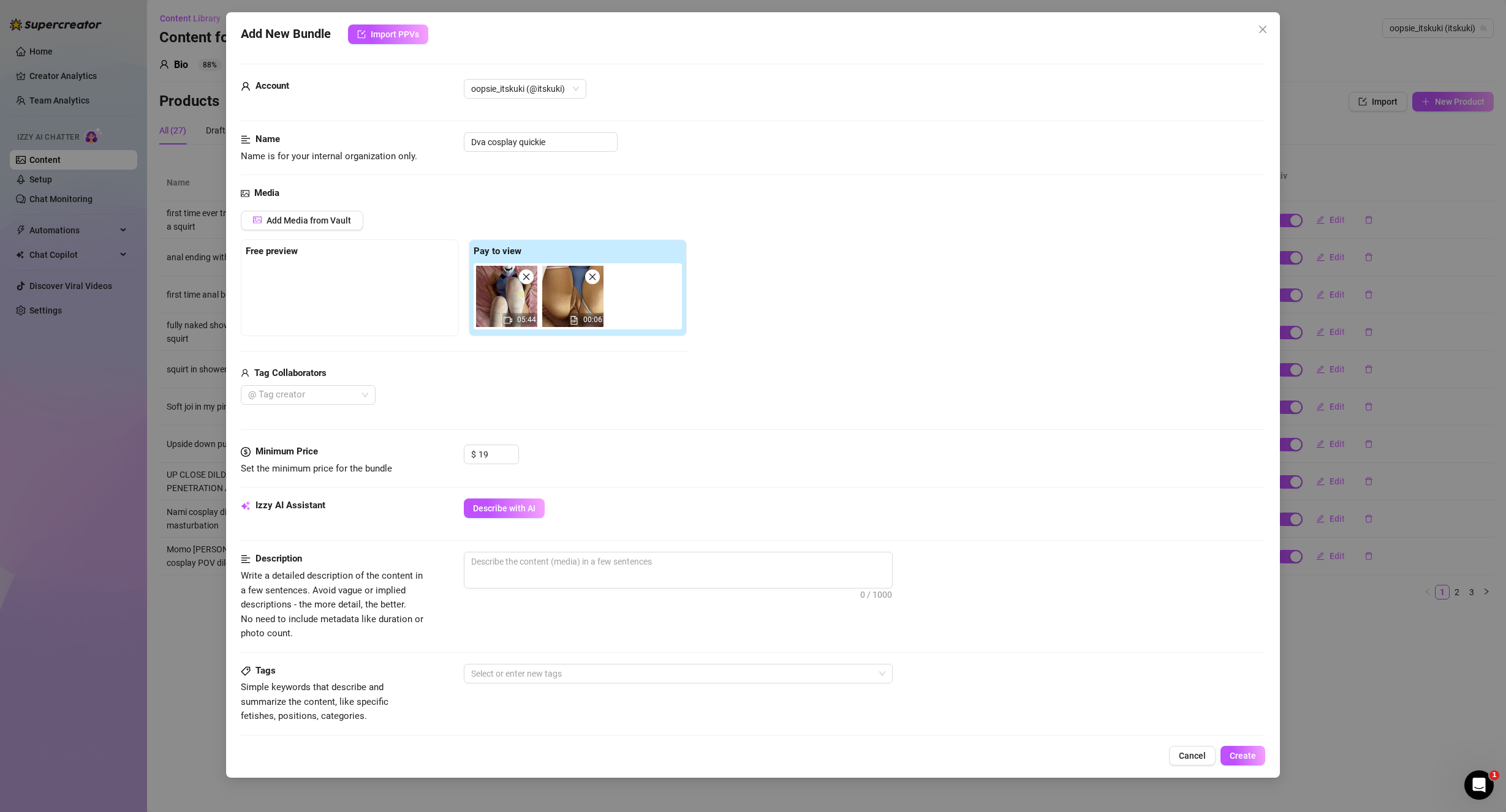
click at [718, 377] on div "Add Media from Vault Free preview Pay to view 05:44 00:06 Tag Collaborators @ T…" at bounding box center [753, 308] width 1025 height 194
click at [324, 386] on div at bounding box center [302, 394] width 117 height 17
click at [316, 417] on div "Kukistoy" at bounding box center [307, 420] width 115 height 14
click at [309, 443] on div "kukistoy" at bounding box center [307, 439] width 115 height 14
click at [497, 386] on div "Kukistoy kukistoy" at bounding box center [464, 394] width 446 height 20
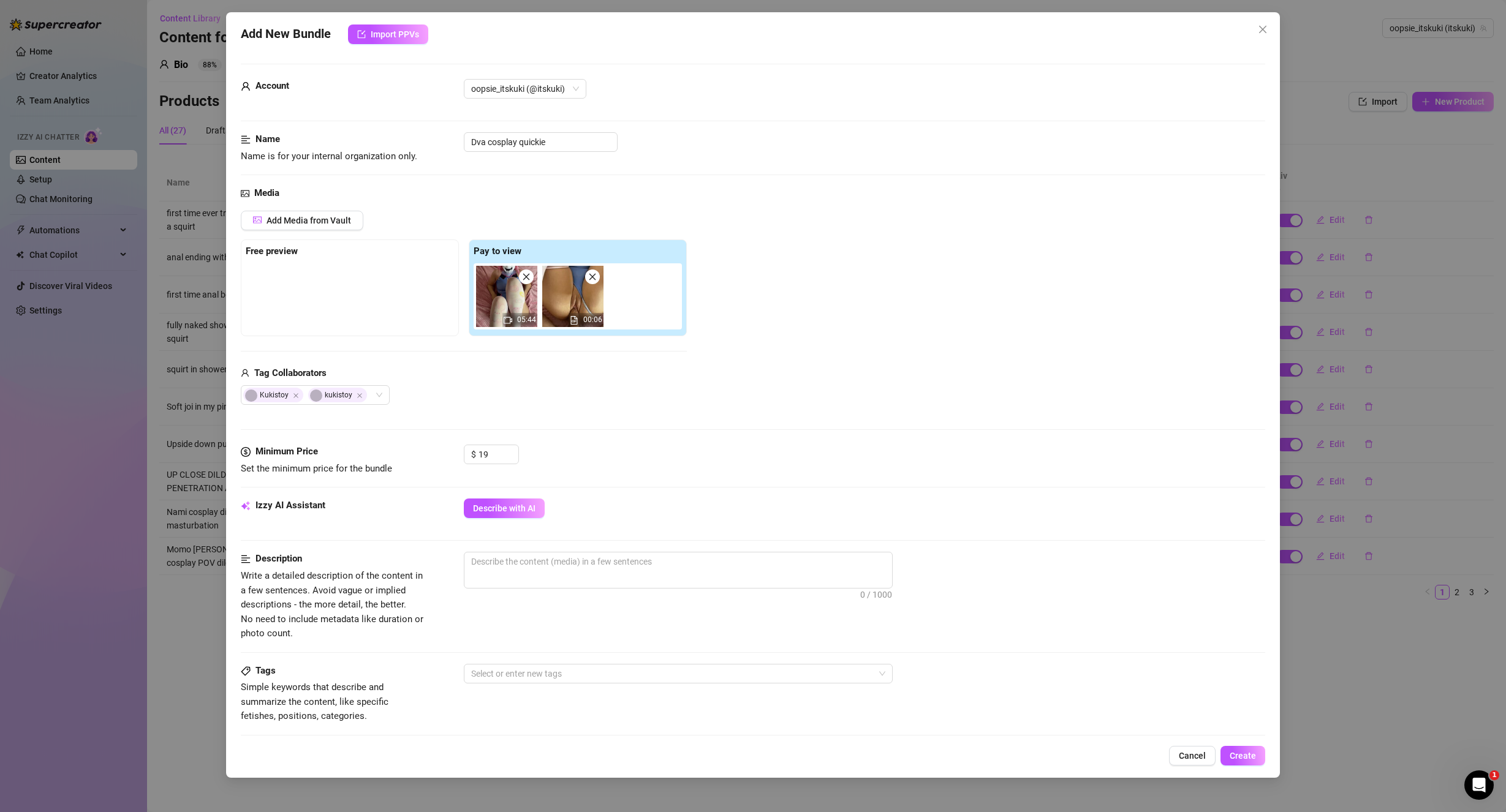
click at [696, 513] on div "Describe with AI" at bounding box center [865, 508] width 802 height 20
click at [529, 509] on span "Describe with AI" at bounding box center [504, 508] width 63 height 10
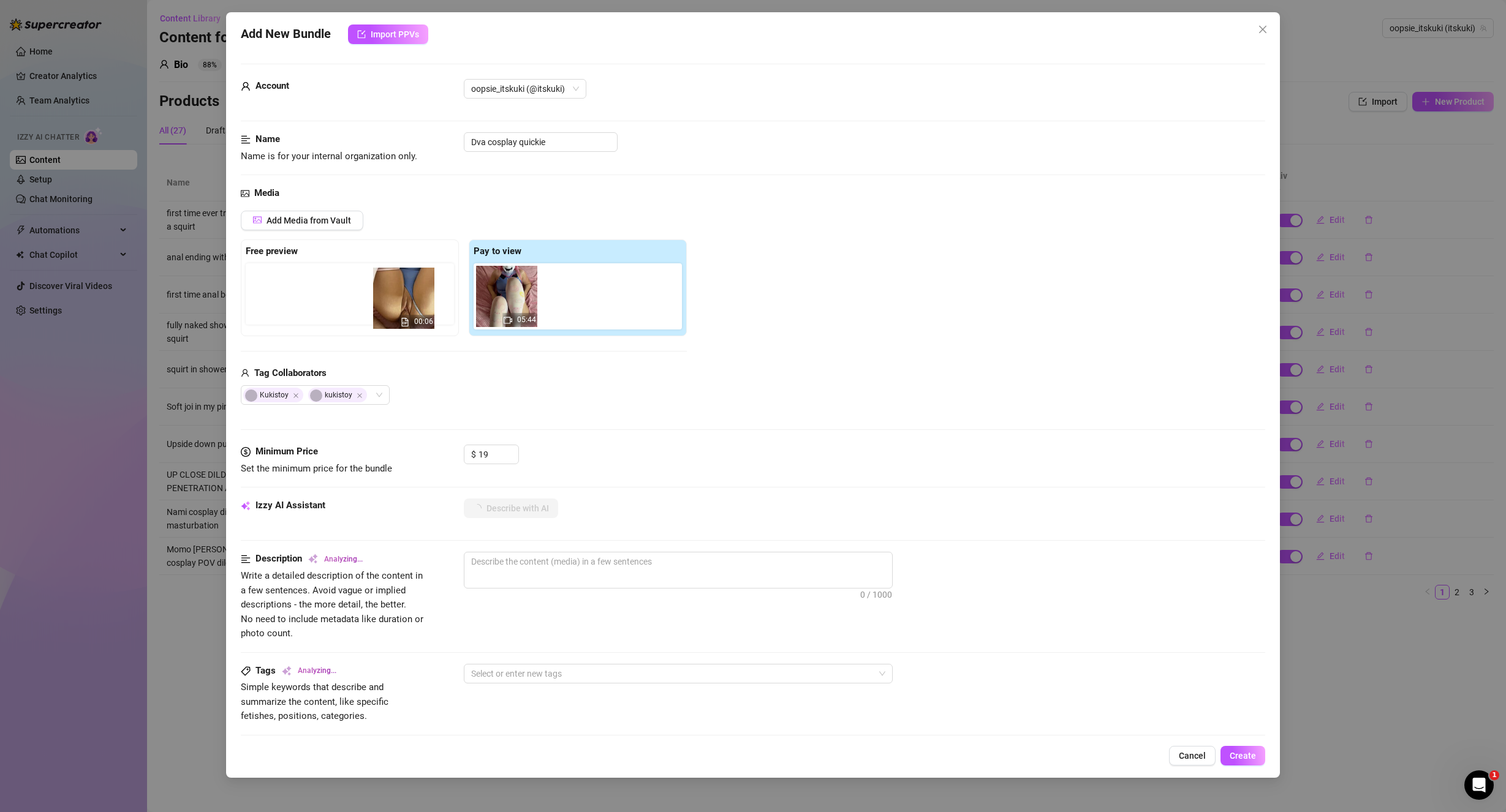
drag, startPoint x: 581, startPoint y: 303, endPoint x: 401, endPoint y: 302, distance: 180.0
click at [401, 302] on div "Free preview Pay to view 05:44 00:06" at bounding box center [464, 288] width 446 height 97
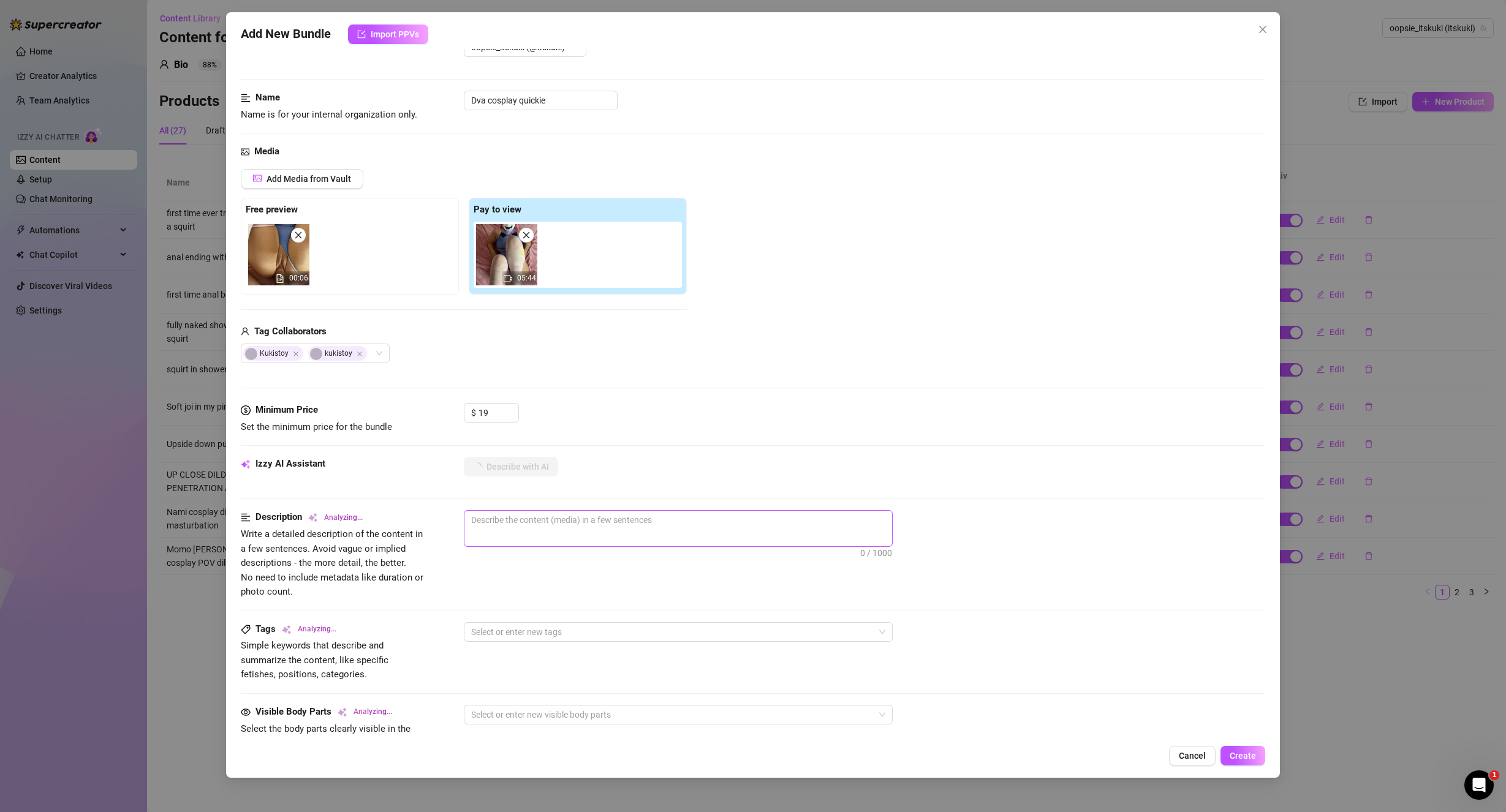
scroll to position [184, 0]
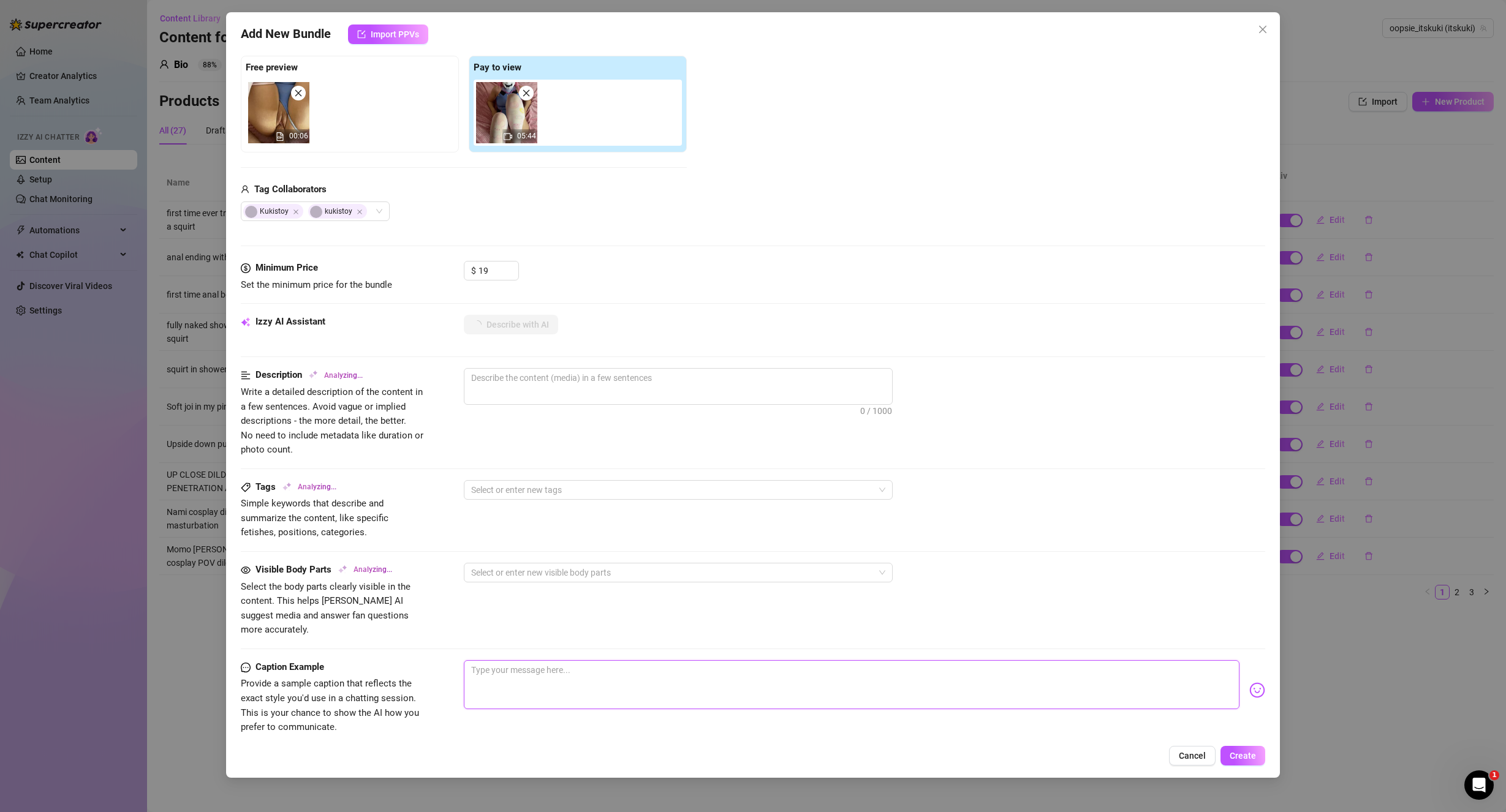
click at [524, 669] on textarea at bounding box center [852, 685] width 776 height 49
paste textarea "Wanna see me get railed in my DVA cosplay? 😋having that dick inside of me felt …"
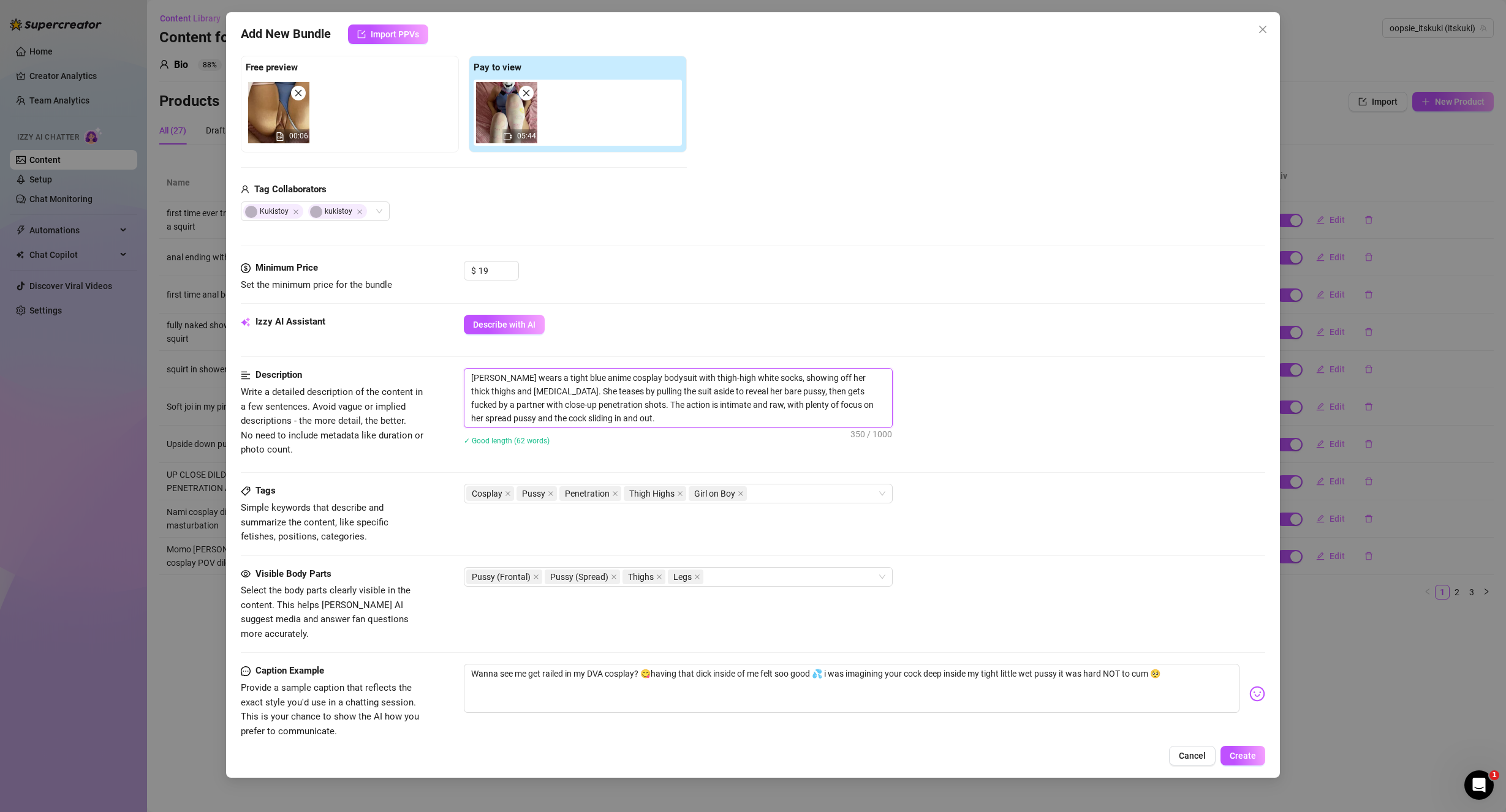
drag, startPoint x: 617, startPoint y: 372, endPoint x: 535, endPoint y: 368, distance: 82.1
click at [535, 368] on span "[PERSON_NAME] wears a tight blue anime cosplay bodysuit with thigh-high white s…" at bounding box center [678, 398] width 429 height 60
drag, startPoint x: 548, startPoint y: 377, endPoint x: 541, endPoint y: 375, distance: 7.3
click at [541, 375] on textarea "[PERSON_NAME] wears a tight dva cosplay bodysuit with thigh-high white socks, s…" at bounding box center [678, 398] width 428 height 58
click at [629, 410] on textarea "[PERSON_NAME] wears a tight Dva cosplay bodysuit with thigh-high white socks, s…" at bounding box center [678, 398] width 428 height 58
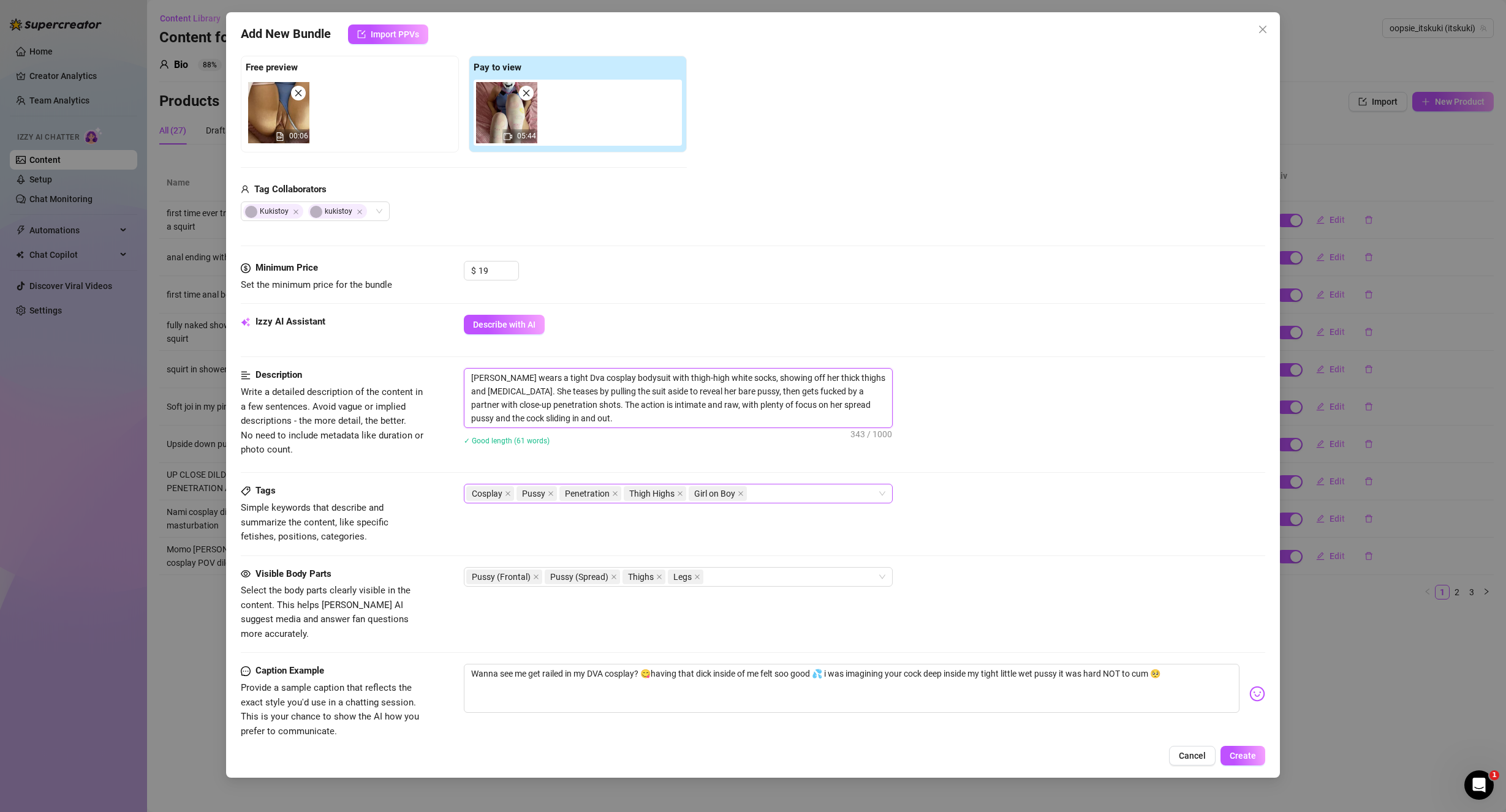
click at [784, 494] on div "Cosplay Pussy Penetration Thigh Highs Girl on Boy" at bounding box center [671, 493] width 411 height 17
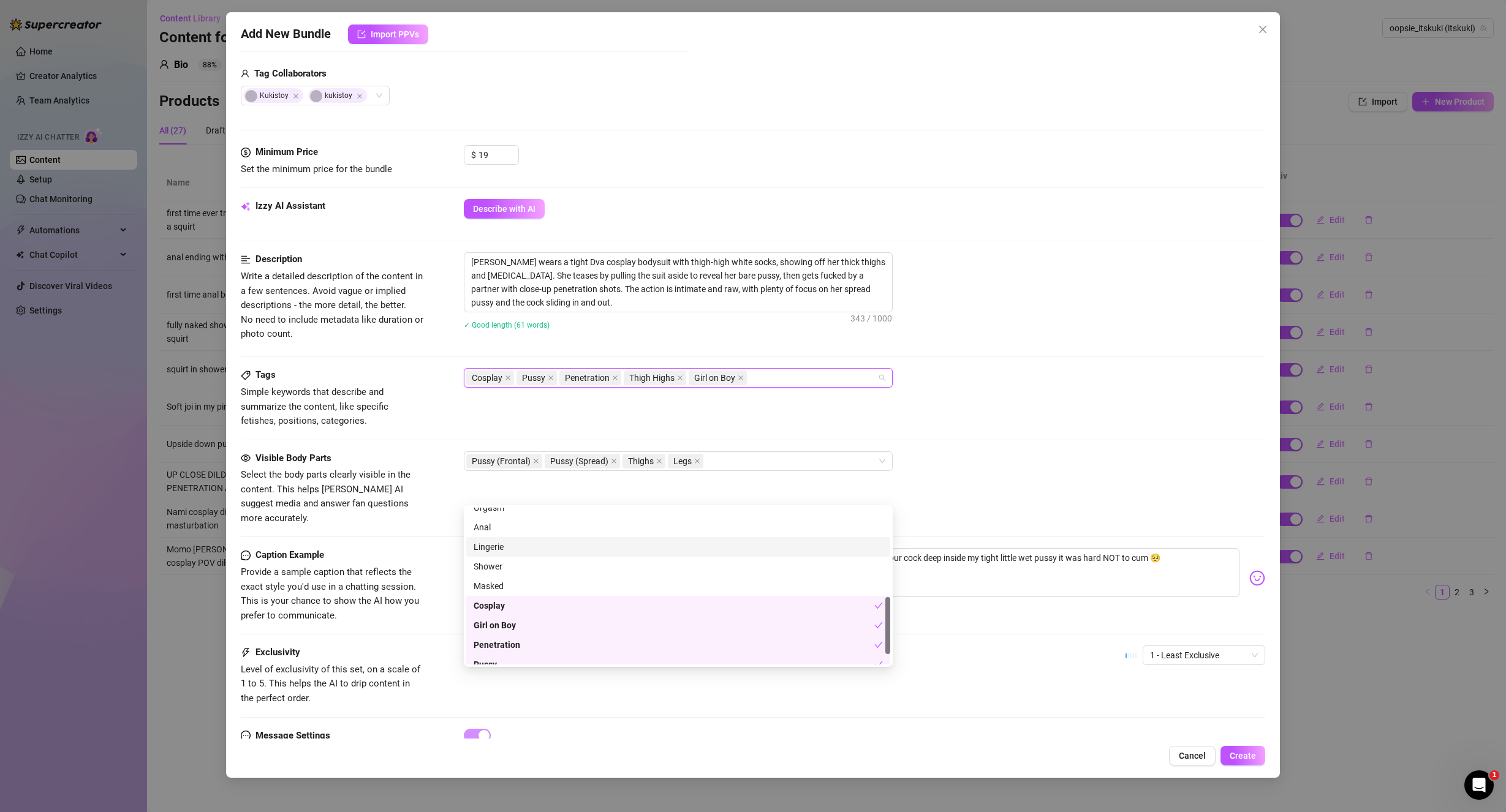
scroll to position [306, 0]
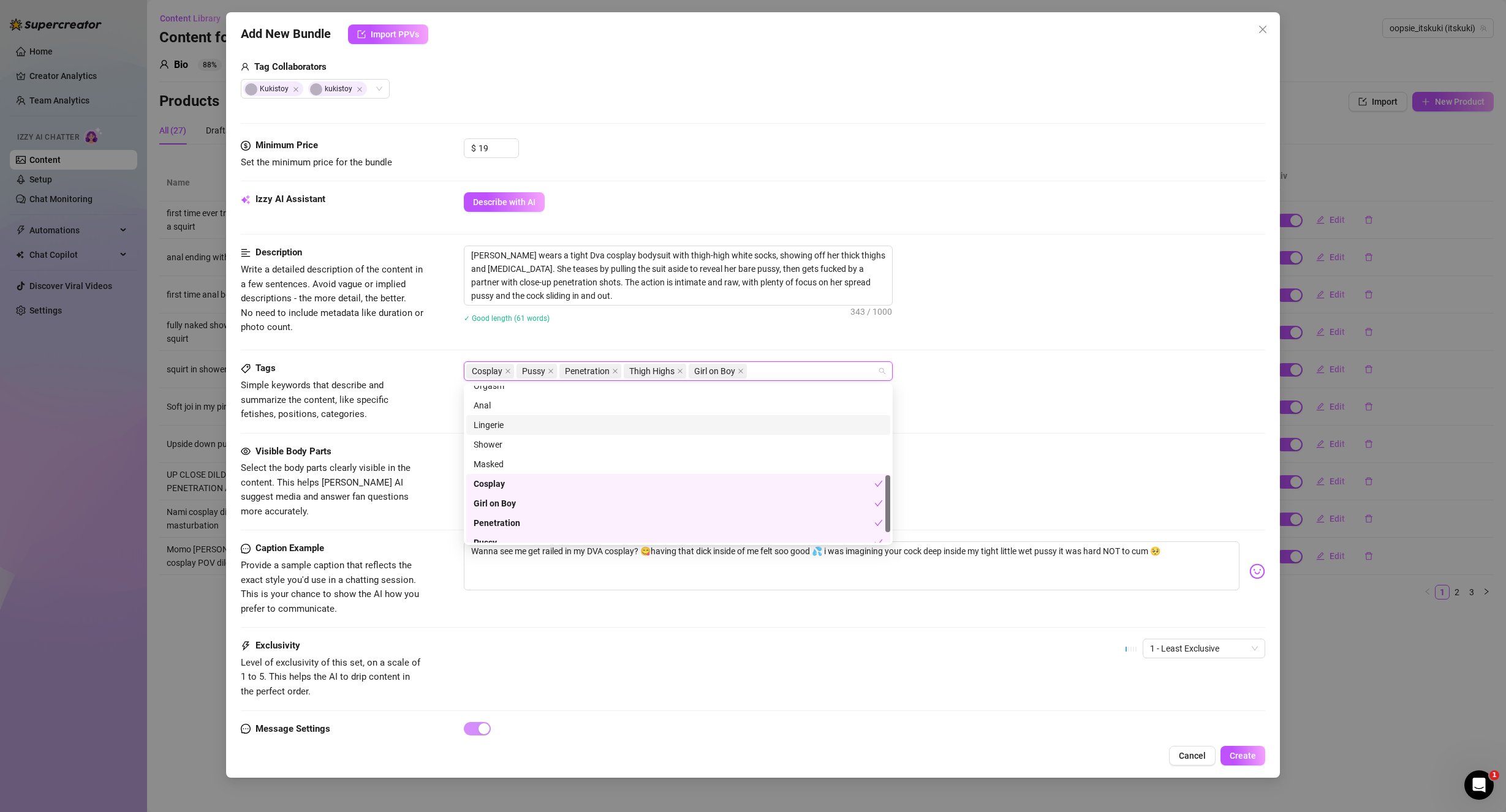
click at [1014, 419] on div "Tags Simple keywords that describe and summarize the content, like specific fet…" at bounding box center [753, 391] width 1025 height 60
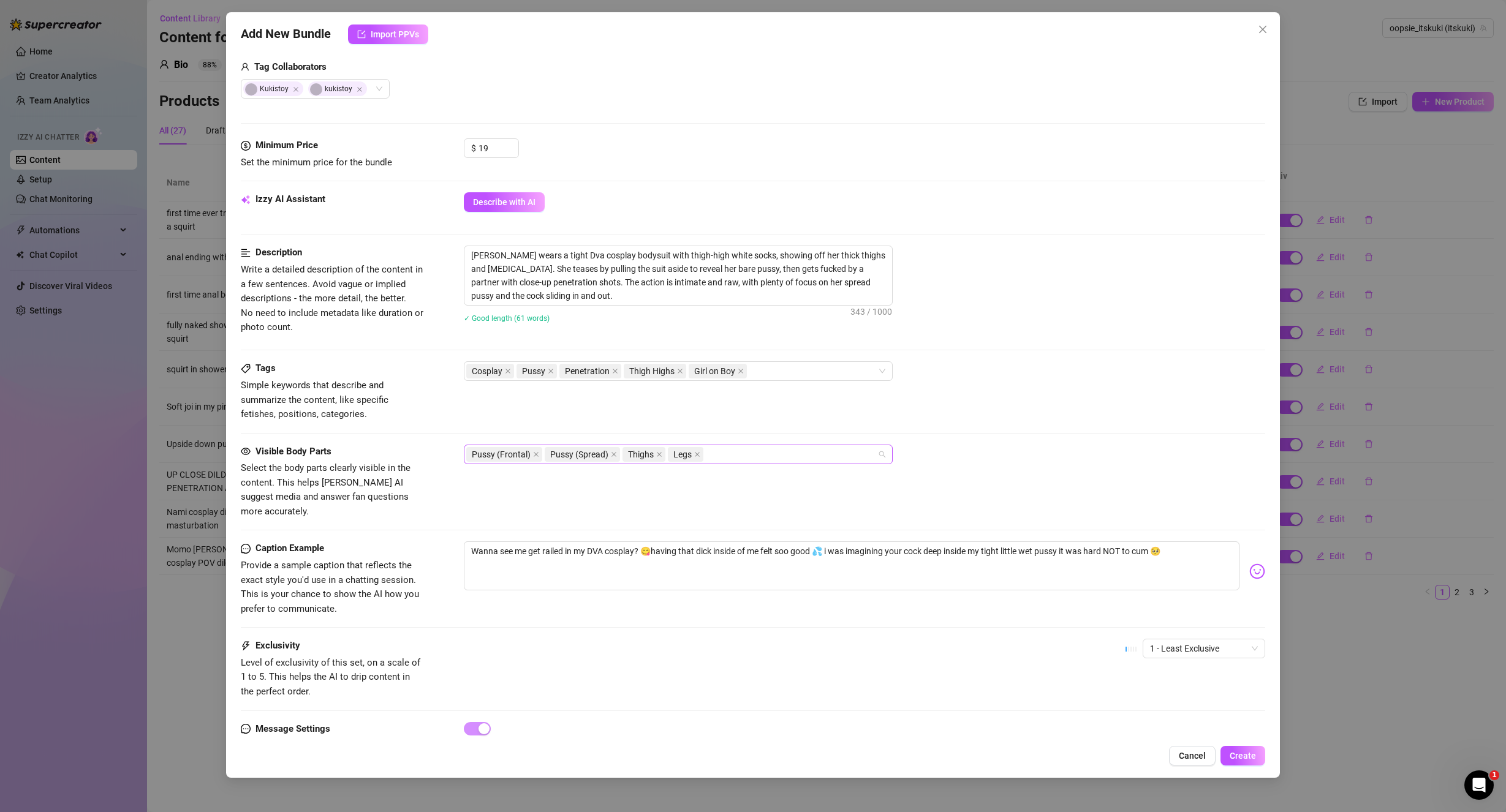
click at [724, 459] on div "Pussy (Frontal) Pussy (Spread) Thighs Legs" at bounding box center [671, 454] width 411 height 17
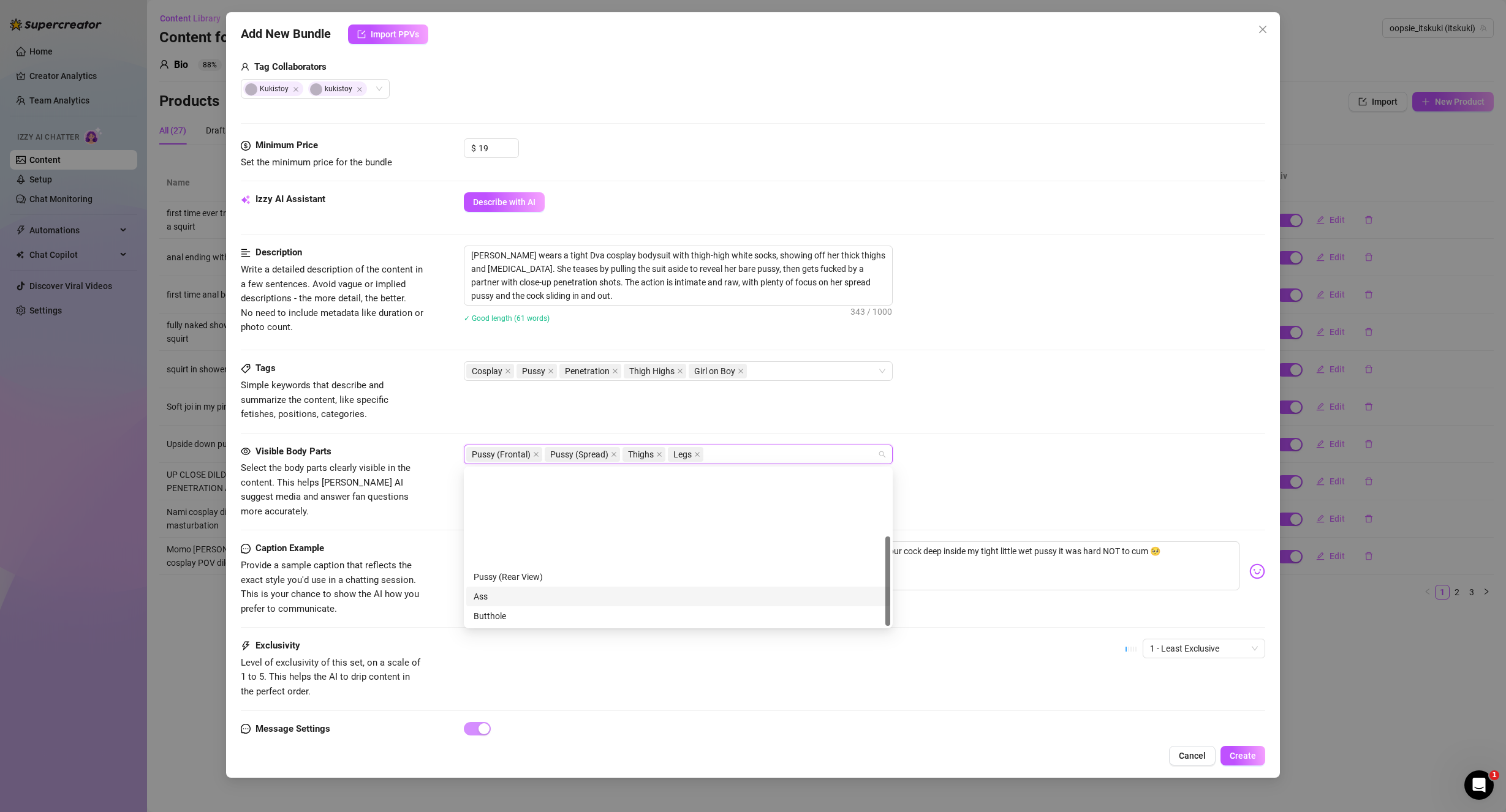
scroll to position [118, 0]
click at [518, 520] on div "Penis" at bounding box center [678, 518] width 409 height 14
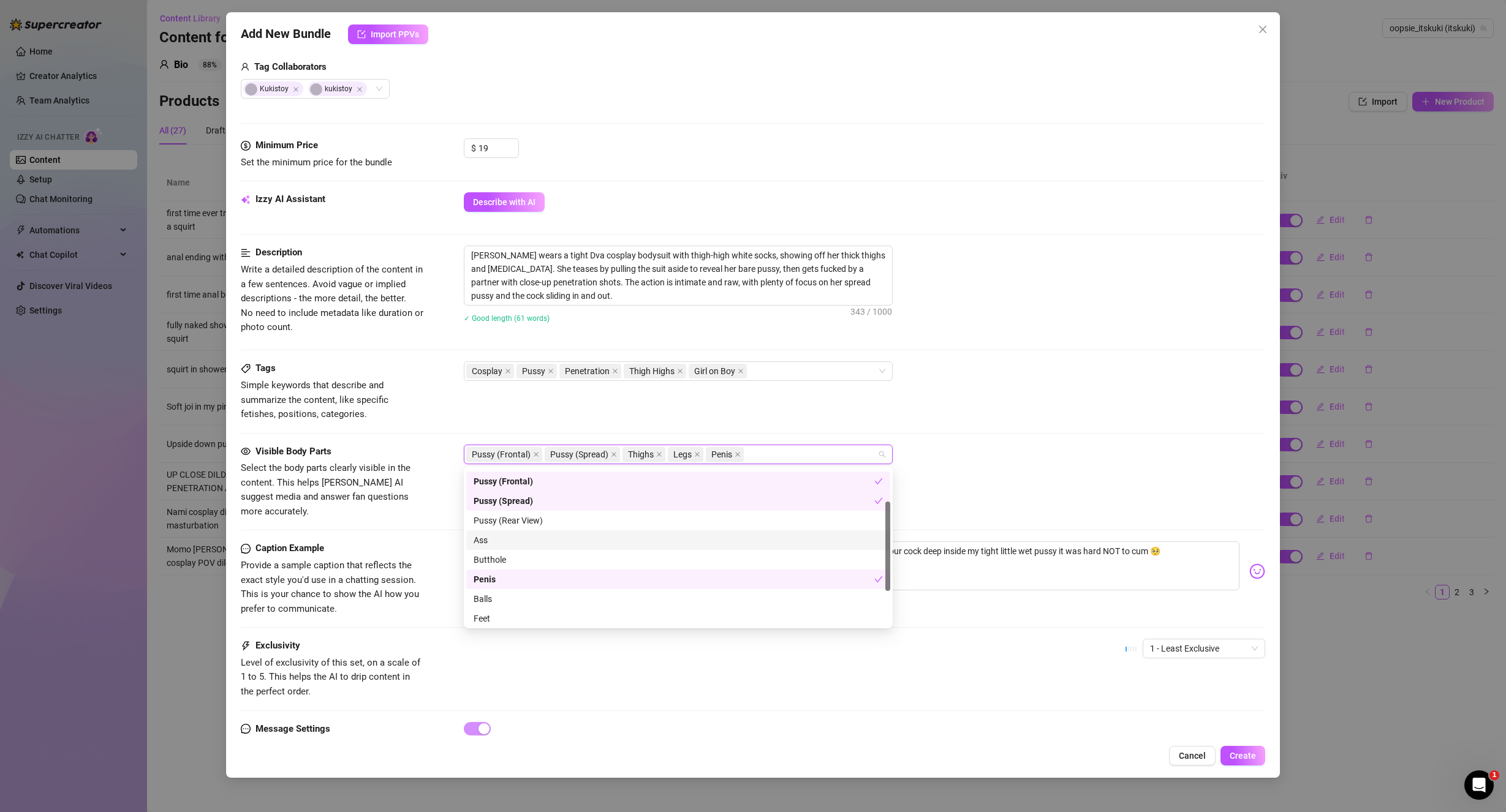
scroll to position [0, 0]
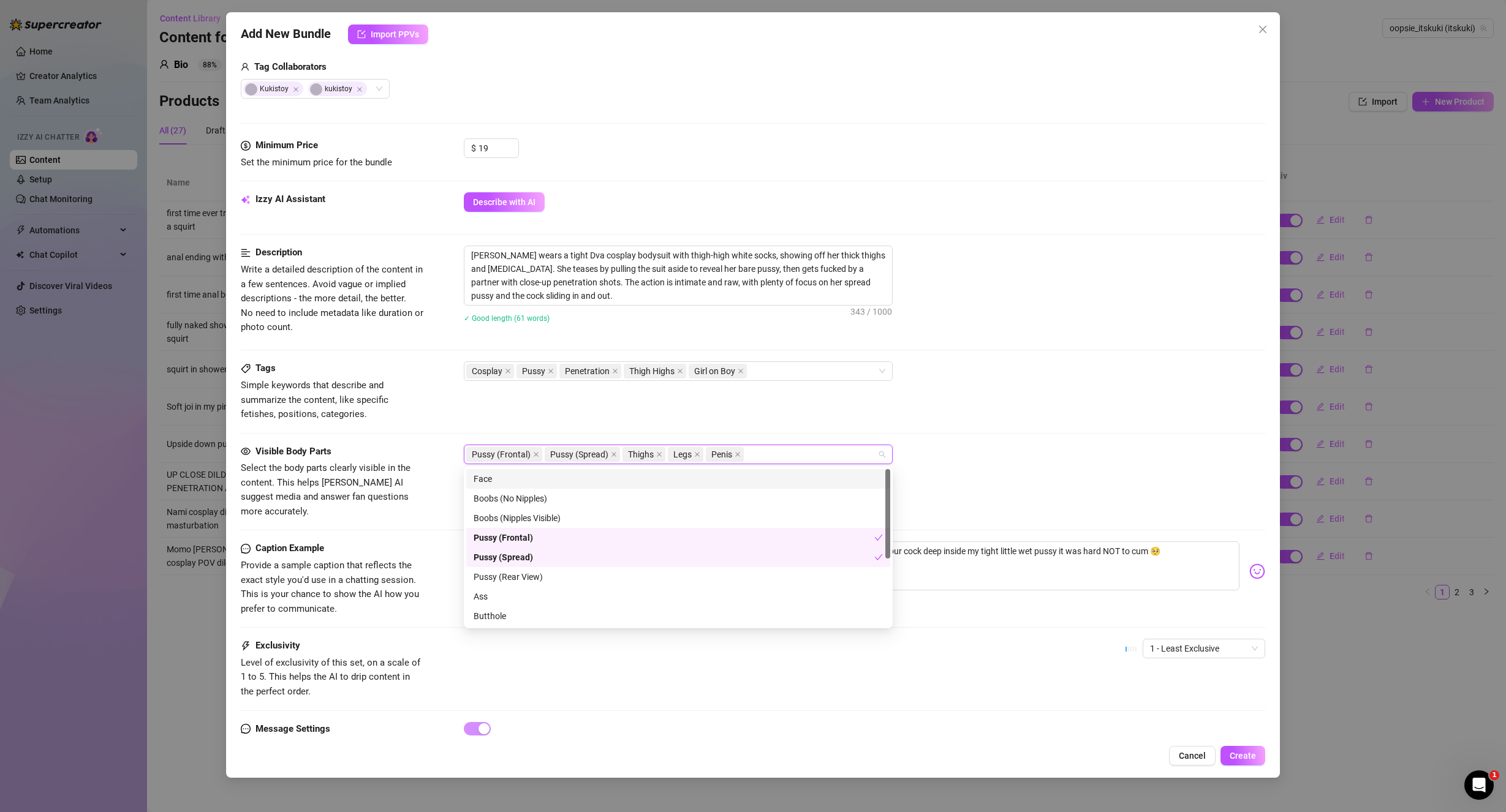
drag, startPoint x: 1048, startPoint y: 379, endPoint x: 1035, endPoint y: 385, distance: 14.3
click at [1048, 379] on div "Cosplay Pussy Penetration Thigh Highs Girl on Boy" at bounding box center [865, 371] width 802 height 20
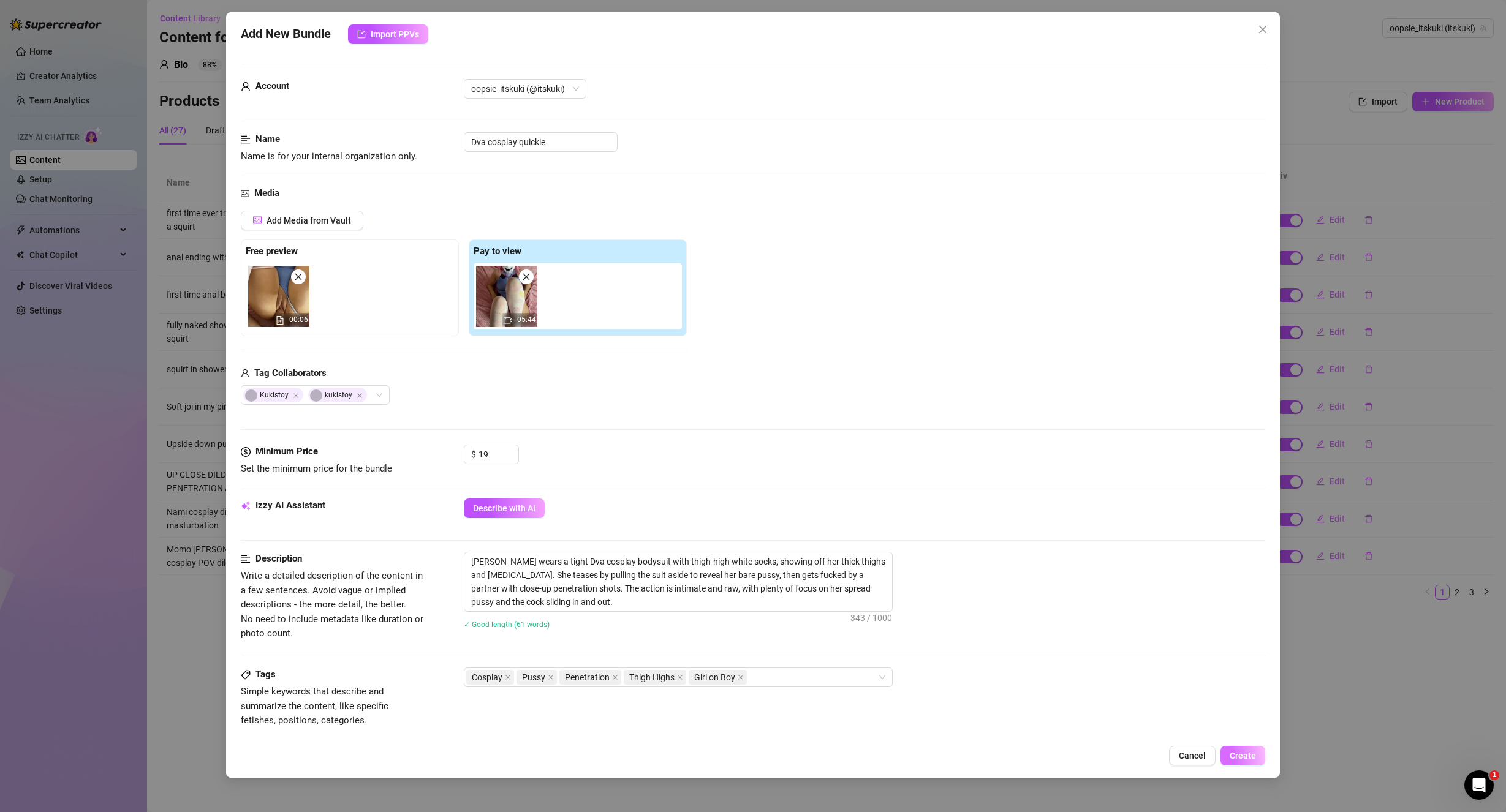
click at [1248, 762] on button "Create" at bounding box center [1243, 756] width 45 height 20
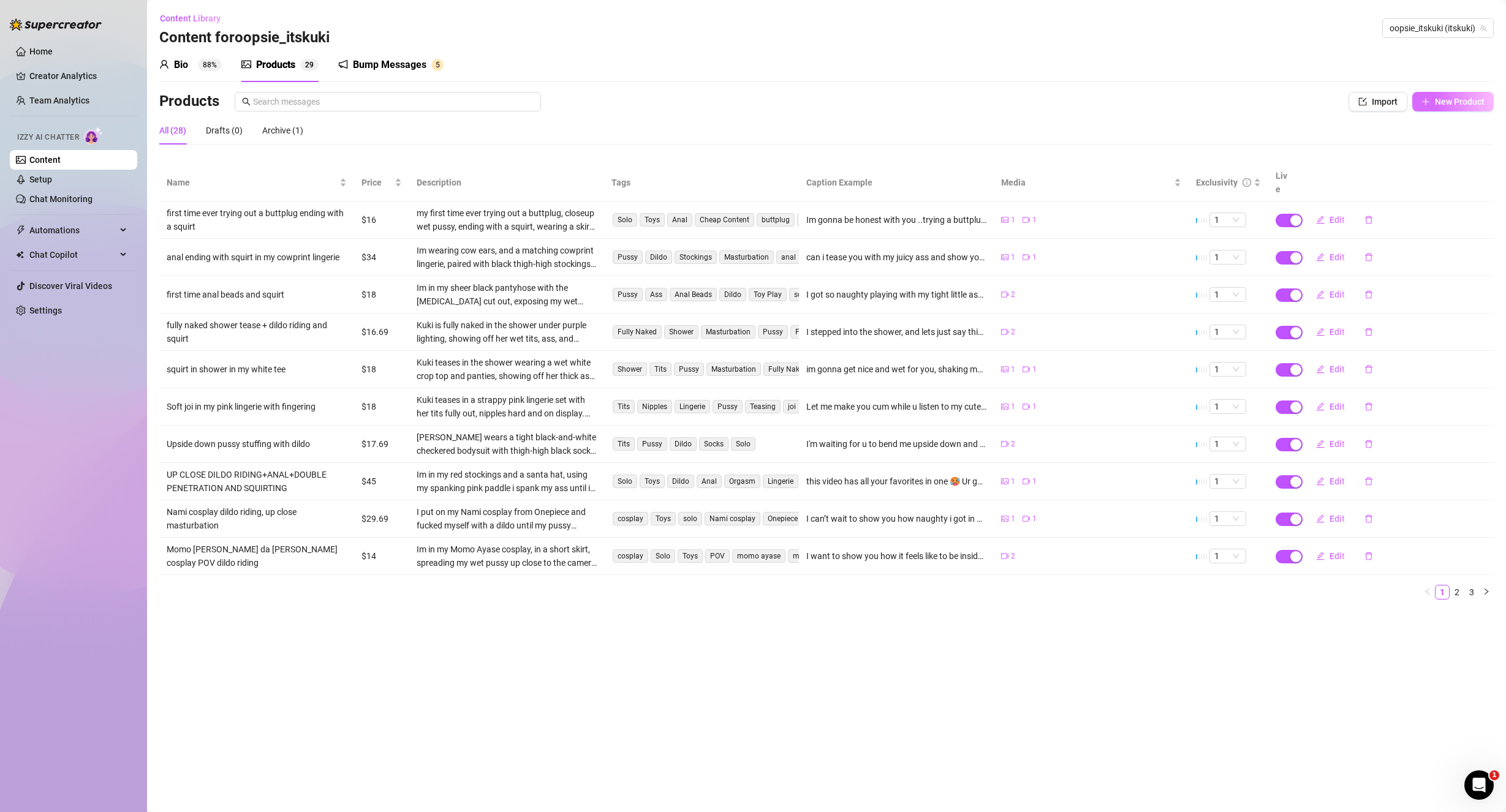
click at [1455, 106] on span "New Product" at bounding box center [1459, 101] width 50 height 10
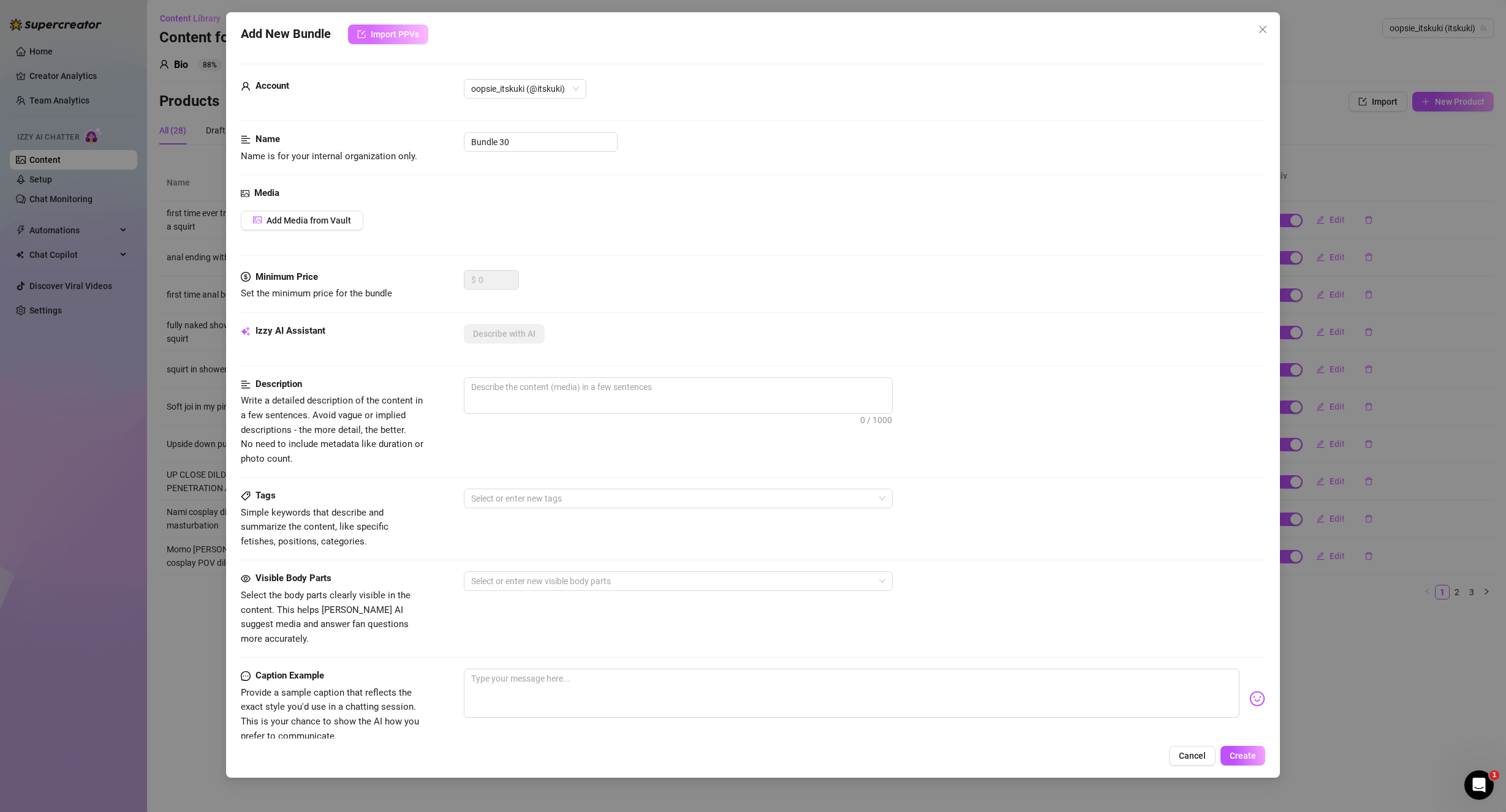
click at [404, 35] on span "Import PPVs" at bounding box center [395, 34] width 48 height 10
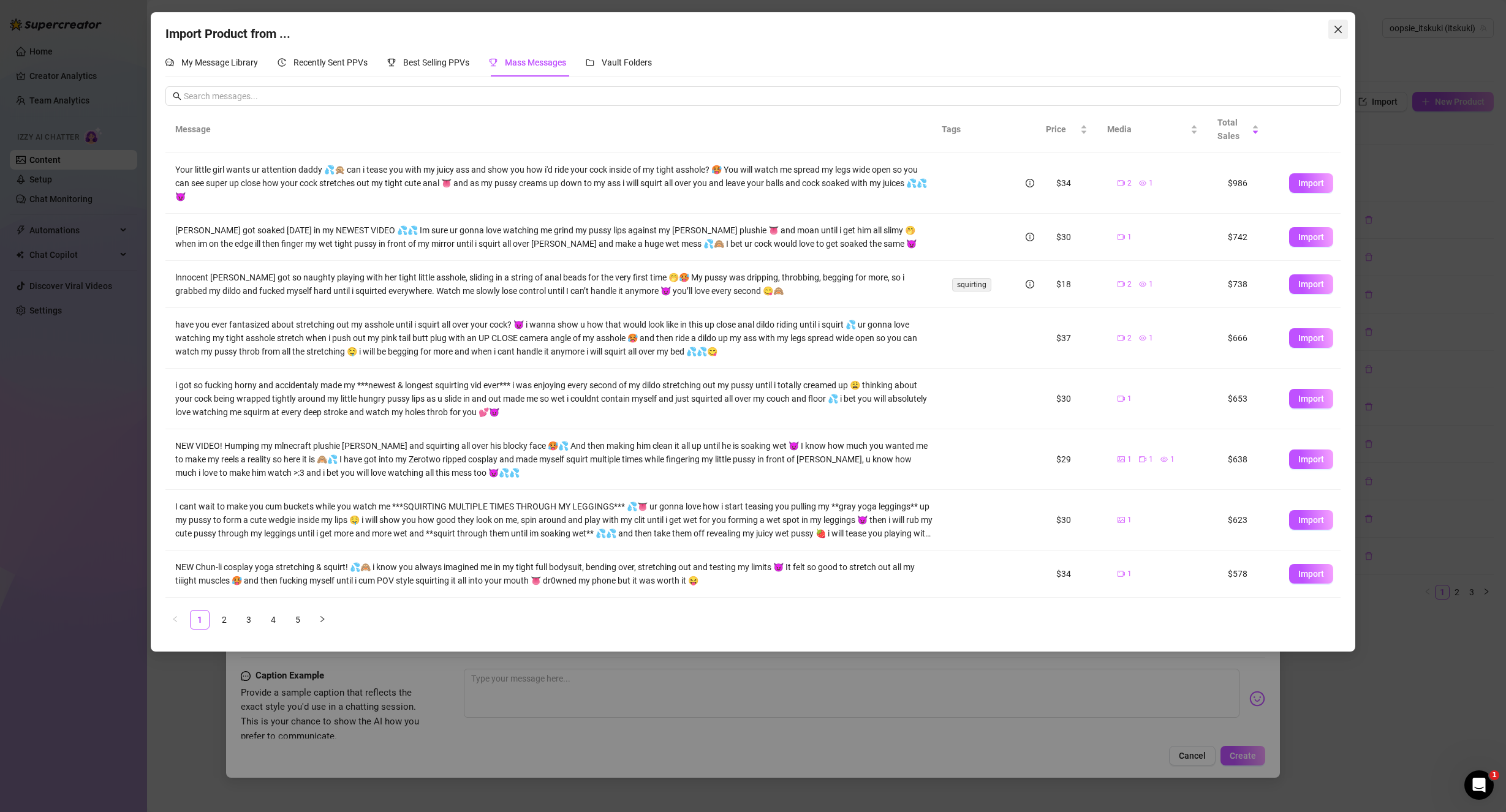
click at [1339, 29] on icon "close" at bounding box center [1338, 29] width 7 height 7
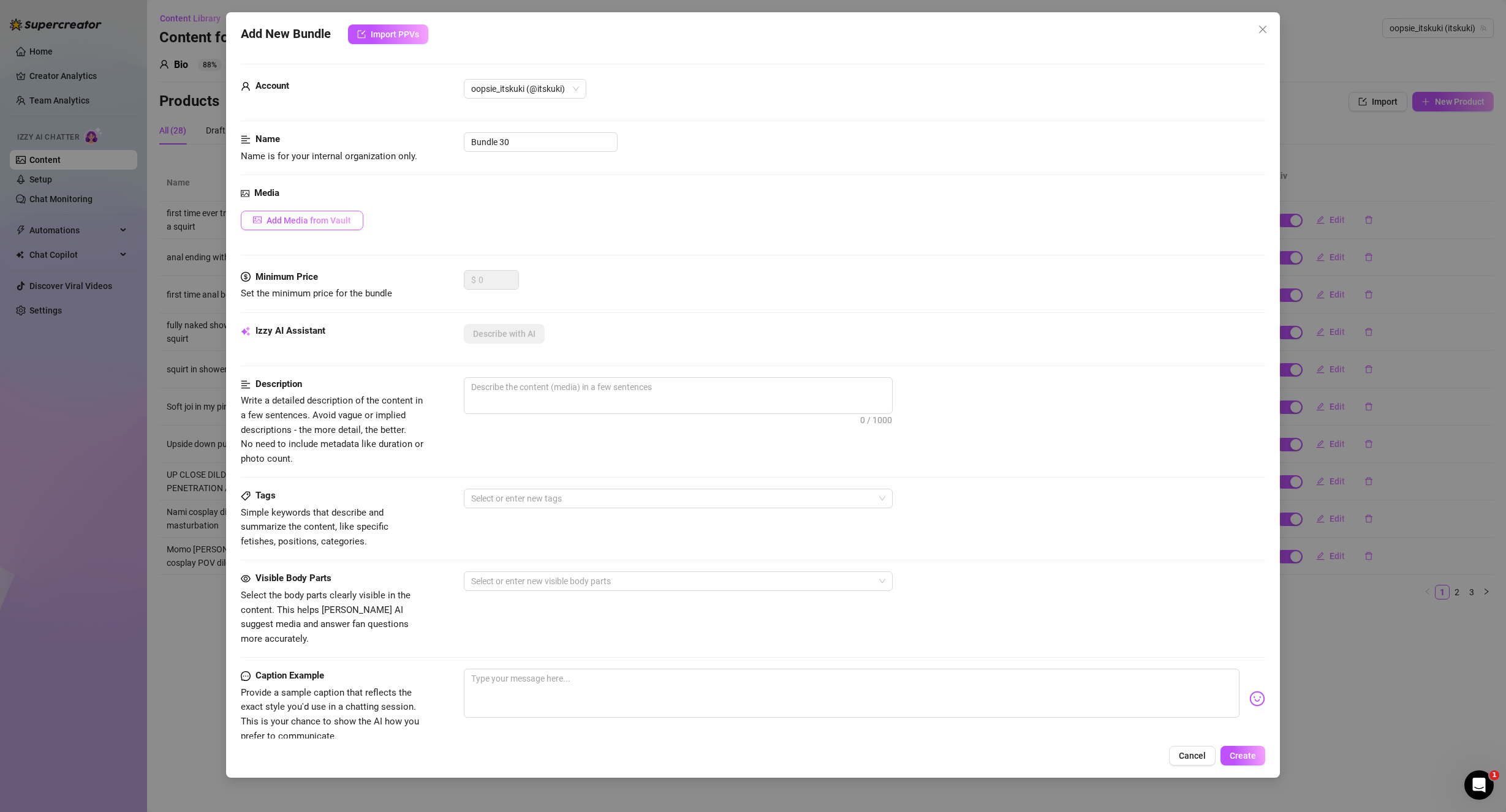
click at [308, 222] on span "Add Media from Vault" at bounding box center [309, 220] width 84 height 10
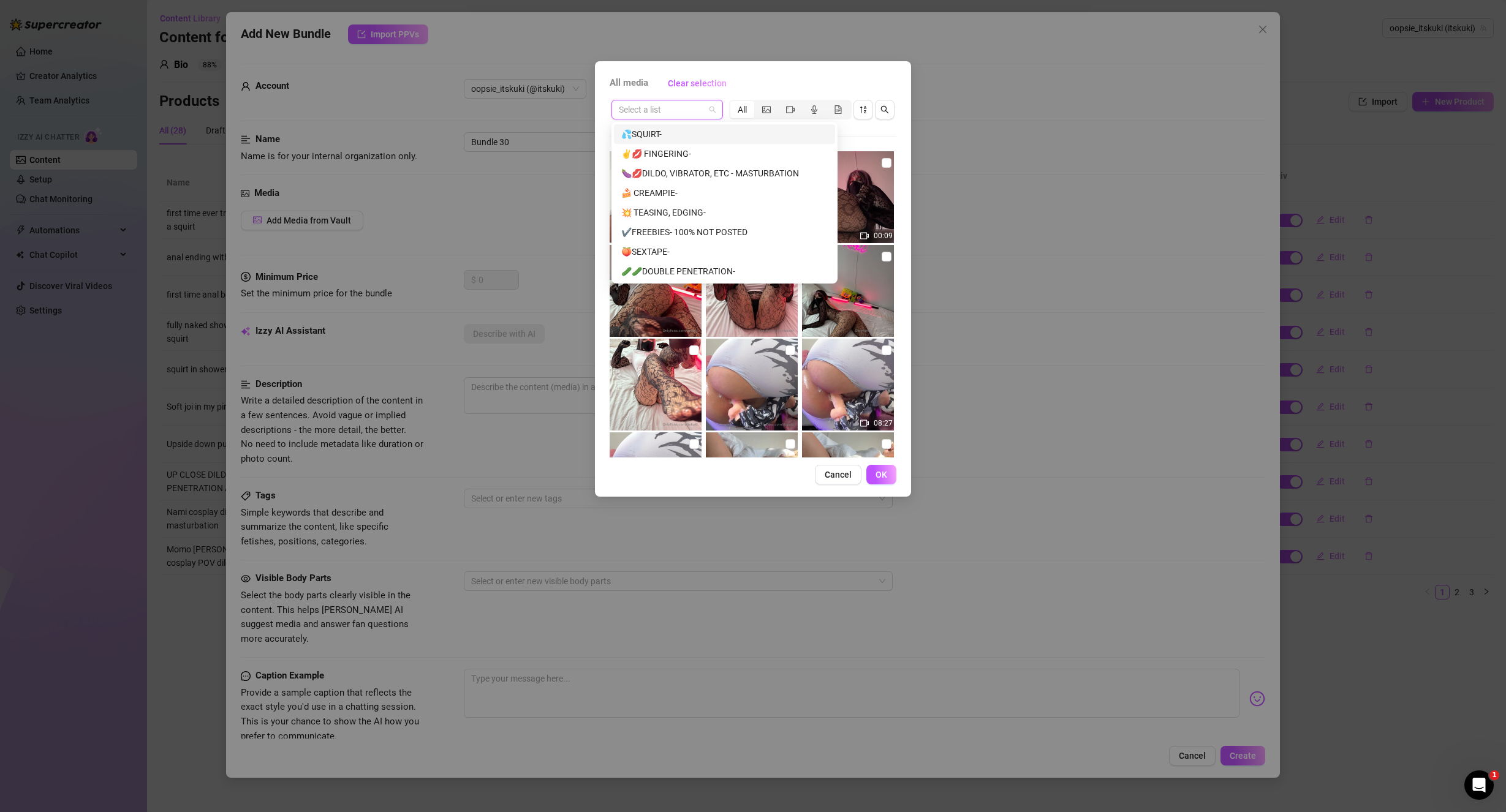
click at [692, 107] on input "search" at bounding box center [662, 109] width 86 height 18
click at [706, 150] on div "🥒🥒DOUBLE PENETRATION-" at bounding box center [724, 149] width 207 height 14
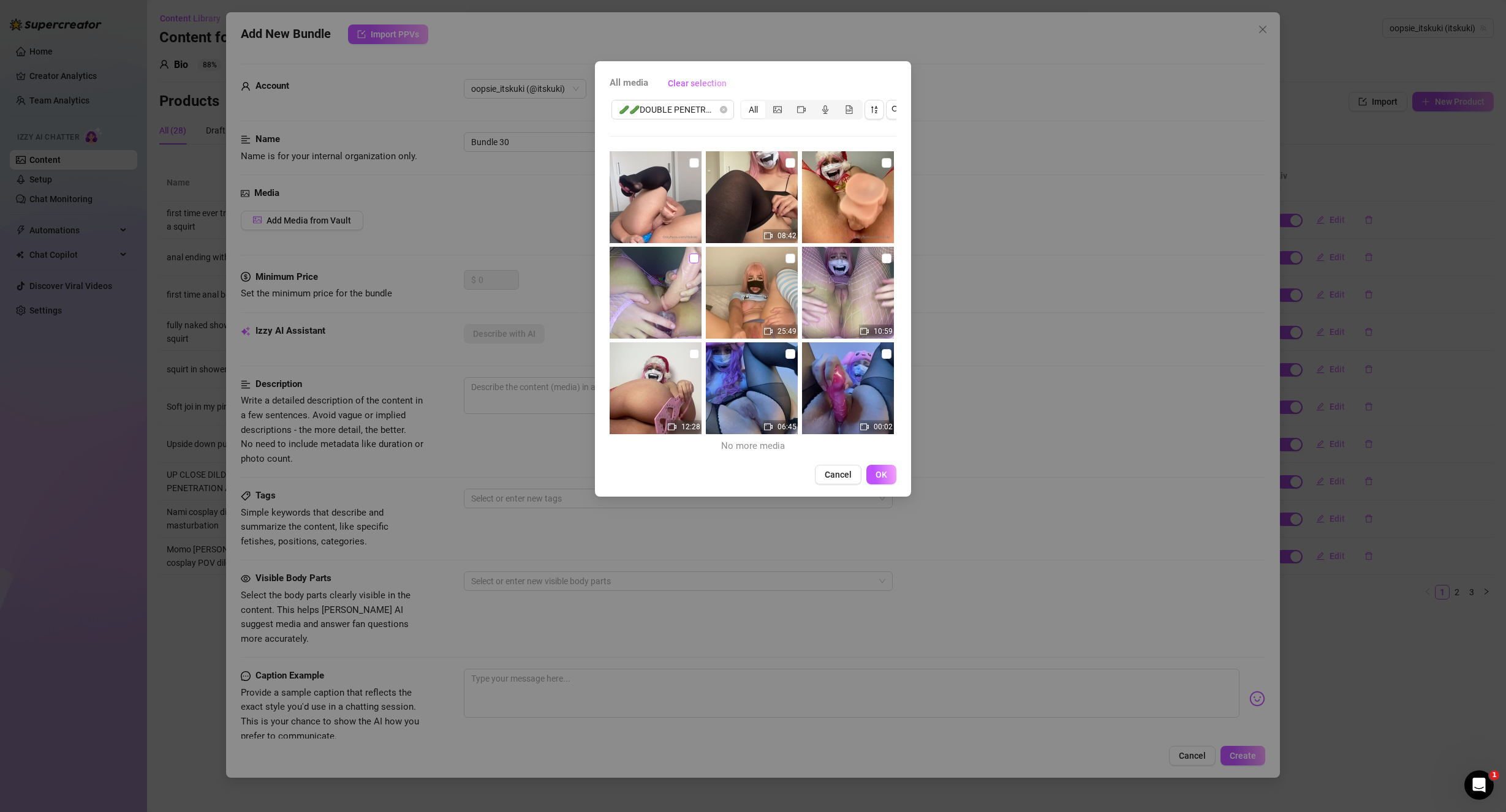
click at [692, 256] on input "checkbox" at bounding box center [694, 258] width 10 height 10
click at [884, 263] on label at bounding box center [886, 258] width 10 height 14
click at [884, 263] on input "checkbox" at bounding box center [886, 258] width 10 height 10
click at [882, 479] on span "OK" at bounding box center [881, 475] width 12 height 10
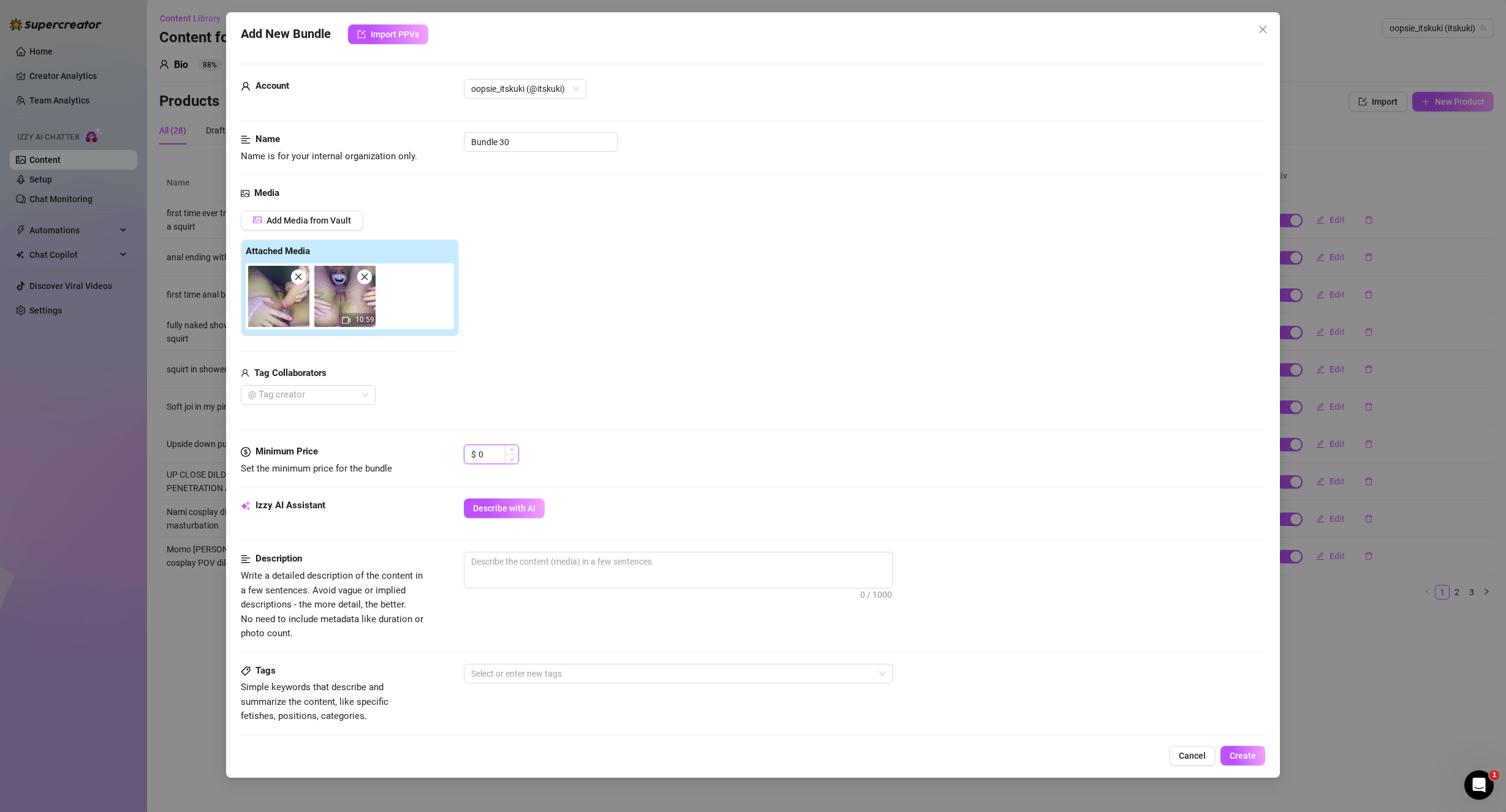
drag, startPoint x: 491, startPoint y: 454, endPoint x: 478, endPoint y: 447, distance: 14.8
click at [478, 448] on div "$ 0" at bounding box center [491, 454] width 55 height 20
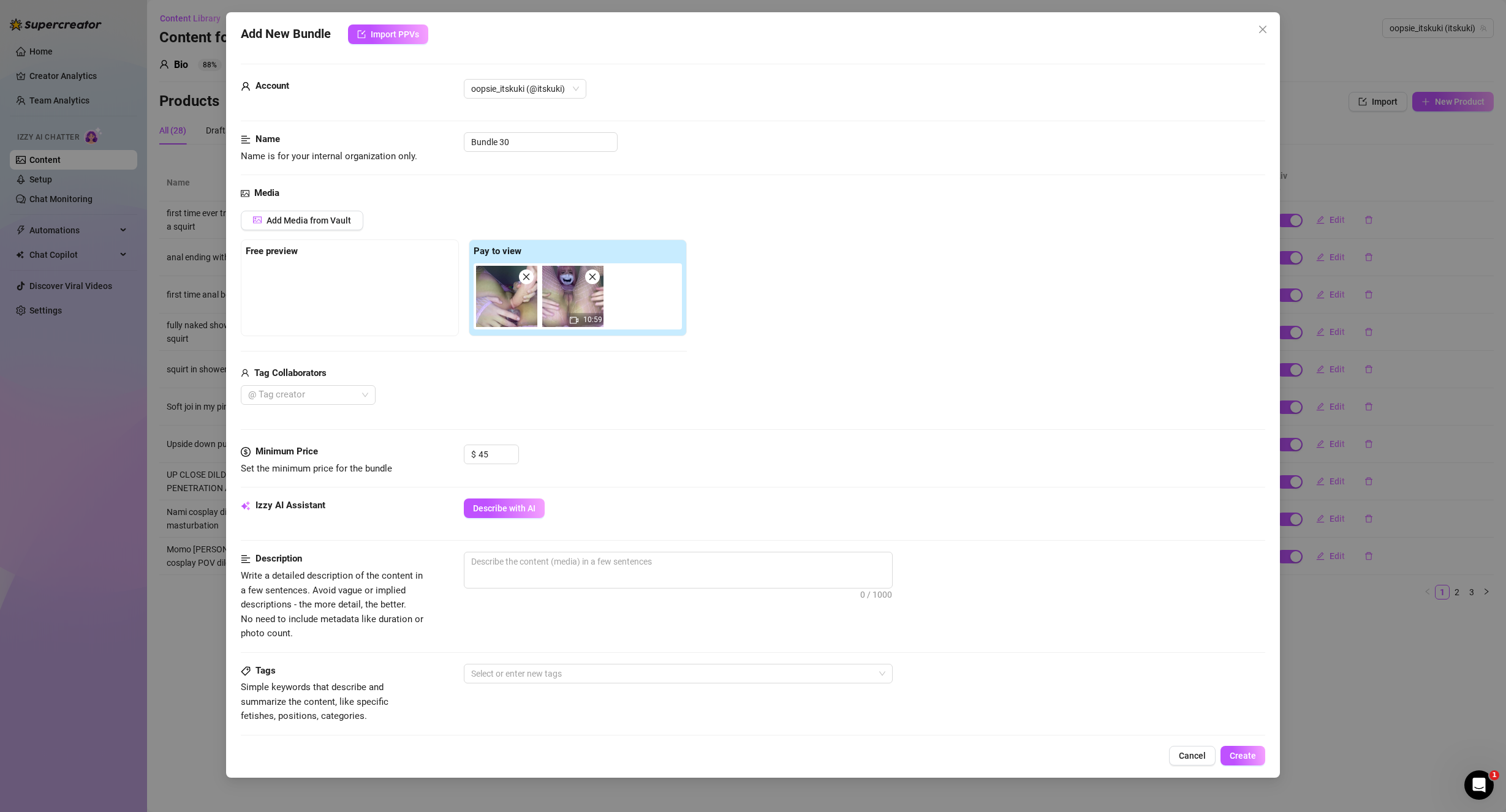
click at [596, 465] on div "$ 45" at bounding box center [865, 460] width 802 height 31
click at [520, 509] on span "Describe with AI" at bounding box center [504, 508] width 63 height 10
click at [684, 748] on div "Cancel Create" at bounding box center [753, 756] width 1025 height 20
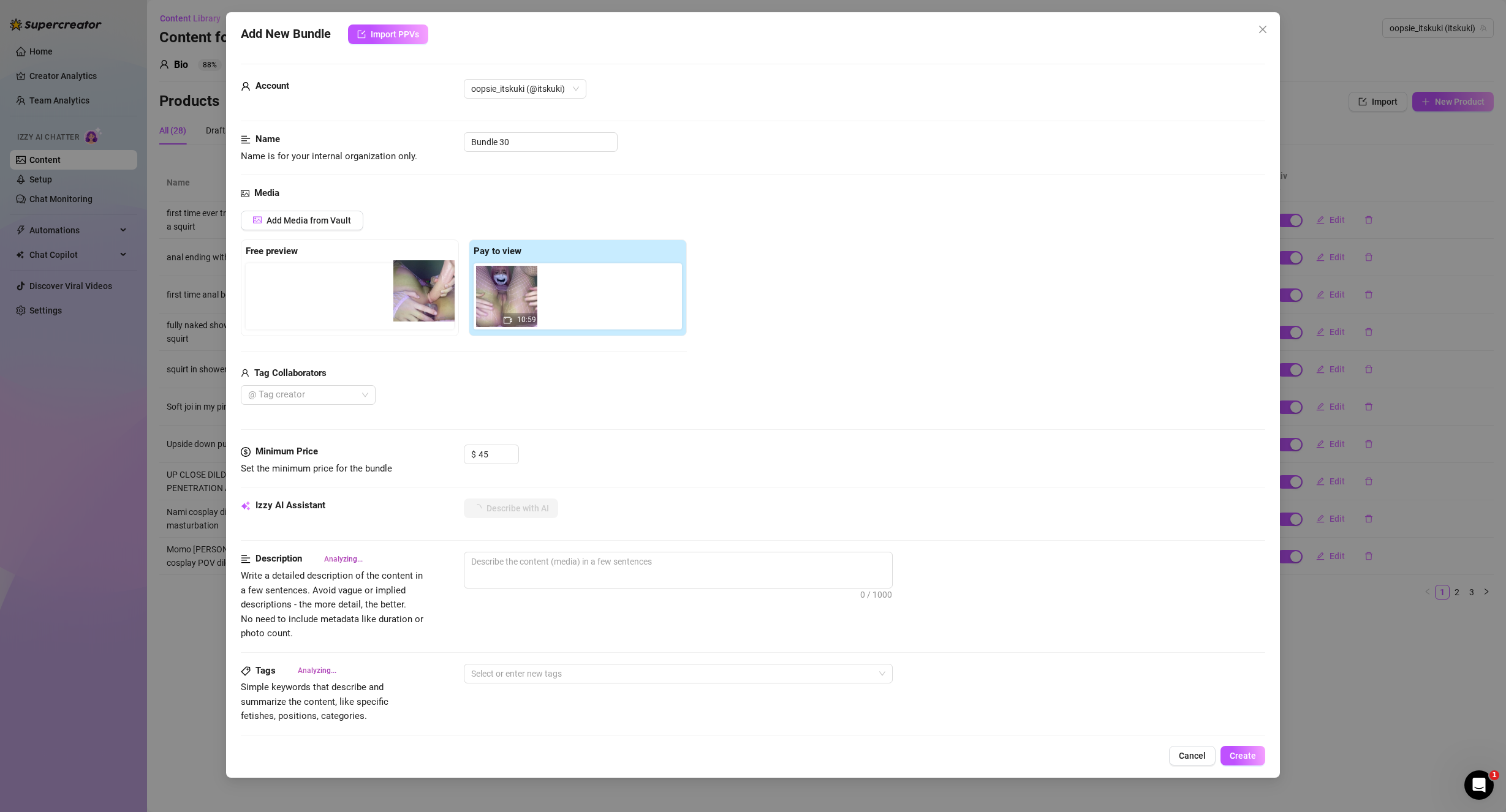
drag, startPoint x: 463, startPoint y: 307, endPoint x: 405, endPoint y: 305, distance: 58.0
click at [407, 305] on div "Free preview Pay to view 10:59" at bounding box center [464, 288] width 446 height 97
drag, startPoint x: 514, startPoint y: 135, endPoint x: 396, endPoint y: 134, distance: 118.0
click at [420, 135] on div "Name Name is for your internal organization only. Bundle 30" at bounding box center [753, 148] width 1025 height 31
paste input "Stretching my asshole from the smallest toy i have up to the biggest and then d…"
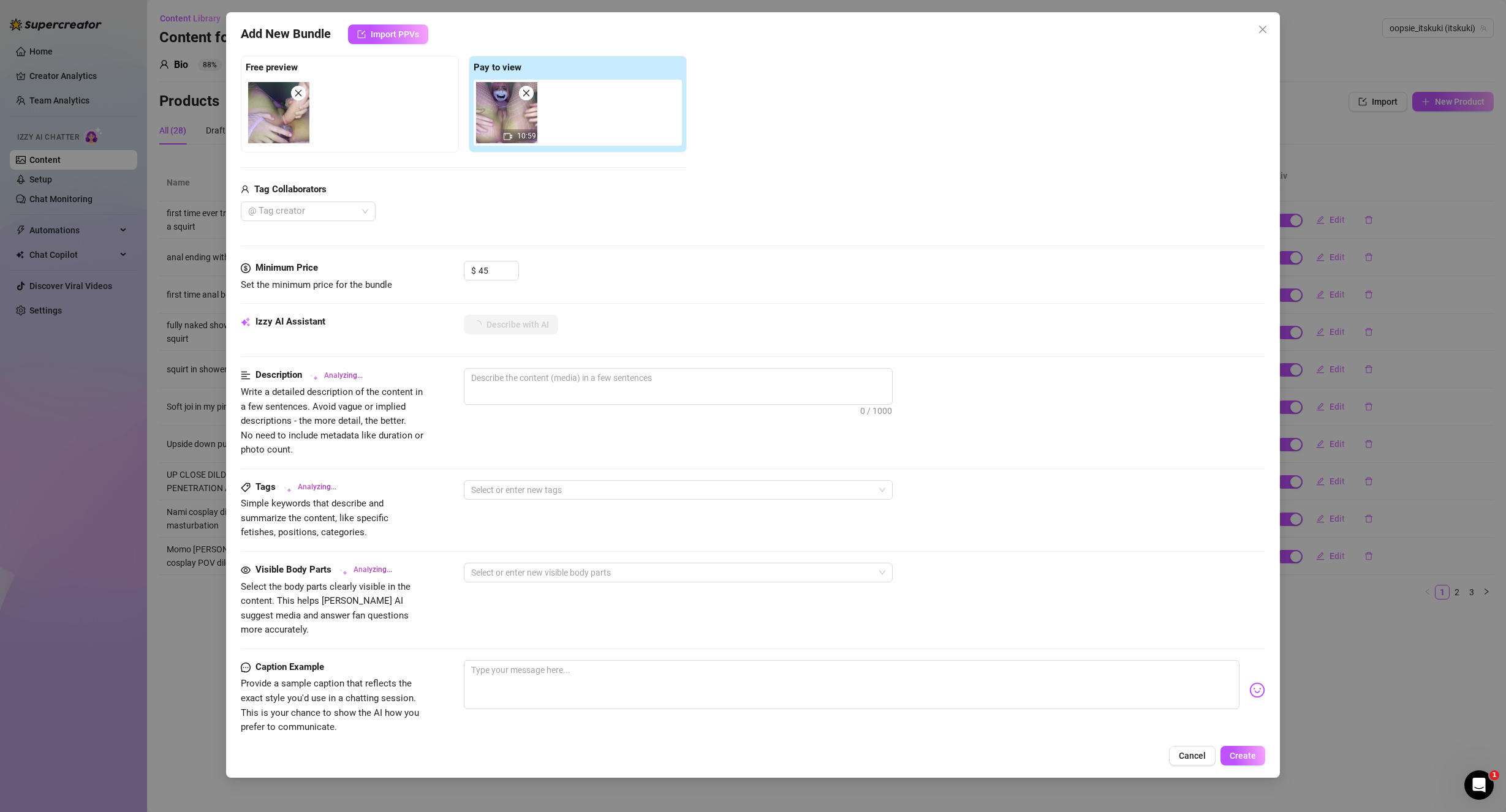
scroll to position [0, 0]
click at [536, 679] on textarea at bounding box center [852, 685] width 776 height 49
paste textarea "ever wondered how much I can handle? cum watch me push my limits until i cant t…"
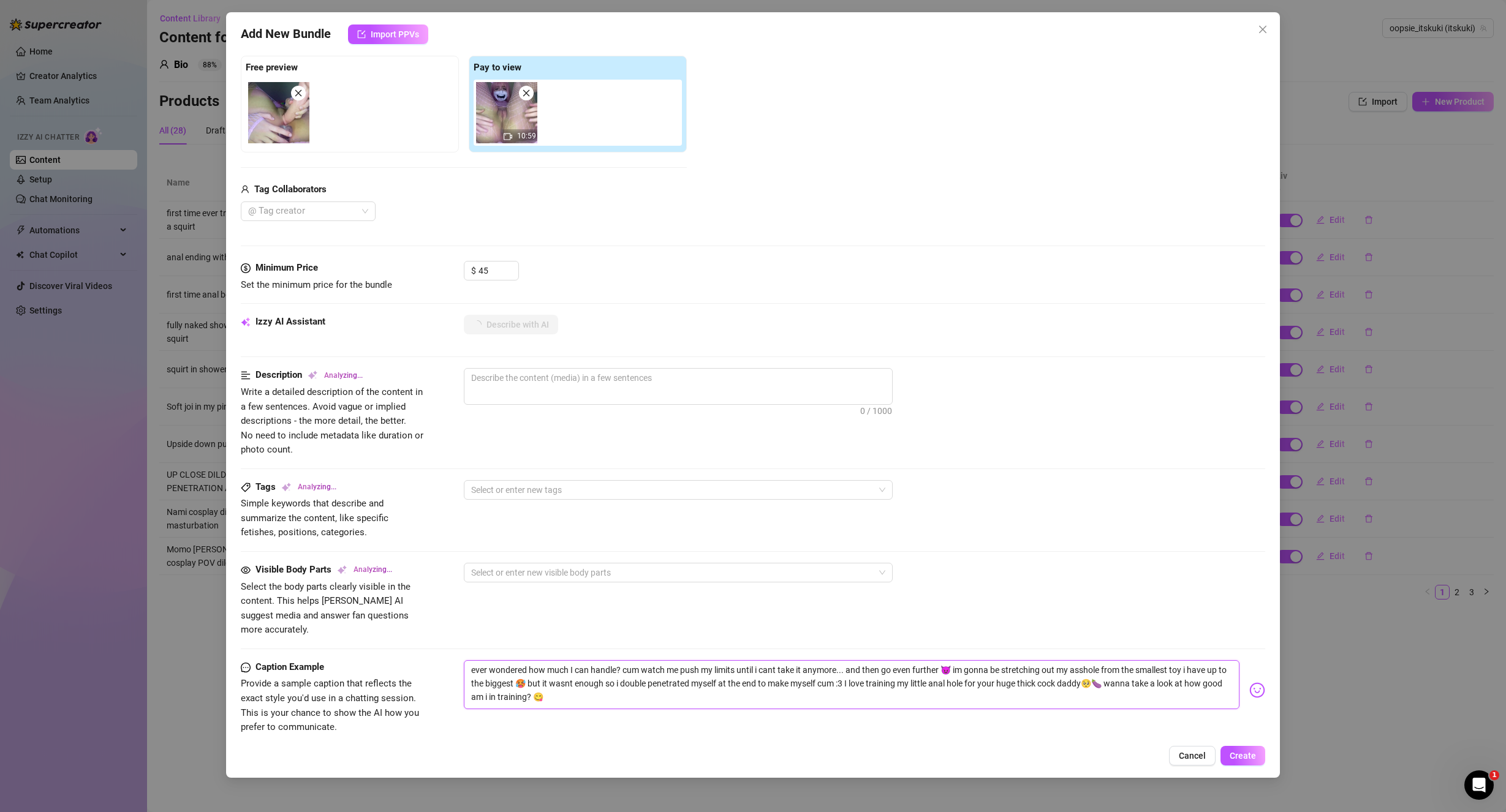
click at [468, 660] on textarea "ever wondered how much I can handle? cum watch me push my limits until i cant t…" at bounding box center [852, 685] width 776 height 49
click at [651, 688] on textarea "have you ever wondered how much I can handle? cum watch me push my limits until…" at bounding box center [852, 685] width 776 height 49
click at [651, 645] on div "Visible Body Parts Analyzing... Select the body parts clearly visible in the co…" at bounding box center [753, 611] width 1025 height 97
click at [651, 660] on textarea "have you ever wondered how much I can handle? cum watch me push my limits until…" at bounding box center [852, 685] width 776 height 49
click at [612, 660] on textarea "have you ever wondered how much I can handle ? cum watch me push my limits unti…" at bounding box center [852, 685] width 776 height 49
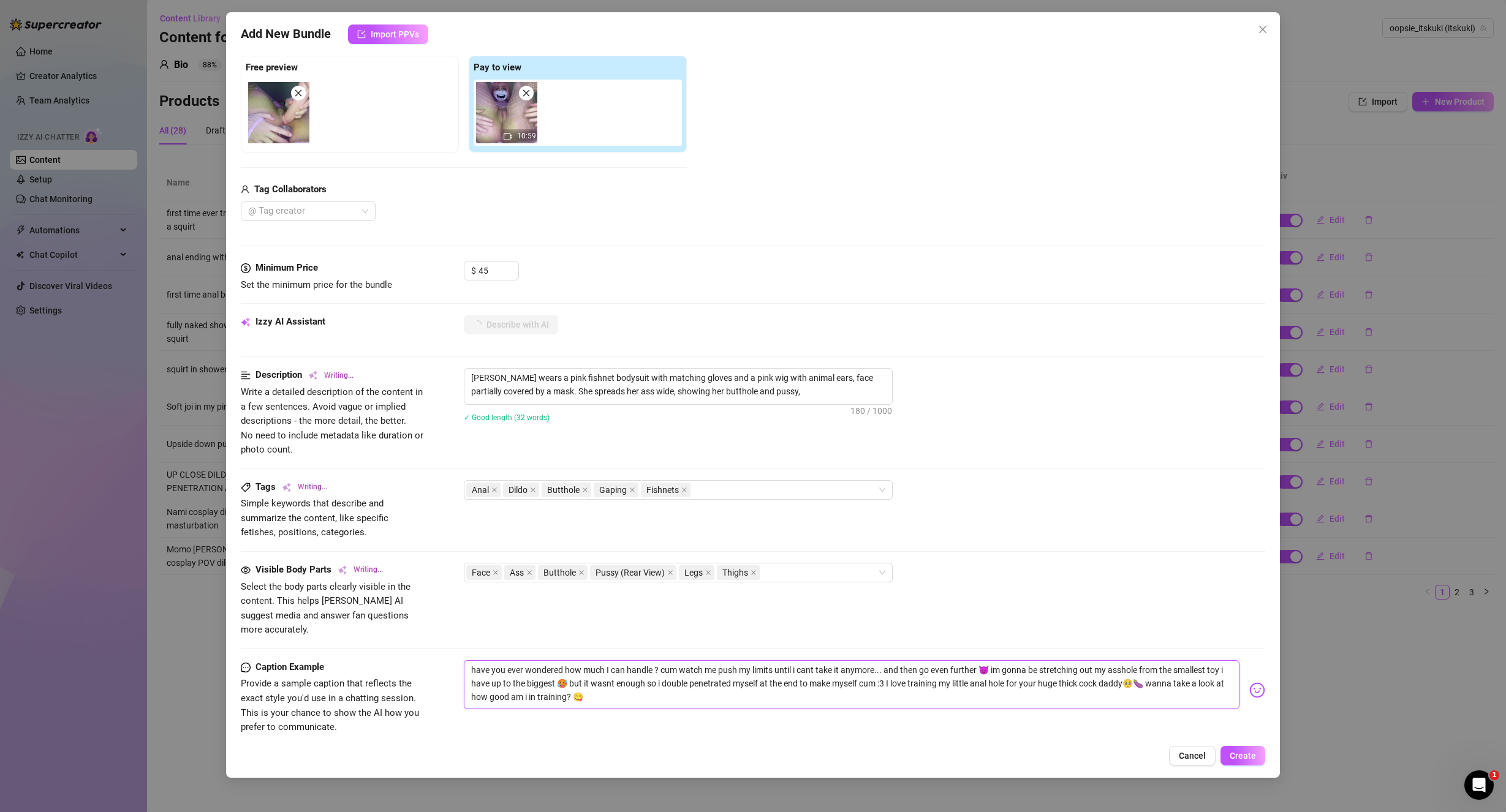
click at [610, 660] on textarea "have you ever wondered how much I can handle ? cum watch me push my limits unti…" at bounding box center [852, 685] width 776 height 49
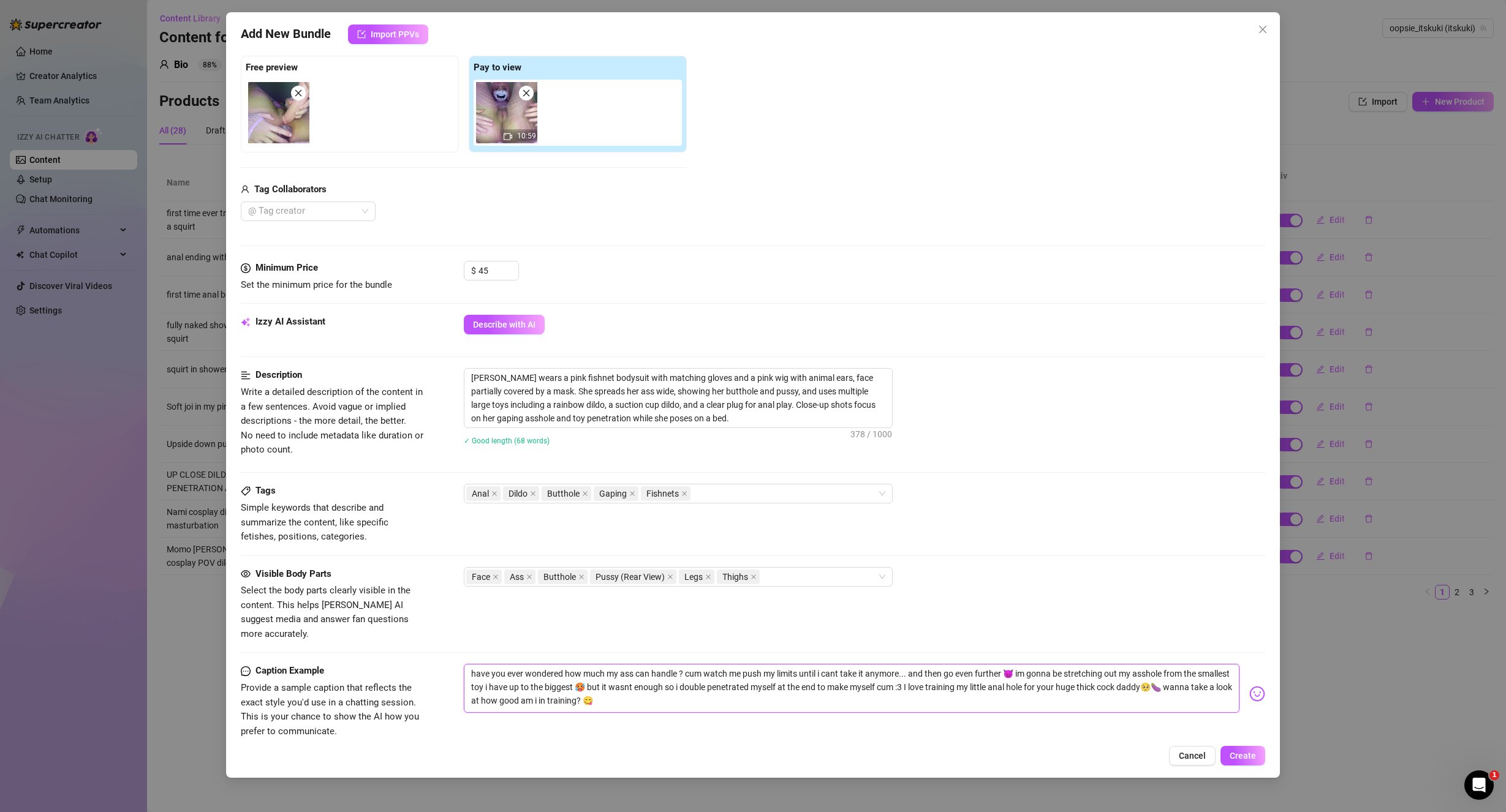
click at [682, 664] on textarea "have you ever wondered how much my ass can handle ? cum watch me push my limits…" at bounding box center [852, 688] width 776 height 49
click at [638, 664] on textarea "have you ever wondered how much my ass can handle? cum watch me push my limits …" at bounding box center [852, 688] width 776 height 49
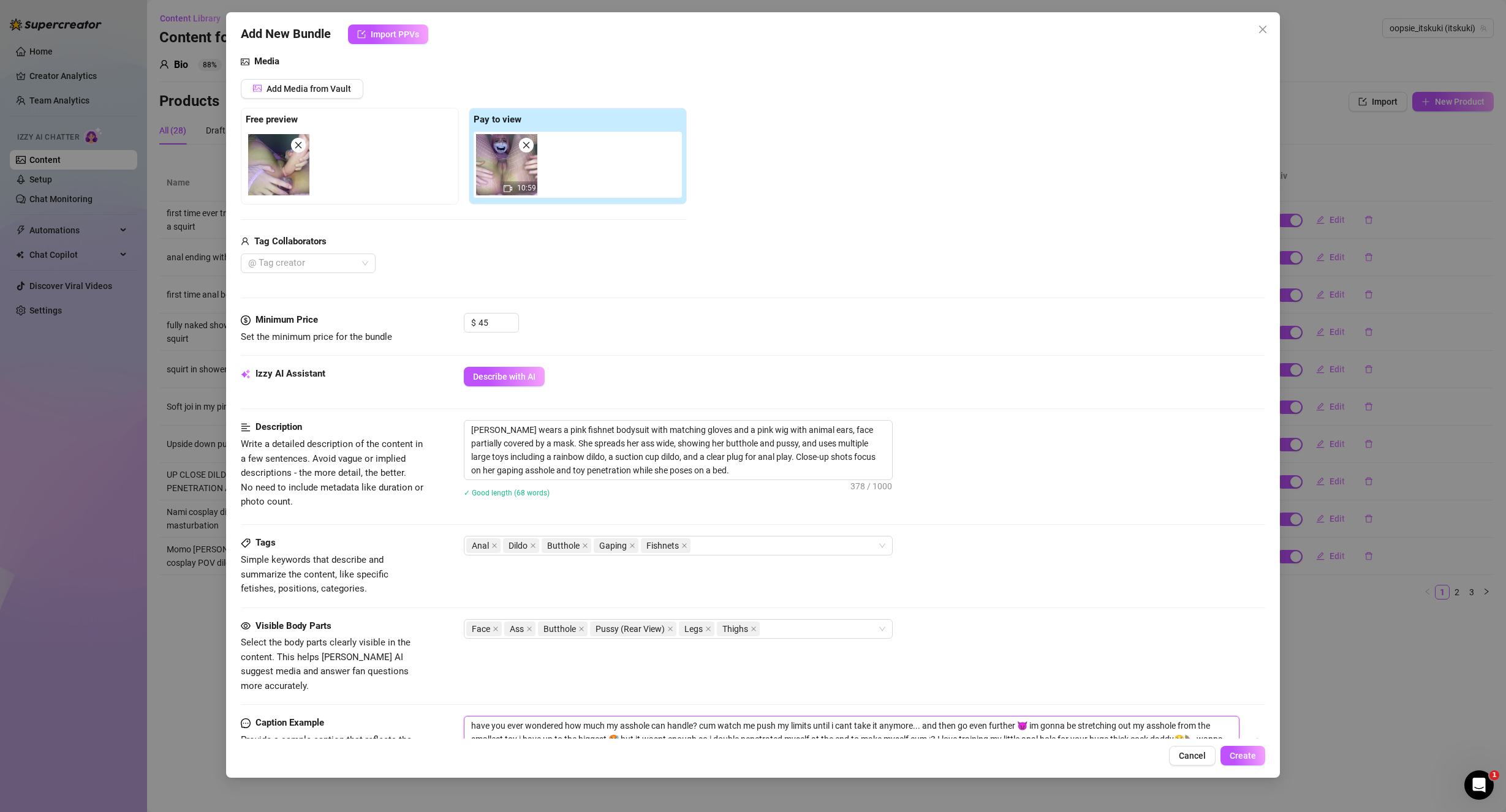
scroll to position [99, 0]
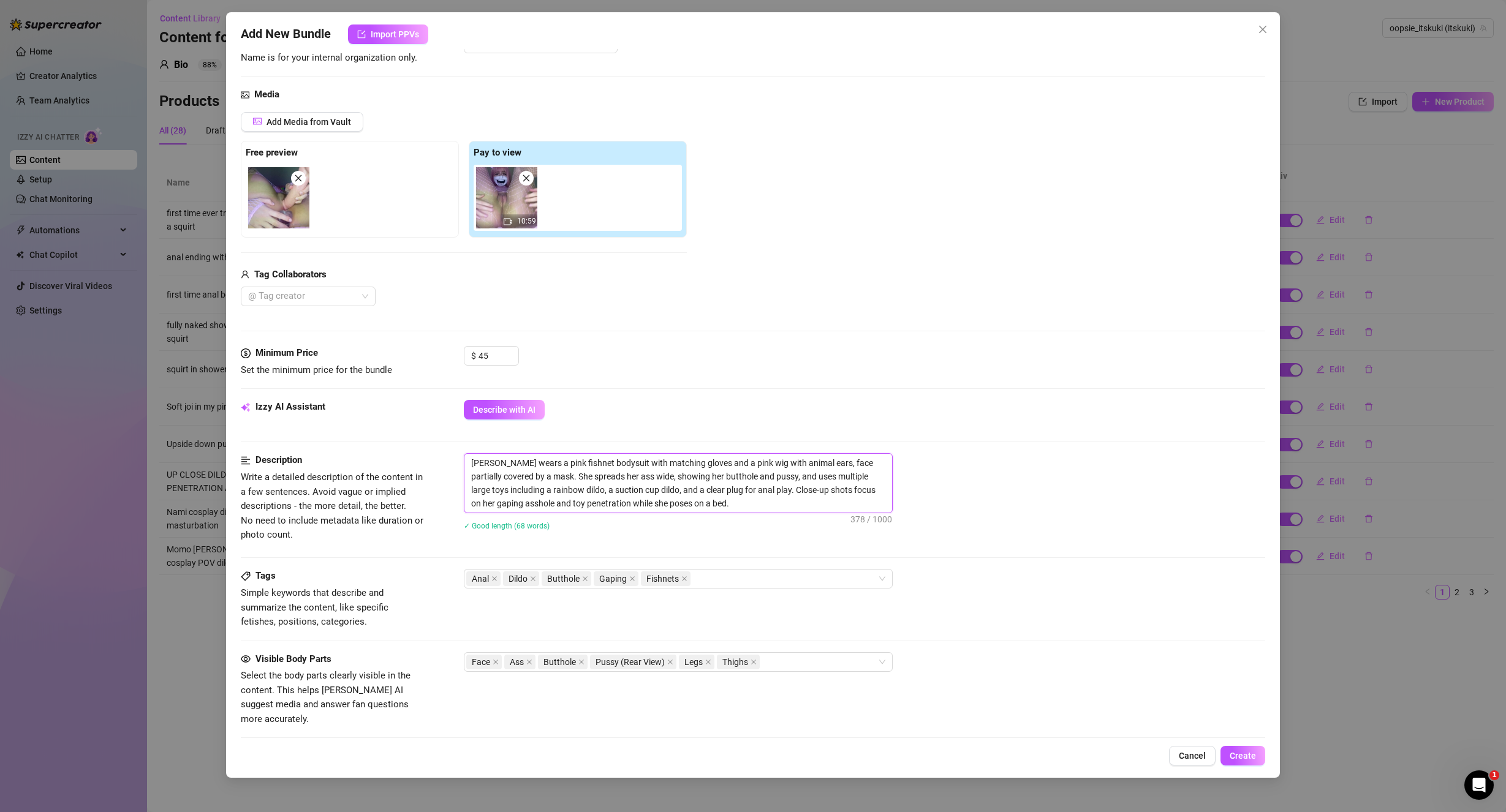
drag, startPoint x: 681, startPoint y: 457, endPoint x: 656, endPoint y: 451, distance: 25.7
click at [656, 451] on form "Account oopsie_itskuki (@itskuki) Name Name is for your internal organization o…" at bounding box center [753, 481] width 1025 height 1032
drag, startPoint x: 804, startPoint y: 462, endPoint x: 601, endPoint y: 439, distance: 204.3
click at [601, 439] on form "Account oopsie_itskuki (@itskuki) Name Name is for your internal organization o…" at bounding box center [753, 481] width 1025 height 1032
drag, startPoint x: 727, startPoint y: 459, endPoint x: 602, endPoint y: 446, distance: 125.7
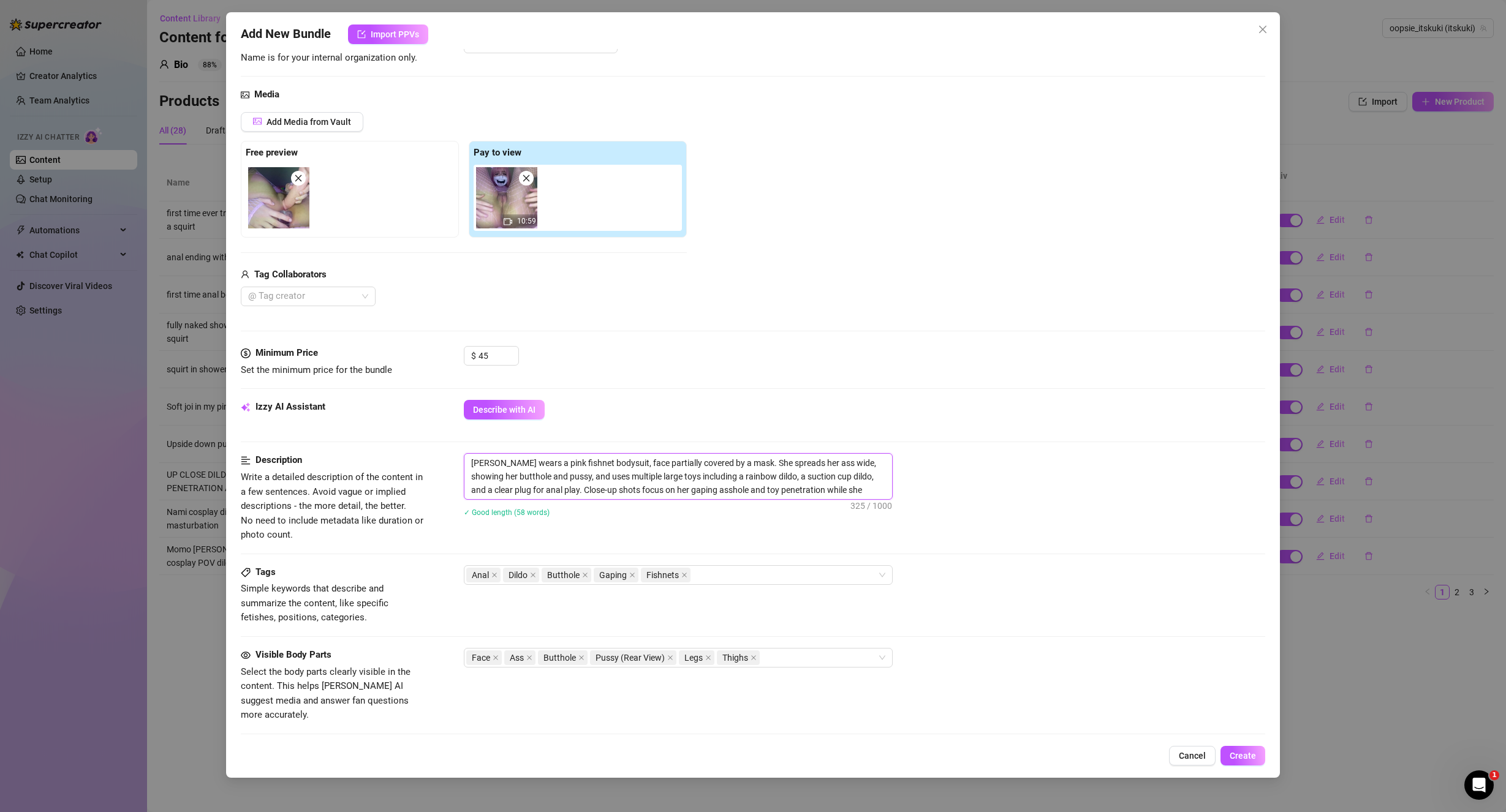
click at [602, 446] on form "Account oopsie_itskuki (@itskuki) Name Name is for your internal organization o…" at bounding box center [753, 479] width 1025 height 1029
drag, startPoint x: 522, startPoint y: 477, endPoint x: 503, endPoint y: 469, distance: 20.6
click at [500, 471] on textarea "[PERSON_NAME] wears a pink fishnet bodysuit. She spreads her ass wide, showing …" at bounding box center [678, 476] width 428 height 46
click at [518, 473] on textarea "[PERSON_NAME] wears a pink fishnet bodysuit. She spreads her ass wide, showing …" at bounding box center [678, 476] width 428 height 46
drag, startPoint x: 558, startPoint y: 490, endPoint x: 788, endPoint y: 474, distance: 230.6
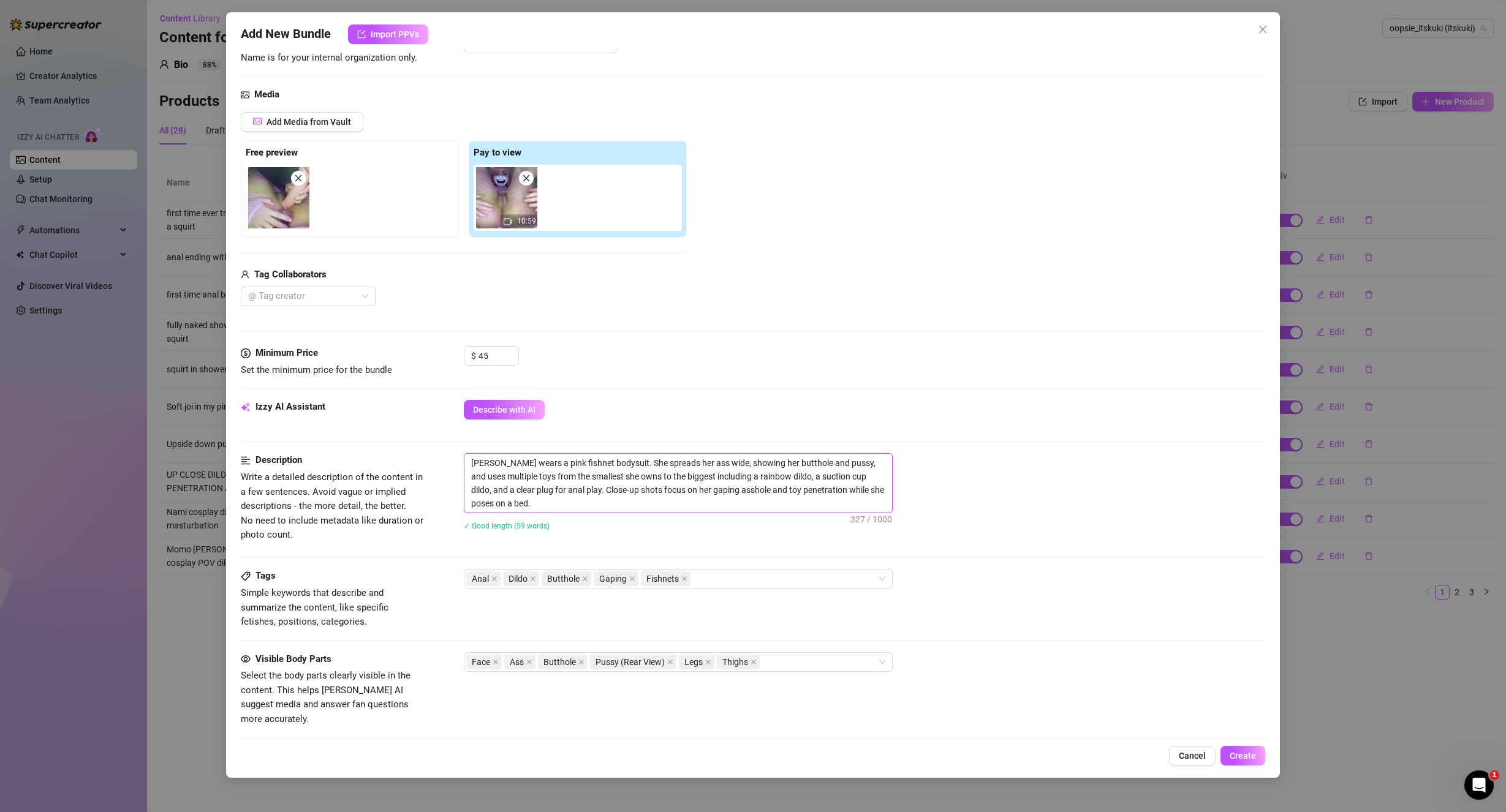
click at [788, 474] on textarea "[PERSON_NAME] wears a pink fishnet bodysuit. She spreads her ass wide, showing …" at bounding box center [678, 483] width 428 height 58
click at [794, 490] on textarea "[PERSON_NAME] wears a pink fishnet bodysuit. She spreads her ass wide, showing …" at bounding box center [678, 476] width 428 height 46
click at [840, 488] on textarea "[PERSON_NAME] wears a pink fishnet bodysuit. She spreads her ass wide, showing …" at bounding box center [678, 476] width 428 height 46
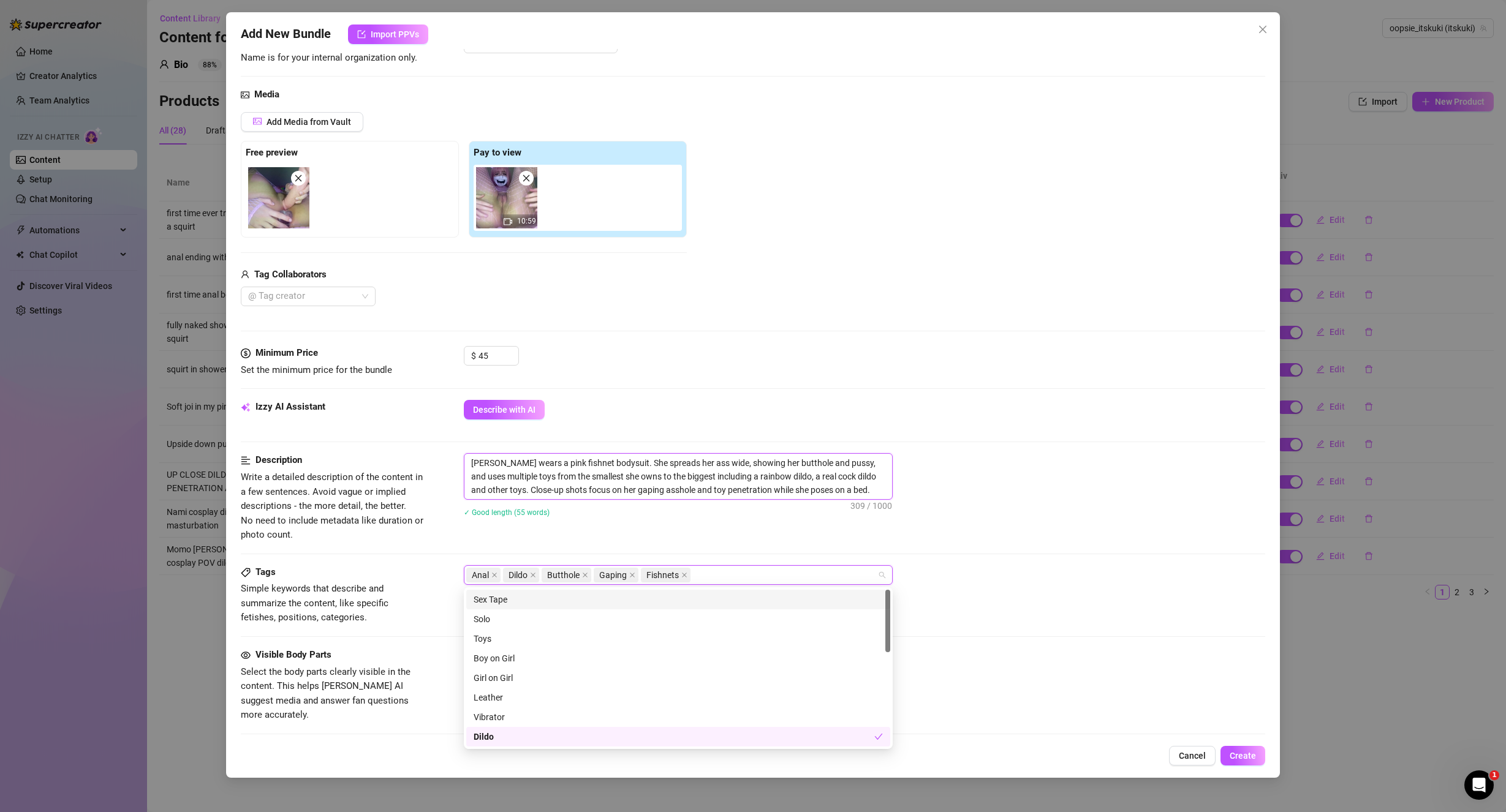
click at [869, 489] on textarea "[PERSON_NAME] wears a pink fishnet bodysuit. She spreads her ass wide, showing …" at bounding box center [678, 476] width 428 height 46
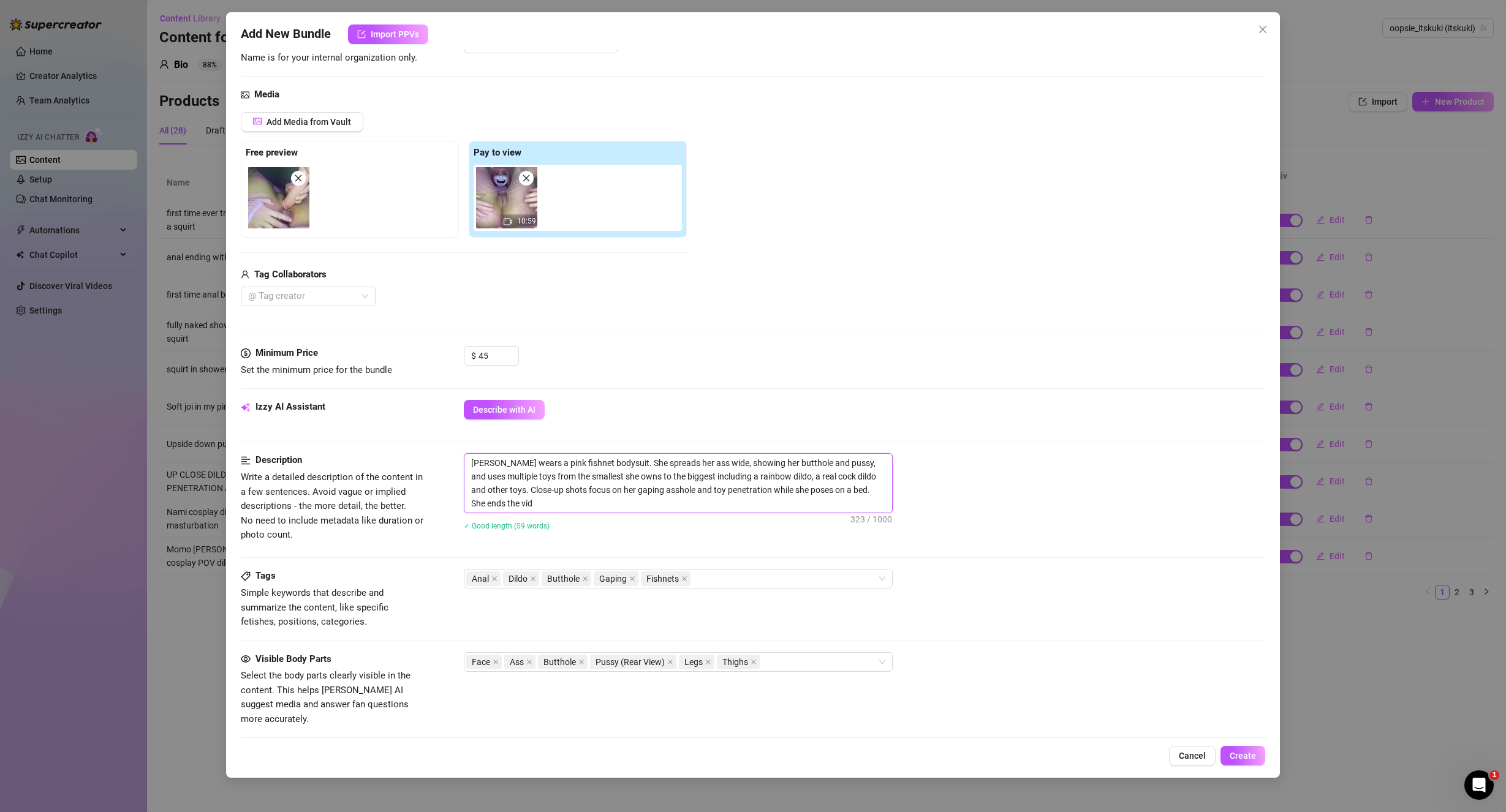
scroll to position [0, 0]
click at [494, 496] on textarea "[PERSON_NAME] wears a pink fishnet bodysuit. She spreads her ass wide, showing …" at bounding box center [678, 483] width 428 height 58
click at [497, 503] on textarea "[PERSON_NAME] wears a pink fishnet bodysuit. She spreads her ass wide, showing …" at bounding box center [678, 483] width 428 height 58
click at [491, 503] on textarea "[PERSON_NAME] wears a pink fishnet bodysuit. She spreads her ass wide, showing …" at bounding box center [678, 483] width 428 height 58
drag, startPoint x: 620, startPoint y: 495, endPoint x: 612, endPoint y: 492, distance: 8.5
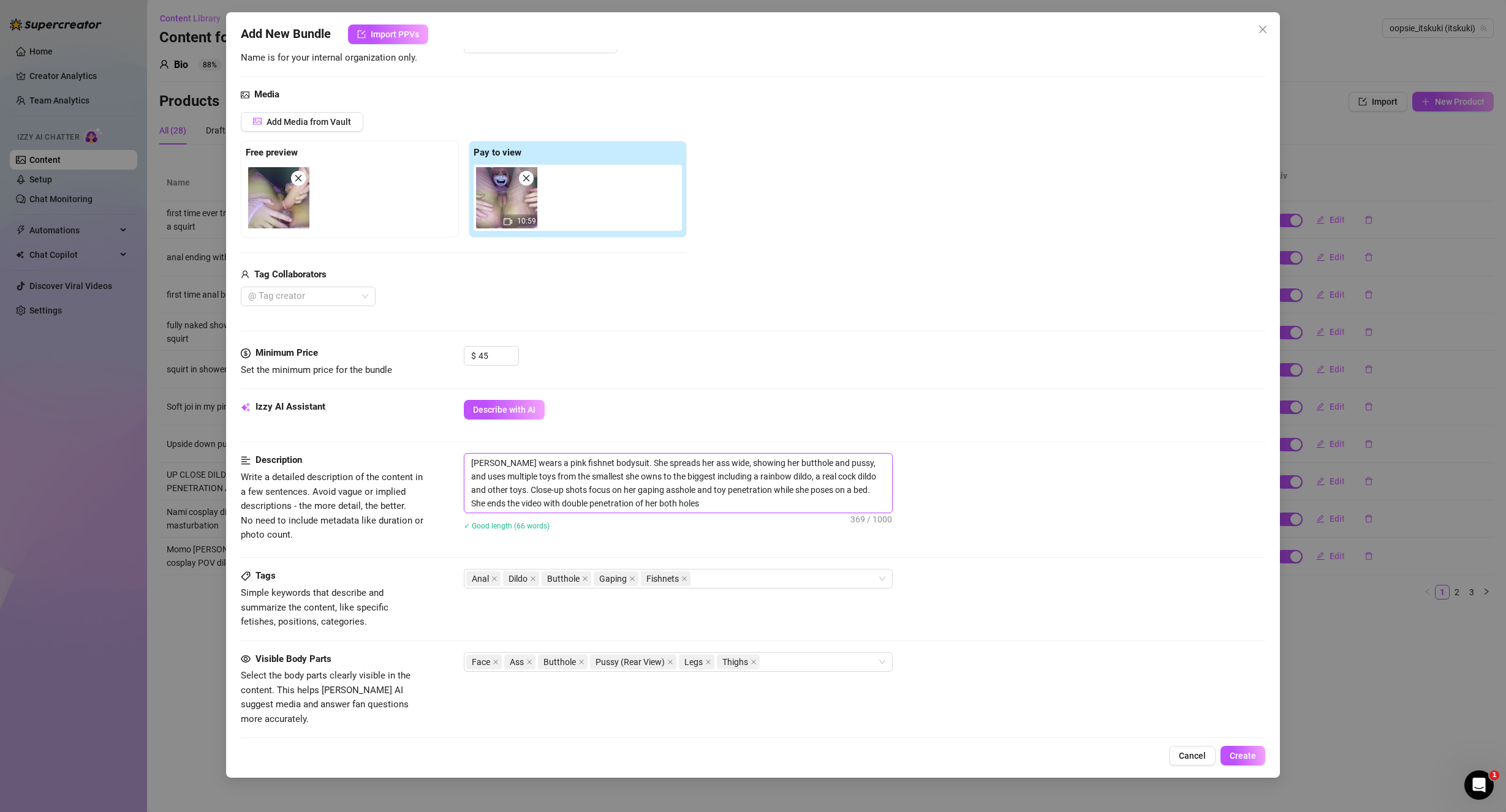
click at [618, 494] on textarea "[PERSON_NAME] wears a pink fishnet bodysuit. She spreads her ass wide, showing …" at bounding box center [678, 483] width 428 height 58
click at [609, 492] on textarea "[PERSON_NAME] wears a pink fishnet bodysuit. She spreads her ass wide, showing …" at bounding box center [678, 483] width 428 height 58
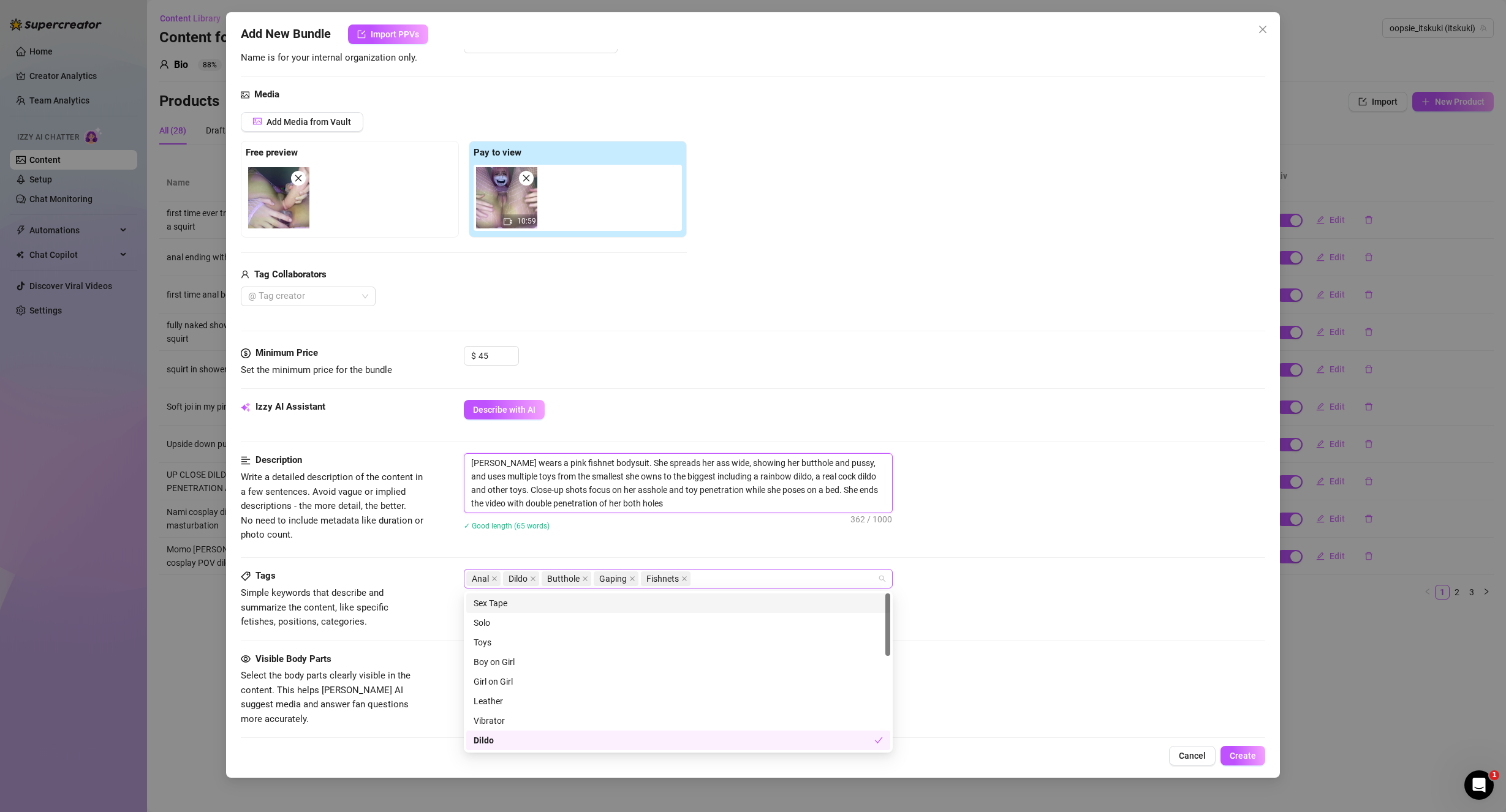
click at [635, 576] on span "Gaping" at bounding box center [616, 579] width 45 height 15
click at [634, 576] on icon "close" at bounding box center [632, 579] width 6 height 6
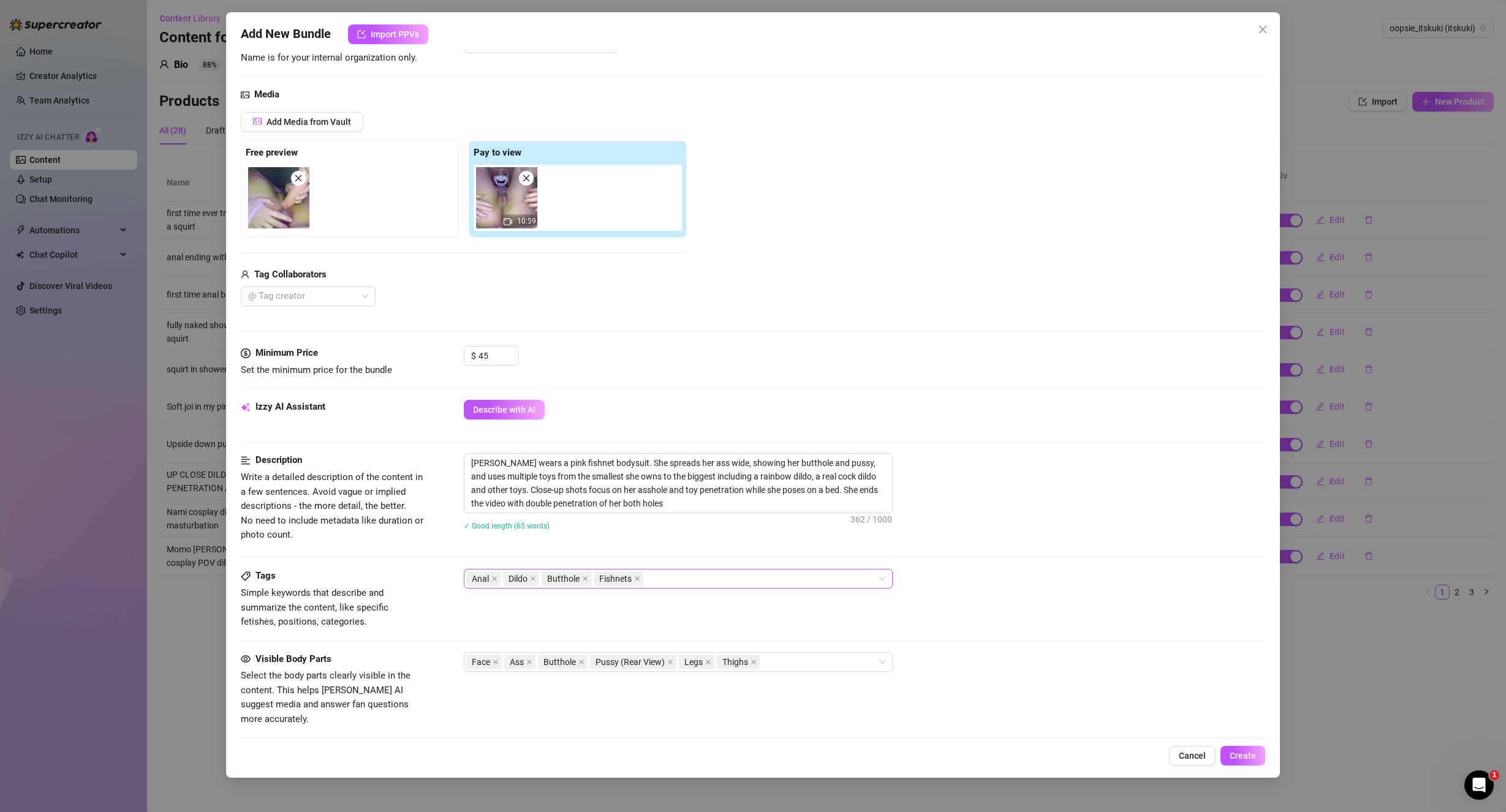
click at [709, 547] on div "Description Write a detailed description of the content in a few sentences. Avo…" at bounding box center [753, 511] width 1025 height 116
click at [684, 583] on div "Anal Dildo Butthole Fishnets" at bounding box center [671, 578] width 411 height 17
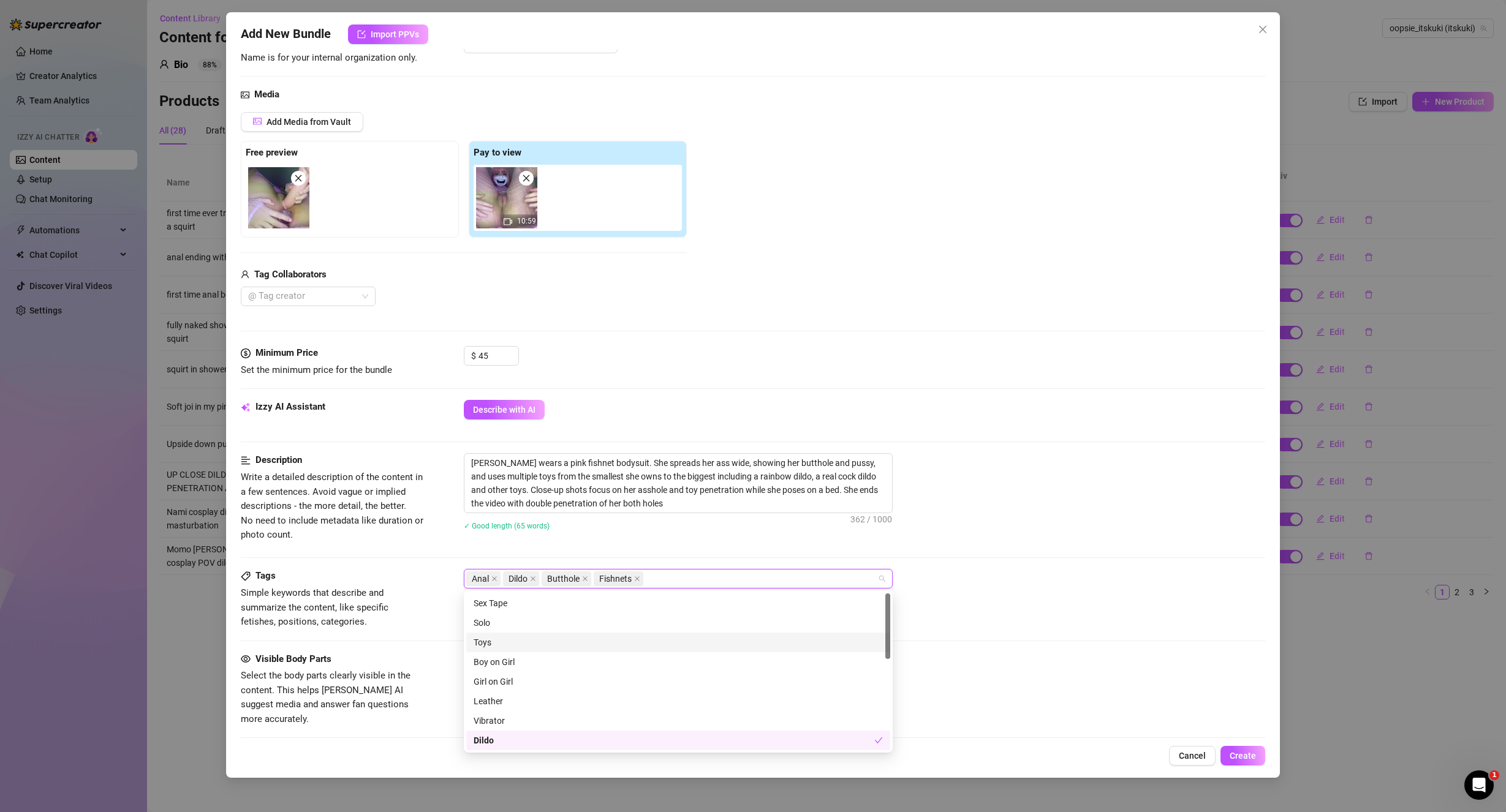
click at [565, 635] on div "Toys" at bounding box center [677, 642] width 424 height 20
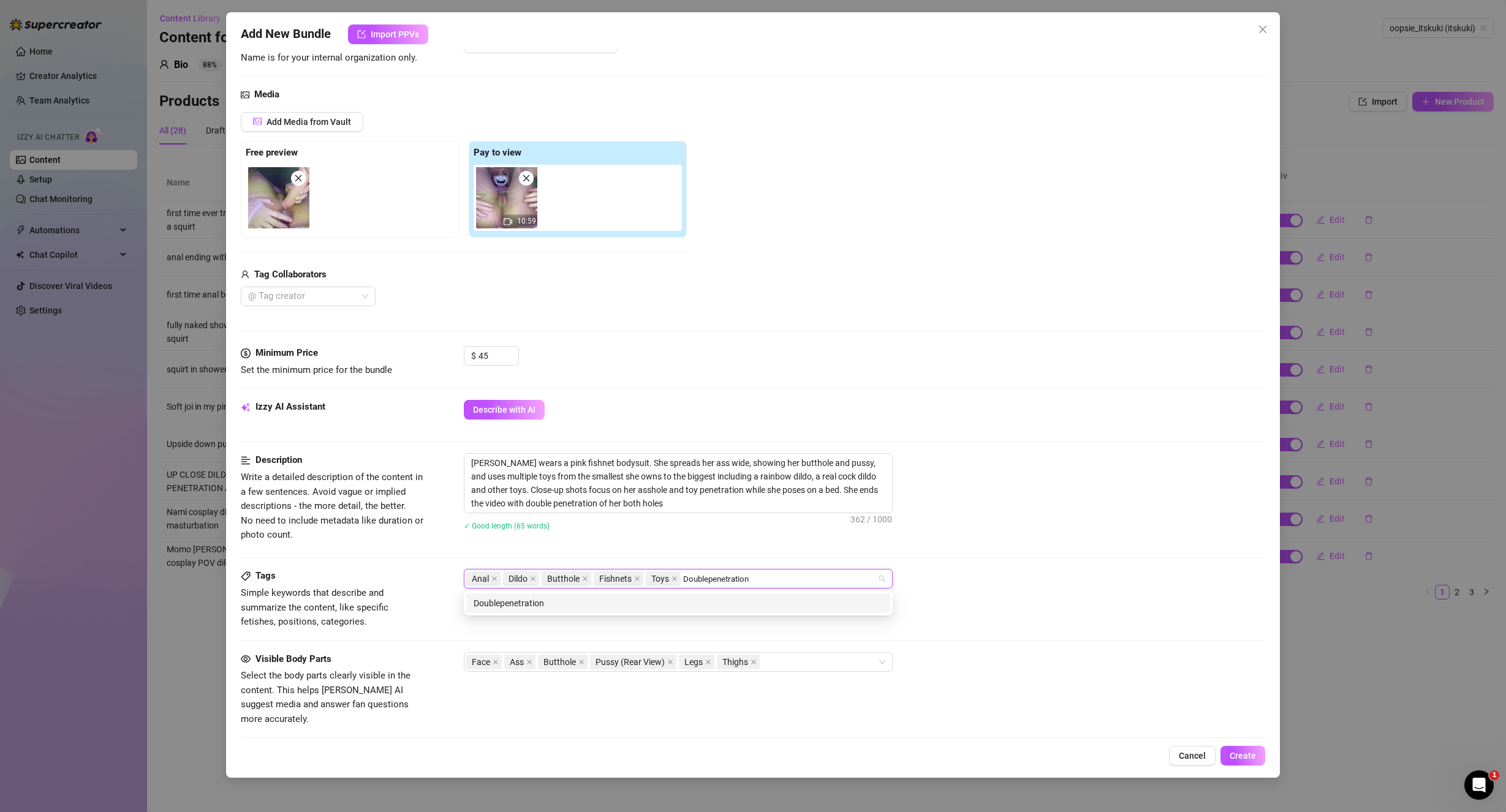
click at [707, 578] on input "Doublepenetration" at bounding box center [719, 579] width 72 height 15
click at [1026, 616] on div "Tags Simple keywords that describe and summarize the content, like specific fet…" at bounding box center [753, 599] width 1025 height 60
click at [495, 660] on icon "close" at bounding box center [495, 662] width 6 height 6
click at [632, 662] on icon "close" at bounding box center [632, 662] width 5 height 5
click at [645, 662] on div "Ass Butthole Legs Thighs" at bounding box center [671, 662] width 411 height 17
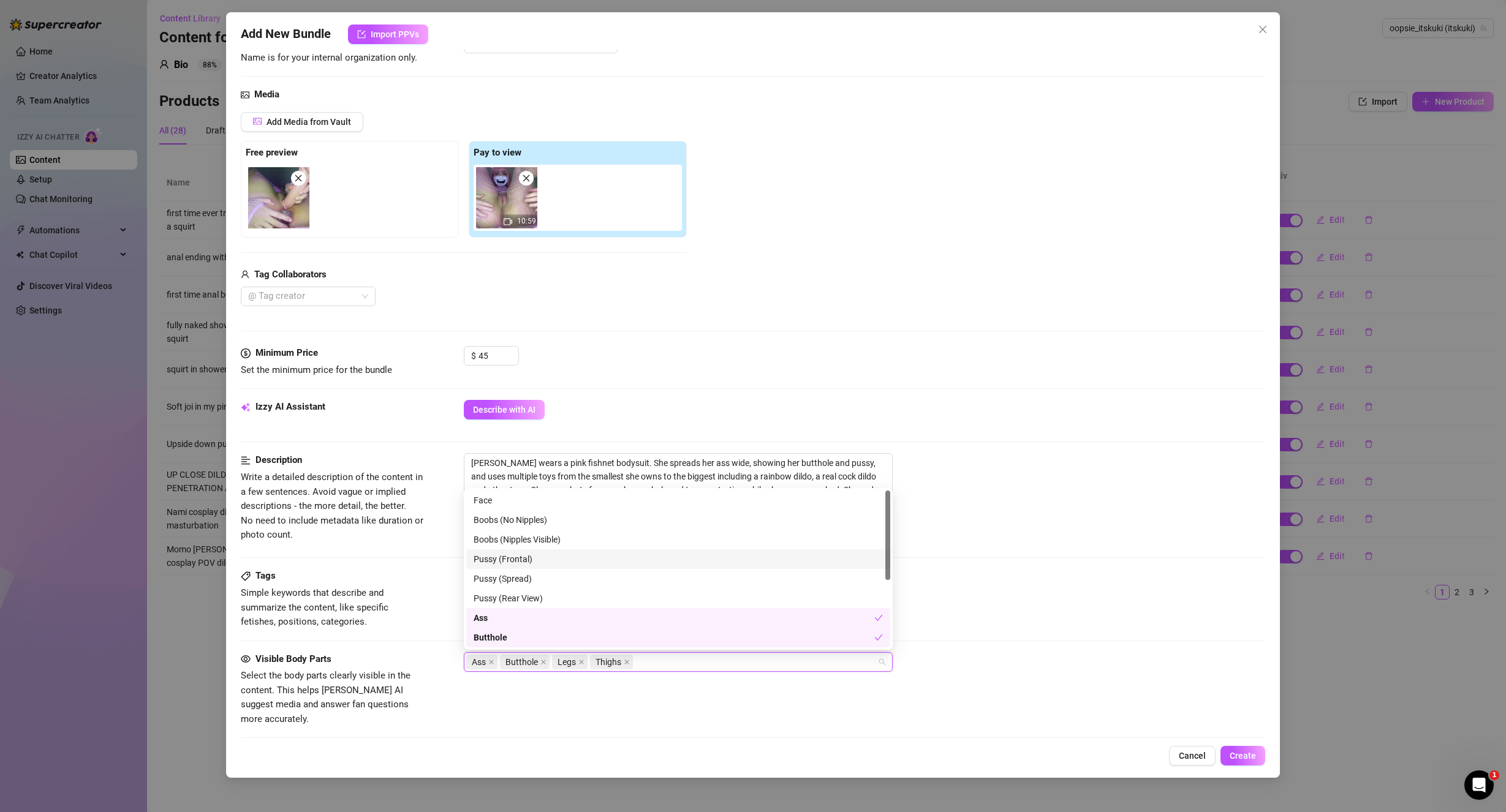
click at [567, 564] on div "Pussy (Frontal)" at bounding box center [678, 559] width 409 height 14
click at [1116, 615] on div "Tags Simple keywords that describe and summarize the content, like specific fet…" at bounding box center [753, 599] width 1025 height 60
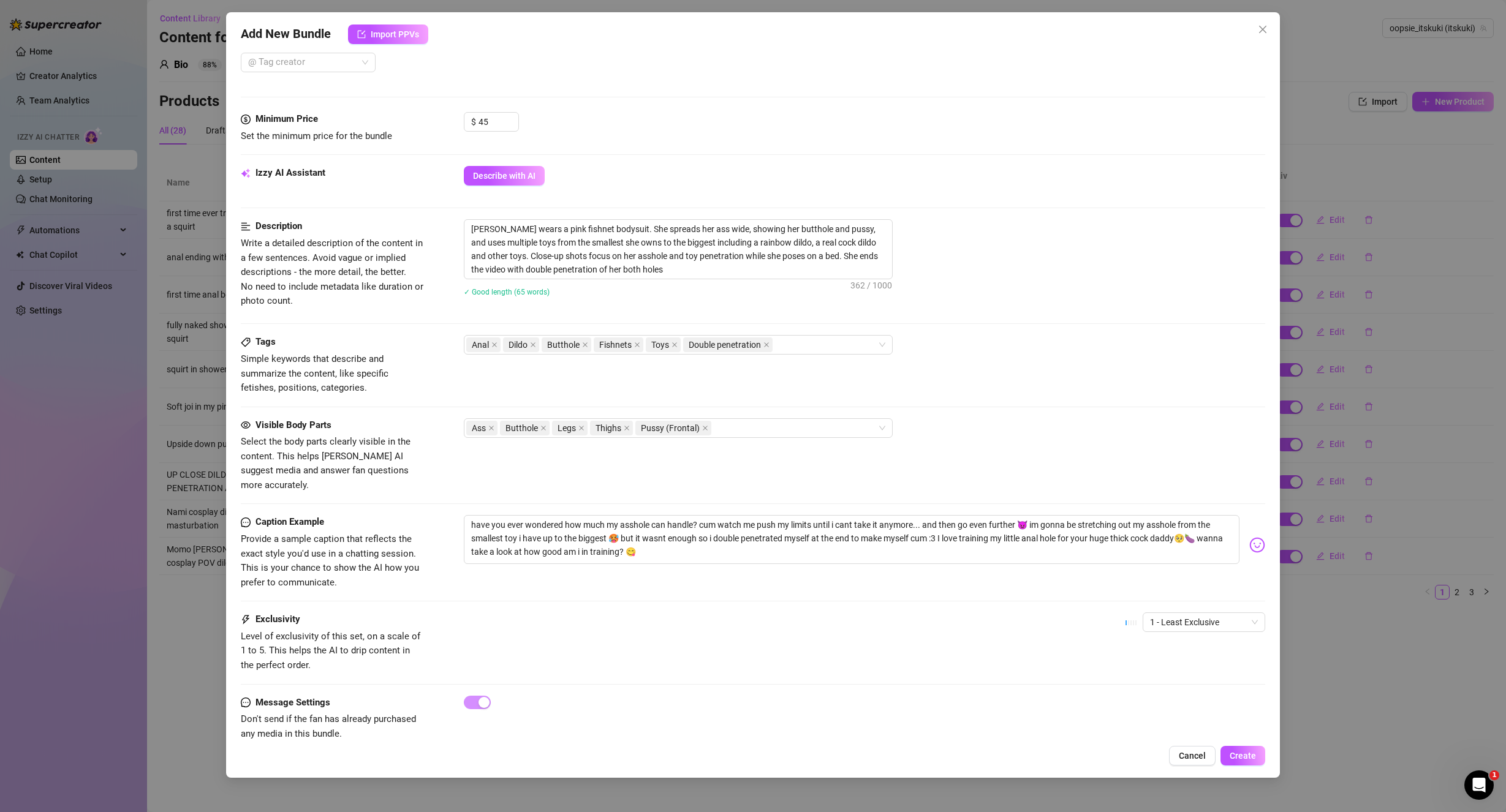
scroll to position [343, 0]
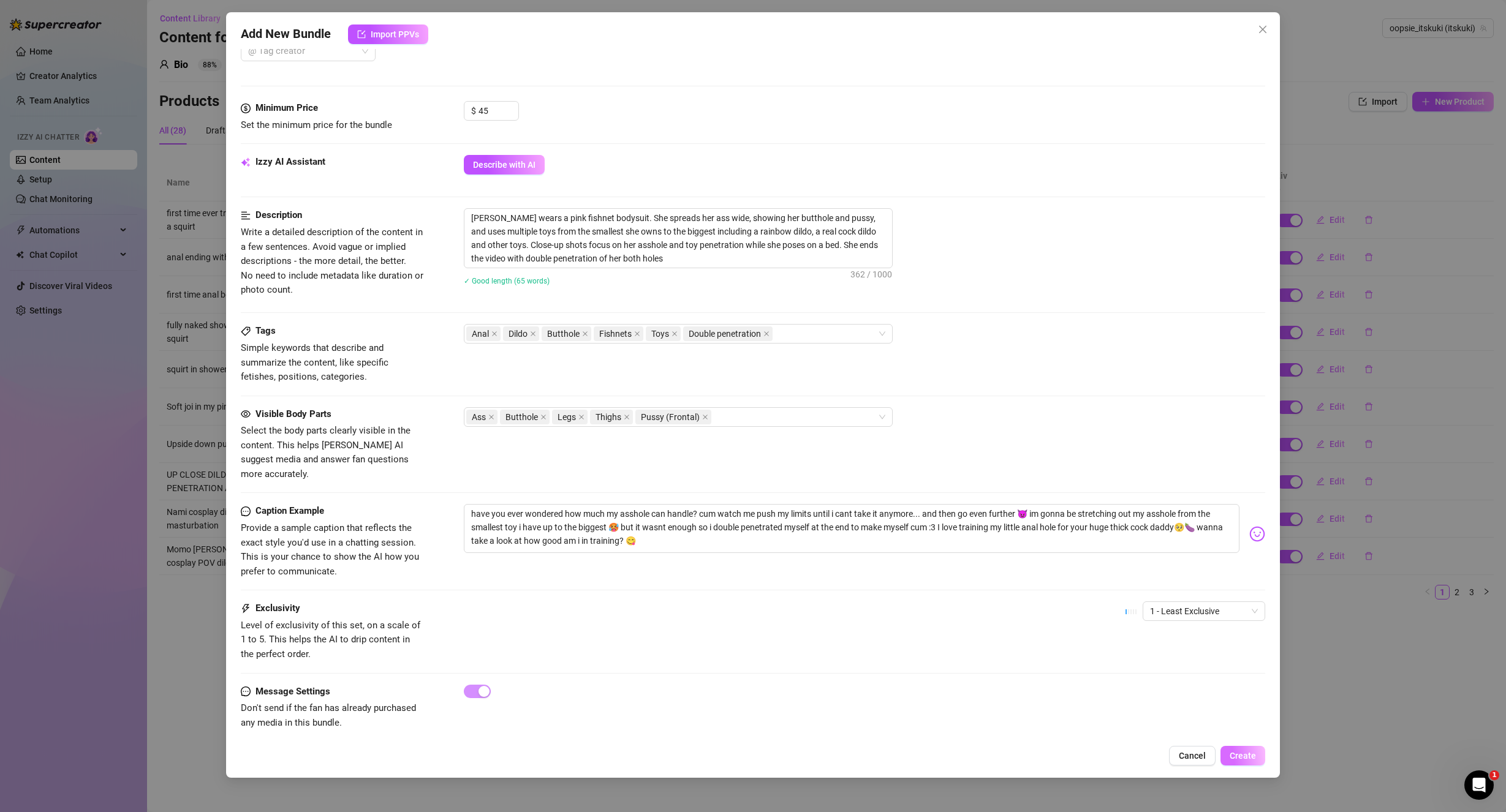
click at [1237, 758] on span "Create" at bounding box center [1243, 756] width 27 height 10
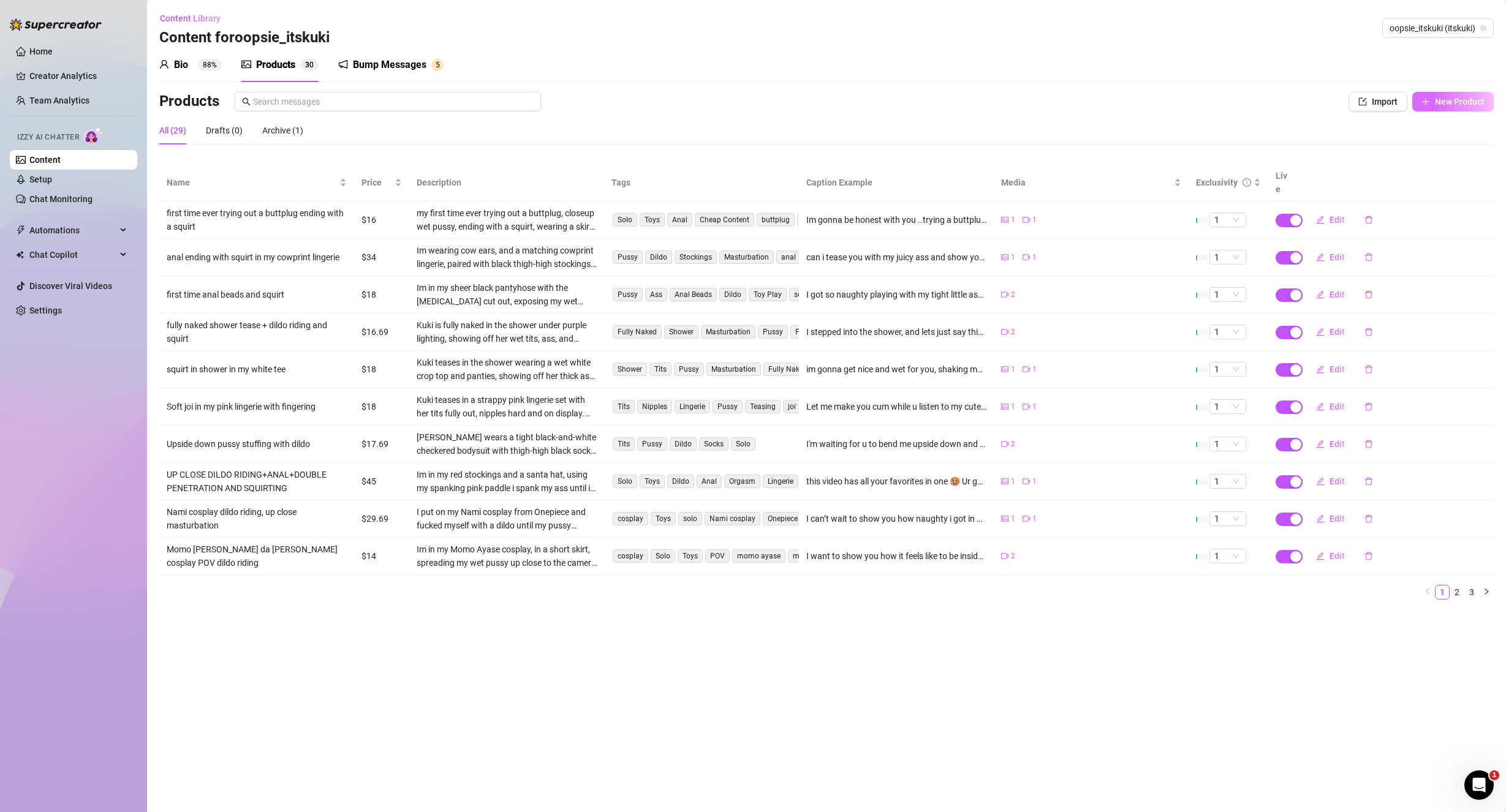
click at [1473, 99] on span "New Product" at bounding box center [1459, 101] width 50 height 10
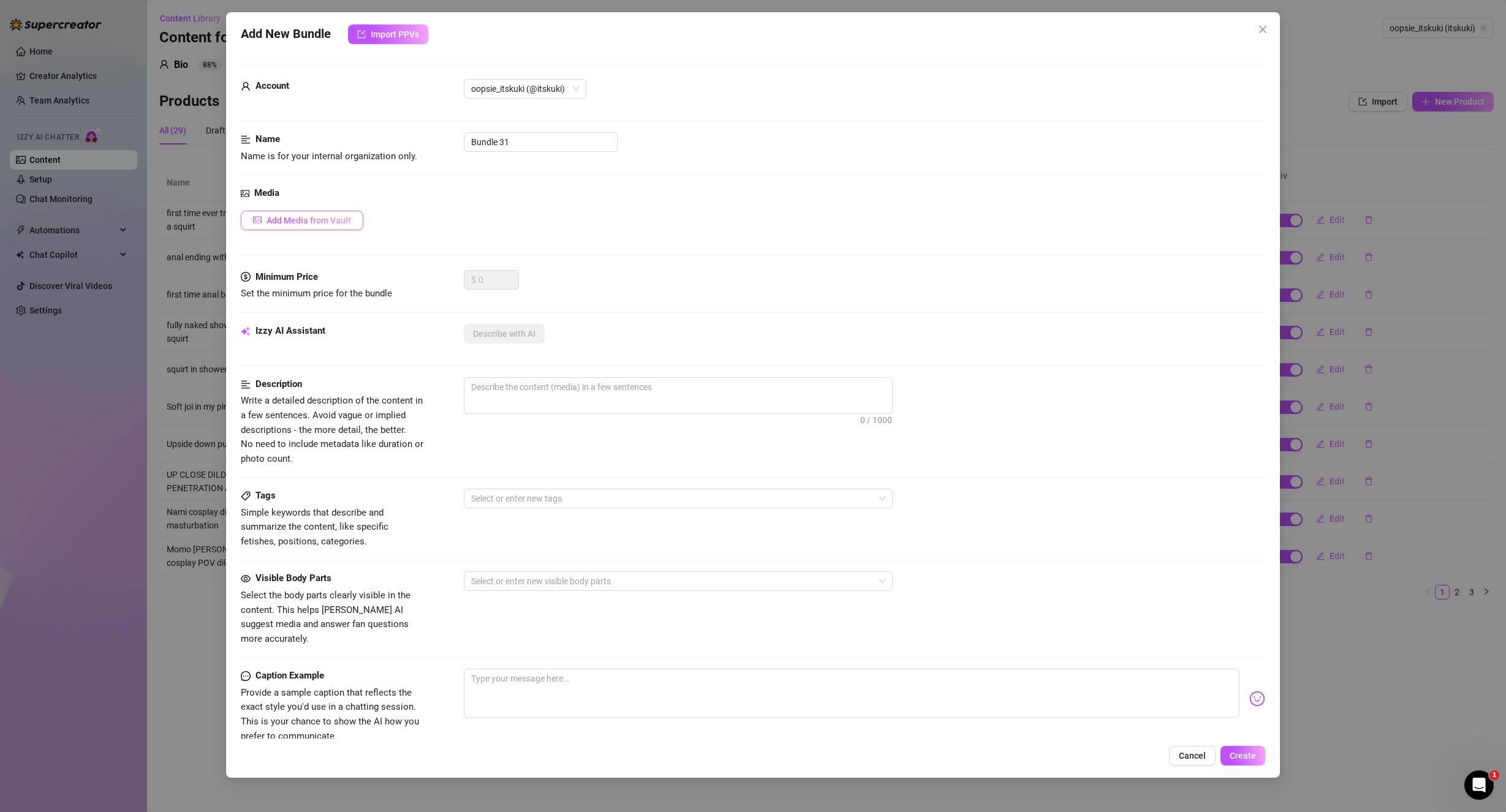
click at [305, 221] on span "Add Media from Vault" at bounding box center [309, 220] width 84 height 10
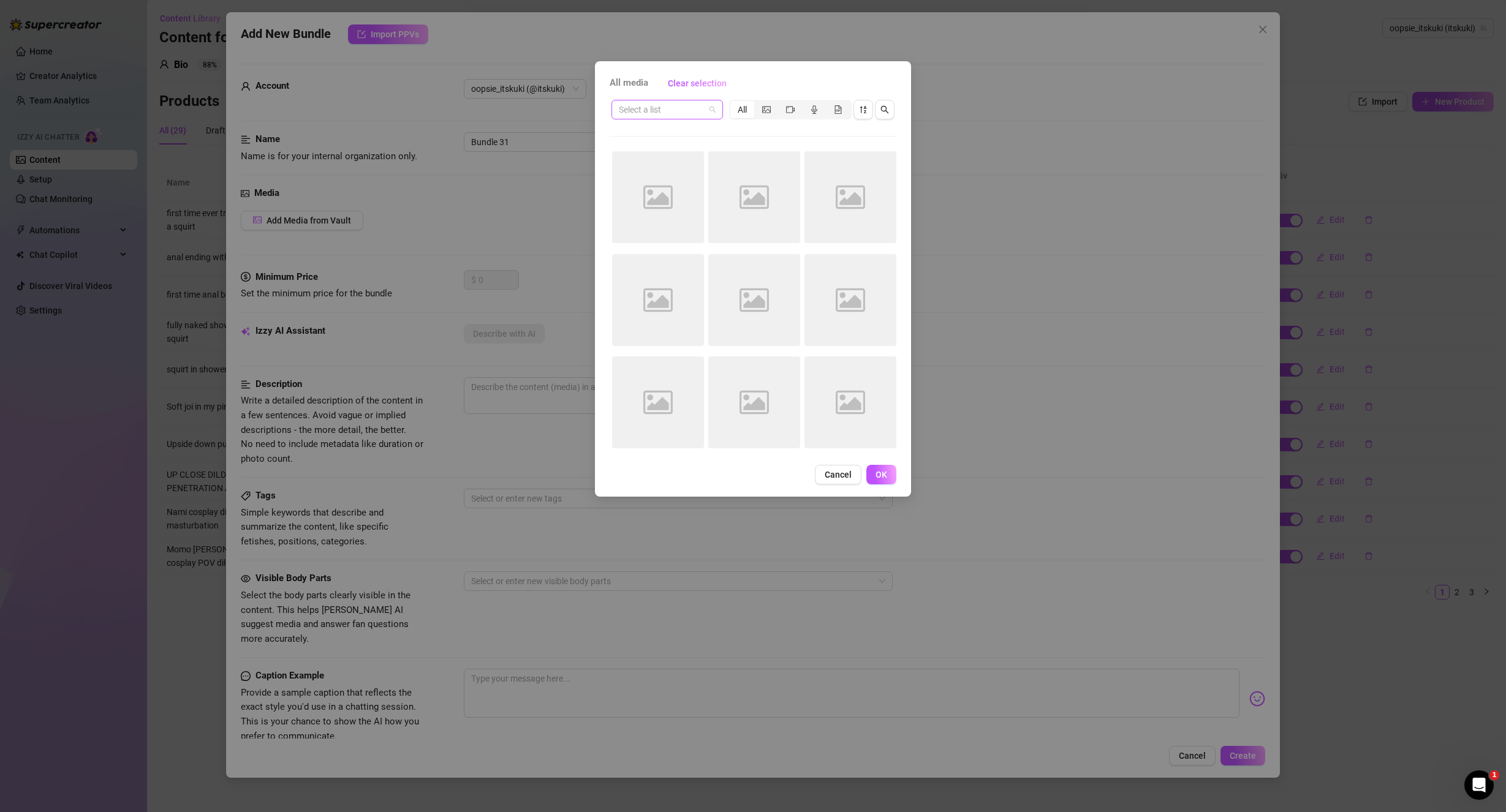
click at [699, 111] on input "search" at bounding box center [662, 109] width 86 height 18
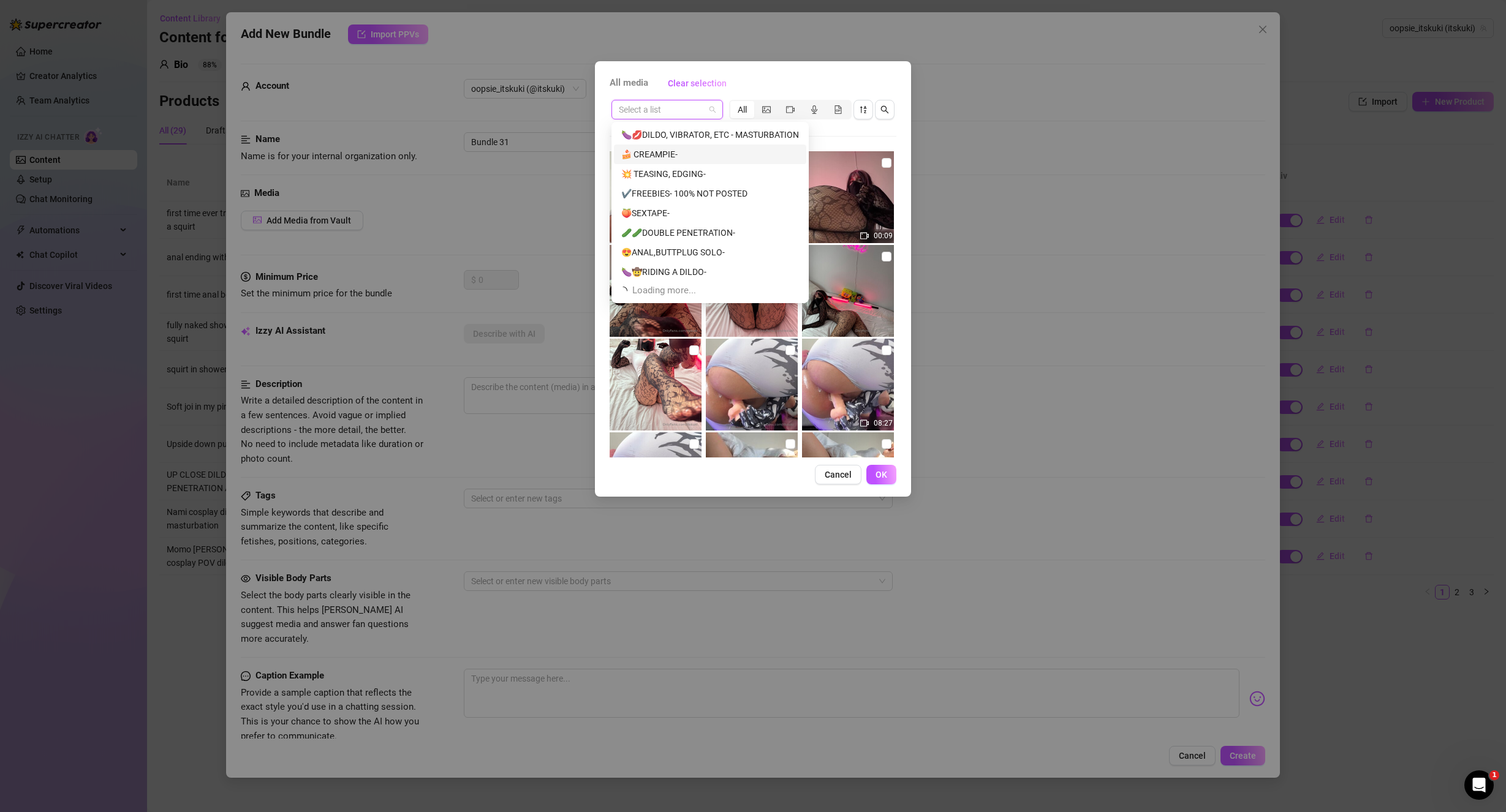
scroll to position [39, 0]
click at [677, 253] on div "😍ANAL,BUTTPLUG SOLO-" at bounding box center [709, 252] width 178 height 14
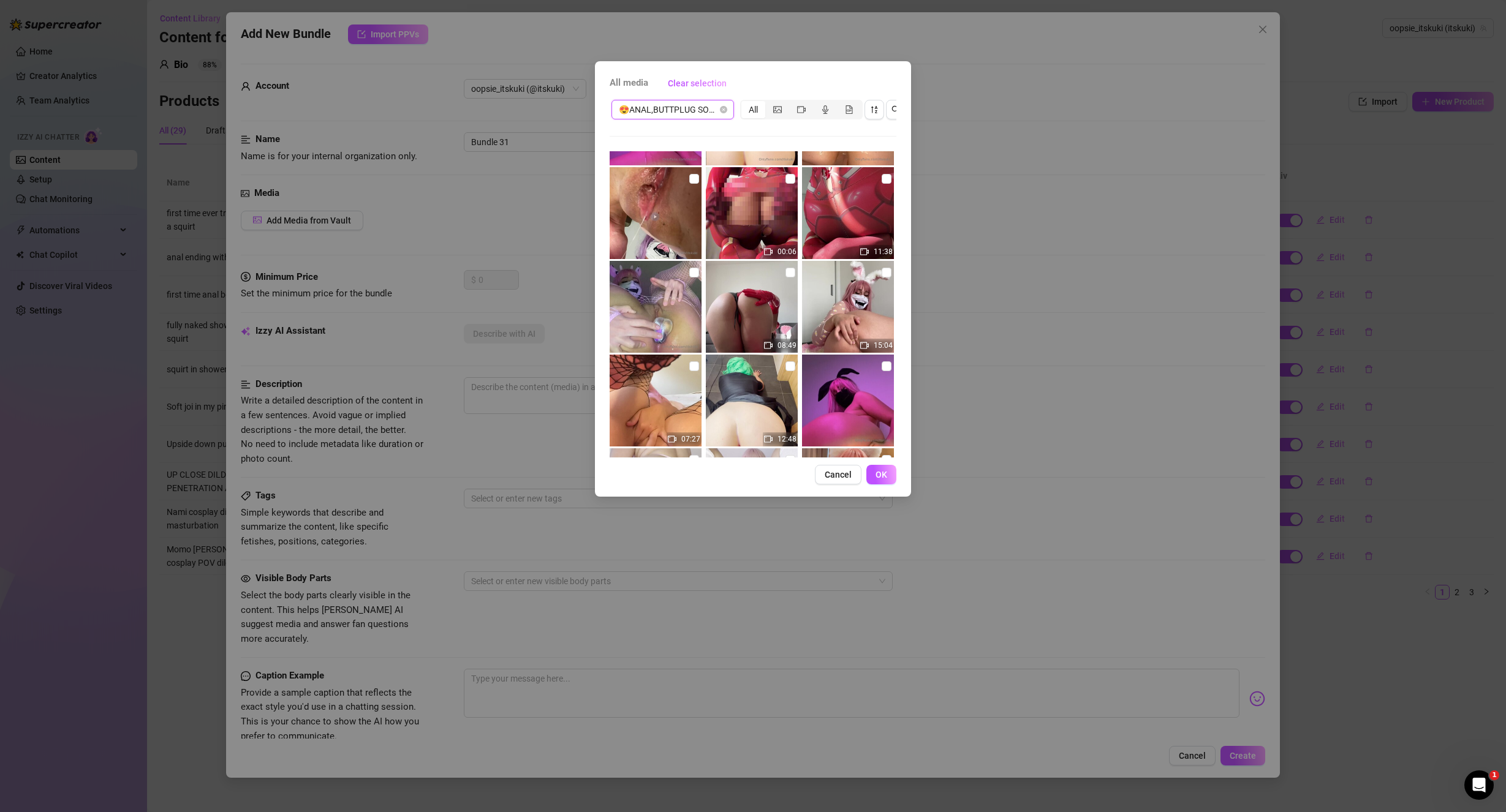
scroll to position [122, 0]
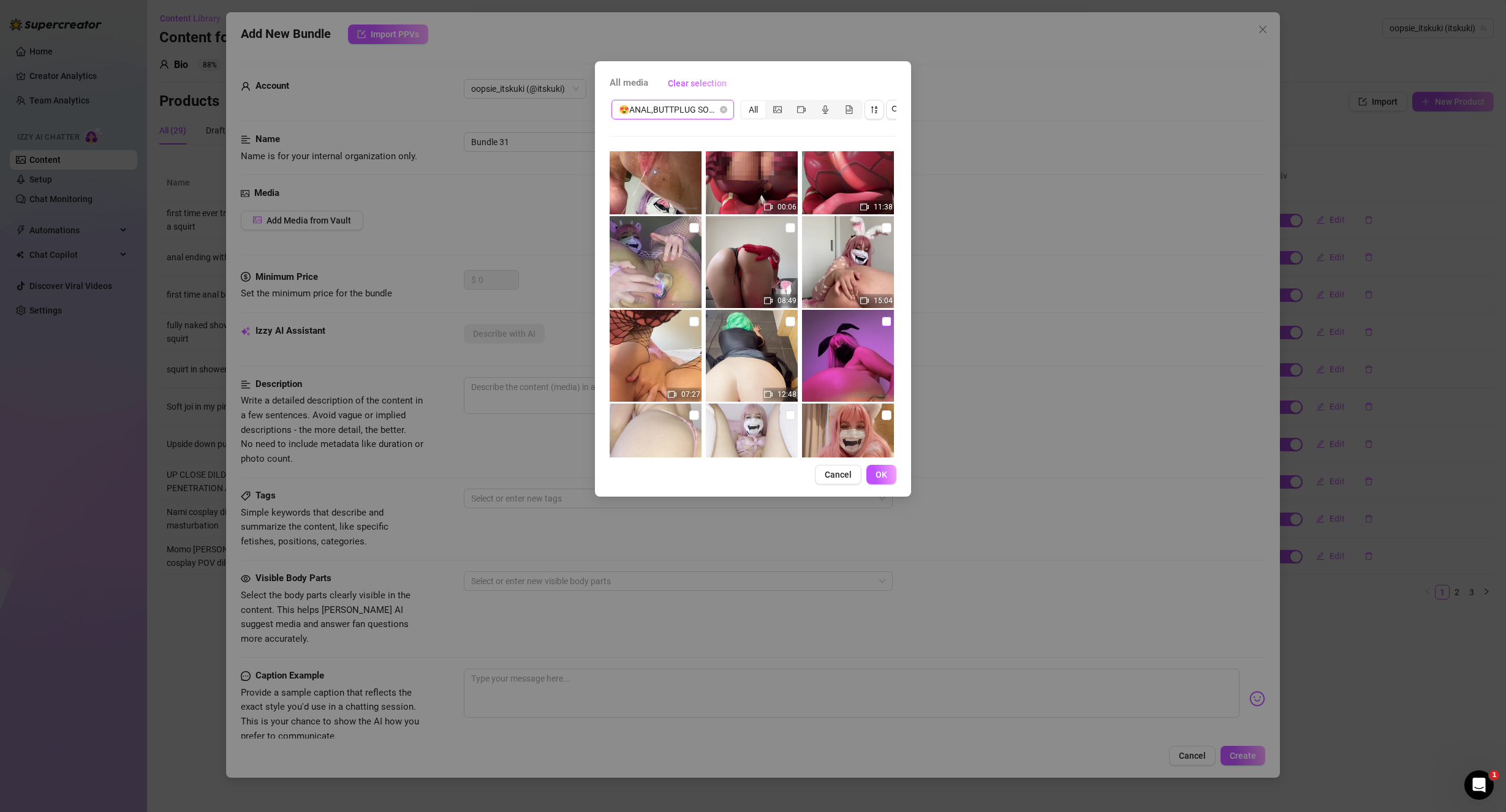
click at [884, 327] on label at bounding box center [886, 322] width 10 height 14
click at [884, 326] on input "checkbox" at bounding box center [886, 322] width 10 height 10
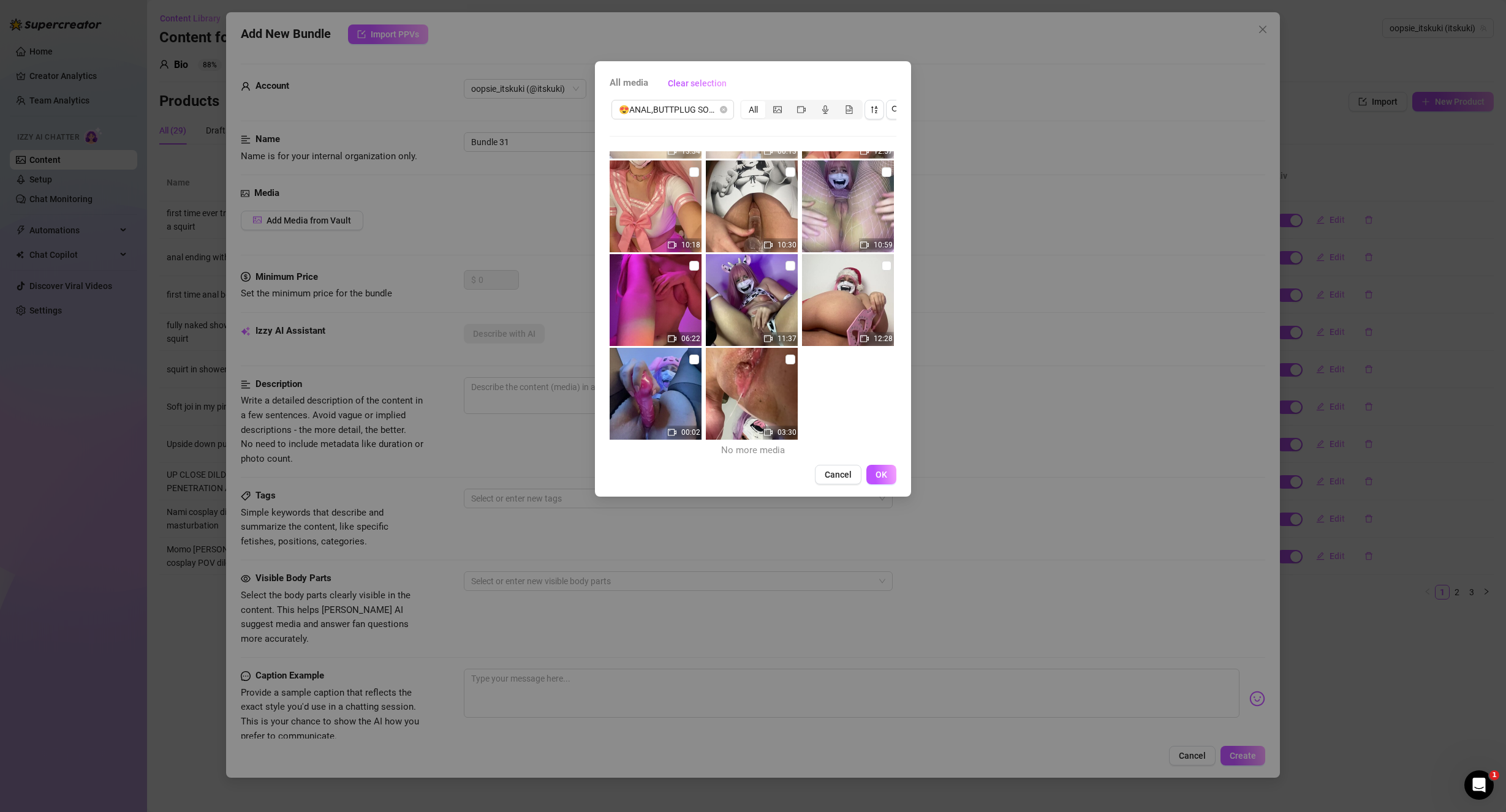
scroll to position [462, 0]
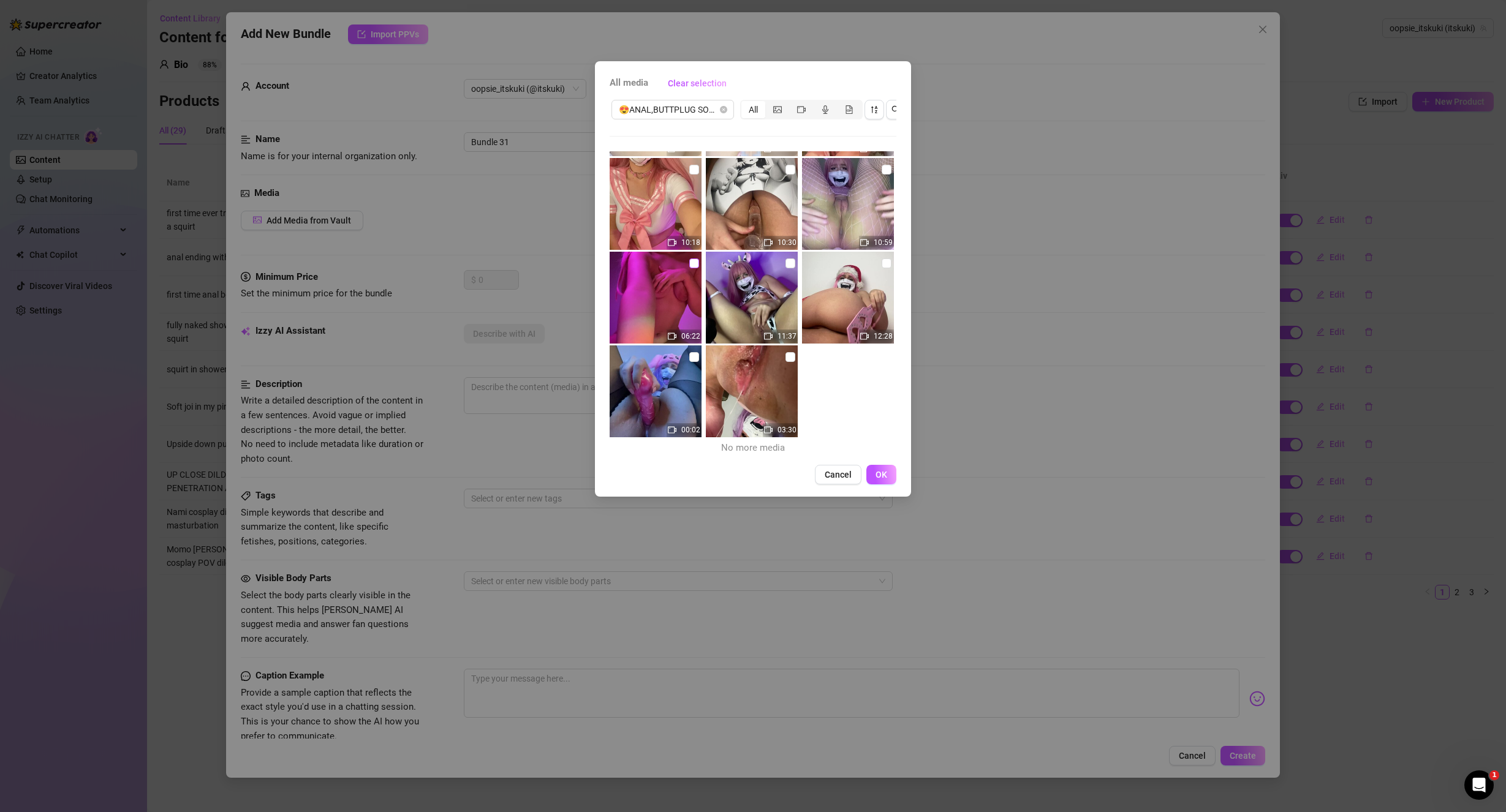
click at [689, 262] on input "checkbox" at bounding box center [694, 263] width 10 height 10
click at [890, 481] on button "OK" at bounding box center [881, 475] width 30 height 20
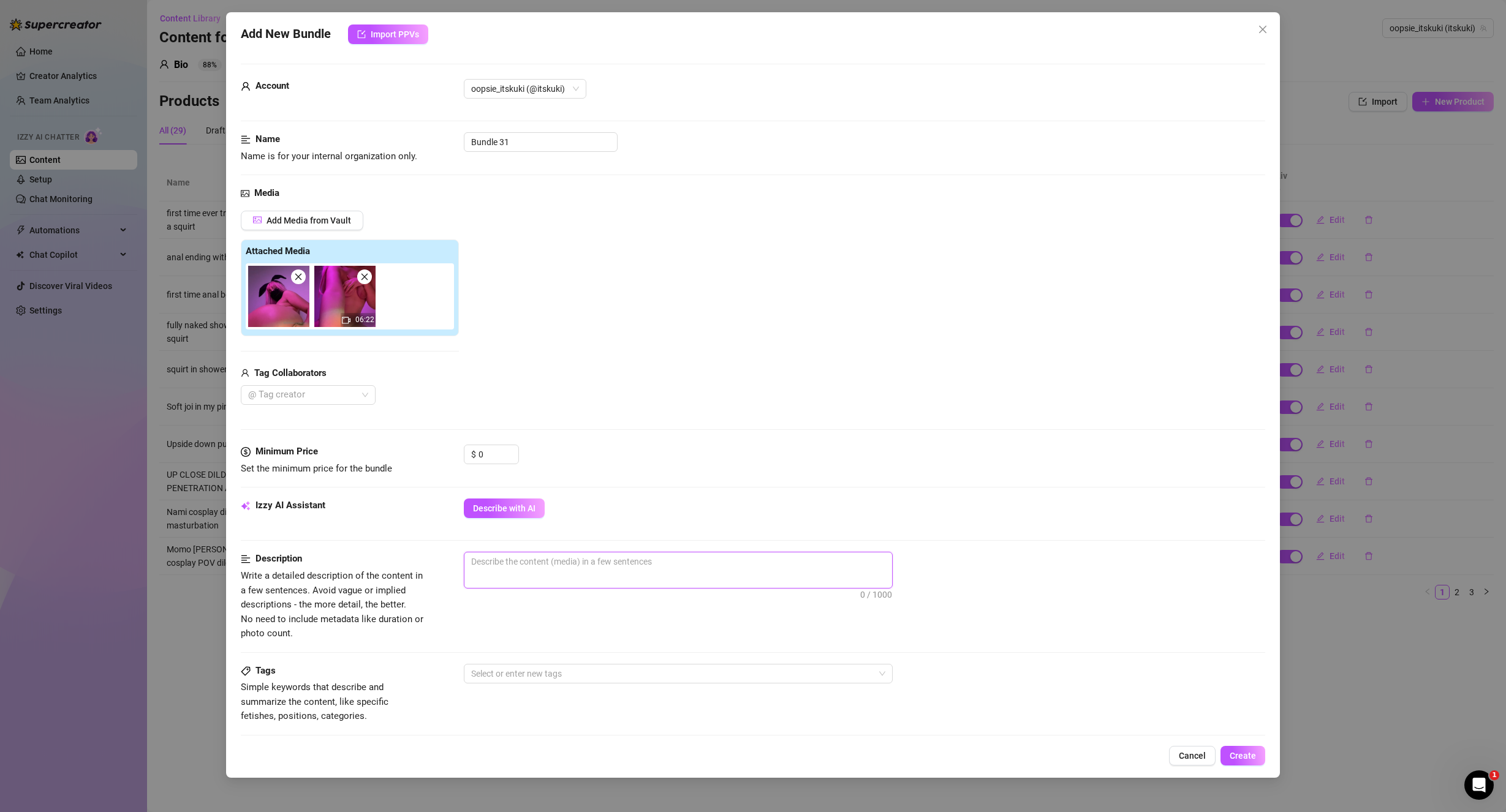
click at [537, 566] on textarea at bounding box center [678, 561] width 428 height 18
drag, startPoint x: 525, startPoint y: 143, endPoint x: 342, endPoint y: 151, distance: 183.2
click at [363, 147] on div "Name Name is for your internal organization only. Bundle 31" at bounding box center [753, 148] width 1025 height 31
paste input "oily ass fingering up close"
click at [493, 456] on input "0" at bounding box center [498, 454] width 40 height 18
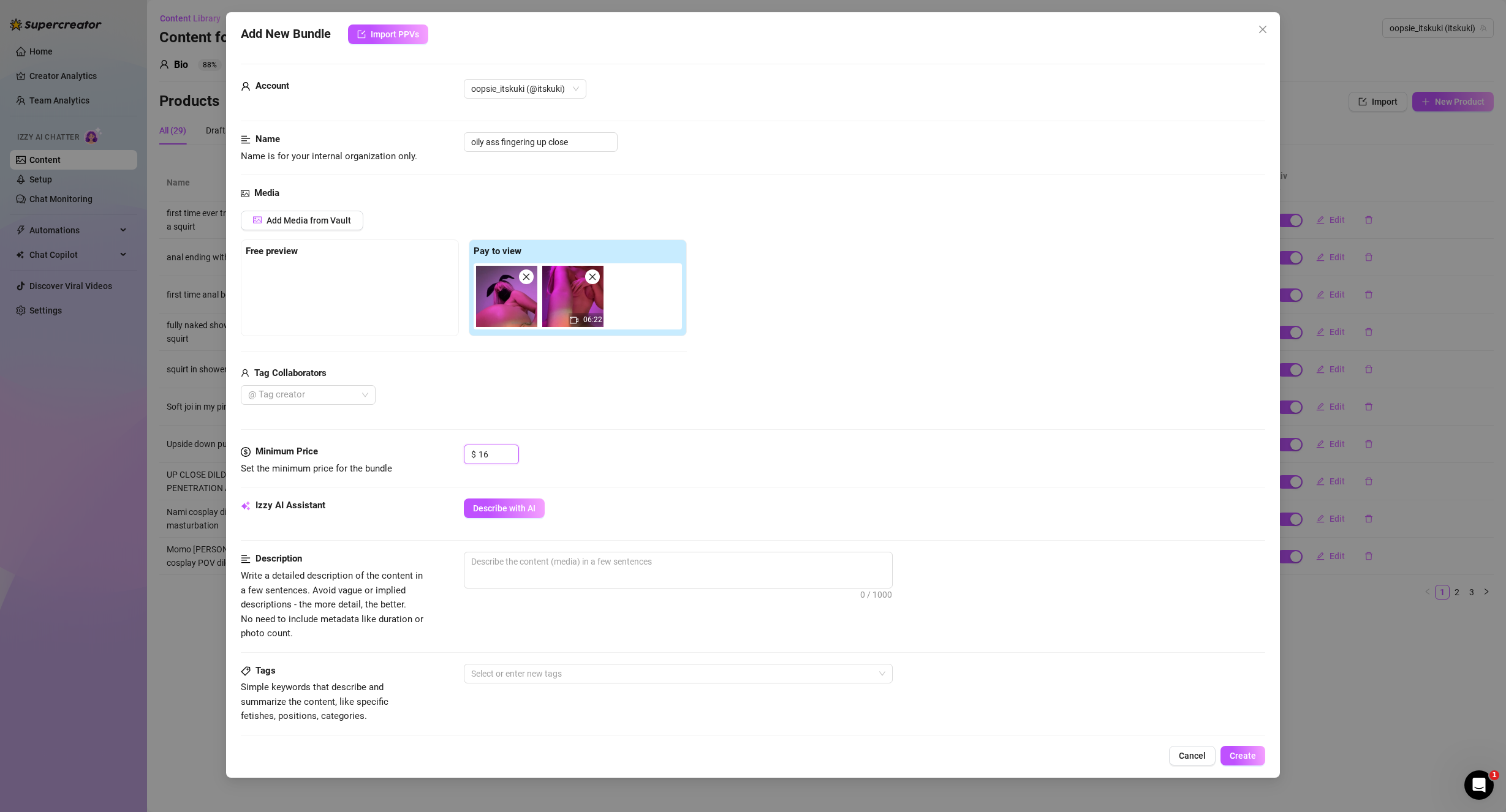
drag, startPoint x: 507, startPoint y: 302, endPoint x: 366, endPoint y: 314, distance: 141.5
click at [366, 314] on div "Free preview Pay to view 06:22" at bounding box center [464, 288] width 446 height 97
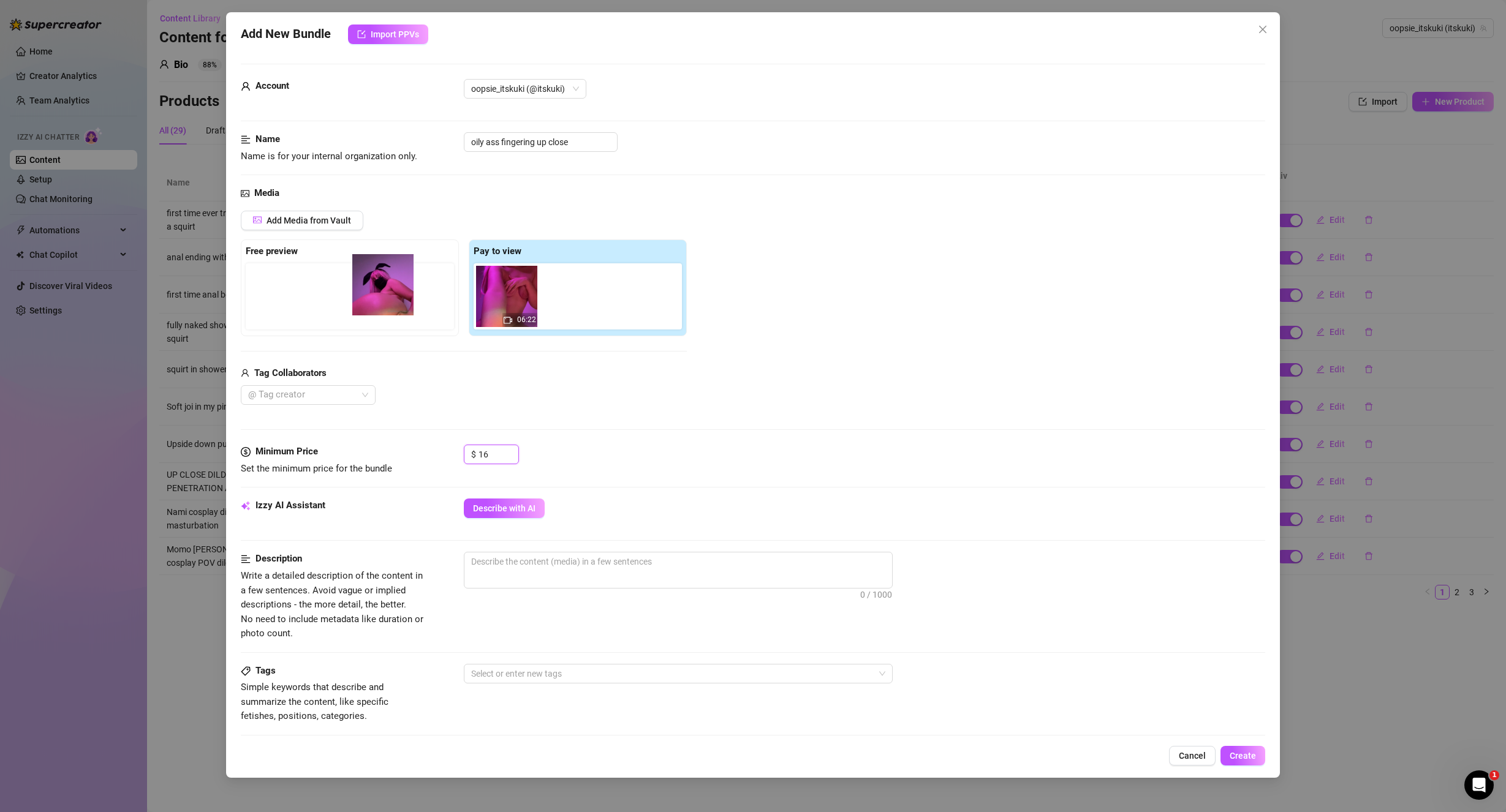
drag, startPoint x: 494, startPoint y: 303, endPoint x: 361, endPoint y: 291, distance: 133.5
click at [361, 291] on div "Free preview Pay to view 06:22" at bounding box center [464, 288] width 446 height 97
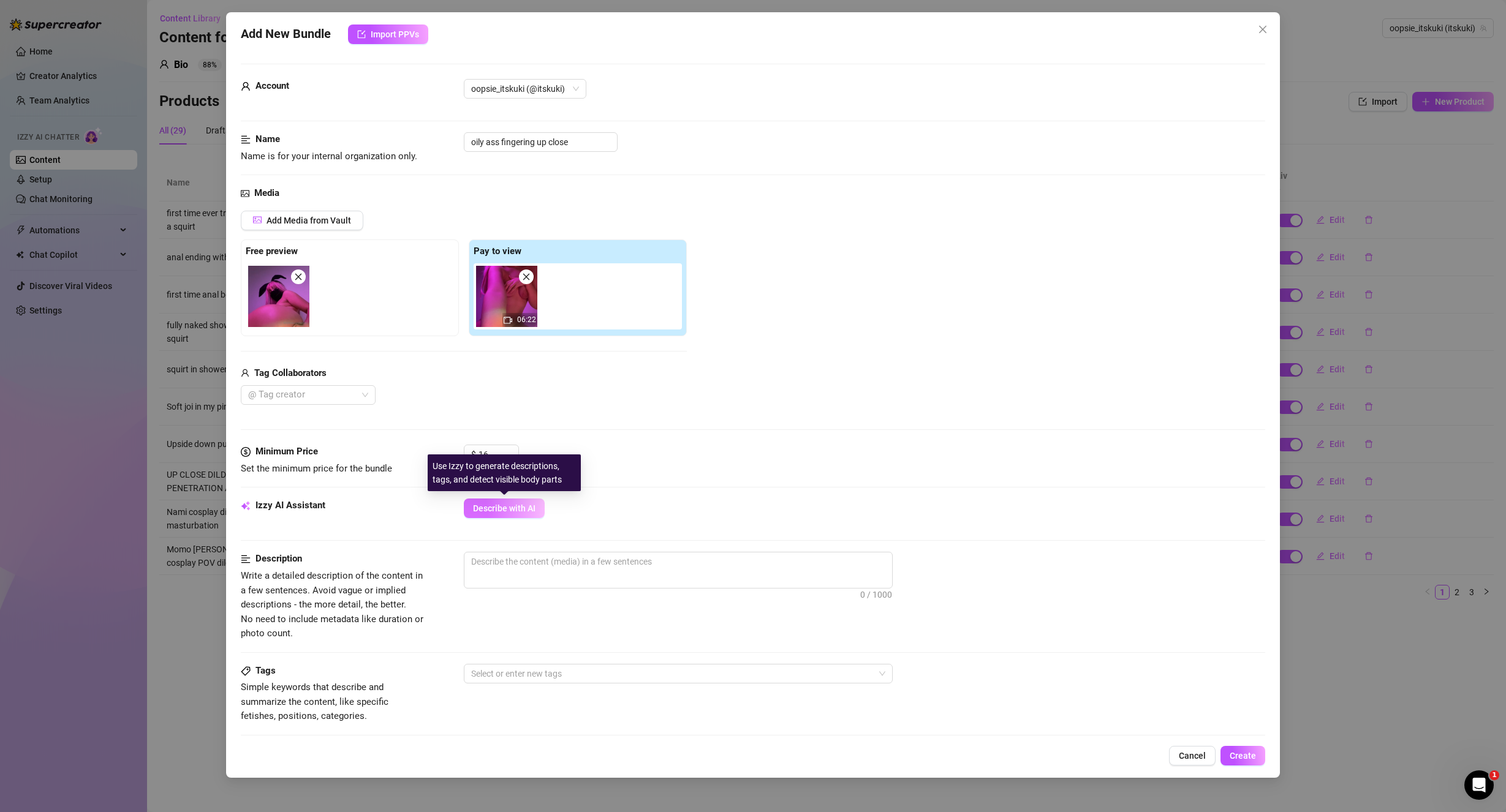
click at [506, 505] on span "Describe with AI" at bounding box center [504, 508] width 63 height 10
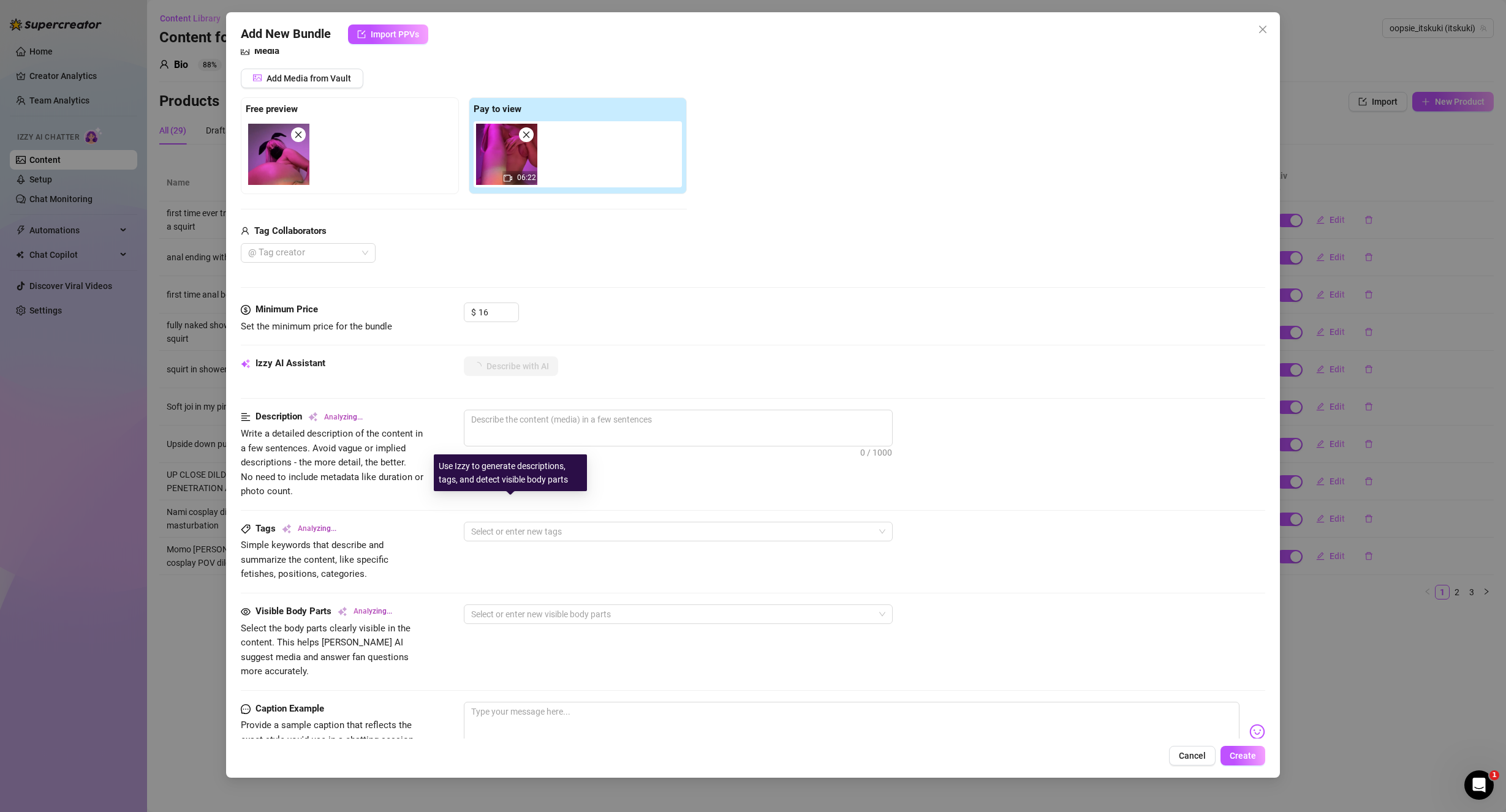
scroll to position [184, 0]
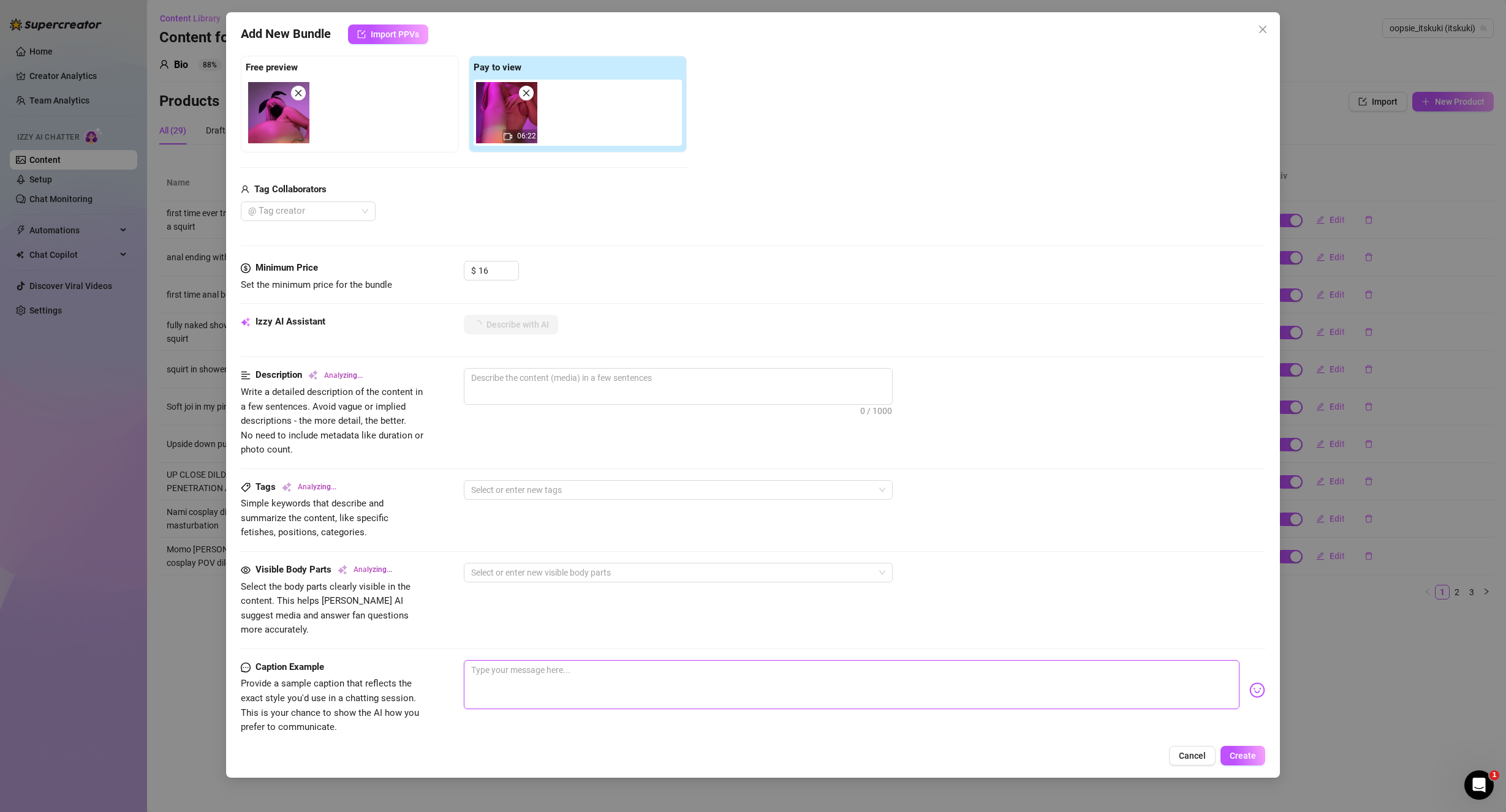
click at [720, 681] on textarea at bounding box center [852, 685] width 776 height 49
paste textarea "I got my thick ass nice and oiled up, spreading it for you to get you nice and …"
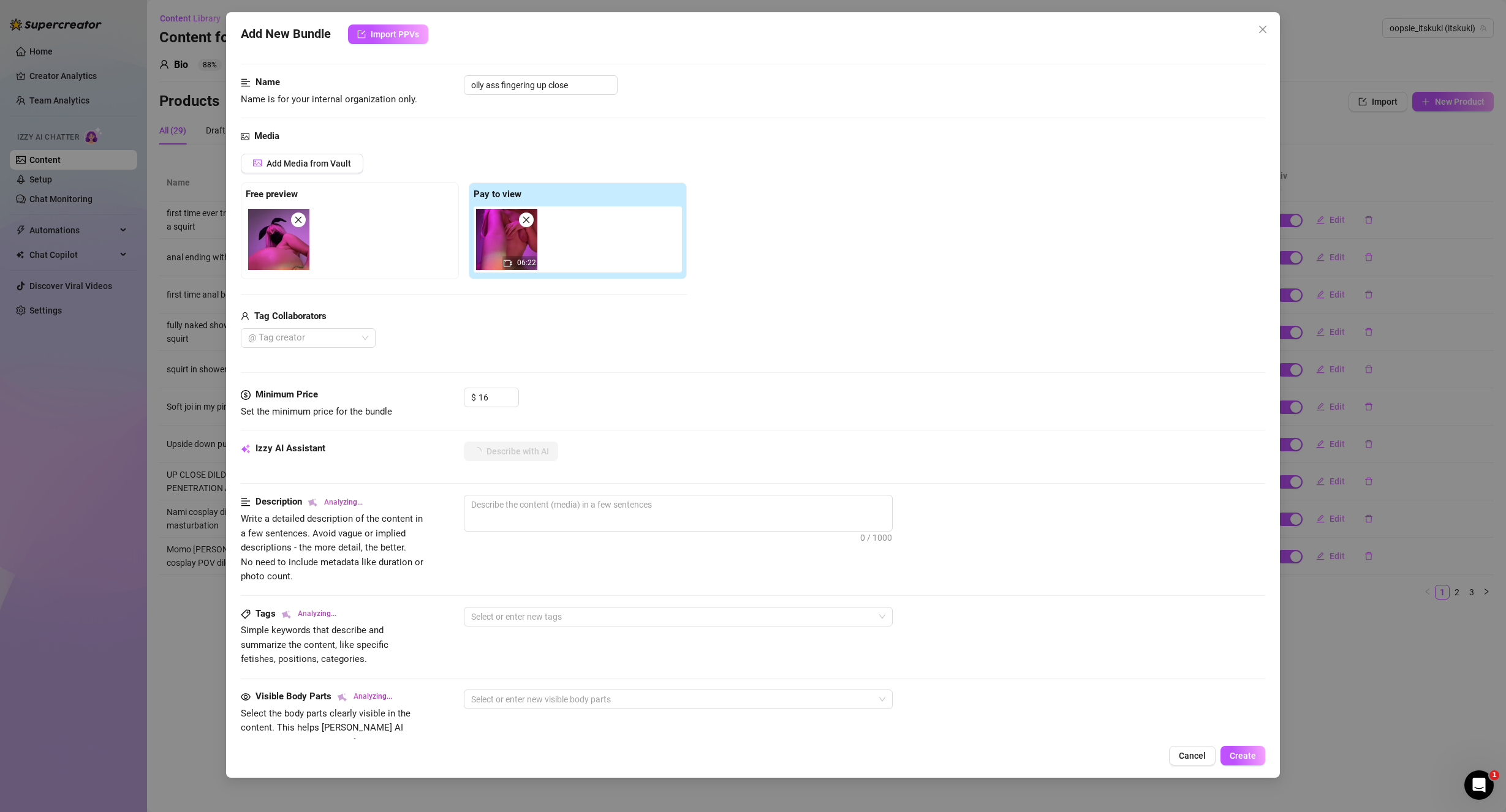
scroll to position [0, 0]
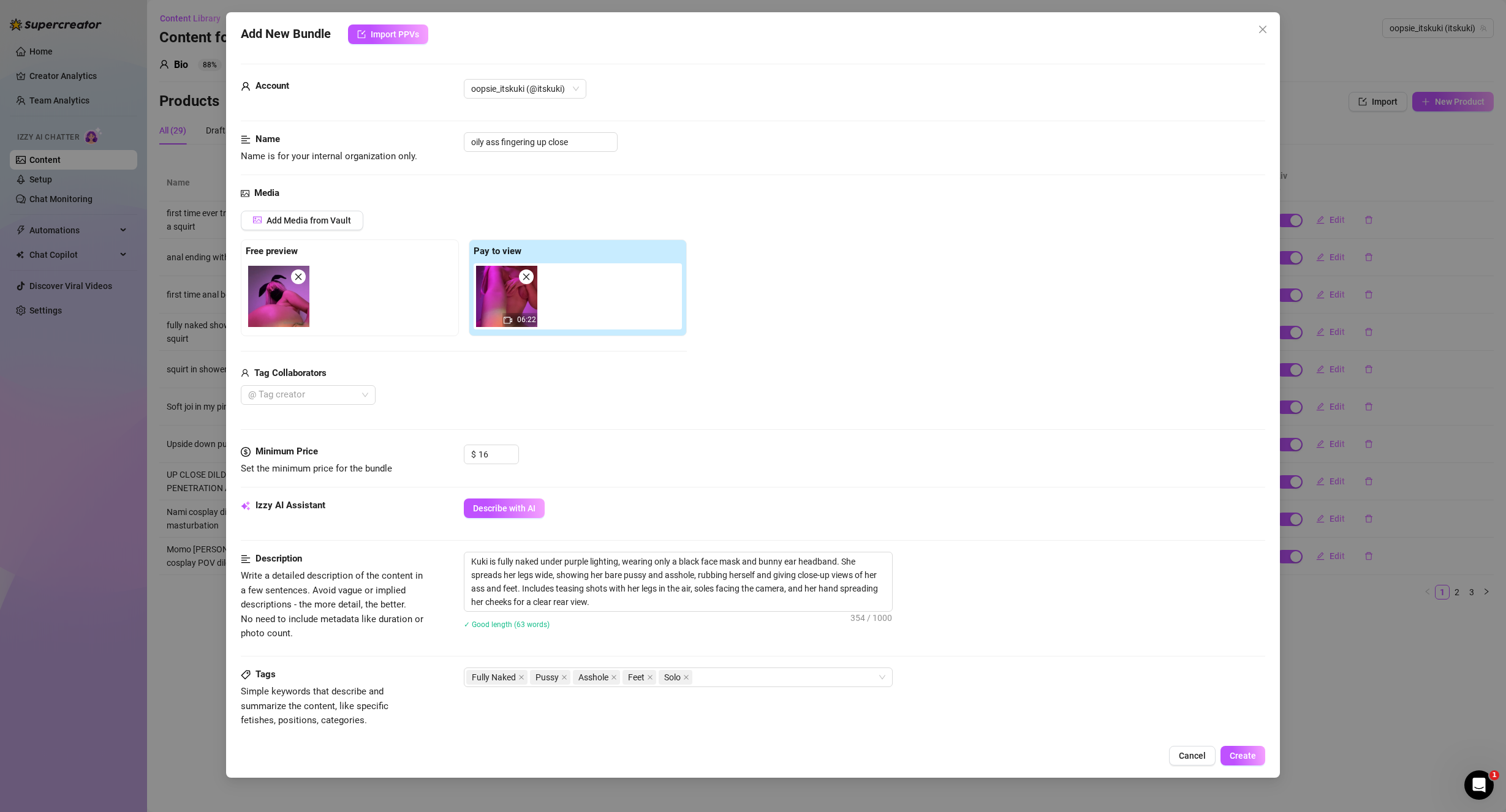
click at [1068, 737] on div "Tags Simple keywords that describe and summarize the content, like specific fet…" at bounding box center [753, 709] width 1025 height 83
click at [759, 571] on textarea "Kuki is fully naked under purple lighting, wearing only a black face mask and b…" at bounding box center [678, 581] width 428 height 58
click at [668, 605] on textarea "Kuki is fully naked under purple lighting, wearing only a black face mask and b…" at bounding box center [678, 581] width 428 height 58
click at [976, 629] on div "✓ Good length (70 words)" at bounding box center [865, 624] width 802 height 14
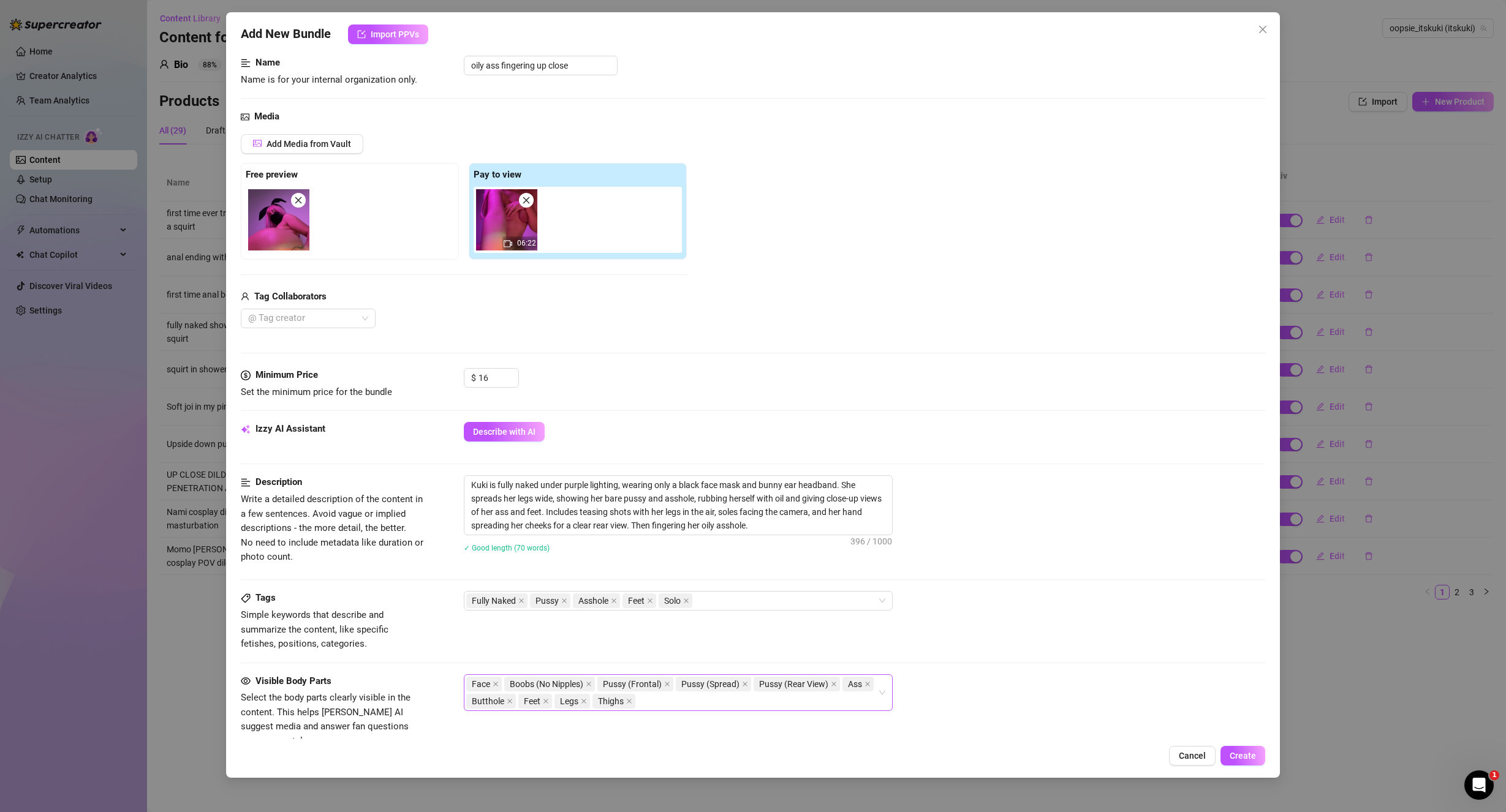
scroll to position [122, 0]
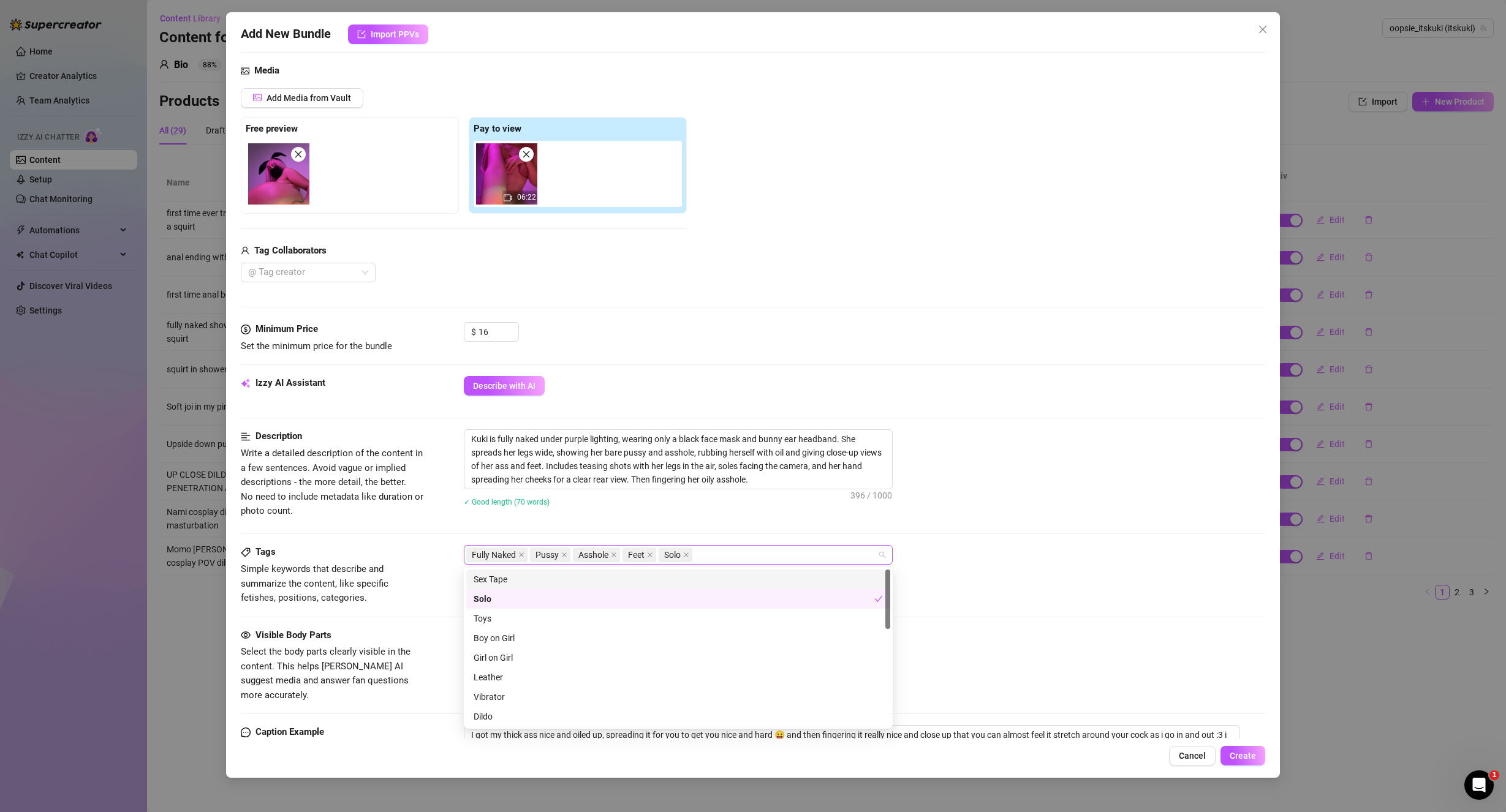
click at [750, 554] on div "Fully Naked Pussy Asshole Feet Solo" at bounding box center [671, 554] width 411 height 17
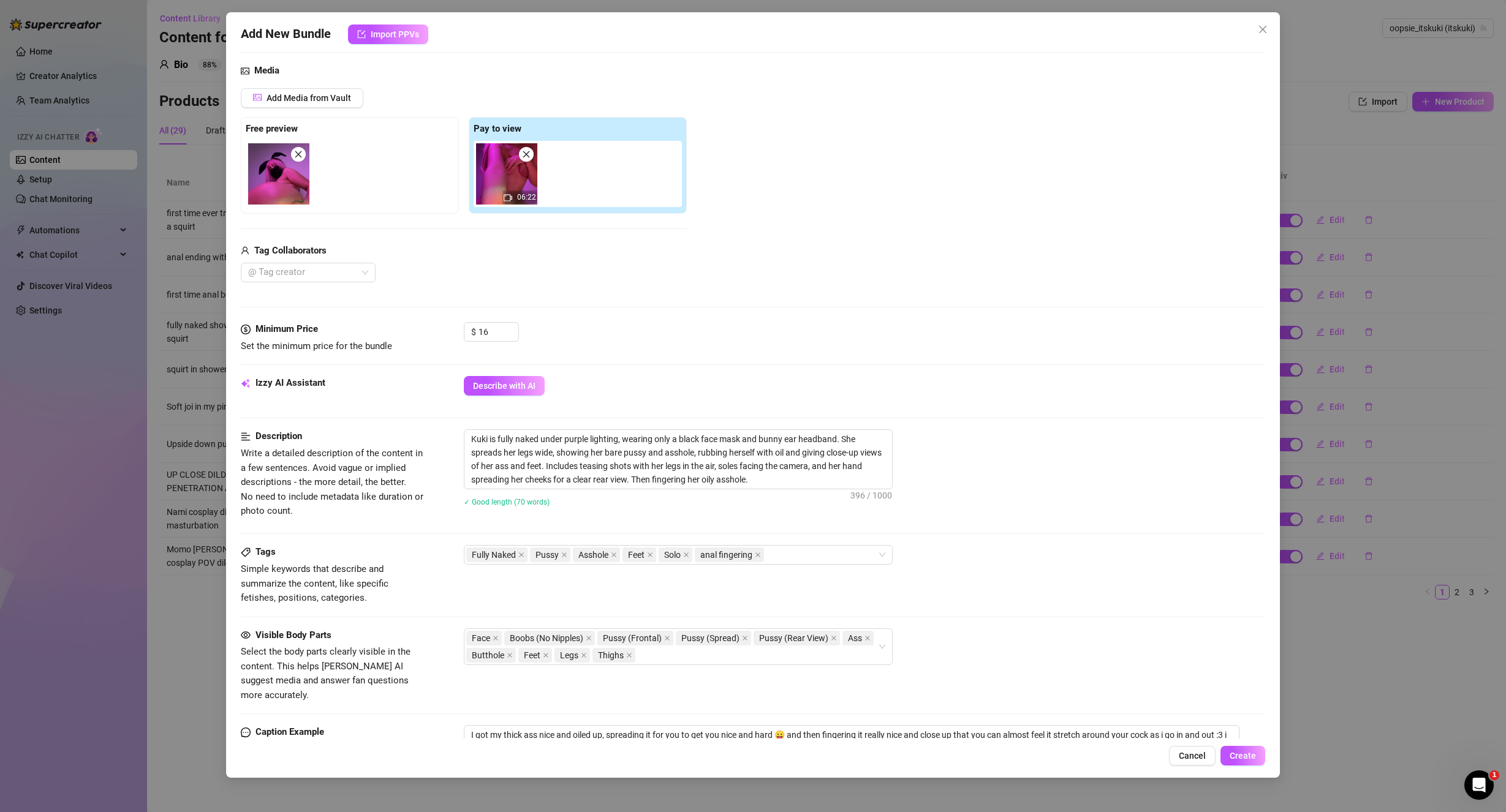
drag, startPoint x: 928, startPoint y: 576, endPoint x: 922, endPoint y: 576, distance: 6.0
click at [927, 576] on div "Tags Simple keywords that describe and summarize the content, like specific fet…" at bounding box center [753, 575] width 1025 height 60
click at [591, 639] on icon "close" at bounding box center [588, 638] width 5 height 5
click at [492, 638] on icon "close" at bounding box center [495, 638] width 6 height 6
click at [701, 638] on icon "close" at bounding box center [702, 638] width 5 height 5
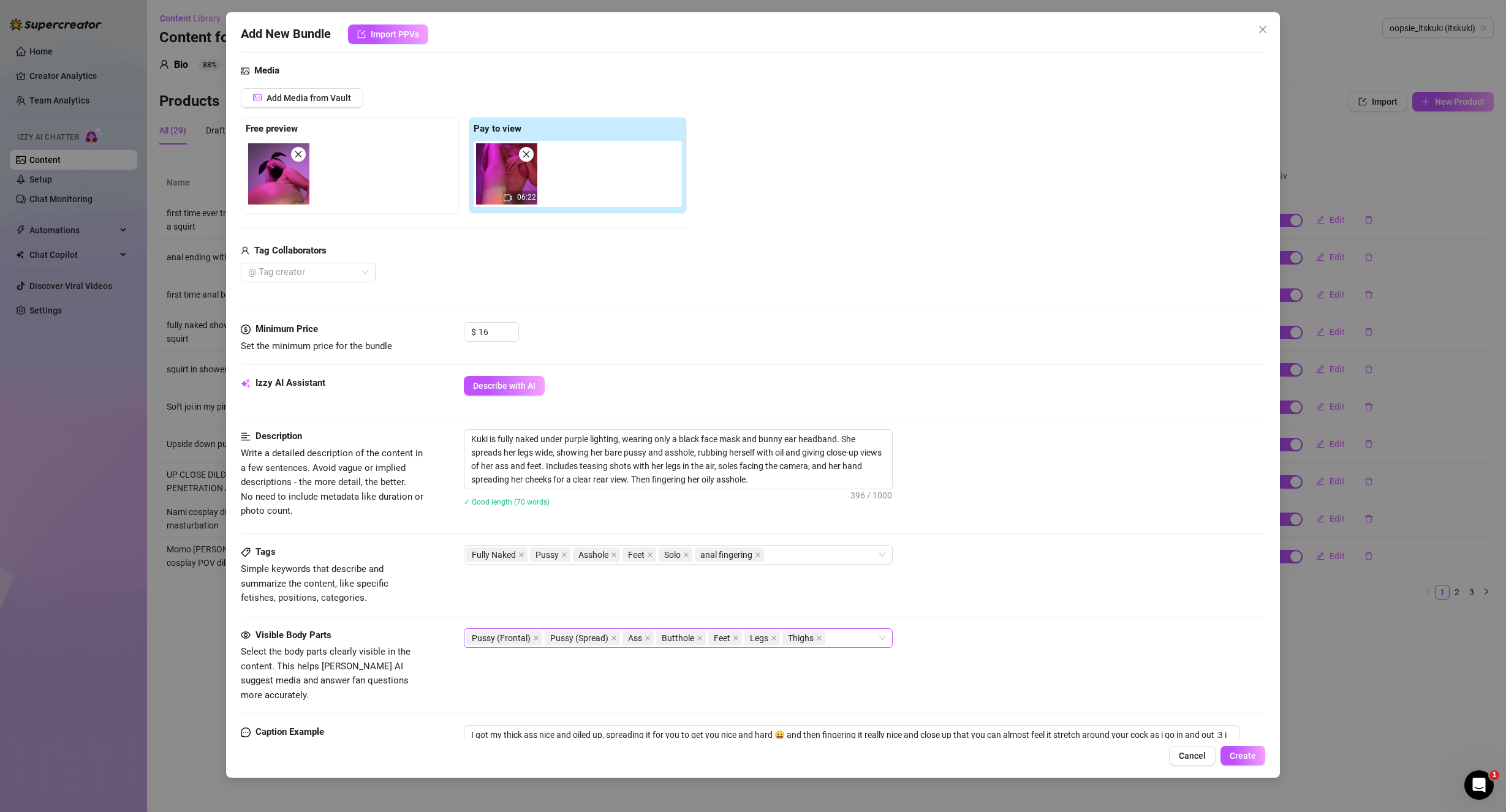
click at [835, 641] on div "Pussy (Frontal) Pussy (Spread) Ass Butthole Feet Legs Thighs" at bounding box center [671, 638] width 411 height 17
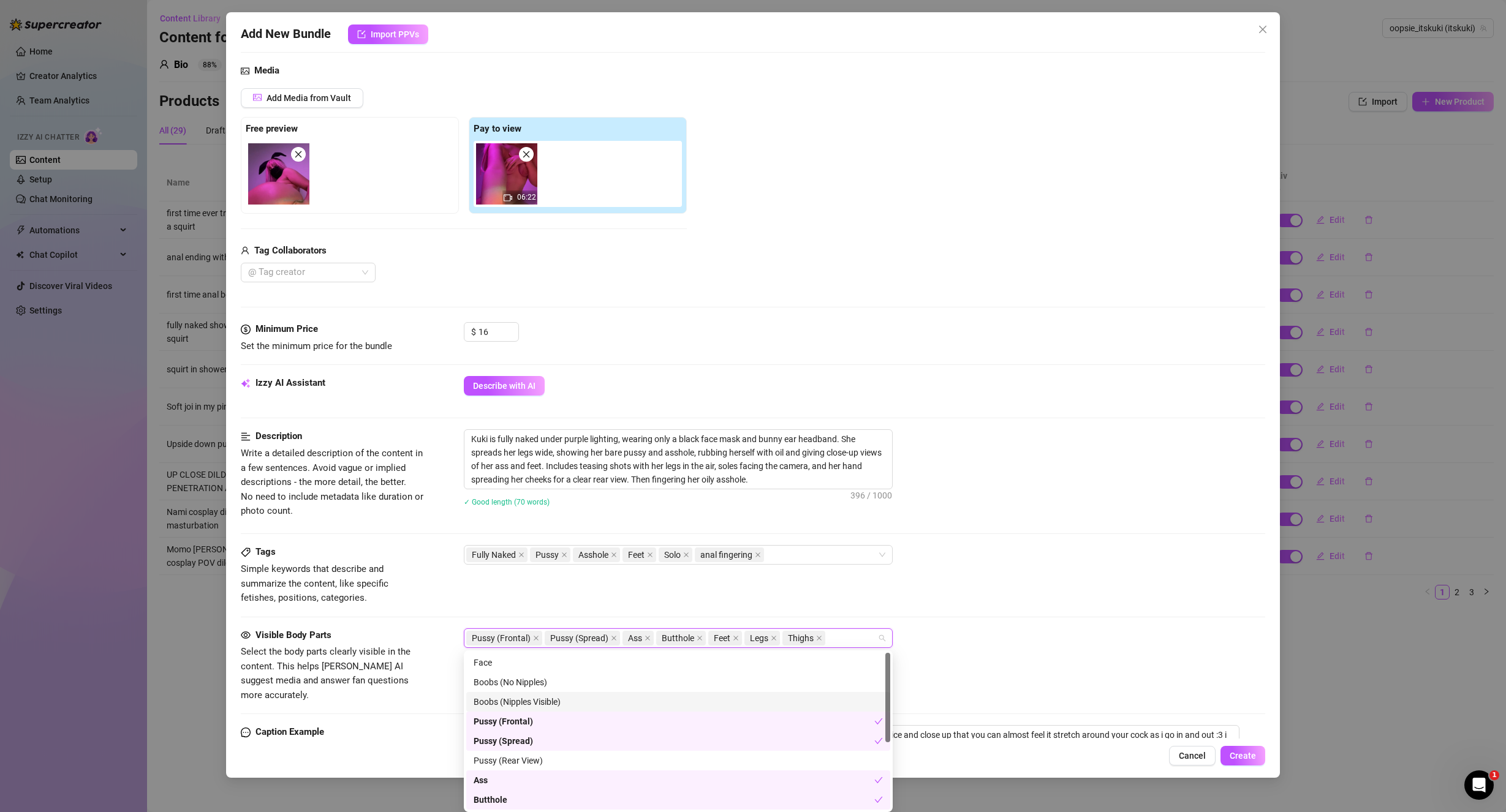
click at [574, 701] on div "Boobs (Nipples Visible)" at bounding box center [678, 702] width 409 height 14
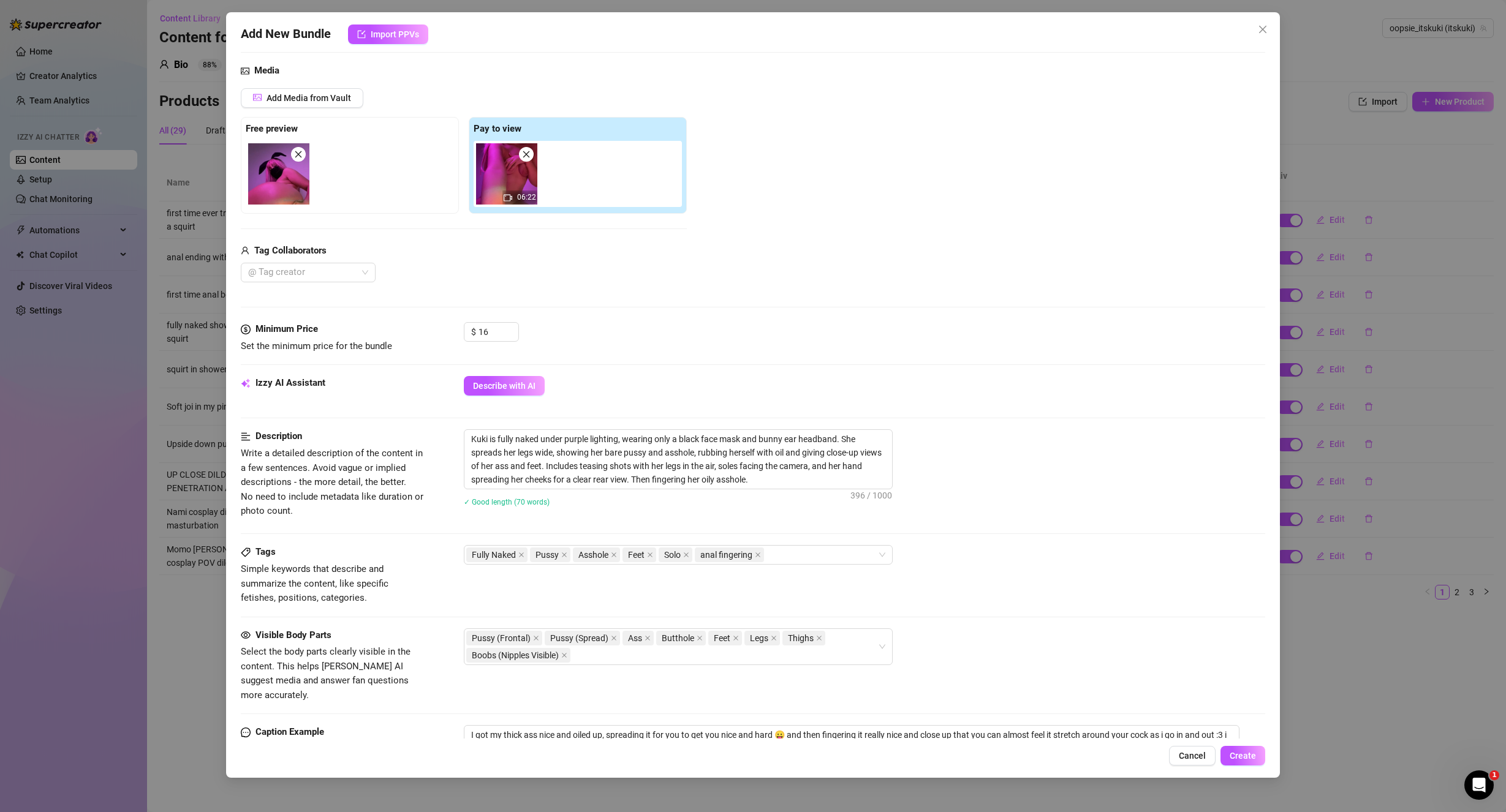
click at [986, 647] on div "Pussy (Frontal) Pussy (Spread) Ass Butthole Feet Legs Thighs Boobs (Nipples Vis…" at bounding box center [865, 647] width 802 height 37
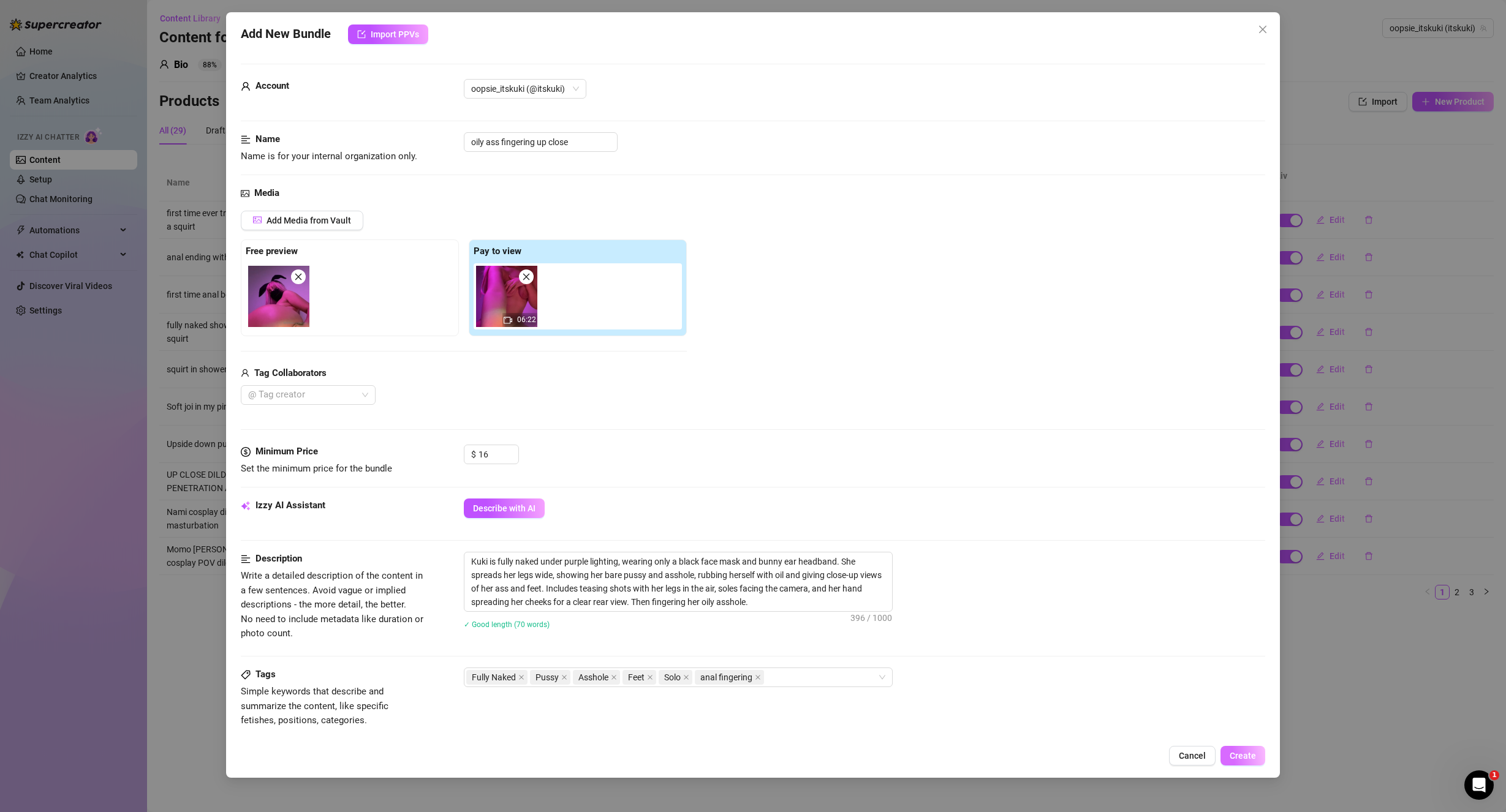
click at [1245, 756] on span "Create" at bounding box center [1243, 756] width 27 height 10
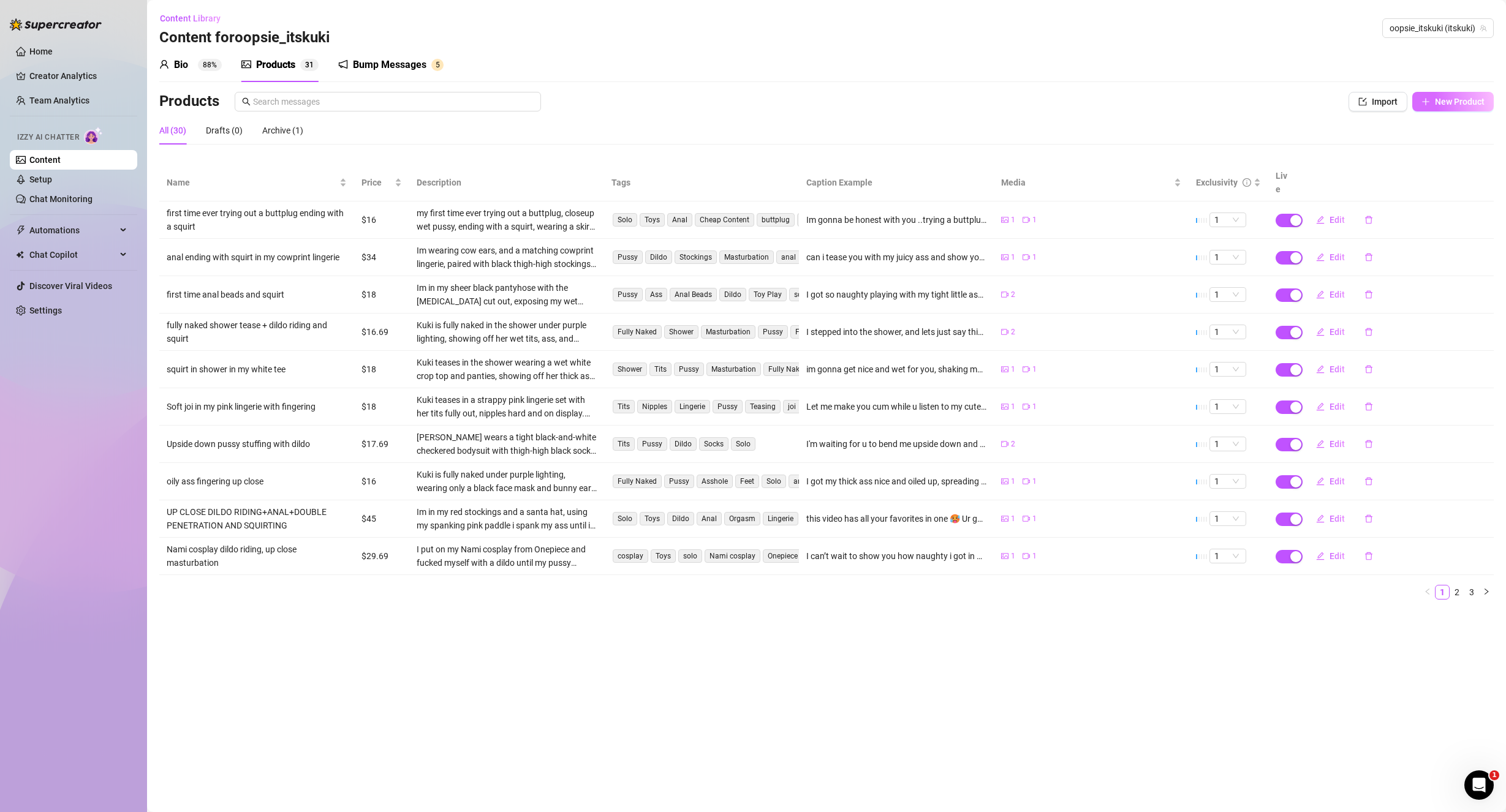
click at [1437, 105] on span "New Product" at bounding box center [1459, 101] width 50 height 10
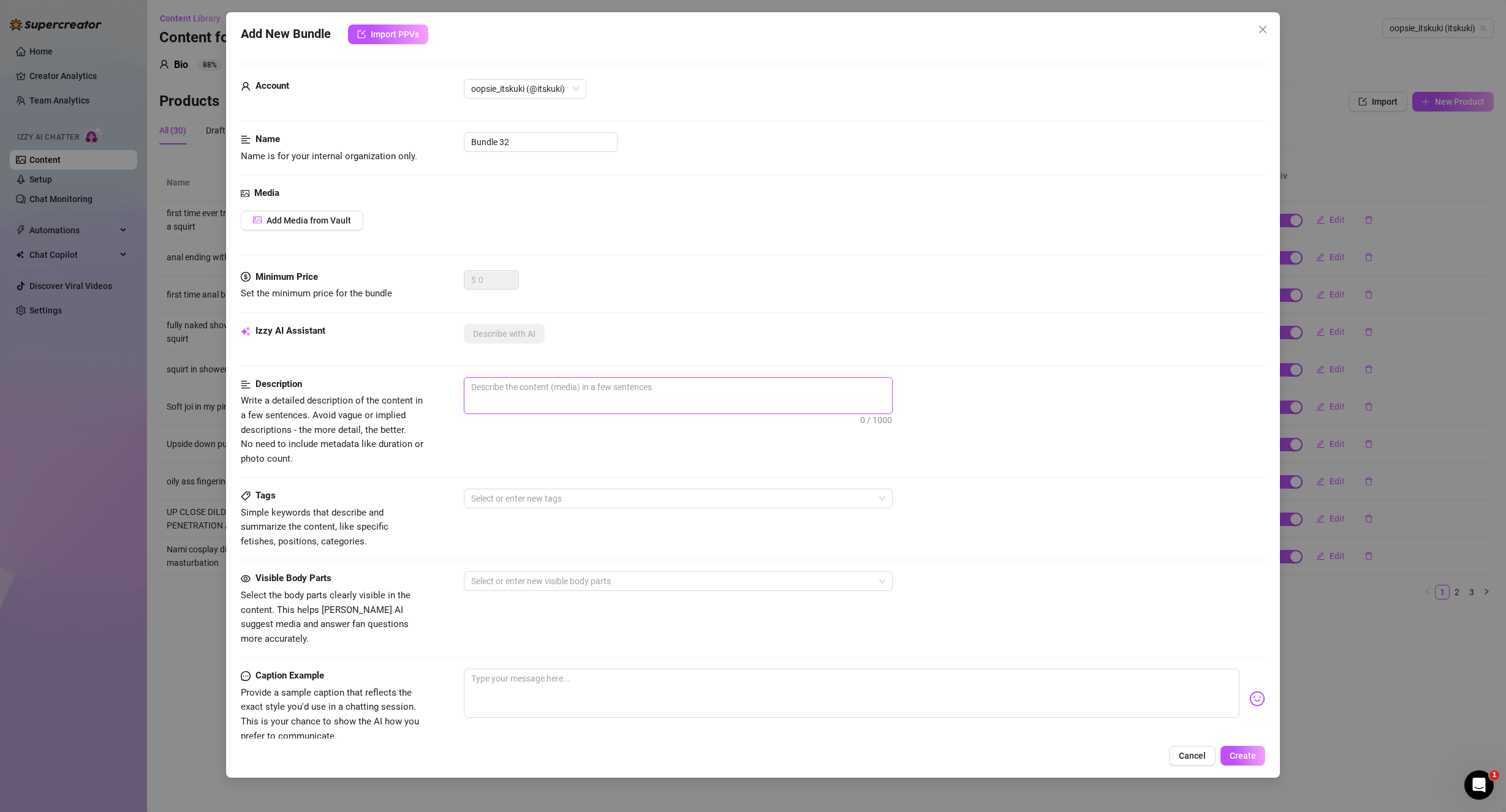
click at [552, 395] on textarea at bounding box center [678, 387] width 428 height 18
drag, startPoint x: 536, startPoint y: 141, endPoint x: 367, endPoint y: 139, distance: 169.0
click at [391, 141] on div "Name Name is for your internal organization only. Bundle 32" at bounding box center [753, 148] width 1025 height 31
paste input "Spying on Makima undressing - captioned dommy mommy joi"
click at [327, 222] on span "Add Media from Vault" at bounding box center [309, 220] width 84 height 10
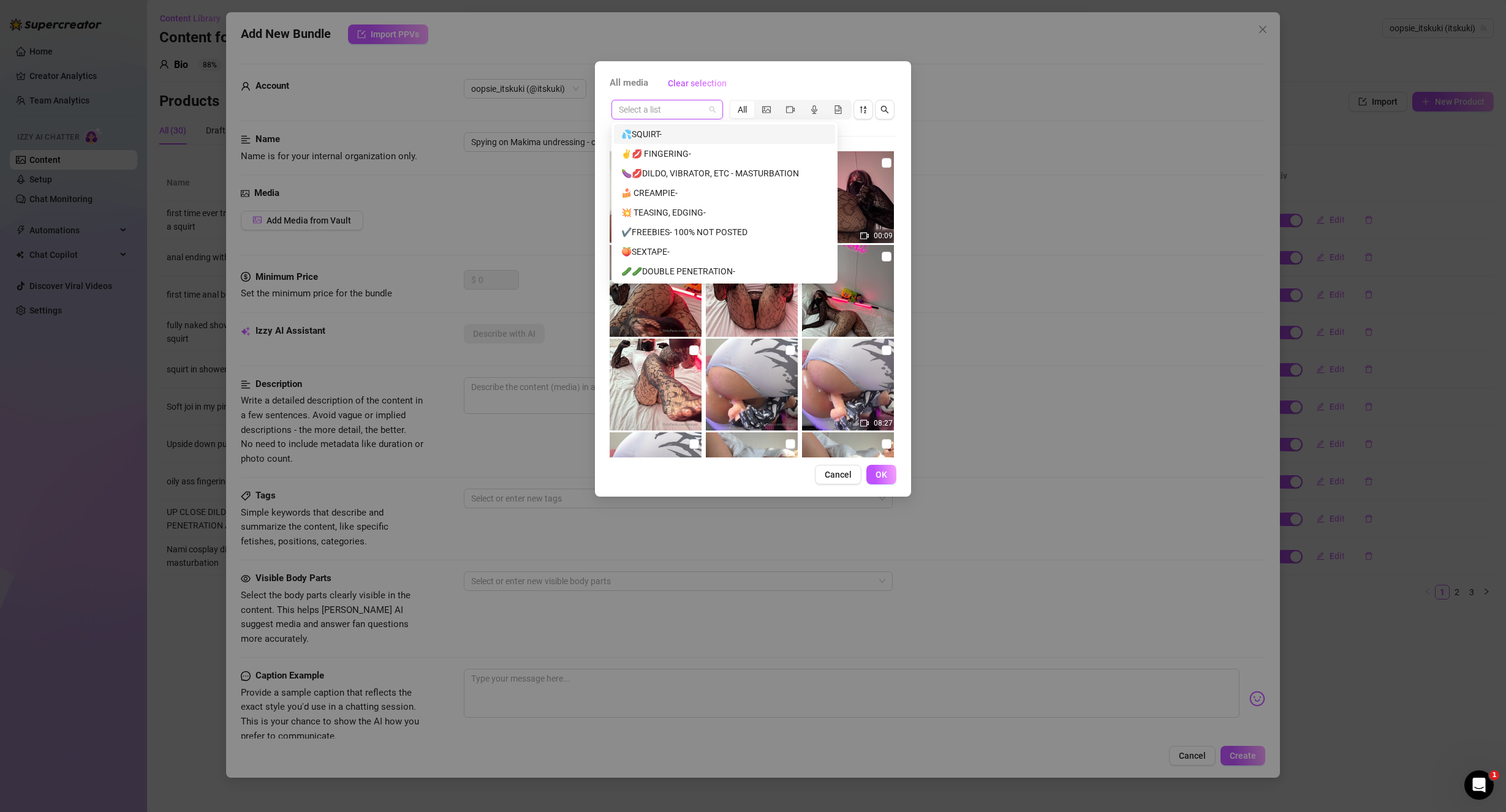
click at [666, 113] on input "search" at bounding box center [662, 109] width 86 height 18
click at [663, 261] on div "🍆💦JOI-" at bounding box center [724, 267] width 207 height 14
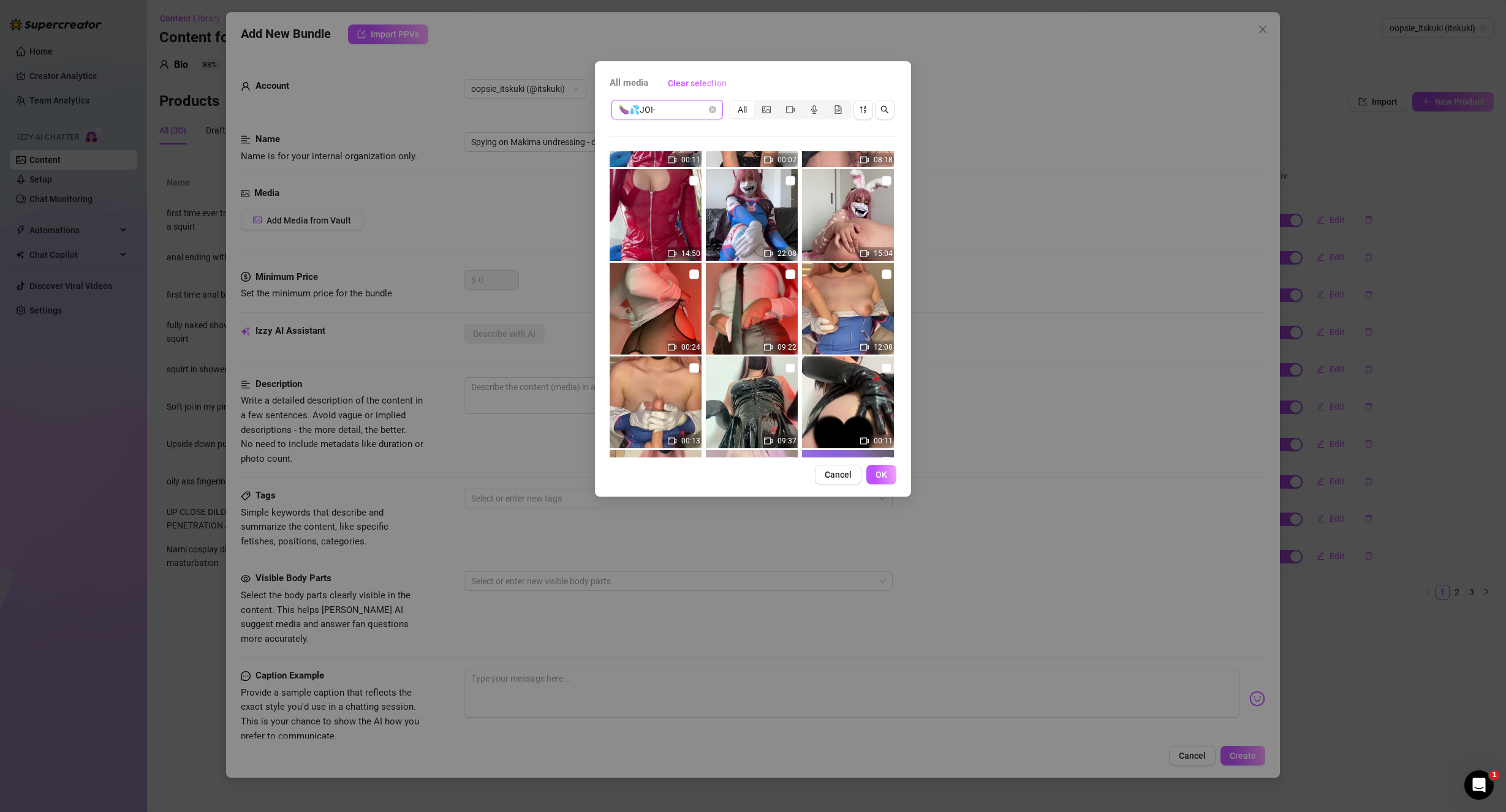
scroll to position [184, 0]
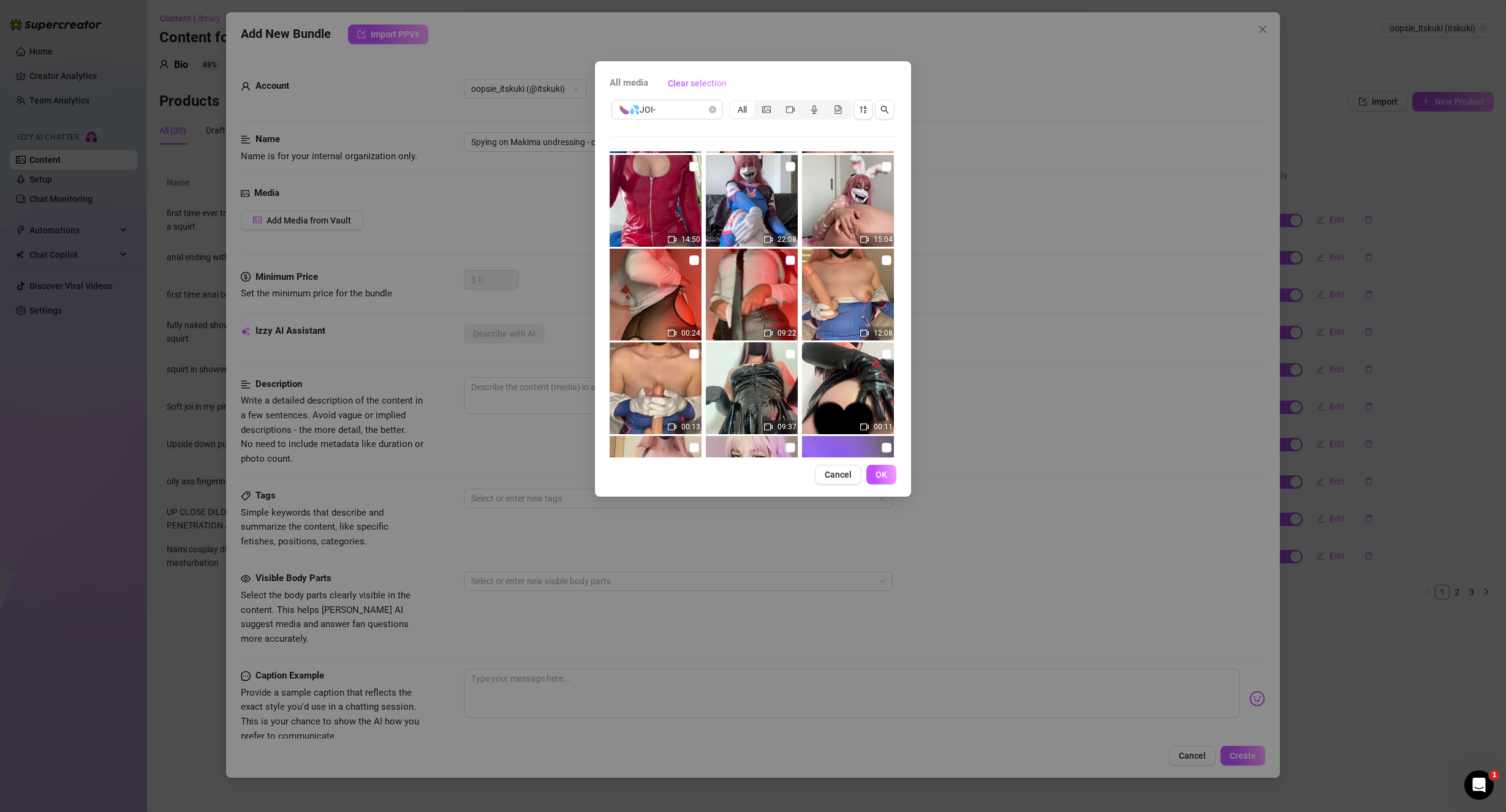
click at [786, 260] on input "checkbox" at bounding box center [790, 260] width 10 height 10
click at [692, 256] on input "checkbox" at bounding box center [694, 260] width 10 height 10
click at [885, 477] on span "OK" at bounding box center [881, 475] width 12 height 10
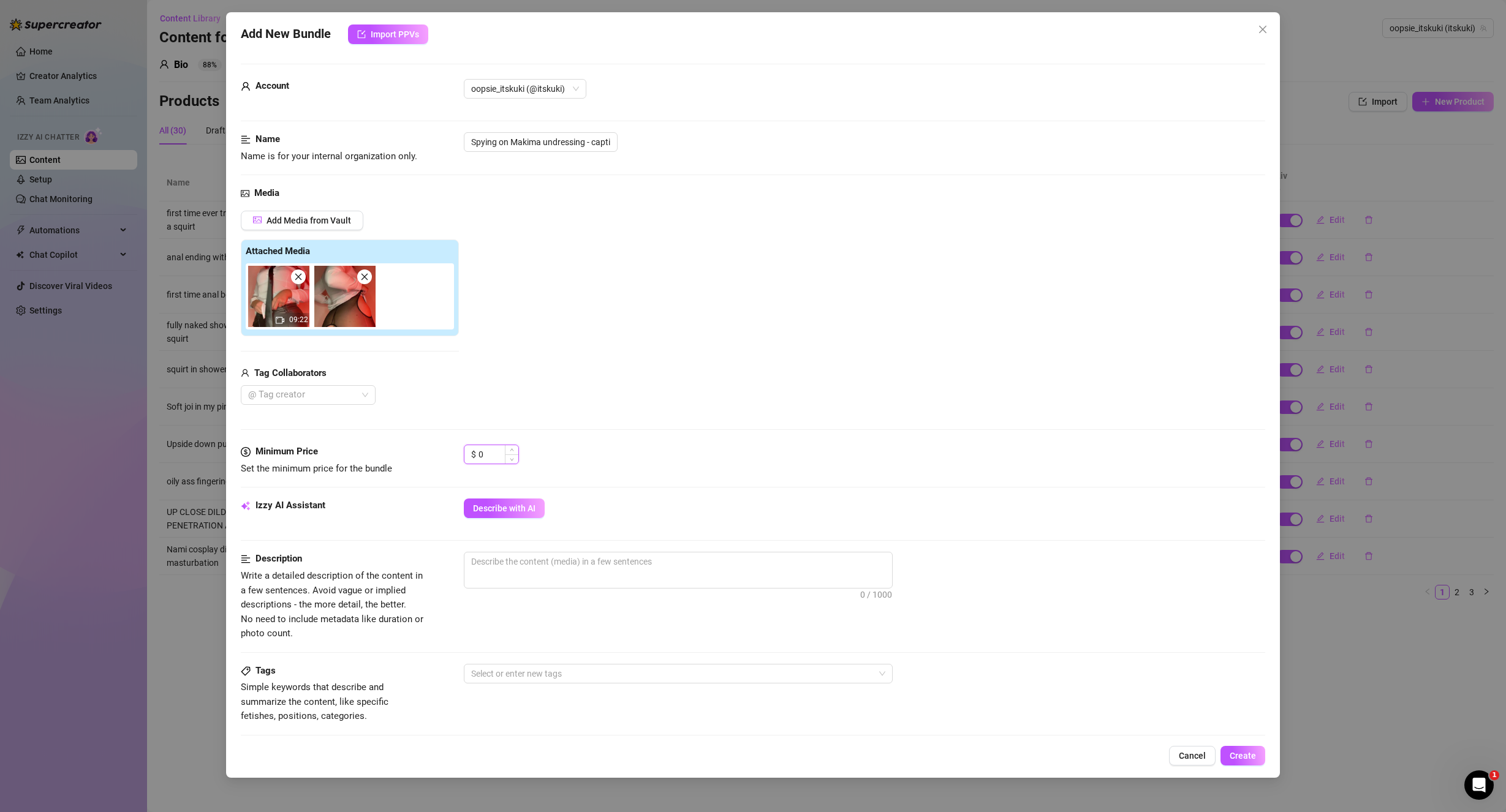
click at [498, 456] on input "0" at bounding box center [498, 454] width 40 height 18
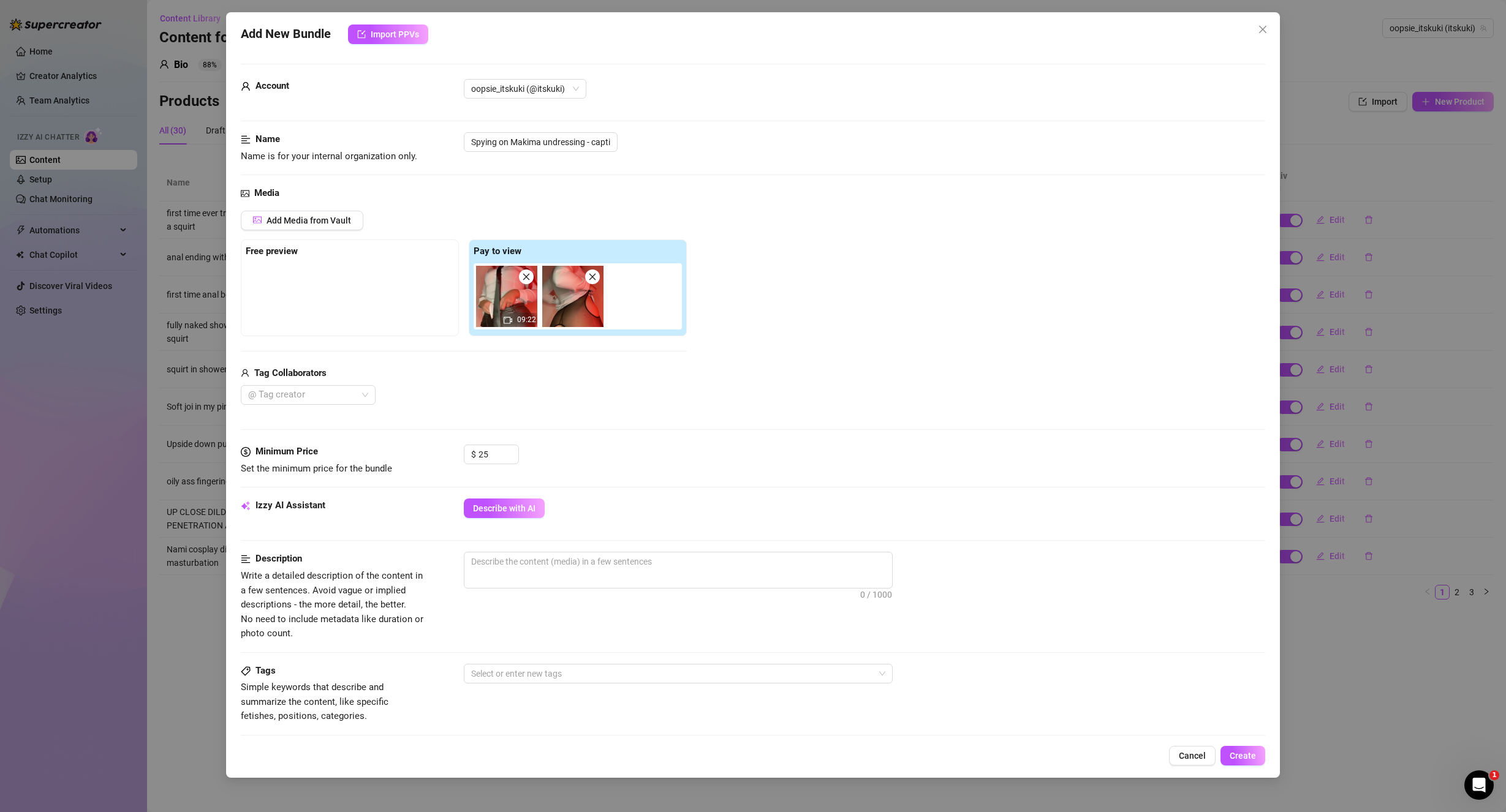
click at [682, 401] on div "@ Tag creator" at bounding box center [464, 394] width 446 height 20
drag, startPoint x: 554, startPoint y: 335, endPoint x: 373, endPoint y: 311, distance: 182.6
click at [373, 312] on div "Free preview Pay to view 09:22" at bounding box center [464, 288] width 446 height 97
click at [690, 397] on div "Add Media from Vault Free preview Pay to view 09:22 Tag Collaborators @ Tag cre…" at bounding box center [753, 308] width 1025 height 194
click at [531, 513] on span "Describe with AI" at bounding box center [504, 508] width 63 height 10
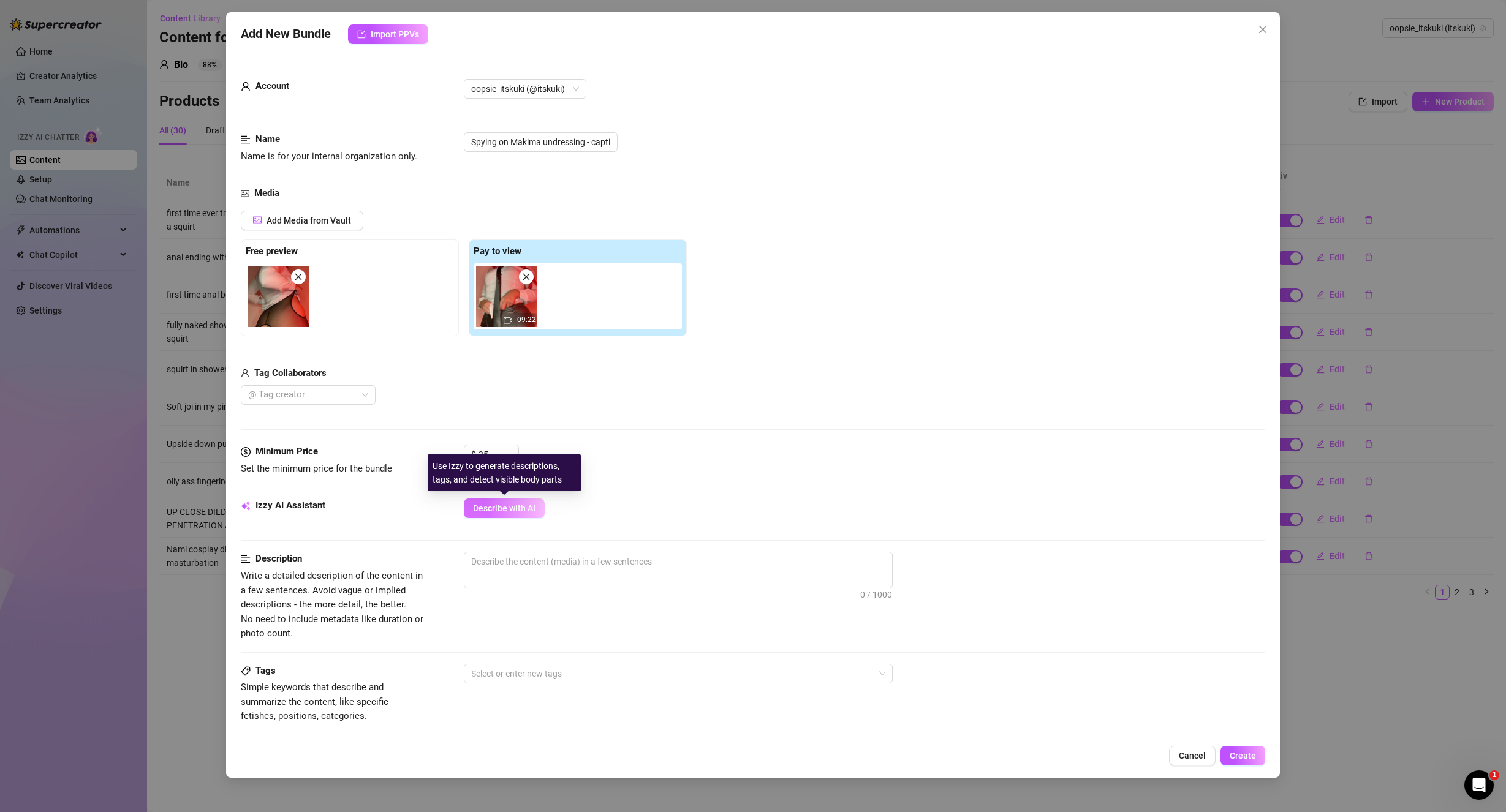
click at [516, 508] on span "Describe with AI" at bounding box center [504, 508] width 63 height 10
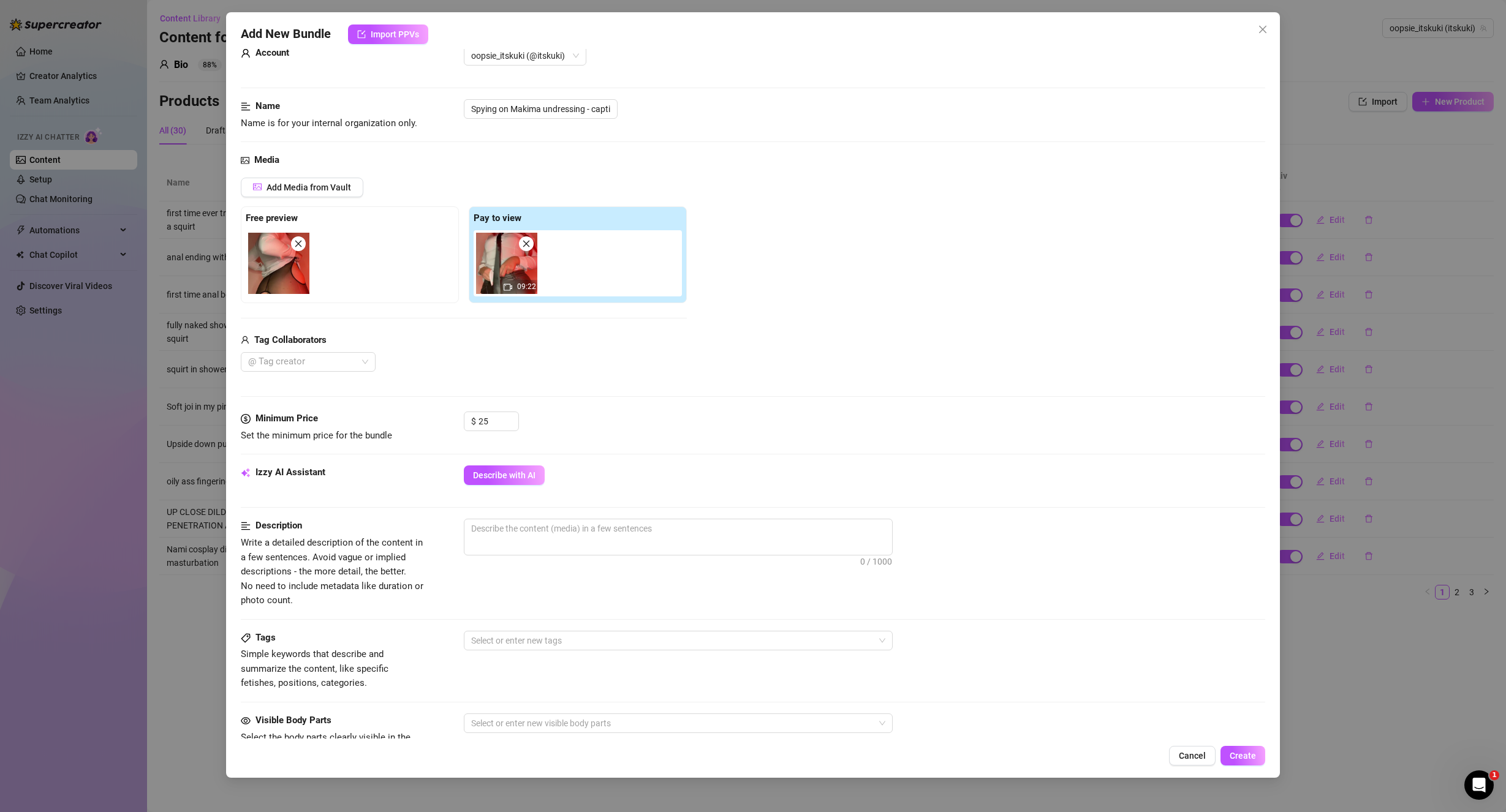
scroll to position [0, 0]
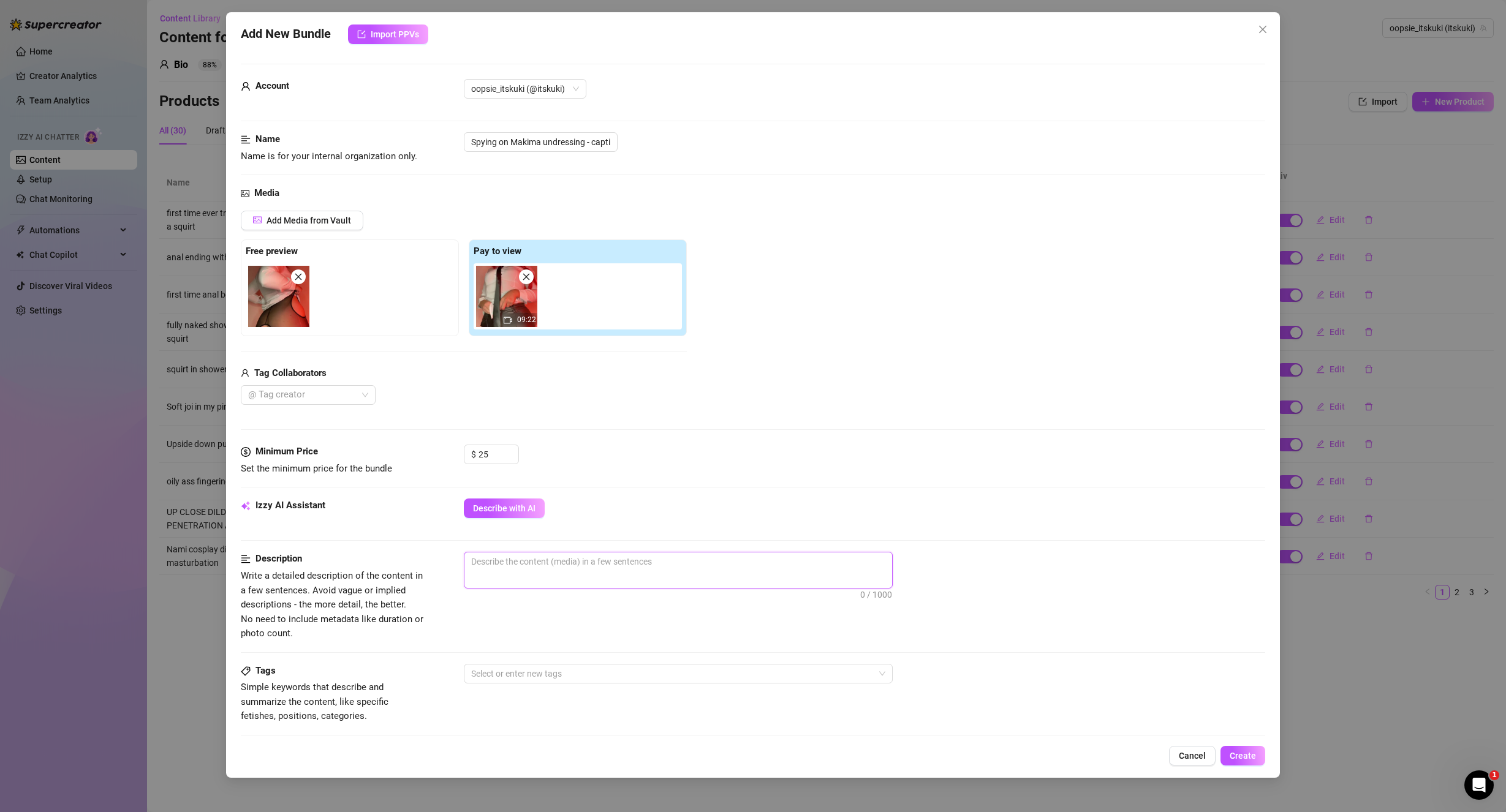
click at [582, 564] on textarea at bounding box center [678, 561] width 428 height 18
drag, startPoint x: 542, startPoint y: 558, endPoint x: 533, endPoint y: 558, distance: 9.0
click at [533, 558] on textarea "[PERSON_NAME] is dressed as Makima" at bounding box center [678, 561] width 428 height 18
click at [576, 555] on textarea "[PERSON_NAME] is dressed in Makima" at bounding box center [678, 561] width 428 height 18
click at [650, 561] on textarea "[PERSON_NAME] is dressed in Makima cosplay, slowly underssing her pants" at bounding box center [678, 561] width 428 height 18
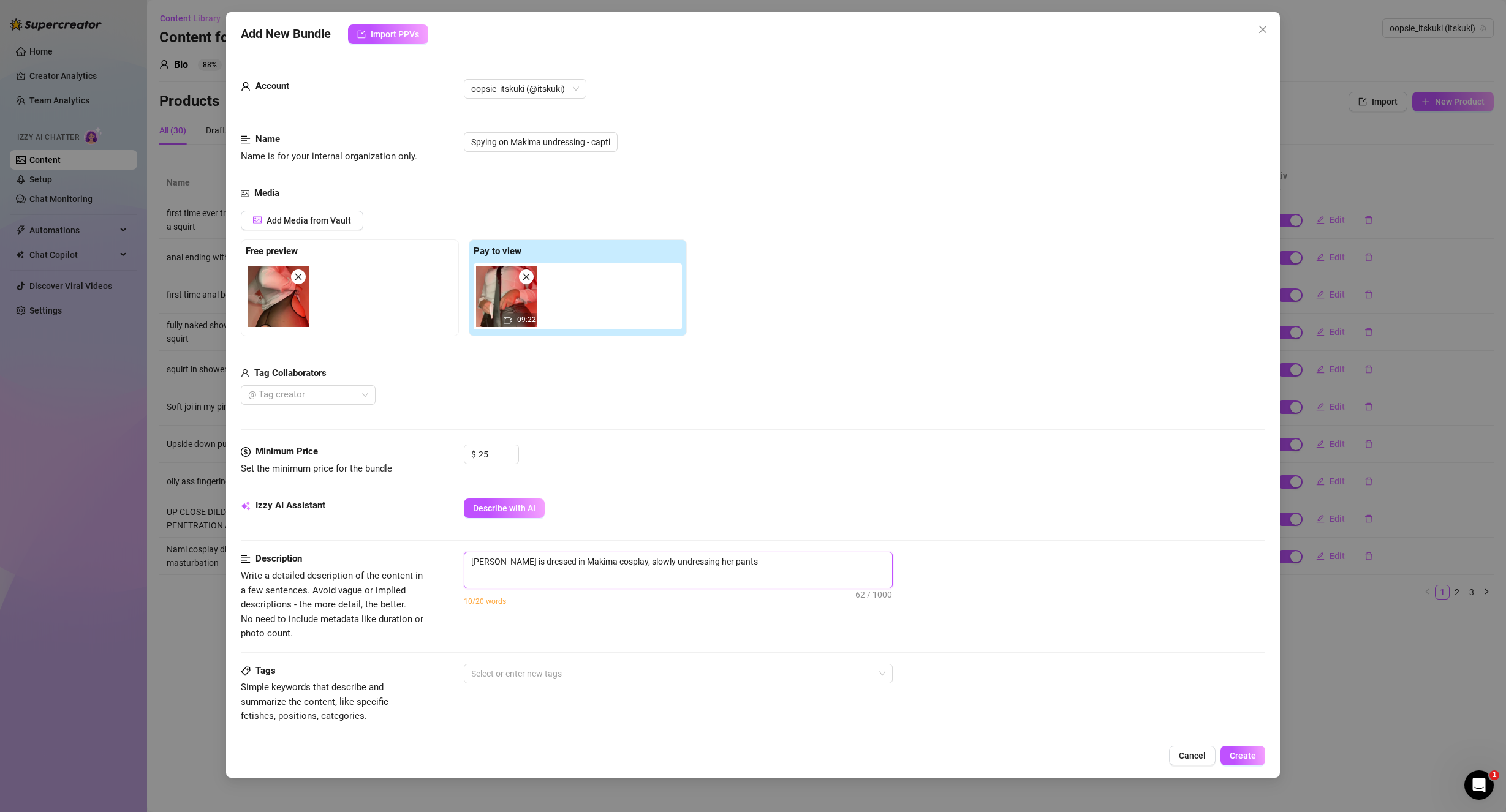
click at [789, 567] on textarea "[PERSON_NAME] is dressed in Makima cosplay, slowly undressing her pants" at bounding box center [678, 561] width 428 height 18
click at [617, 730] on div "Tags Simple keywords that describe and summarize the content, like specific fet…" at bounding box center [753, 705] width 1025 height 83
click at [741, 561] on textarea "[PERSON_NAME] is dressed in Makima cosplay, slowly undressing her pants" at bounding box center [678, 561] width 428 height 18
click at [1004, 586] on div "[PERSON_NAME] is dressed in Makima cosplay, slowly undressing her pants as she …" at bounding box center [865, 575] width 802 height 46
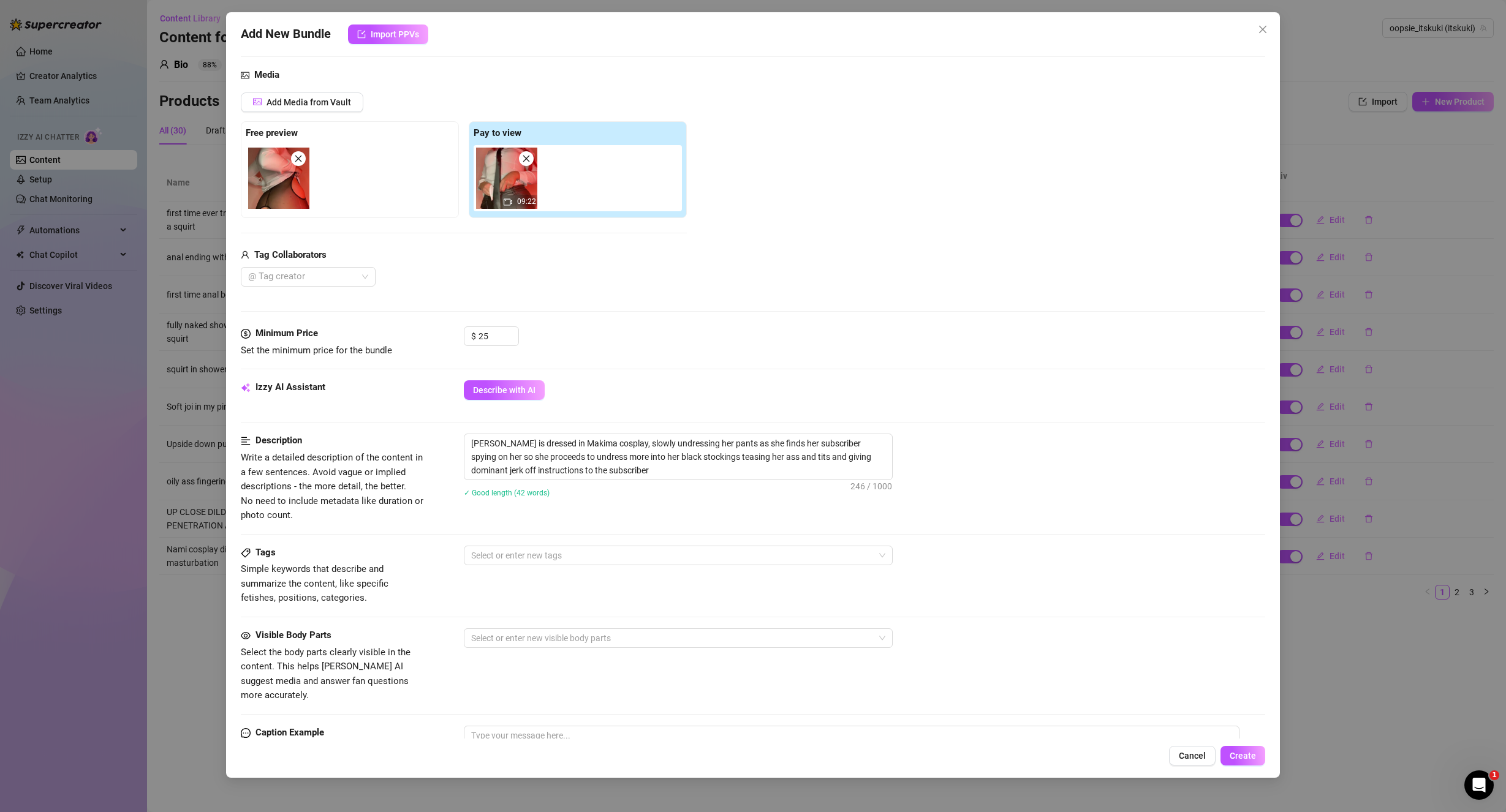
scroll to position [122, 0]
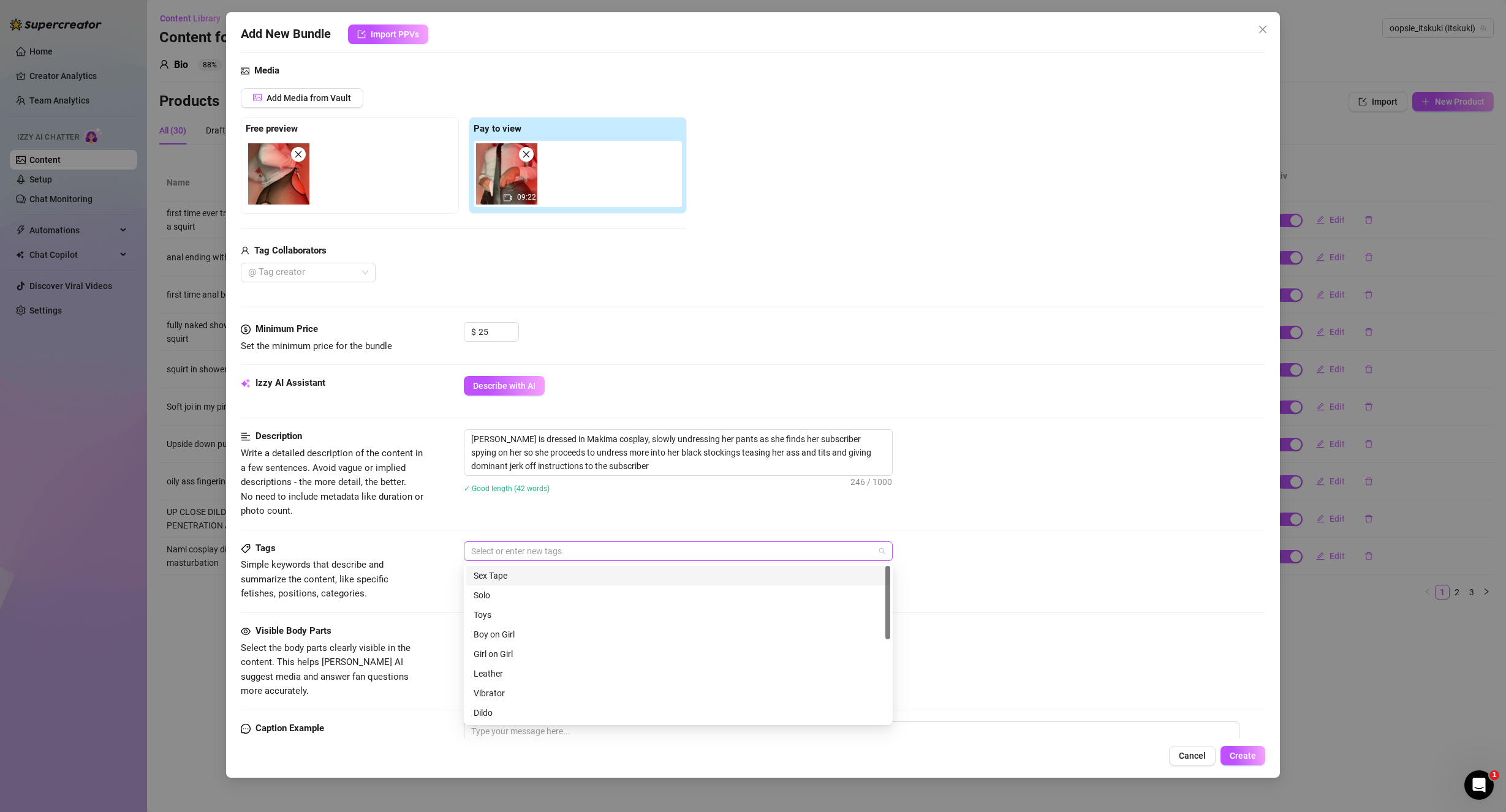
click at [537, 551] on div at bounding box center [671, 551] width 411 height 17
click at [513, 595] on div "Solo" at bounding box center [678, 595] width 409 height 14
click at [1114, 496] on div "✓ Good length (42 words)" at bounding box center [865, 488] width 802 height 20
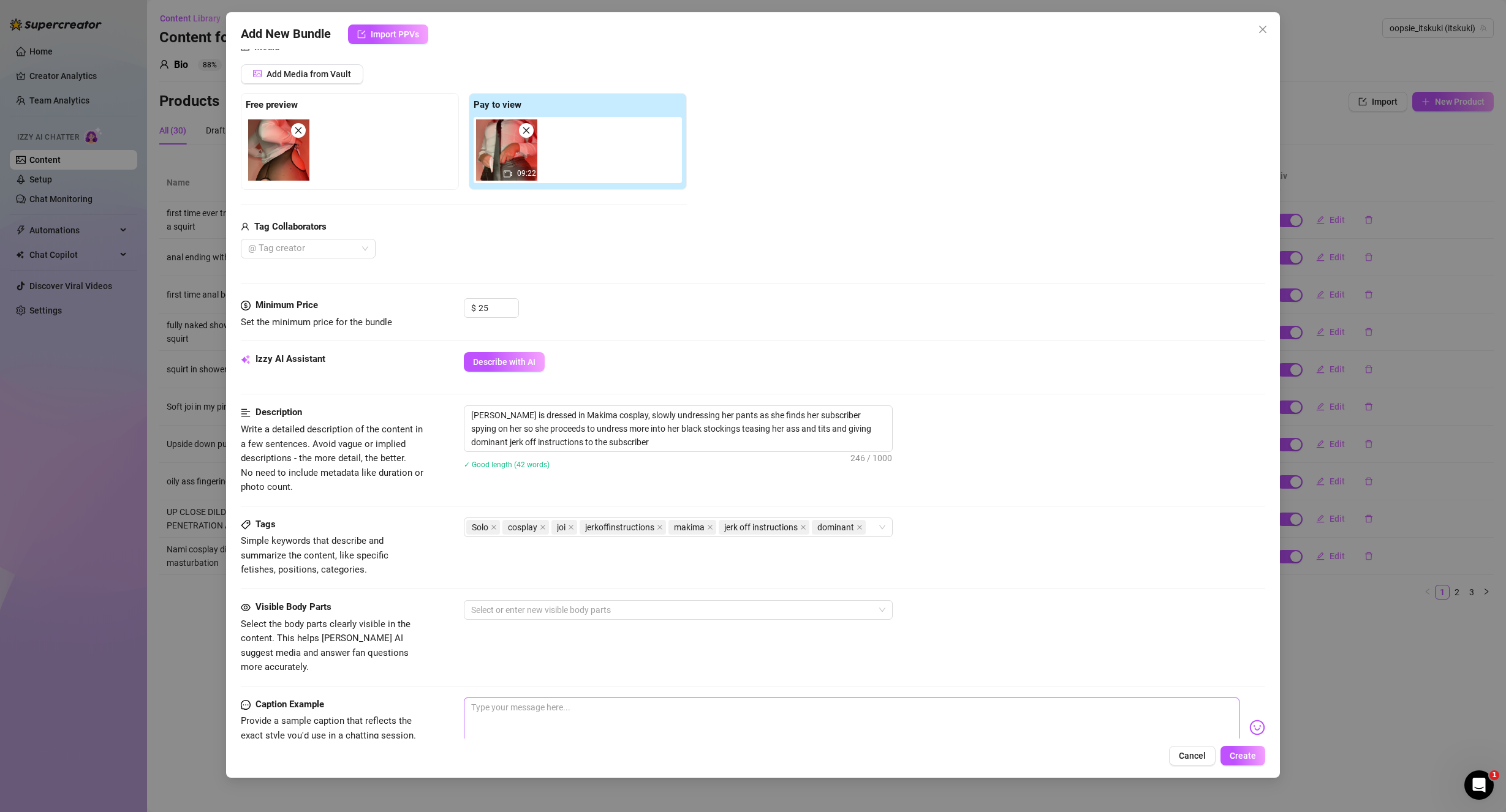
scroll to position [245, 0]
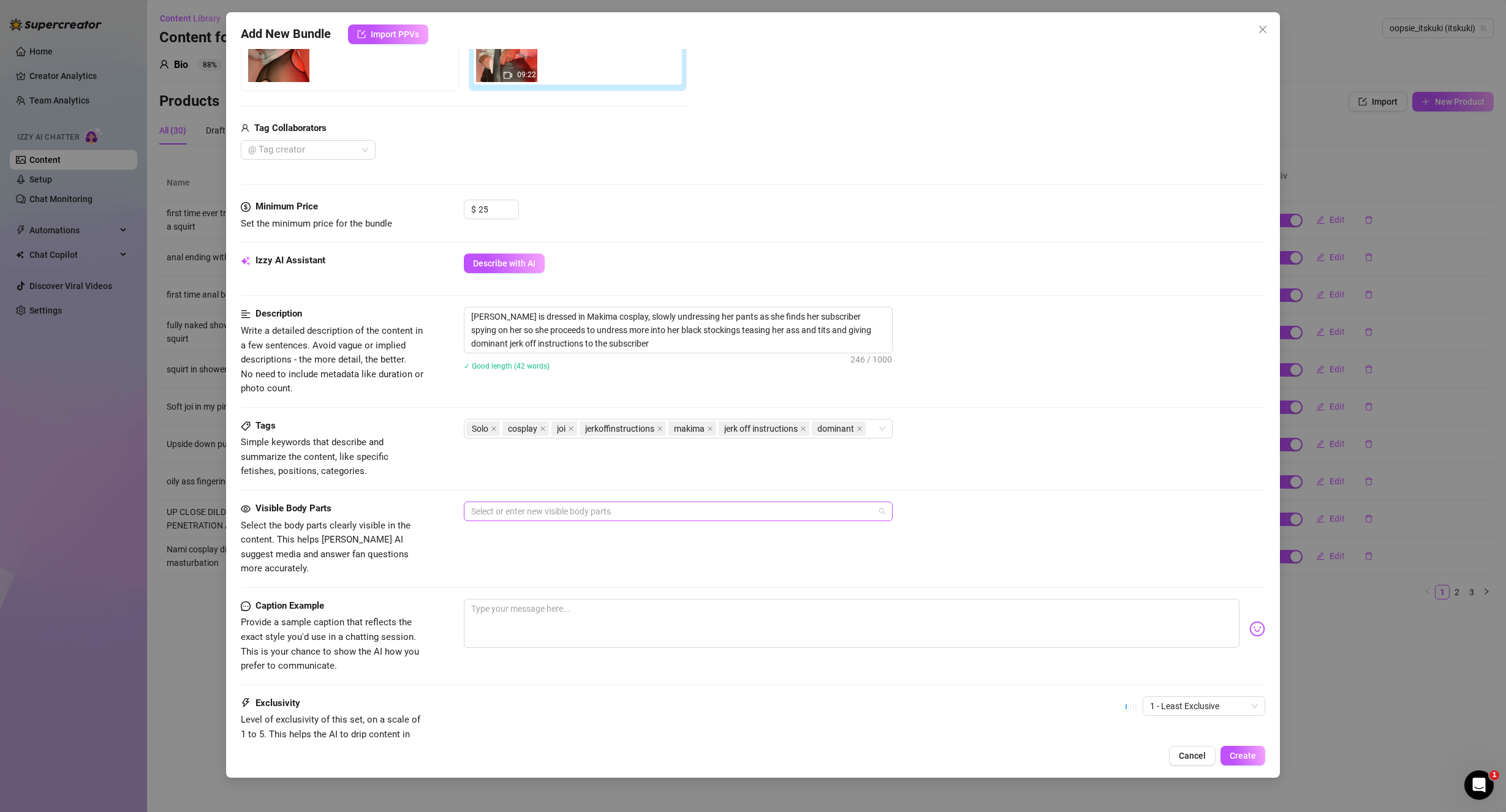
click at [605, 510] on div at bounding box center [671, 511] width 411 height 17
click at [564, 572] on div "Boobs (Nipples Visible)" at bounding box center [678, 575] width 409 height 14
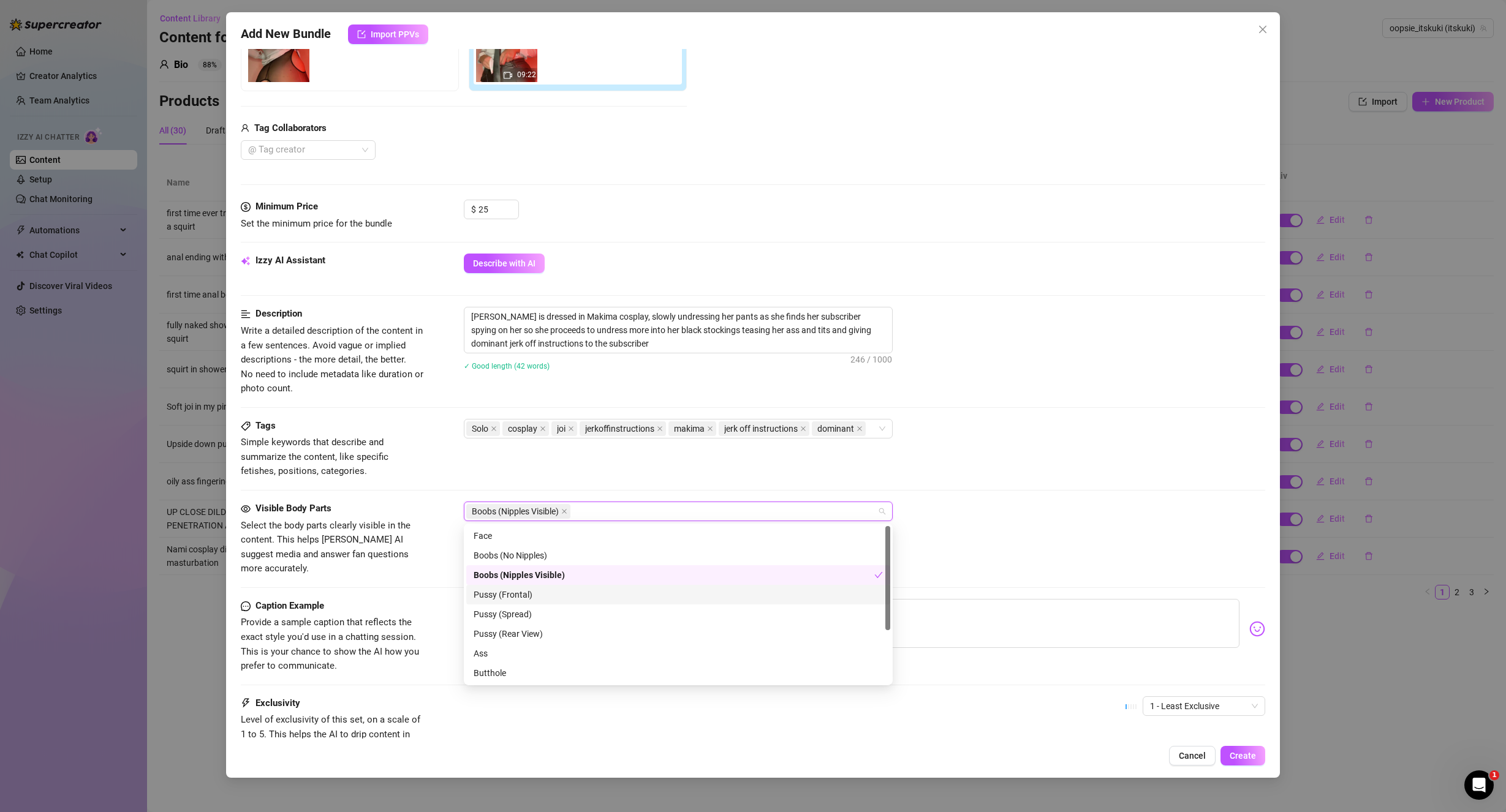
click at [550, 596] on div "Pussy (Frontal)" at bounding box center [678, 595] width 409 height 14
click at [539, 654] on div "Ass" at bounding box center [678, 654] width 409 height 14
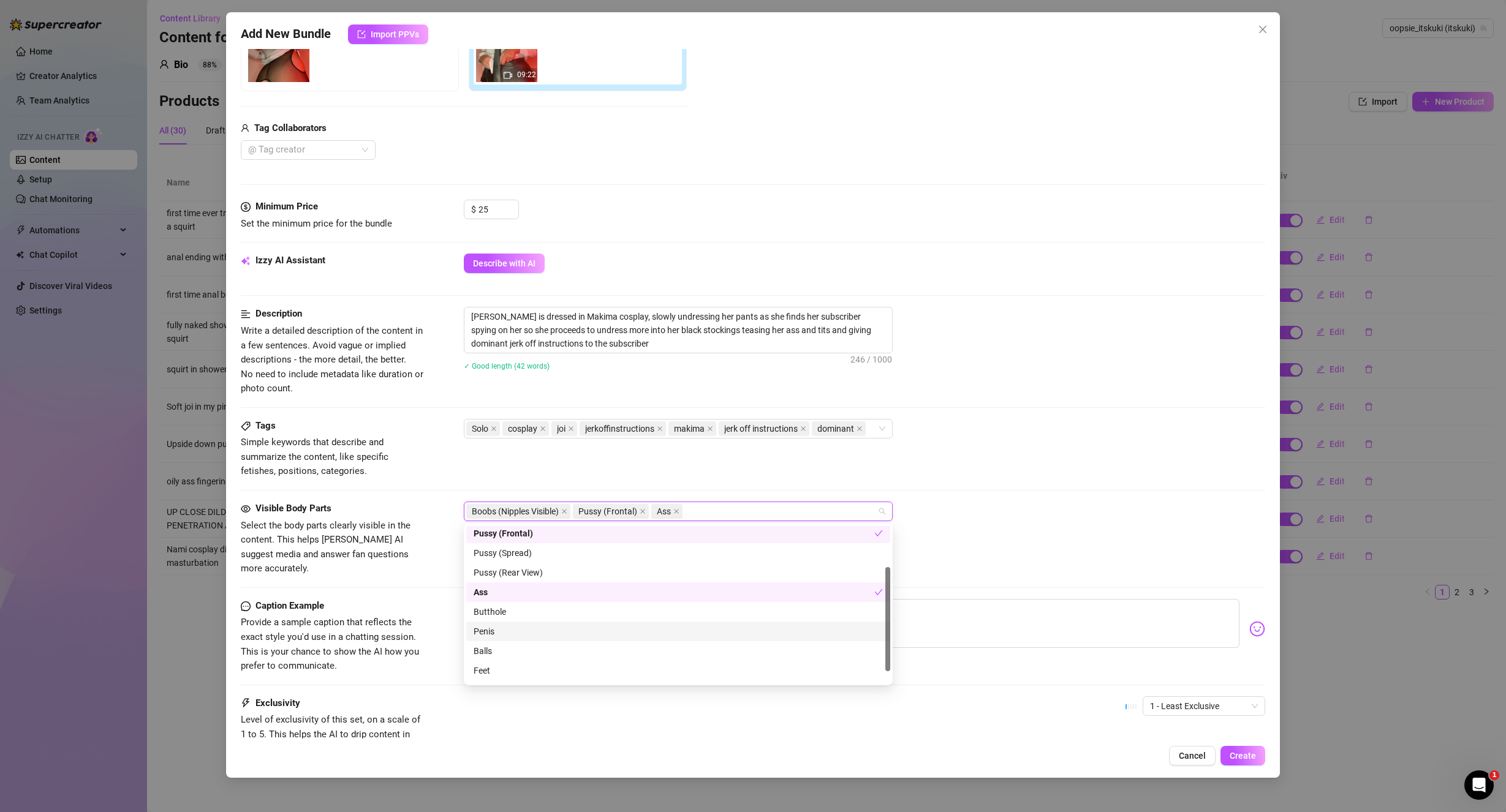
scroll to position [78, 0]
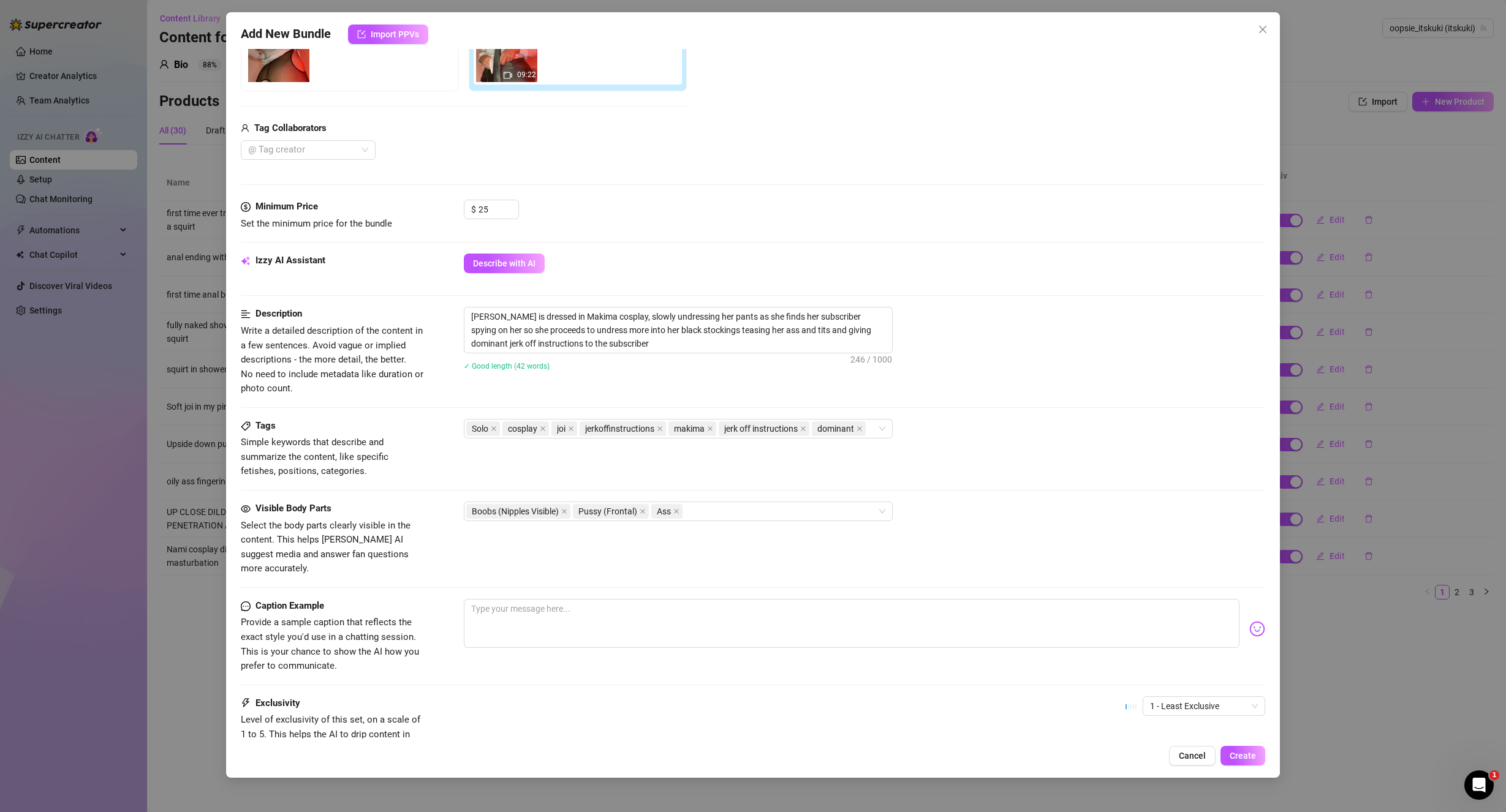
click at [999, 467] on div "Tags Simple keywords that describe and summarize the content, like specific fet…" at bounding box center [753, 449] width 1025 height 60
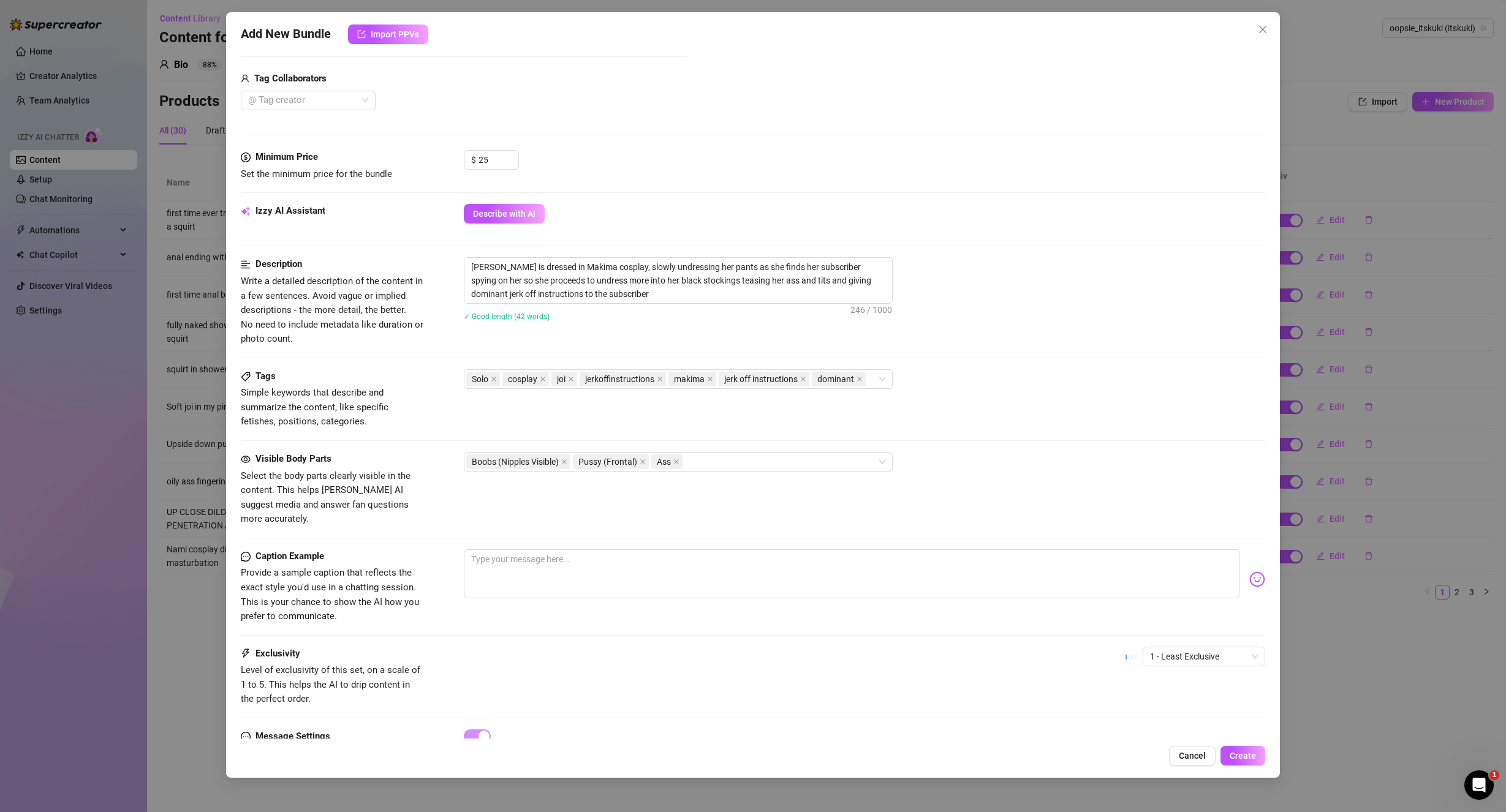
scroll to position [306, 0]
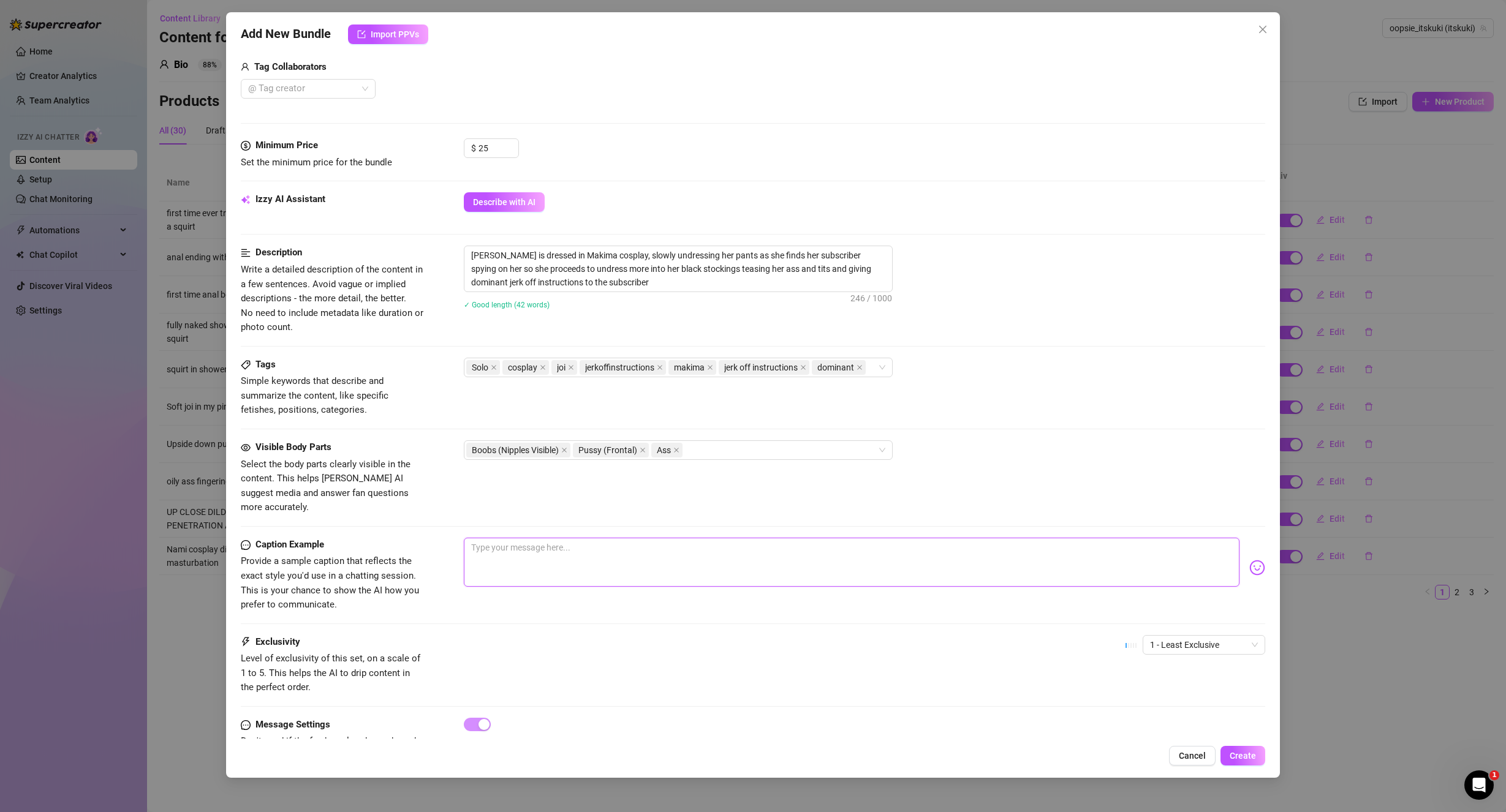
click at [588, 541] on textarea at bounding box center [852, 562] width 776 height 49
paste textarea "Who’s a good boy? You? Really? Prove it 😈 im sending u my first ever text capti…"
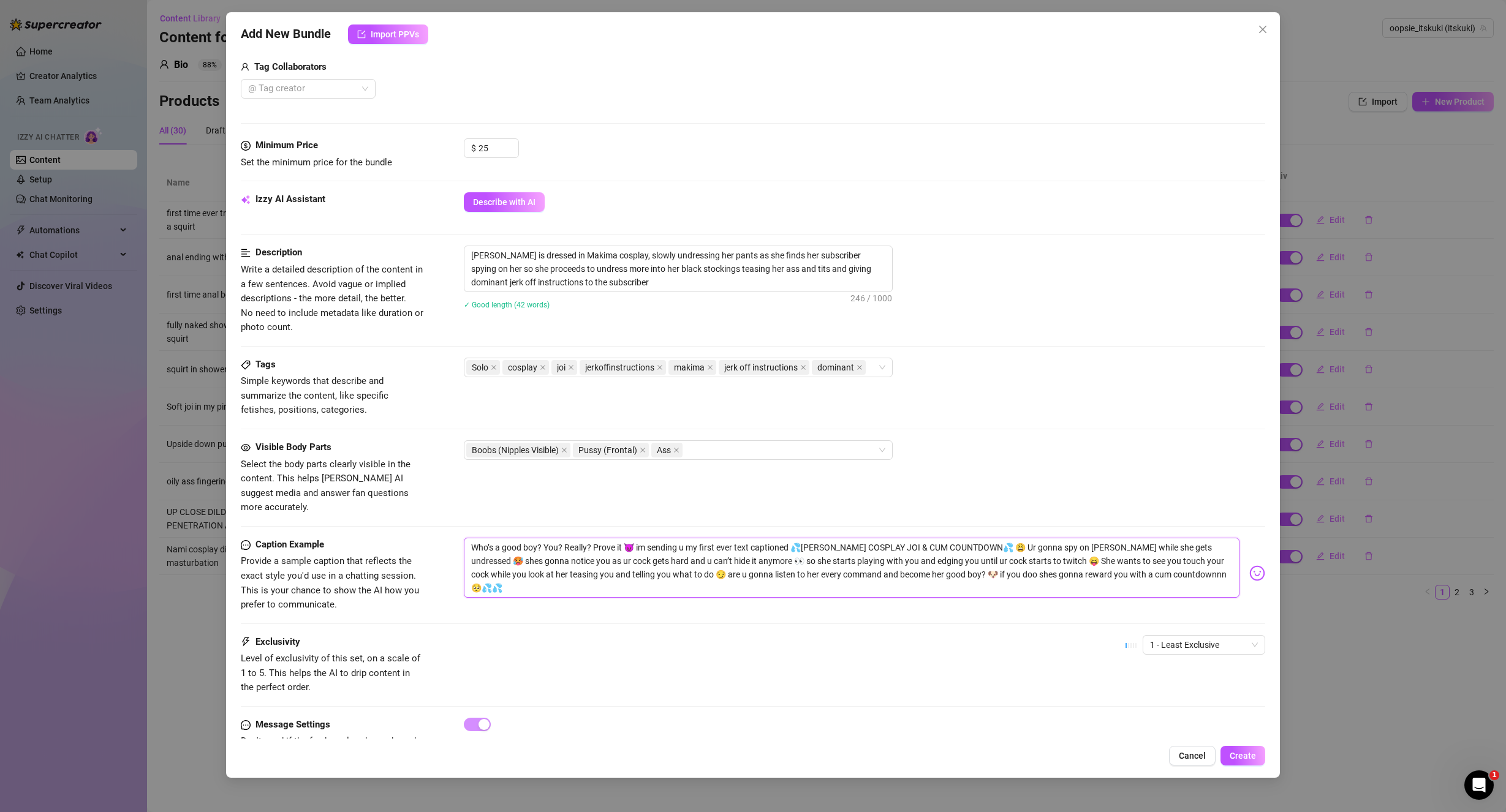
scroll to position [0, 0]
click at [539, 538] on textarea "Who’s a good boy? You? Really? Prove it 😈 im sending u my first ever text capti…" at bounding box center [852, 568] width 776 height 60
drag, startPoint x: 558, startPoint y: 531, endPoint x: 448, endPoint y: 532, distance: 110.0
click at [454, 538] on div "Caption Example Provide a sample caption that reflects the exact style you'd us…" at bounding box center [753, 575] width 1025 height 75
drag, startPoint x: 622, startPoint y: 533, endPoint x: 972, endPoint y: 527, distance: 350.1
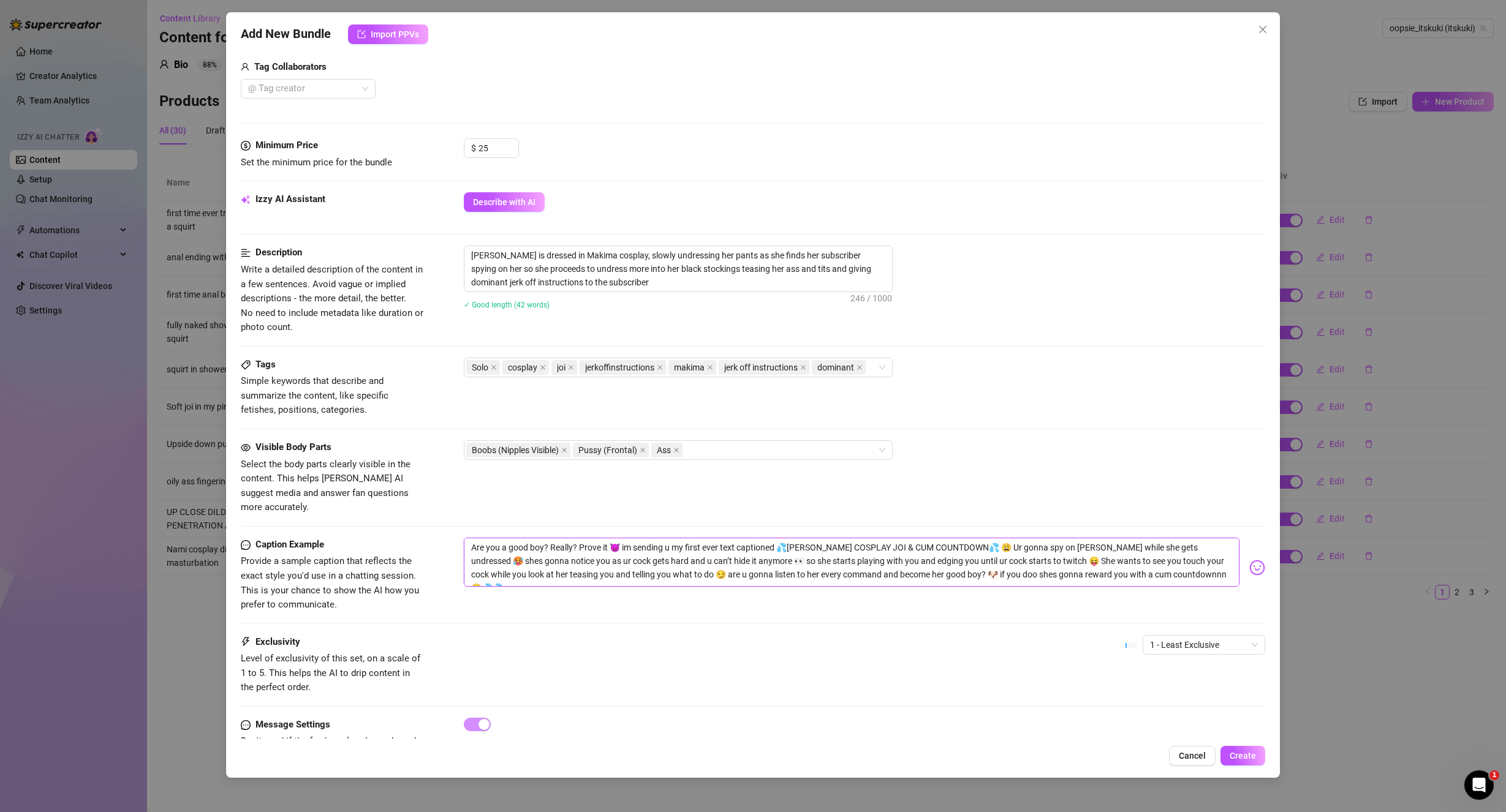
click at [972, 538] on textarea "Are you a good boy? Really? Prove it 😈 im sending u my first ever text captione…" at bounding box center [852, 562] width 776 height 49
click at [934, 558] on textarea "Are you a good boy? Really? Prove it 😈 😩 Ur gonna spy on [PERSON_NAME] while sh…" at bounding box center [852, 562] width 776 height 49
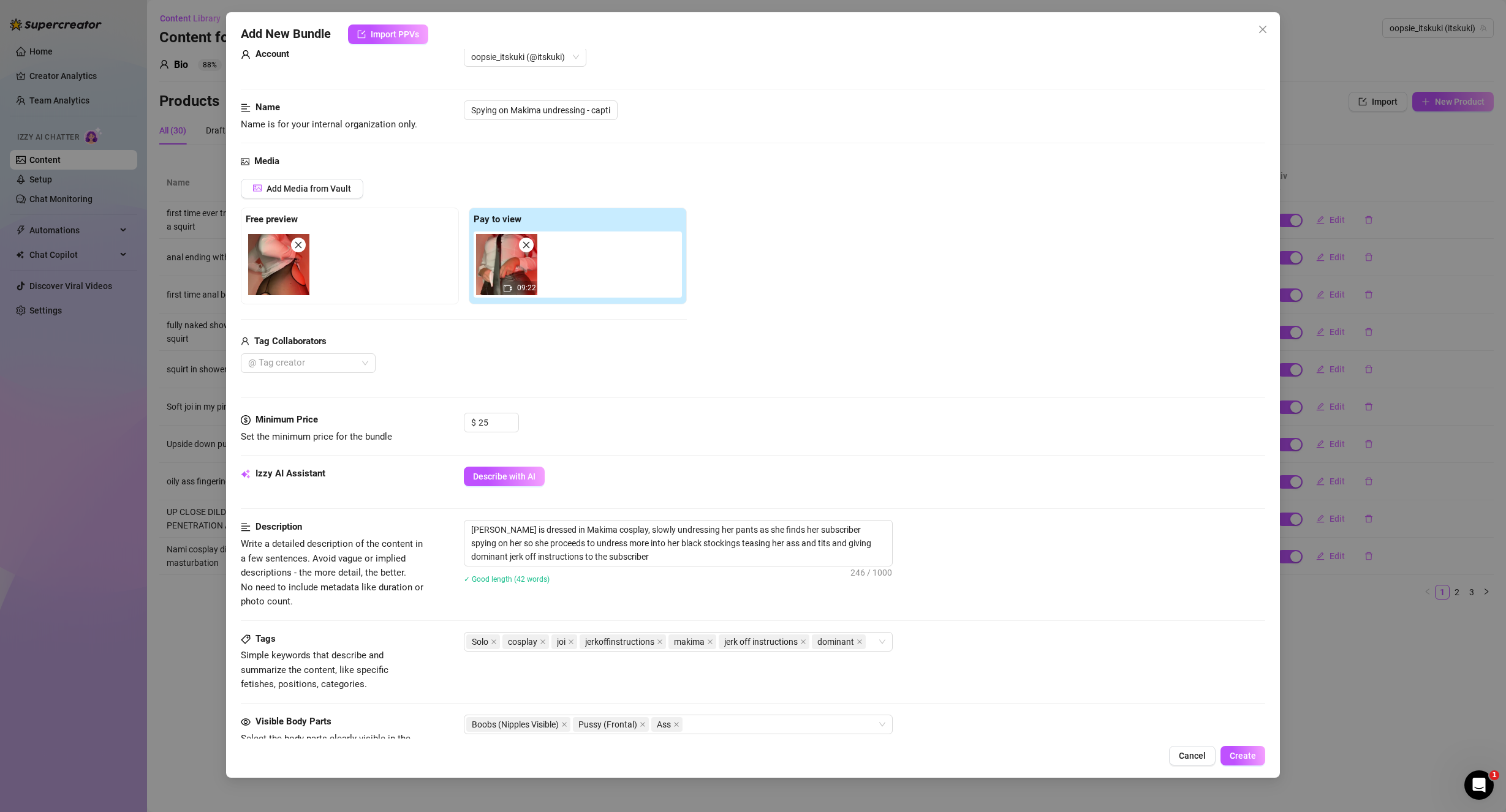
scroll to position [245, 0]
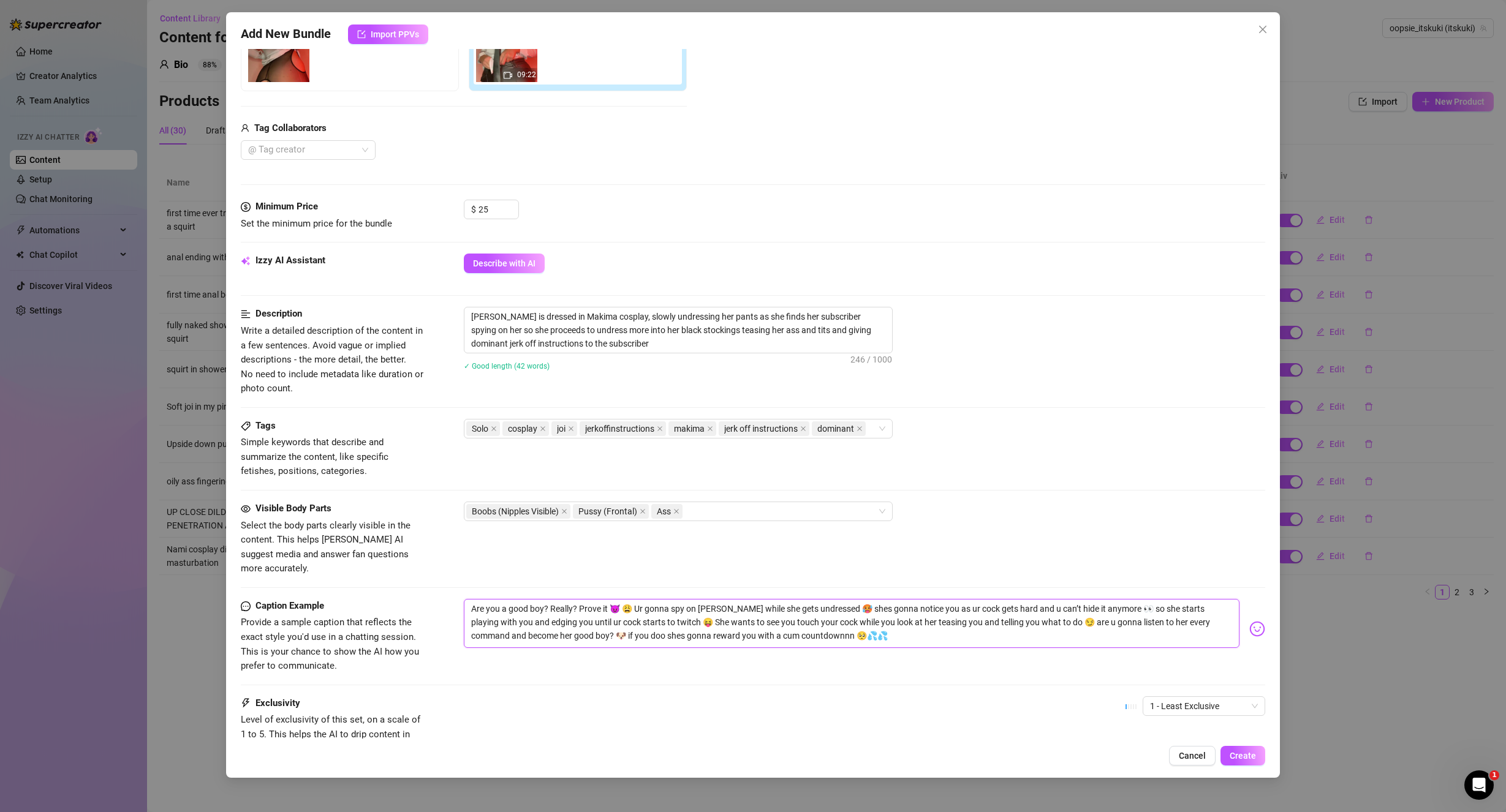
click at [632, 599] on textarea "Are you a good boy? Really? Prove it 😈 😩 Ur gonna spy on [PERSON_NAME] while sh…" at bounding box center [852, 624] width 776 height 49
click at [948, 433] on div "Solo cosplay [PERSON_NAME] makima jerk off instructions dominant" at bounding box center [865, 428] width 802 height 20
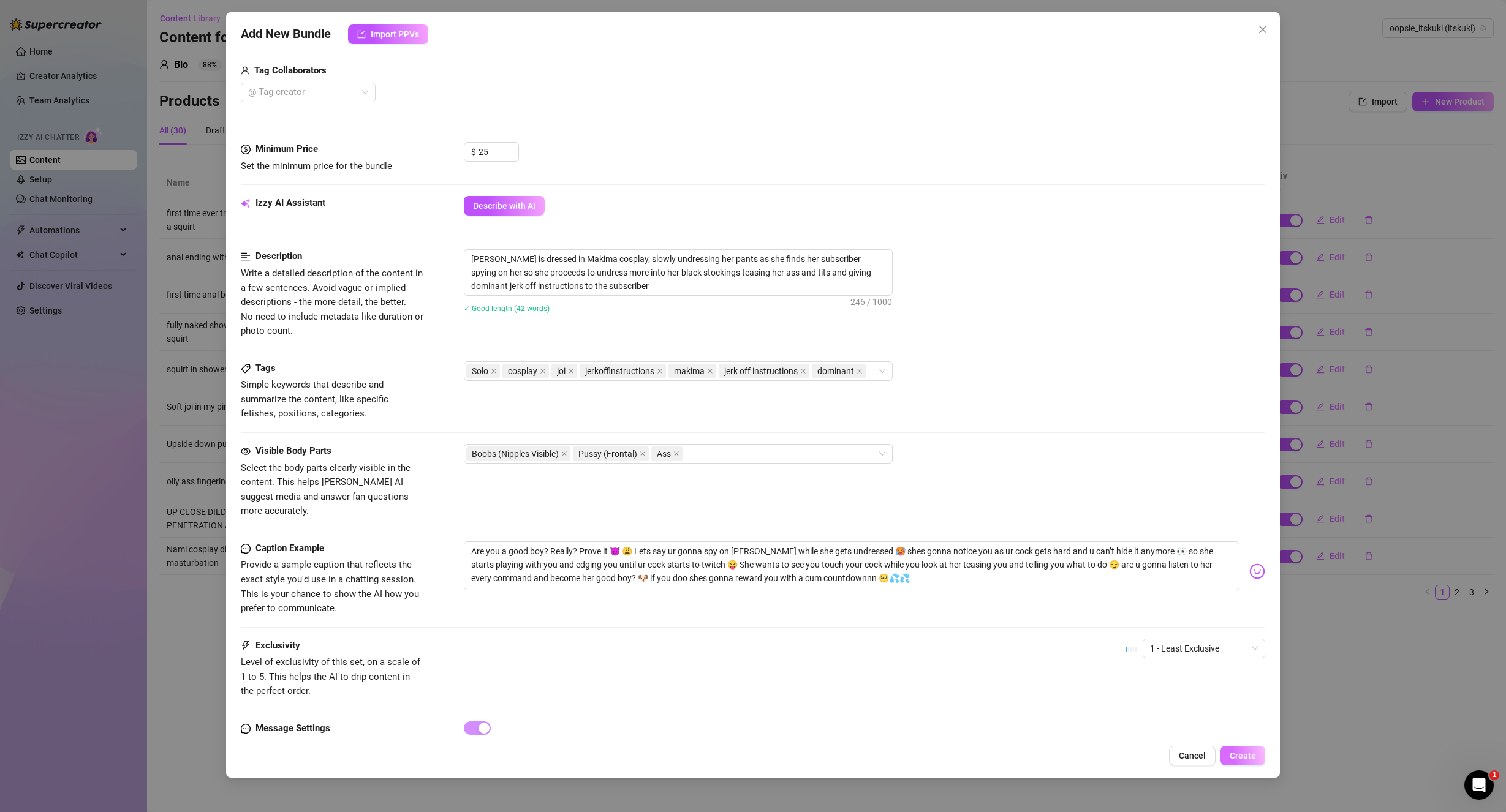
scroll to position [306, 0]
click at [1250, 757] on span "Create" at bounding box center [1243, 756] width 27 height 10
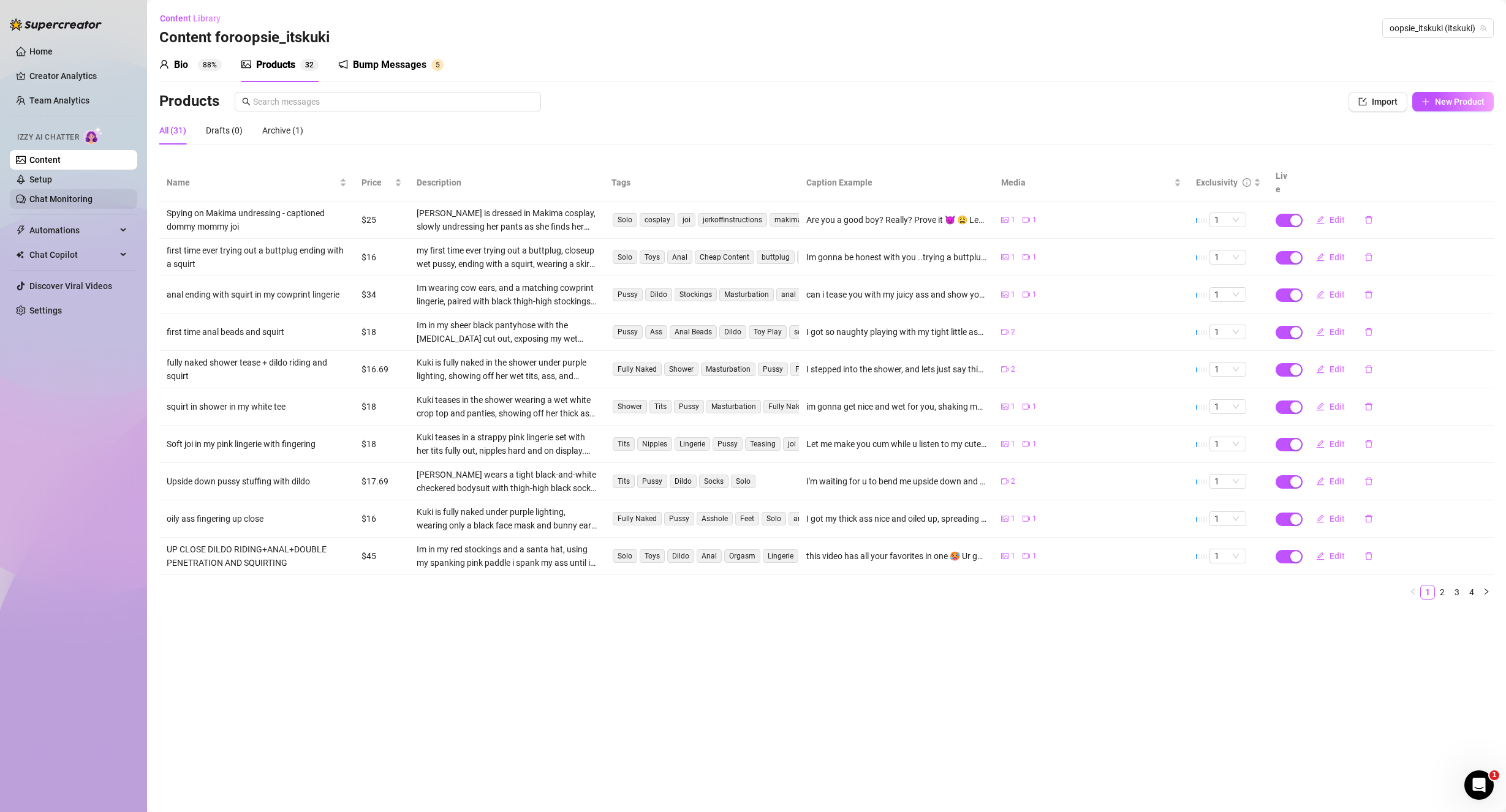
click at [77, 194] on link "Chat Monitoring" at bounding box center [61, 199] width 63 height 10
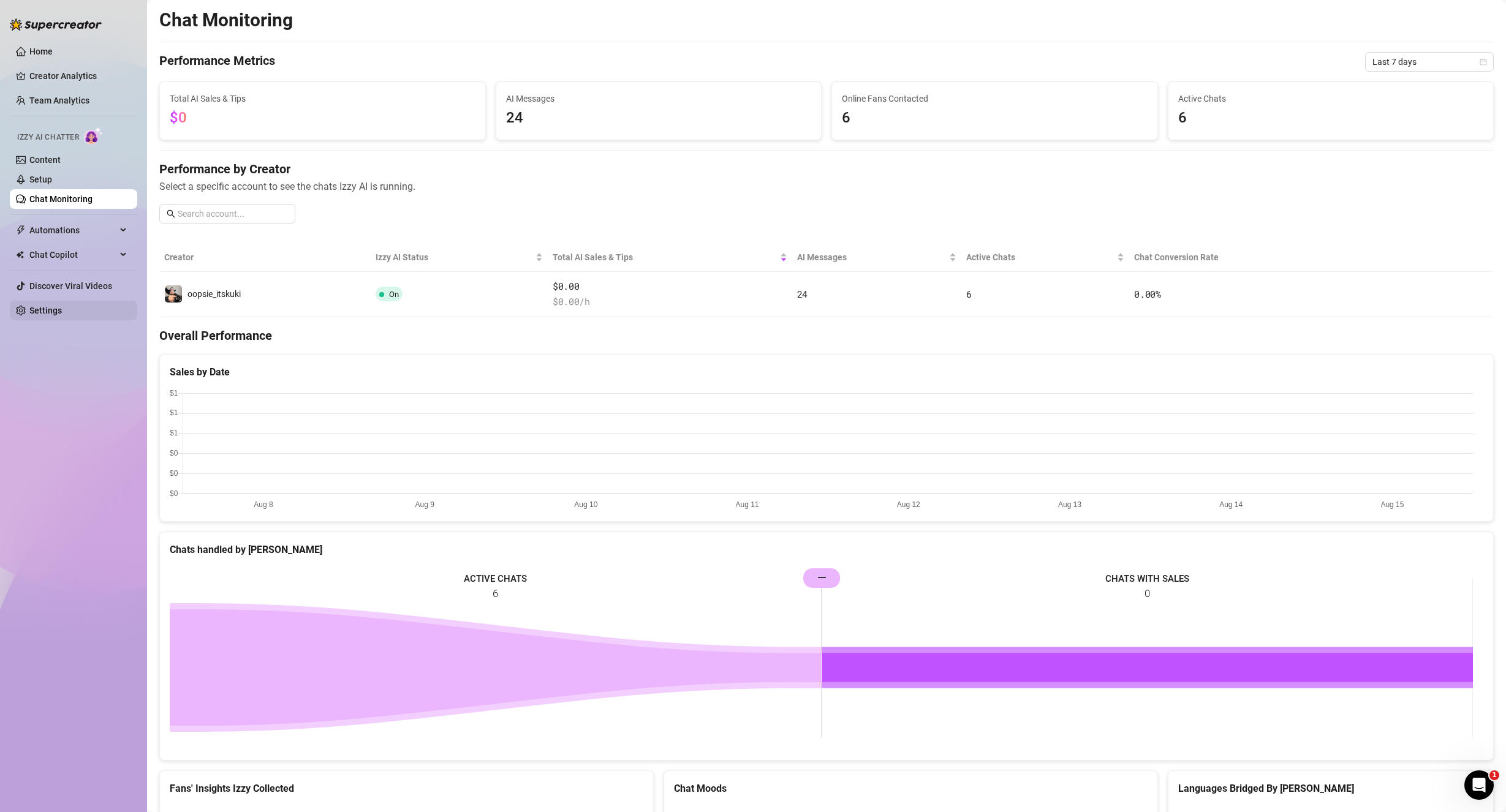
click at [58, 312] on link "Settings" at bounding box center [46, 310] width 33 height 10
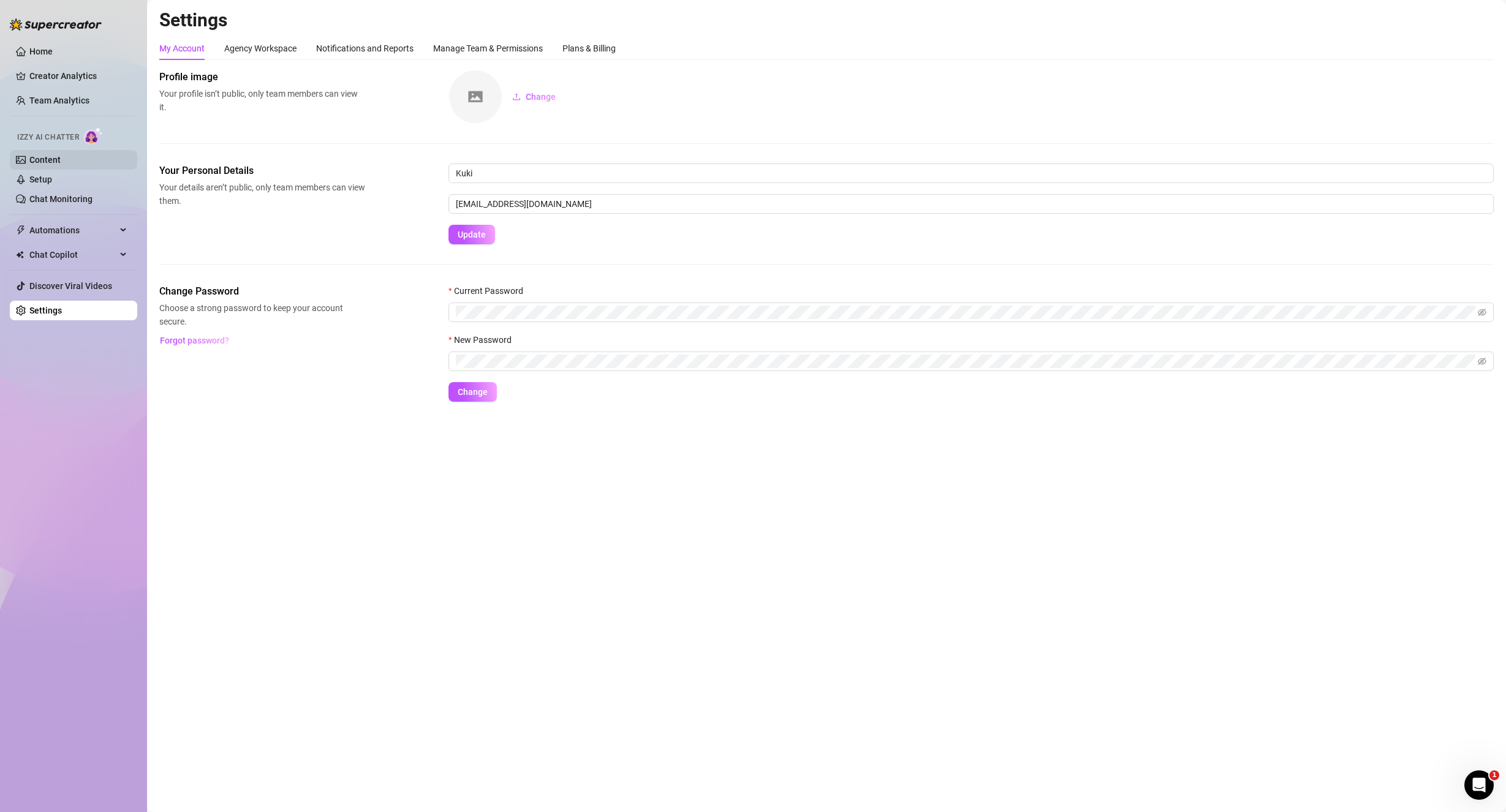
click at [61, 160] on link "Content" at bounding box center [45, 160] width 31 height 10
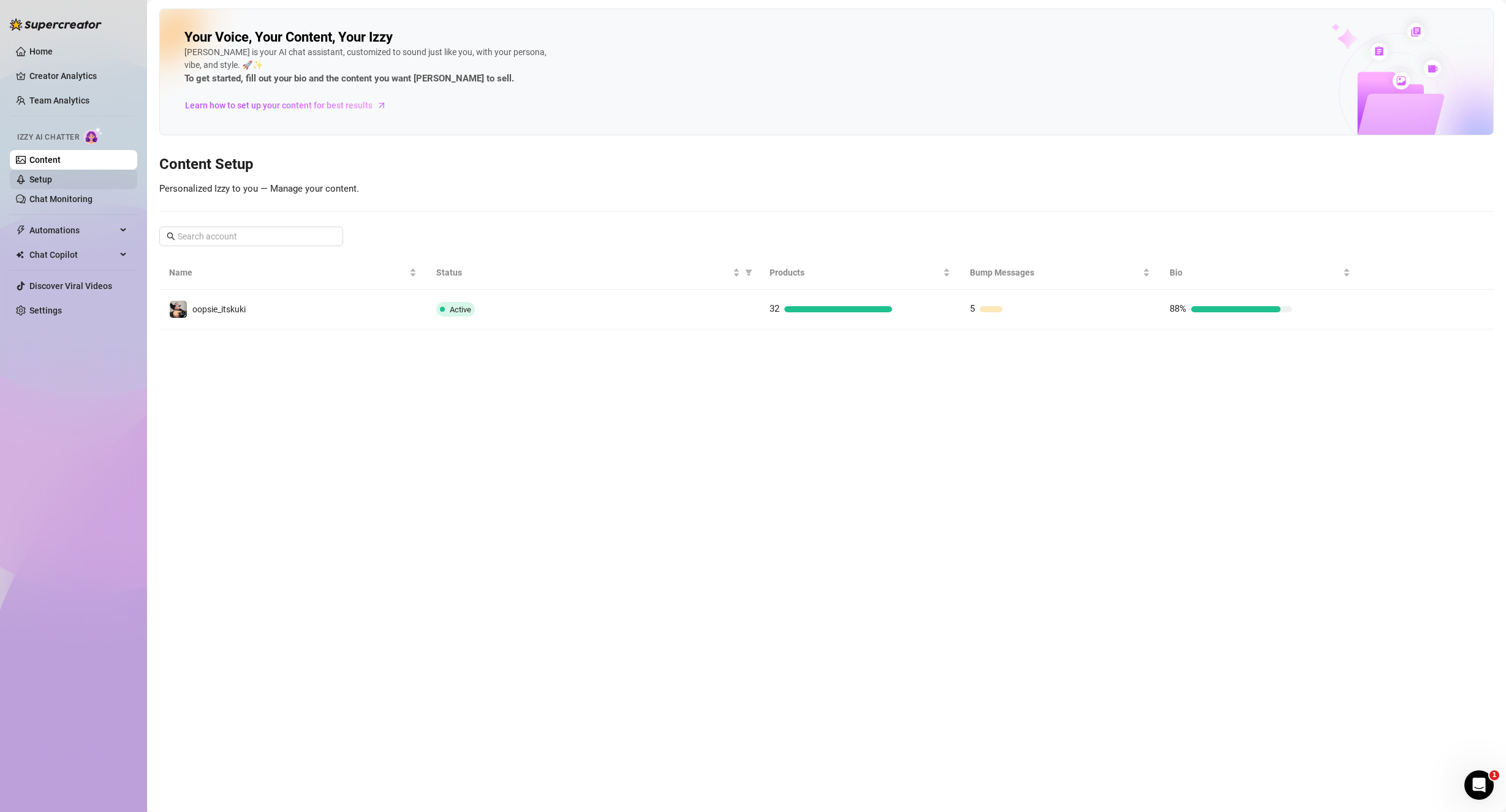
click at [52, 177] on link "Setup" at bounding box center [40, 180] width 22 height 10
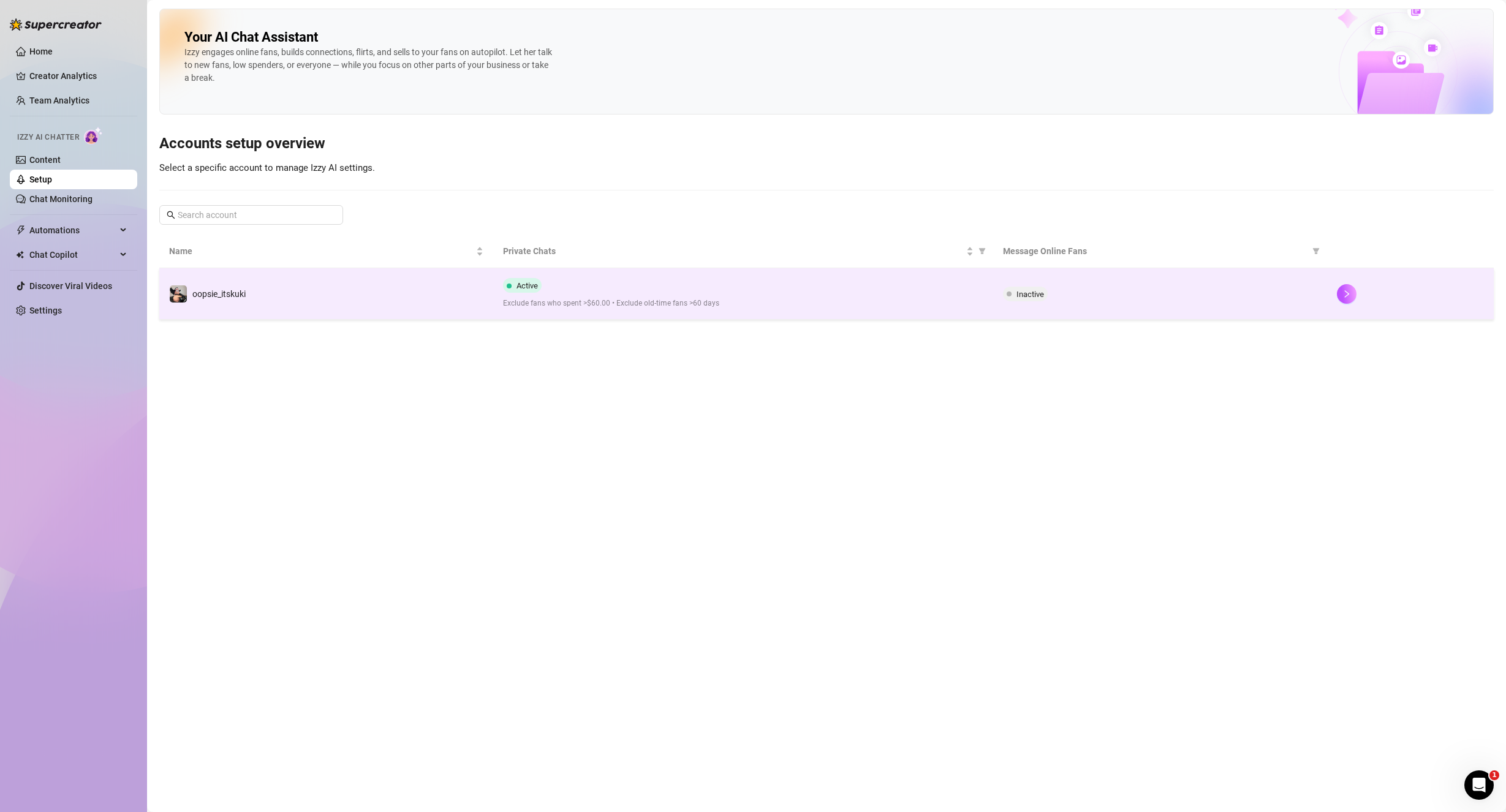
click at [500, 303] on td "Active Exclude fans who spent >$60.00 • Exclude old-time fans >60 days" at bounding box center [743, 294] width 501 height 52
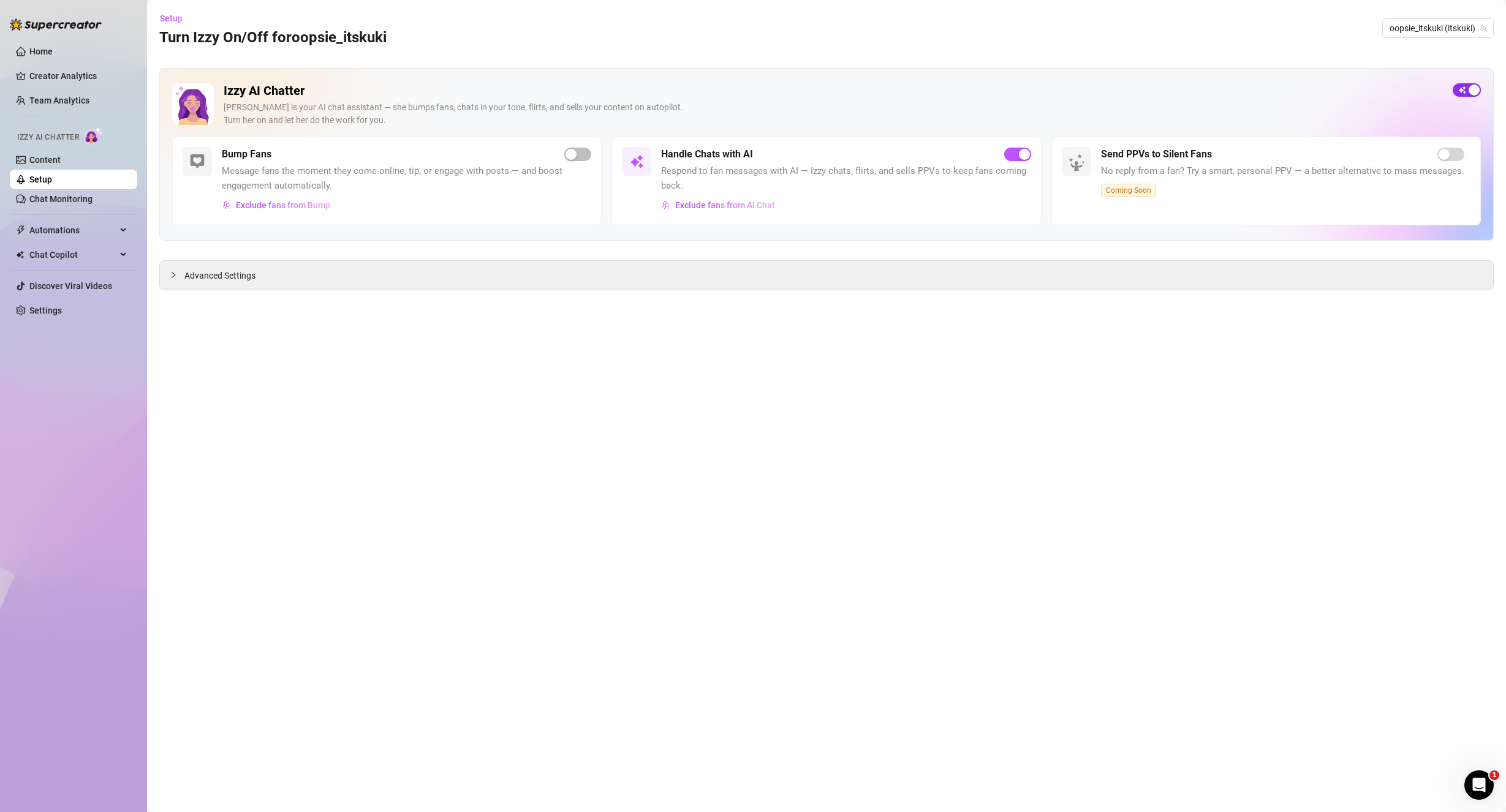
click at [1465, 89] on span "button" at bounding box center [1466, 90] width 28 height 14
